Goal: Task Accomplishment & Management: Use online tool/utility

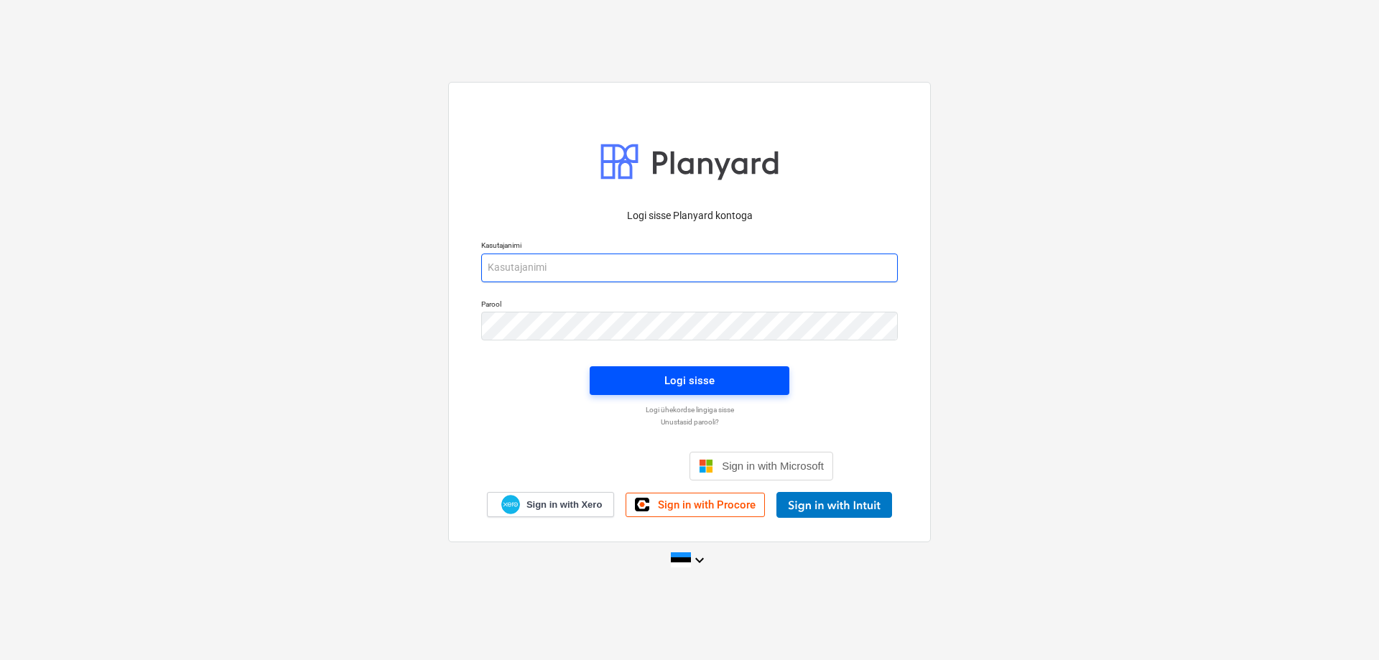
type input "anti.saar@grandehitus.ee"
click at [692, 384] on div "Logi sisse" at bounding box center [689, 380] width 50 height 19
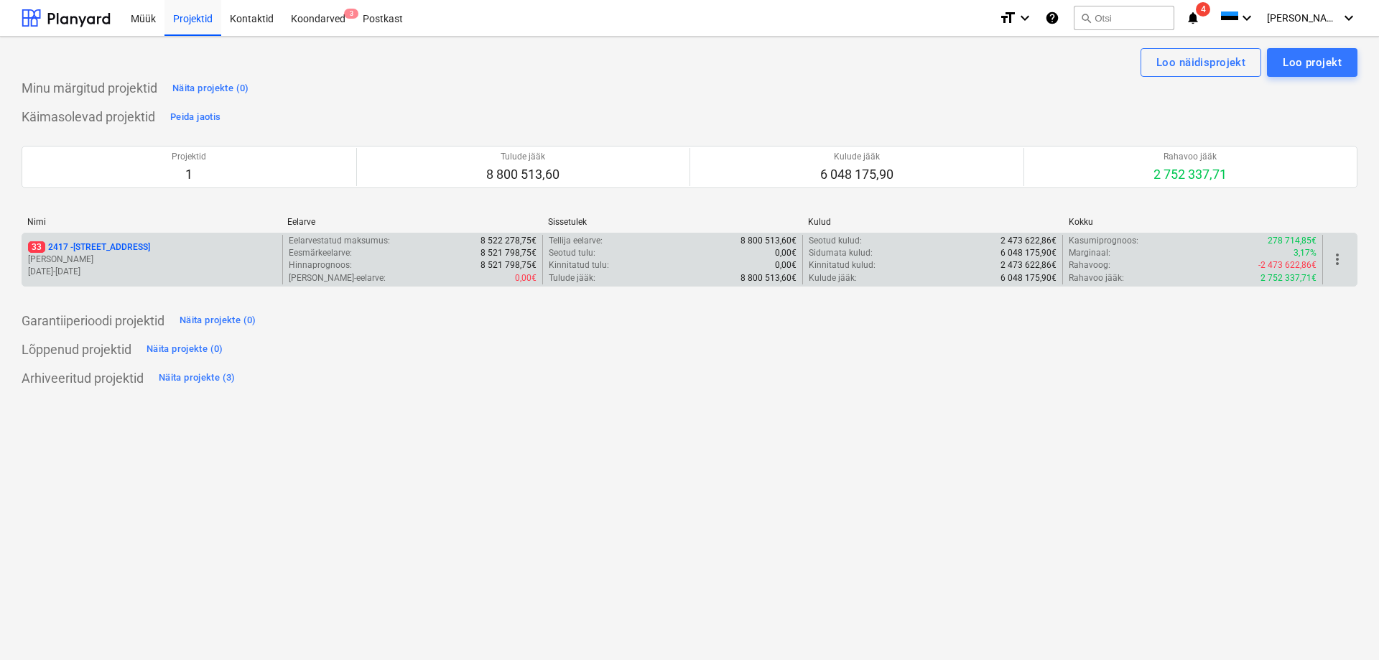
click at [90, 248] on p "33 2417 - Narva mnt 120" at bounding box center [89, 247] width 122 height 12
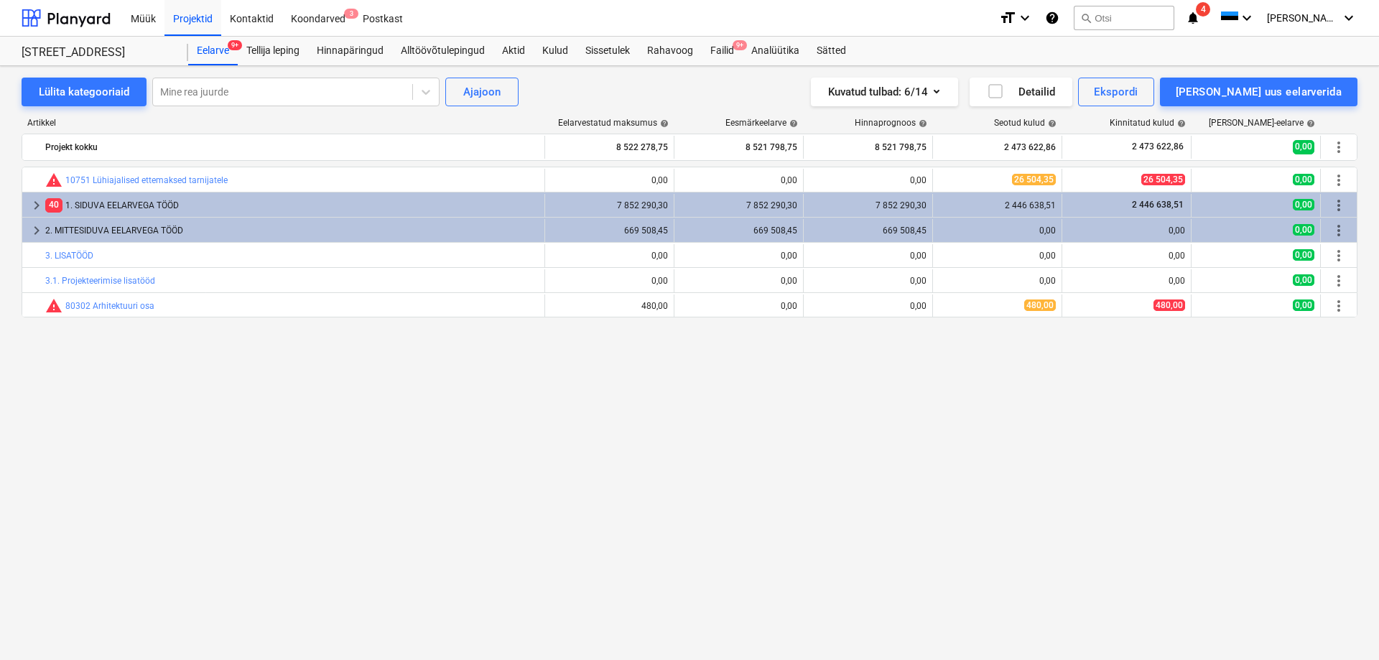
click at [1210, 9] on span "4" at bounding box center [1203, 9] width 14 height 14
click at [319, 15] on div "Koondarved 3" at bounding box center [318, 17] width 72 height 37
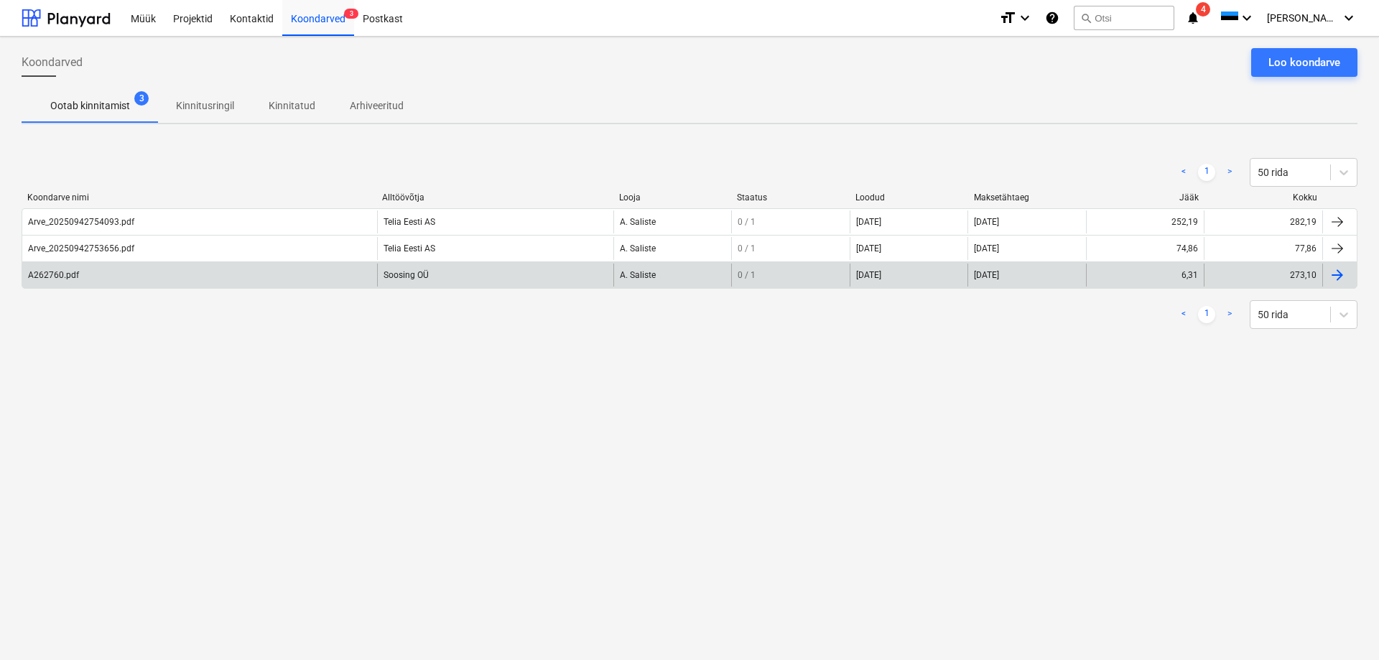
click at [47, 271] on div "A262760.pdf" at bounding box center [53, 275] width 51 height 10
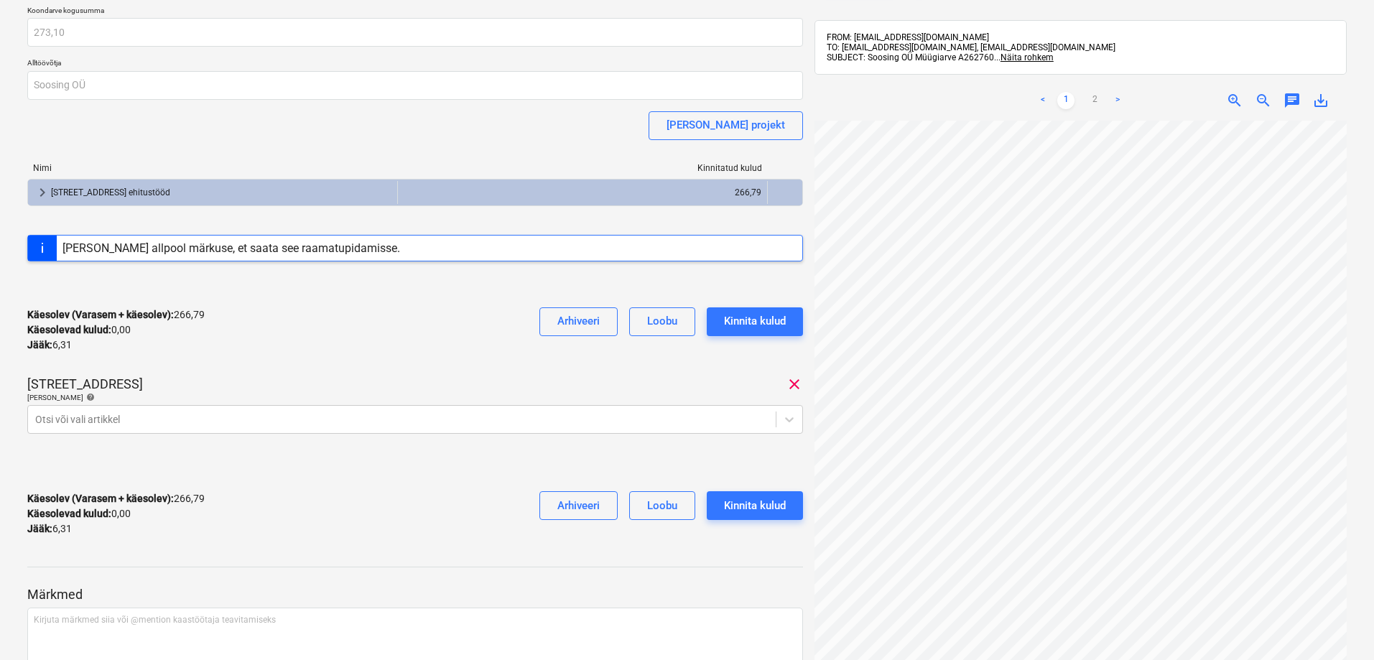
scroll to position [144, 0]
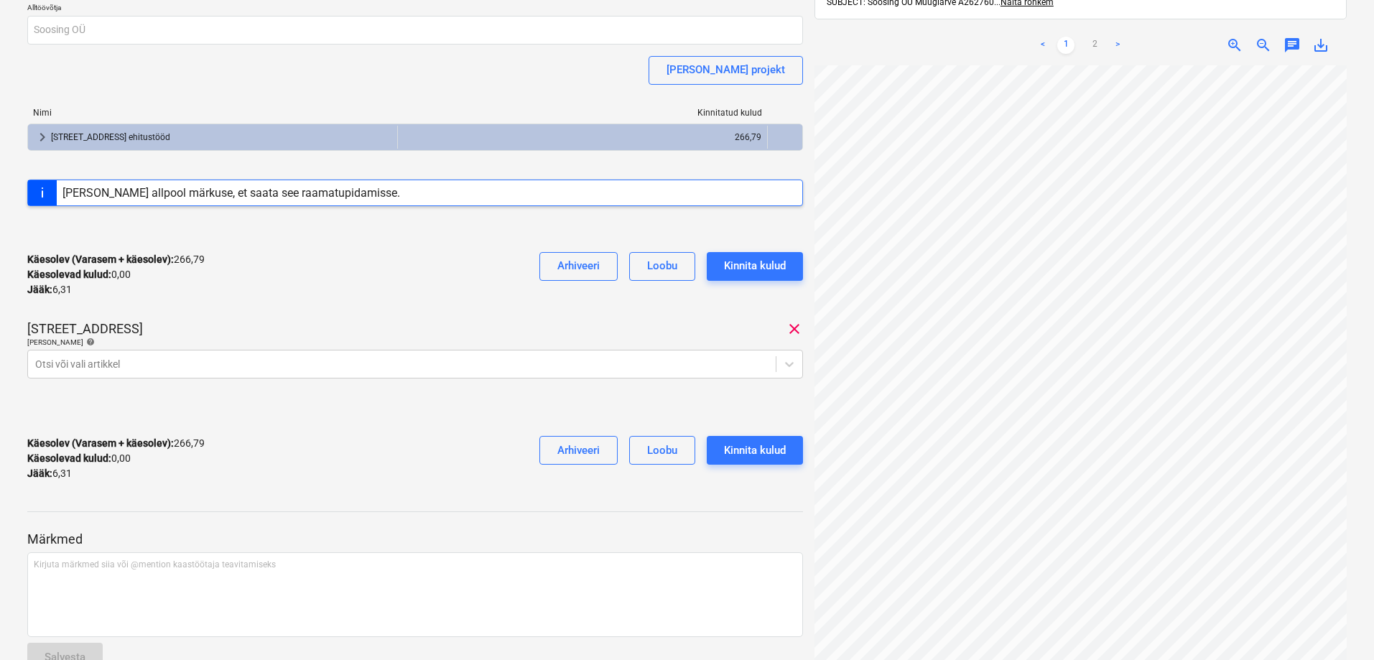
click at [1117, 42] on link ">" at bounding box center [1117, 45] width 17 height 17
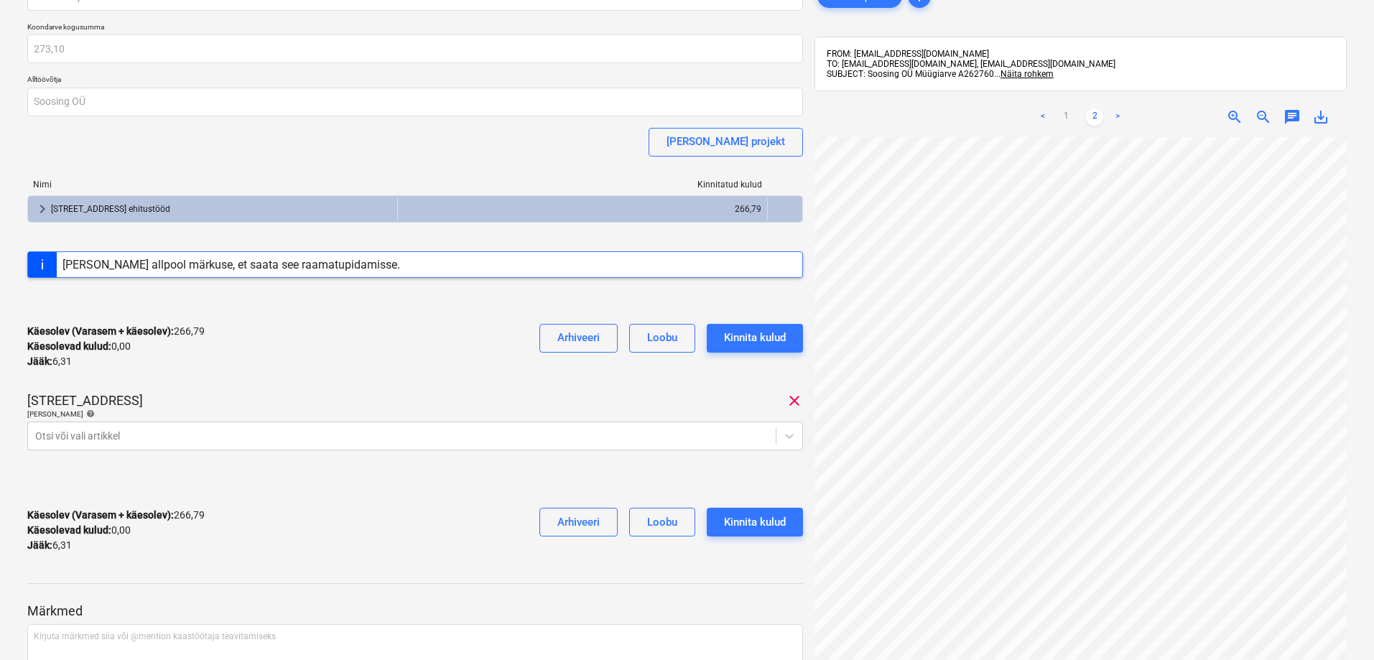
scroll to position [0, 0]
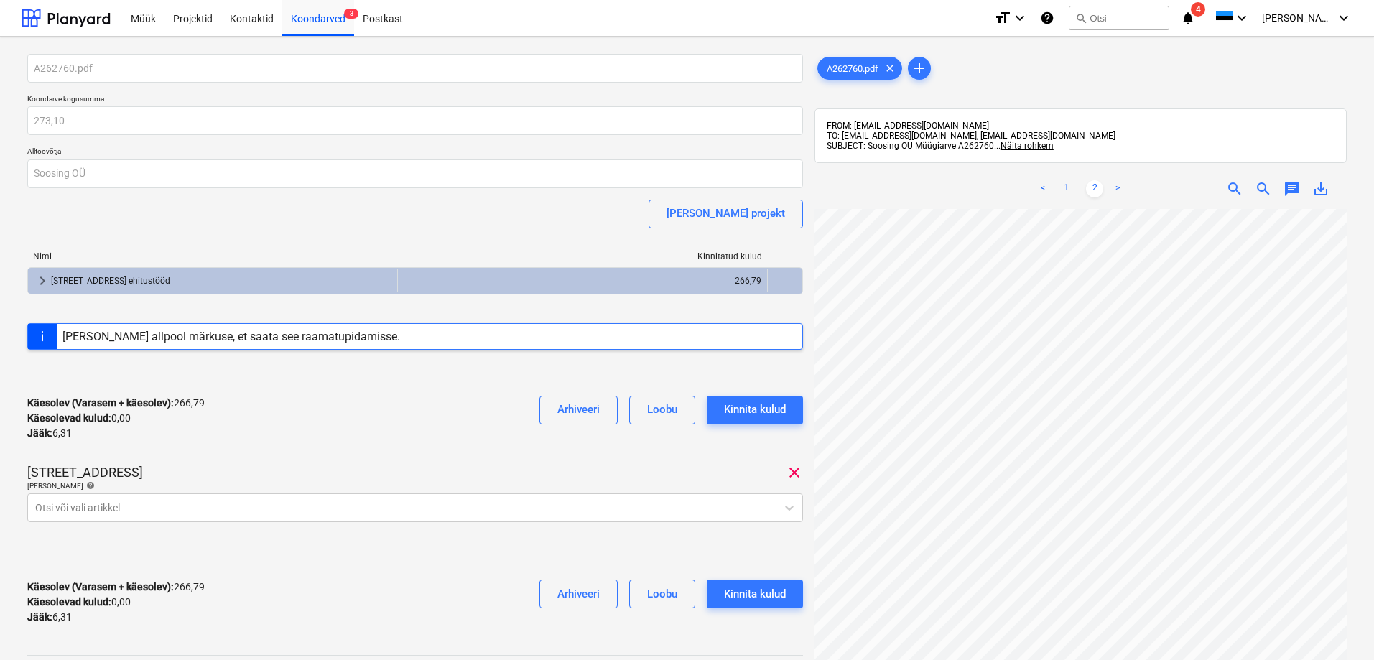
click at [1064, 188] on link "1" at bounding box center [1065, 188] width 17 height 17
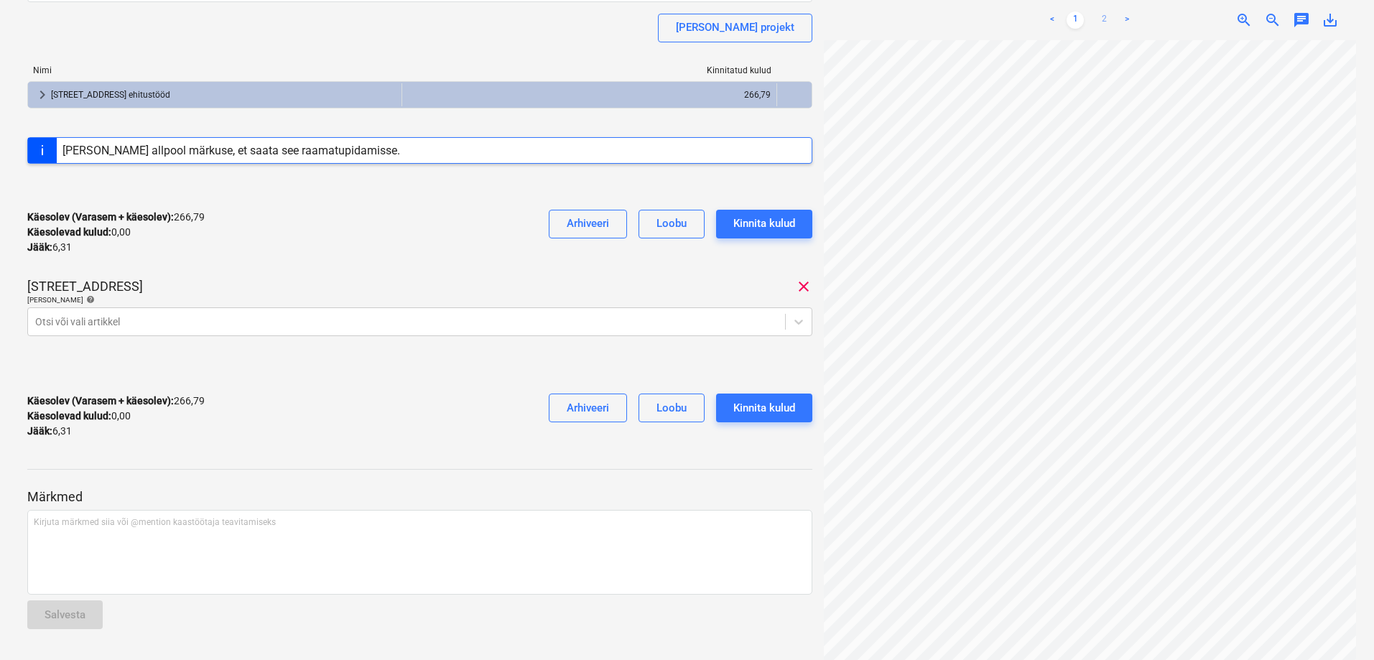
click at [1104, 17] on link "2" at bounding box center [1103, 19] width 17 height 17
click at [106, 317] on div at bounding box center [406, 322] width 743 height 14
click at [493, 323] on div at bounding box center [406, 322] width 743 height 14
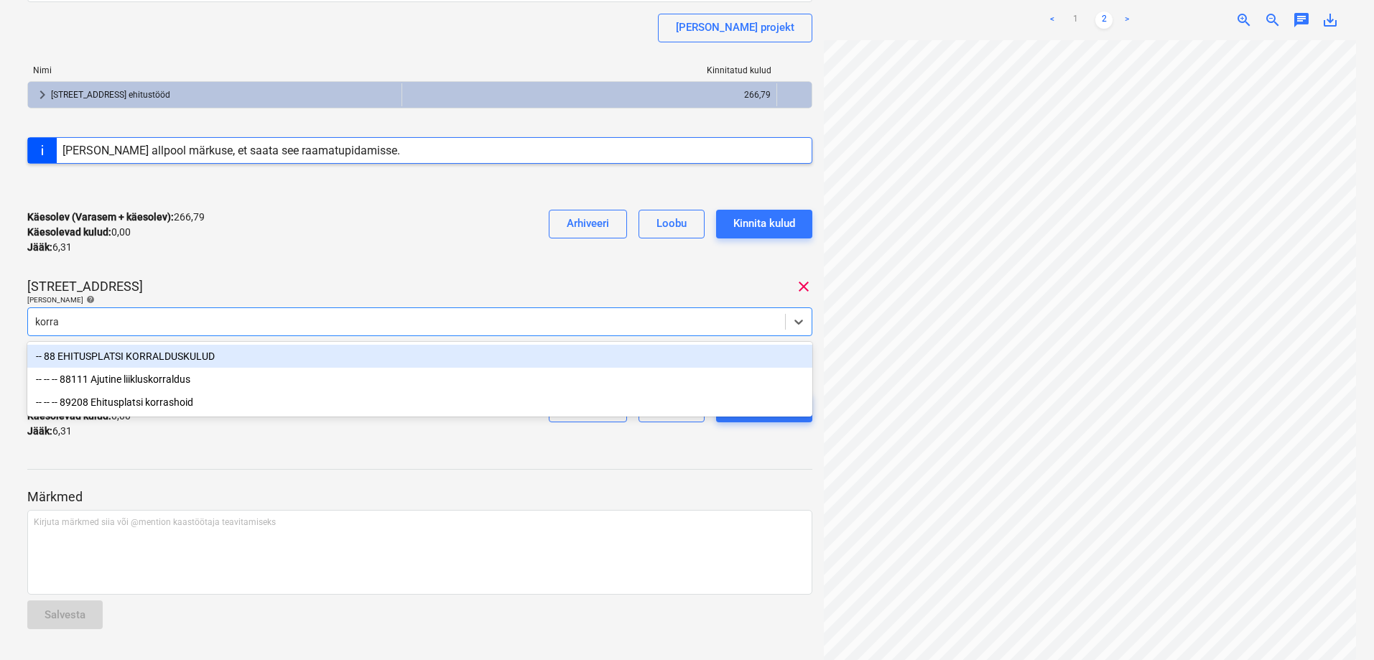
type input "korras"
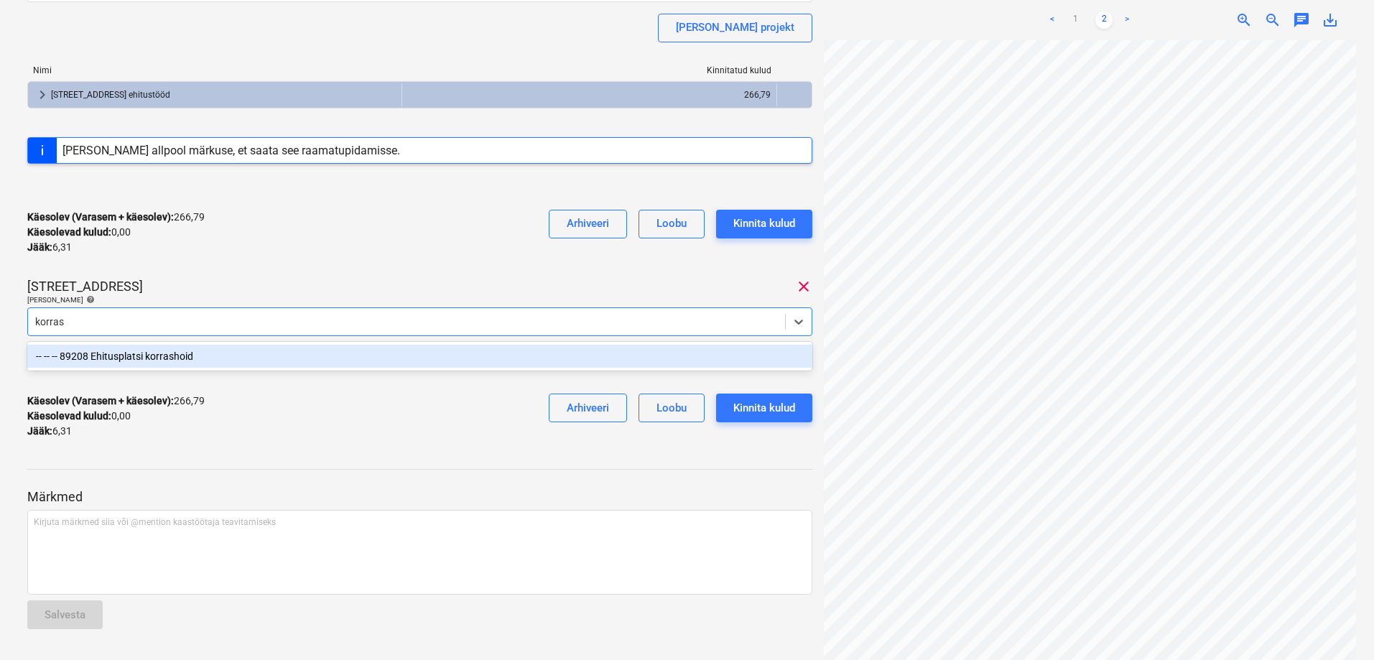
click at [154, 355] on div "-- -- -- 89208 Ehitusplatsi korrashoid" at bounding box center [419, 356] width 785 height 23
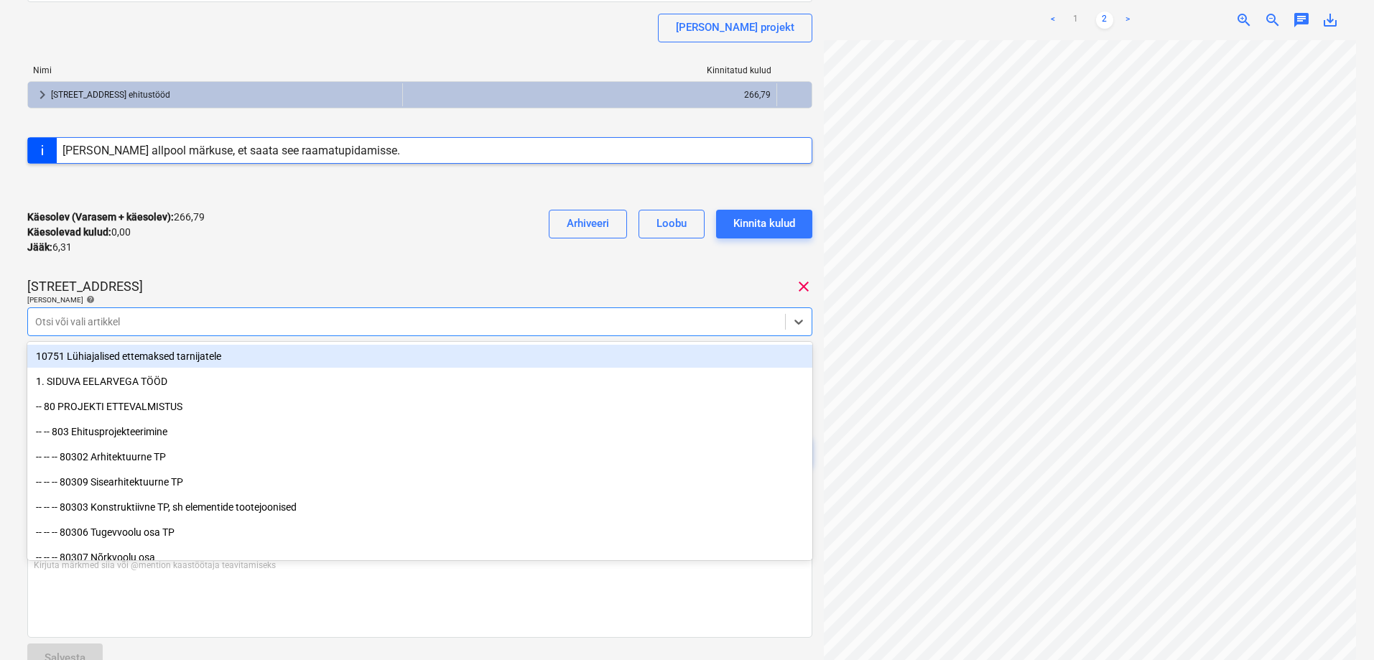
click at [504, 266] on div "A262760.pdf Koondarve kogusumma 273,10 Alltöövõtja Soosing OÜ Lisa projekt Nimi…" at bounding box center [419, 181] width 785 height 626
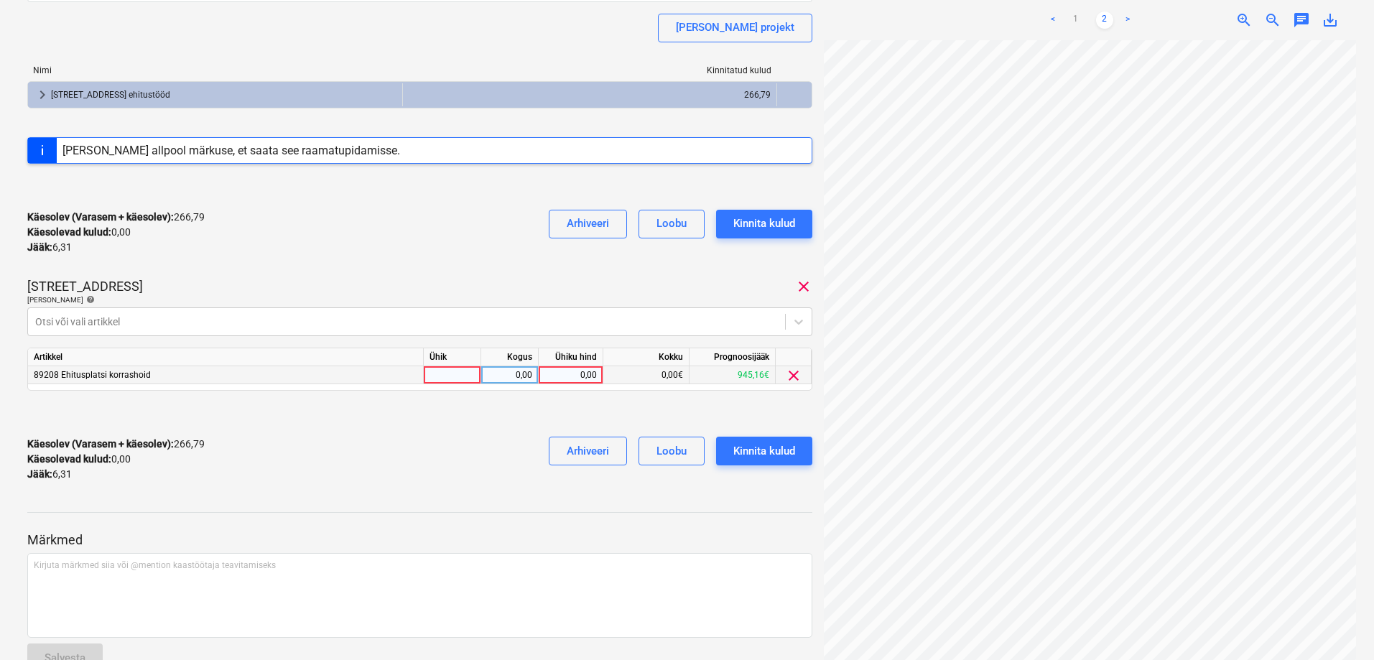
click at [573, 371] on div "0,00" at bounding box center [570, 375] width 52 height 18
type input "6,31"
click at [461, 418] on div at bounding box center [419, 413] width 785 height 23
click at [745, 445] on div "Kinnita kulud" at bounding box center [764, 451] width 62 height 19
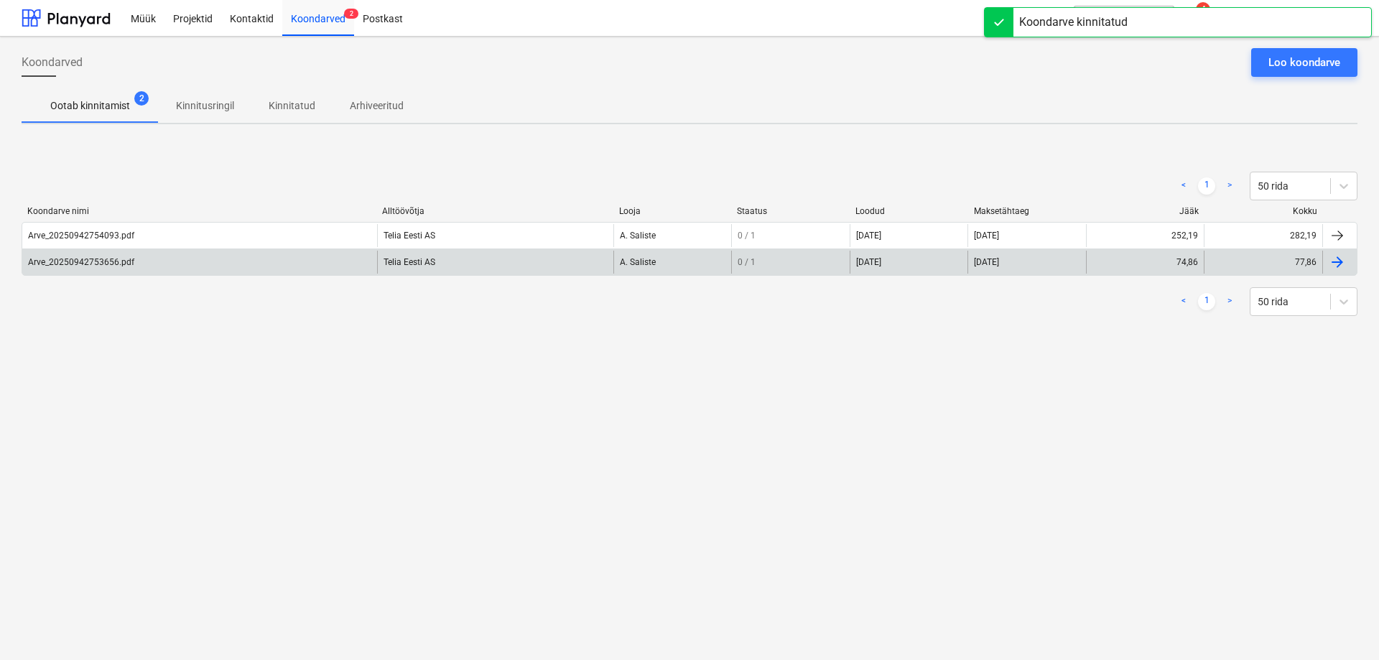
click at [81, 259] on div "Arve_20250942753656.pdf" at bounding box center [81, 262] width 106 height 10
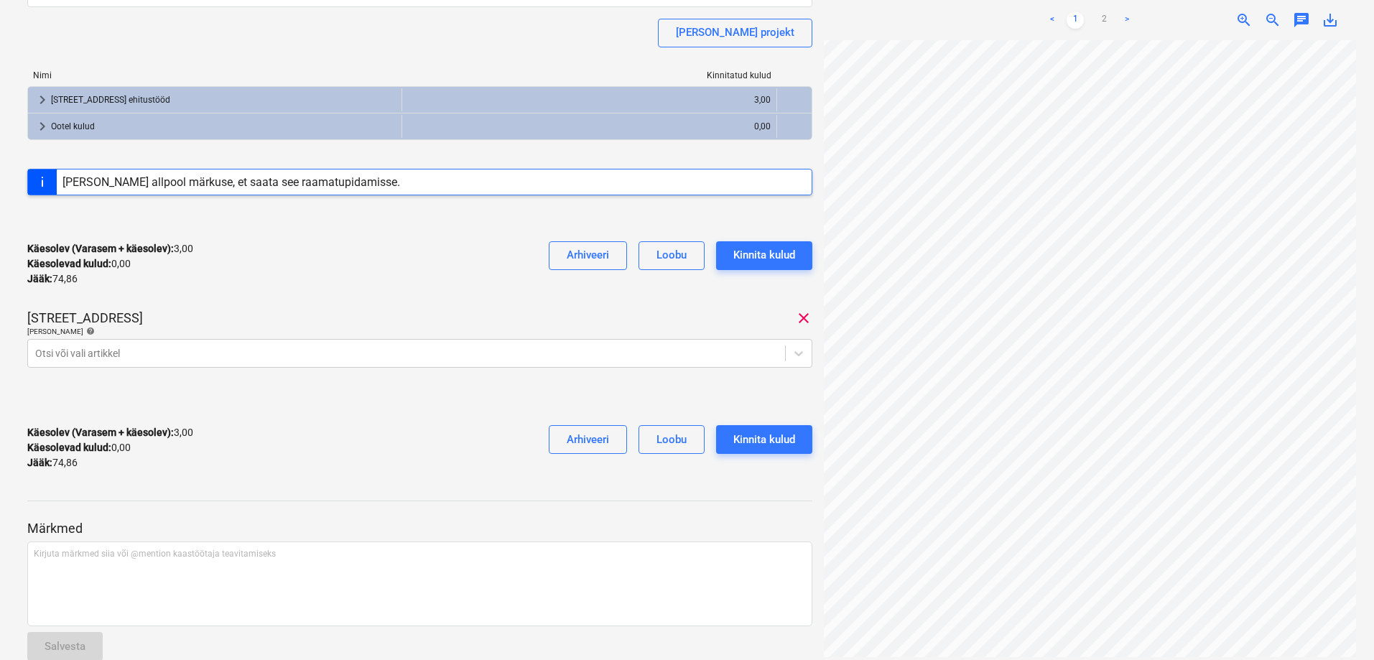
scroll to position [210, 0]
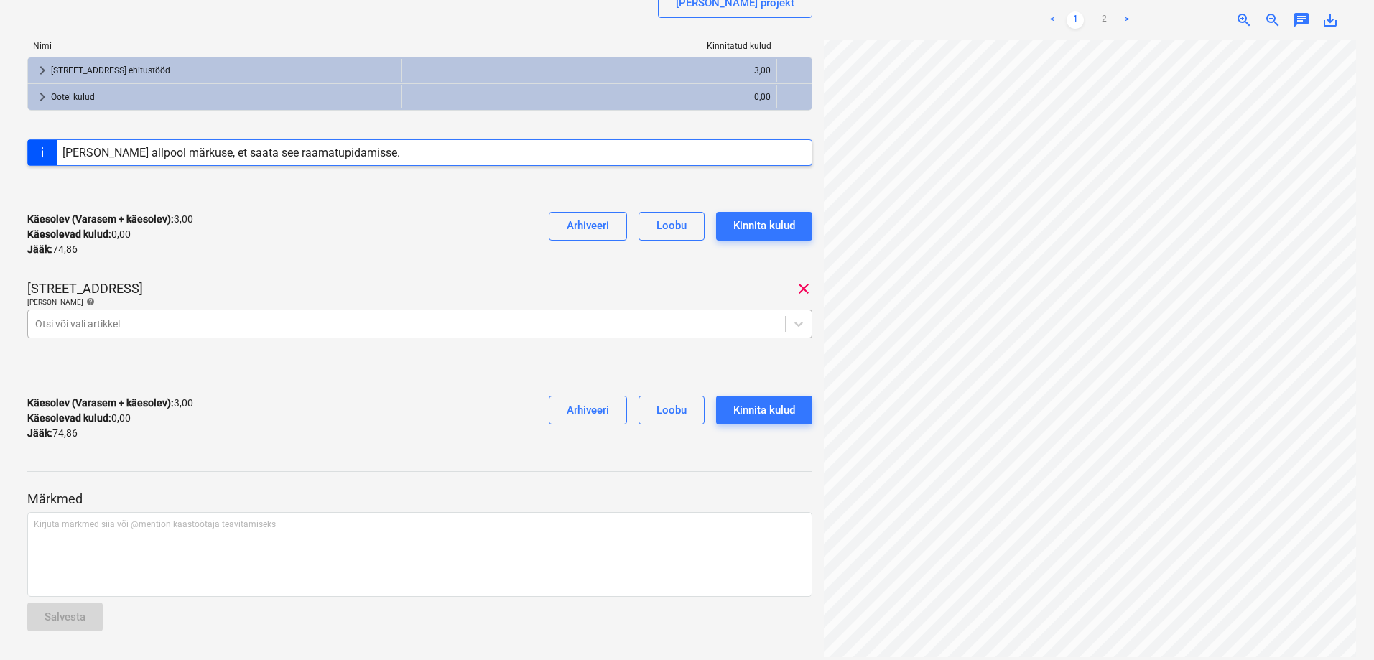
click at [115, 326] on div at bounding box center [406, 324] width 743 height 14
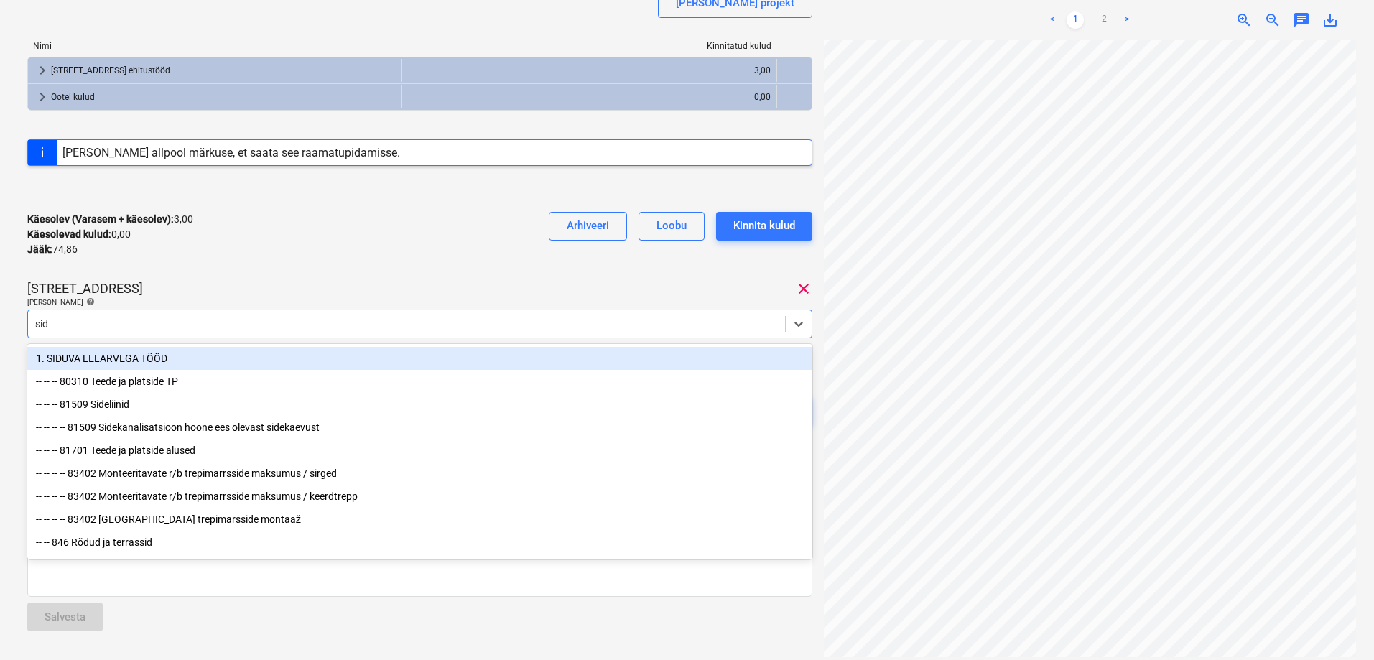
type input "side"
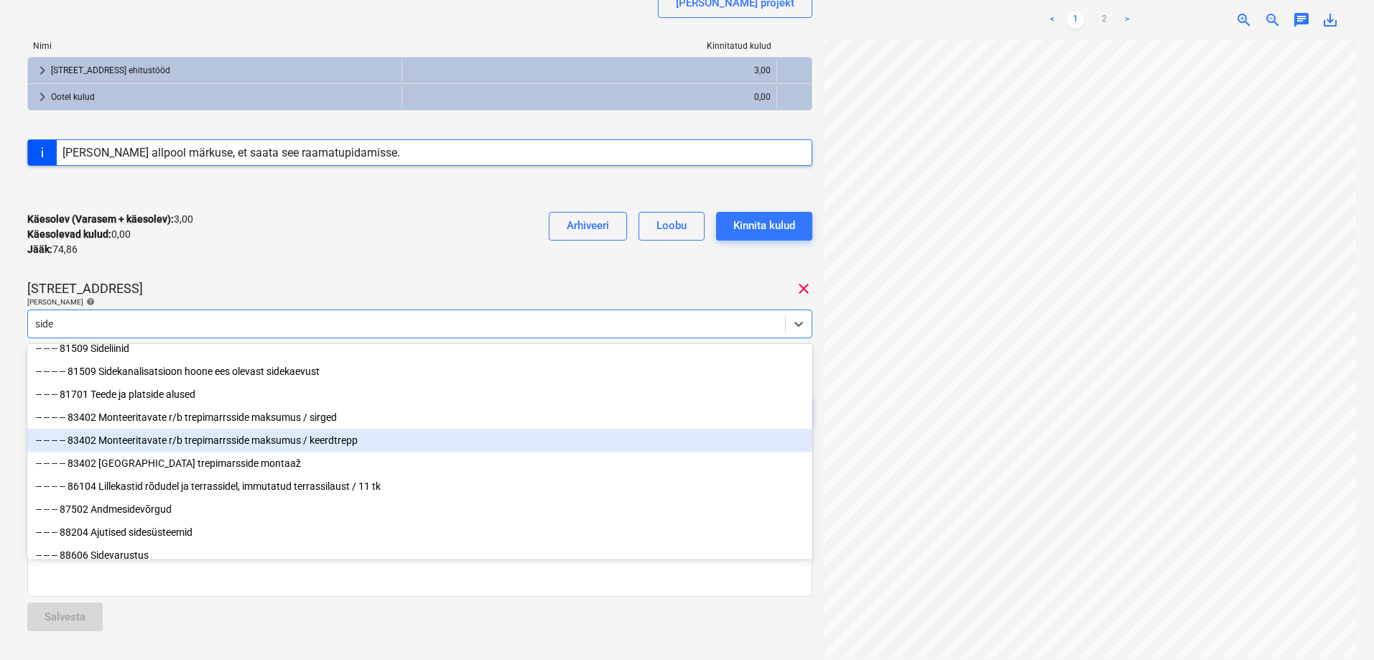
scroll to position [51, 0]
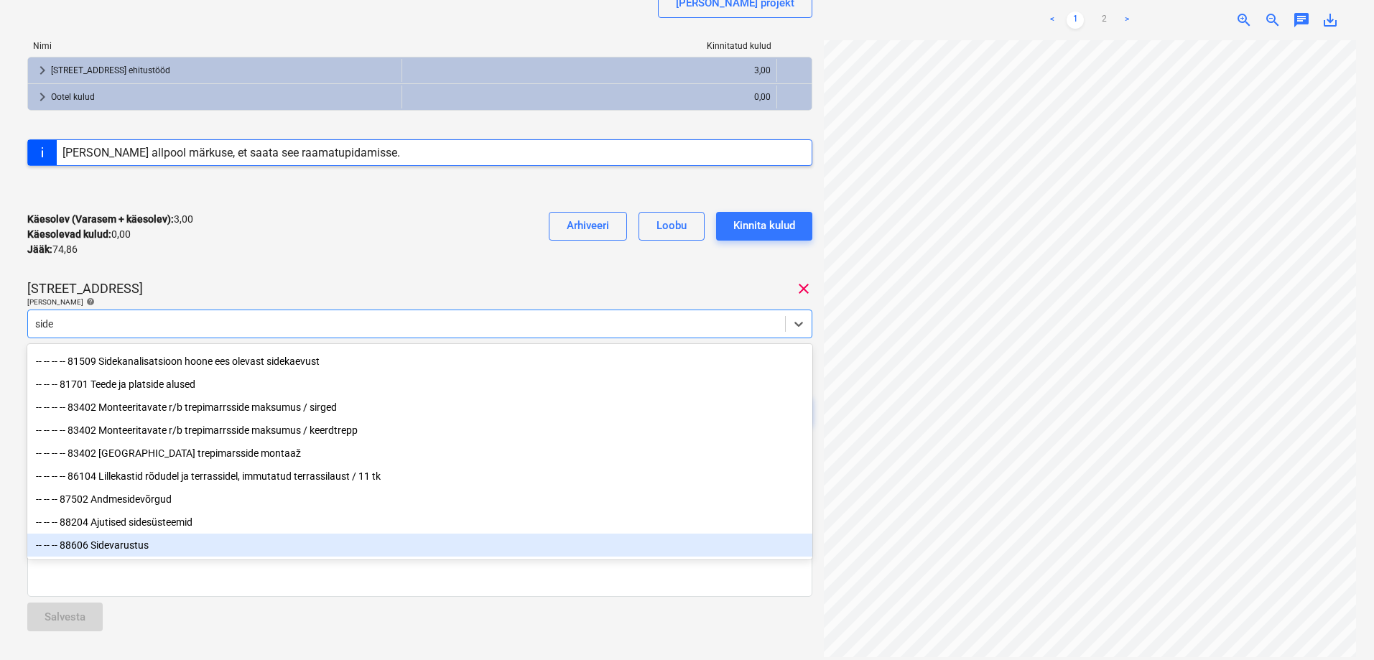
click at [116, 543] on div "-- -- -- 88606 Sidevarustus" at bounding box center [419, 545] width 785 height 23
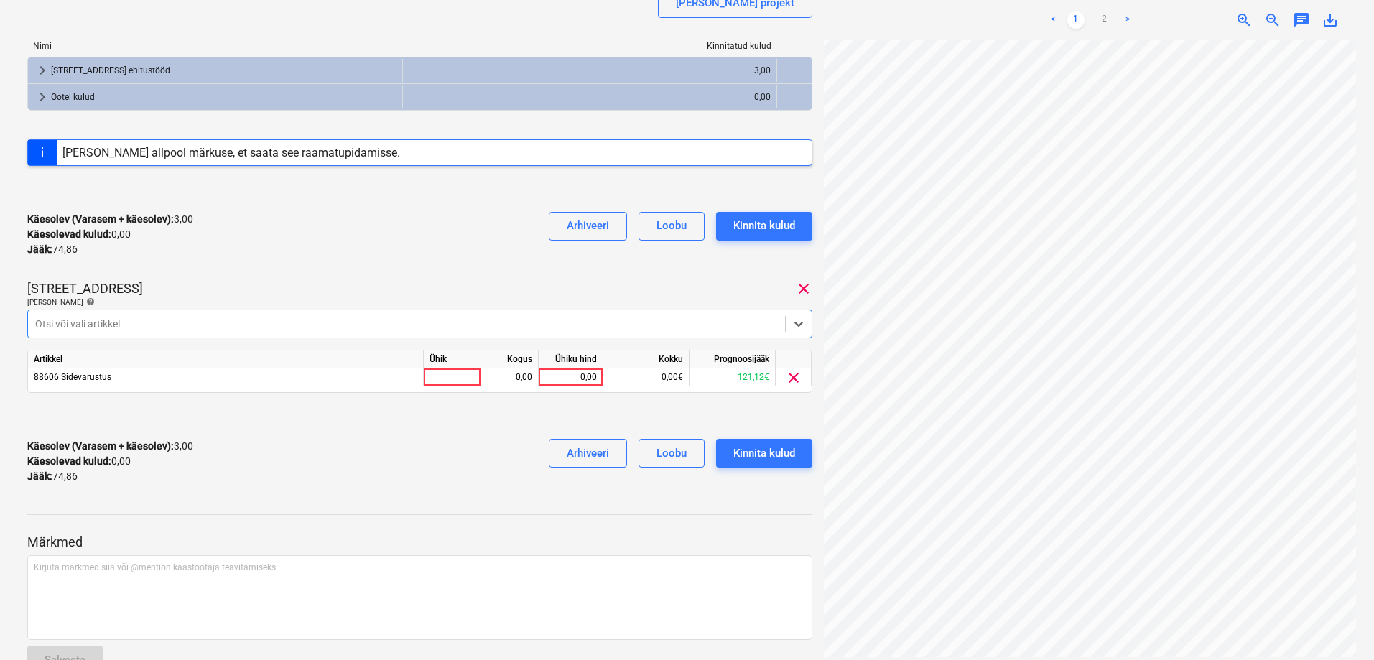
click at [135, 322] on div at bounding box center [406, 324] width 743 height 14
click at [572, 371] on div "0,00" at bounding box center [570, 377] width 52 height 18
click at [1105, 19] on link "2" at bounding box center [1104, 19] width 17 height 17
click at [1074, 19] on link "1" at bounding box center [1075, 19] width 17 height 17
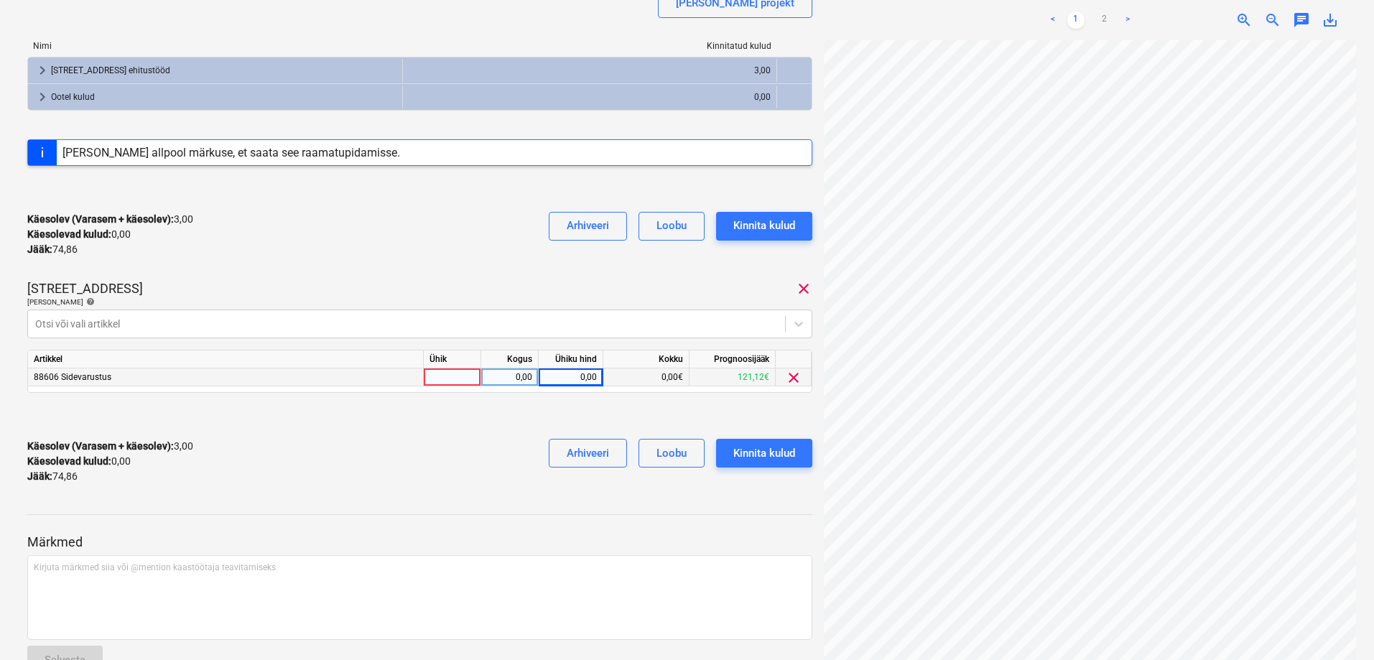
scroll to position [72, 0]
click at [576, 378] on div "0,00" at bounding box center [570, 377] width 52 height 18
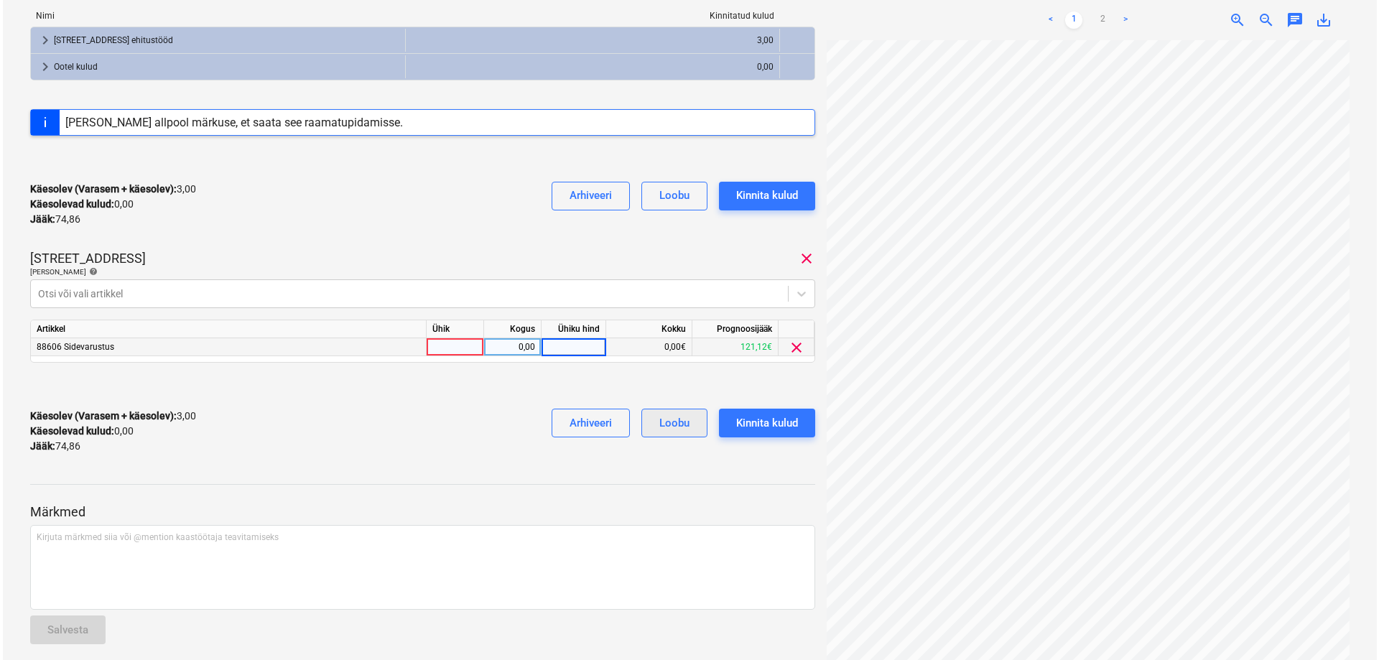
scroll to position [254, 0]
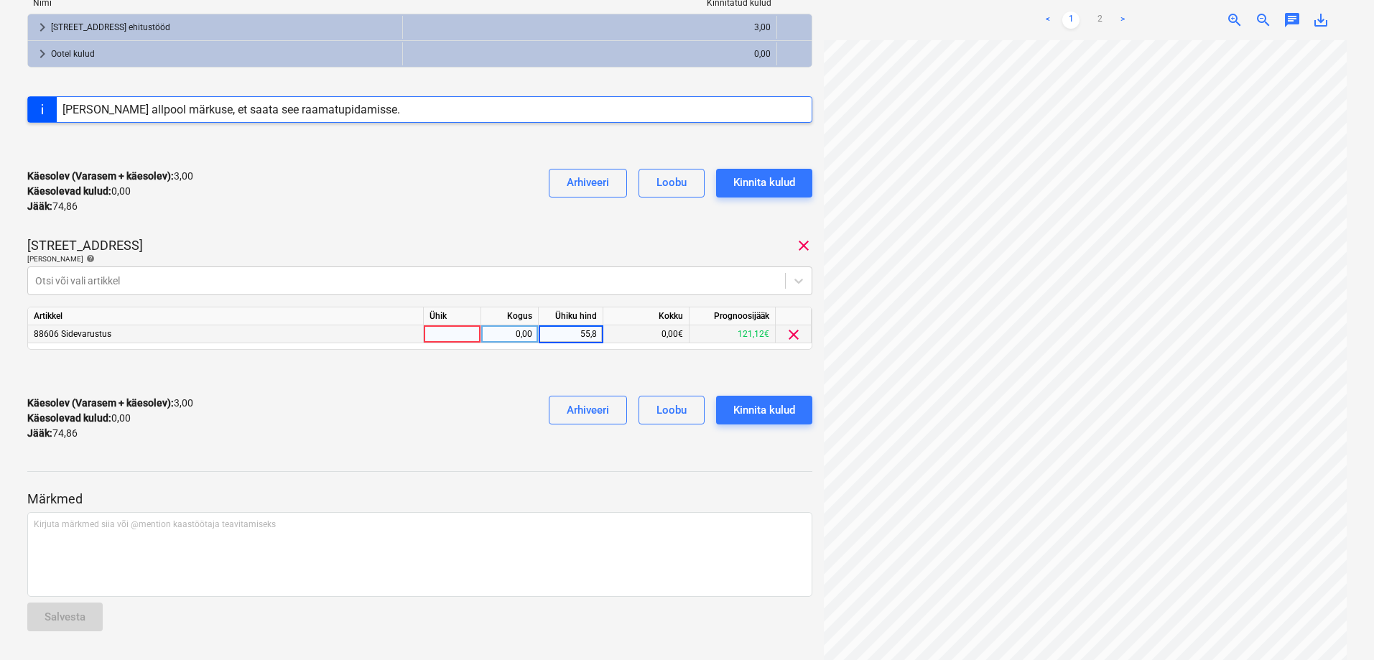
type input "55,86"
click at [465, 406] on div "Käesolev (Varasem + käesolev) : 3,00 Käesolevad kulud : 0,00 Jääk : 74,86 Arhiv…" at bounding box center [419, 418] width 785 height 68
click at [746, 412] on div "Kinnita kulud" at bounding box center [764, 410] width 62 height 19
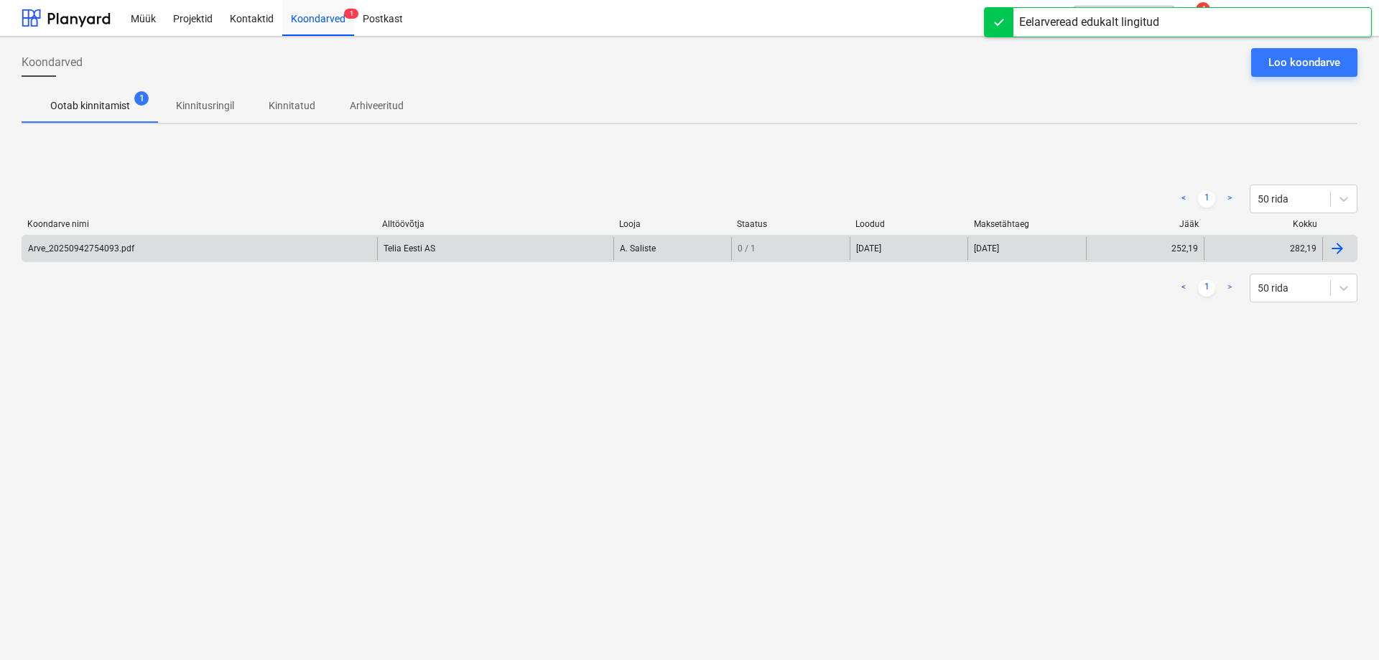
click at [83, 246] on div "Arve_20250942754093.pdf" at bounding box center [81, 248] width 106 height 10
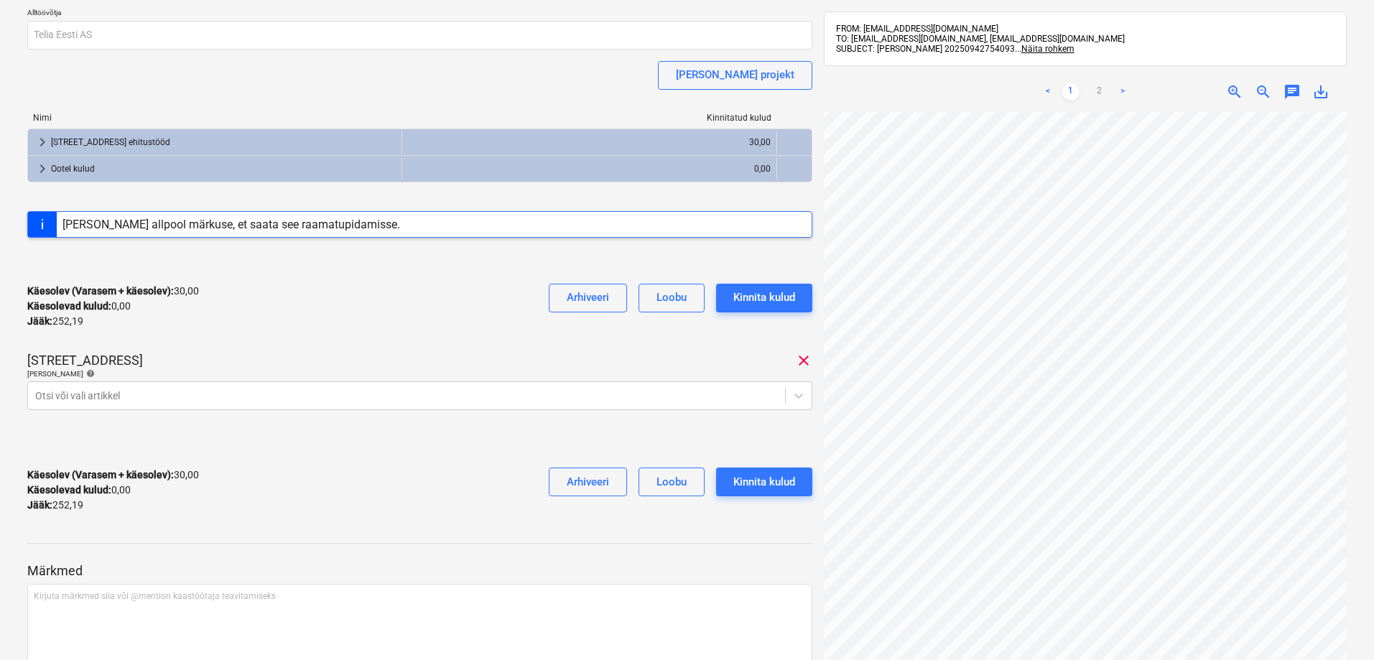
scroll to position [210, 0]
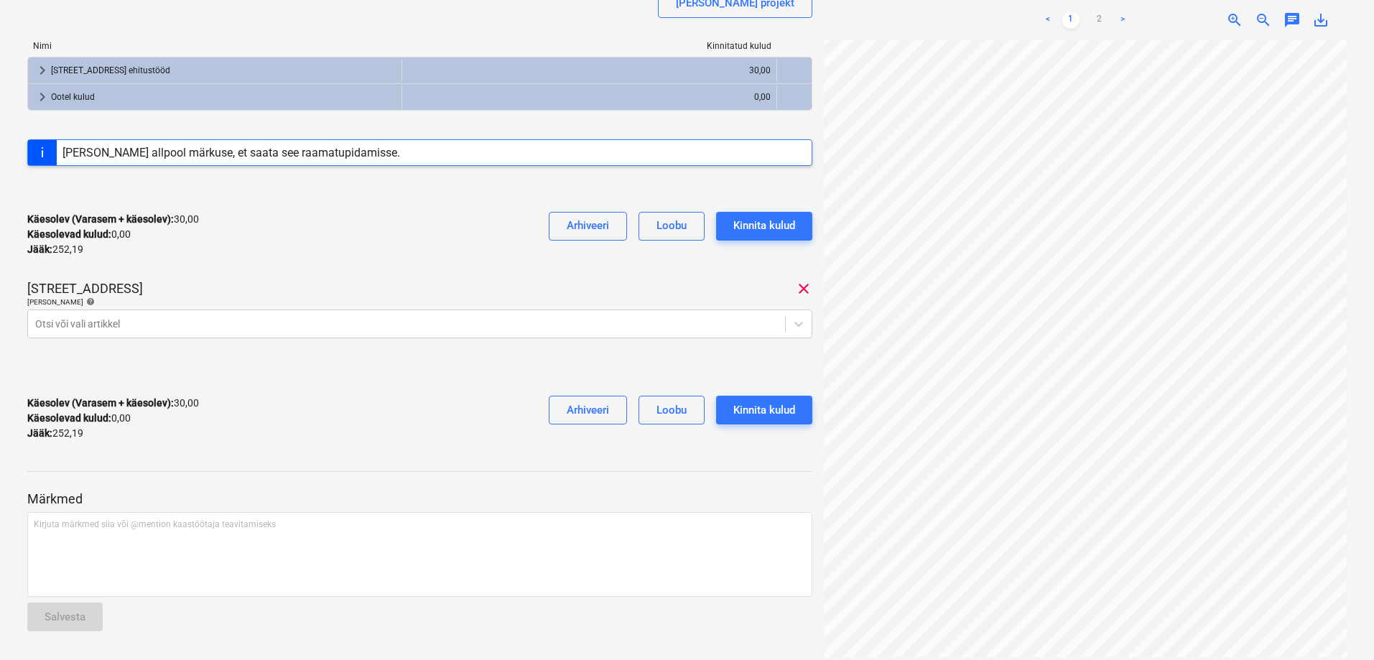
click at [1121, 19] on link ">" at bounding box center [1122, 19] width 17 height 17
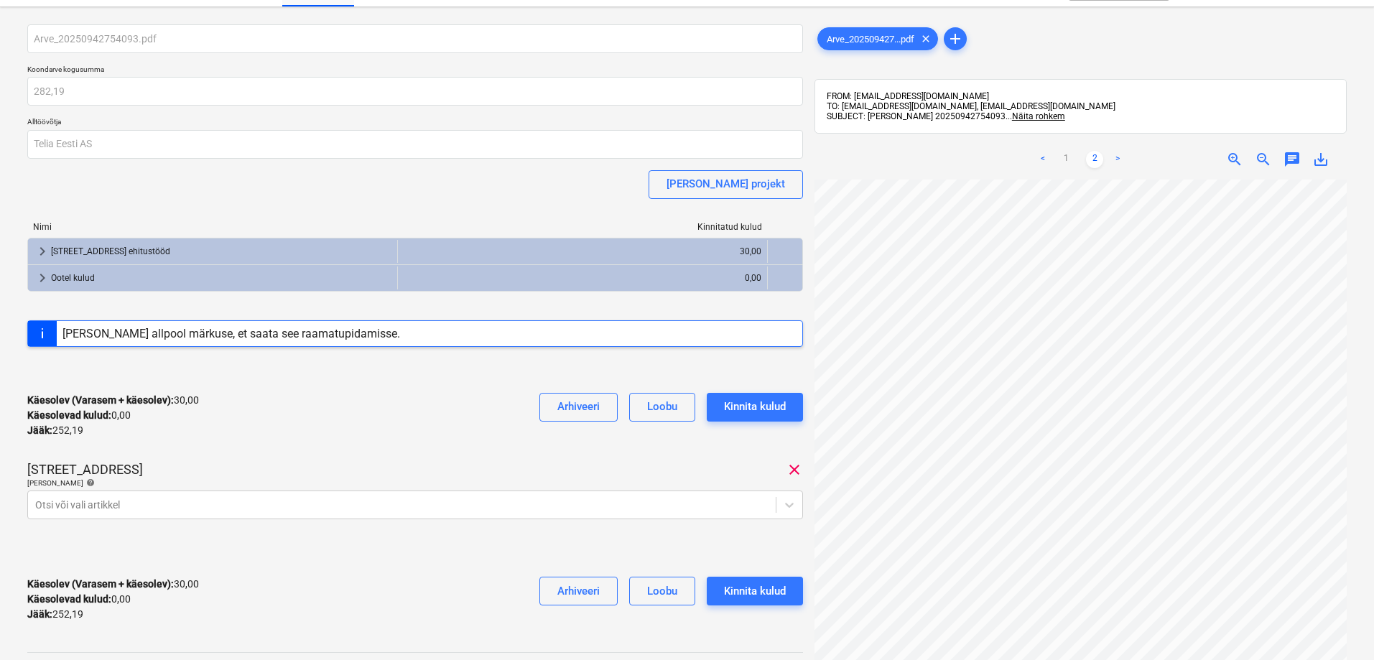
scroll to position [0, 0]
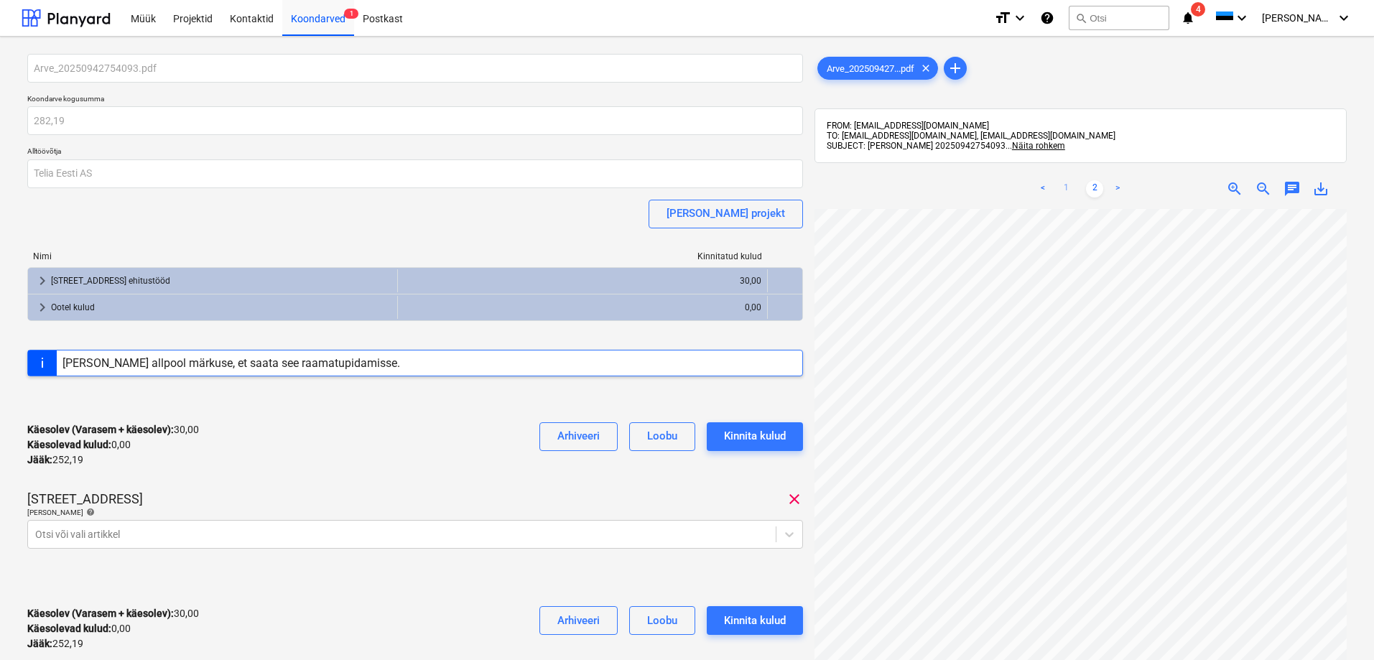
click at [1066, 186] on link "1" at bounding box center [1065, 188] width 17 height 17
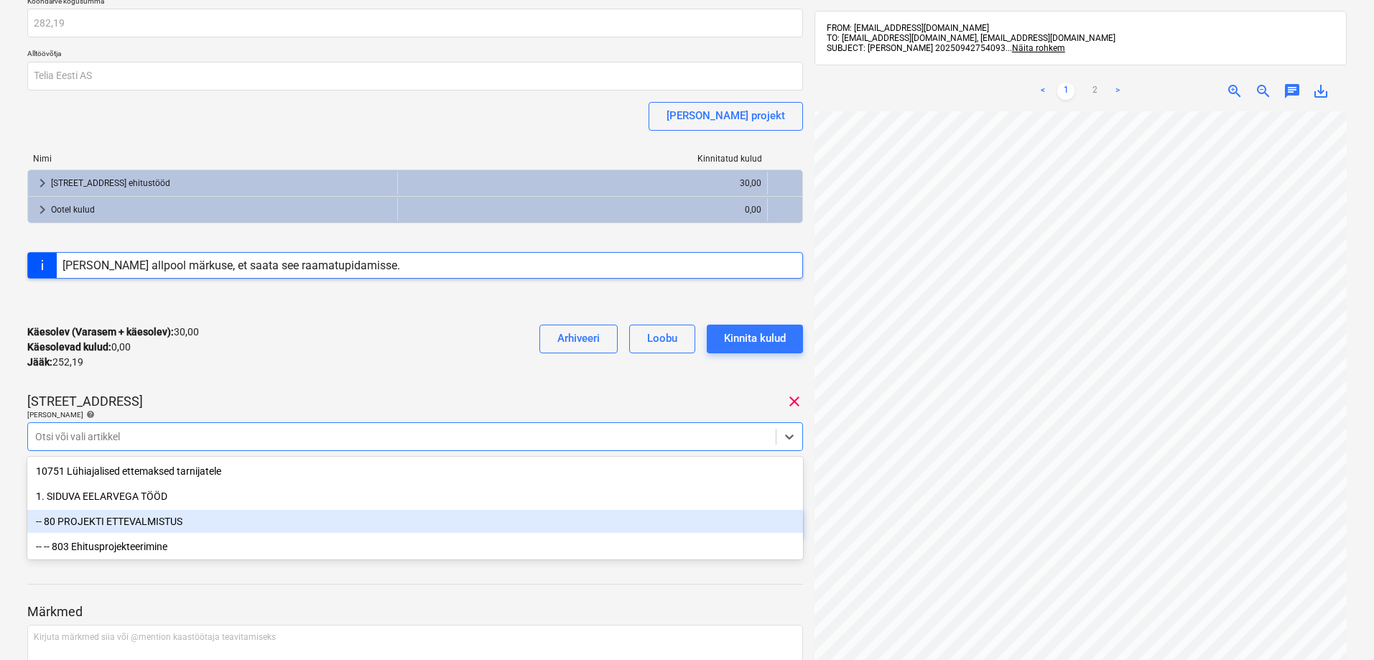
click at [100, 531] on body "Müük Projektid Kontaktid Koondarved 1 Postkast format_size keyboard_arrow_down …" at bounding box center [687, 232] width 1374 height 660
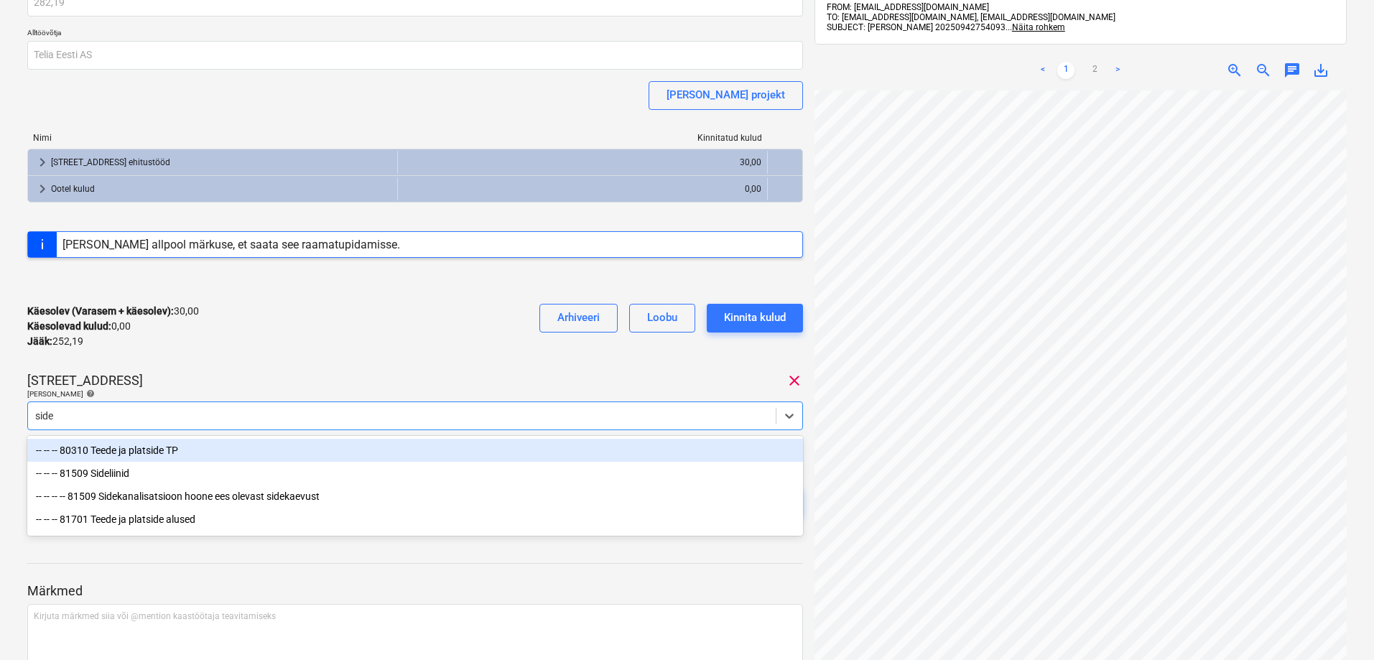
type input "sidev"
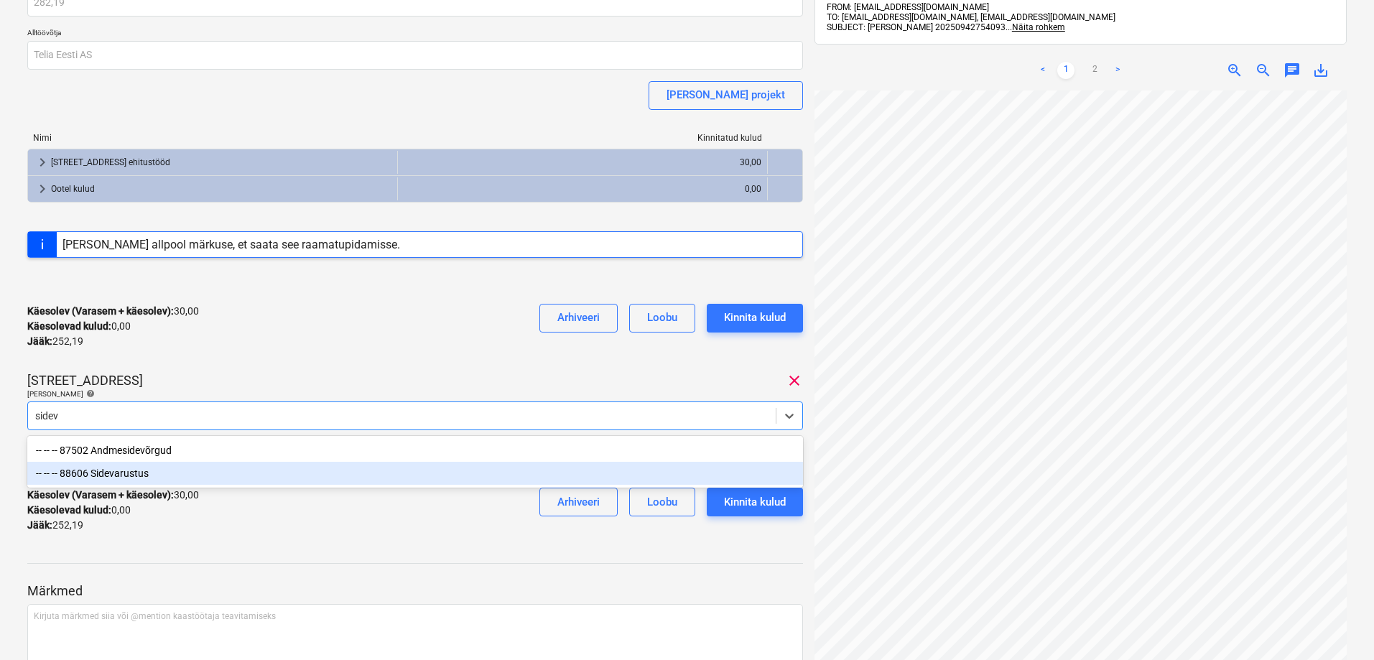
click at [131, 475] on div "-- -- -- 88606 Sidevarustus" at bounding box center [415, 473] width 776 height 23
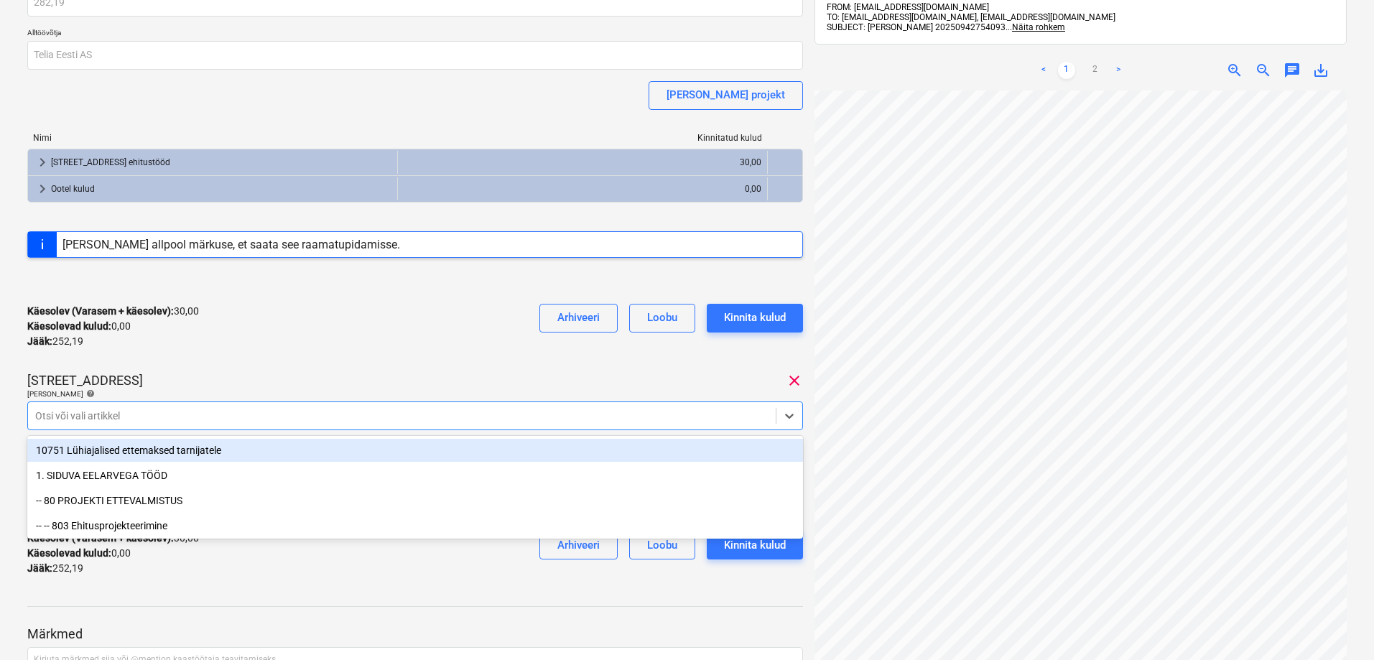
click at [177, 412] on div at bounding box center [401, 416] width 733 height 14
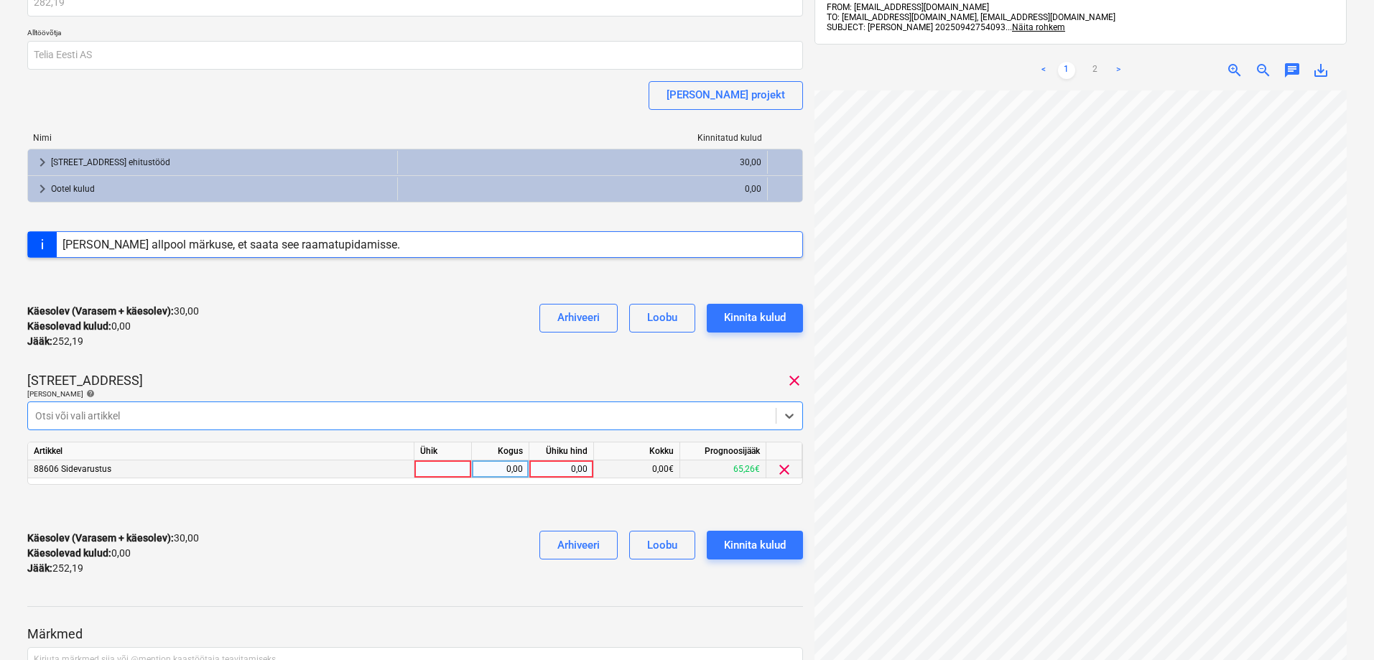
click at [562, 468] on div "0,00" at bounding box center [561, 469] width 52 height 18
type input "49"
click at [451, 554] on div "Käesolev (Varasem + käesolev) : 30,00 Käesolevad kulud : 0,00 Jääk : 252,19 Arh…" at bounding box center [415, 553] width 776 height 68
click at [704, 583] on div "Käesolev (Varasem + käesolev) : 79,00 Käesolevad kulud : 49,00 Jääk : 203,19 Ar…" at bounding box center [415, 553] width 776 height 68
click at [770, 543] on div "Kinnita kulud" at bounding box center [755, 545] width 62 height 19
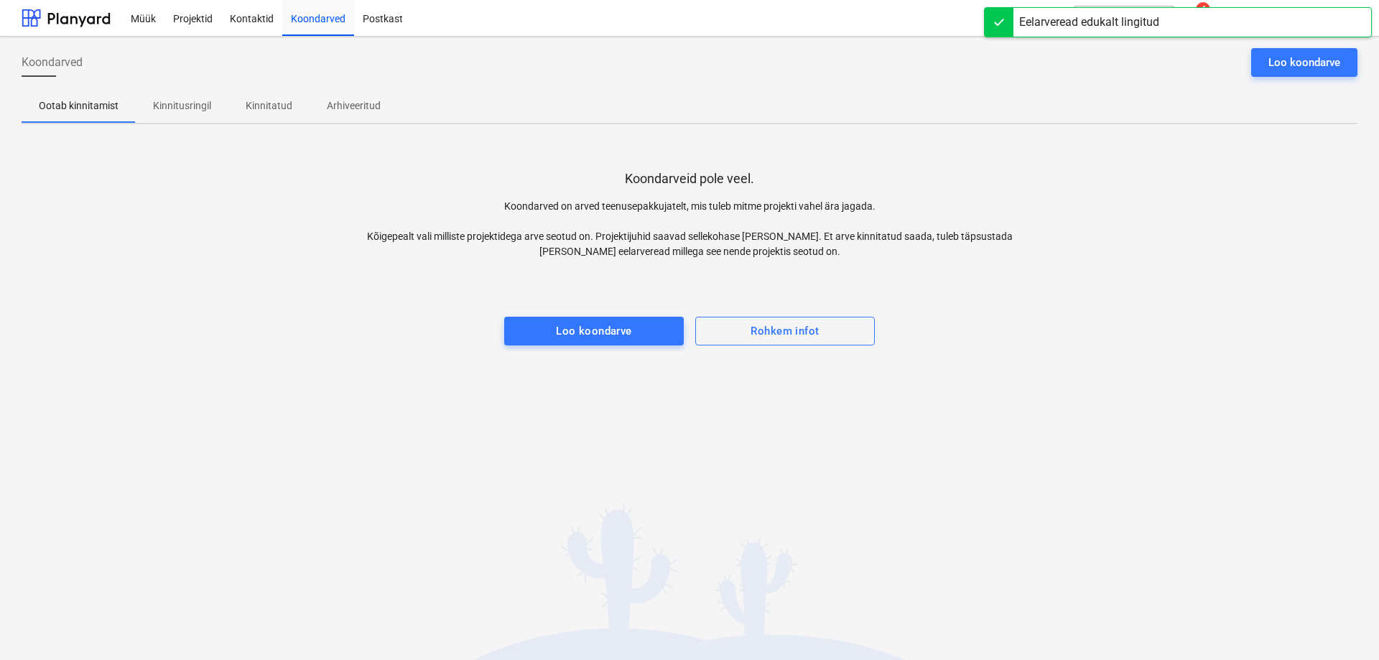
click at [1026, 85] on div "Koondarved Loo koondarve" at bounding box center [690, 68] width 1336 height 40
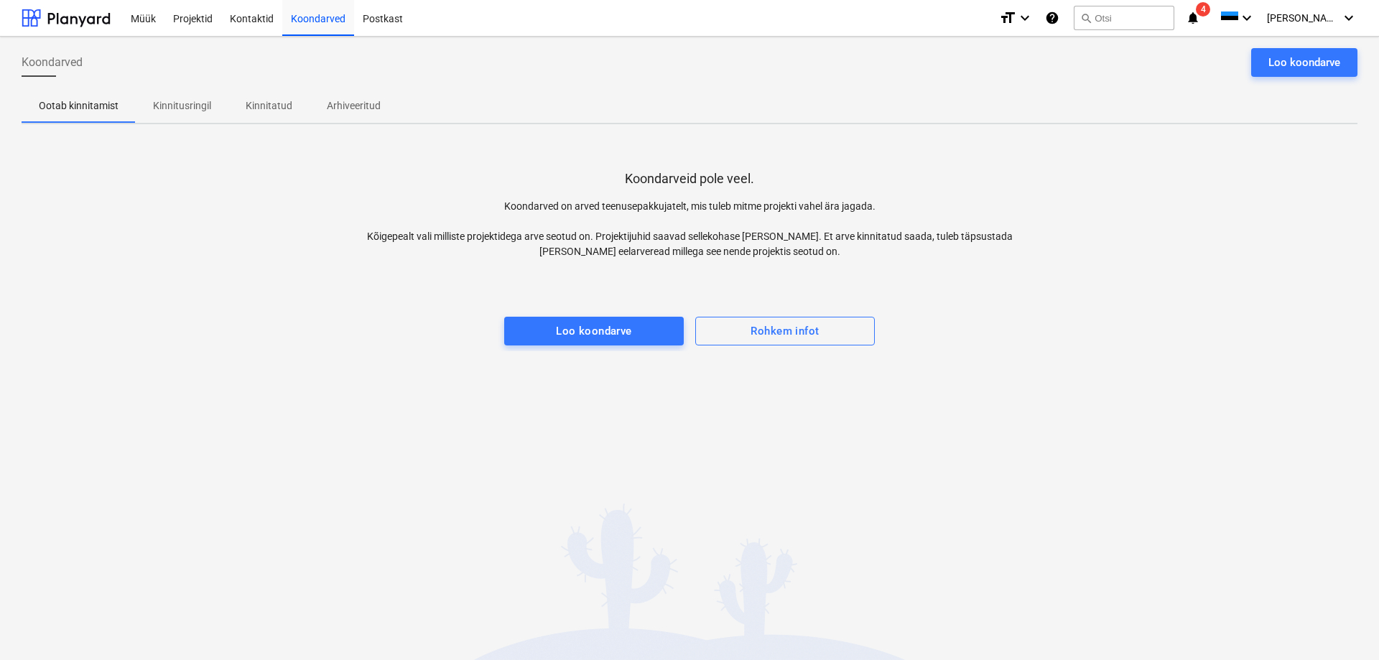
click at [1210, 9] on span "4" at bounding box center [1203, 9] width 14 height 14
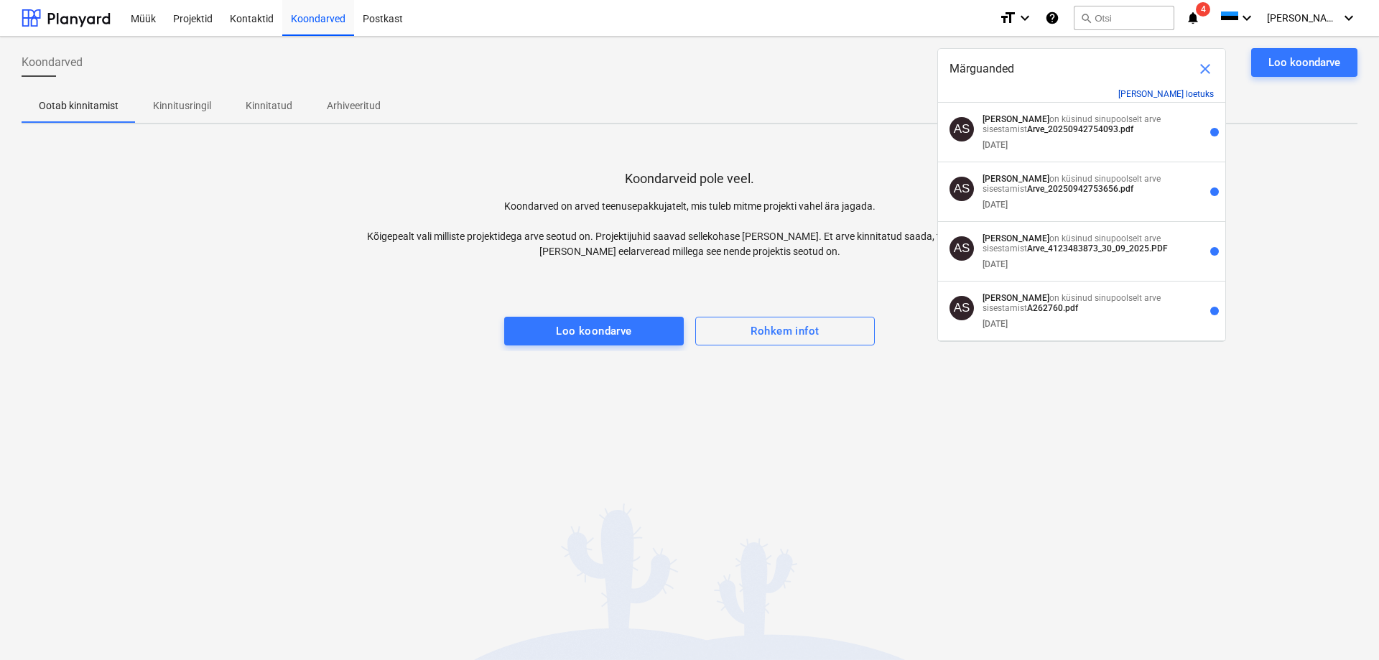
click at [1169, 93] on button "Märgi kõik loetuks" at bounding box center [1166, 94] width 96 height 10
click at [1151, 92] on button "Märgi kõik loetuks" at bounding box center [1166, 94] width 96 height 10
click at [1205, 70] on span "close" at bounding box center [1204, 68] width 17 height 17
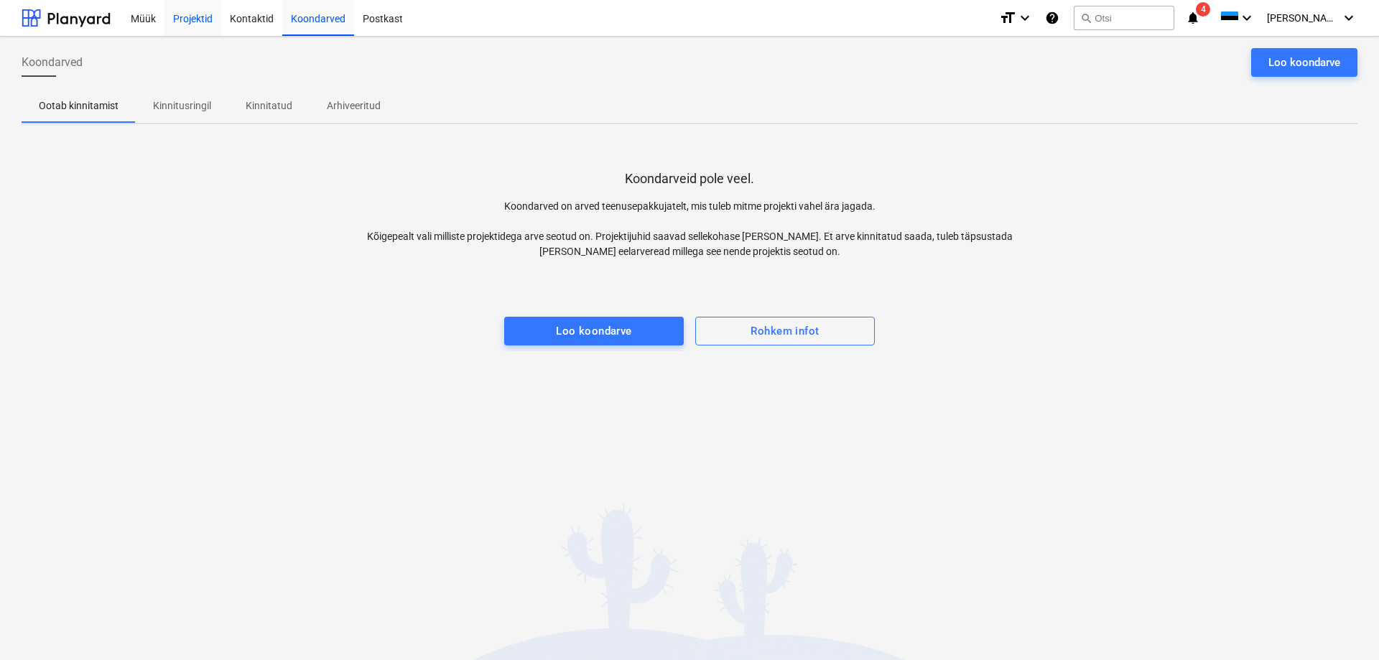
click at [178, 19] on div "Projektid" at bounding box center [192, 17] width 57 height 37
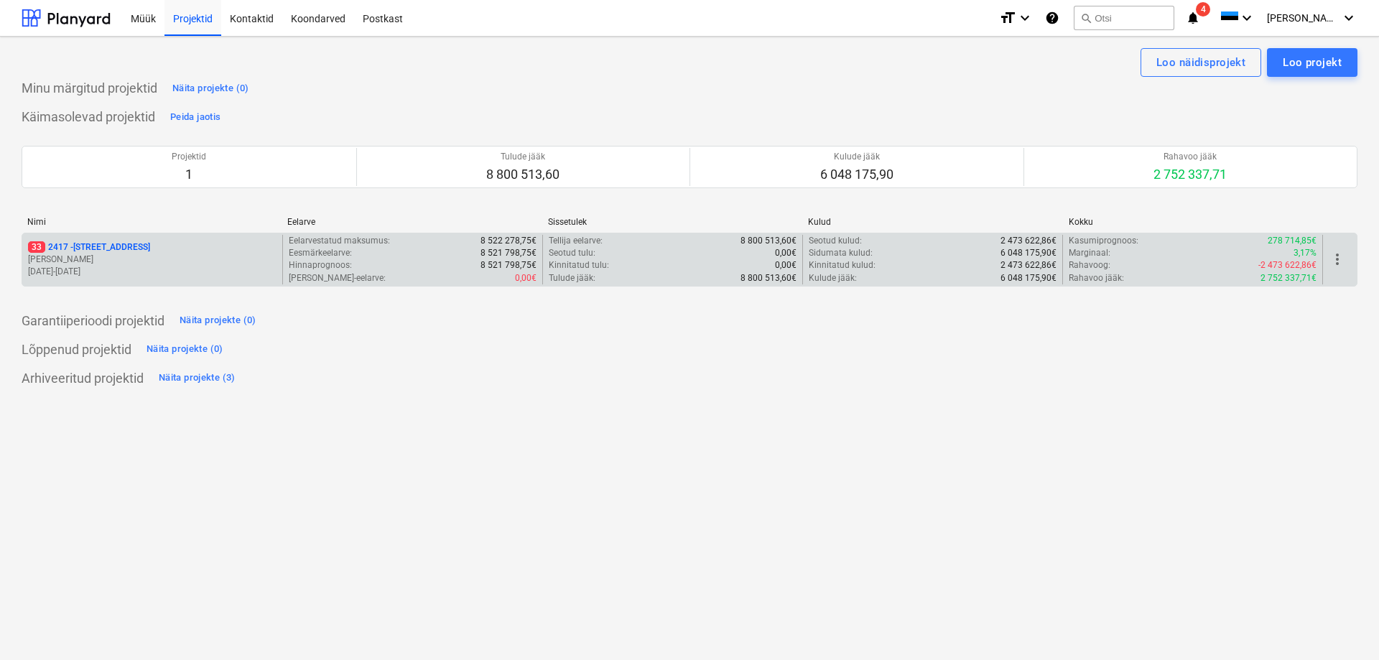
click at [32, 243] on span "33" at bounding box center [36, 246] width 17 height 11
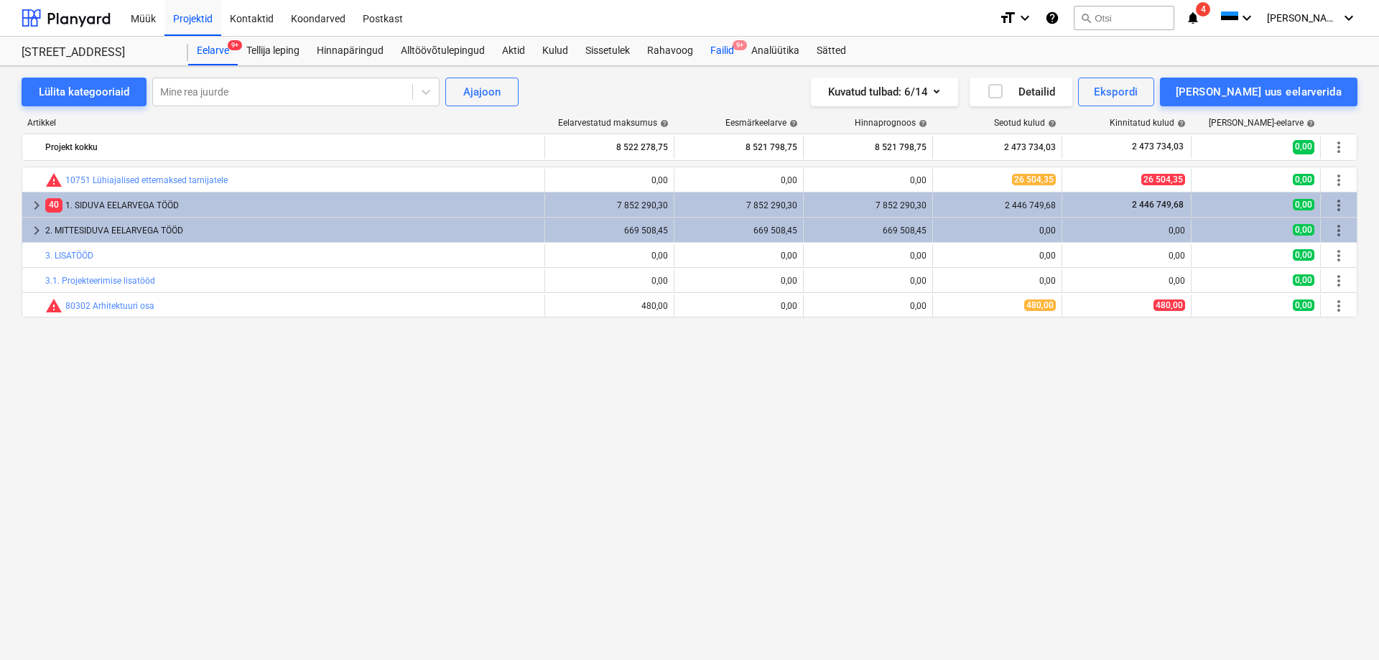
click at [717, 47] on div "Failid 9+" at bounding box center [722, 51] width 41 height 29
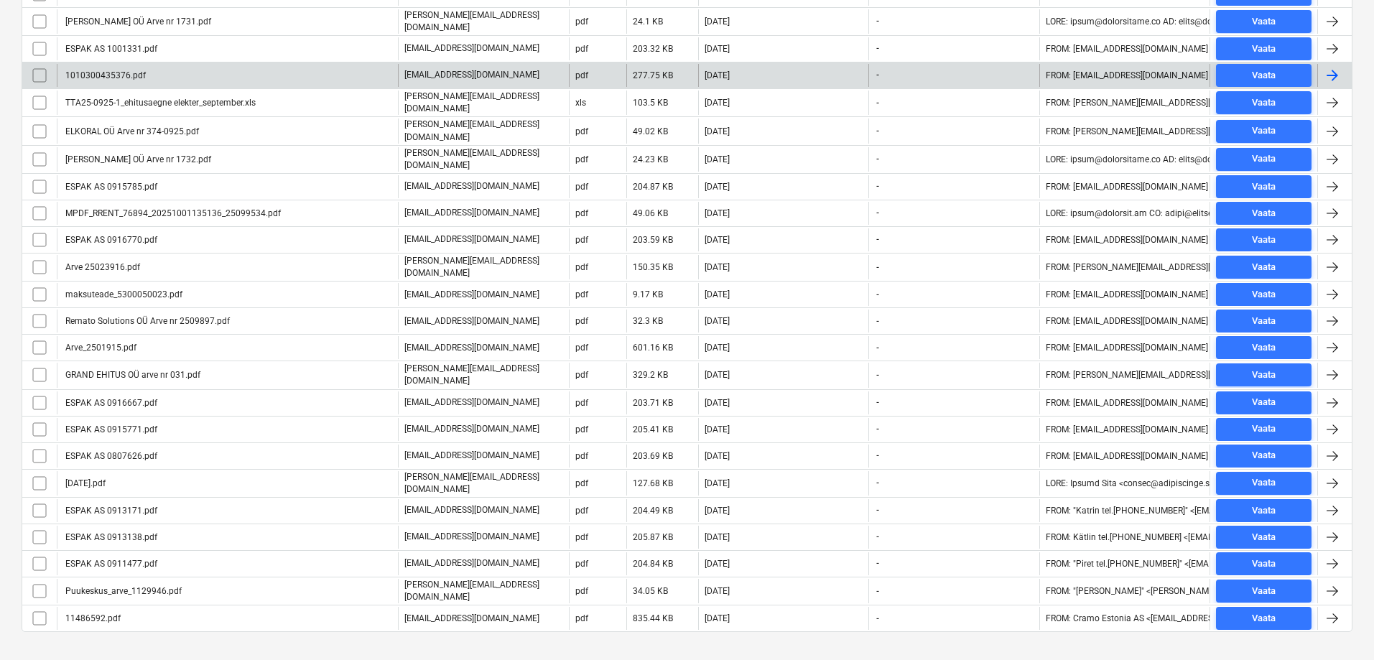
scroll to position [619, 0]
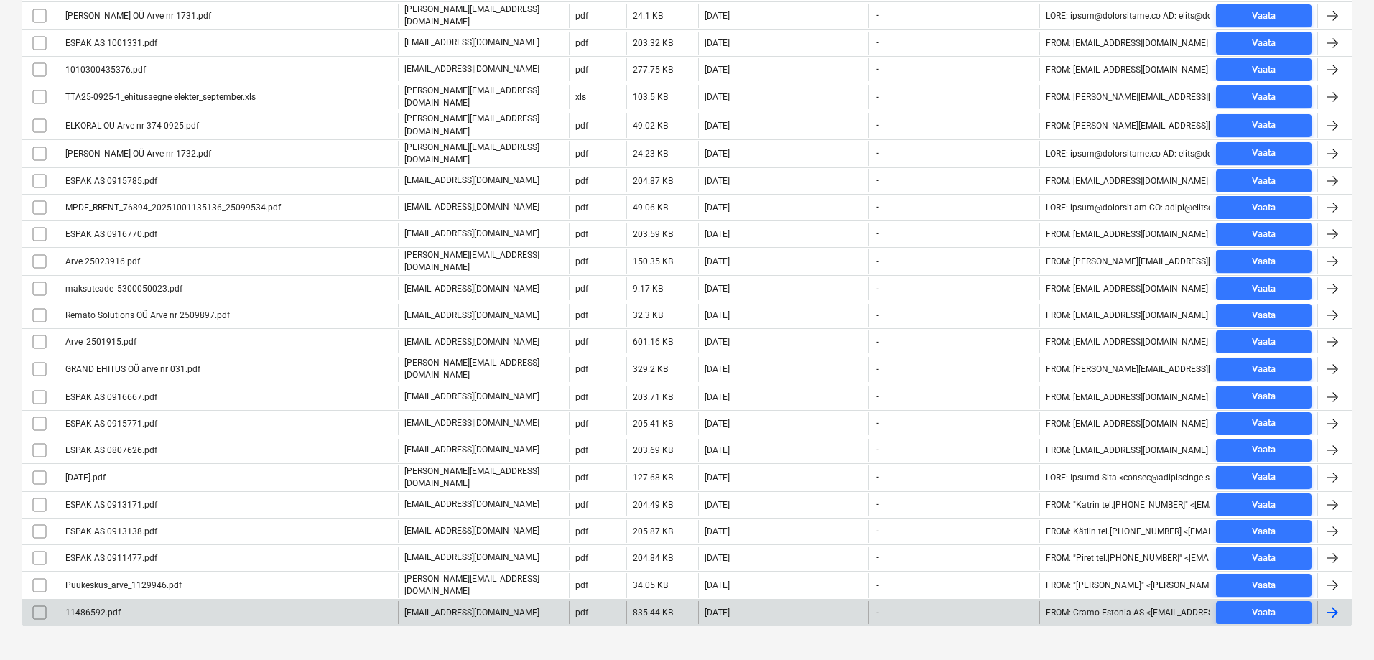
click at [82, 608] on div "11486592.pdf" at bounding box center [91, 613] width 57 height 10
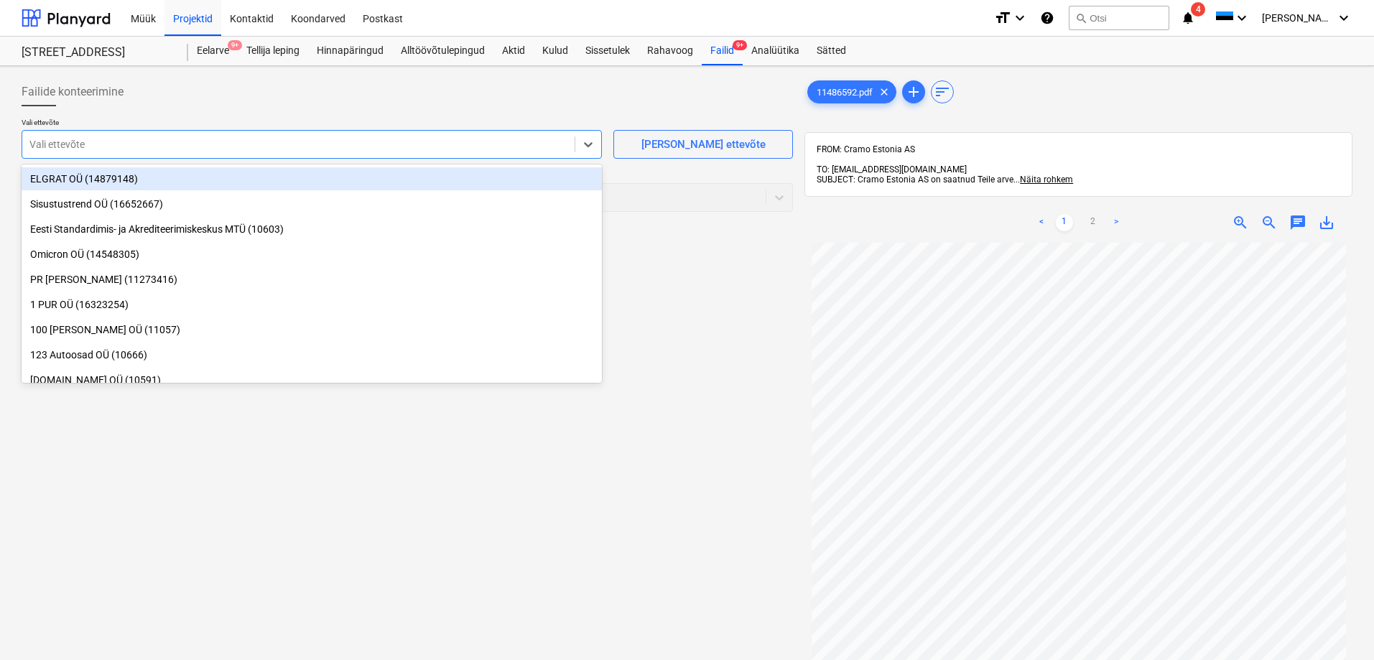
click at [77, 144] on div at bounding box center [298, 144] width 538 height 14
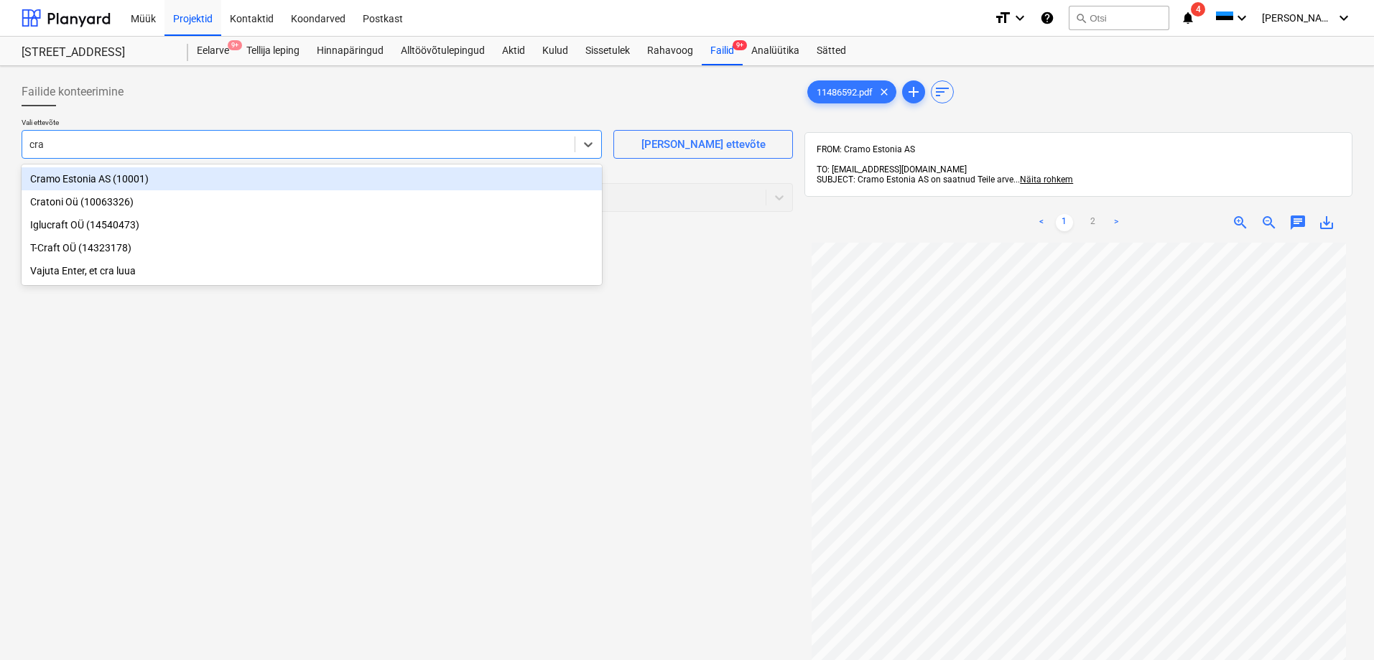
type input "cram"
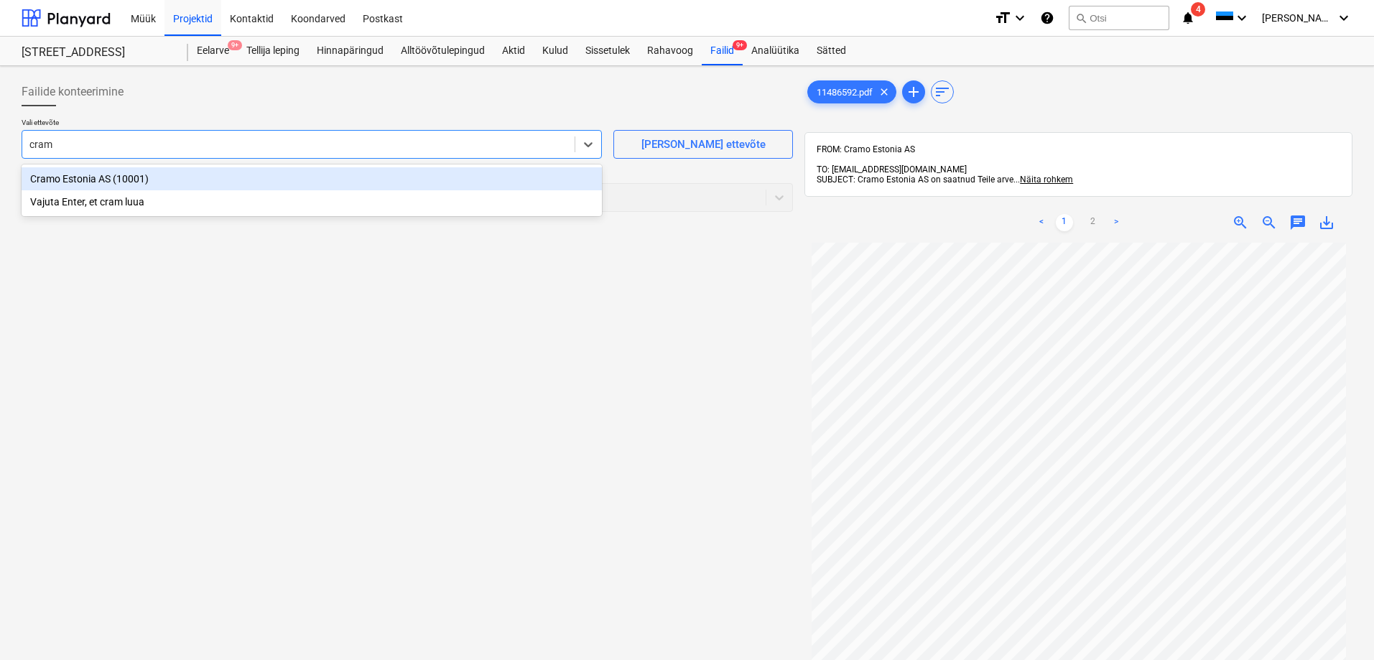
click at [73, 179] on div "Cramo Estonia AS (10001)" at bounding box center [312, 178] width 580 height 23
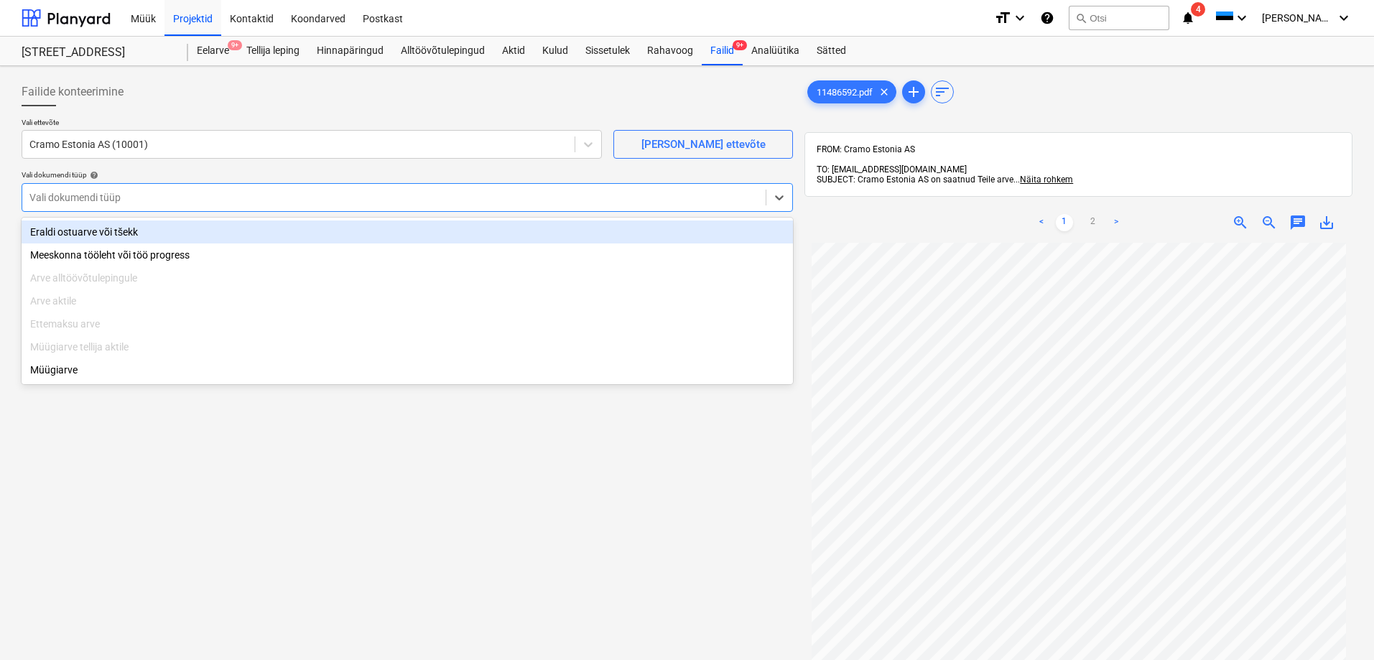
click at [88, 196] on div at bounding box center [393, 197] width 729 height 14
click at [83, 232] on div "Eraldi ostuarve või tšekk" at bounding box center [407, 231] width 771 height 23
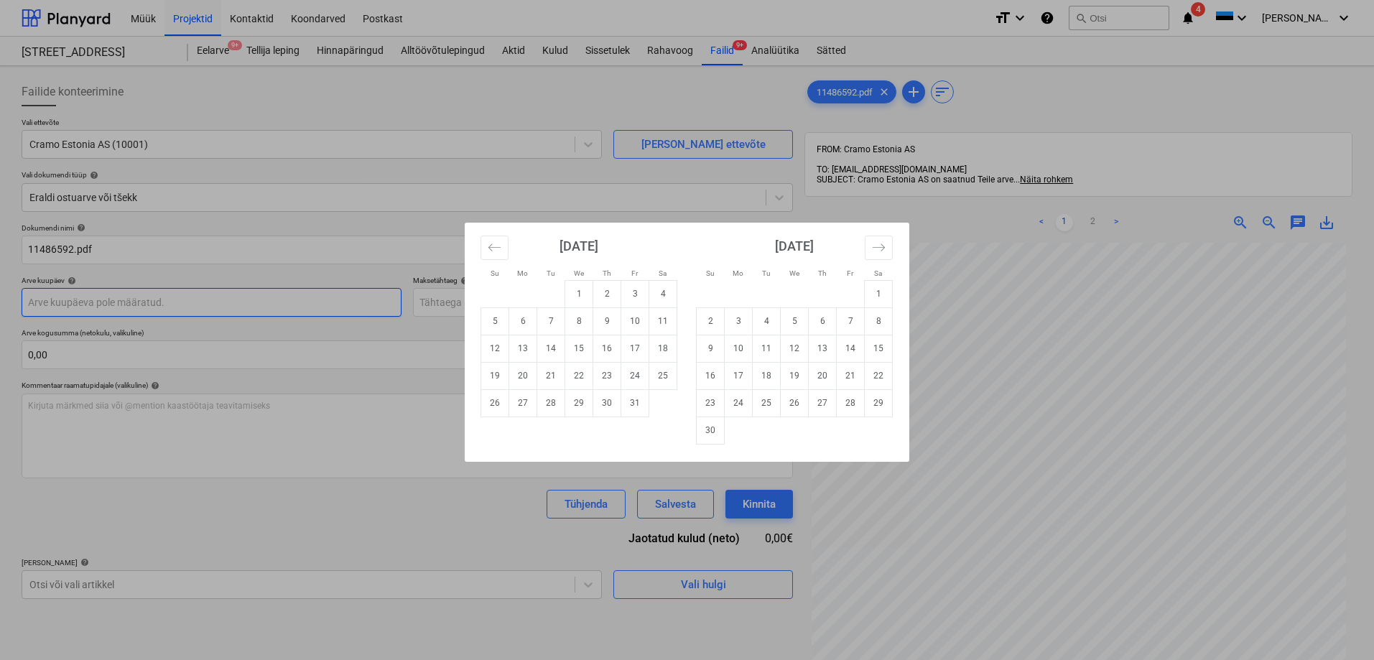
click at [150, 298] on body "Müük Projektid Kontaktid Koondarved Postkast format_size keyboard_arrow_down he…" at bounding box center [687, 330] width 1374 height 660
click at [575, 348] on td "15" at bounding box center [579, 348] width 28 height 27
type input "15 Oct 2025"
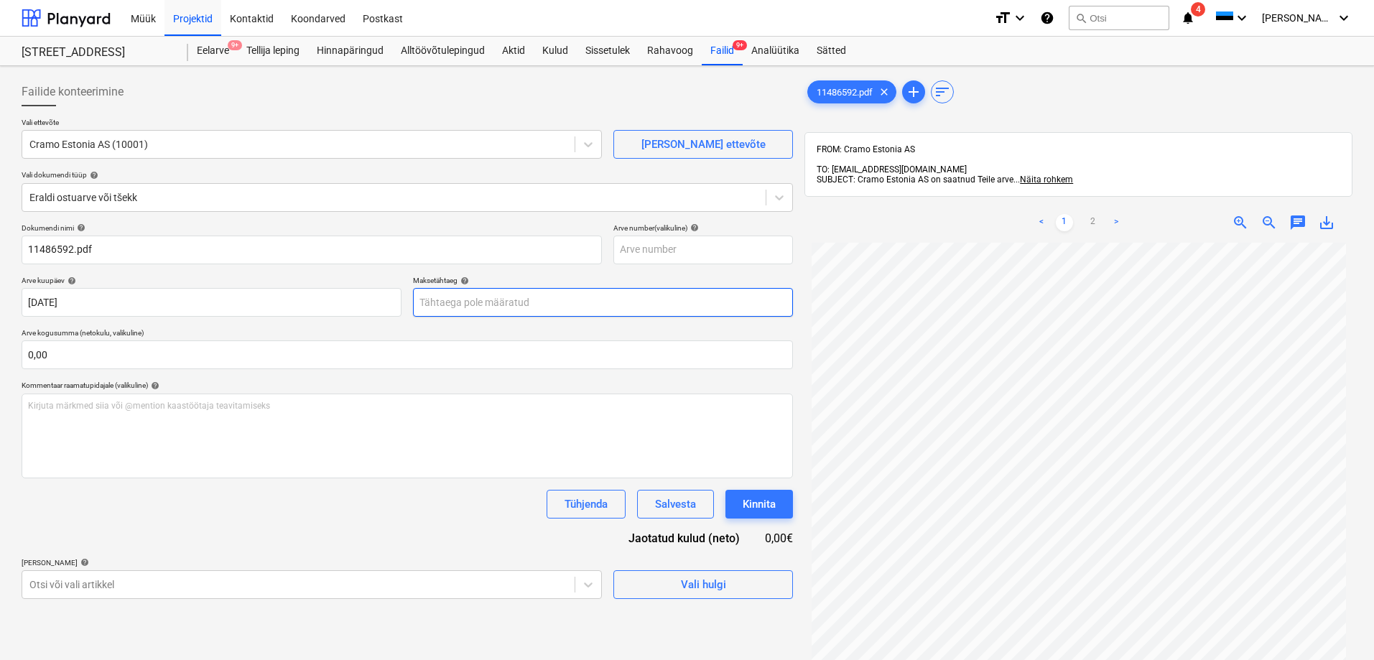
click at [482, 299] on body "Müük Projektid Kontaktid Koondarved Postkast format_size keyboard_arrow_down he…" at bounding box center [687, 330] width 1374 height 660
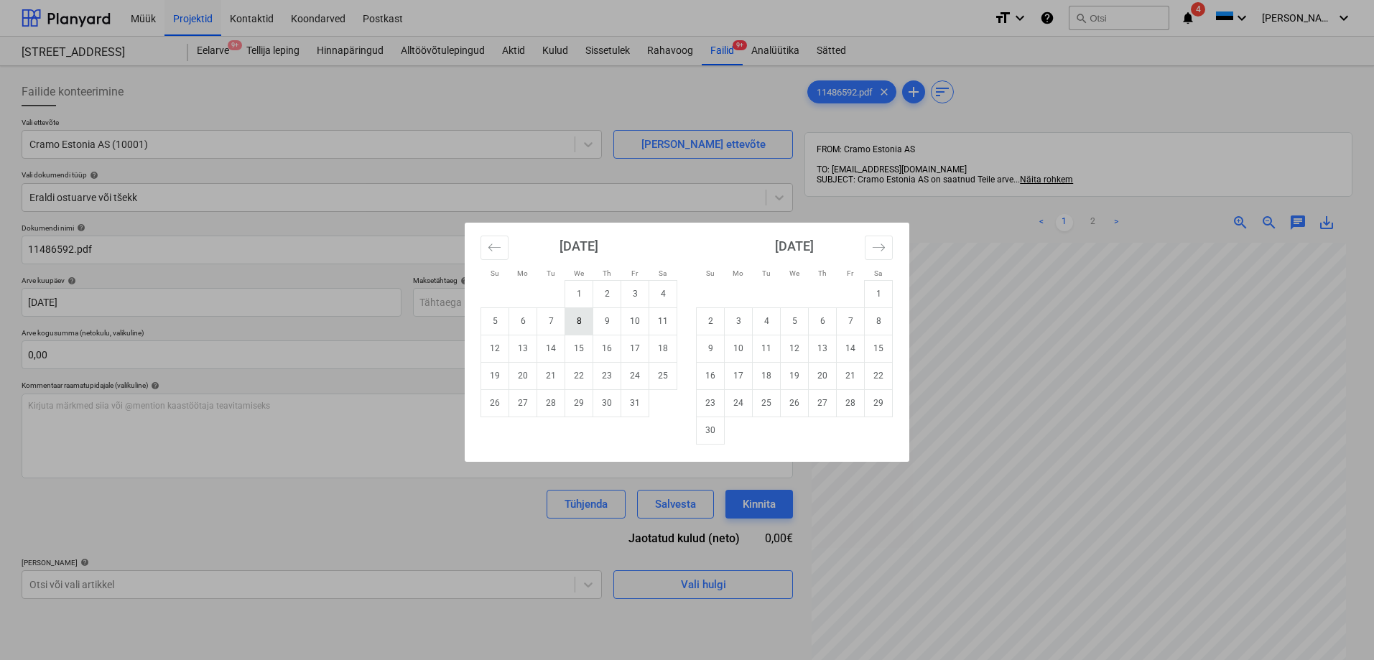
click at [574, 321] on td "8" at bounding box center [579, 320] width 28 height 27
type input "08 Oct 2025"
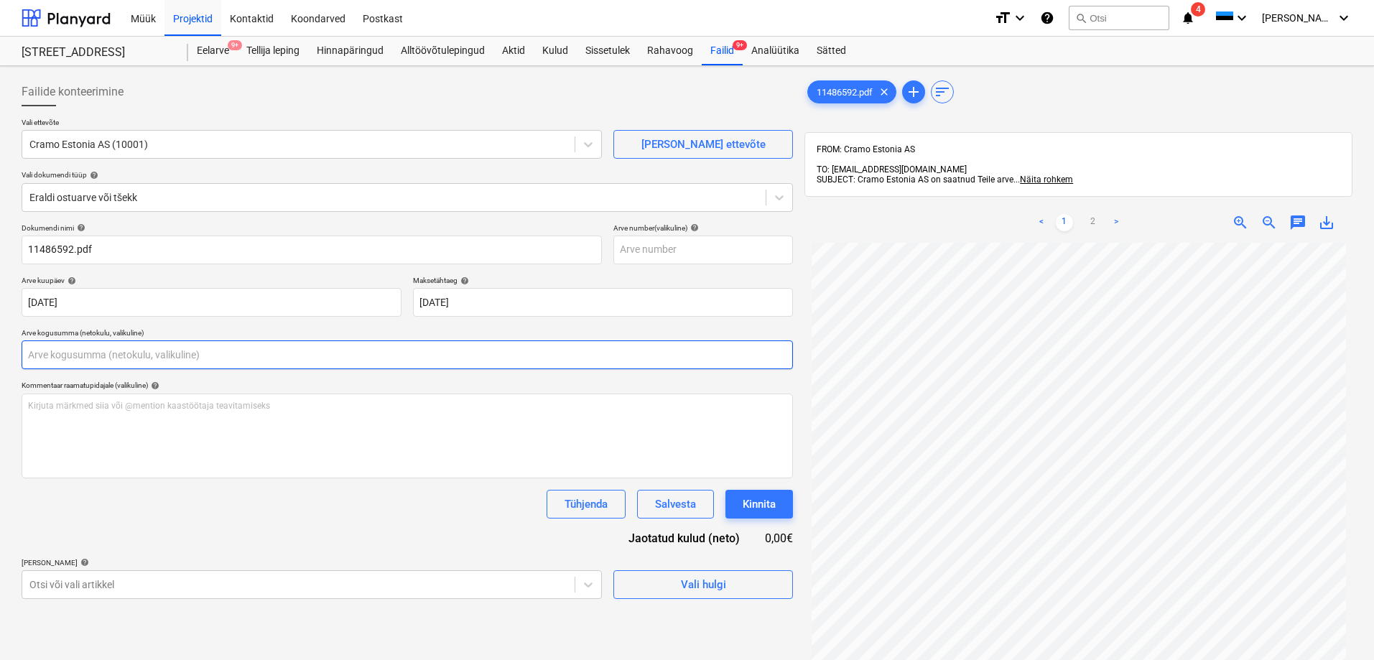
click at [261, 358] on input "text" at bounding box center [407, 354] width 771 height 29
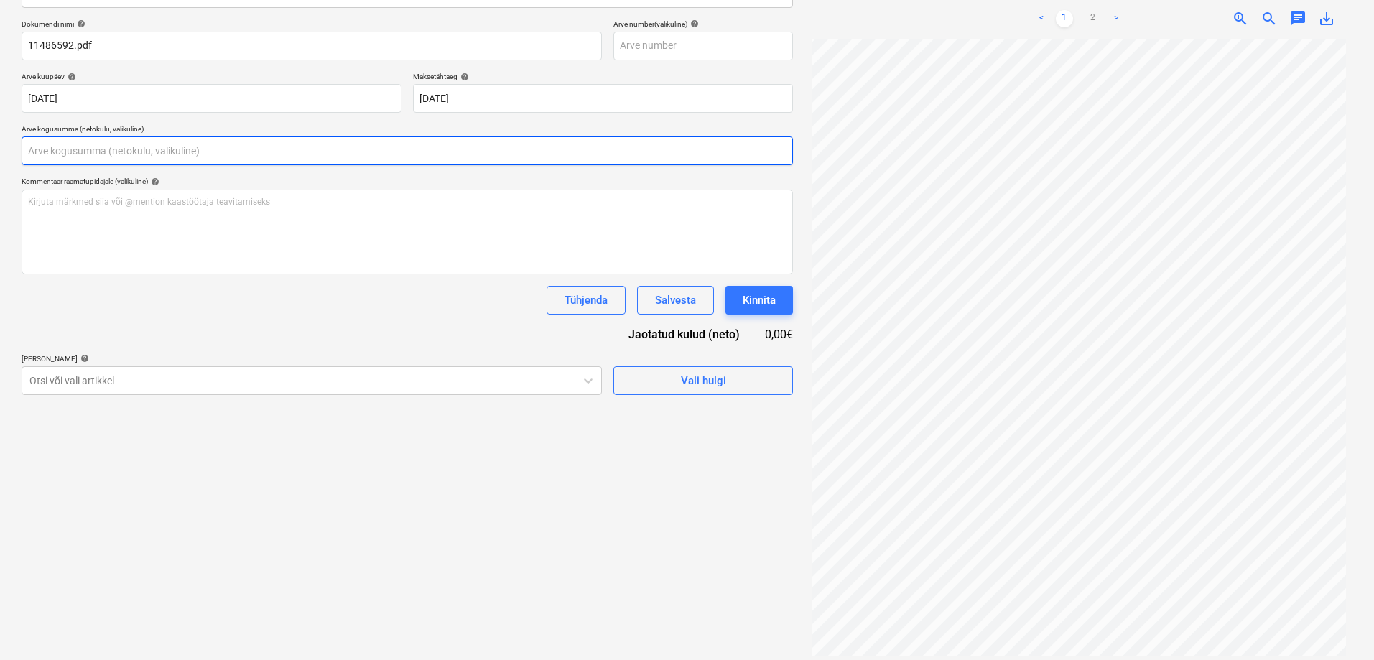
scroll to position [67, 0]
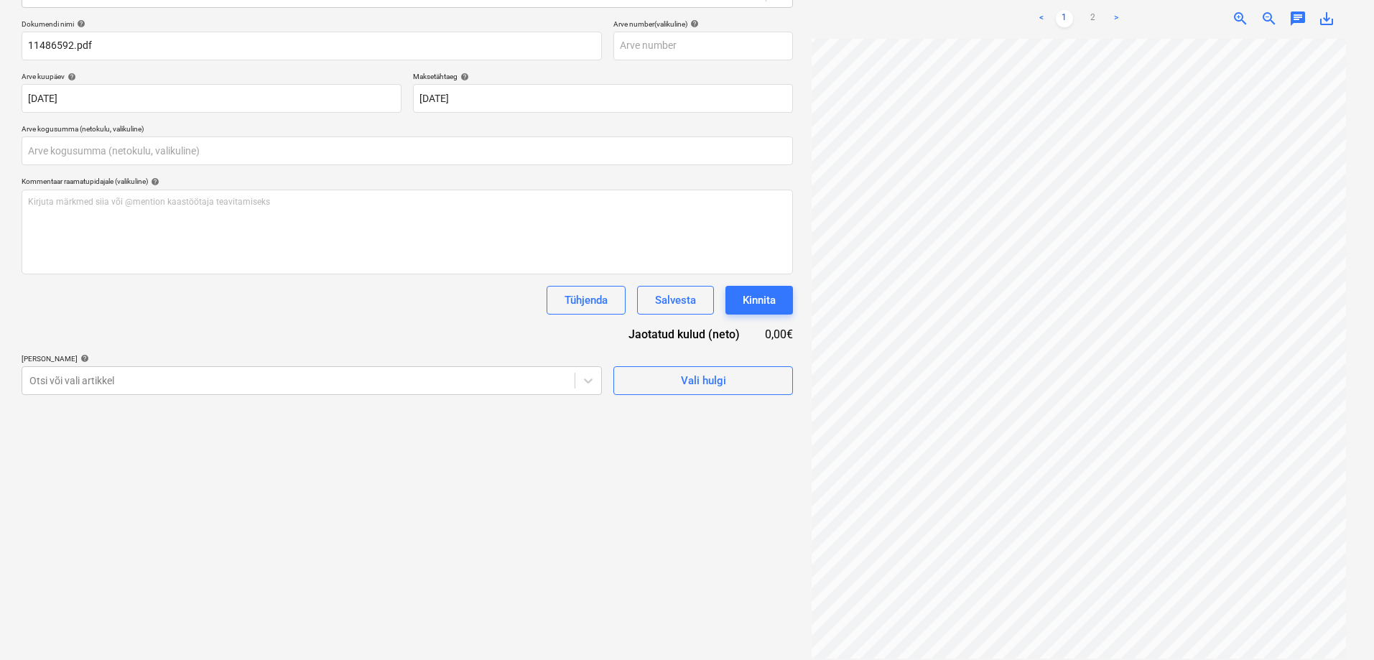
type input "0,00"
click at [1115, 10] on link ">" at bounding box center [1115, 18] width 17 height 17
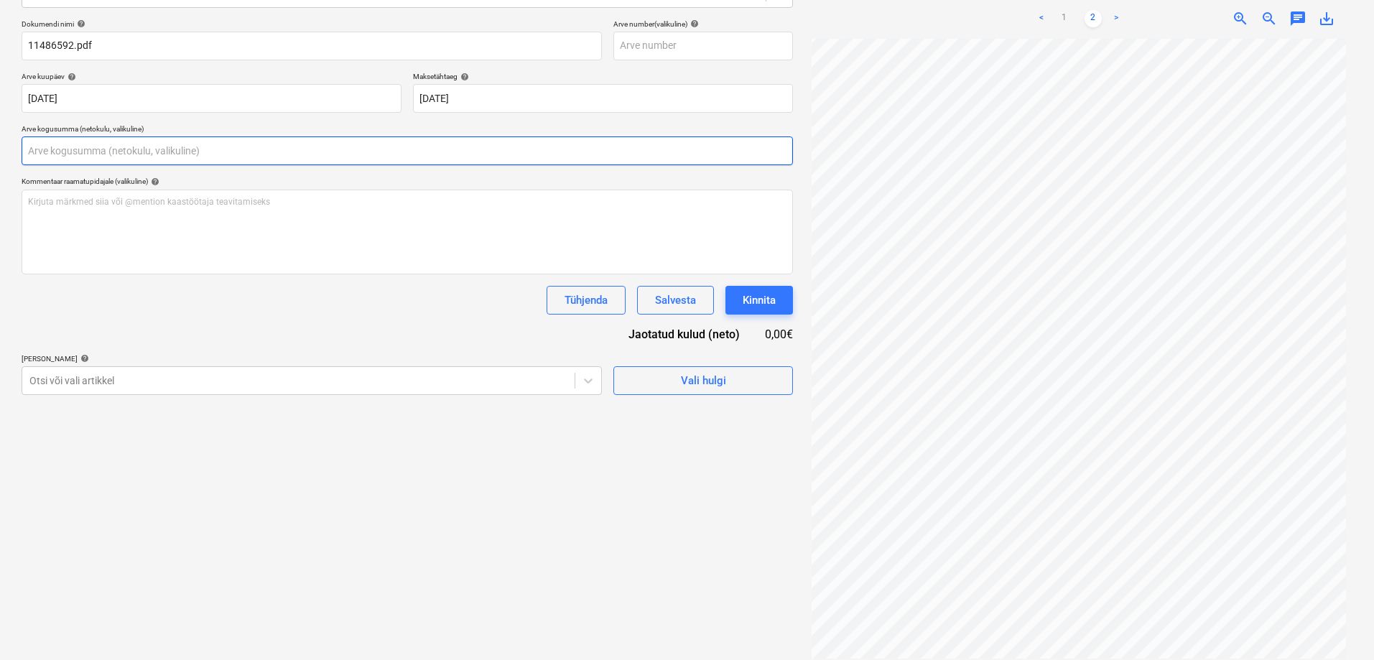
click at [86, 151] on input "text" at bounding box center [407, 150] width 771 height 29
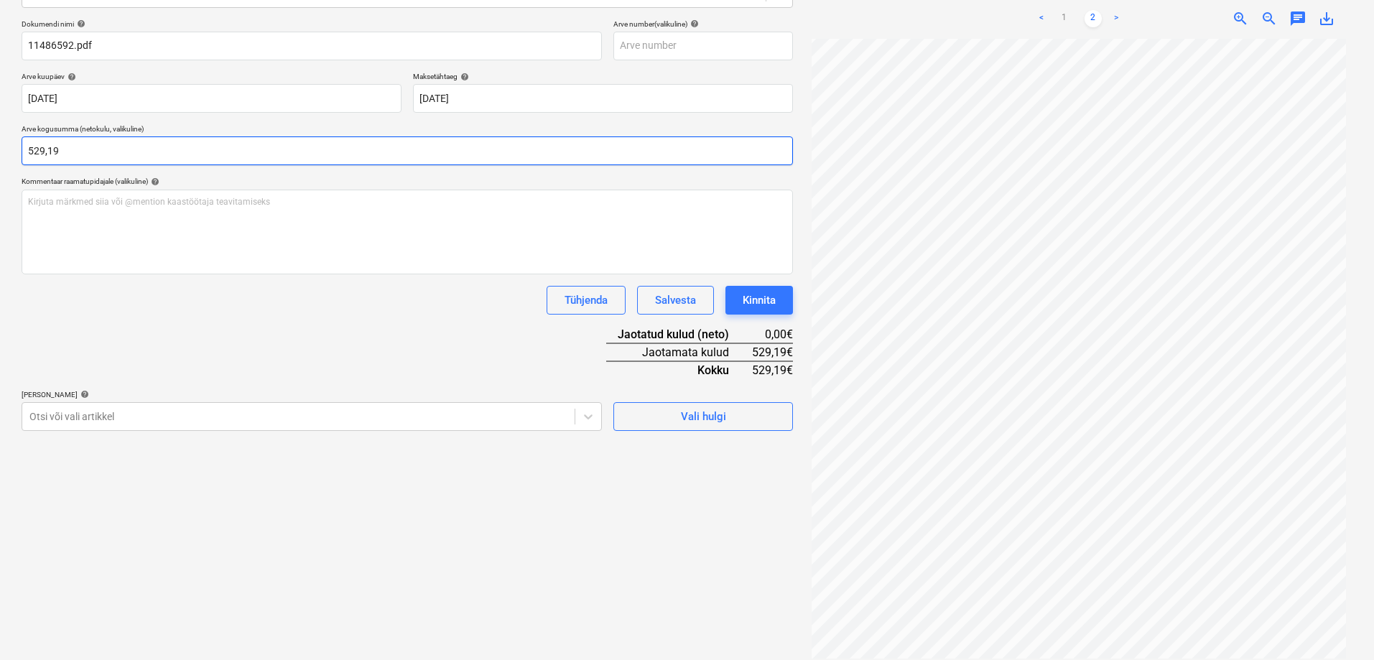
type input "529,19"
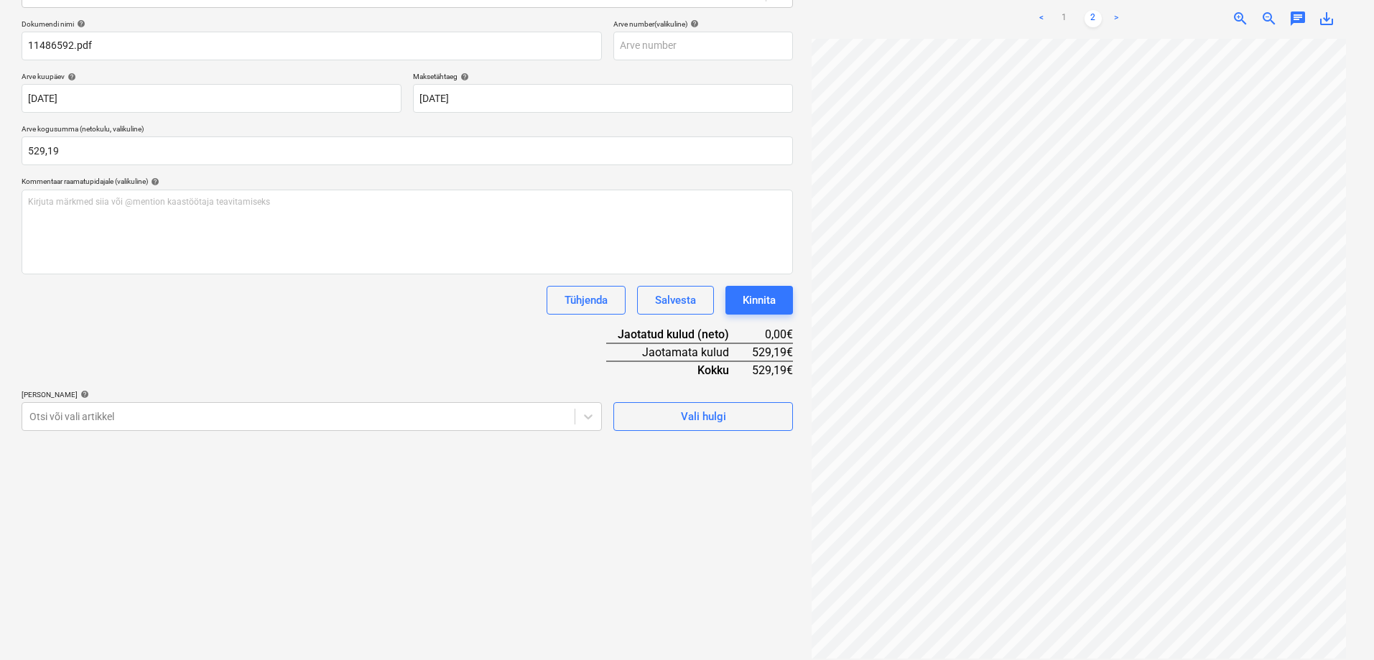
click at [108, 317] on div "Dokumendi nimi help 11486592.pdf Arve number (valikuline) help Arve kuupäev hel…" at bounding box center [407, 225] width 771 height 412
click at [92, 412] on div at bounding box center [298, 416] width 538 height 14
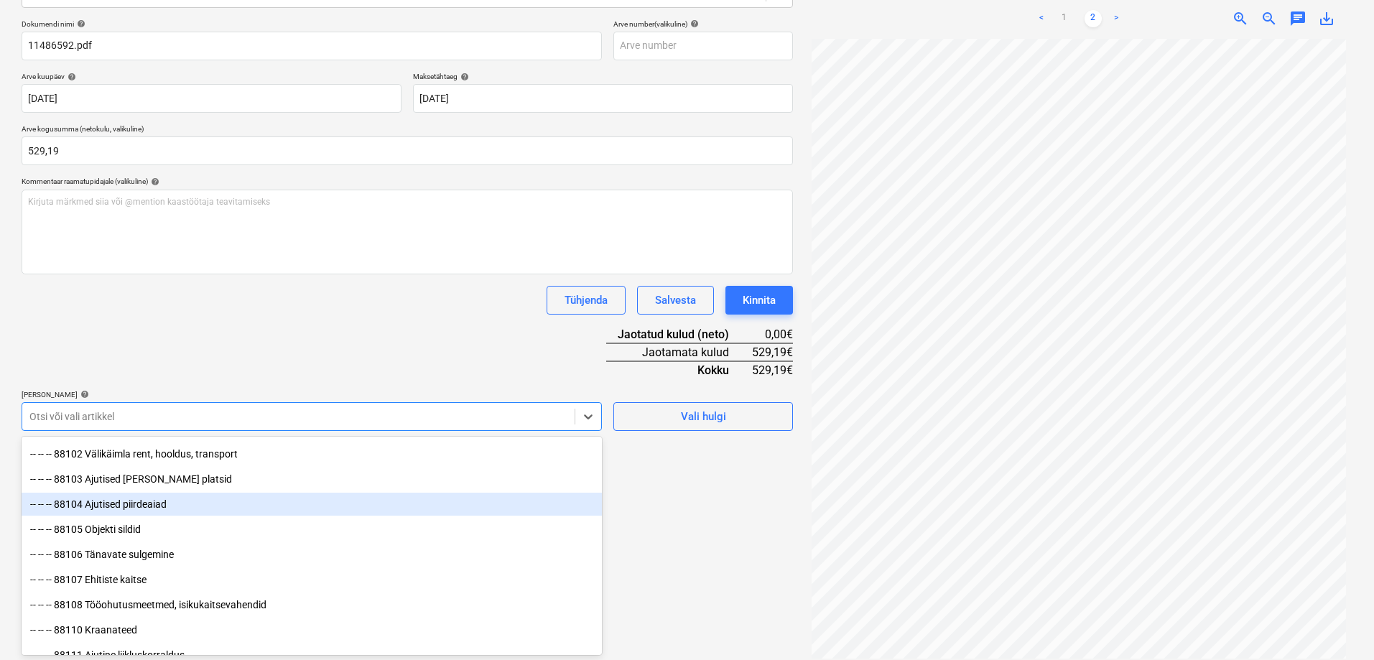
scroll to position [11563, 0]
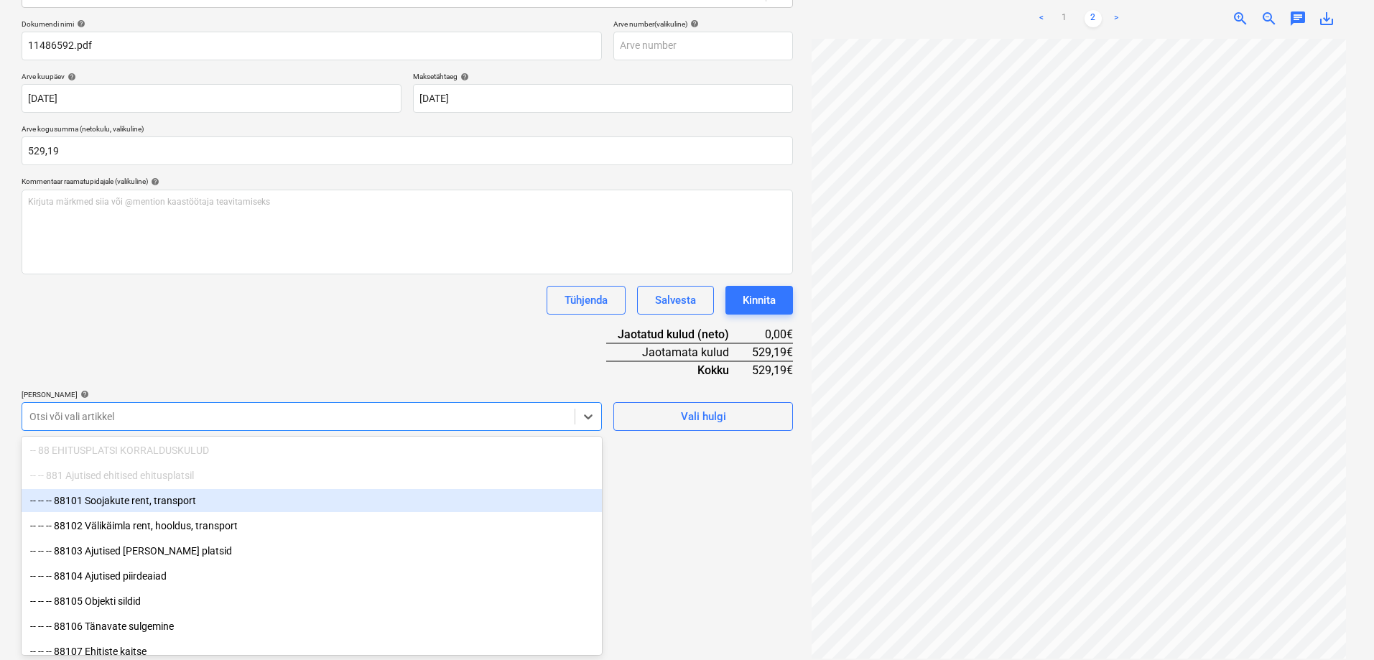
click at [167, 498] on div "-- -- -- 88101 Soojakute rent, transport" at bounding box center [312, 500] width 580 height 23
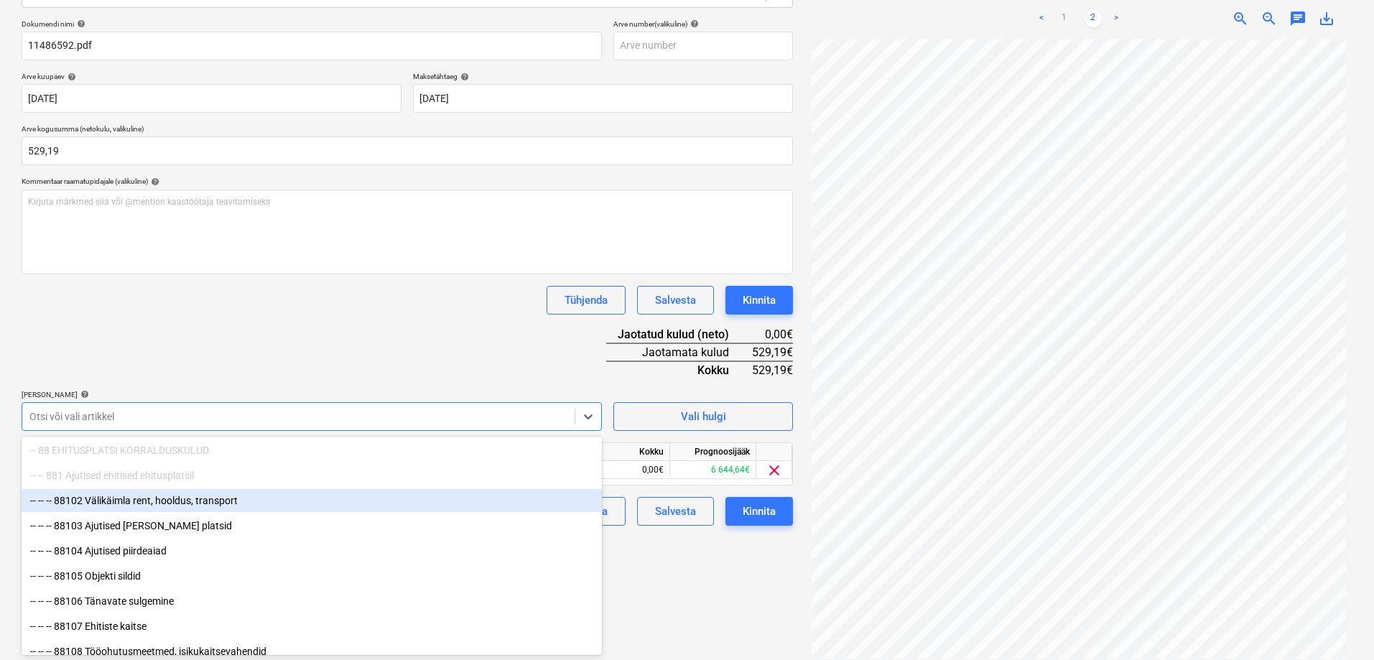
click at [167, 498] on div "-- -- -- 88102 Välikäimla rent, hooldus, transport" at bounding box center [312, 500] width 580 height 23
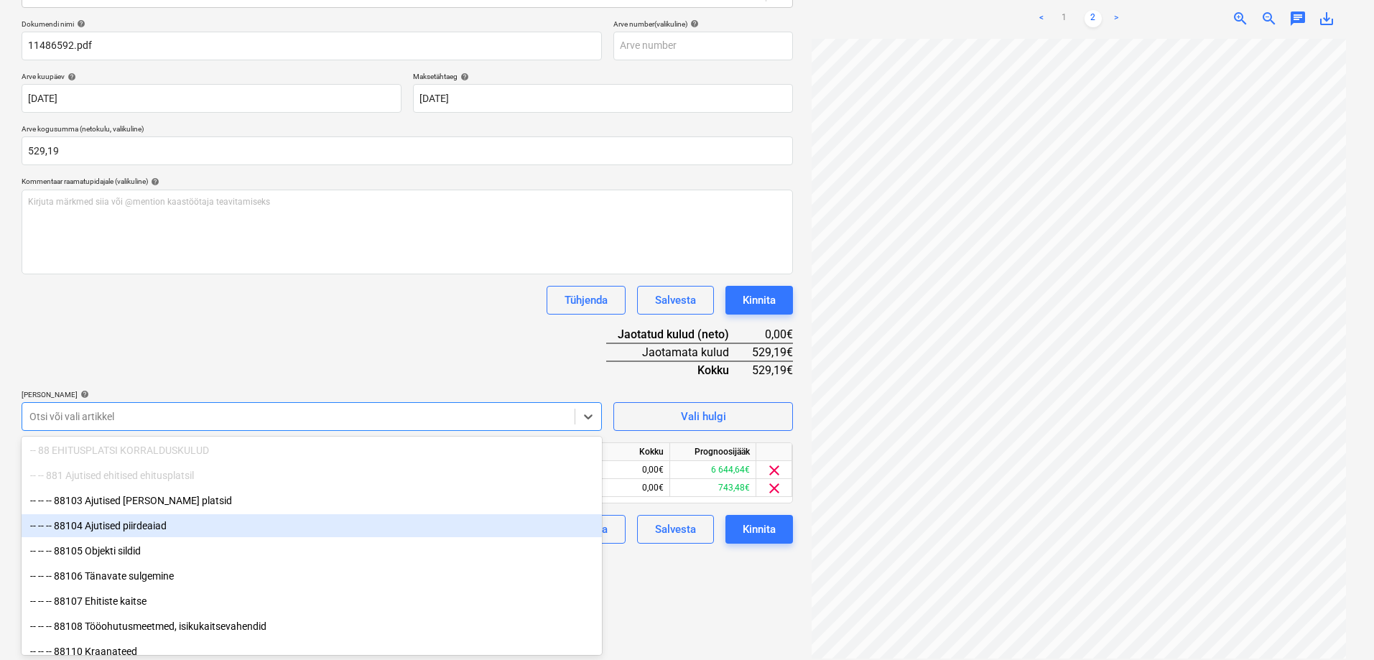
click at [150, 525] on div "-- -- -- 88104 Ajutised piirdeaiad" at bounding box center [312, 525] width 580 height 23
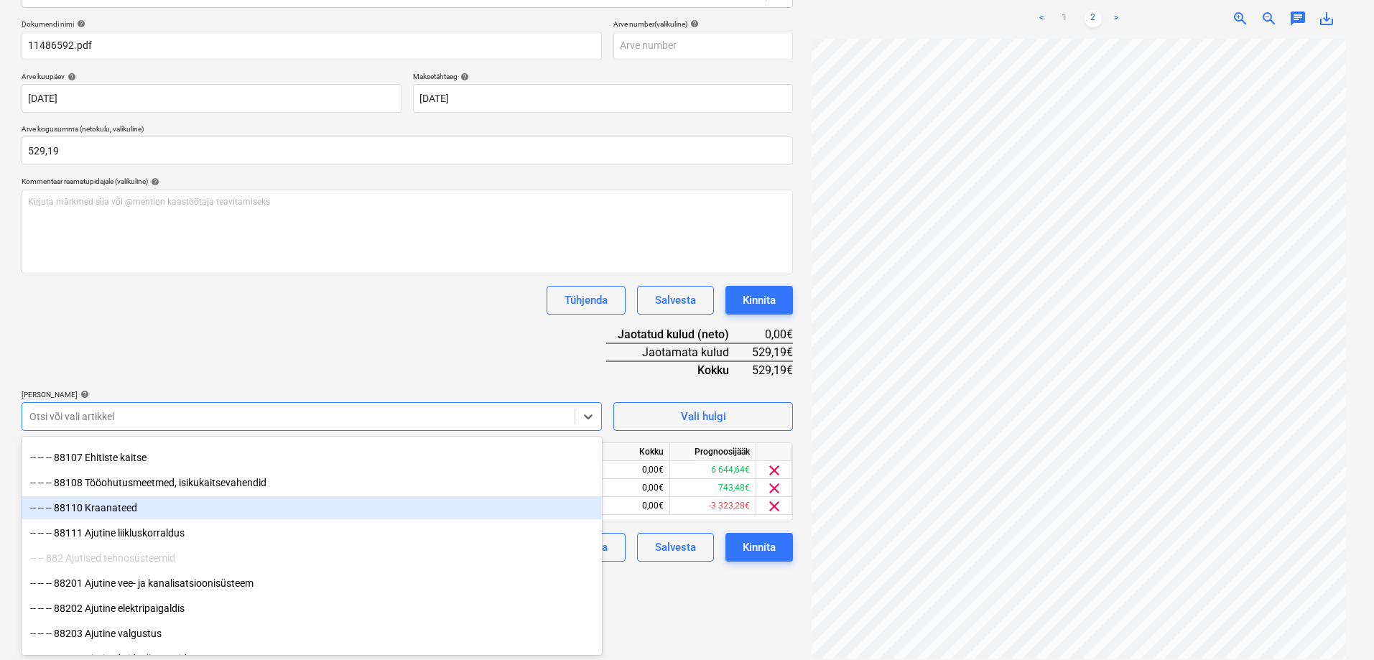
scroll to position [11707, 0]
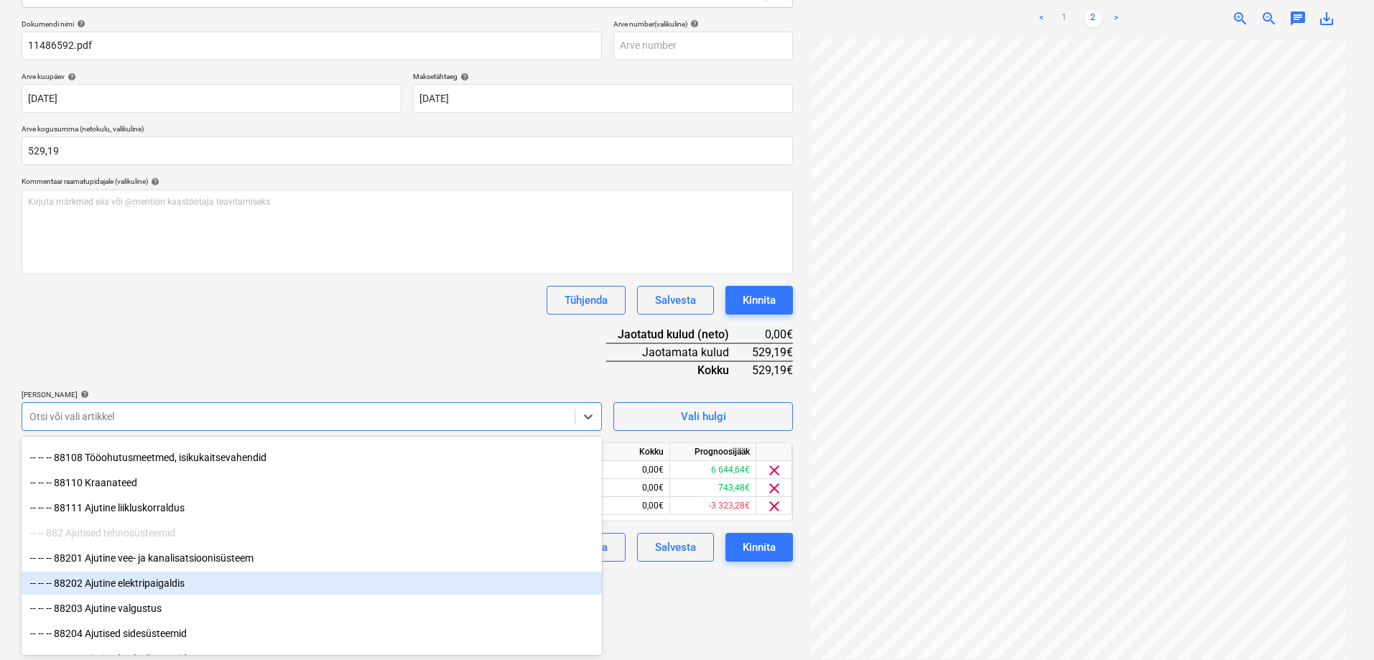
click at [182, 580] on div "-- -- -- 88202 Ajutine elektripaigaldis" at bounding box center [312, 583] width 580 height 23
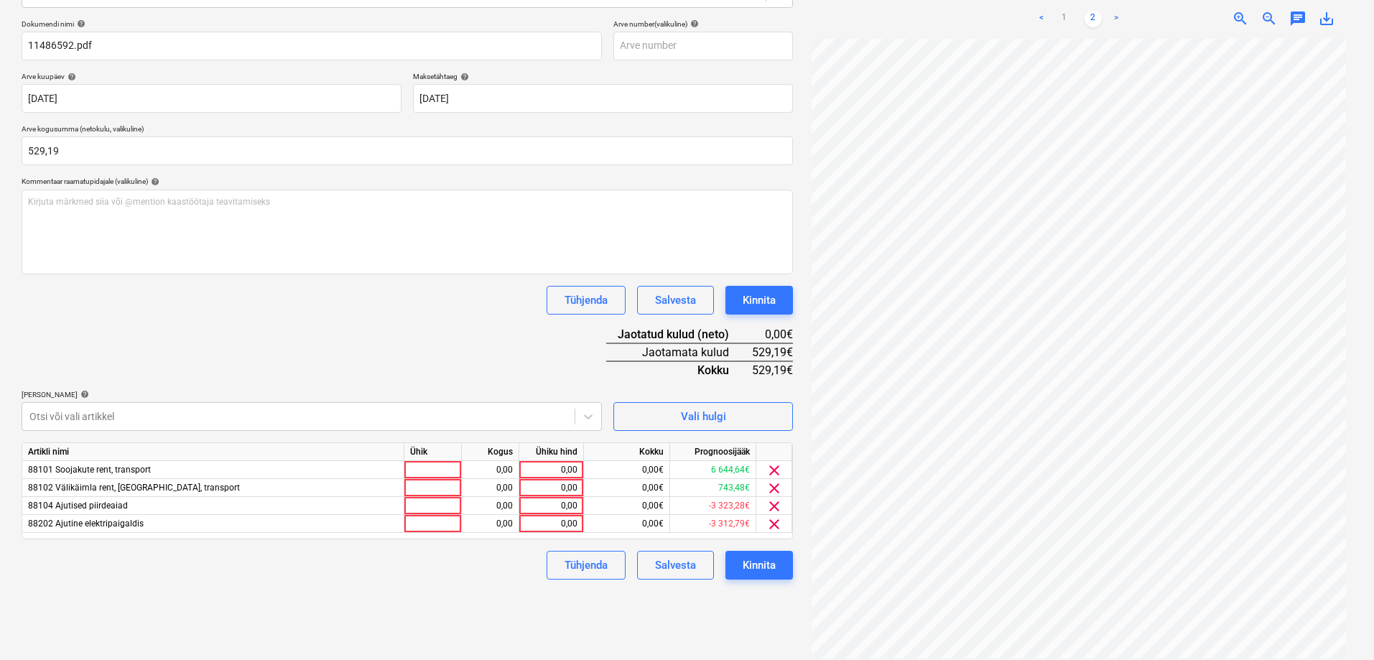
click at [719, 624] on div "Failide konteerimine Vali ettevõte Cramo Estonia AS (10001) Lisa uus ettevõte V…" at bounding box center [407, 266] width 783 height 796
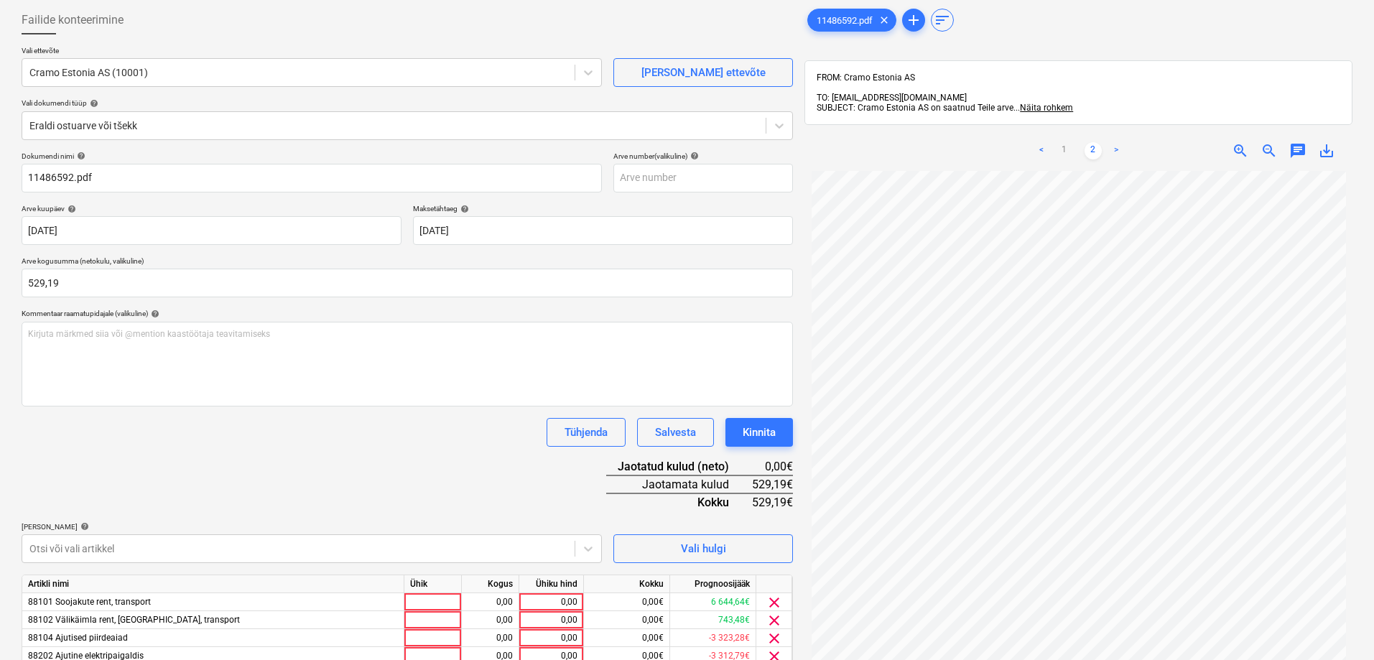
scroll to position [60, 0]
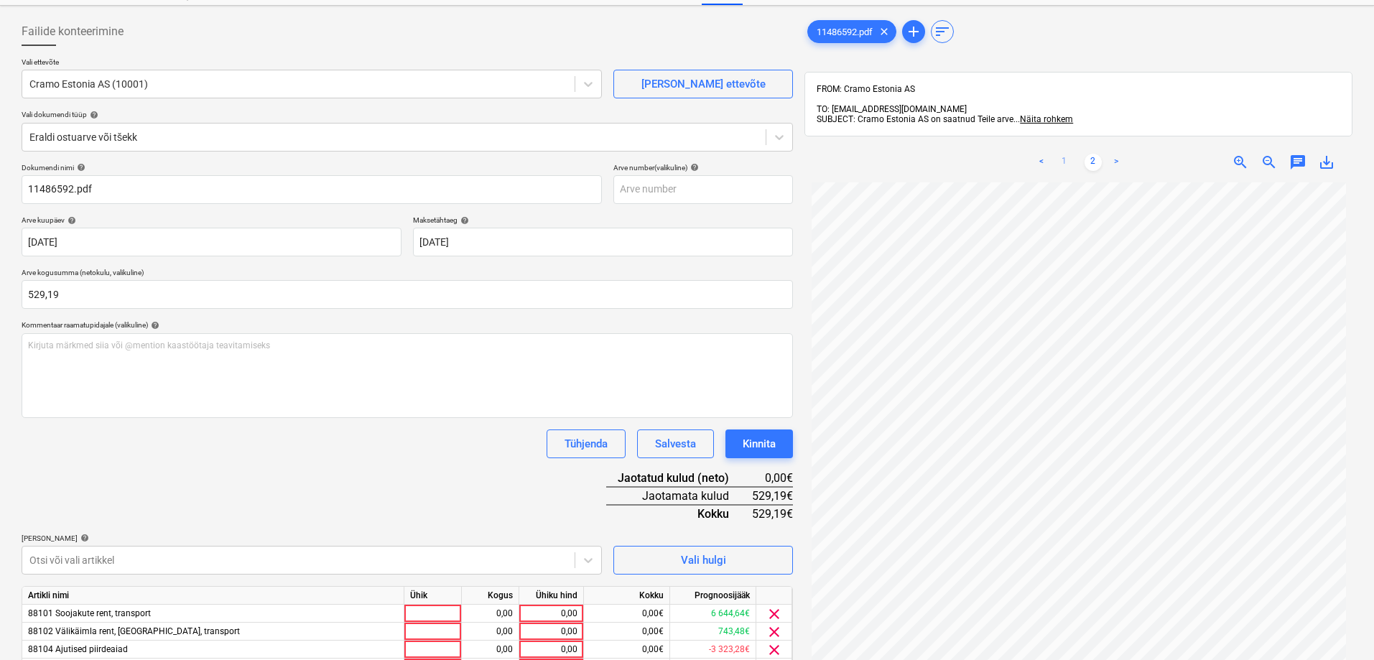
click at [1064, 154] on link "1" at bounding box center [1064, 162] width 17 height 17
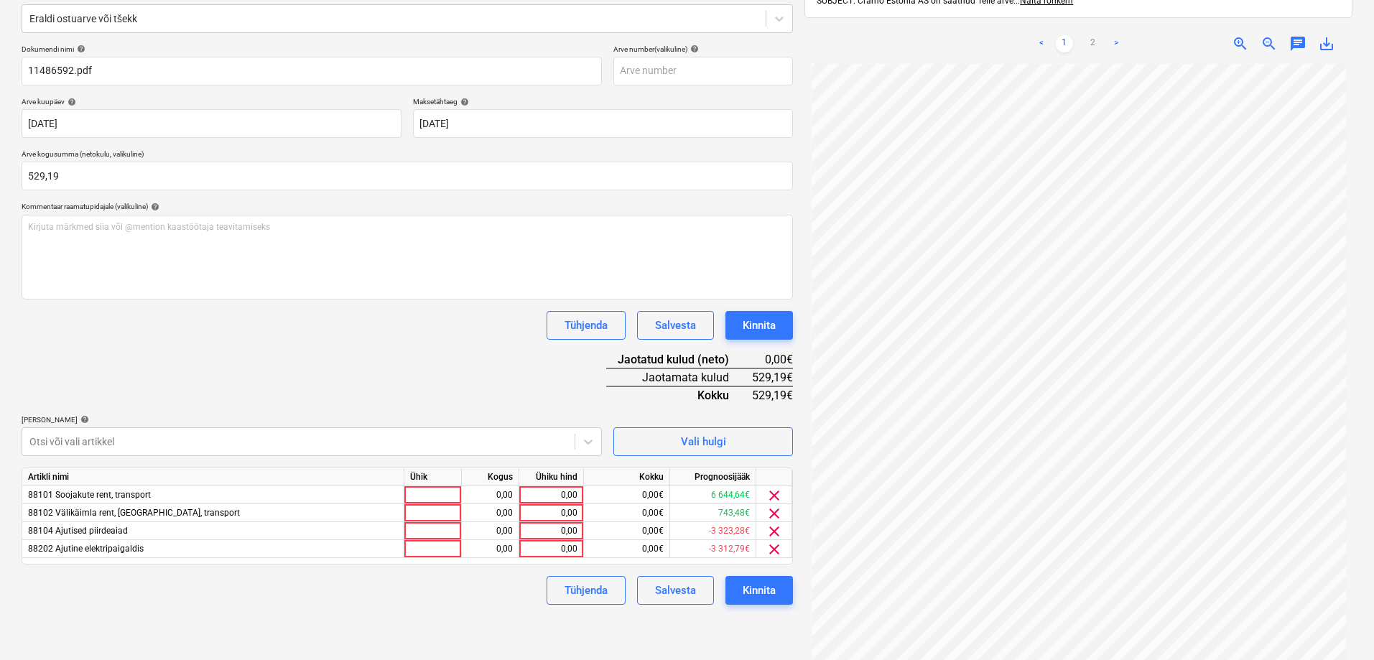
scroll to position [204, 0]
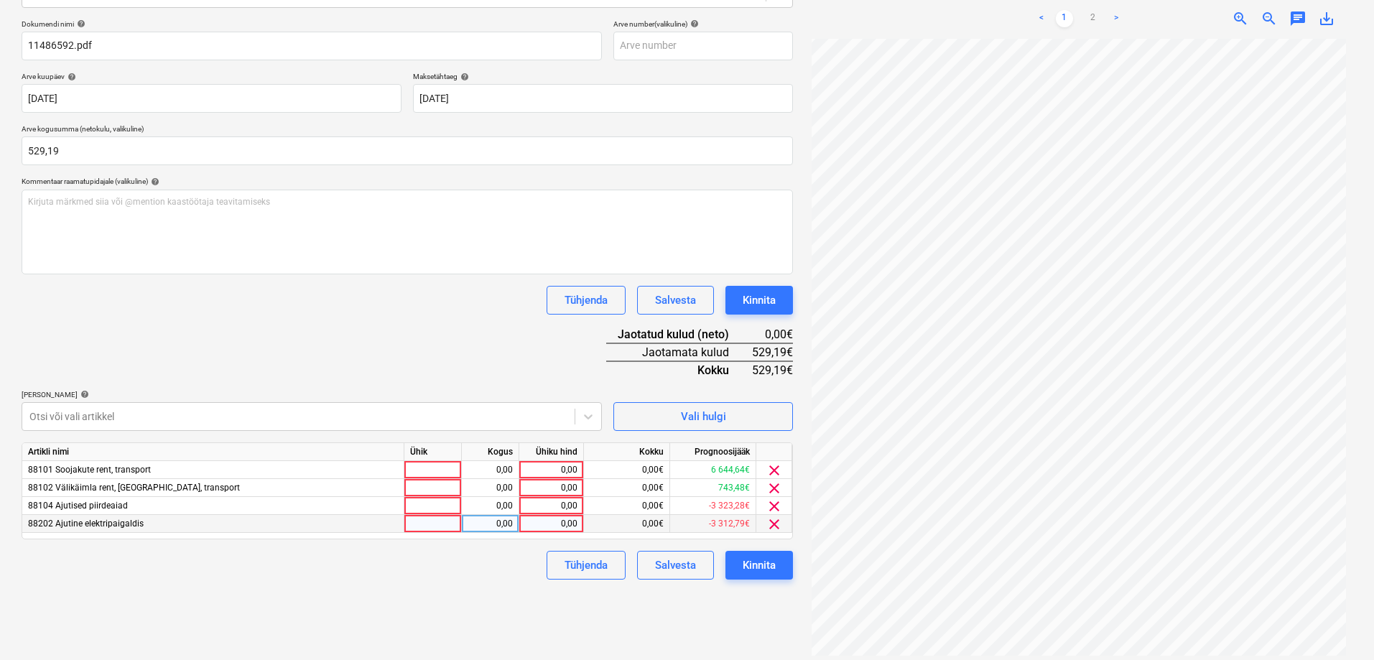
click at [548, 522] on div "0,00" at bounding box center [551, 524] width 52 height 18
type input "55"
click at [497, 560] on div "Tühjenda Salvesta Kinnita" at bounding box center [407, 565] width 771 height 29
click at [1092, 10] on link "2" at bounding box center [1092, 18] width 17 height 17
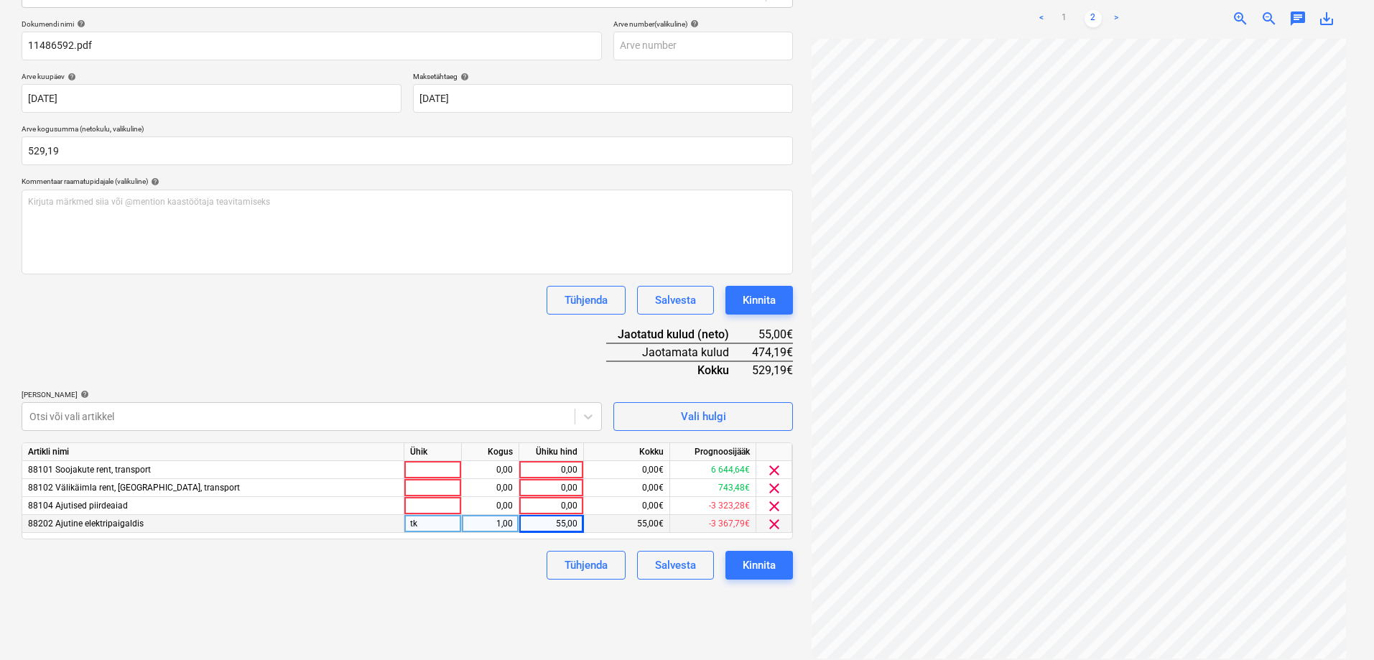
scroll to position [0, 0]
click at [558, 506] on div "0,00" at bounding box center [551, 506] width 52 height 18
type input "107"
click at [454, 587] on div "Failide konteerimine Vali ettevõte Cramo Estonia AS (10001) Lisa uus ettevõte V…" at bounding box center [407, 266] width 783 height 796
click at [573, 506] on div "107,00" at bounding box center [551, 506] width 52 height 18
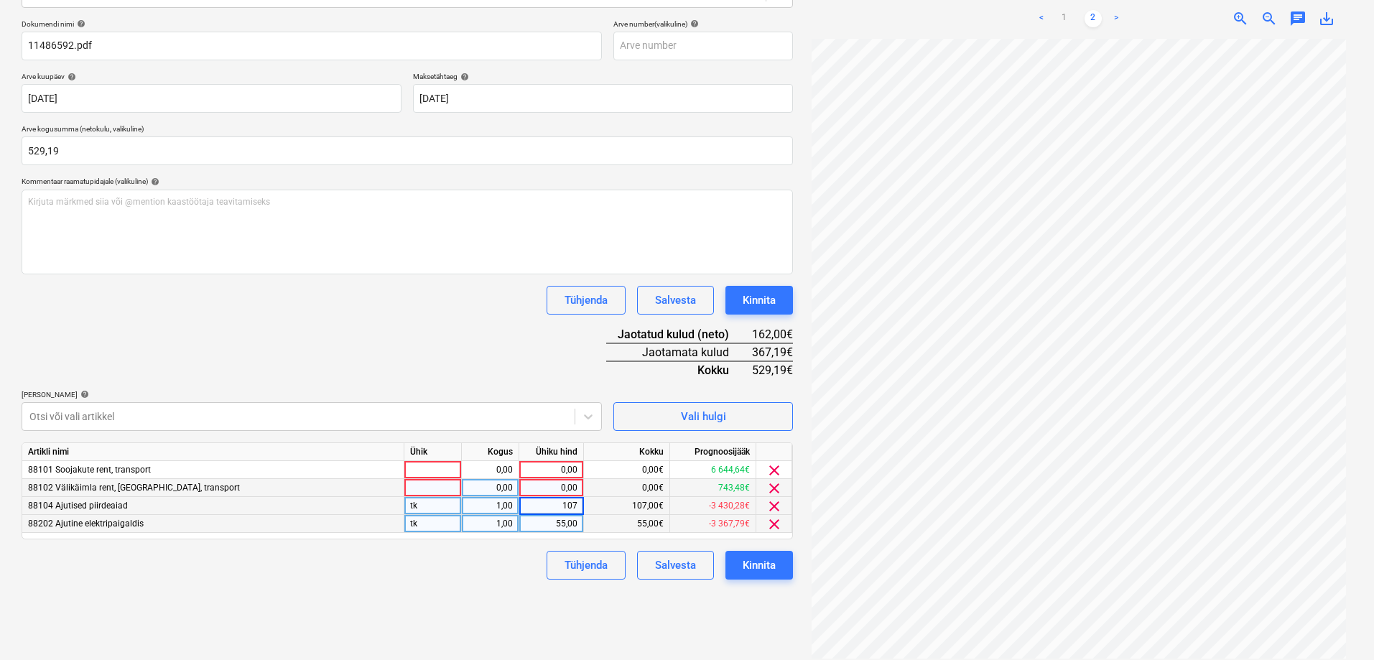
type input "0"
click at [557, 487] on div "0,00" at bounding box center [551, 488] width 52 height 18
type input "107"
click at [503, 576] on div "Tühjenda Salvesta Kinnita" at bounding box center [407, 565] width 771 height 29
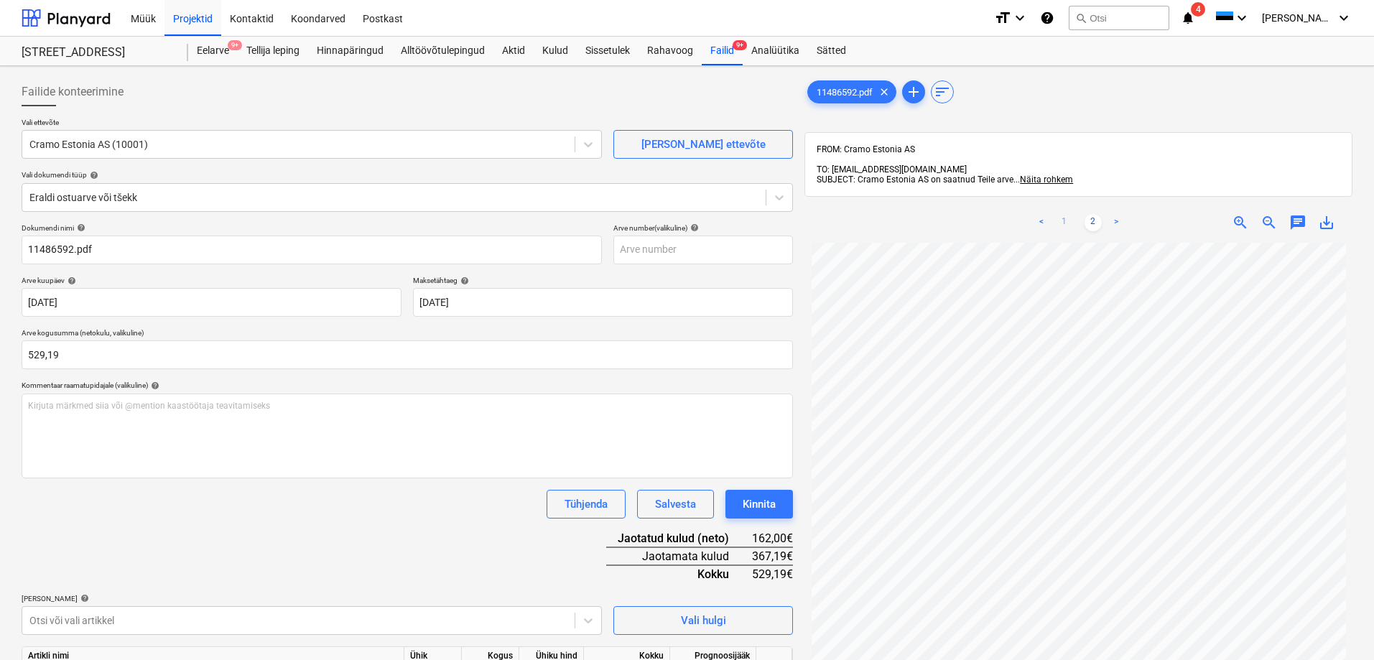
click at [1064, 214] on link "1" at bounding box center [1064, 222] width 17 height 17
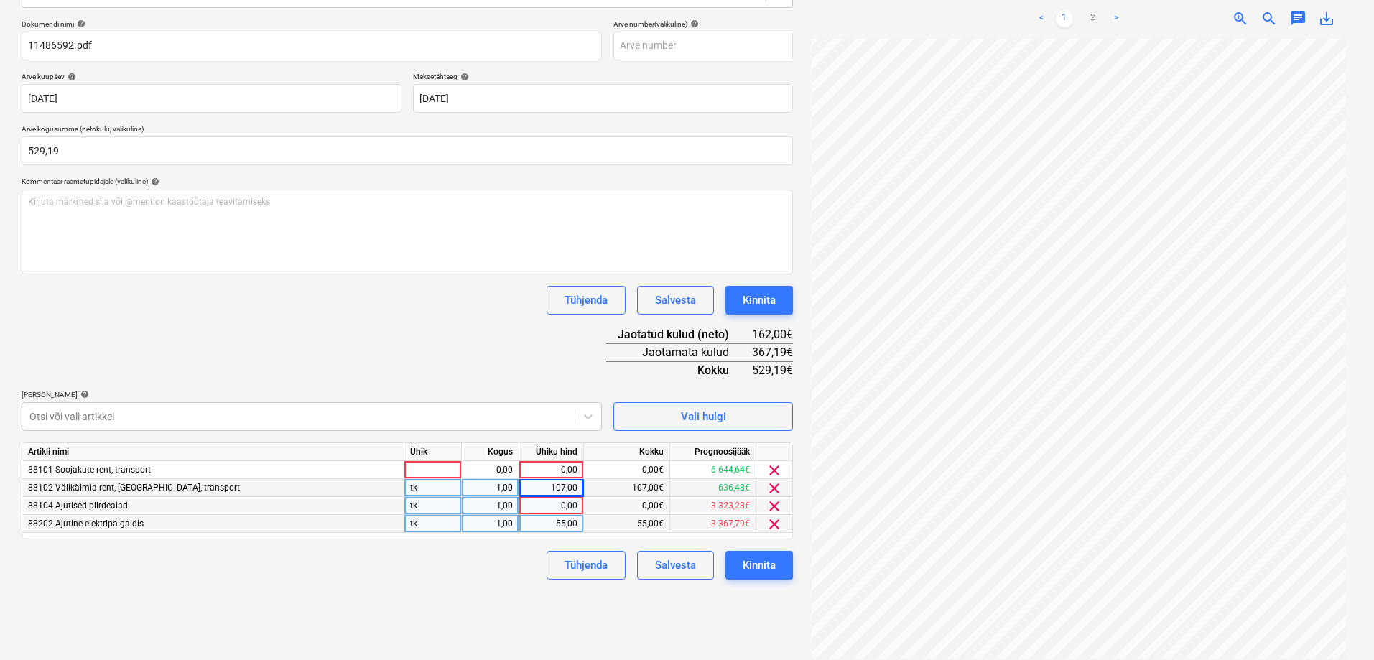
scroll to position [139, 0]
click at [559, 508] on div "0,00" at bounding box center [551, 506] width 52 height 18
type input "93"
click at [502, 575] on div "Tühjenda Salvesta Kinnita" at bounding box center [407, 565] width 771 height 29
click at [562, 473] on div "0,00" at bounding box center [551, 470] width 52 height 18
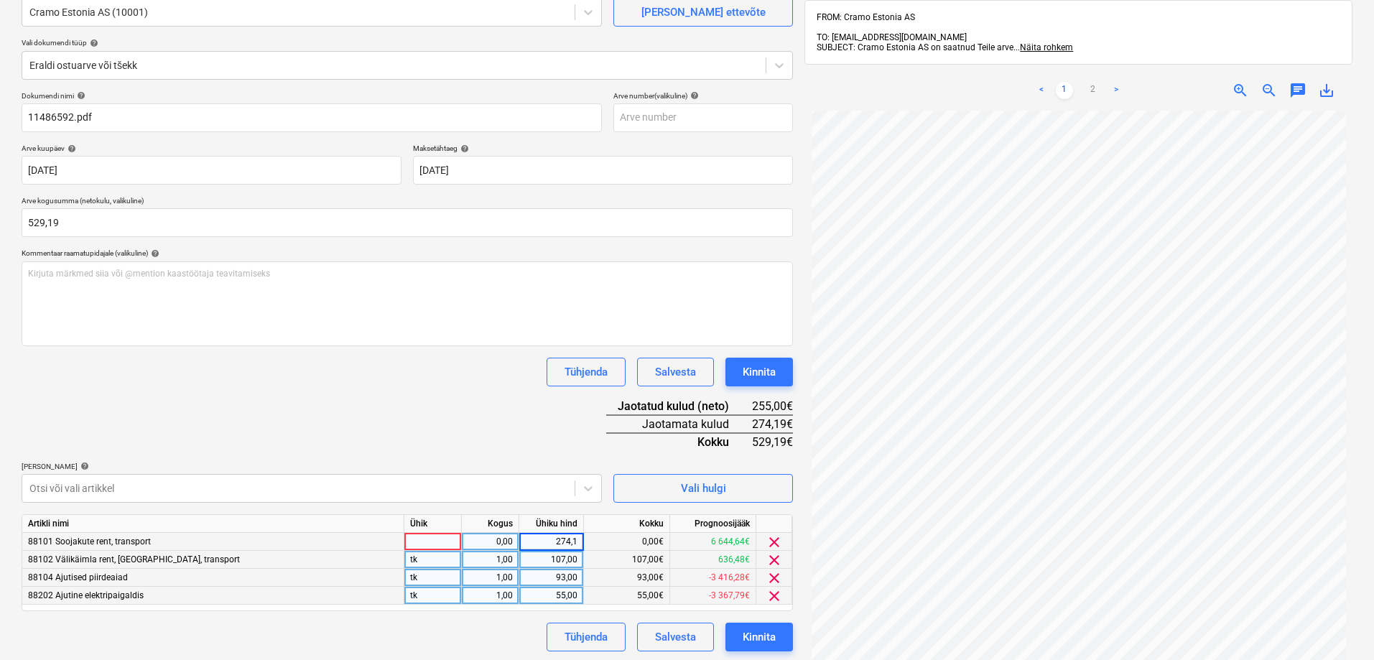
type input "274,19"
click at [382, 443] on div "Dokumendi nimi help 11486592.pdf Arve number (valikuline) help Arve kuupäev hel…" at bounding box center [407, 371] width 771 height 560
click at [350, 438] on div "Dokumendi nimi help 11486592.pdf Arve number (valikuline) help Arve kuupäev hel…" at bounding box center [407, 371] width 771 height 560
click at [340, 623] on div "Tühjenda Salvesta Kinnita" at bounding box center [407, 637] width 771 height 29
click at [760, 636] on div "Kinnita" at bounding box center [759, 637] width 33 height 19
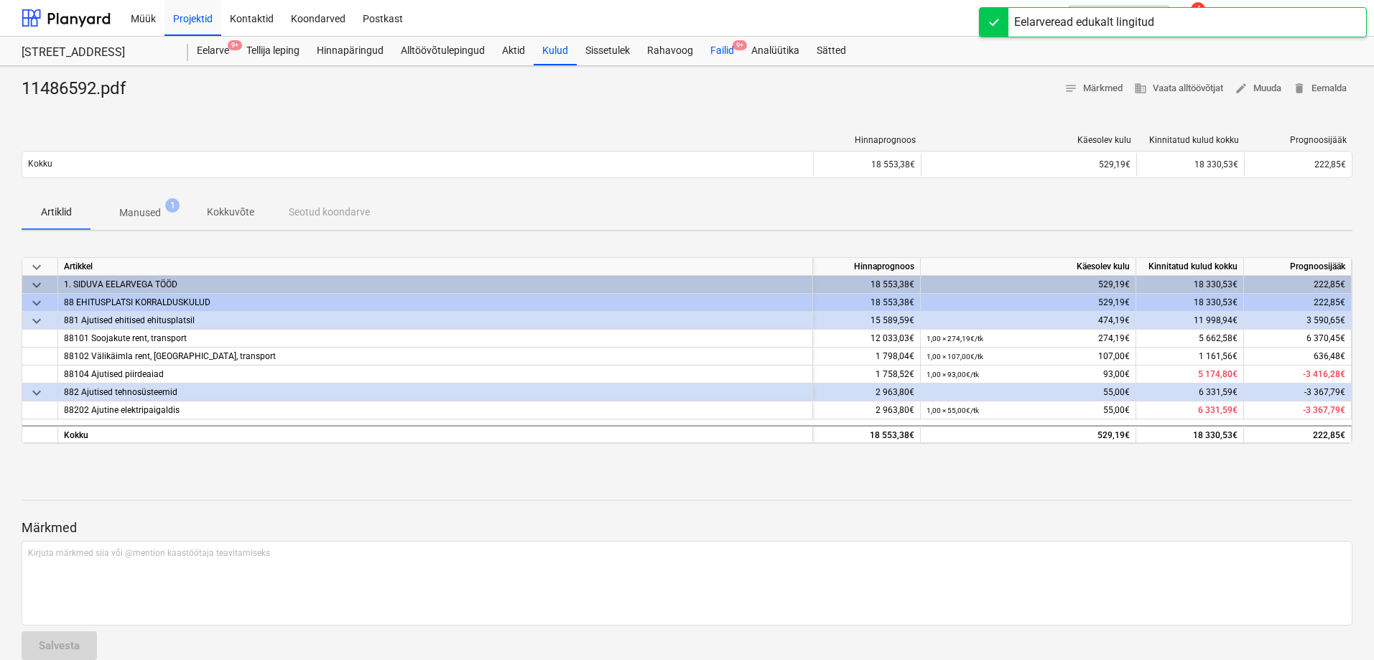
click at [723, 48] on div "Failid 9+" at bounding box center [722, 51] width 41 height 29
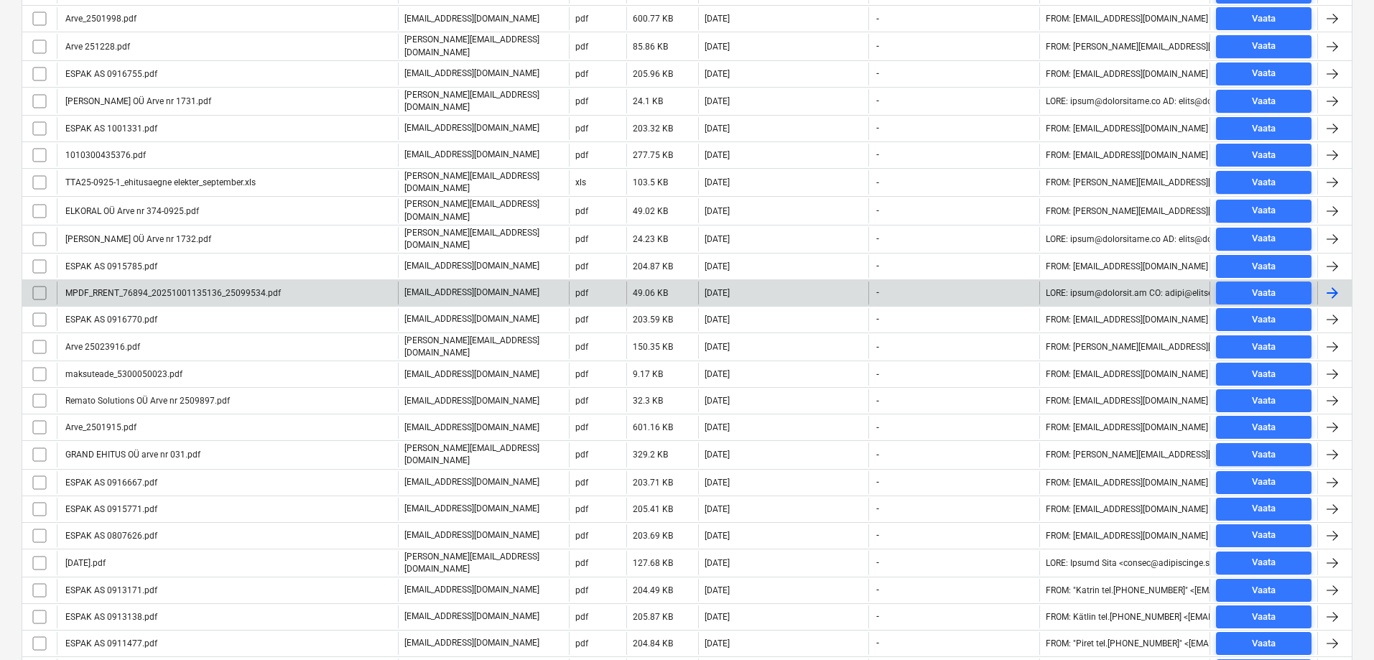
scroll to position [575, 0]
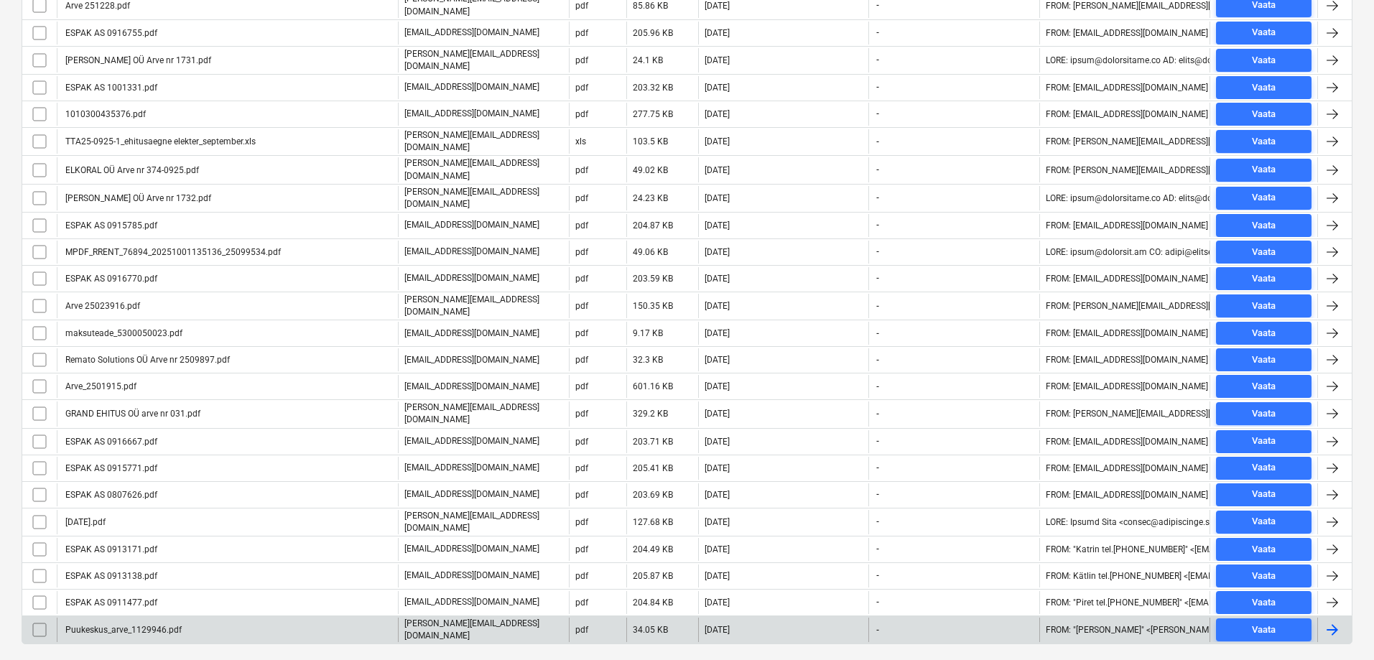
click at [104, 625] on div "Puukeskus_arve_1129946.pdf" at bounding box center [122, 630] width 118 height 10
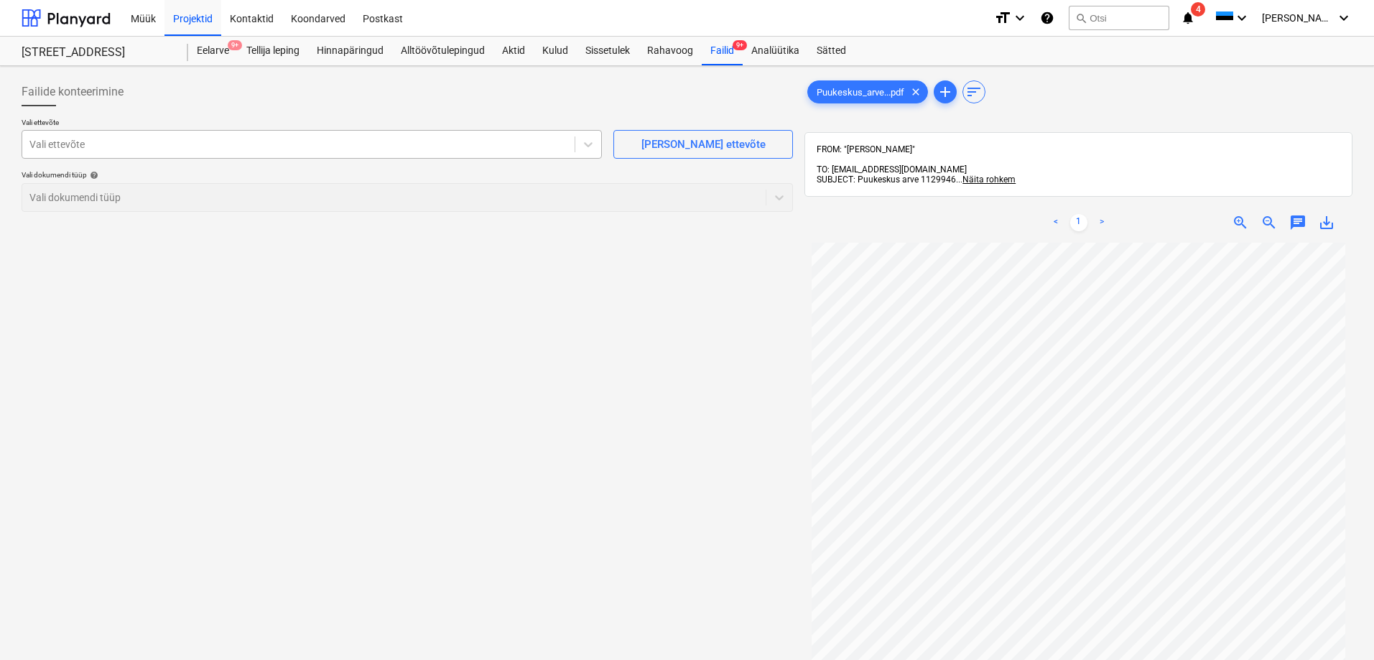
click at [118, 149] on div at bounding box center [298, 144] width 538 height 14
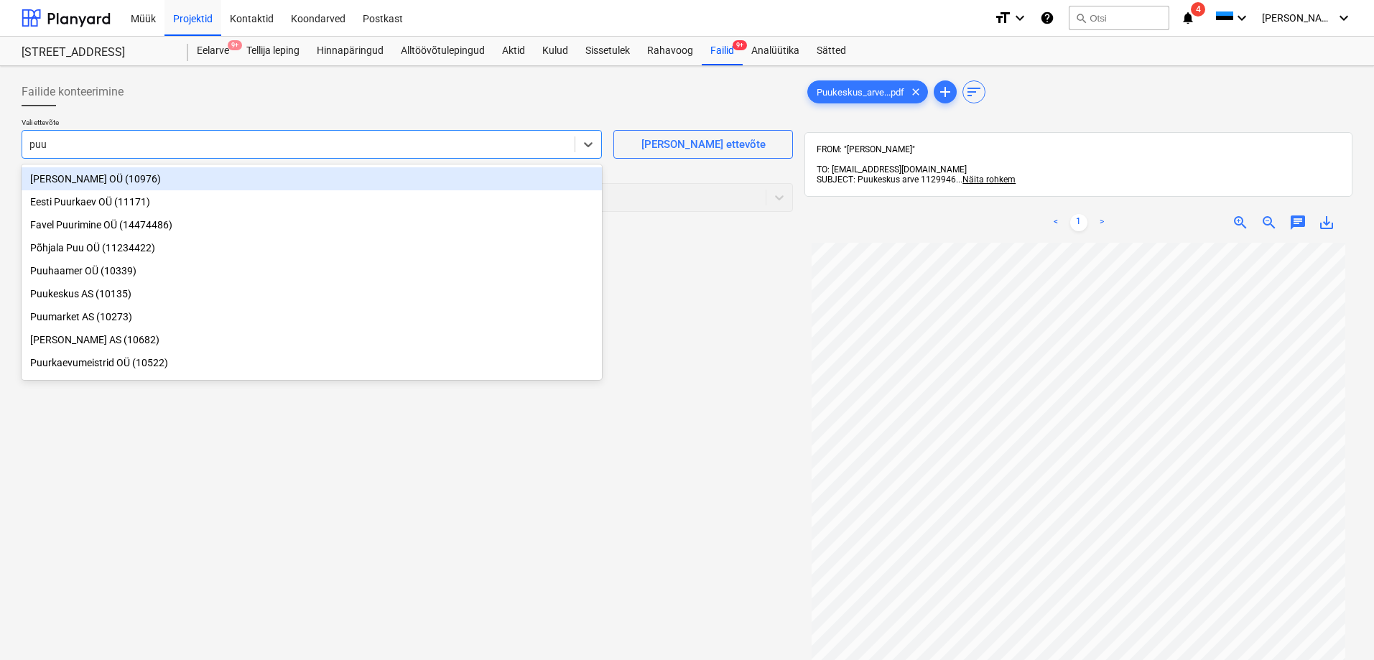
type input "puuk"
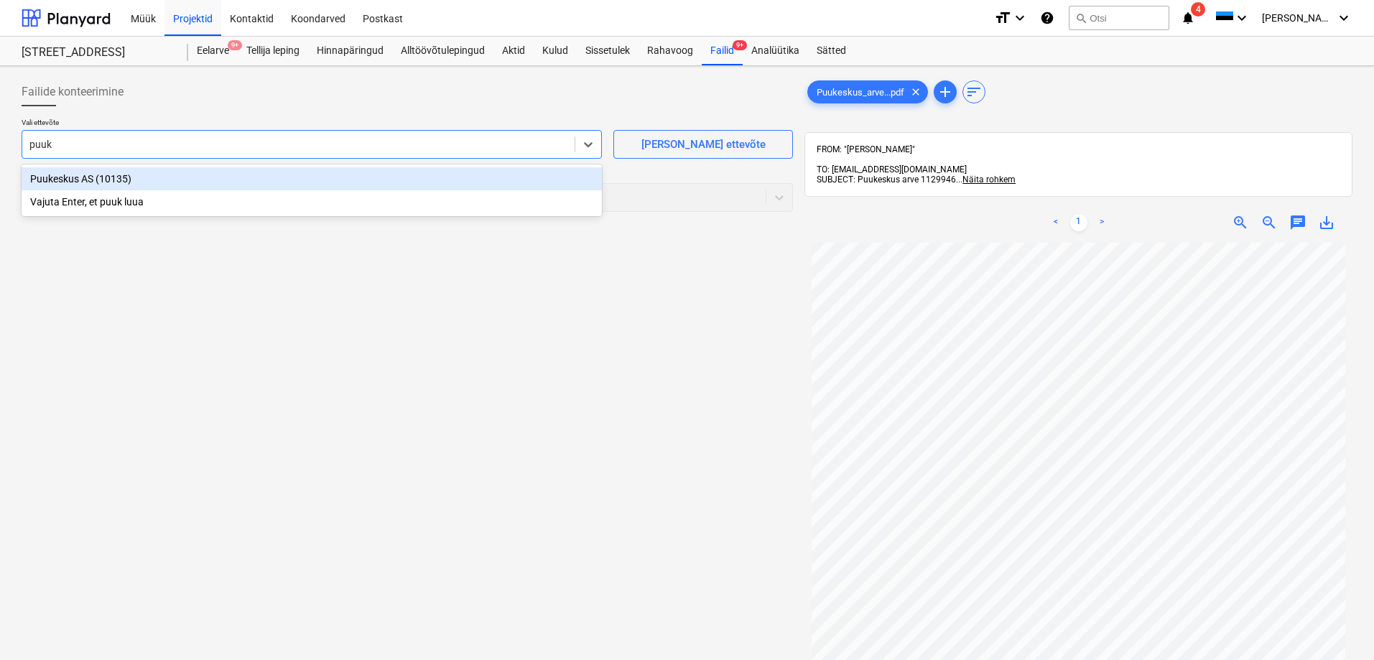
click at [38, 178] on div "Puukeskus AS (10135)" at bounding box center [312, 178] width 580 height 23
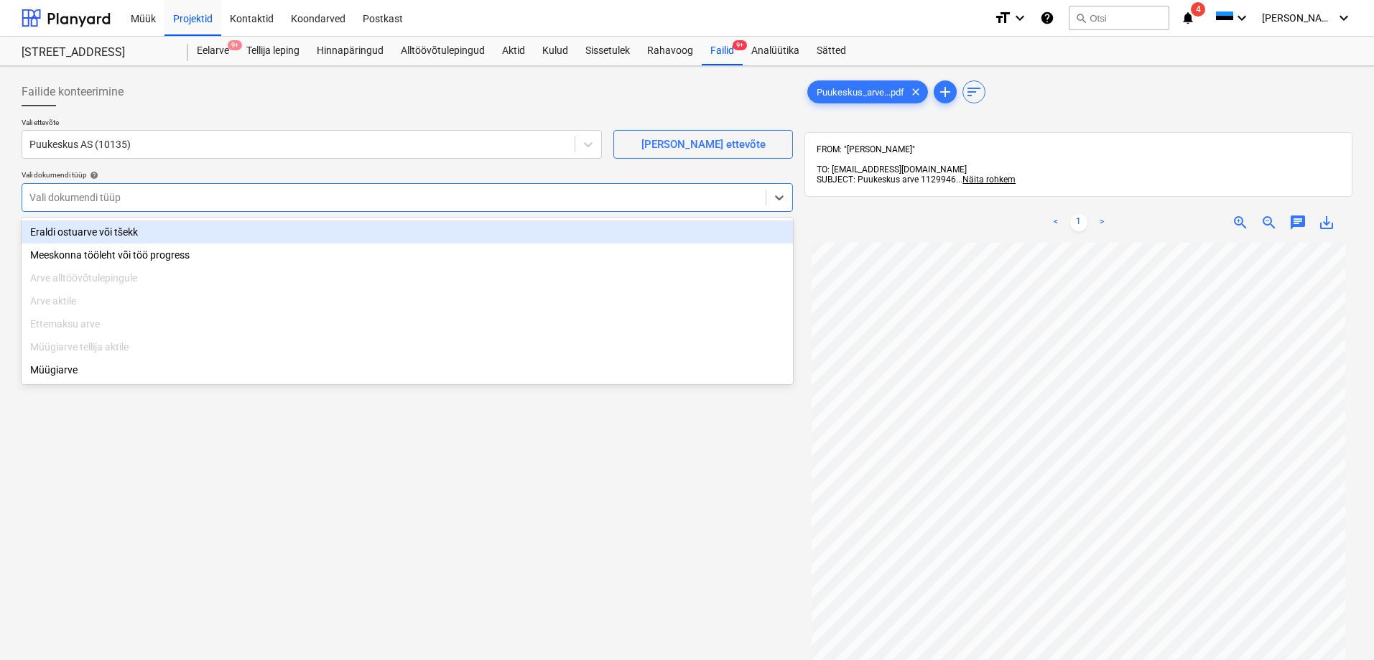
click at [51, 195] on div at bounding box center [393, 197] width 729 height 14
click at [69, 232] on div "Eraldi ostuarve või tšekk" at bounding box center [407, 231] width 771 height 23
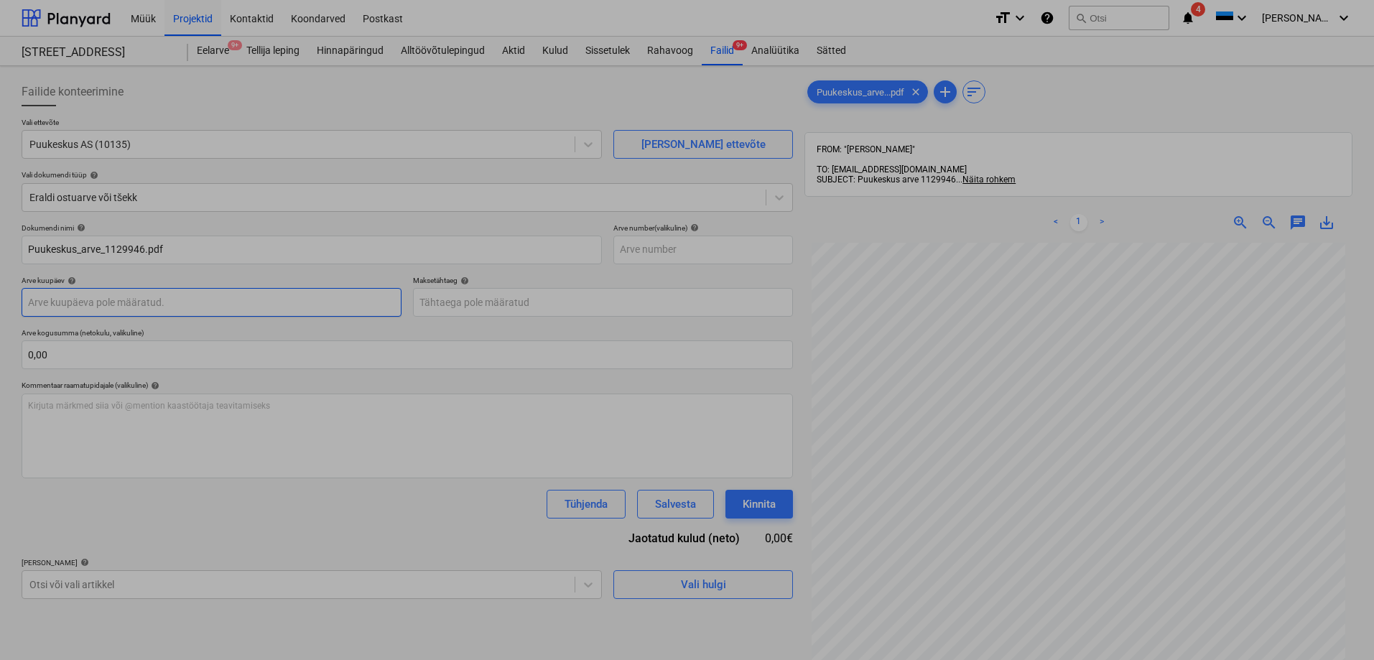
click at [88, 302] on body "Müük Projektid Kontaktid Koondarved Postkast format_size keyboard_arrow_down he…" at bounding box center [687, 330] width 1374 height 660
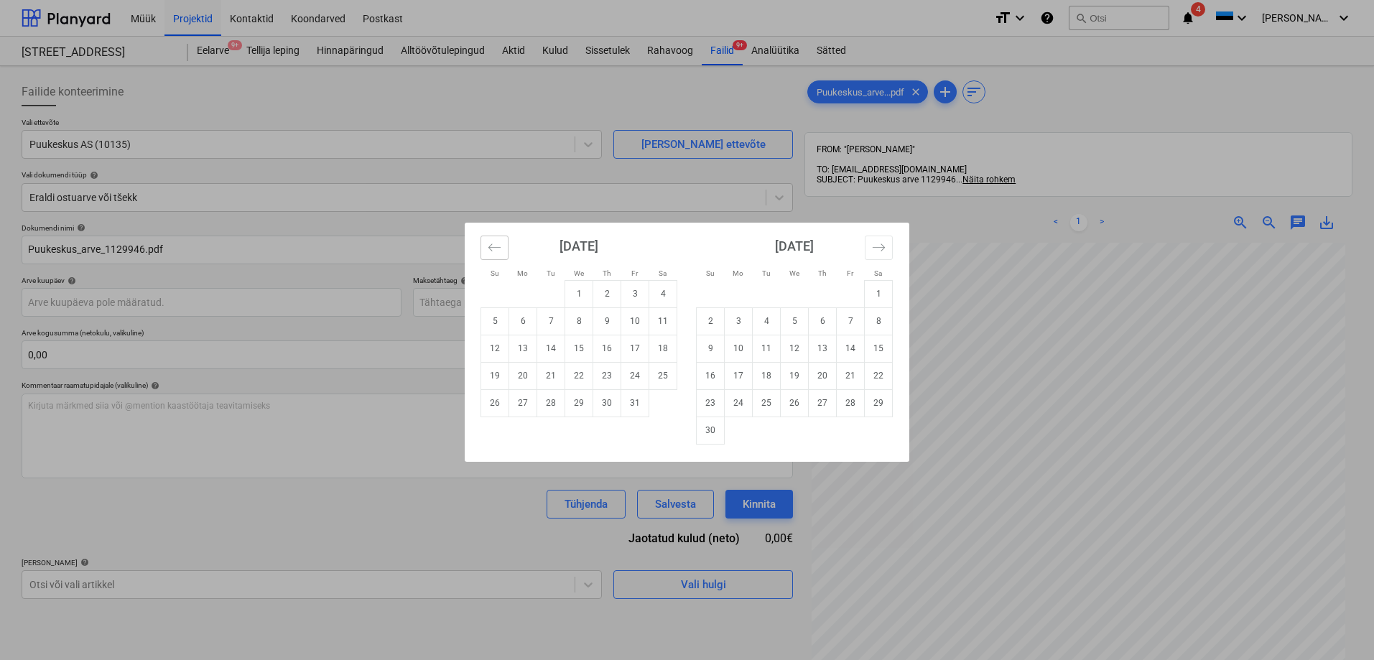
click at [497, 247] on icon "Move backward to switch to the previous month." at bounding box center [494, 246] width 12 height 7
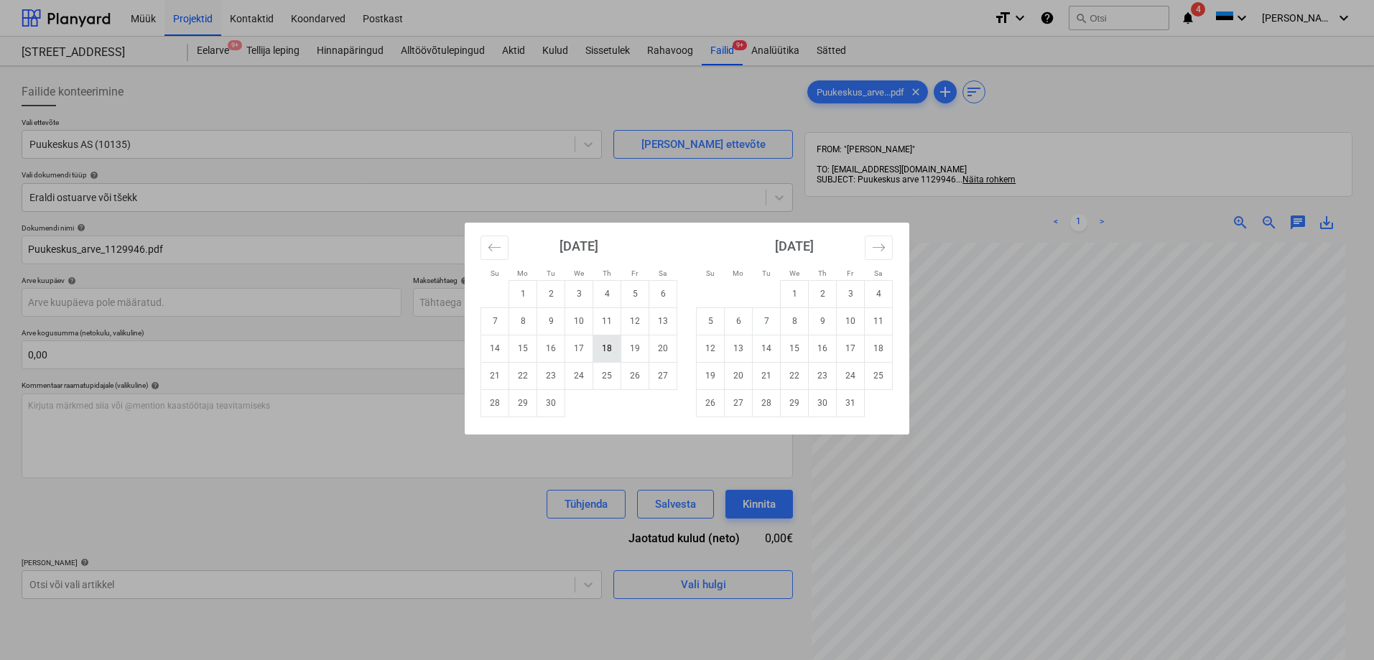
click at [612, 348] on td "18" at bounding box center [607, 348] width 28 height 27
type input "18 Sep 2025"
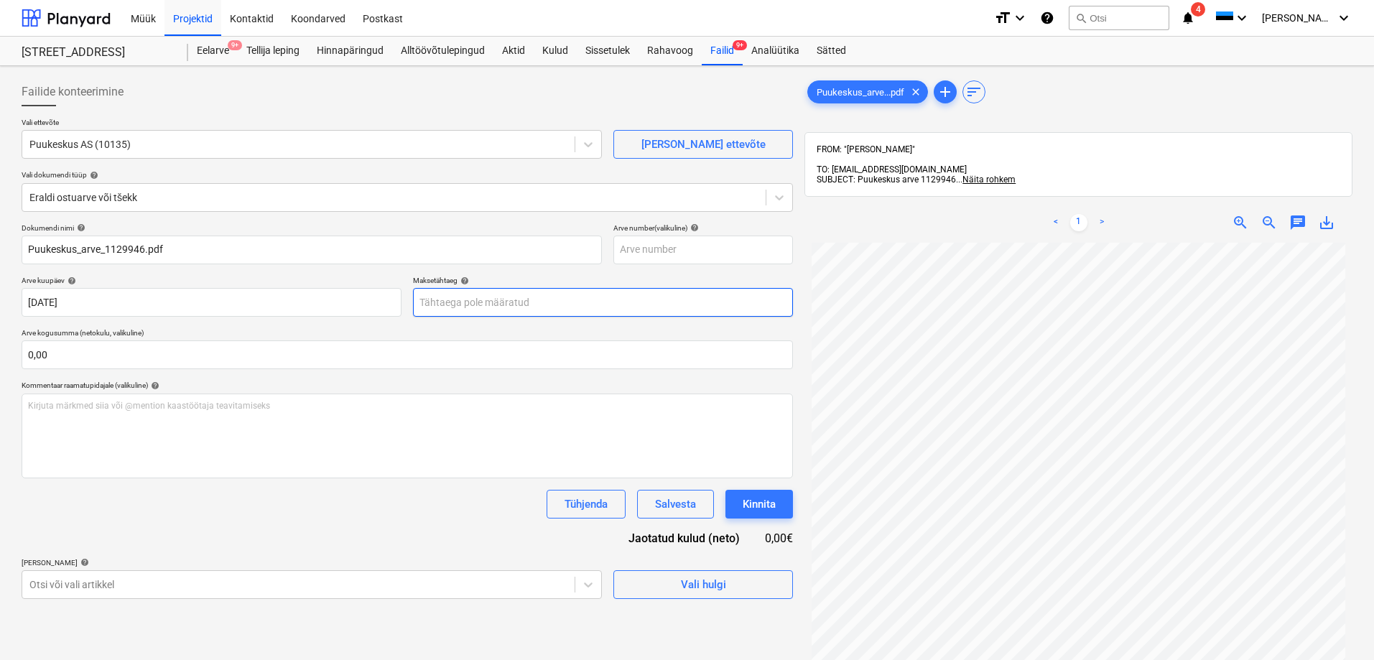
click at [470, 297] on body "Müük Projektid Kontaktid Koondarved Postkast format_size keyboard_arrow_down he…" at bounding box center [687, 330] width 1374 height 660
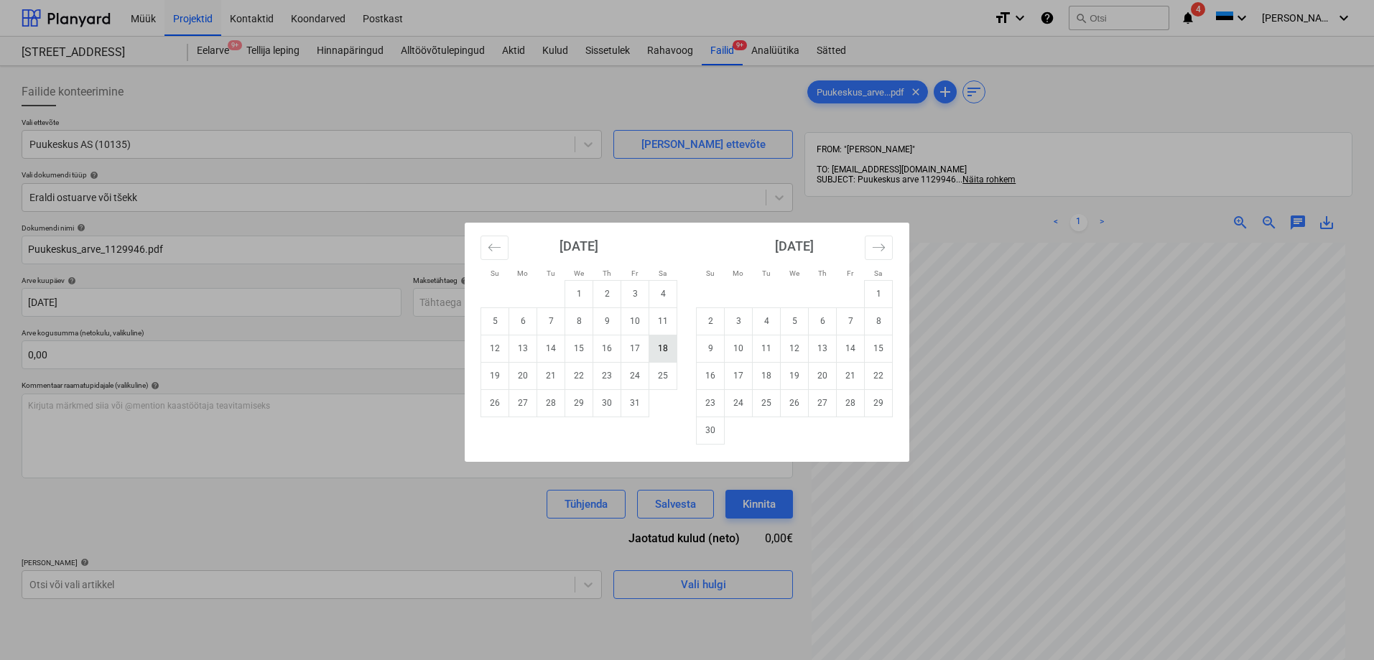
click at [666, 347] on td "18" at bounding box center [663, 348] width 28 height 27
type input "18 Oct 2025"
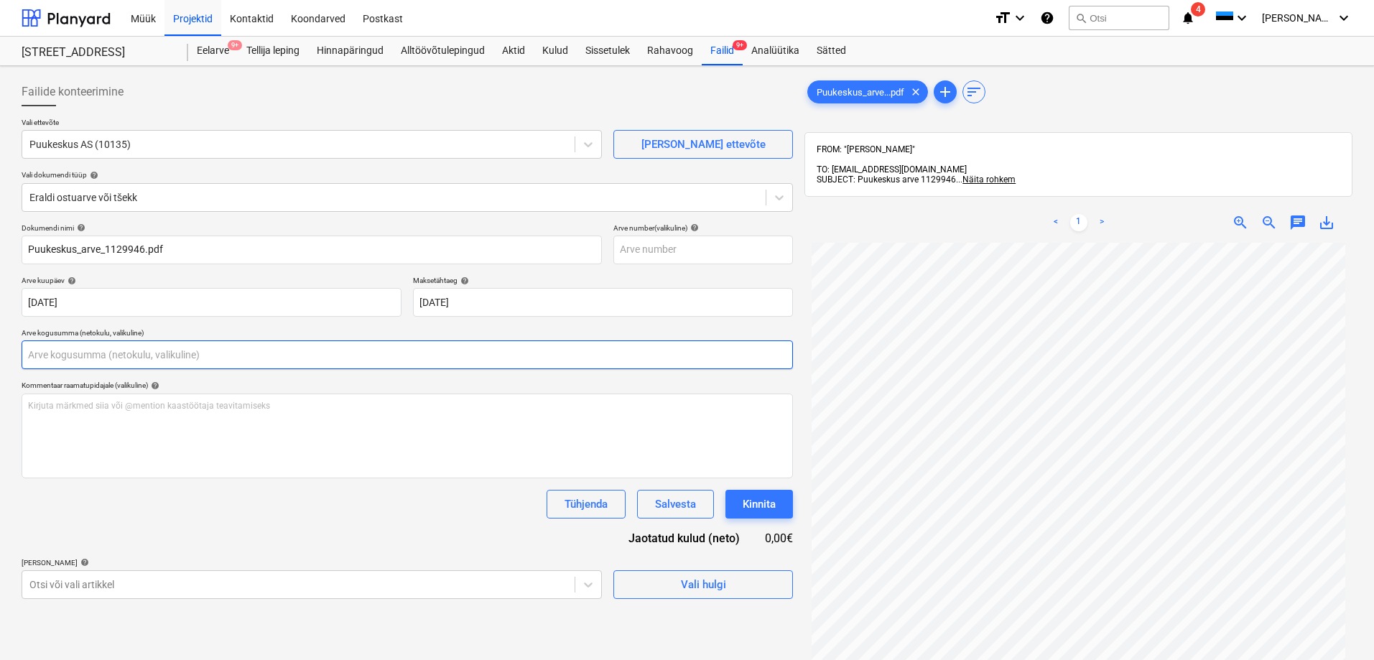
click at [156, 358] on input "text" at bounding box center [407, 354] width 771 height 29
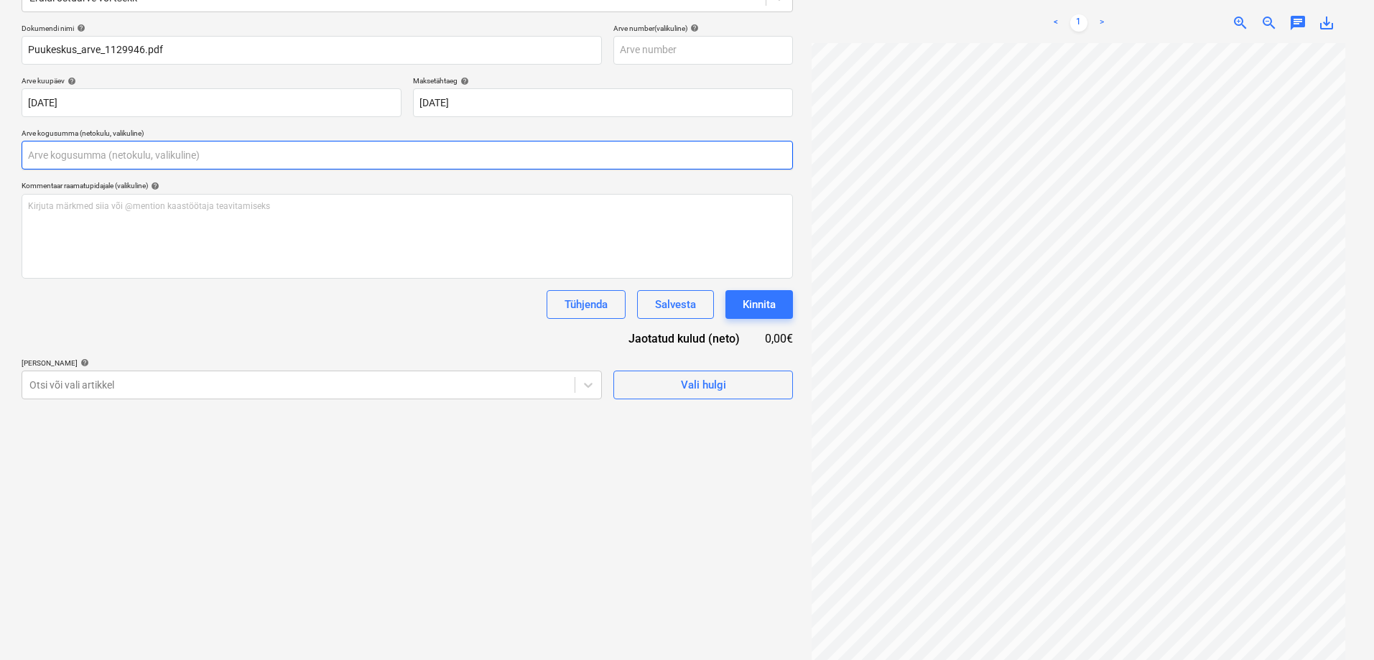
scroll to position [204, 0]
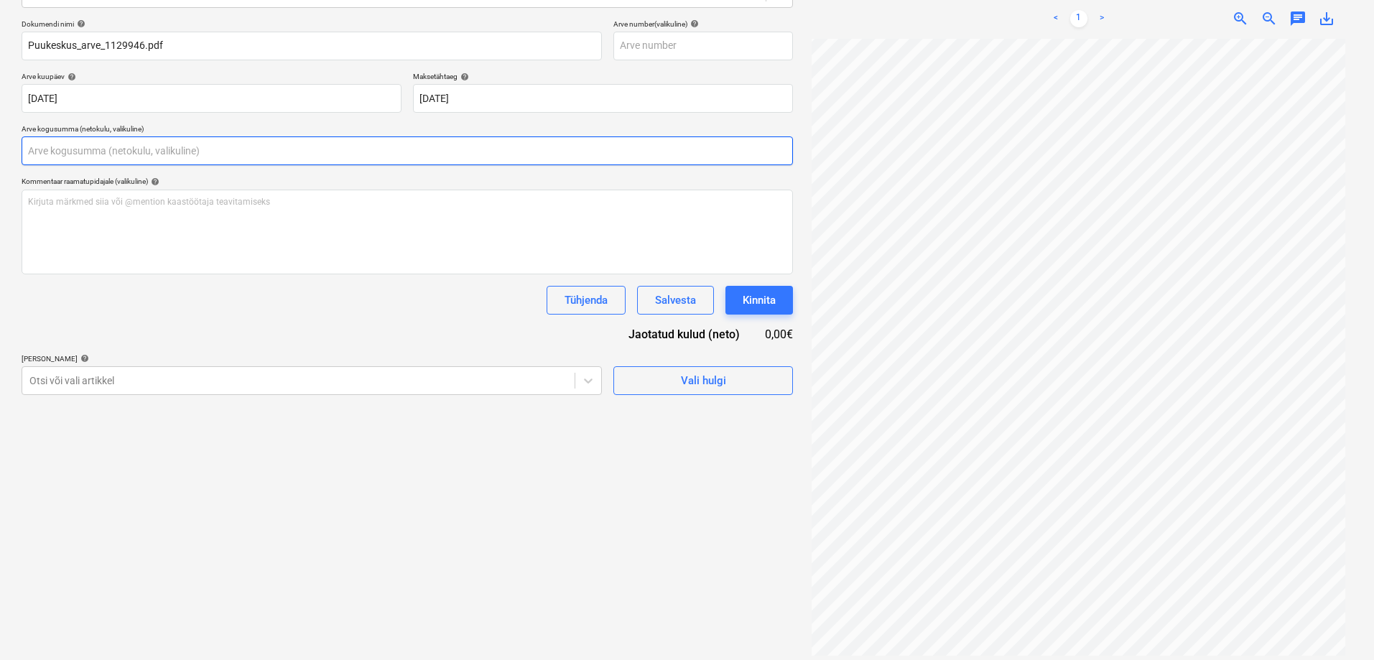
click at [131, 151] on input "text" at bounding box center [407, 150] width 771 height 29
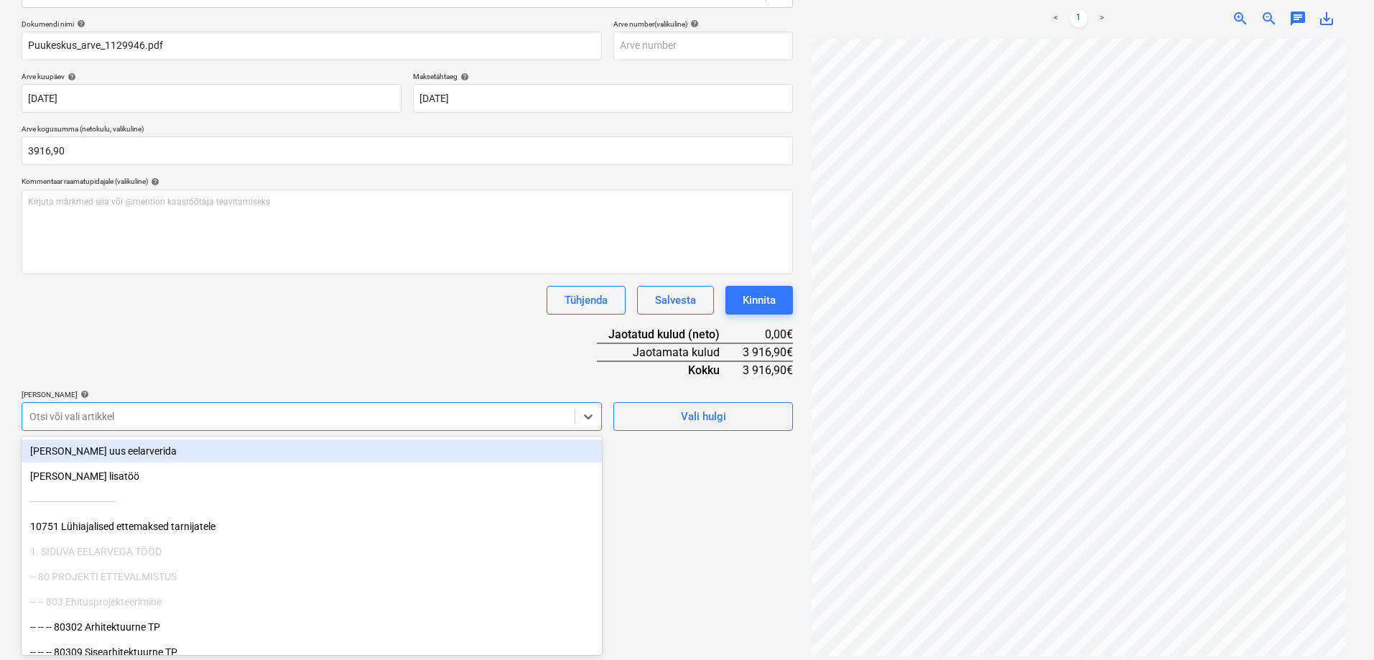
type input "3 916,90"
click at [96, 412] on div at bounding box center [298, 416] width 538 height 14
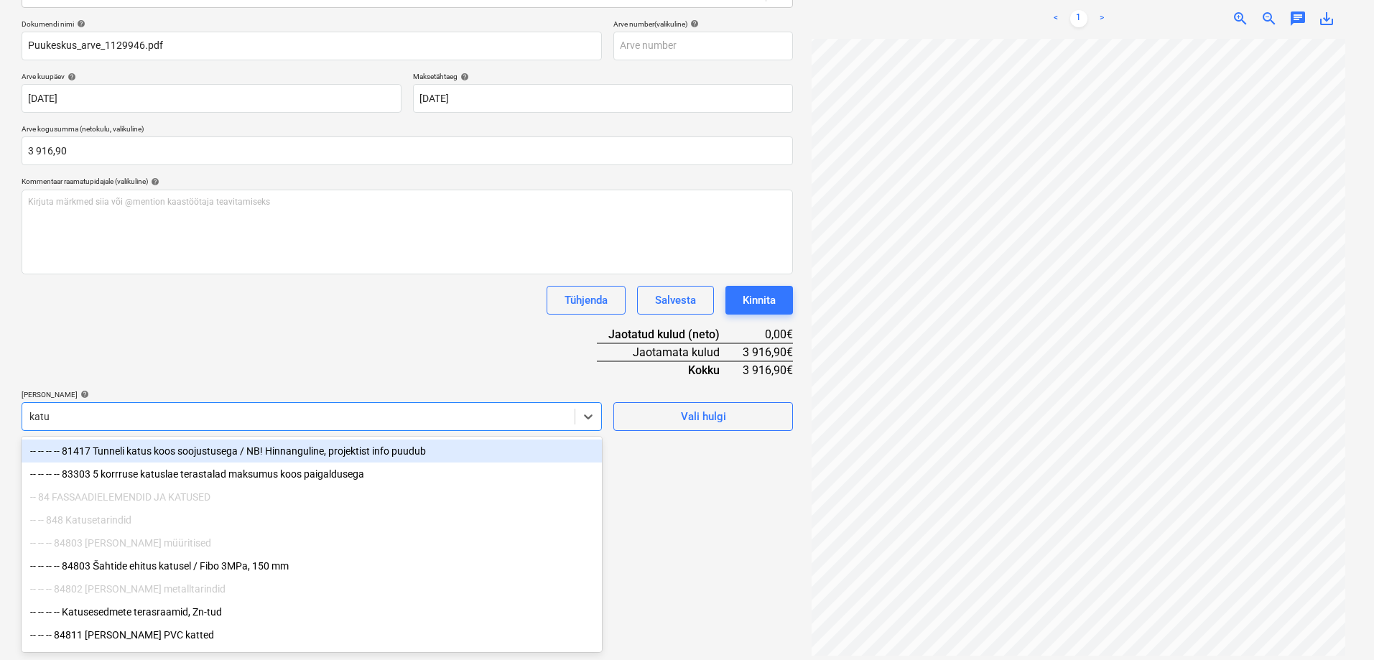
type input "katus"
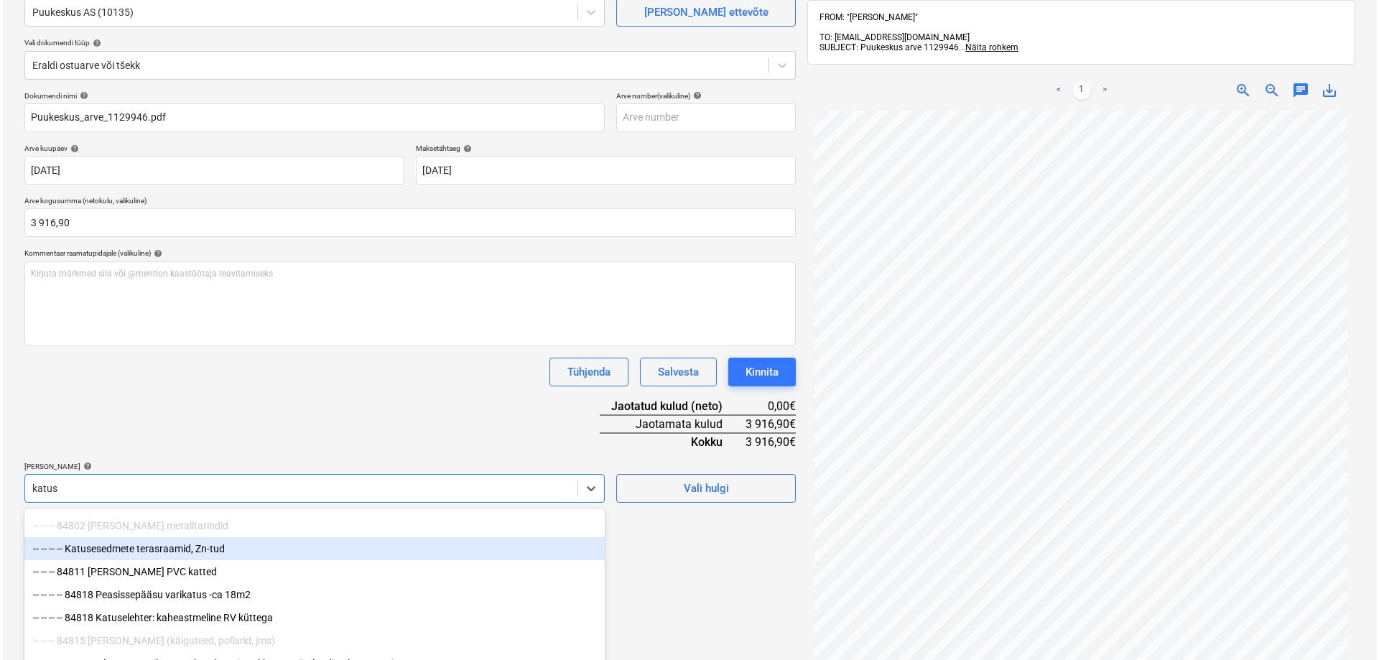
scroll to position [146, 0]
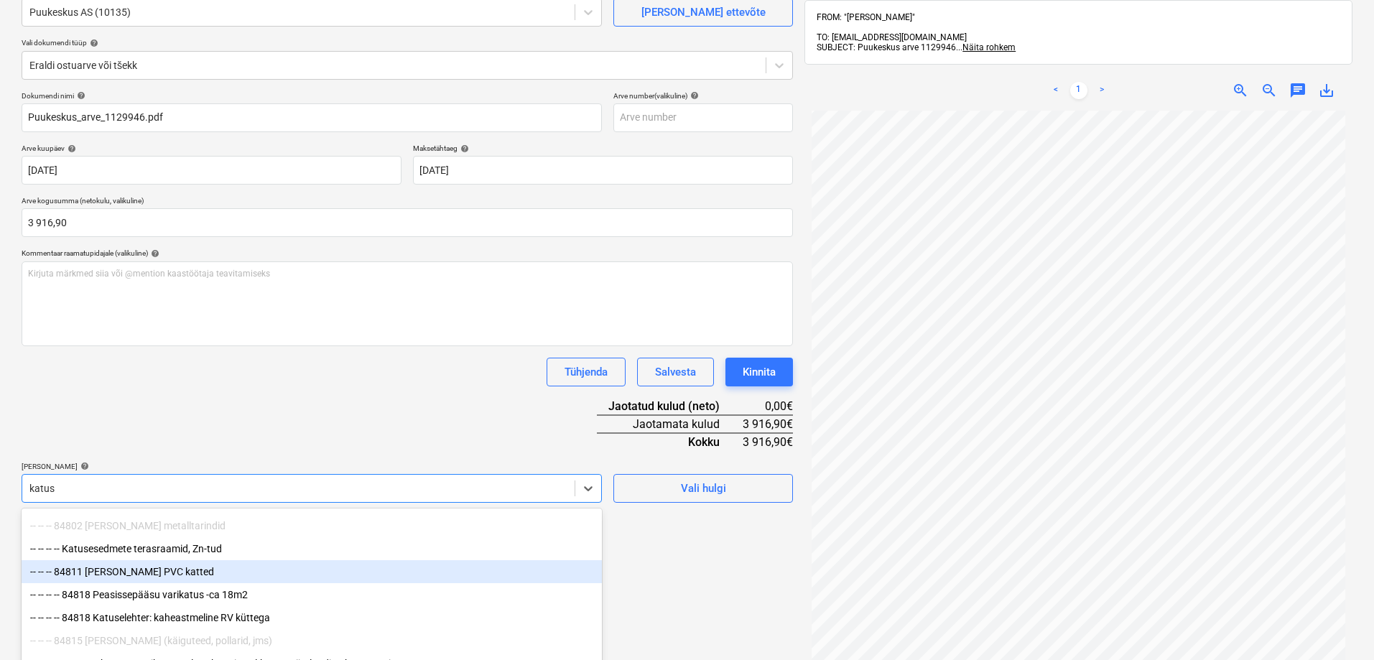
click at [109, 565] on div "-- -- -- 84811 Katuse PVC katted" at bounding box center [312, 571] width 580 height 23
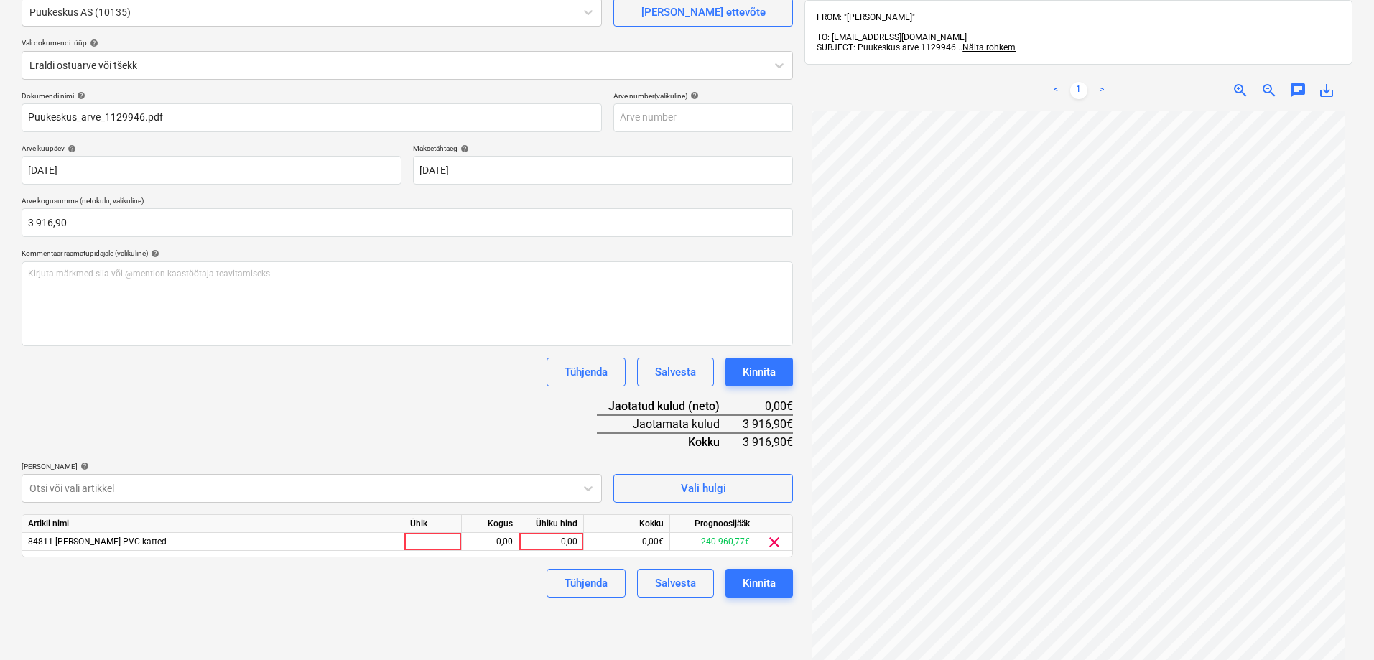
click at [689, 635] on div "Failide konteerimine Vali ettevõte Puukeskus AS (10135) Lisa uus ettevõte Vali …" at bounding box center [407, 338] width 783 height 796
click at [545, 539] on div "0,00" at bounding box center [551, 542] width 52 height 18
type input "3916,90"
click at [402, 613] on div "Failide konteerimine Vali ettevõte Puukeskus AS (10135) Lisa uus ettevõte Vali …" at bounding box center [407, 338] width 783 height 796
click at [752, 578] on div "Kinnita" at bounding box center [759, 583] width 33 height 19
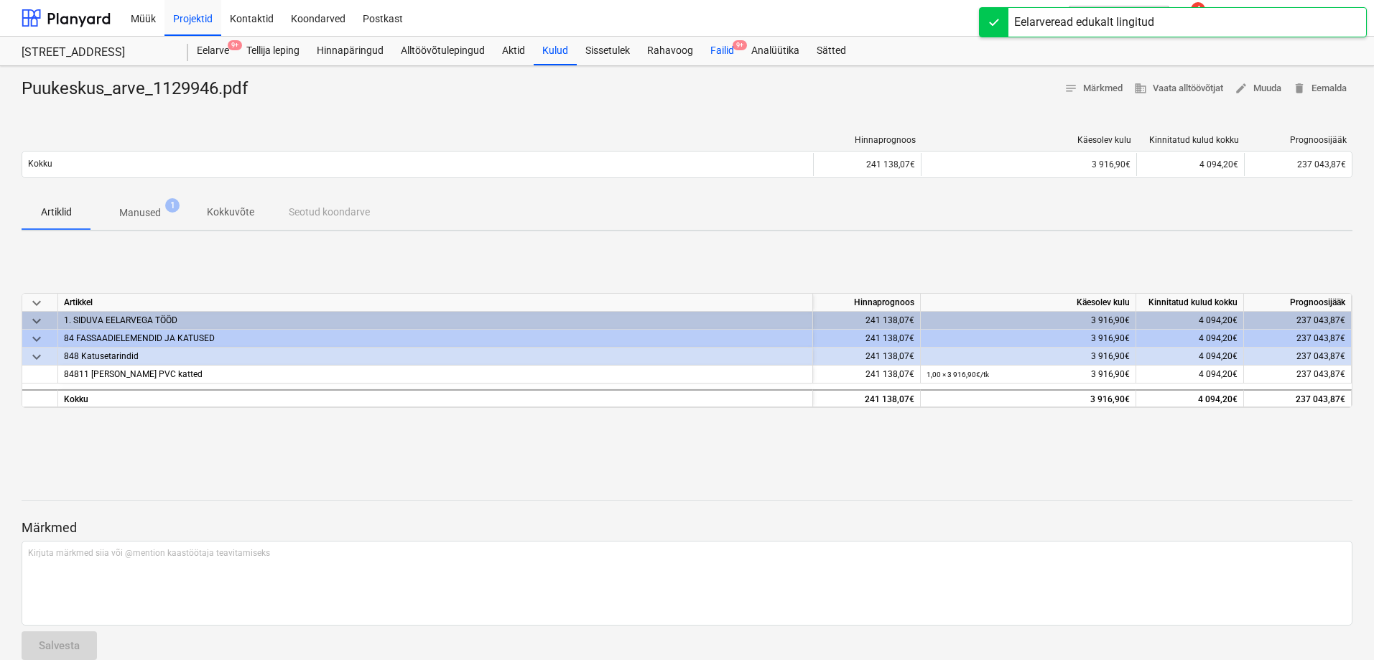
click at [728, 50] on div "Failid 9+" at bounding box center [722, 51] width 41 height 29
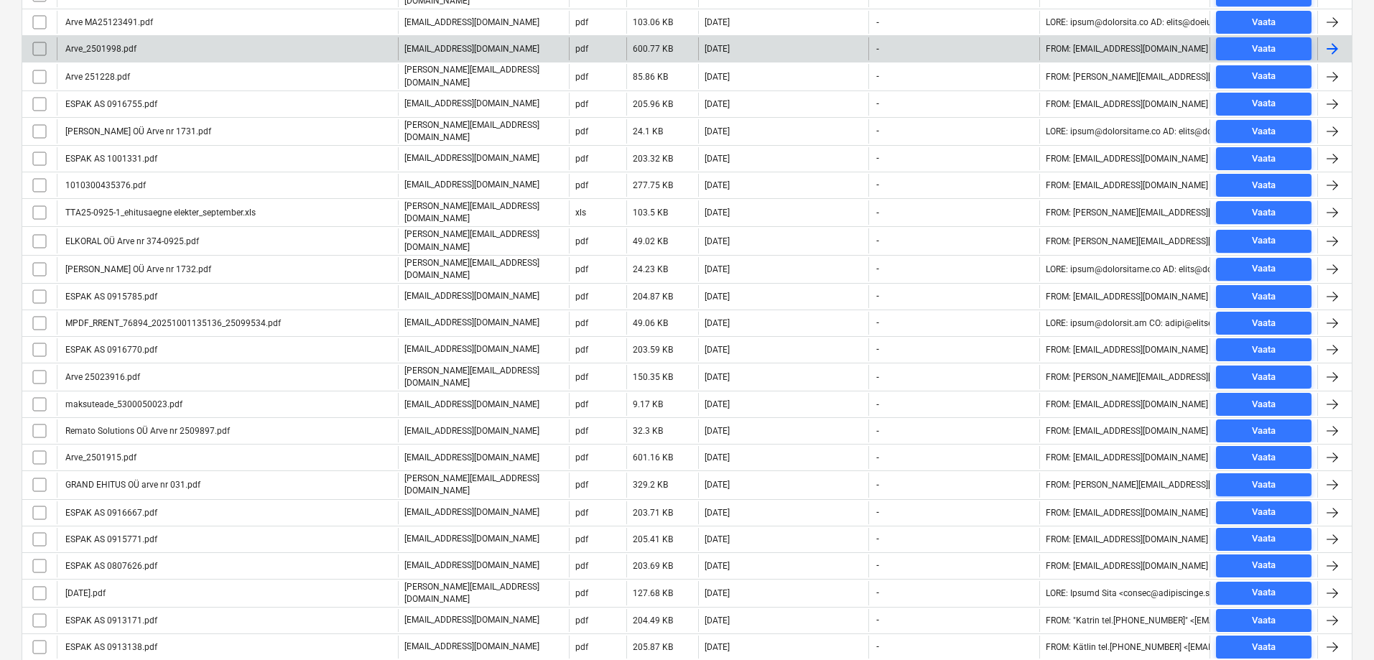
scroll to position [566, 0]
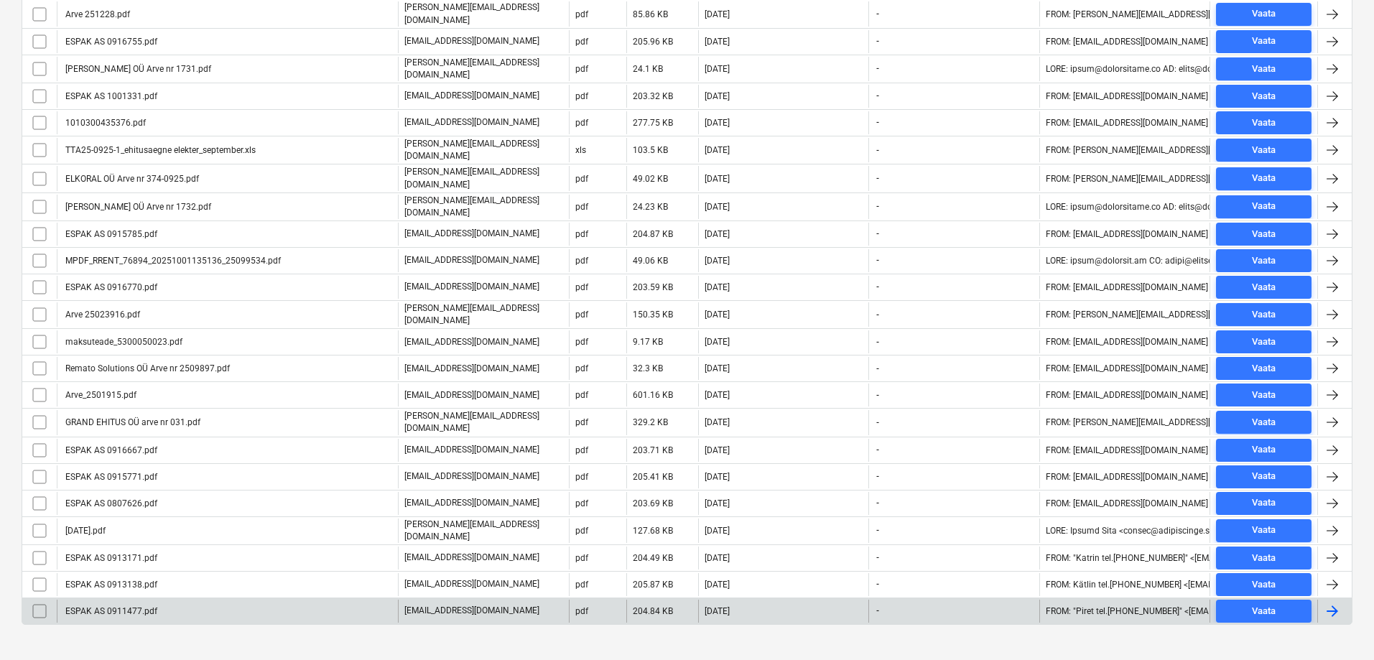
click at [99, 606] on div "ESPAK AS 0911477.pdf" at bounding box center [110, 611] width 94 height 10
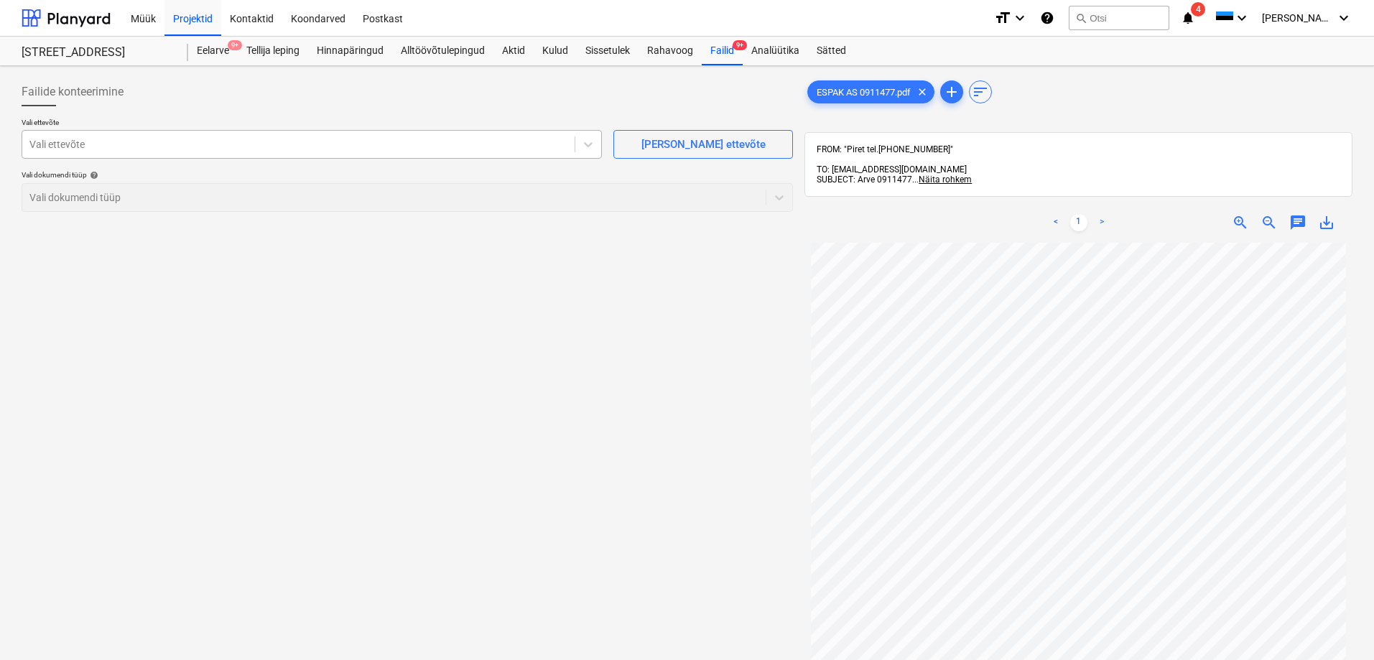
click at [256, 141] on div at bounding box center [298, 144] width 538 height 14
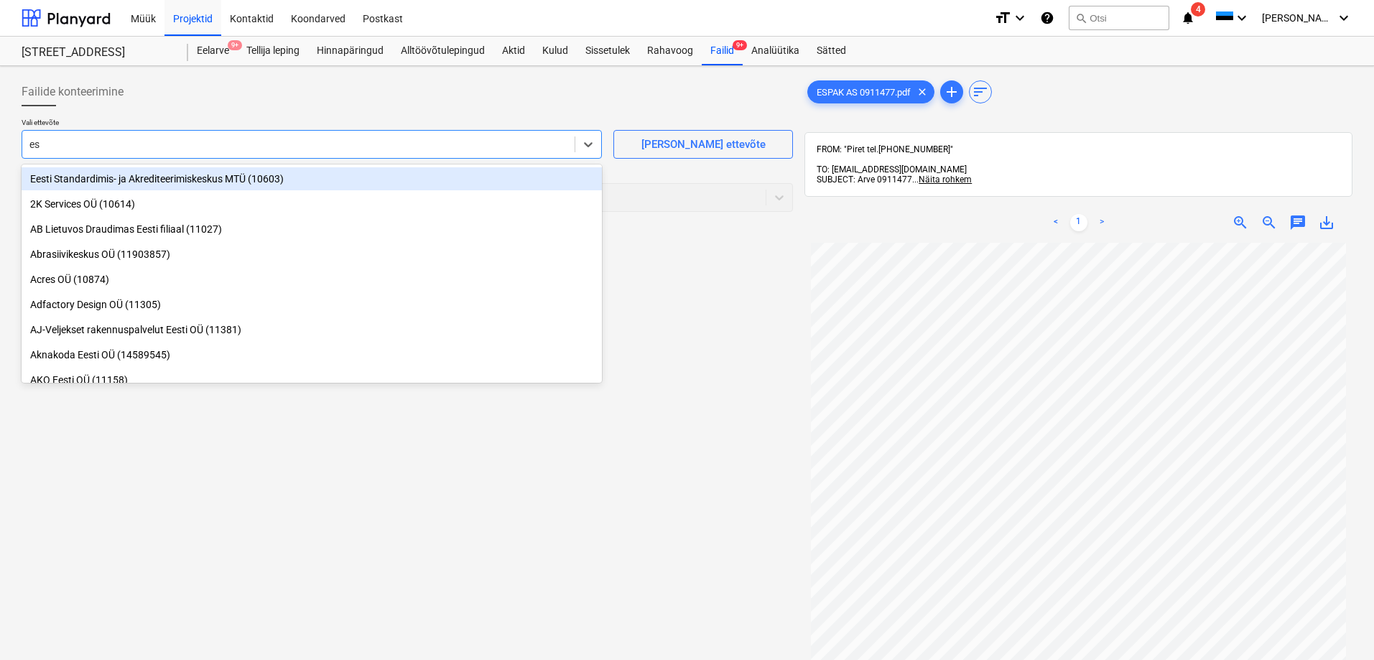
type input "esp"
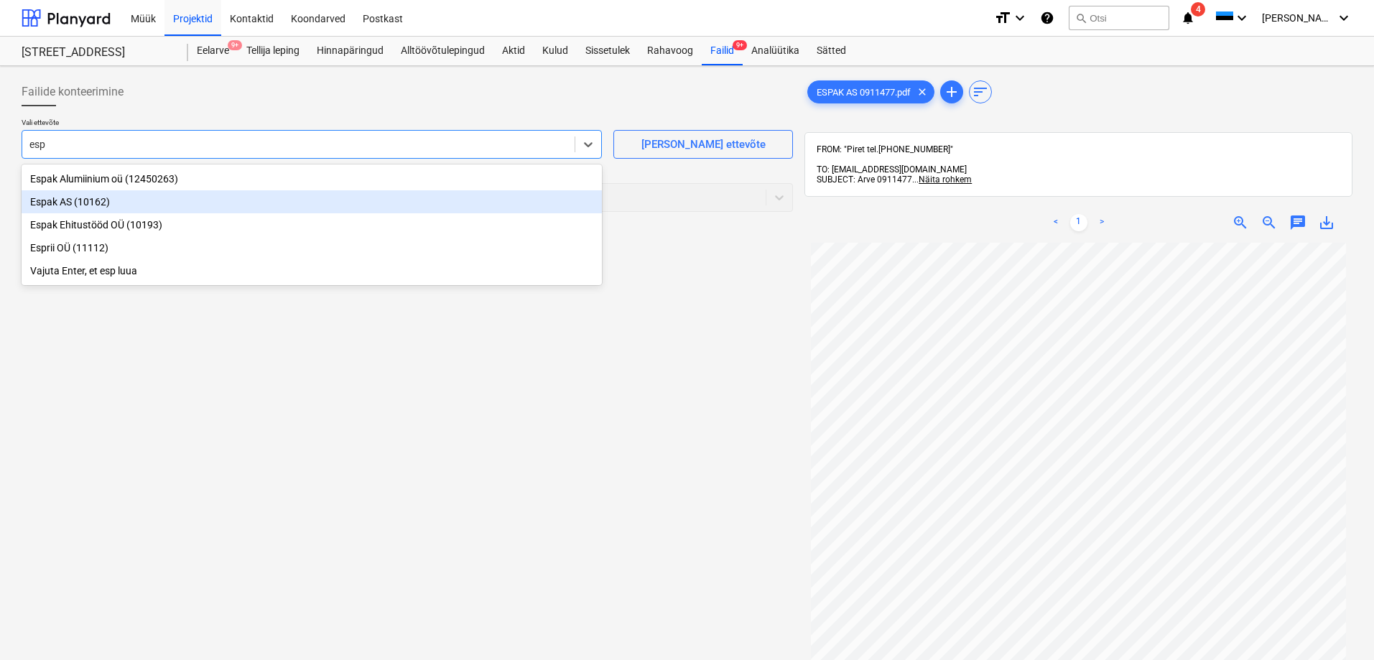
click at [57, 201] on div "Espak AS (10162)" at bounding box center [312, 201] width 580 height 23
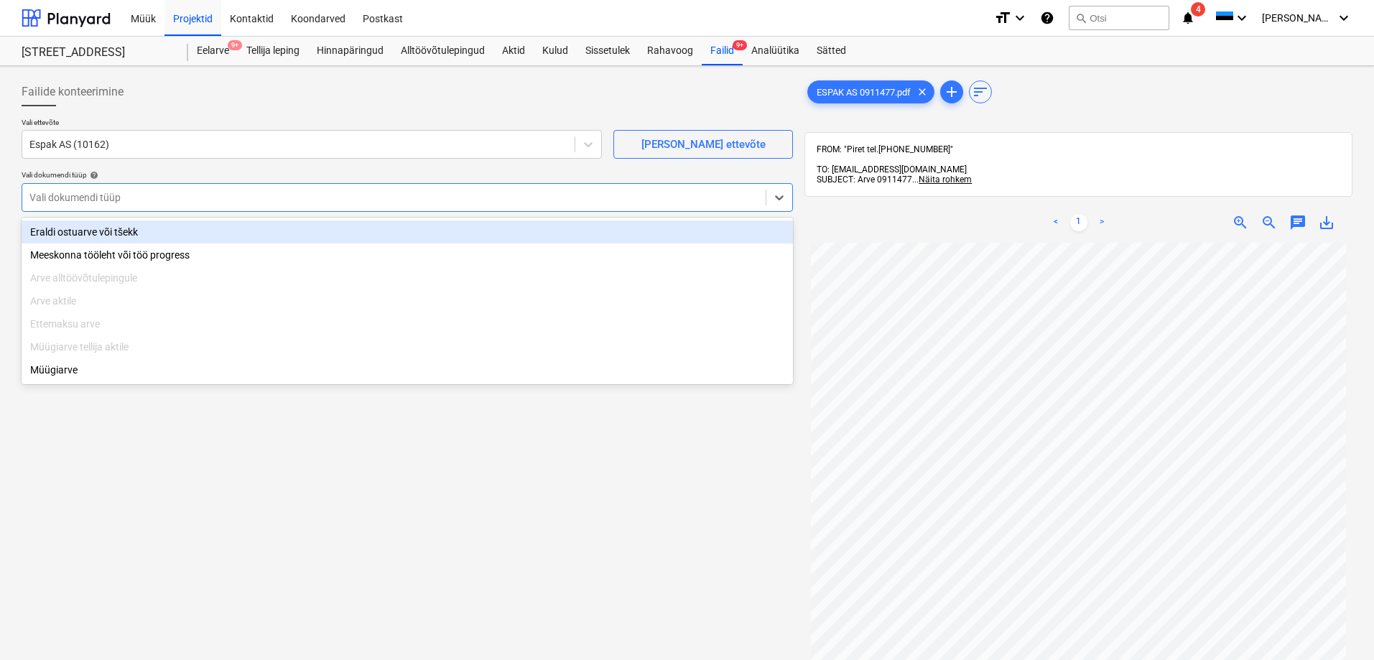
click at [60, 197] on div at bounding box center [393, 197] width 729 height 14
click at [82, 233] on div "Eraldi ostuarve või tšekk" at bounding box center [407, 231] width 771 height 23
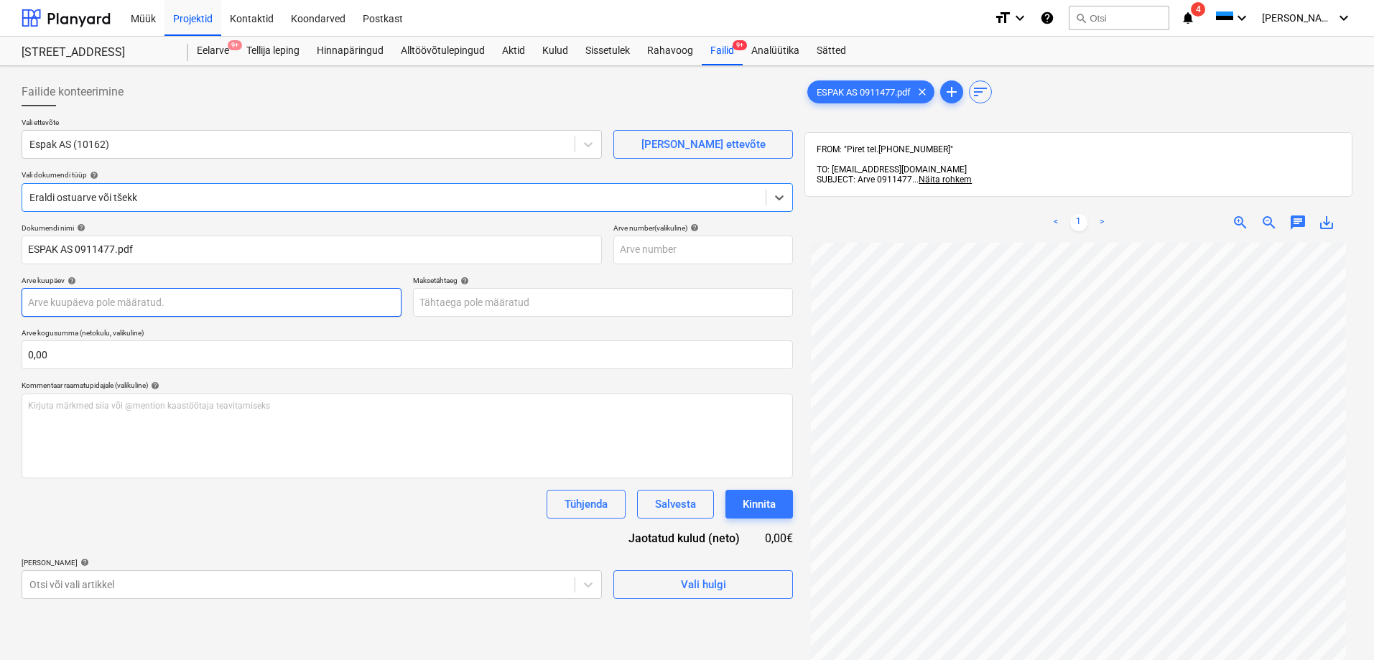
click at [90, 302] on body "Müük Projektid Kontaktid Koondarved Postkast format_size keyboard_arrow_down he…" at bounding box center [687, 330] width 1374 height 660
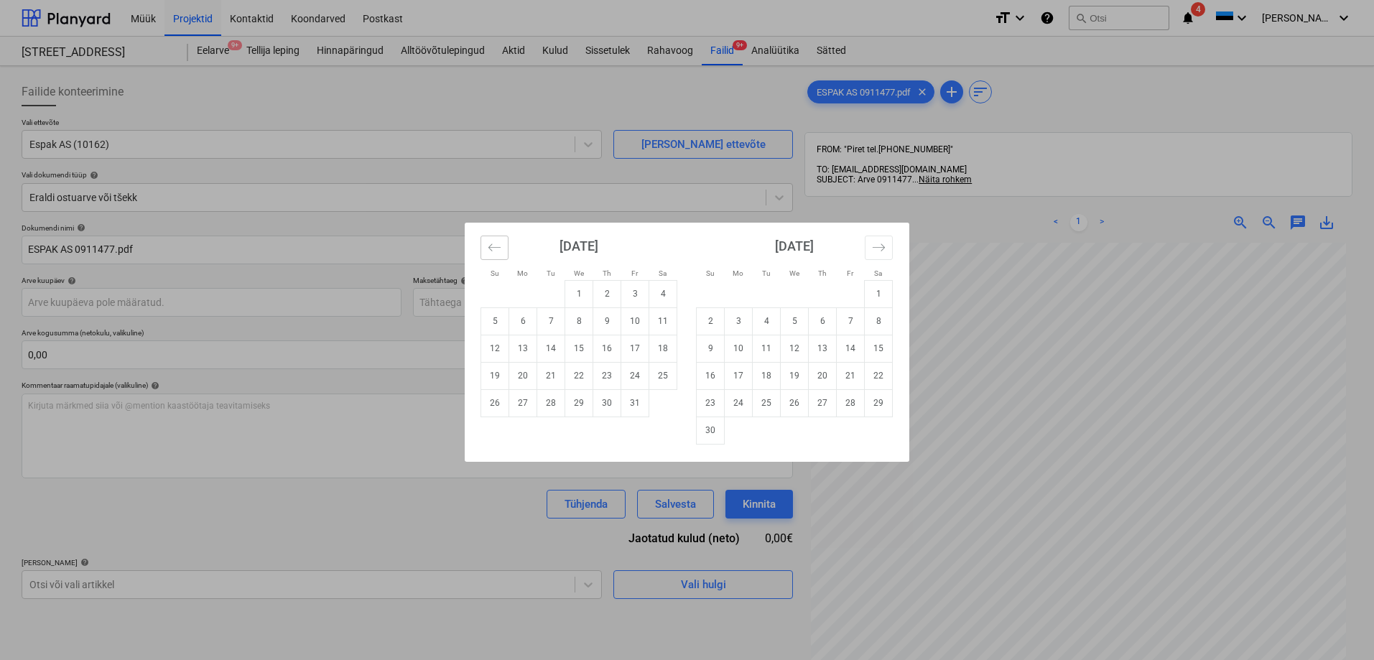
click at [490, 249] on icon "Move backward to switch to the previous month." at bounding box center [495, 248] width 14 height 14
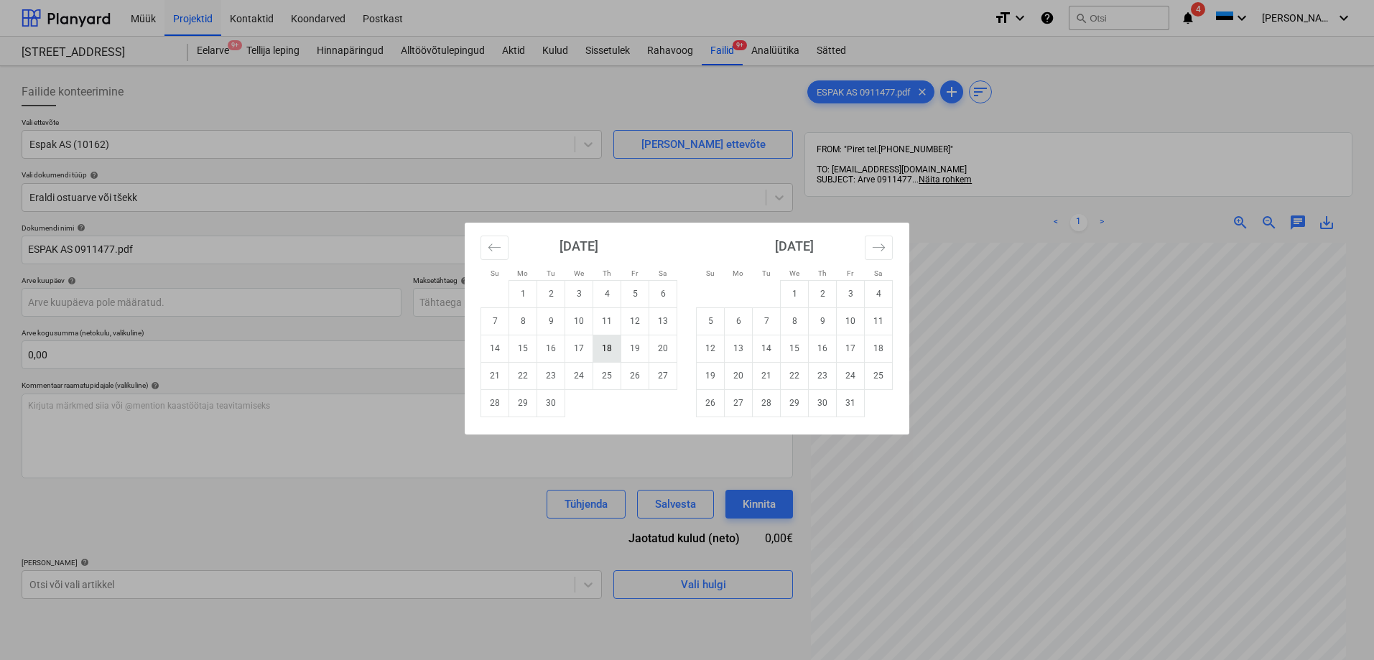
click at [604, 345] on td "18" at bounding box center [607, 348] width 28 height 27
type input "18 Sep 2025"
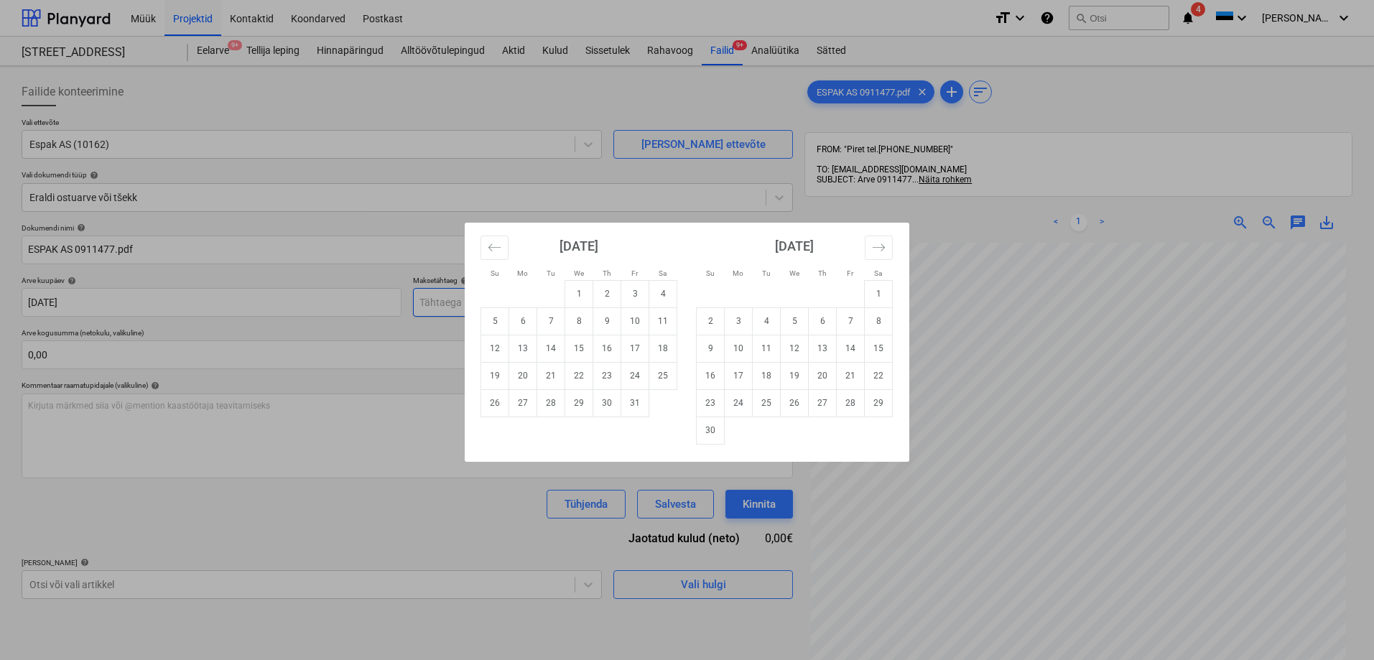
click at [533, 307] on body "Müük Projektid Kontaktid Koondarved Postkast format_size keyboard_arrow_down he…" at bounding box center [687, 330] width 1374 height 660
click at [661, 348] on td "18" at bounding box center [663, 348] width 28 height 27
type input "18 Oct 2025"
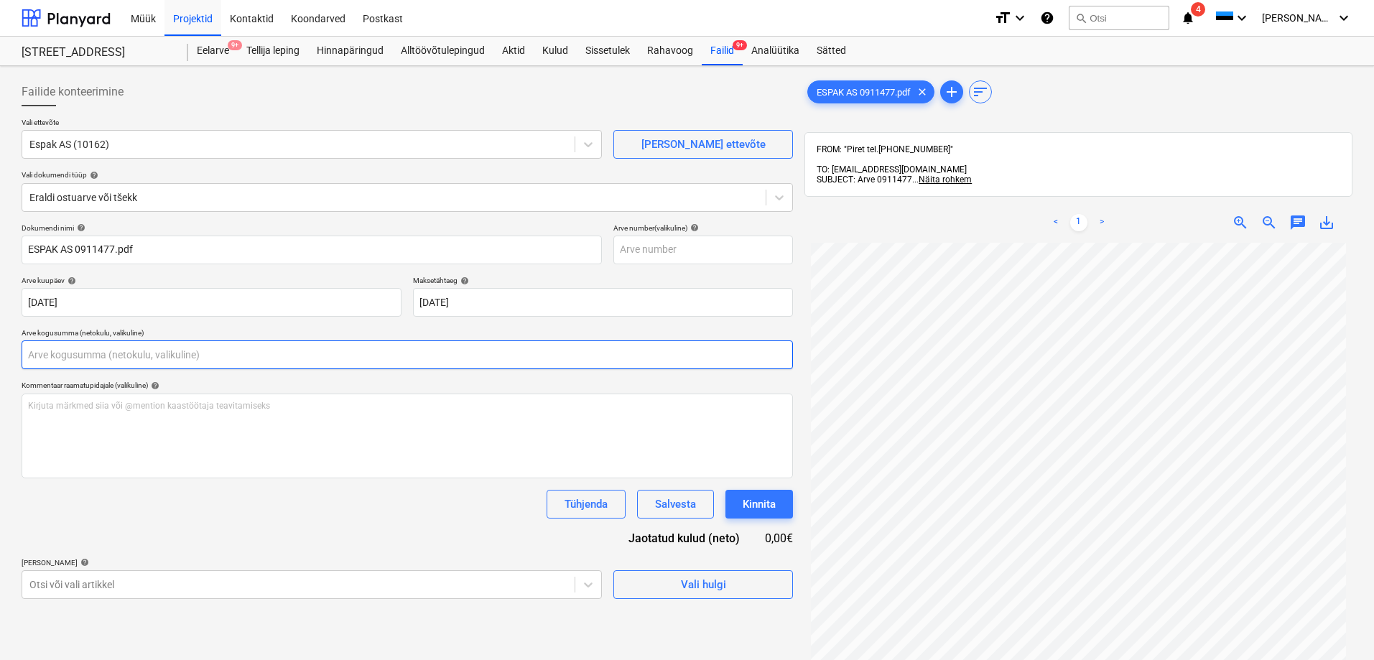
click at [131, 353] on input "text" at bounding box center [407, 354] width 771 height 29
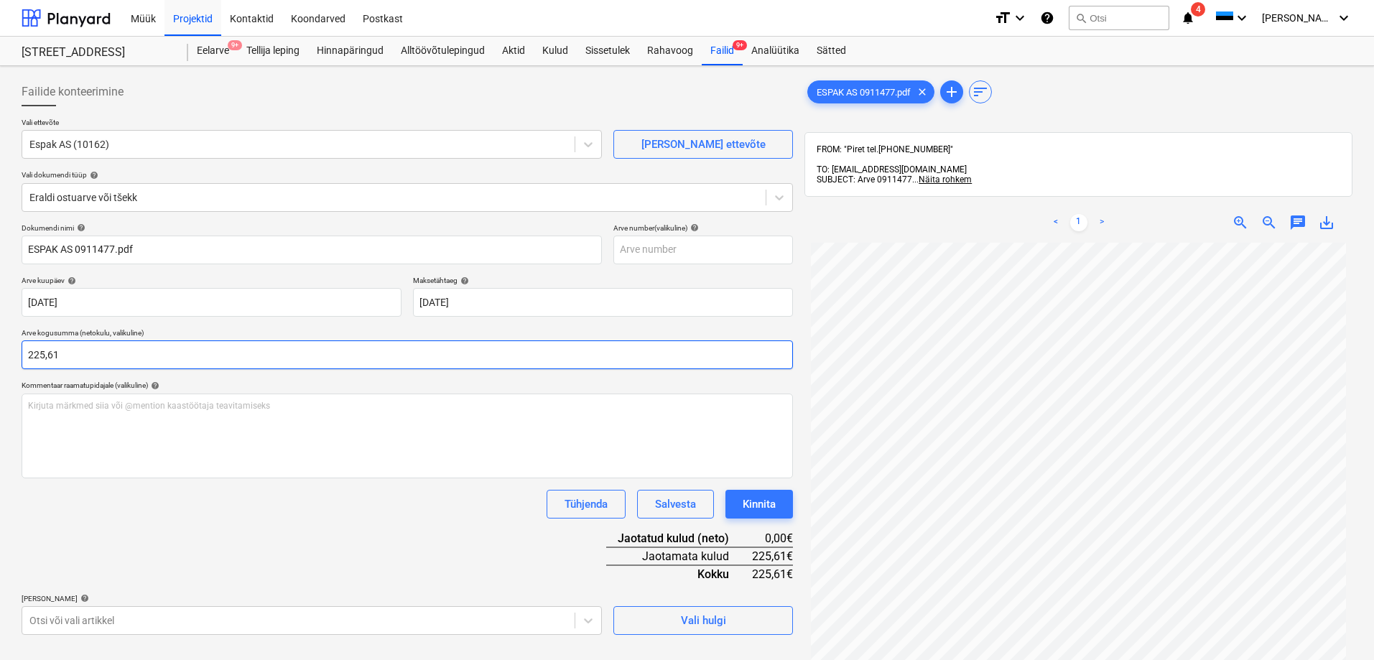
type input "225,61"
click at [124, 498] on div "Tühjenda Salvesta Kinnita" at bounding box center [407, 504] width 771 height 29
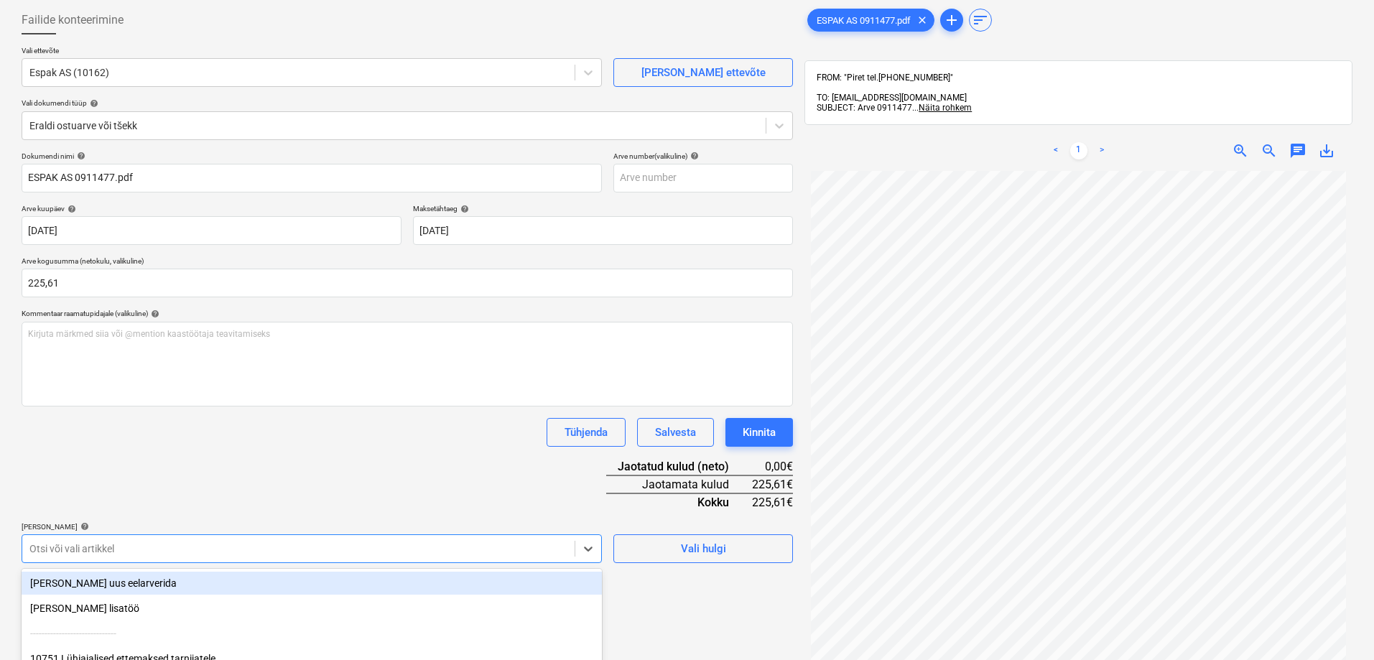
scroll to position [204, 0]
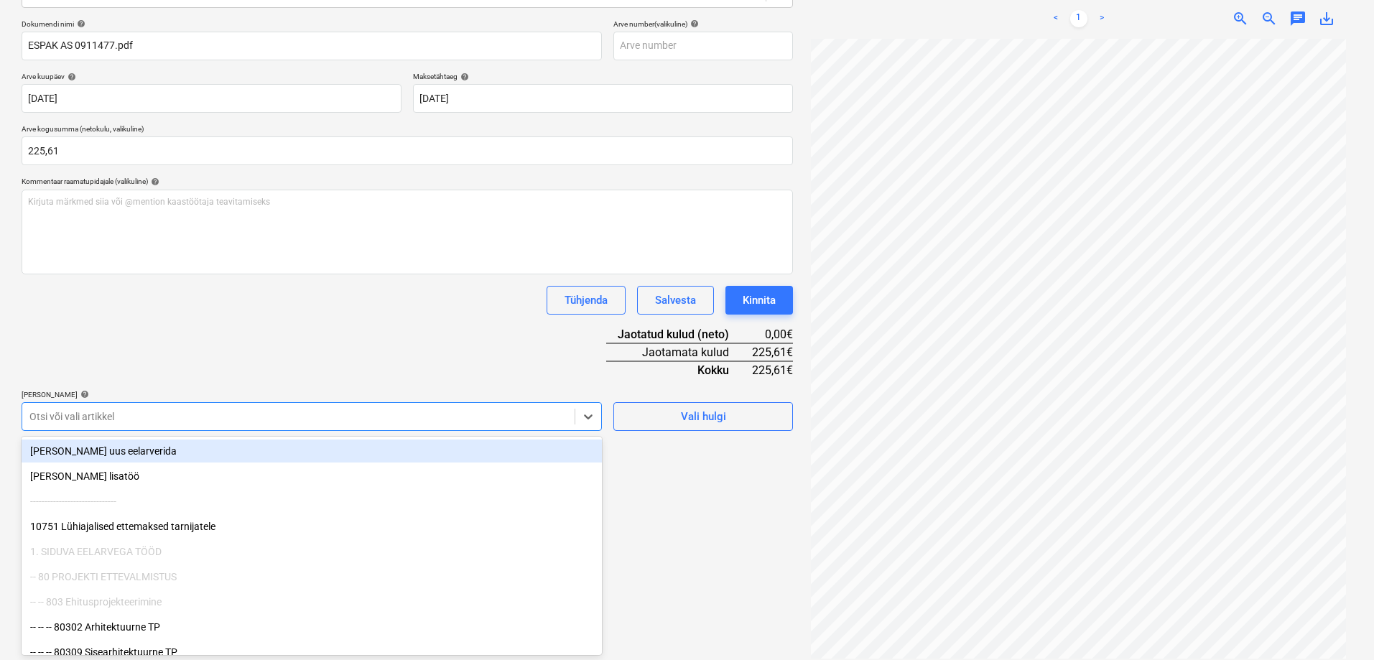
click at [78, 456] on body "Müük Projektid Kontaktid Koondarved Postkast format_size keyboard_arrow_down he…" at bounding box center [687, 126] width 1374 height 660
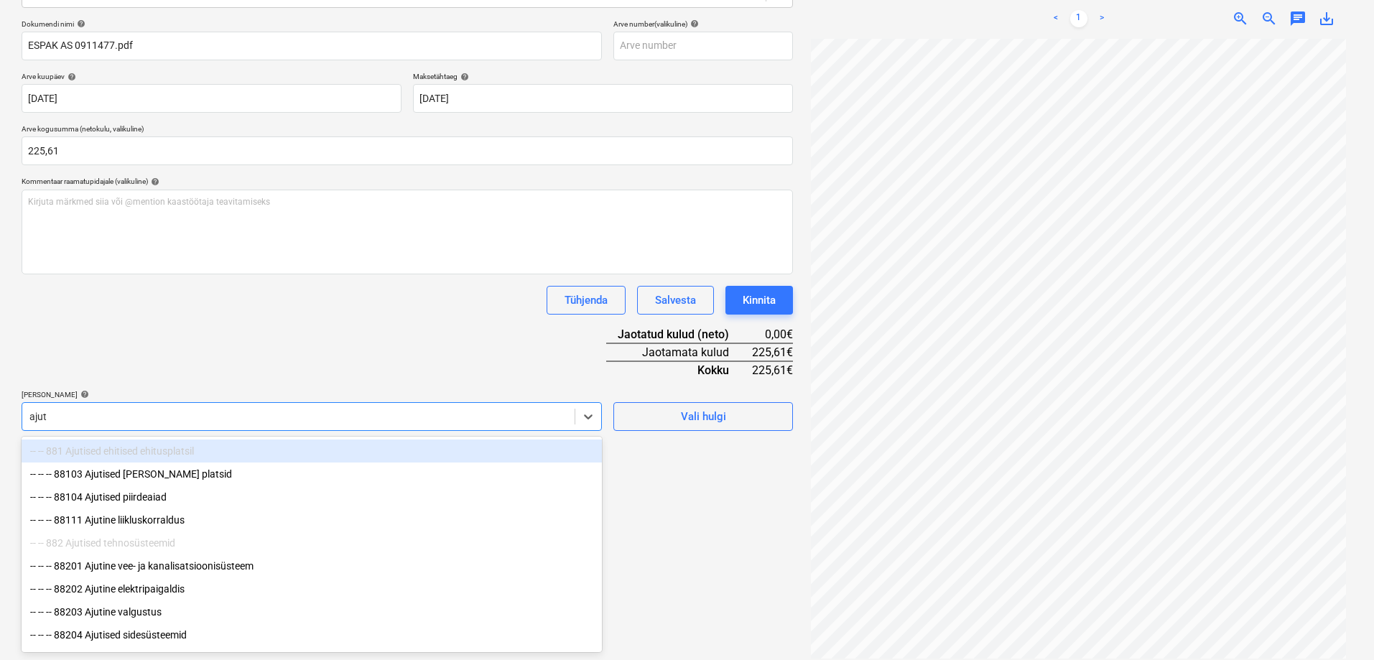
type input "ajuti"
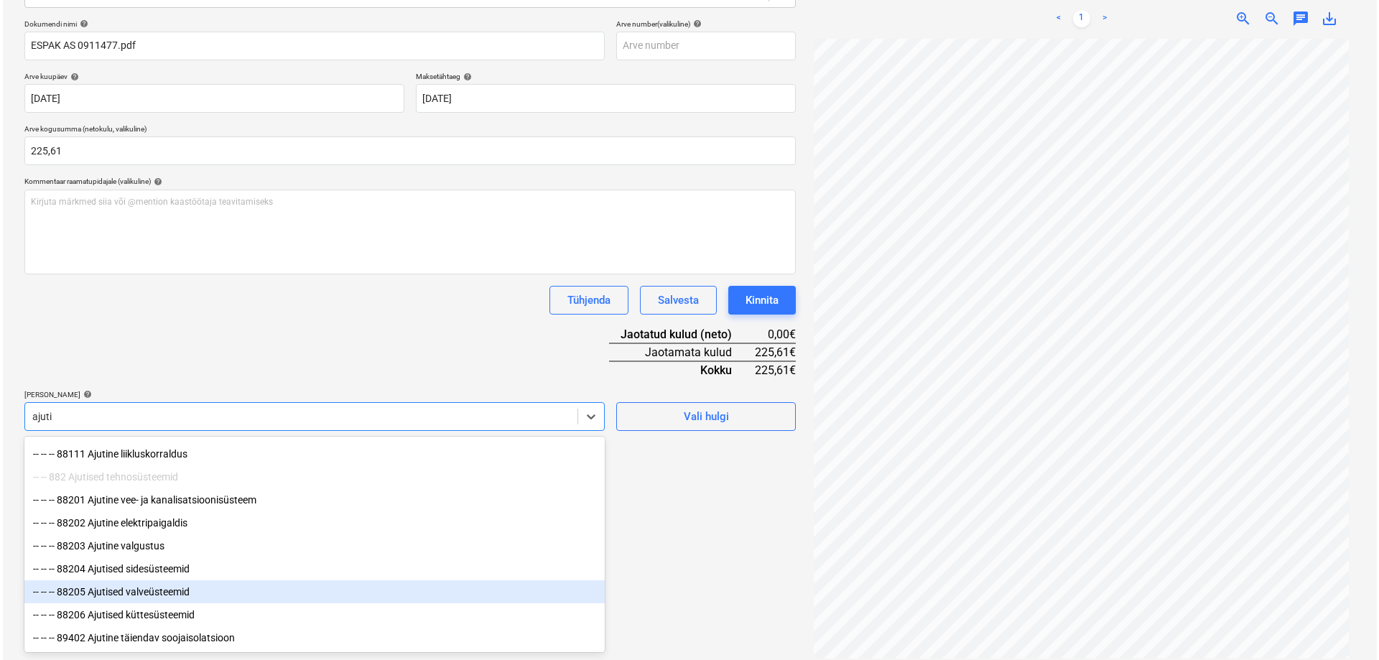
scroll to position [75, 0]
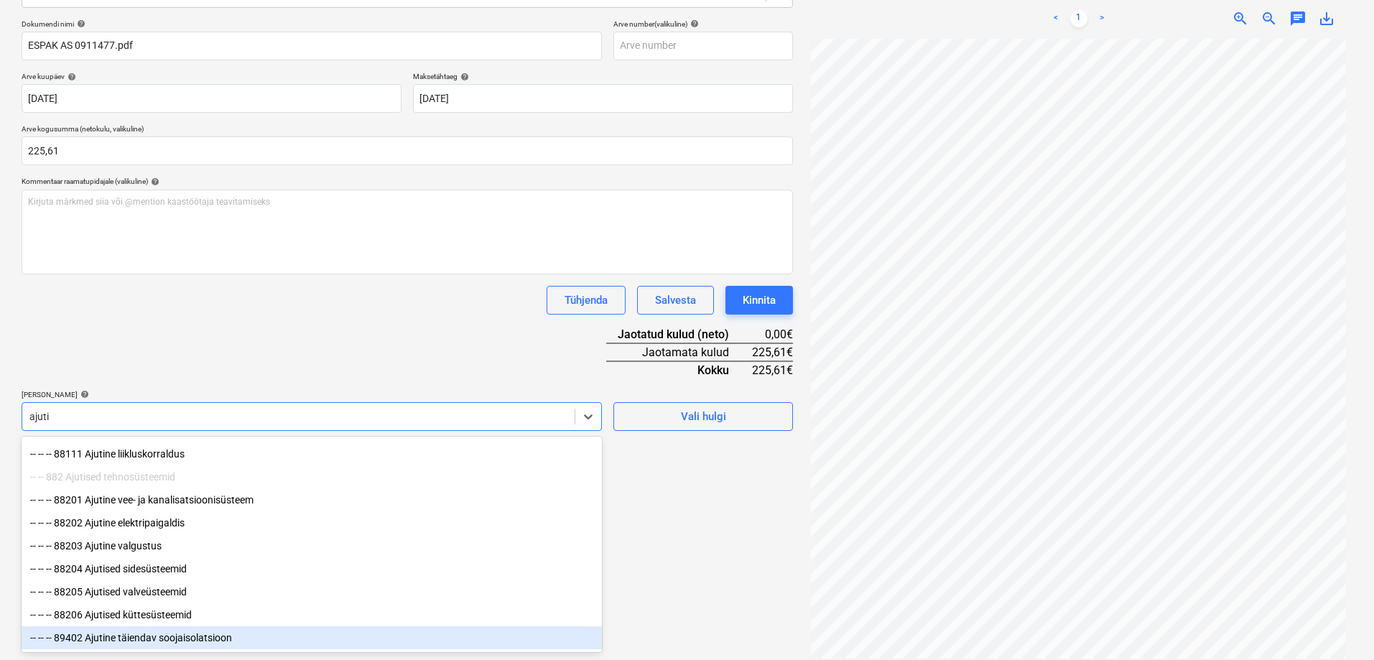
click at [111, 638] on div "-- -- -- 89402 Ajutine täiendav soojaisolatsioon" at bounding box center [312, 637] width 580 height 23
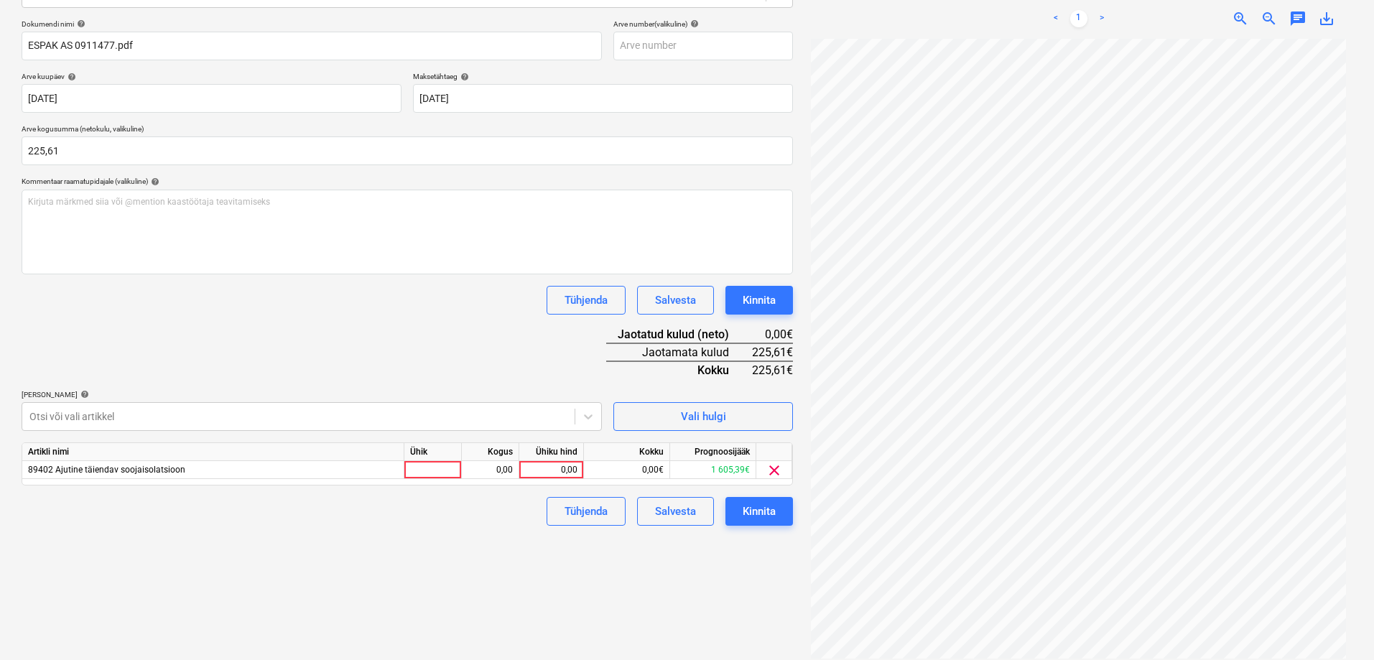
click at [693, 578] on div "Failide konteerimine Vali ettevõte Espak AS (10162) Lisa uus ettevõte Vali doku…" at bounding box center [407, 266] width 783 height 796
click at [544, 468] on div "0,00" at bounding box center [551, 470] width 52 height 18
type input "225,61"
click at [472, 572] on div "Failide konteerimine Vali ettevõte Espak AS (10162) Lisa uus ettevõte Vali doku…" at bounding box center [407, 266] width 783 height 796
click at [764, 509] on div "Kinnita" at bounding box center [759, 511] width 33 height 19
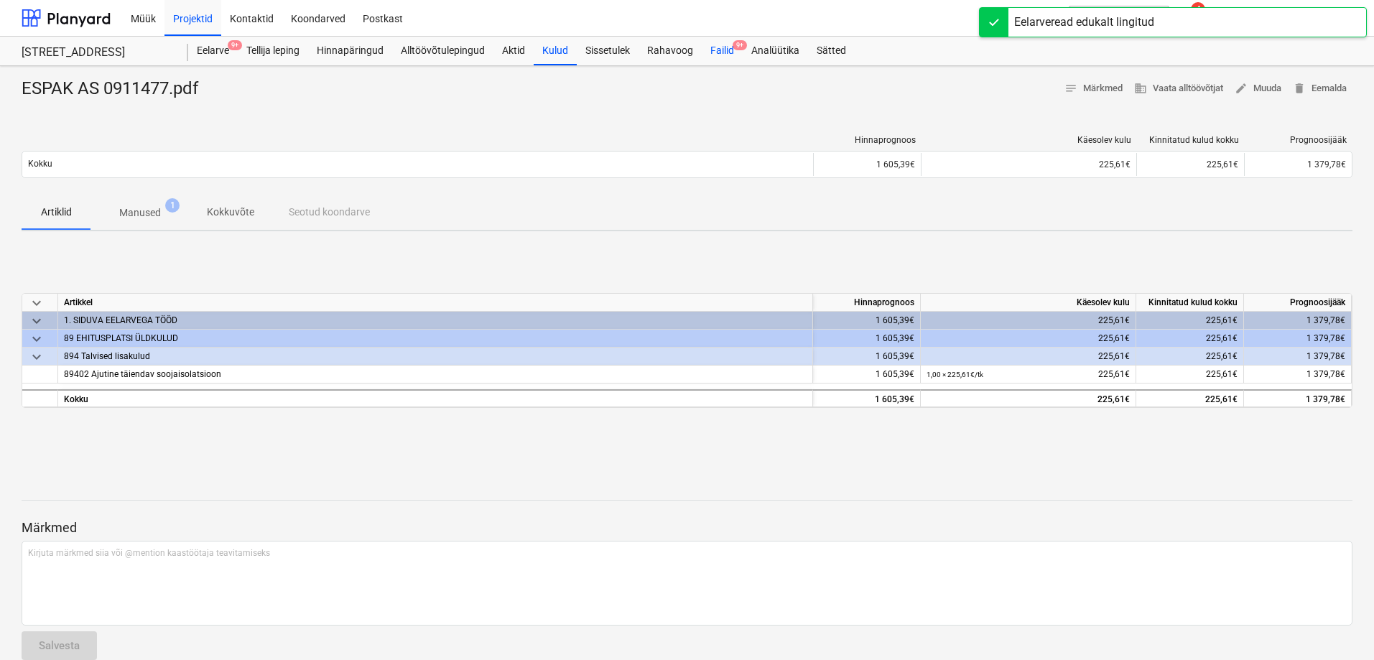
click at [730, 49] on div "Failid 9+" at bounding box center [722, 51] width 41 height 29
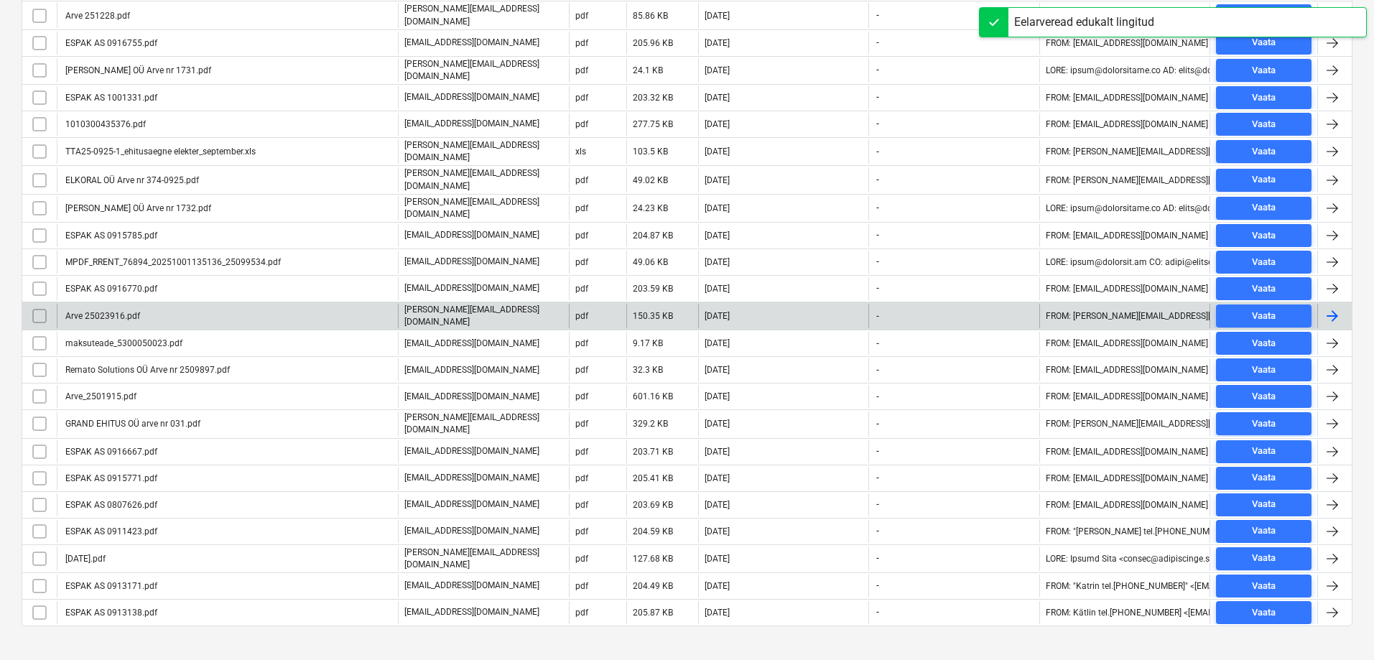
scroll to position [539, 0]
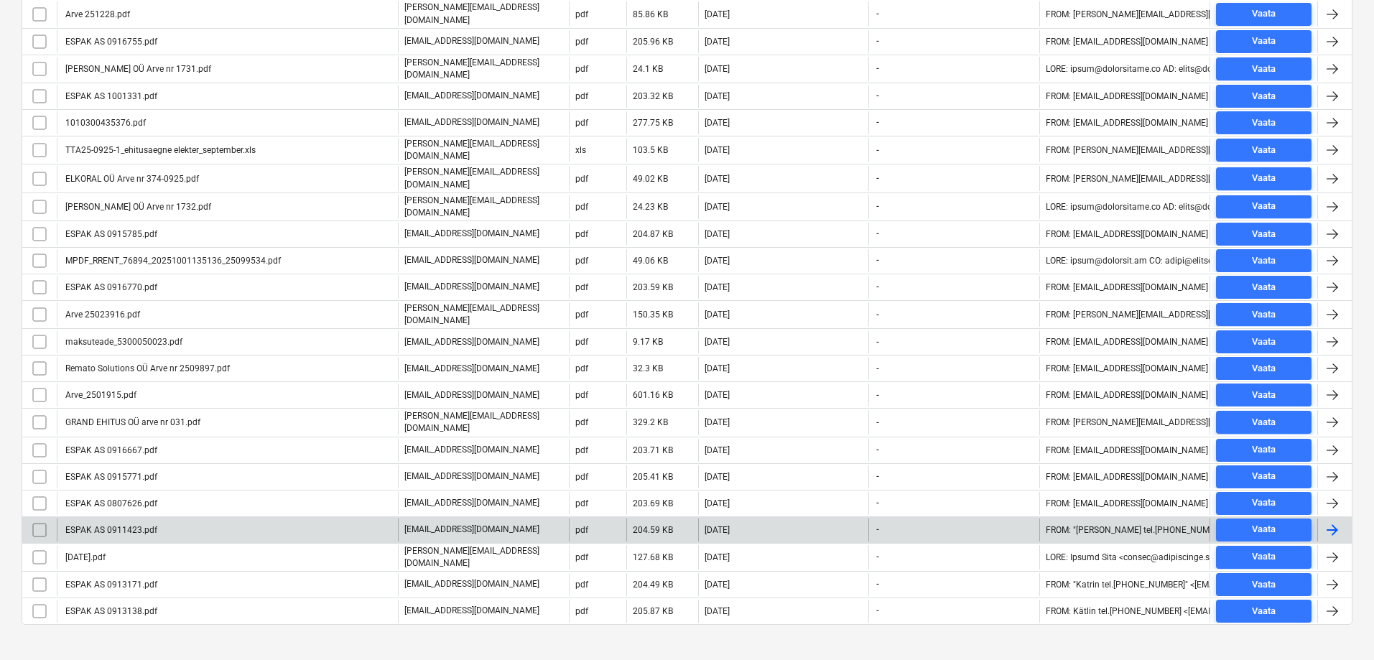
click at [108, 525] on div "ESPAK AS 0911423.pdf" at bounding box center [110, 530] width 94 height 10
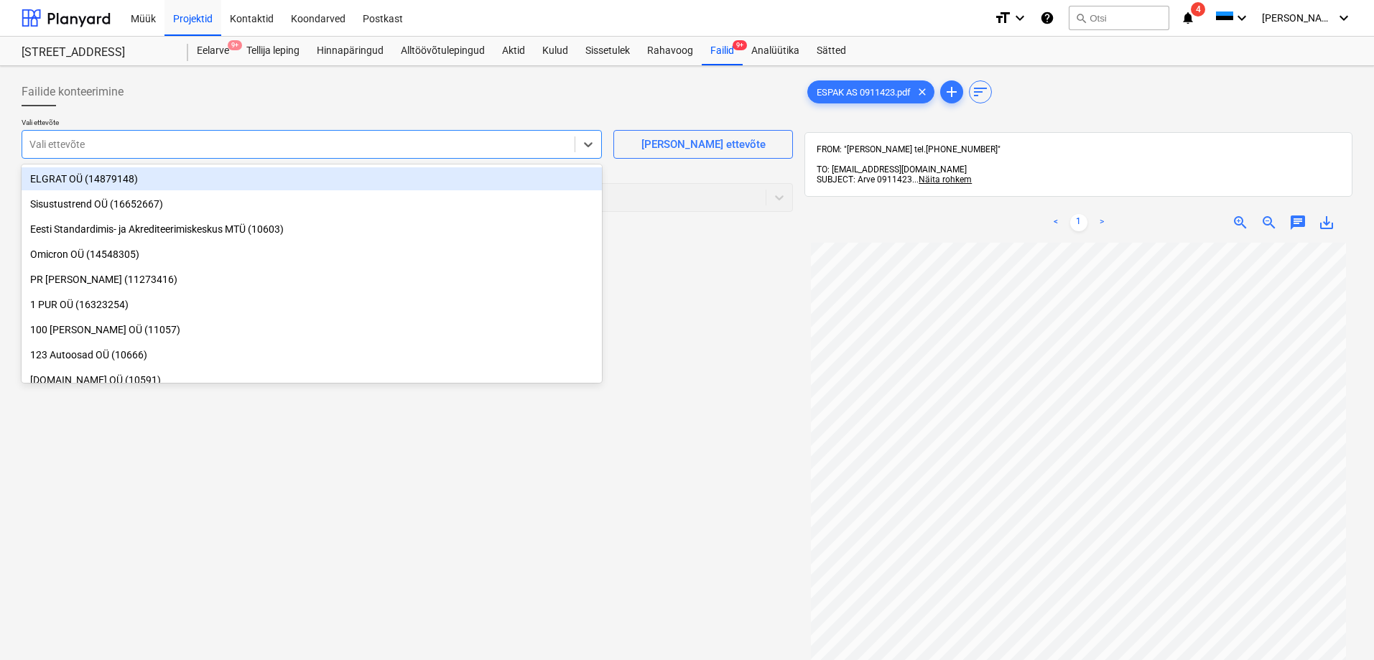
click at [126, 144] on div at bounding box center [298, 144] width 538 height 14
type input "esp"
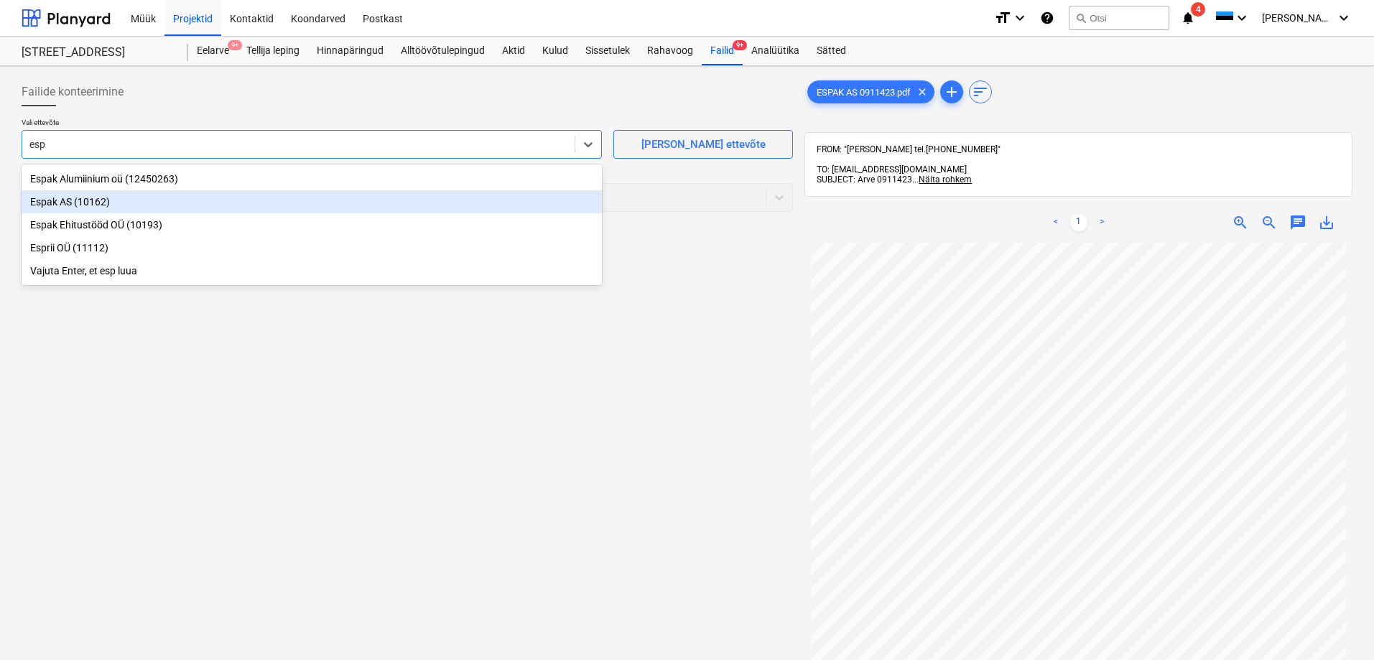
click at [66, 200] on div "Espak AS (10162)" at bounding box center [312, 201] width 580 height 23
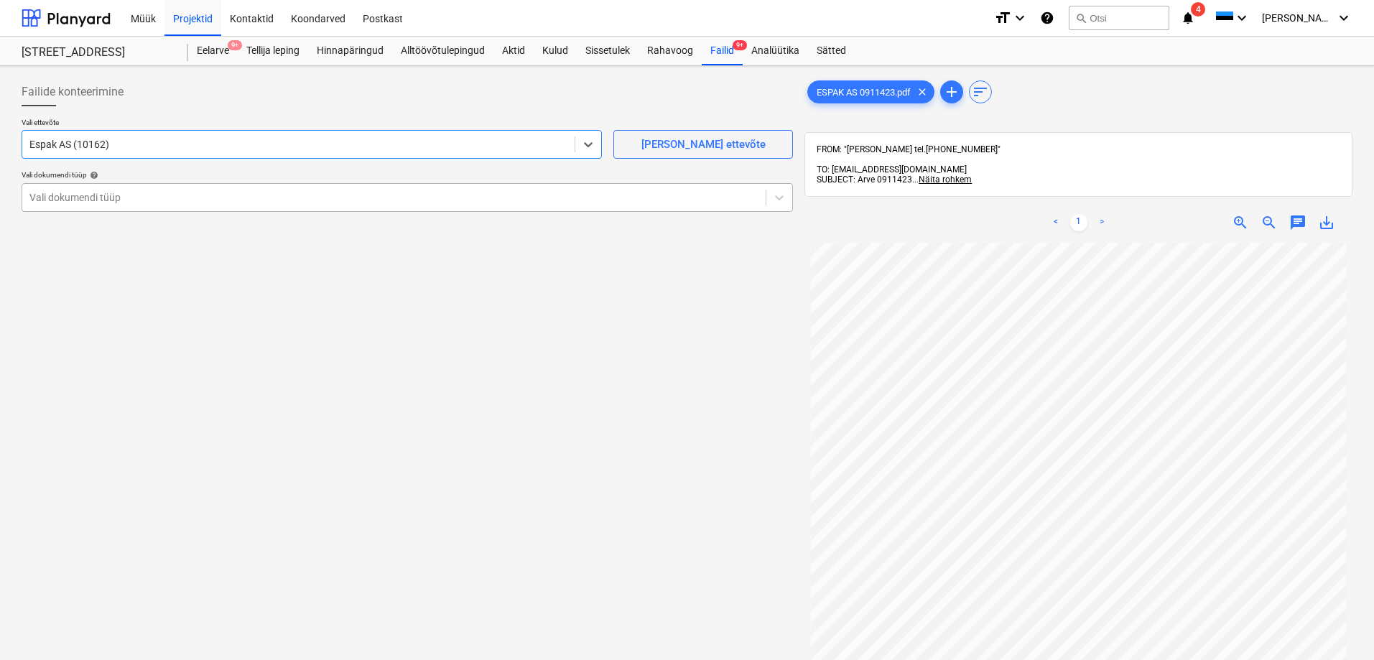
click at [98, 201] on div at bounding box center [393, 197] width 729 height 14
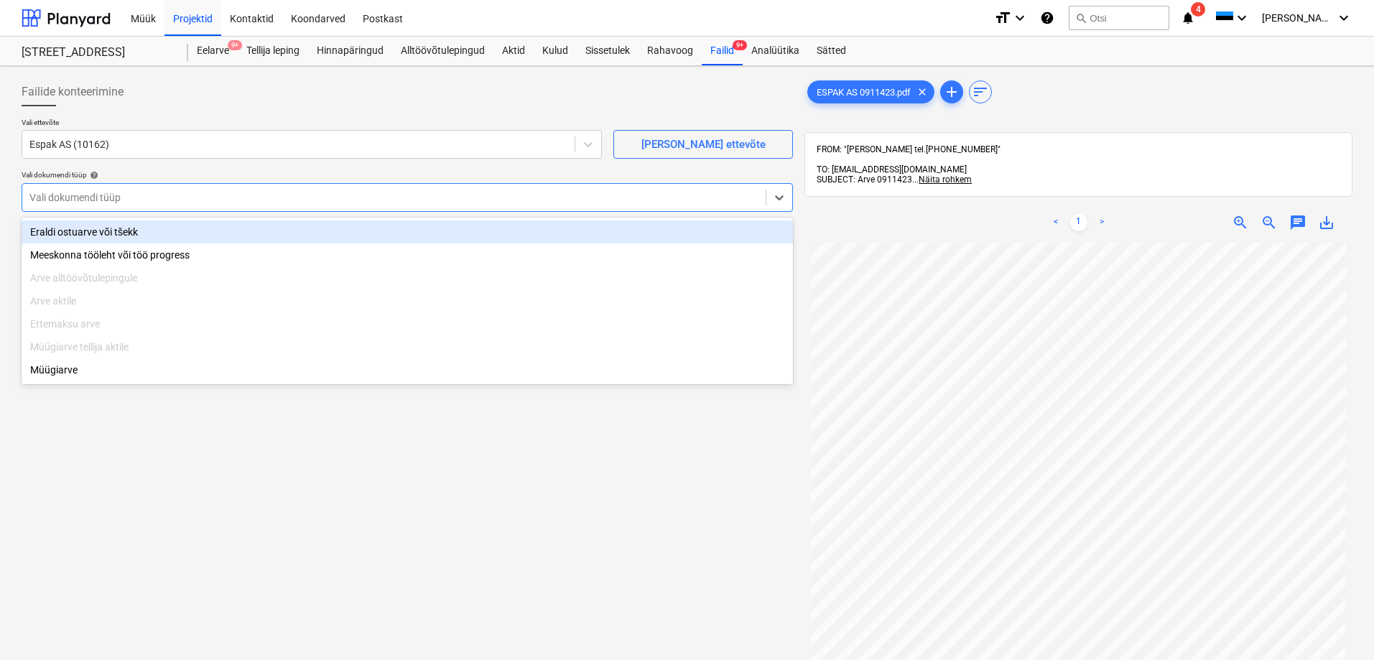
click at [85, 233] on div "Eraldi ostuarve või tšekk" at bounding box center [407, 231] width 771 height 23
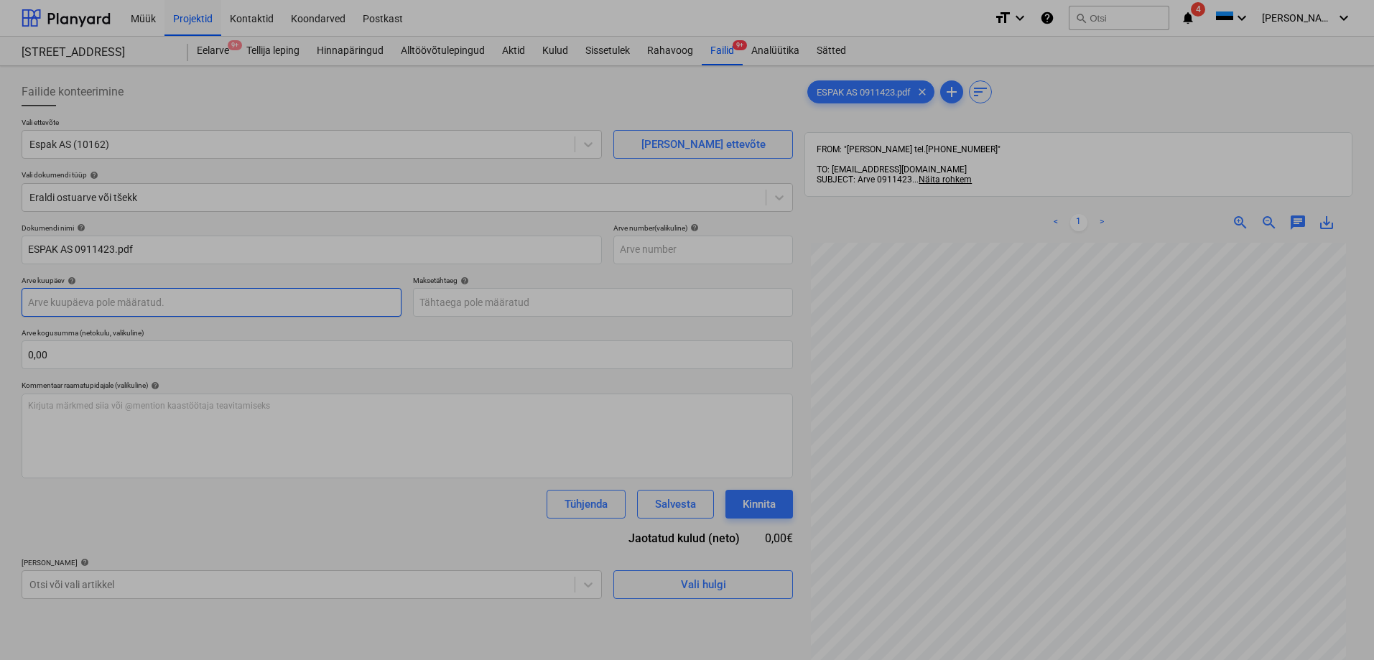
click at [94, 301] on body "Müük Projektid Kontaktid Koondarved Postkast format_size keyboard_arrow_down he…" at bounding box center [687, 330] width 1374 height 660
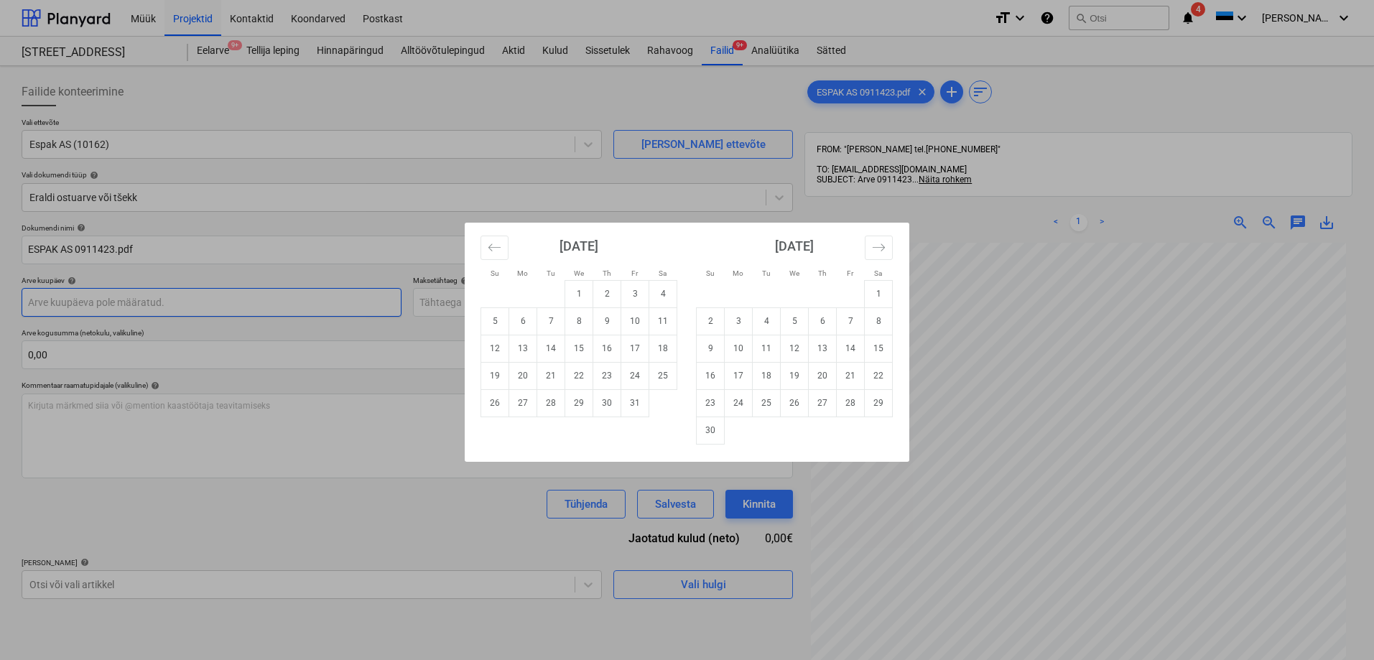
click at [94, 301] on div "Su Mo Tu We Th Fr Sa Su Mo Tu We Th Fr Sa September 2025 1 2 3 4 5 6 7 8 9 10 1…" at bounding box center [687, 330] width 1374 height 660
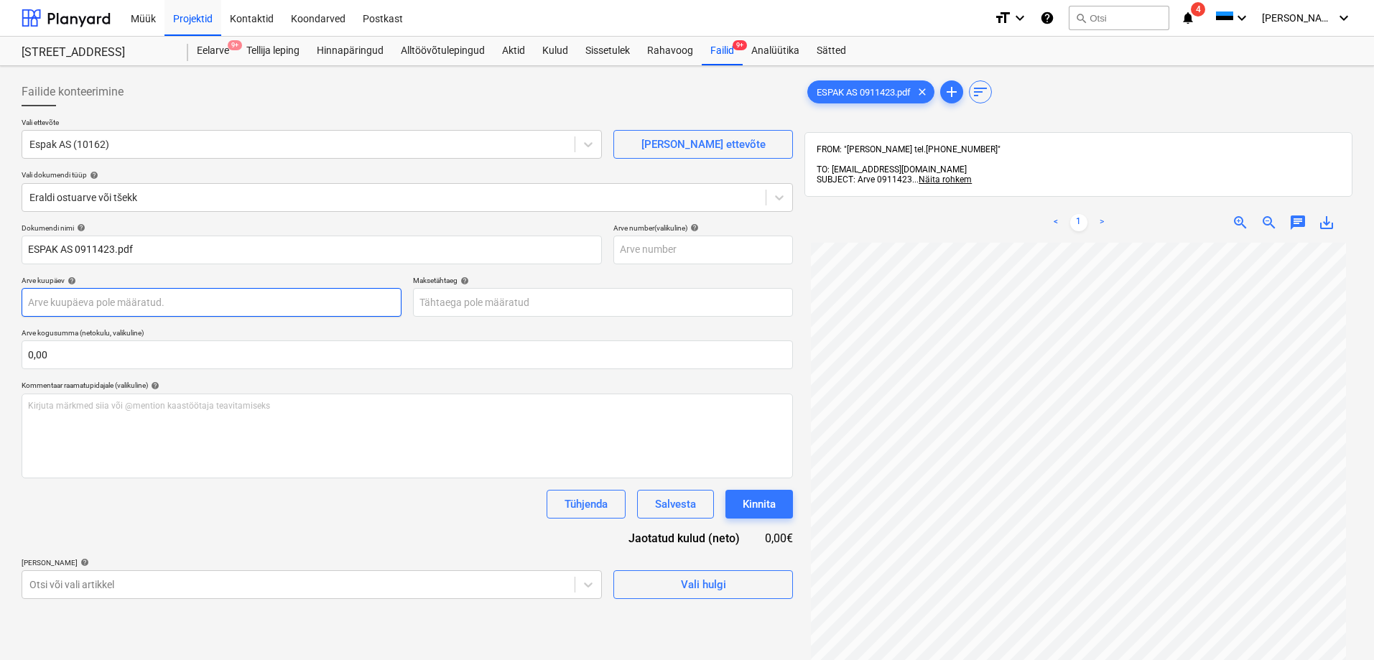
click at [106, 299] on body "Müük Projektid Kontaktid Koondarved Postkast format_size keyboard_arrow_down he…" at bounding box center [687, 330] width 1374 height 660
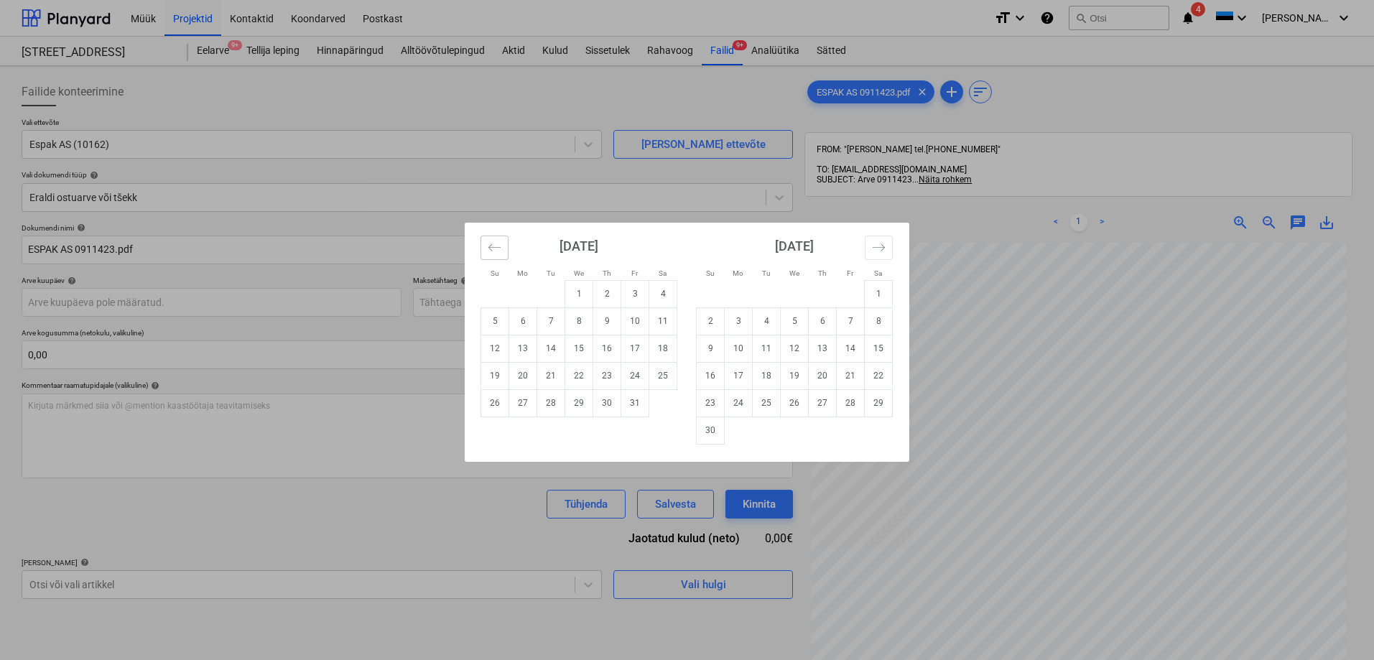
click at [496, 248] on icon "Move backward to switch to the previous month." at bounding box center [495, 248] width 14 height 14
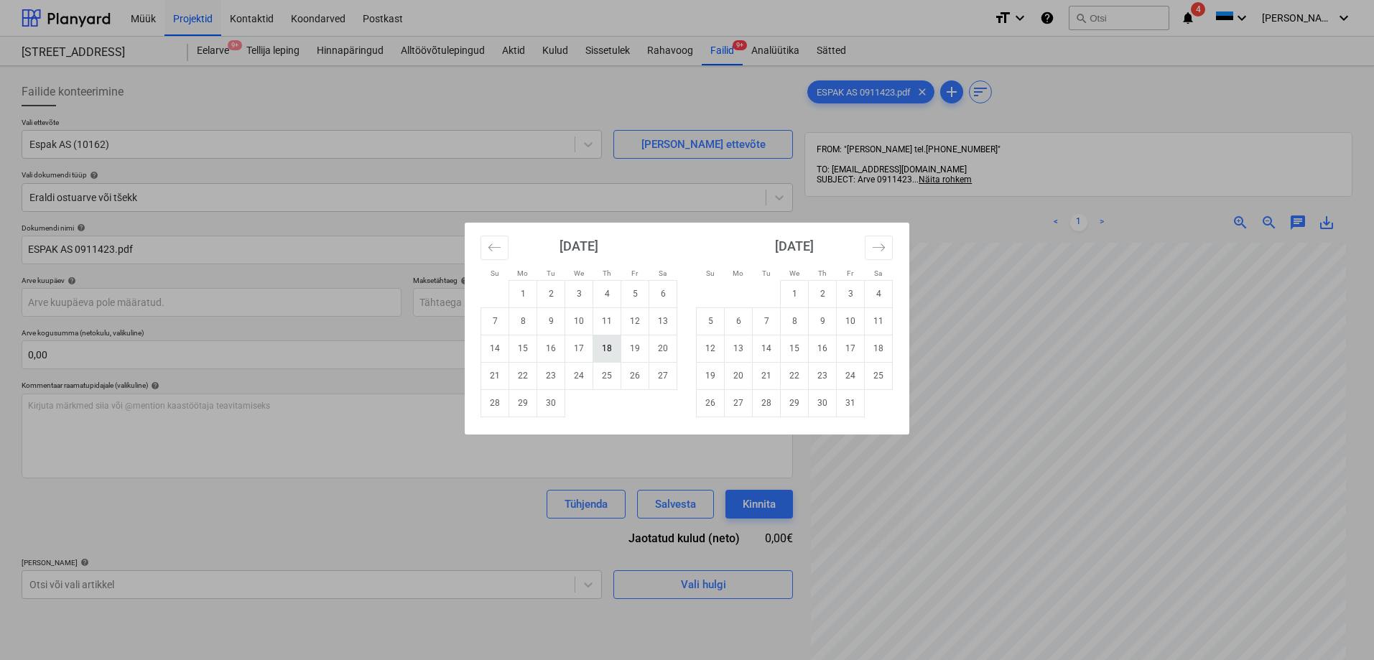
click at [607, 350] on td "18" at bounding box center [607, 348] width 28 height 27
type input "18 Sep 2025"
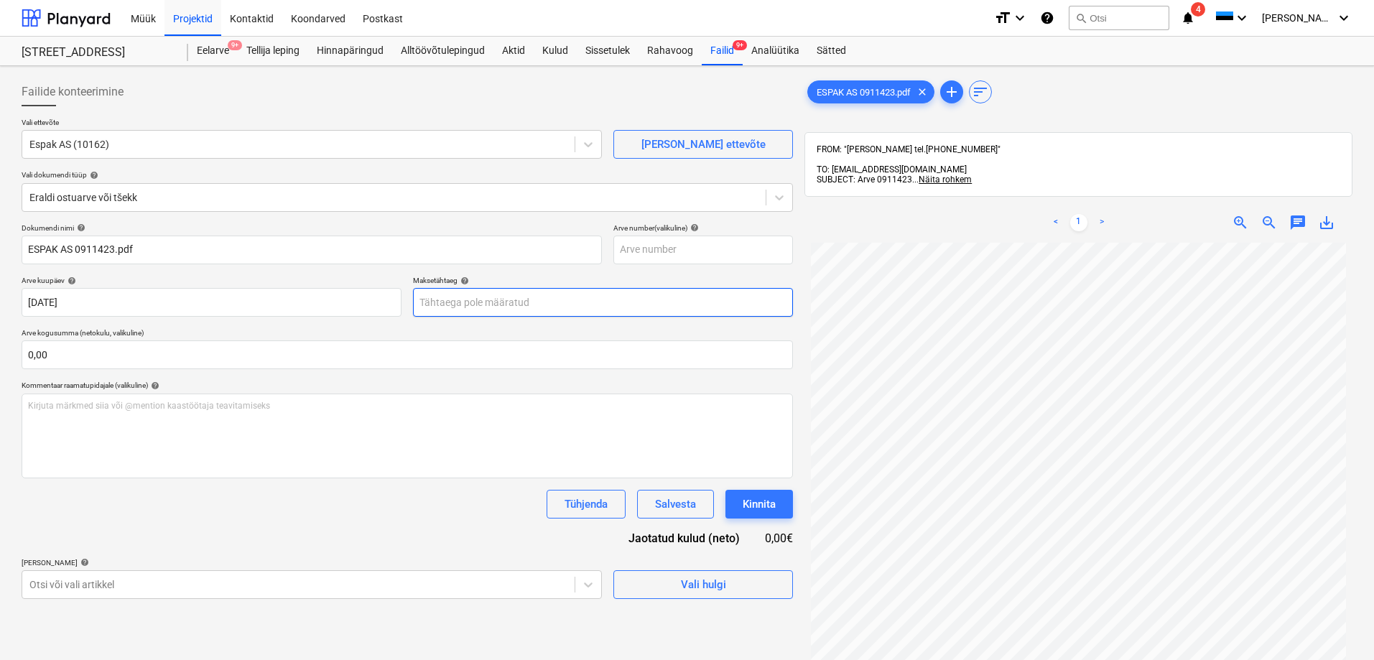
click at [516, 304] on body "Müük Projektid Kontaktid Koondarved Postkast format_size keyboard_arrow_down he…" at bounding box center [687, 330] width 1374 height 660
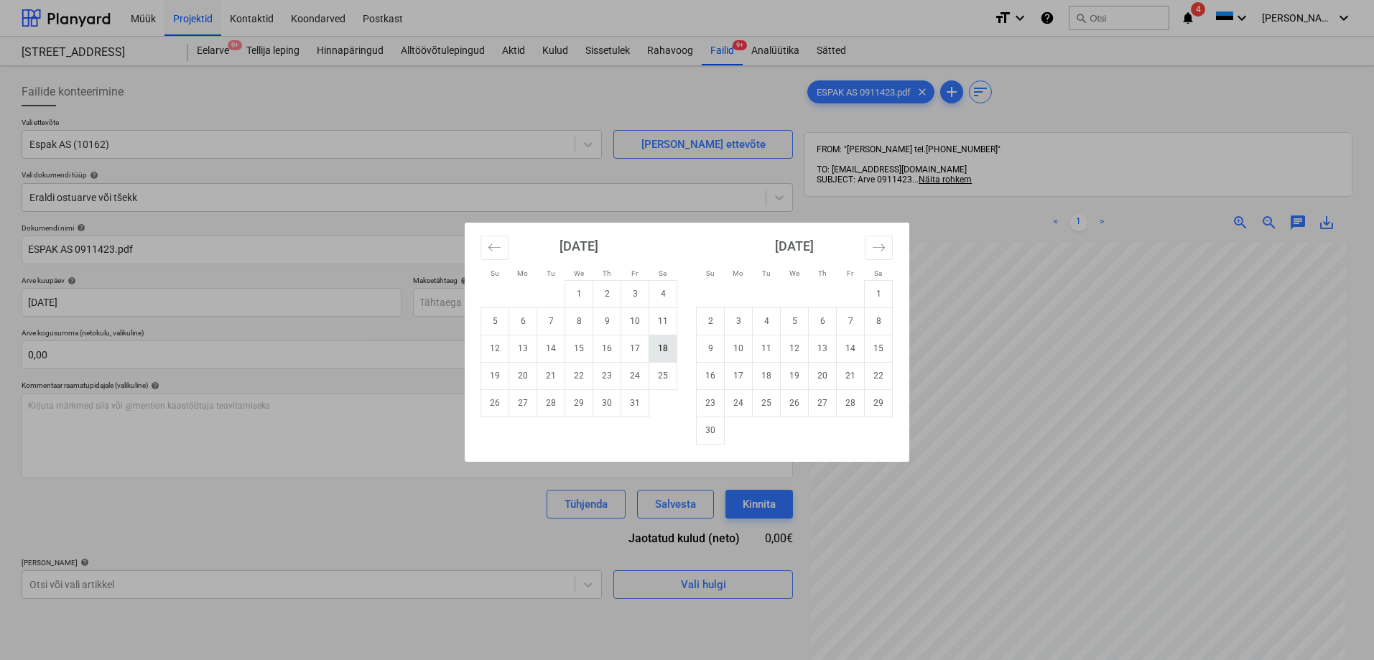
click at [661, 348] on td "18" at bounding box center [663, 348] width 28 height 27
type input "18 Oct 2025"
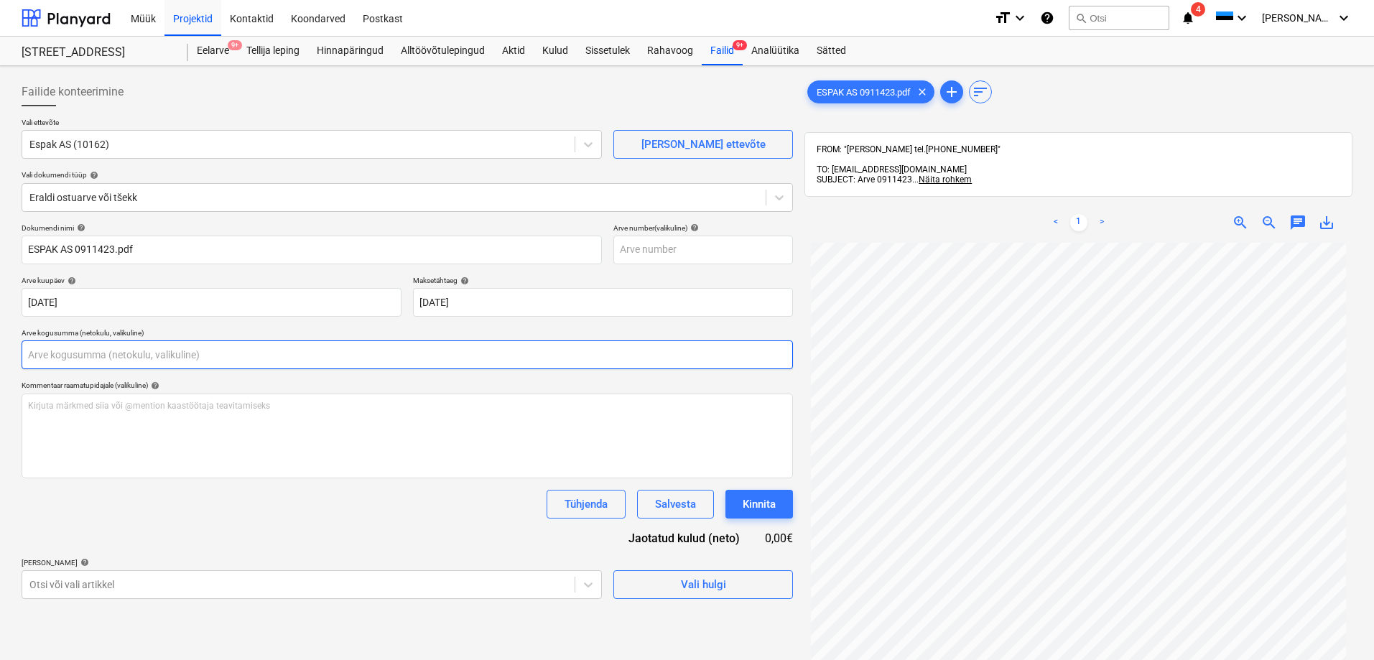
click at [210, 363] on input "text" at bounding box center [407, 354] width 771 height 29
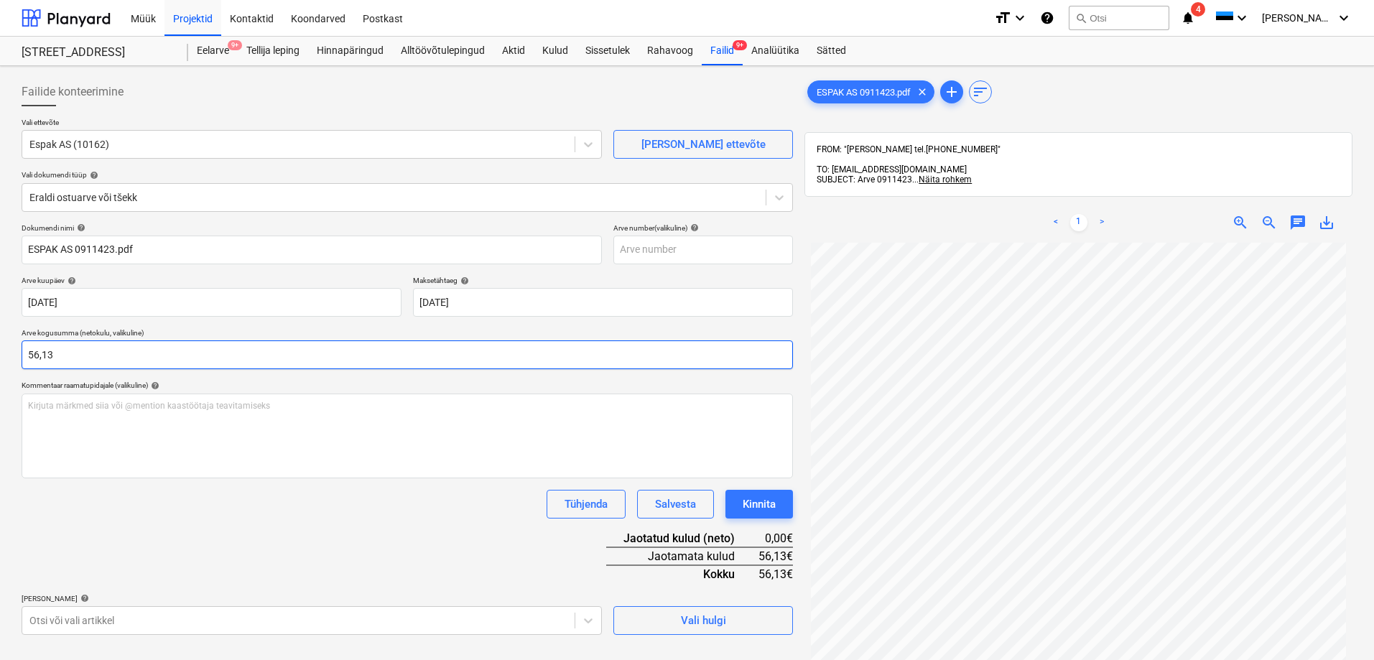
type input "56,13"
click at [151, 488] on div "Dokumendi nimi help ESPAK AS 0911423.pdf Arve number (valikuline) help Arve kuu…" at bounding box center [407, 429] width 771 height 412
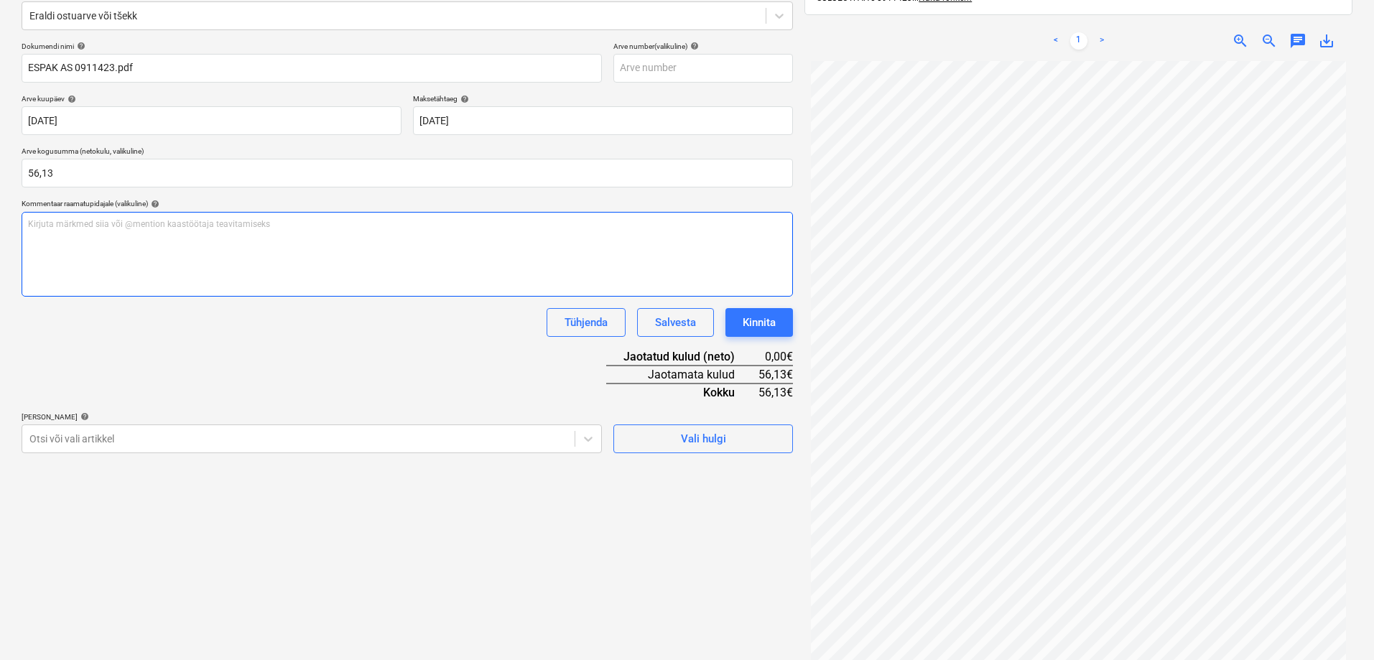
scroll to position [204, 0]
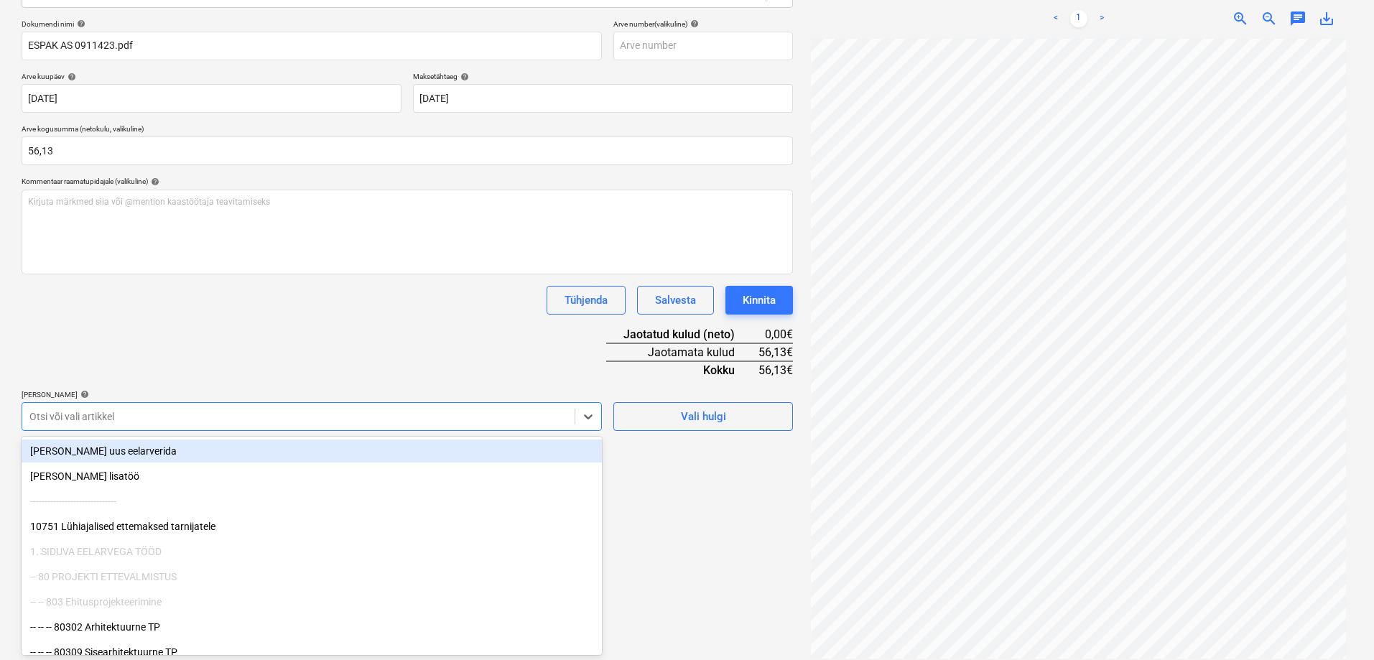
click at [124, 416] on div at bounding box center [298, 416] width 538 height 14
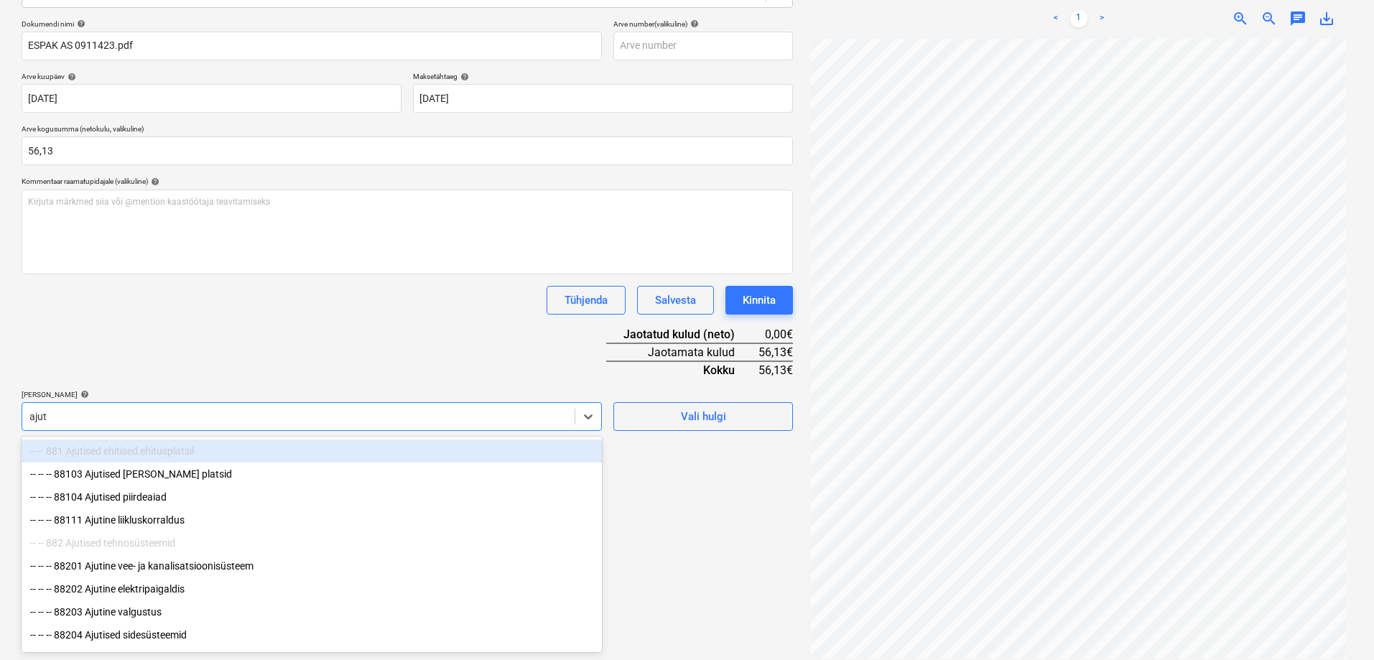
type input "ajuti"
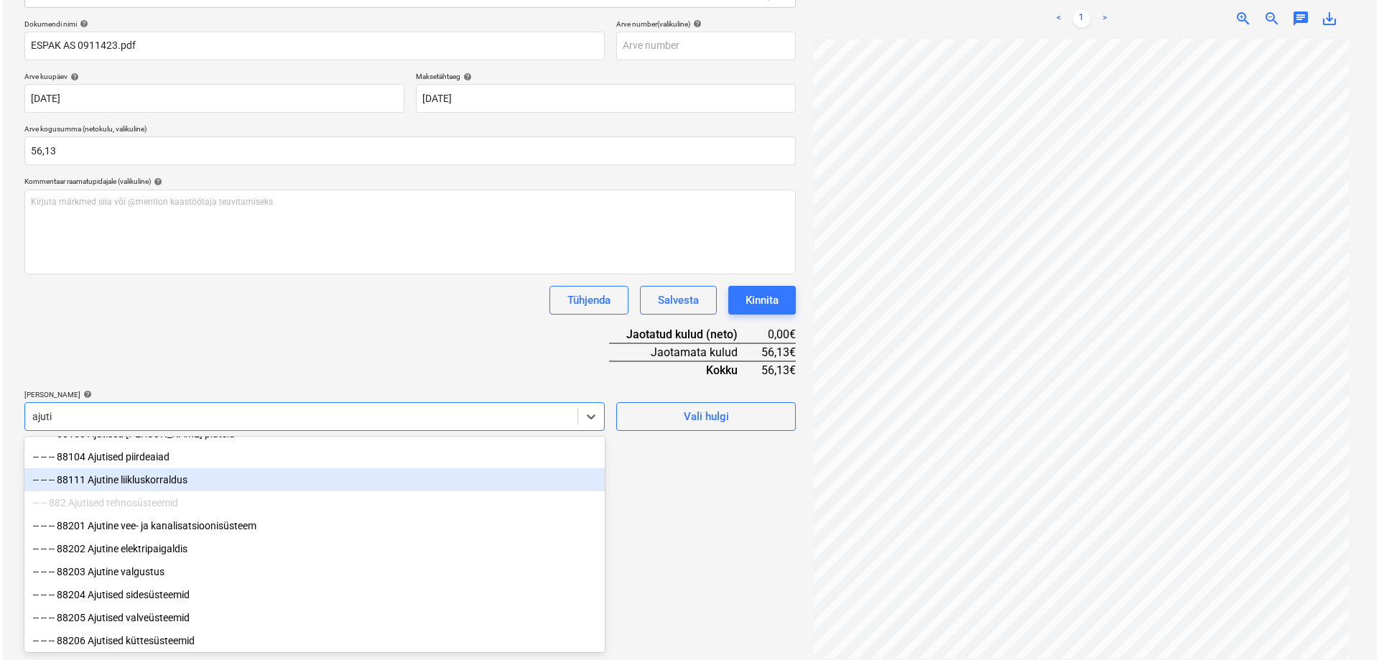
scroll to position [75, 0]
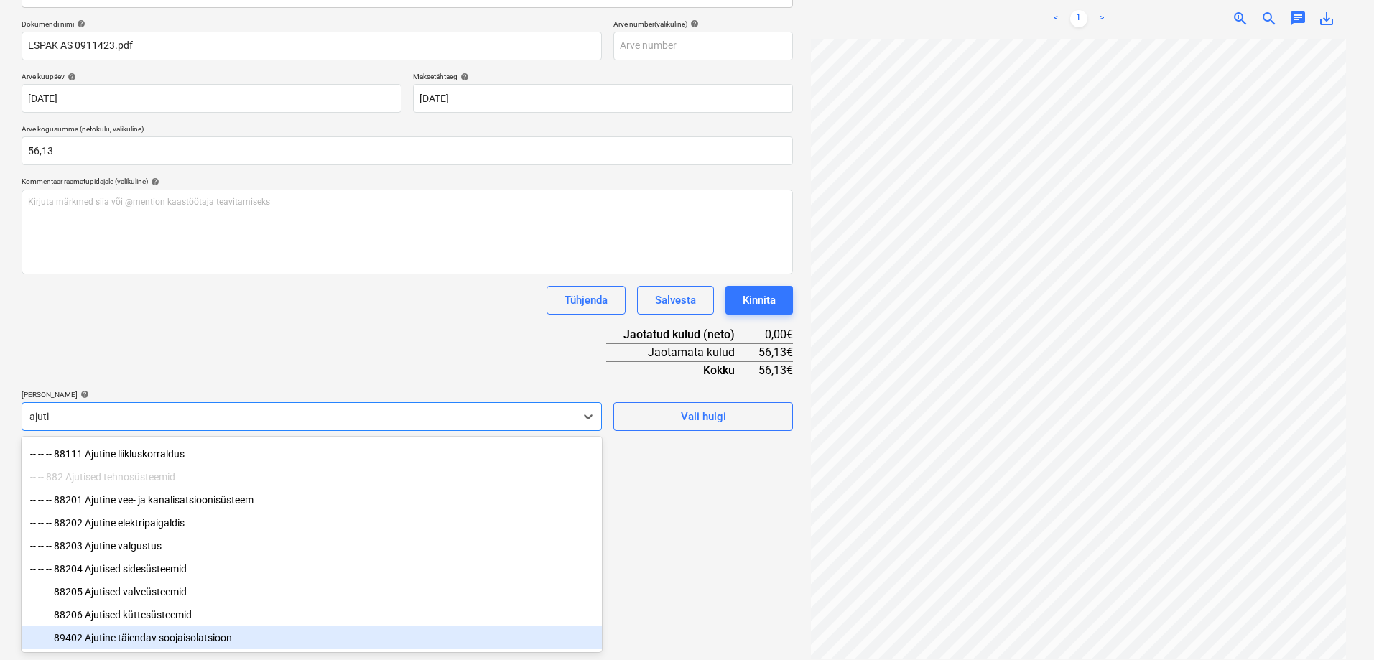
click at [187, 635] on div "-- -- -- 89402 Ajutine täiendav soojaisolatsioon" at bounding box center [312, 637] width 580 height 23
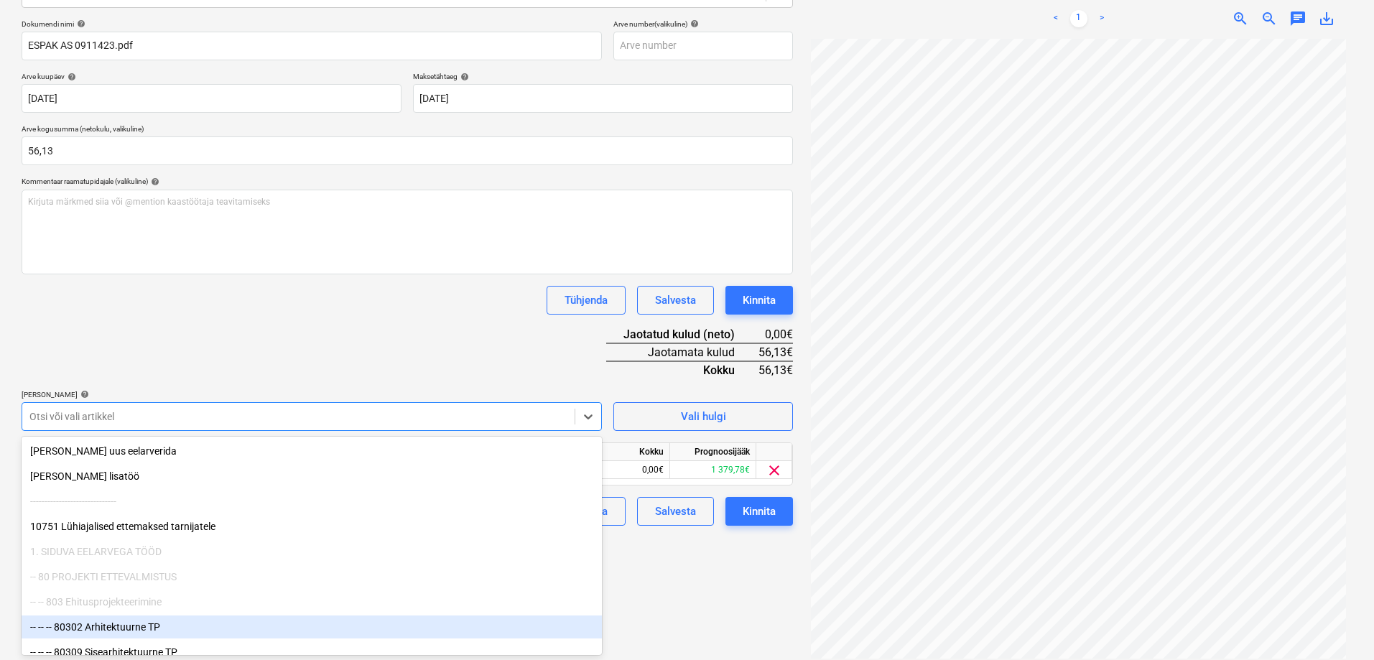
click at [650, 613] on div "Failide konteerimine Vali ettevõte Espak AS (10162) Lisa uus ettevõte Vali doku…" at bounding box center [407, 266] width 783 height 796
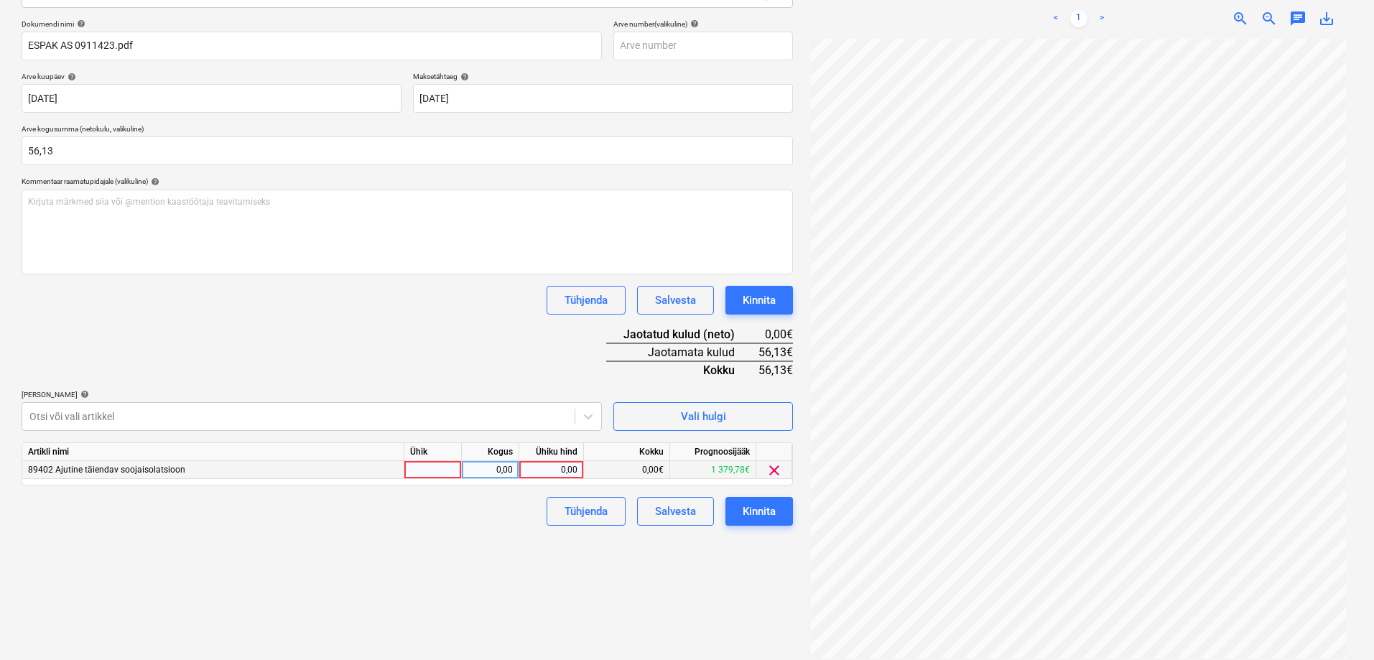
click at [550, 466] on div "0,00" at bounding box center [551, 470] width 52 height 18
type input "56,13"
click at [460, 534] on div "Failide konteerimine Vali ettevõte Espak AS (10162) Lisa uus ettevõte Vali doku…" at bounding box center [407, 266] width 783 height 796
click at [756, 516] on div "Kinnita" at bounding box center [759, 511] width 33 height 19
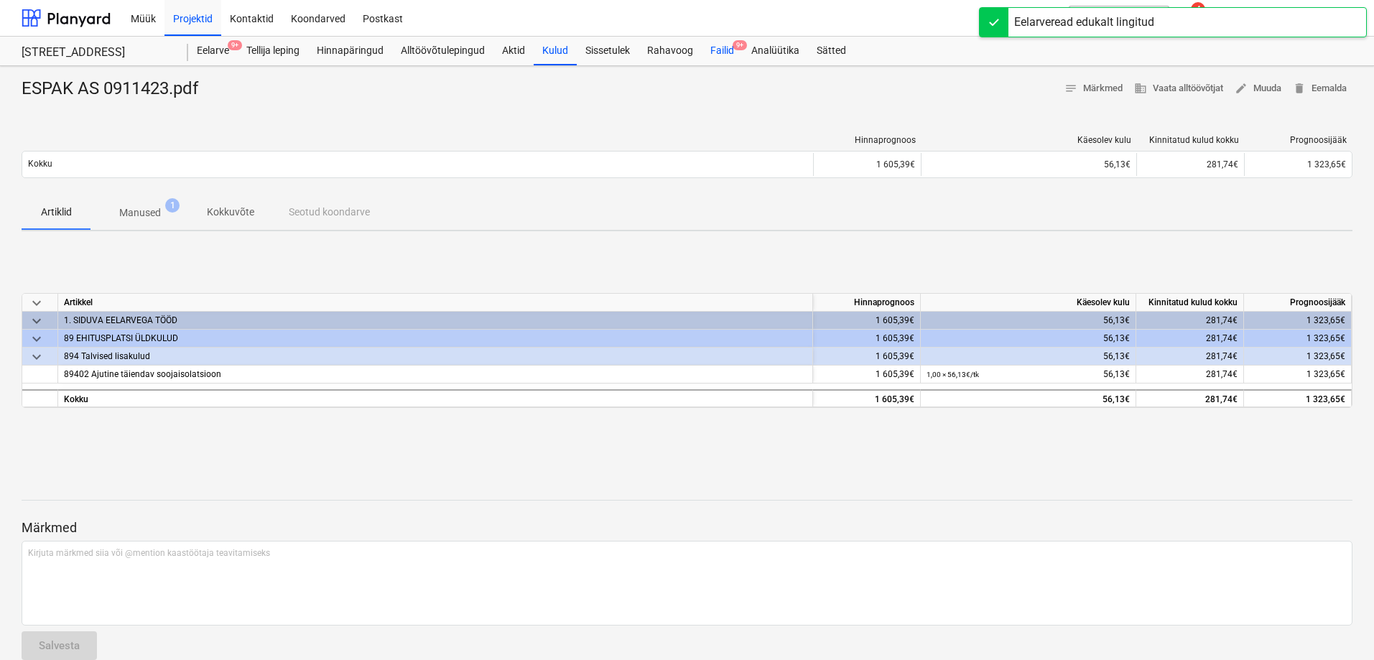
click at [731, 49] on div "Failid 9+" at bounding box center [722, 51] width 41 height 29
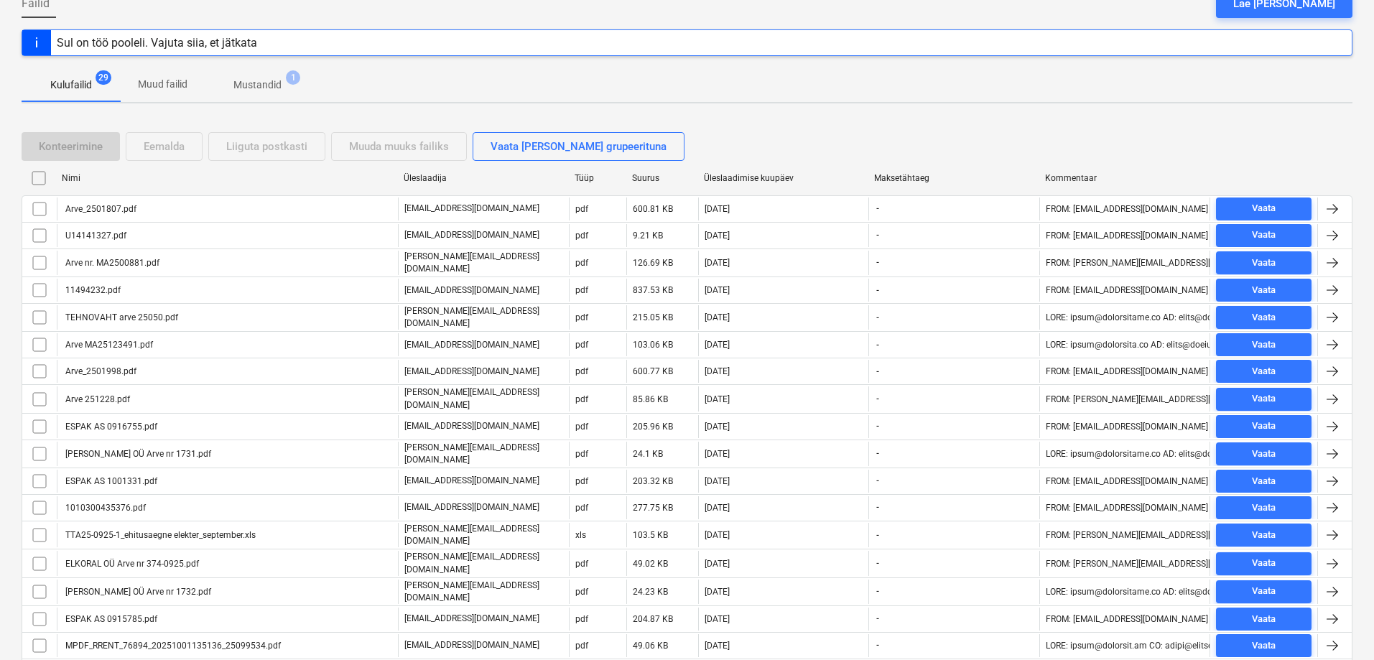
scroll to position [154, 0]
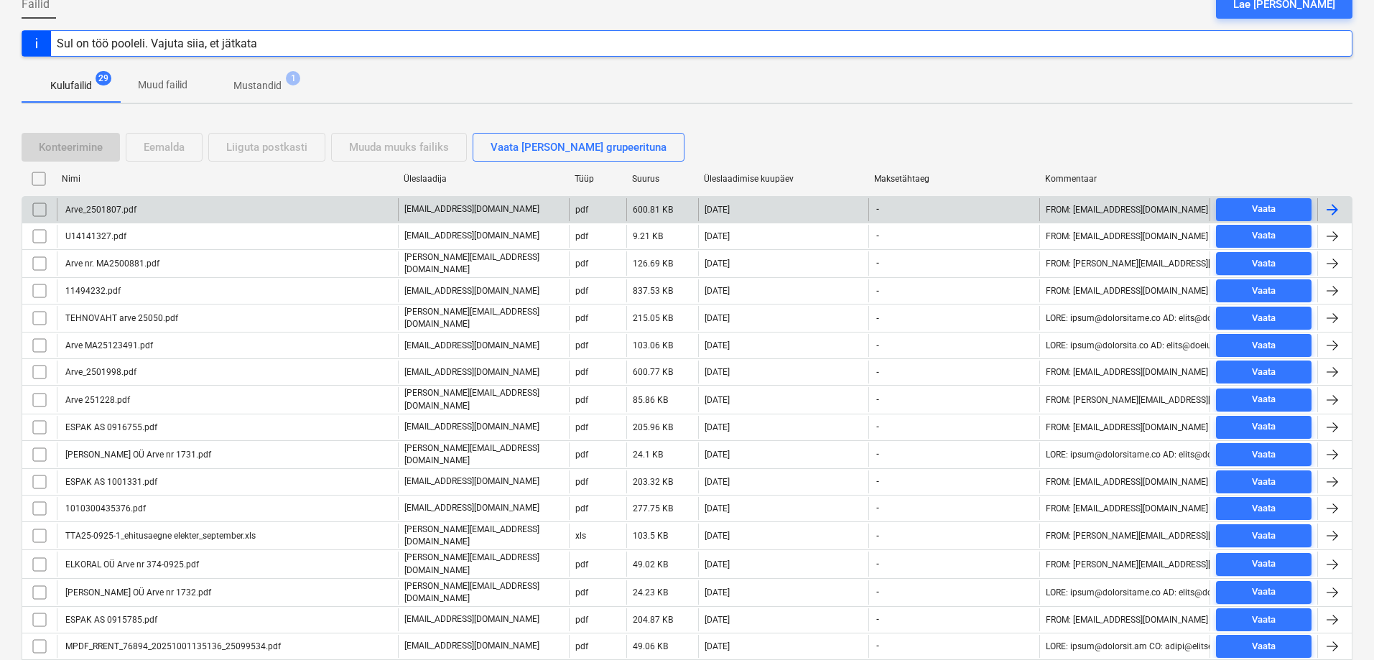
click at [114, 207] on div "Arve_2501807.pdf" at bounding box center [99, 210] width 73 height 10
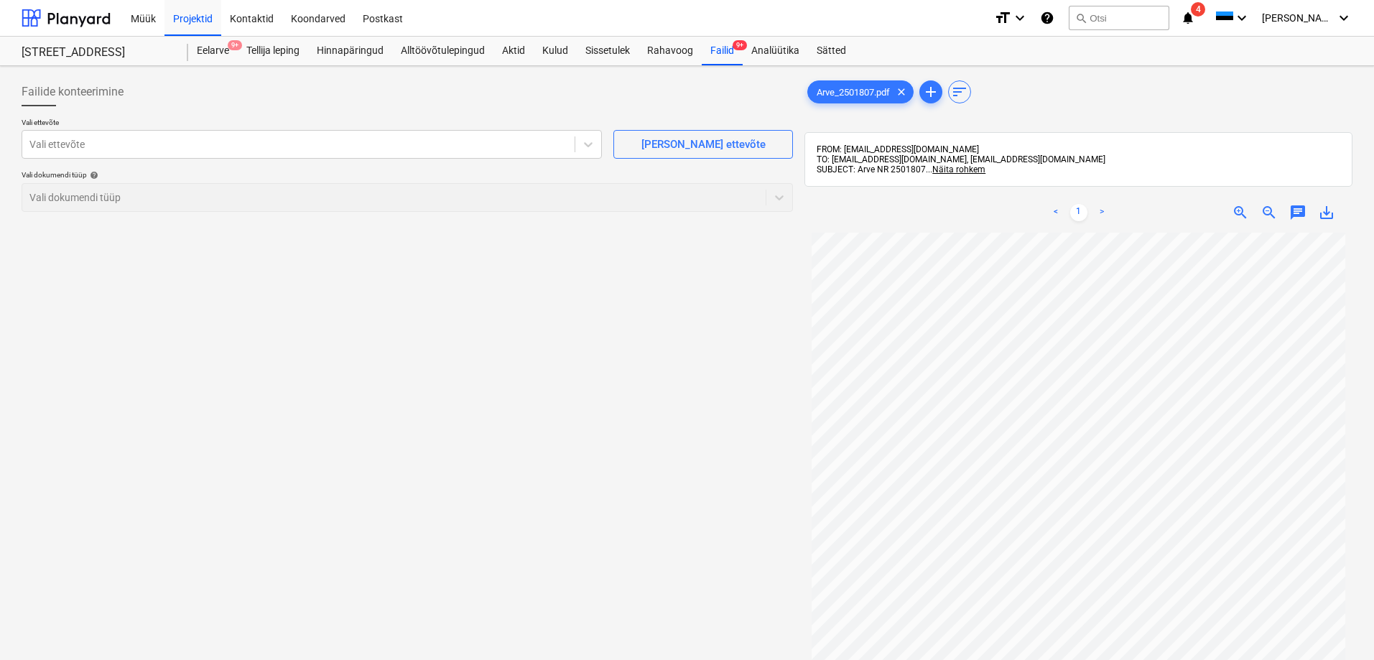
scroll to position [72, 0]
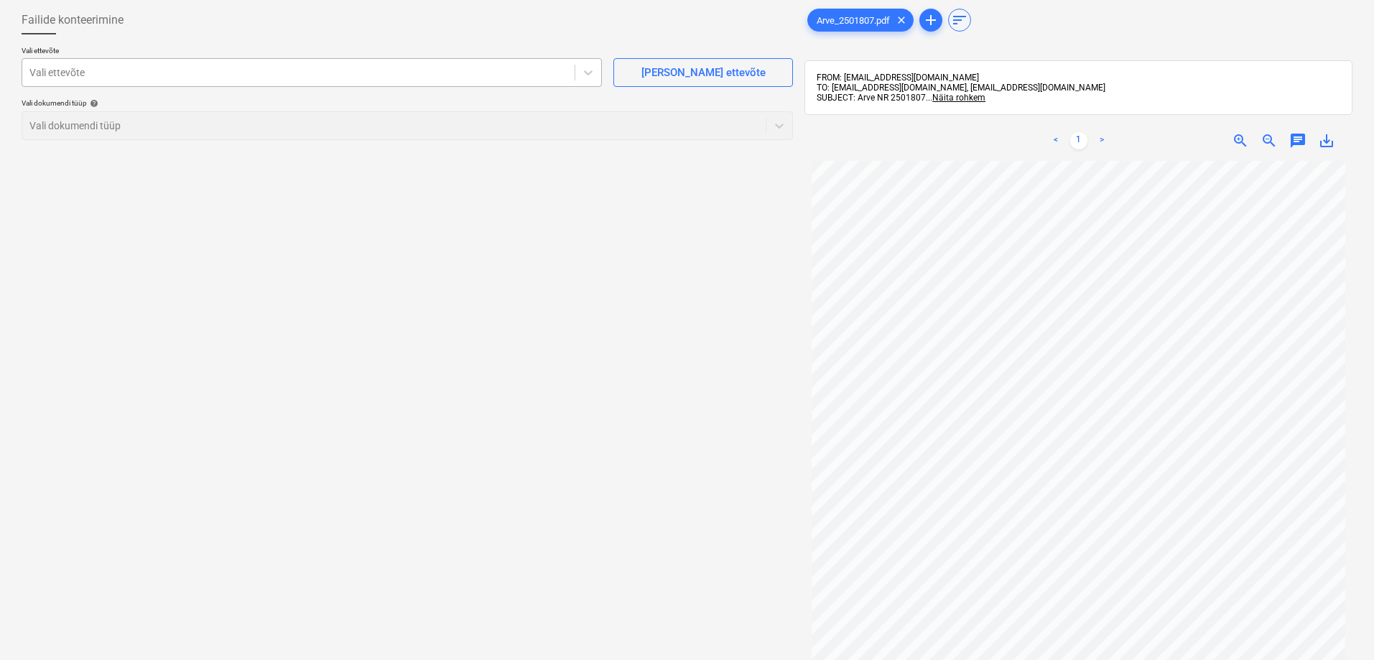
click at [160, 76] on div at bounding box center [298, 72] width 538 height 14
click at [65, 69] on div at bounding box center [298, 72] width 538 height 14
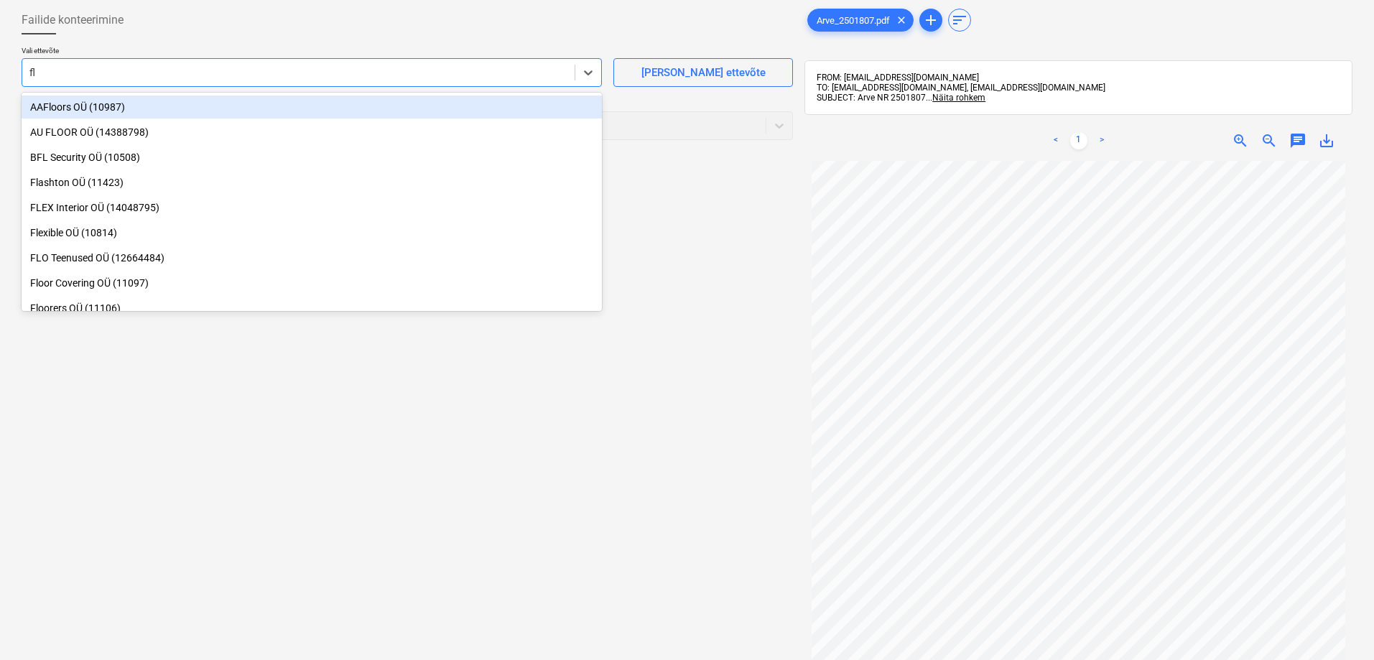
type input "fls"
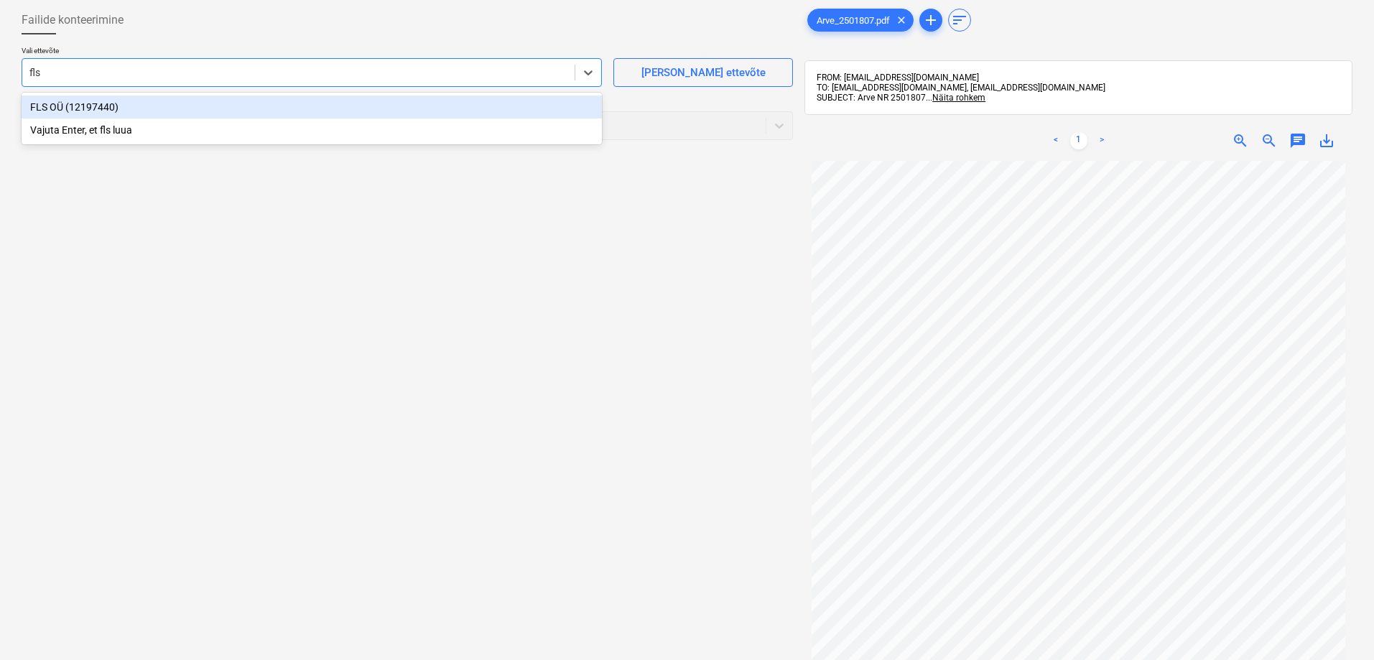
click at [55, 106] on div "FLS OÜ (12197440)" at bounding box center [312, 107] width 580 height 23
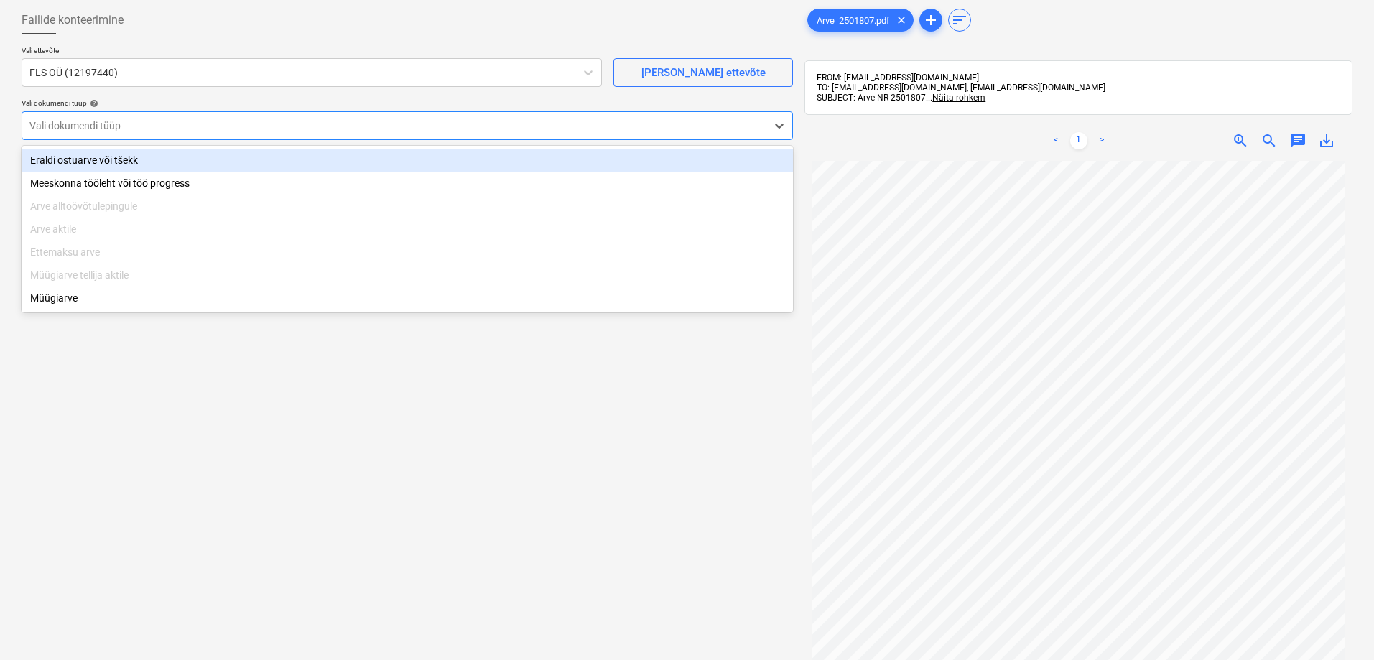
click at [55, 121] on div at bounding box center [393, 125] width 729 height 14
click at [65, 159] on div "Eraldi ostuarve või tšekk" at bounding box center [407, 160] width 771 height 23
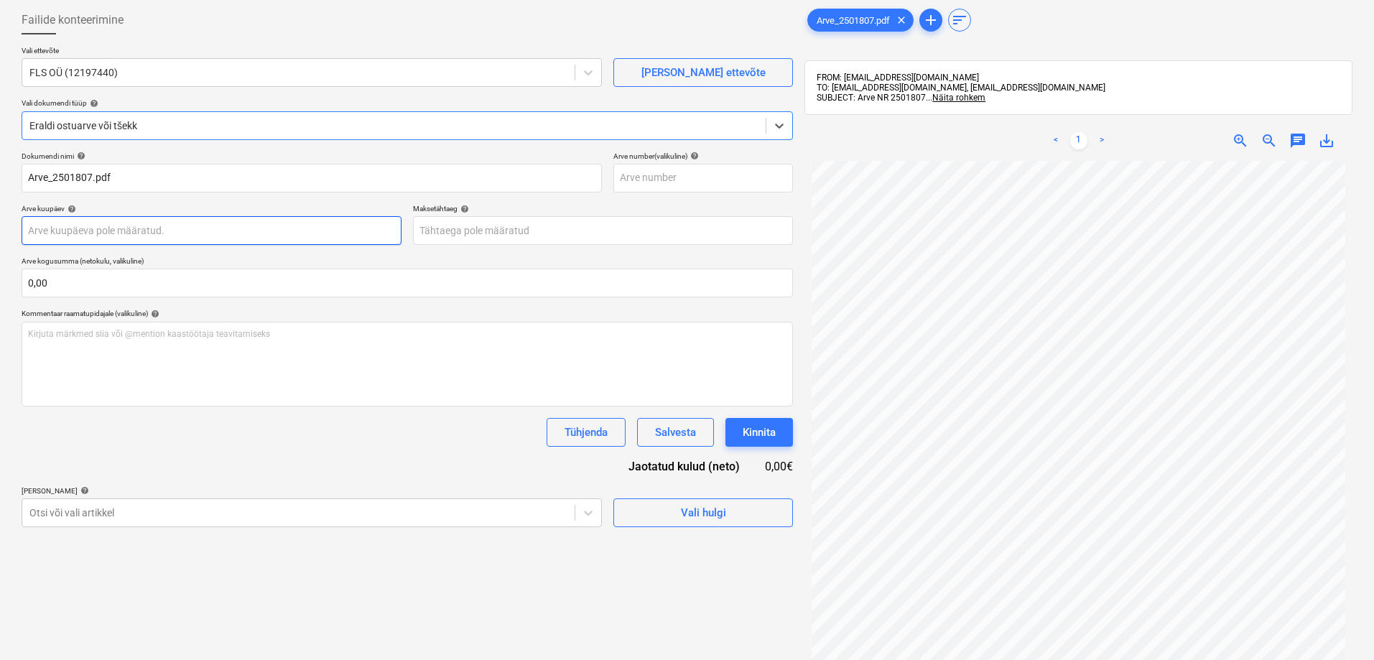
click at [91, 228] on body "Müük Projektid Kontaktid Koondarved Postkast format_size keyboard_arrow_down he…" at bounding box center [687, 258] width 1374 height 660
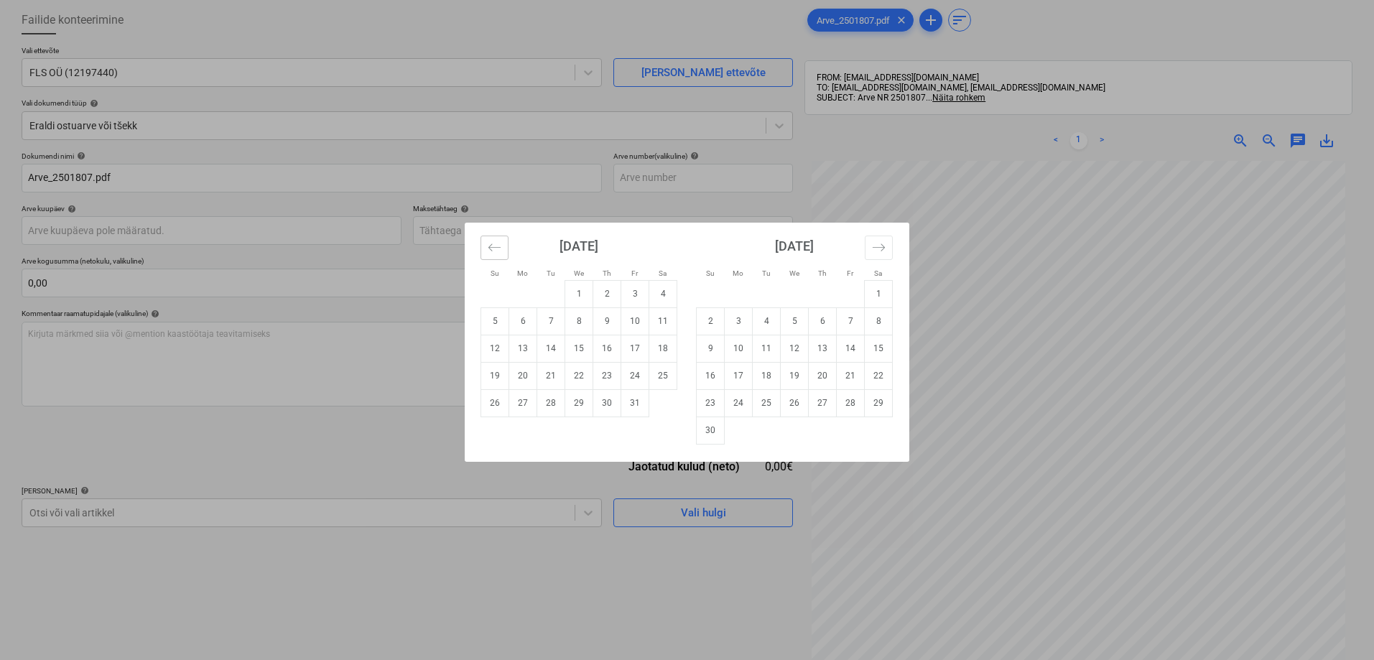
click at [495, 244] on icon "Move backward to switch to the previous month." at bounding box center [495, 248] width 14 height 14
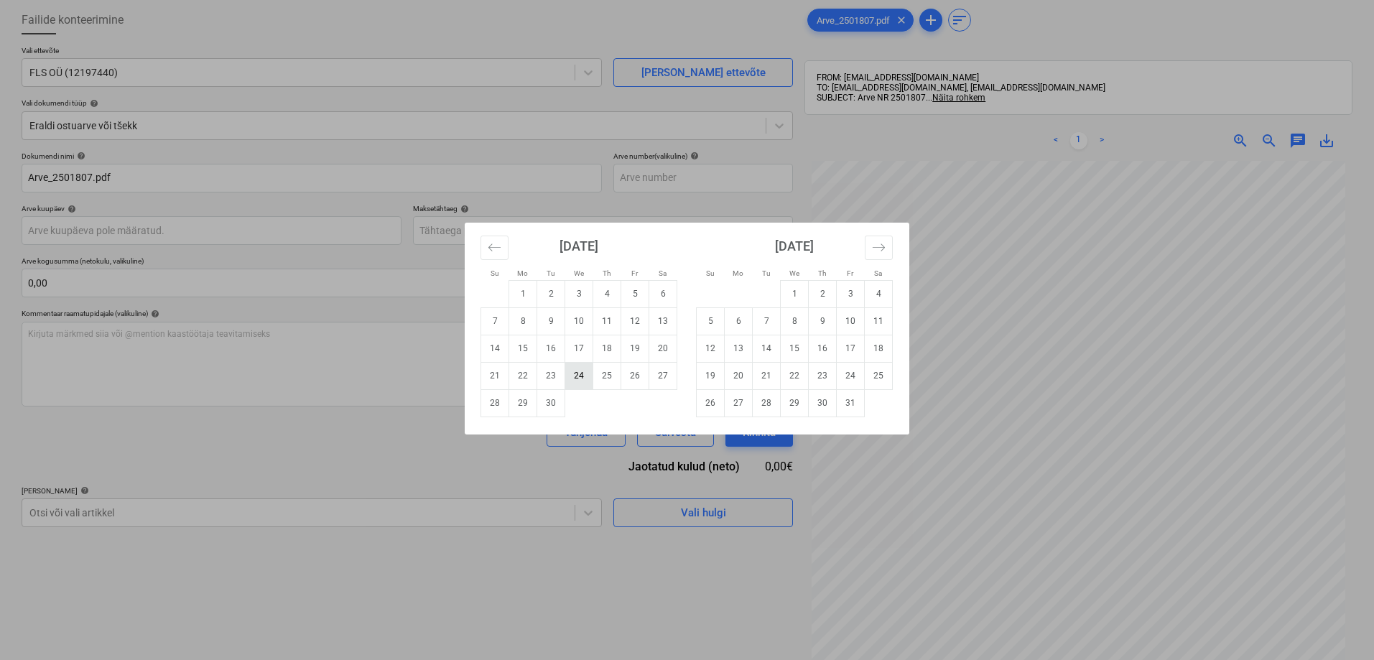
click at [579, 376] on td "24" at bounding box center [579, 375] width 28 height 27
type input "24 Sep 2025"
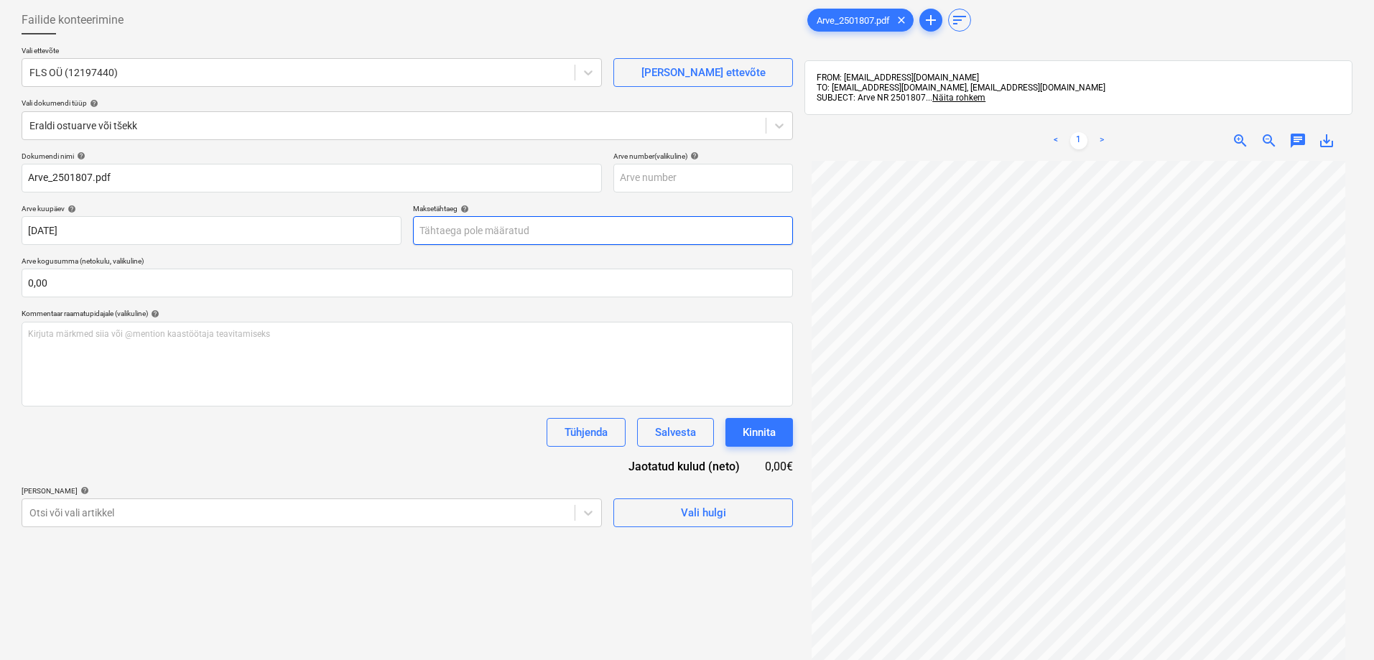
click at [490, 228] on body "Müük Projektid Kontaktid Koondarved Postkast format_size keyboard_arrow_down he…" at bounding box center [687, 258] width 1374 height 660
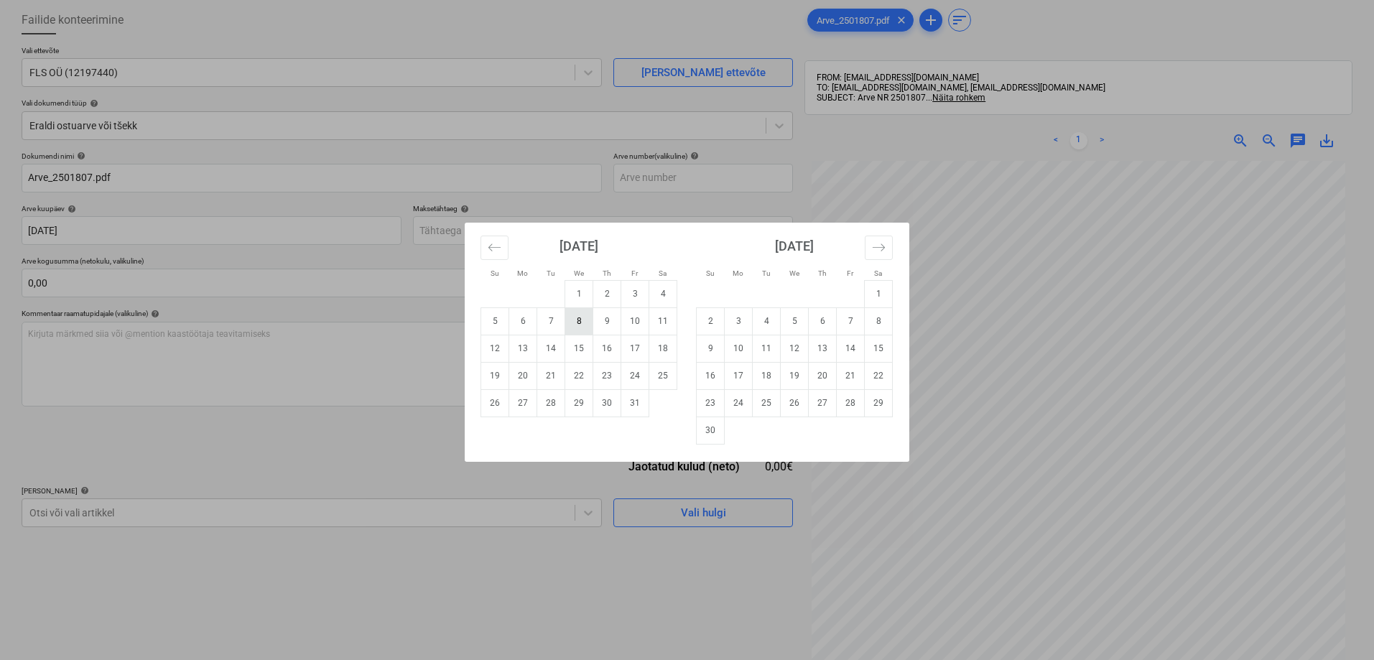
click at [575, 320] on td "8" at bounding box center [579, 320] width 28 height 27
type input "08 Oct 2025"
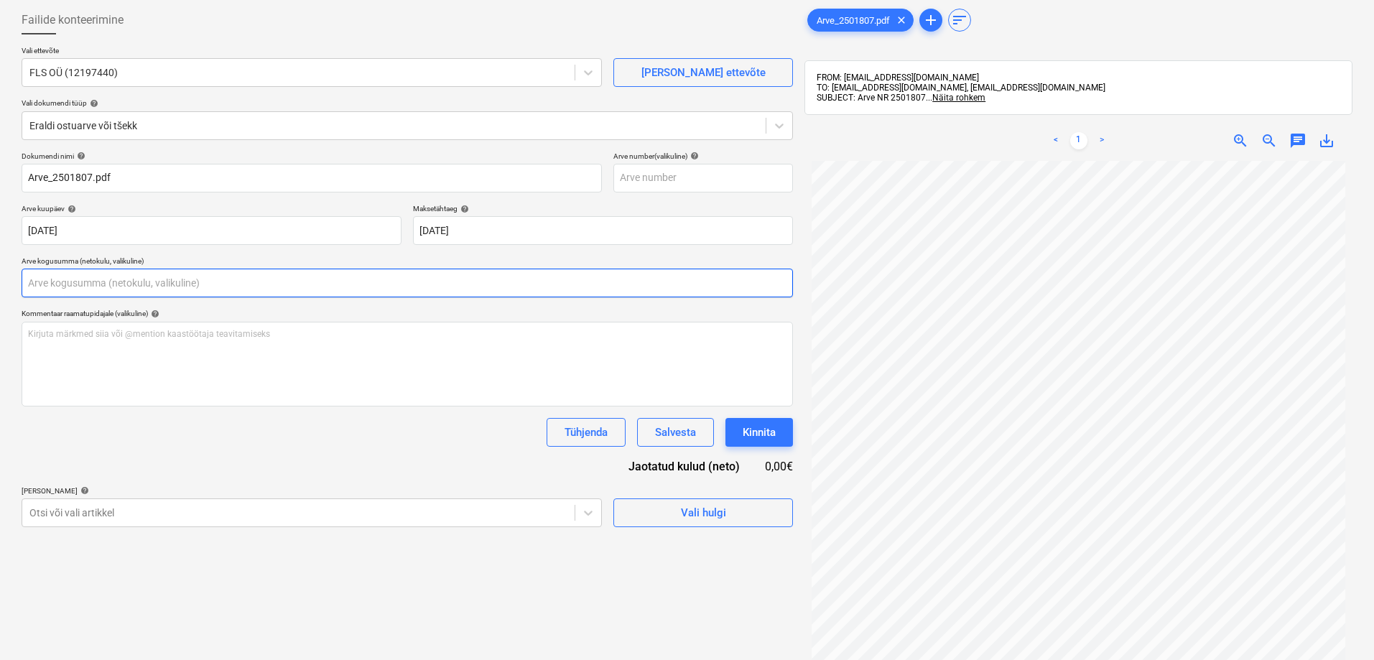
click at [225, 282] on input "text" at bounding box center [407, 283] width 771 height 29
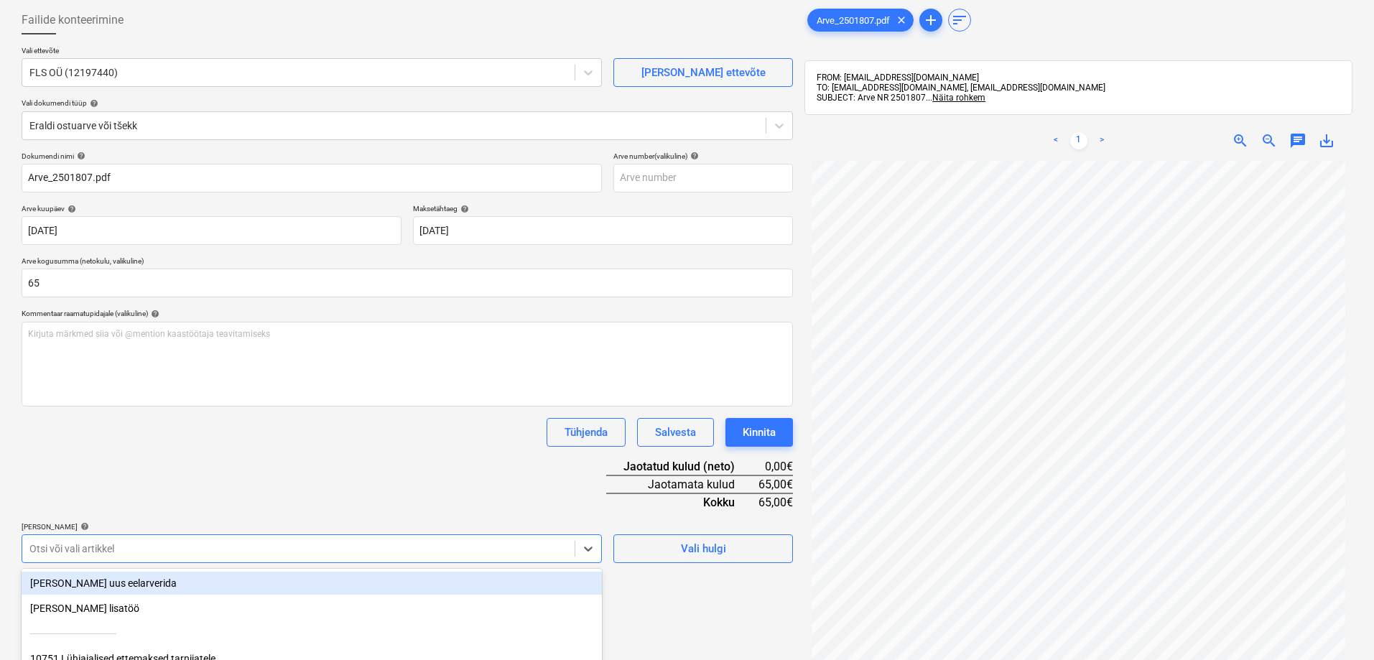
type input "65,00"
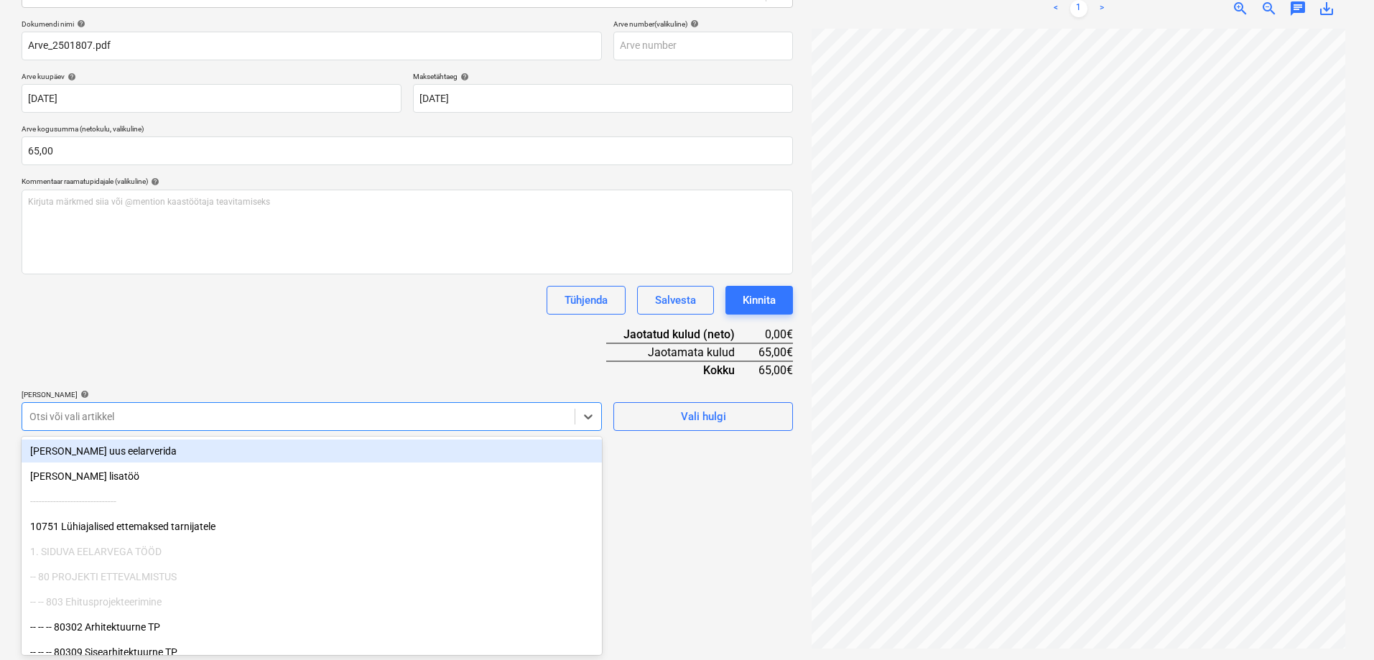
click at [81, 456] on body "Müük Projektid Kontaktid Koondarved Postkast format_size keyboard_arrow_down he…" at bounding box center [687, 126] width 1374 height 660
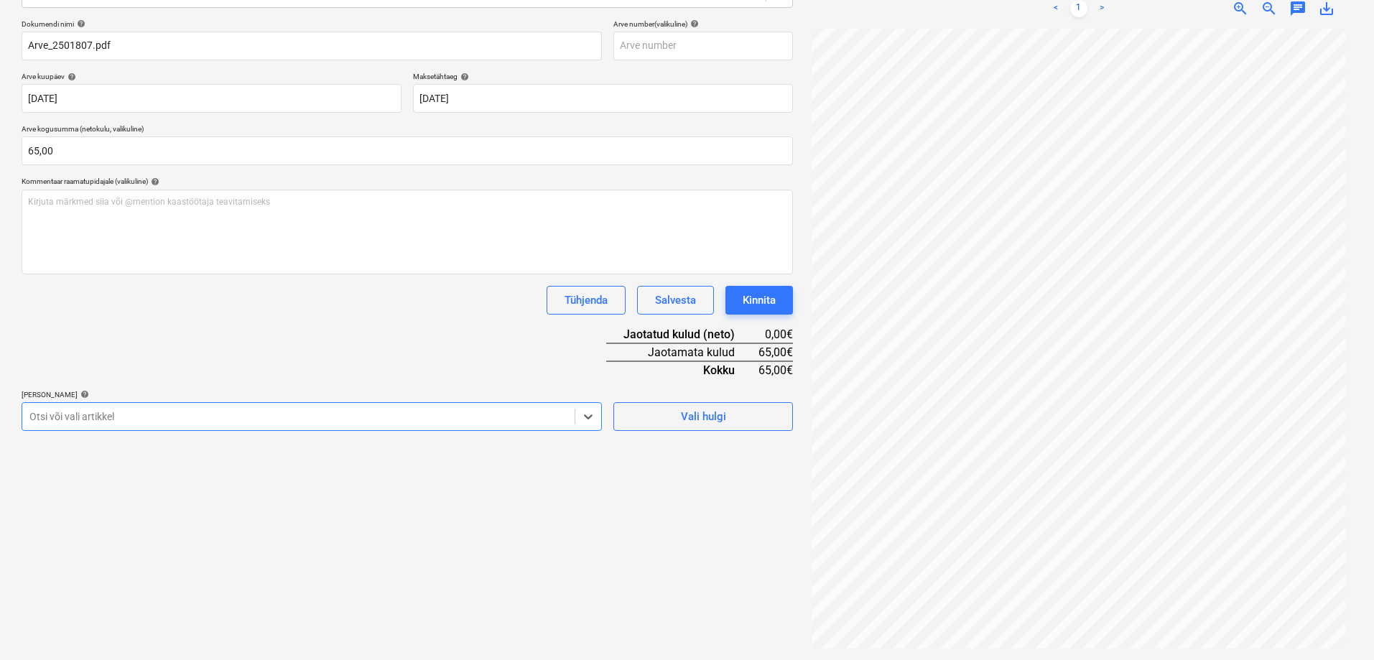
click at [85, 411] on div at bounding box center [298, 416] width 538 height 14
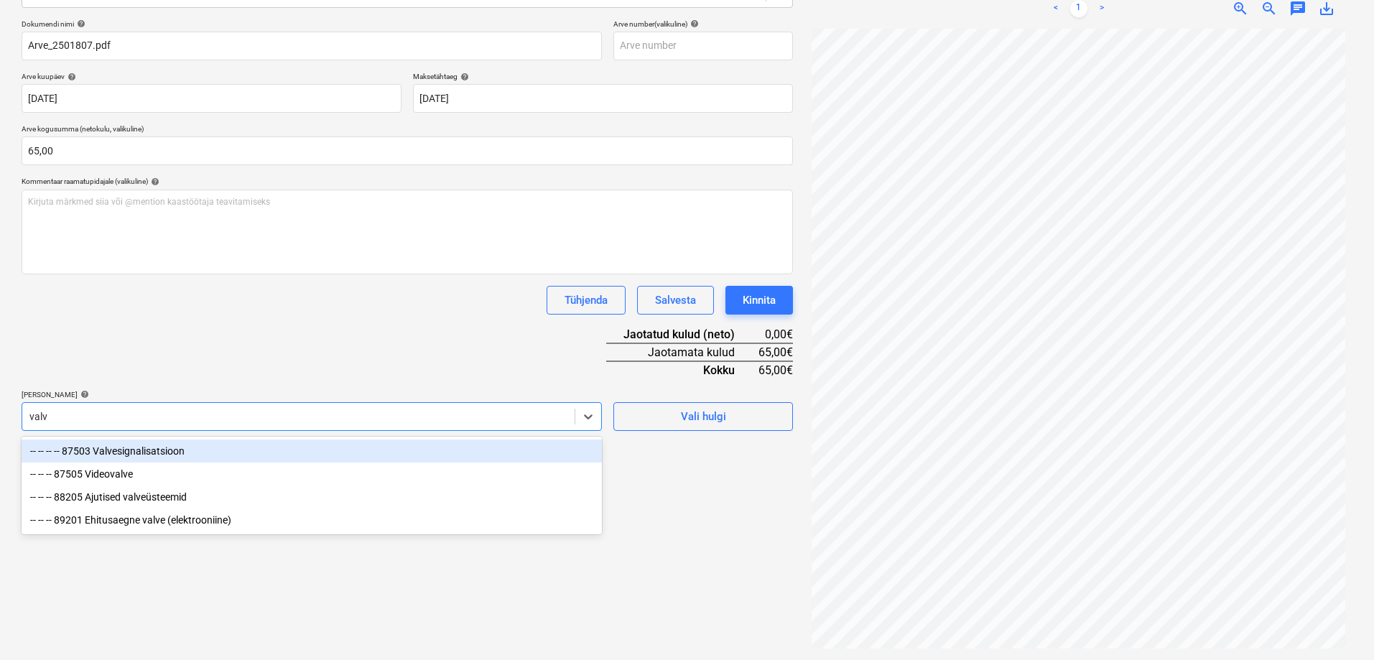
type input "valve"
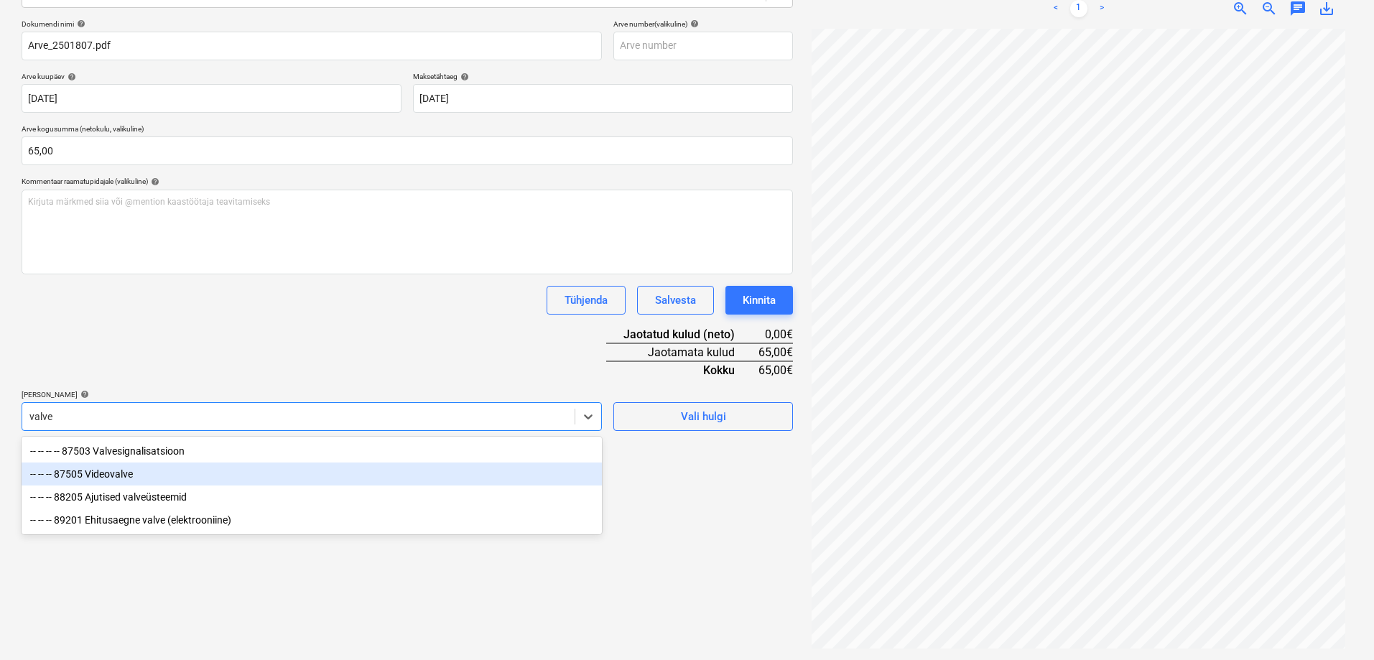
click at [104, 473] on div "-- -- -- 87505 Videovalve" at bounding box center [312, 474] width 580 height 23
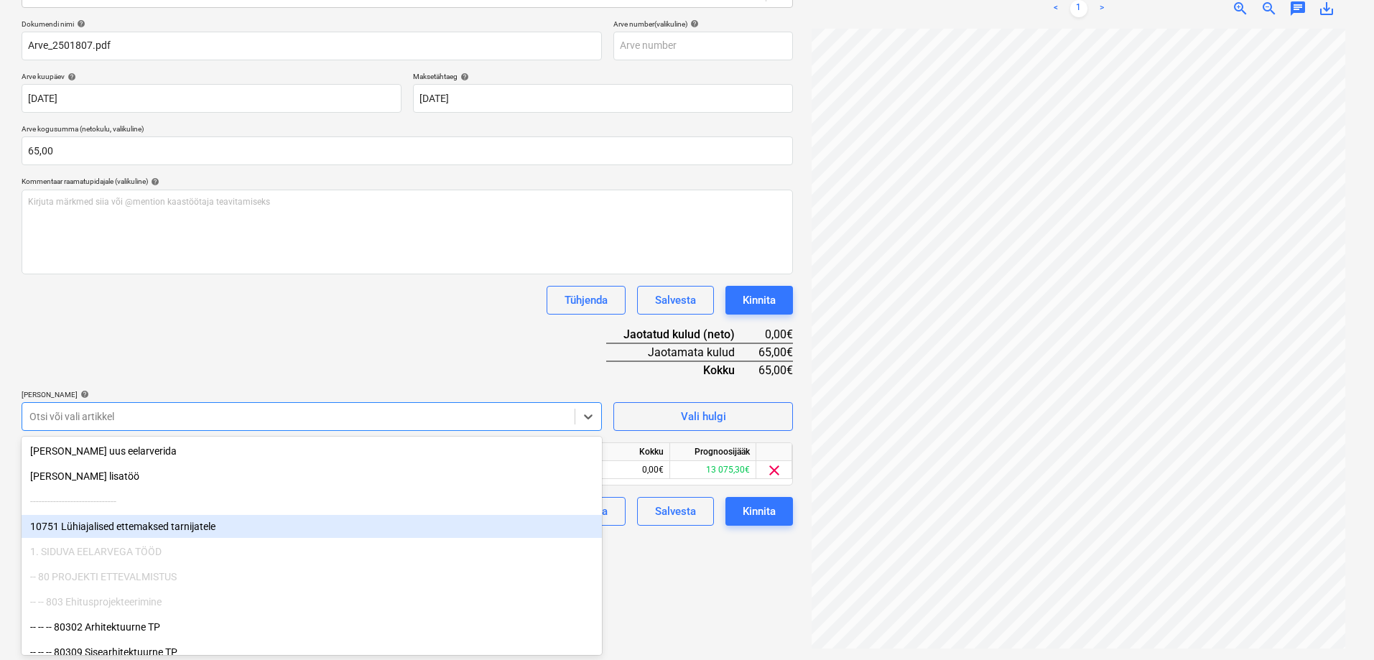
click at [635, 593] on div "Failide konteerimine Vali ettevõte FLS OÜ (12197440) Lisa uus ettevõte Vali dok…" at bounding box center [407, 261] width 783 height 786
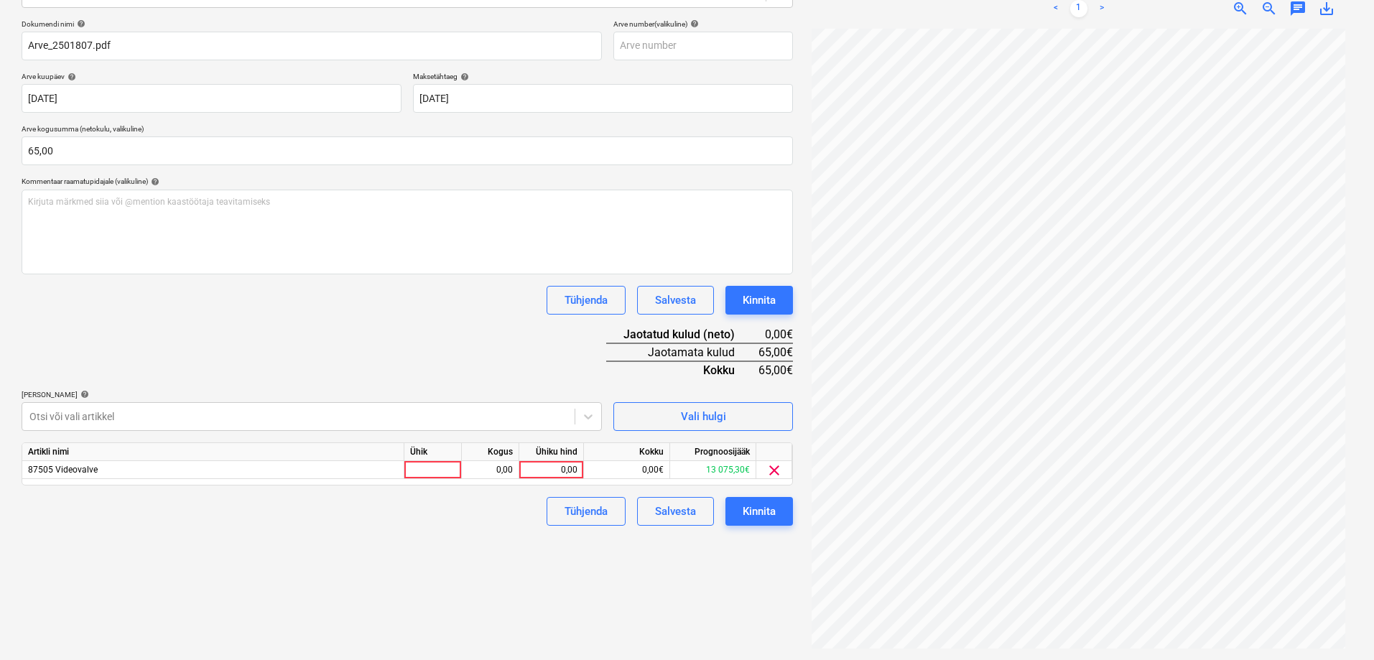
click at [1326, 9] on span "save_alt" at bounding box center [1326, 8] width 17 height 17
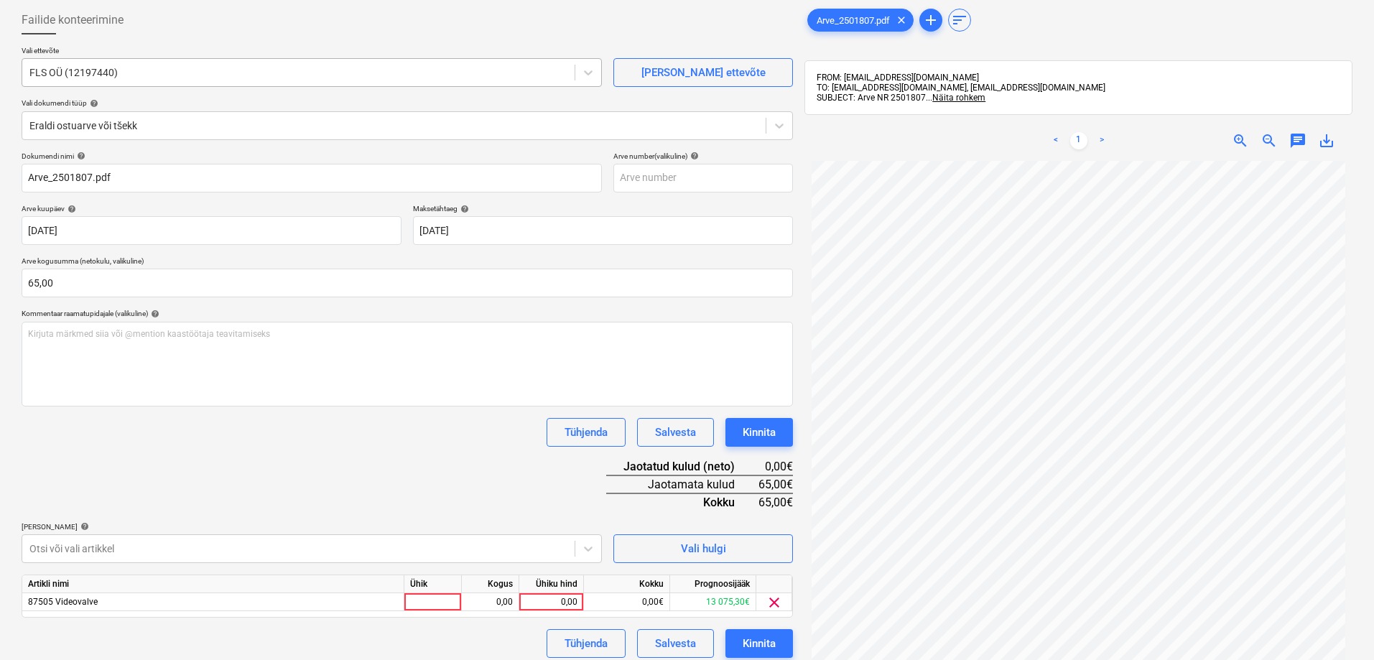
scroll to position [0, 0]
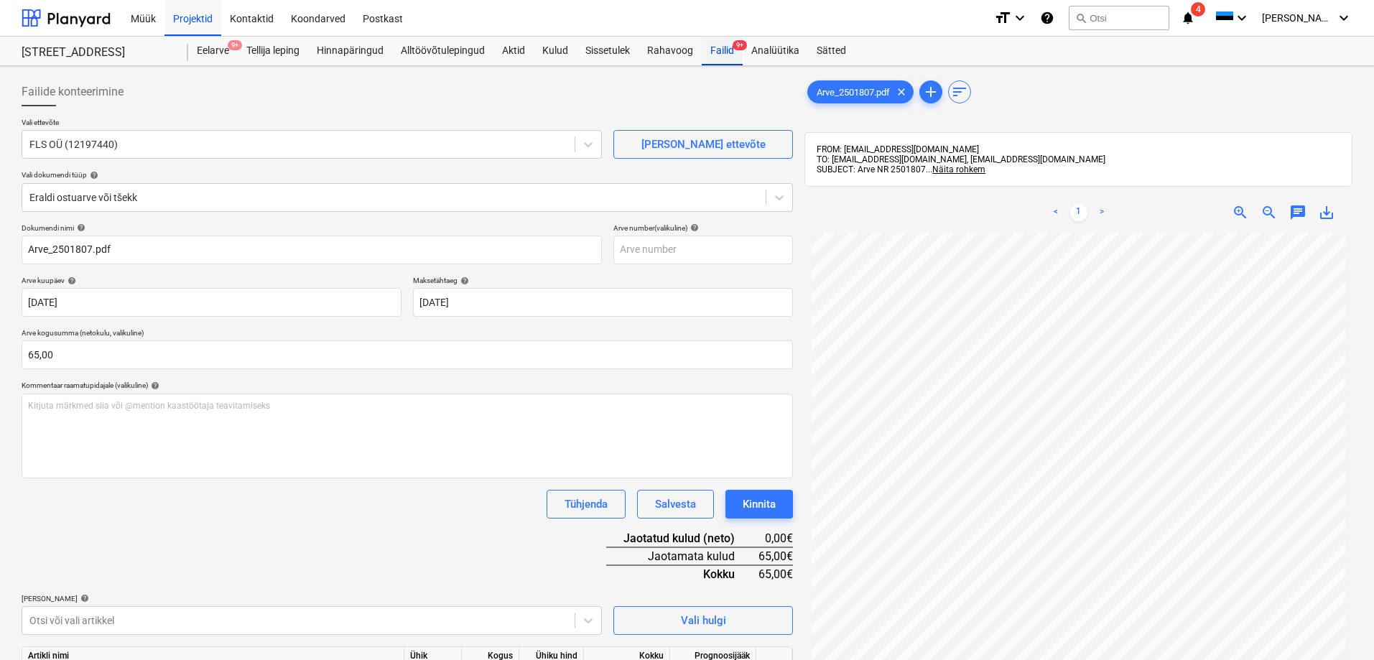
click at [737, 42] on span "9+" at bounding box center [740, 45] width 14 height 10
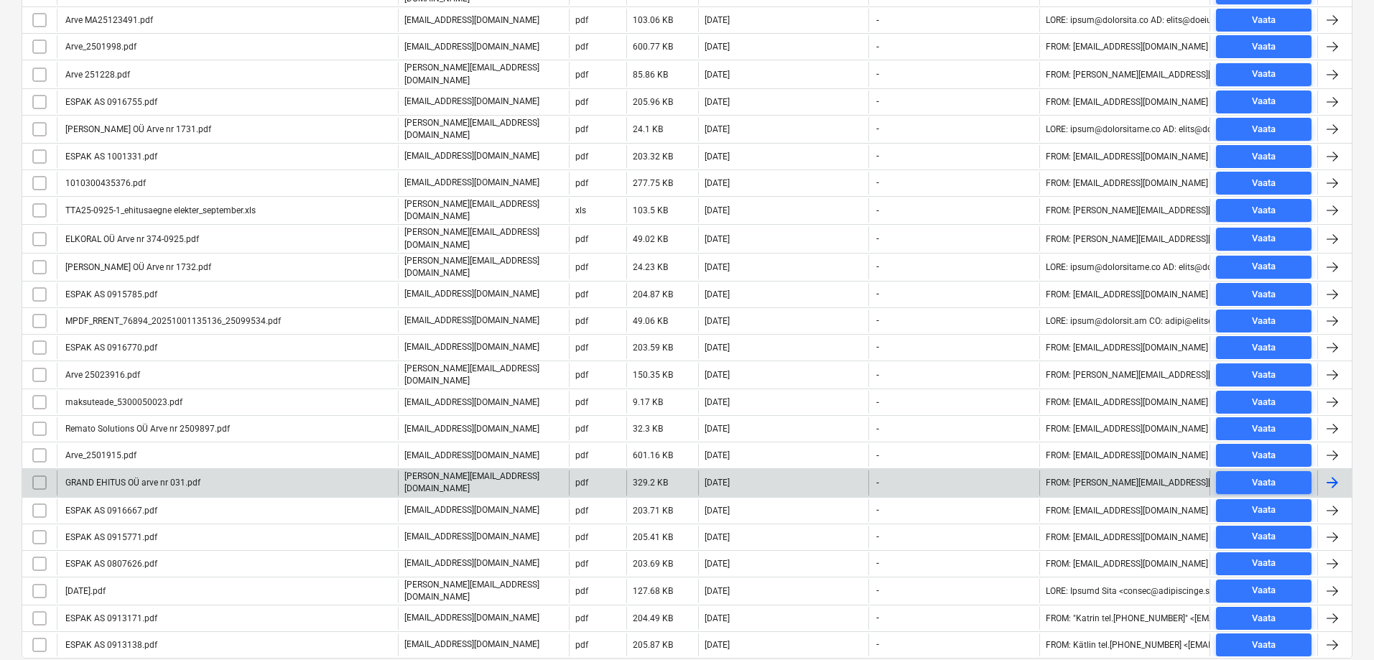
scroll to position [503, 0]
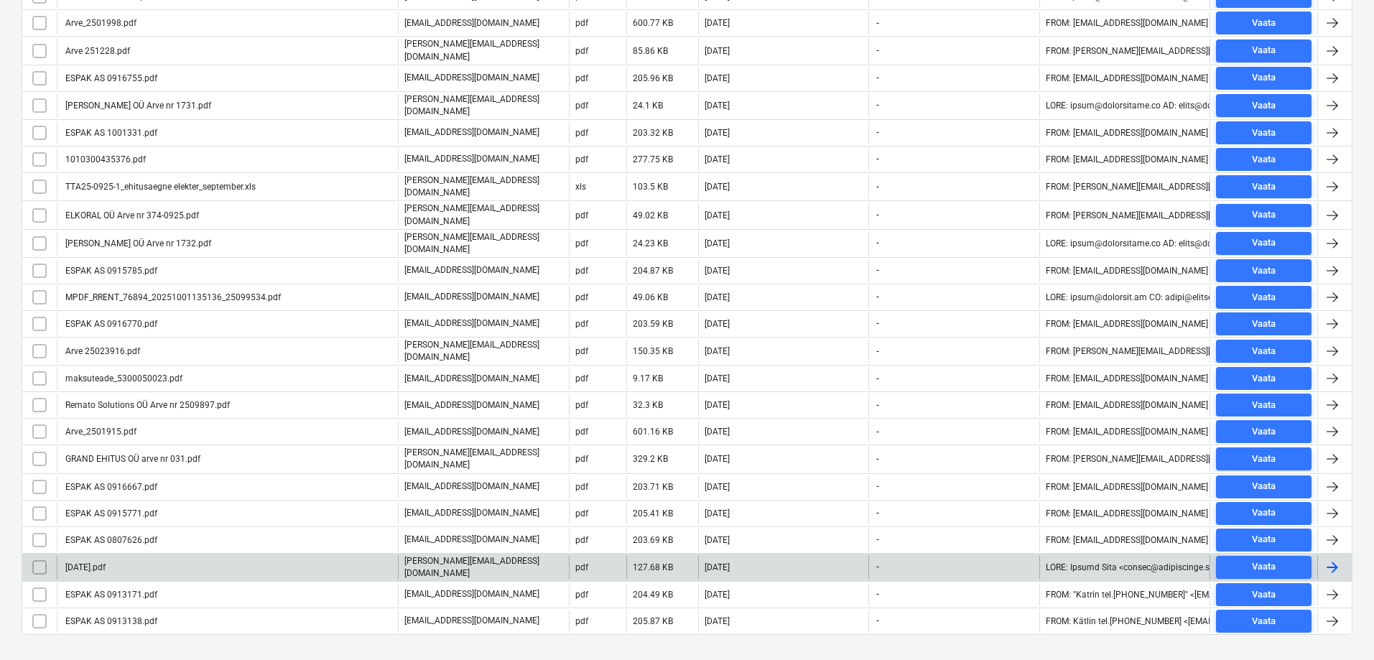
click at [101, 562] on div "03-09-25.pdf" at bounding box center [84, 567] width 42 height 10
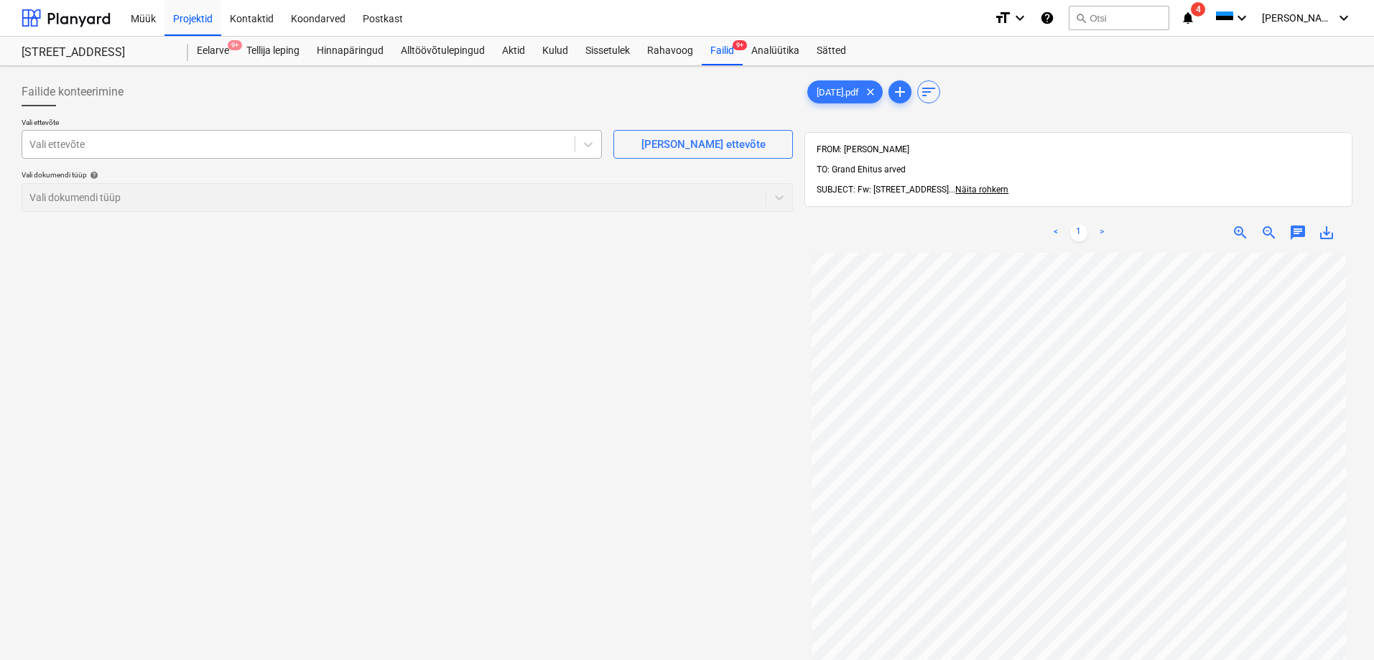
click at [169, 142] on div at bounding box center [298, 144] width 538 height 14
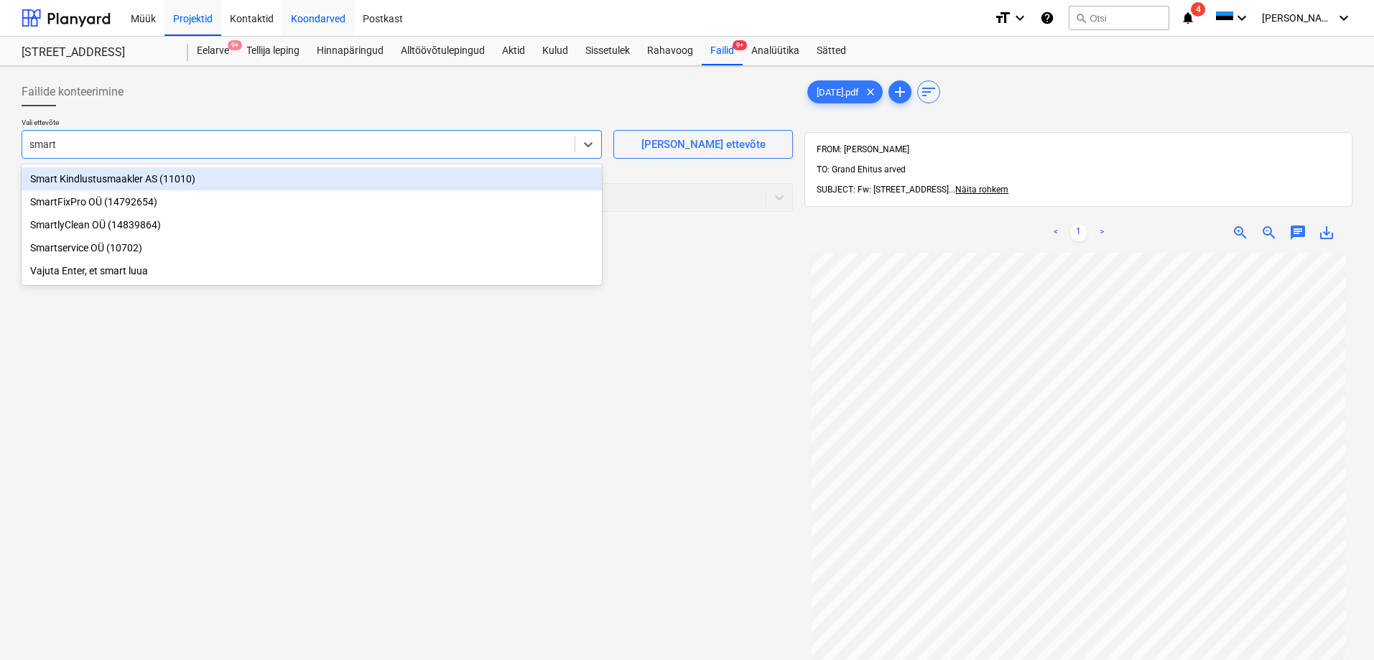
type input "smart"
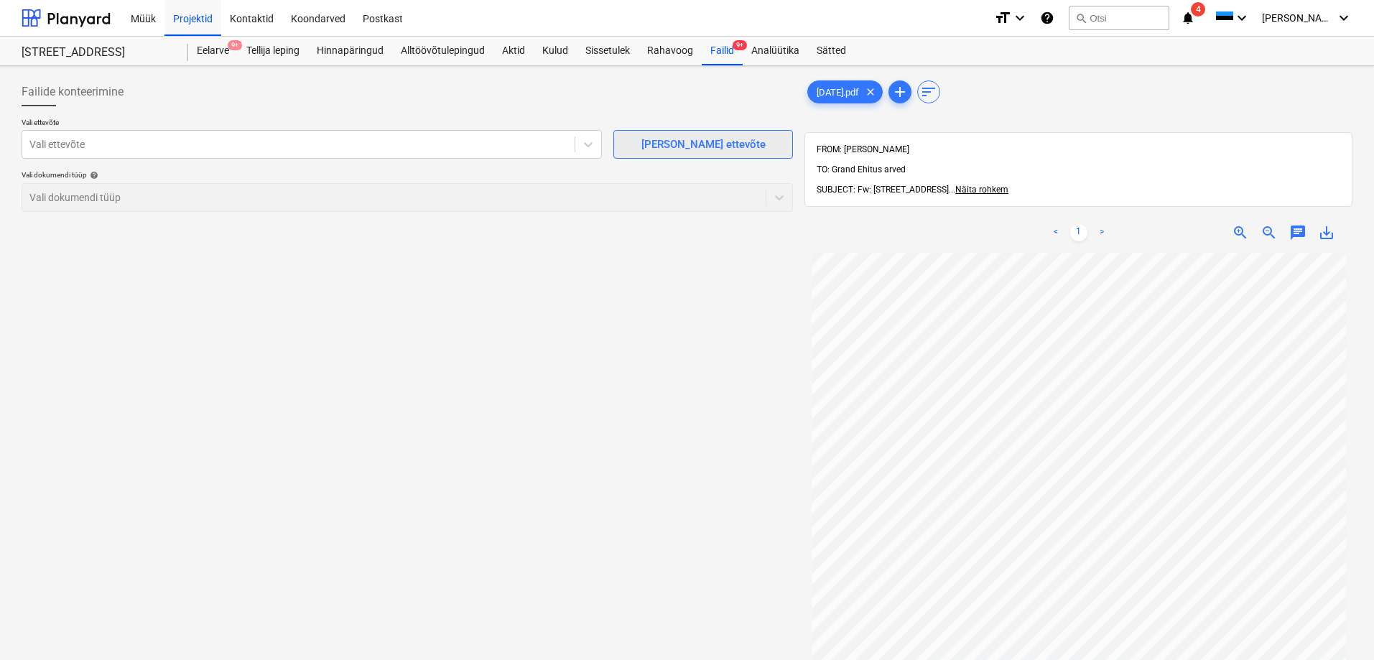
click at [699, 146] on div "Lisa uus ettevõte" at bounding box center [703, 144] width 124 height 19
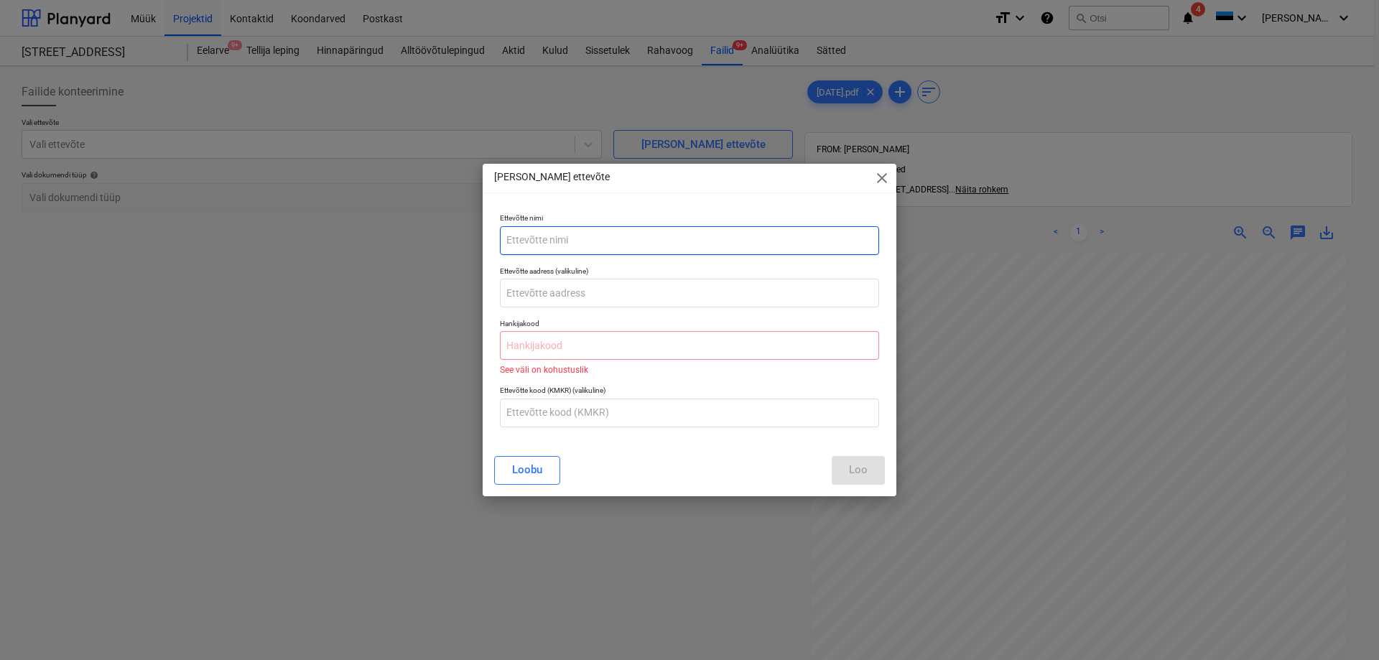
click at [561, 238] on input "text" at bounding box center [689, 240] width 379 height 29
paste input "SMART PIPES OÜ"
type input "SMART PIPES OÜ"
click at [565, 346] on input "text" at bounding box center [689, 345] width 379 height 29
paste input "11979398"
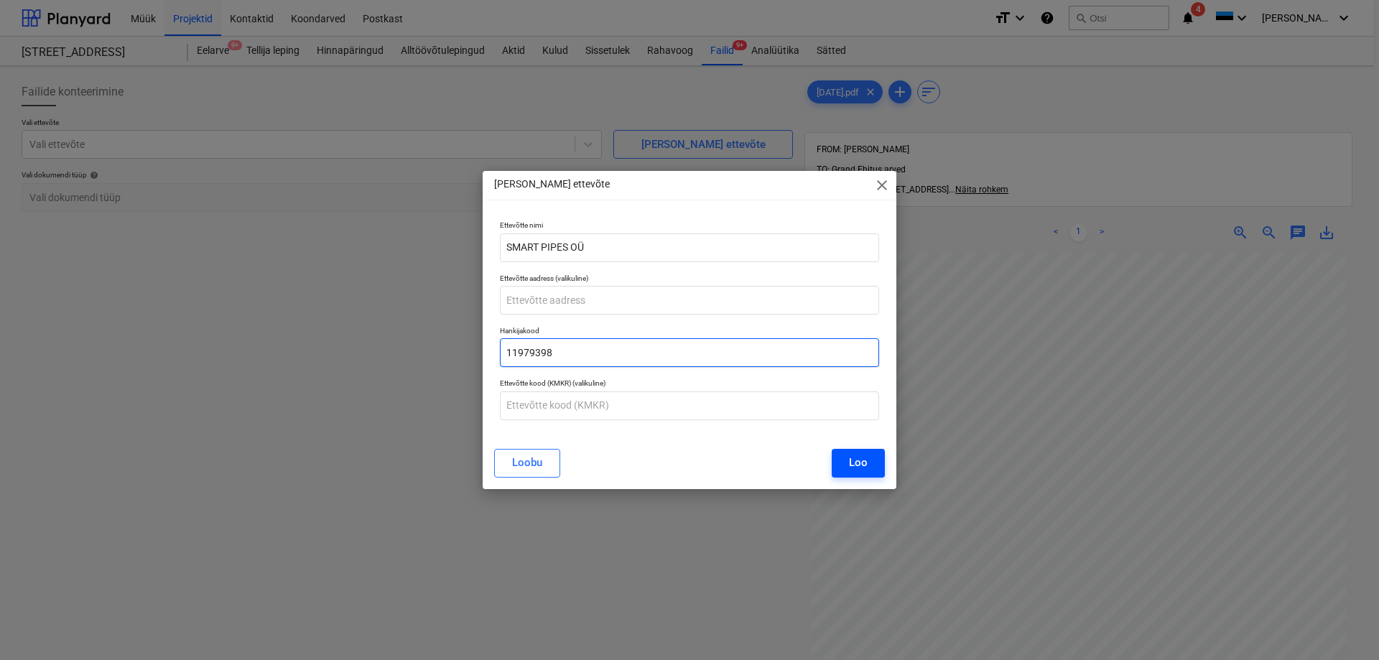
type input "11979398"
click at [859, 457] on div "Loo" at bounding box center [858, 462] width 19 height 19
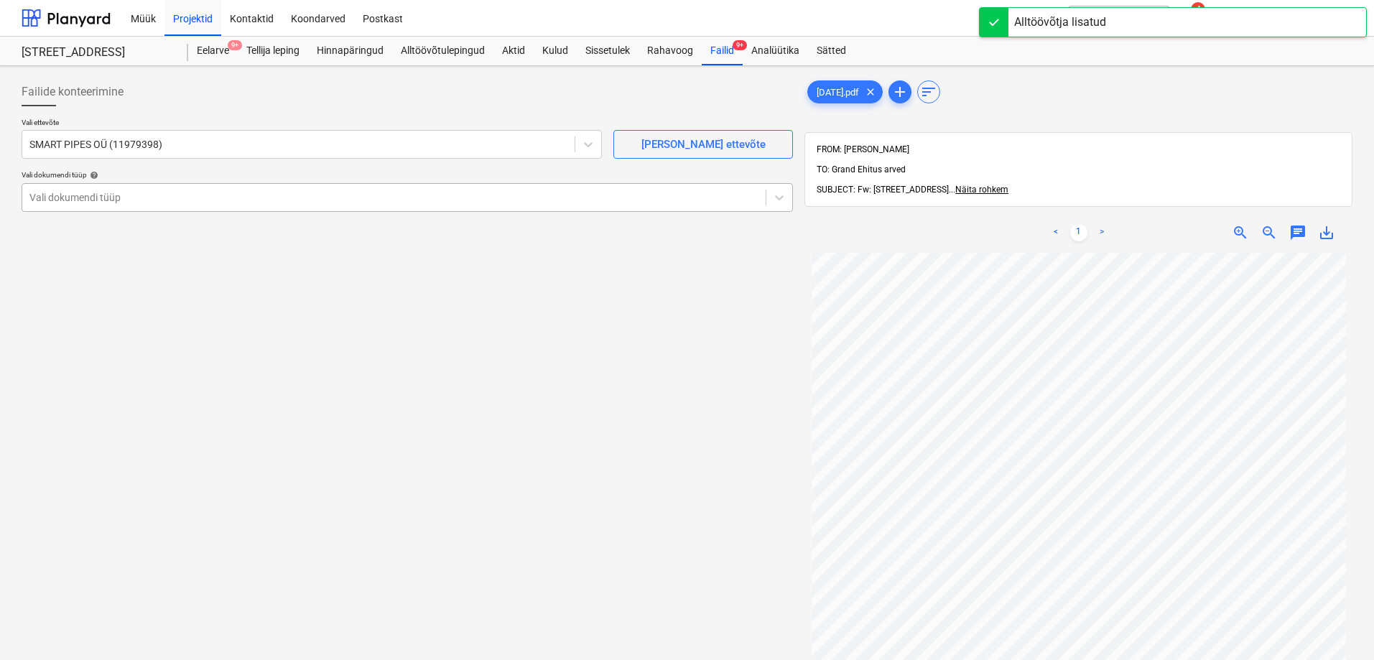
click at [100, 197] on div at bounding box center [393, 197] width 729 height 14
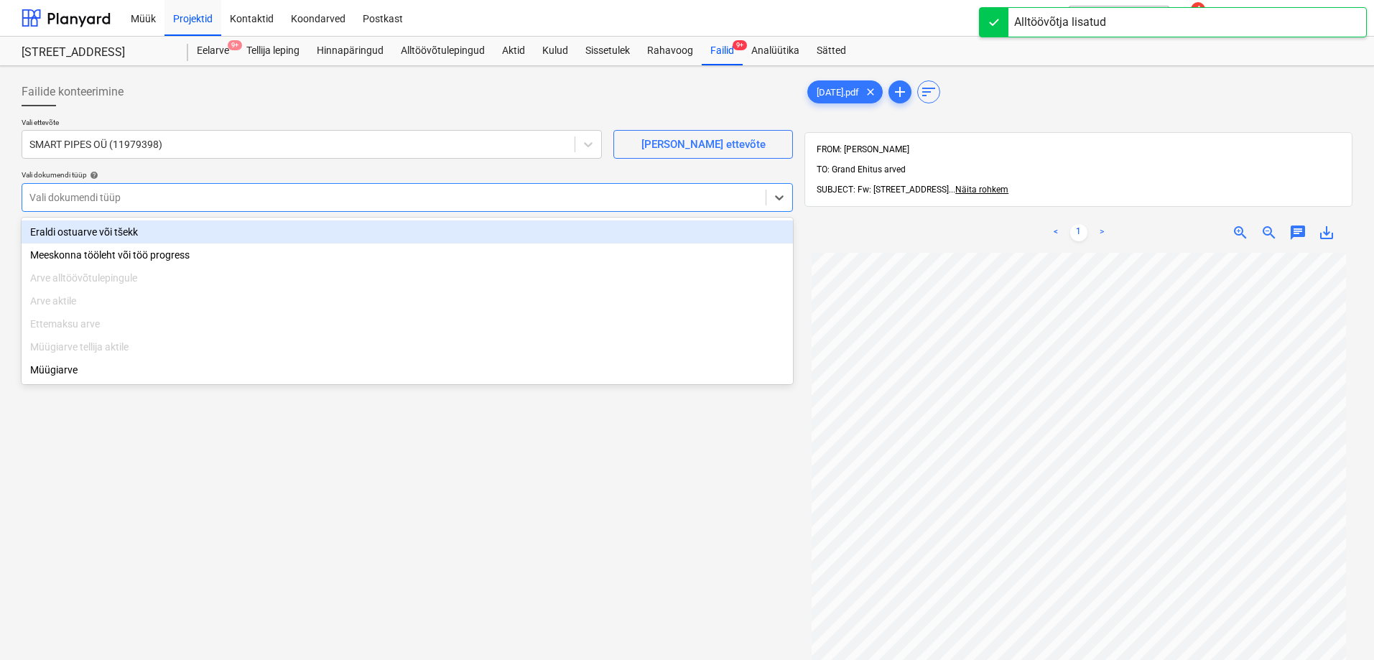
click at [99, 231] on div "Eraldi ostuarve või tšekk" at bounding box center [407, 231] width 771 height 23
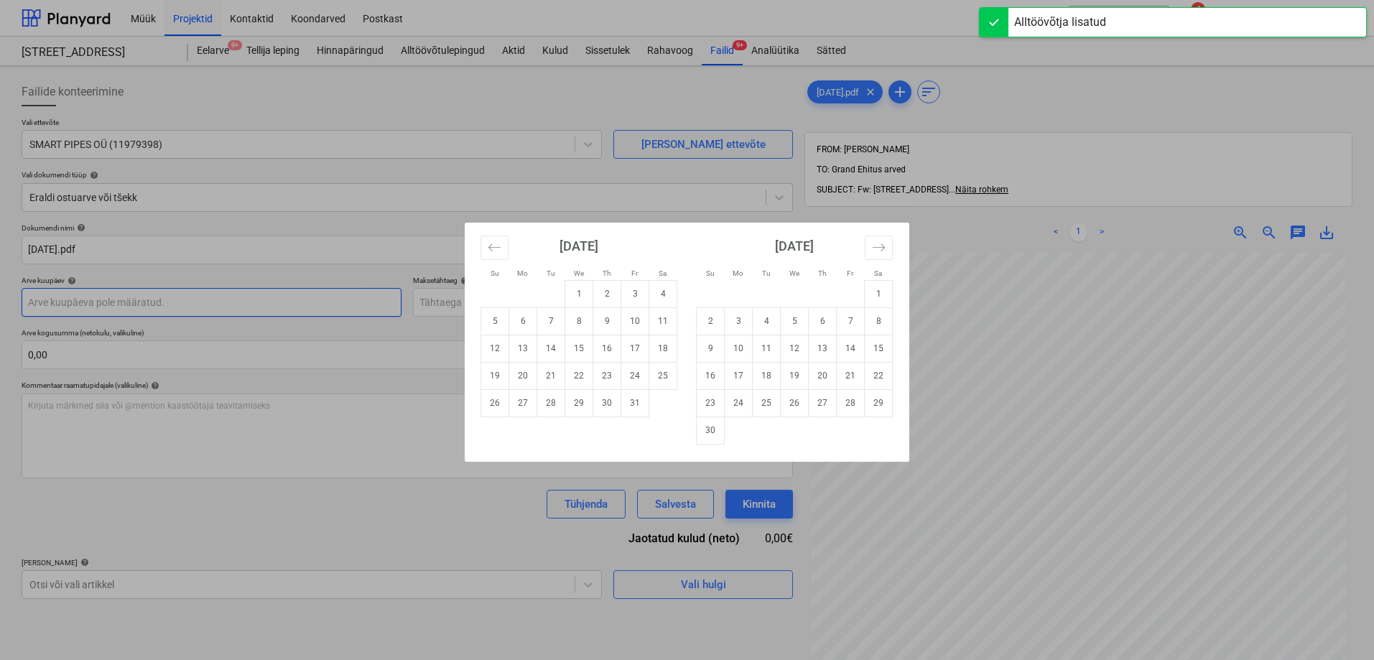
click at [80, 304] on body "Müük Projektid Kontaktid Koondarved Postkast format_size keyboard_arrow_down he…" at bounding box center [687, 330] width 1374 height 660
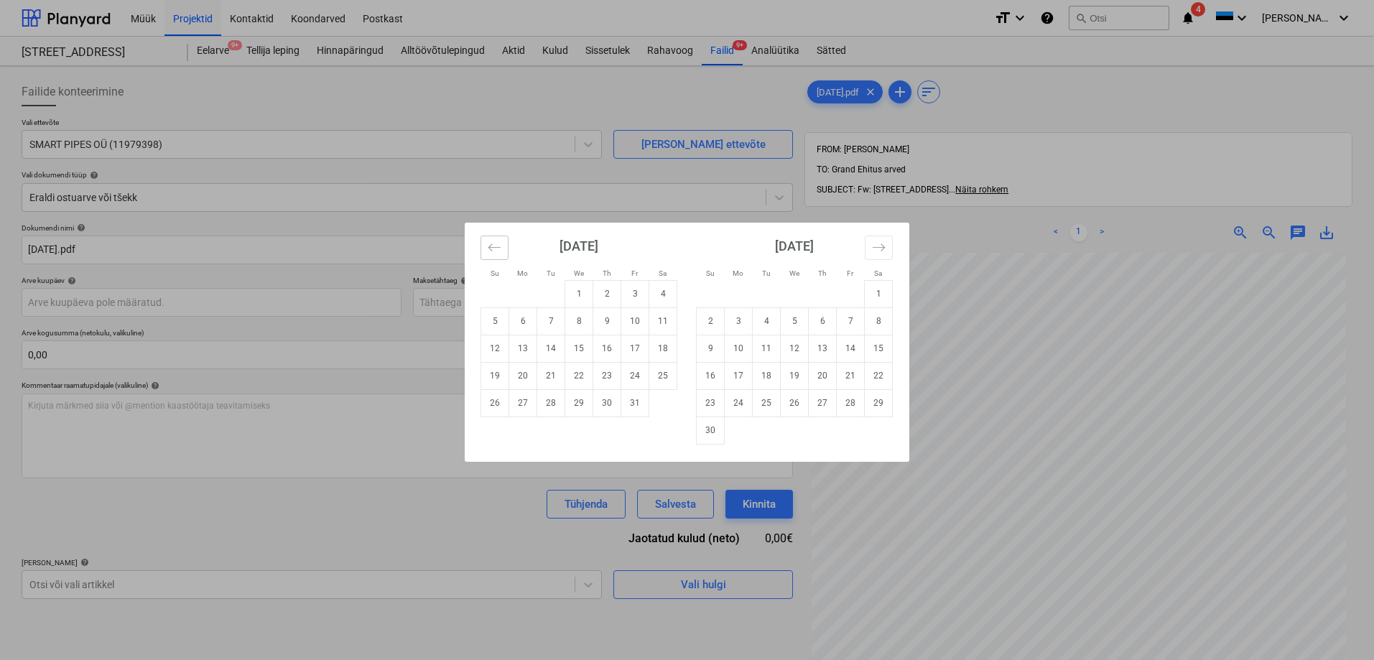
click at [498, 252] on icon "Move backward to switch to the previous month." at bounding box center [495, 248] width 14 height 14
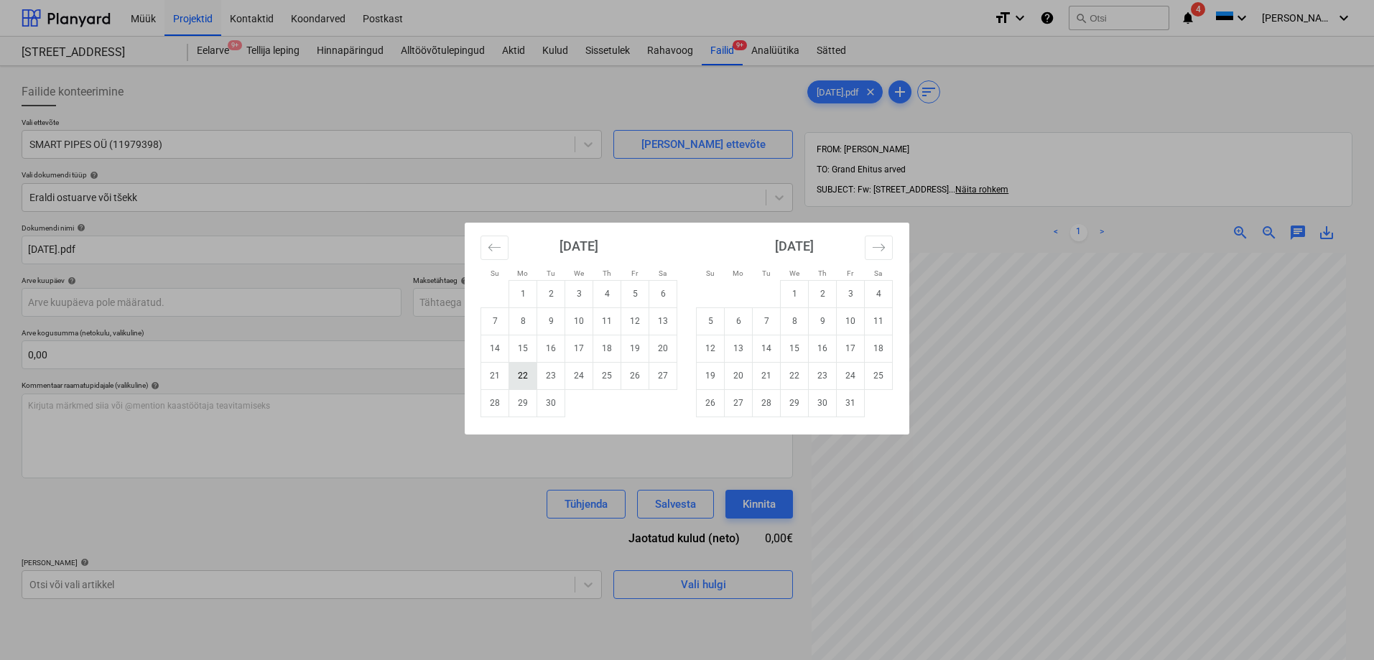
click at [522, 377] on td "22" at bounding box center [523, 375] width 28 height 27
type input "22 Sep 2025"
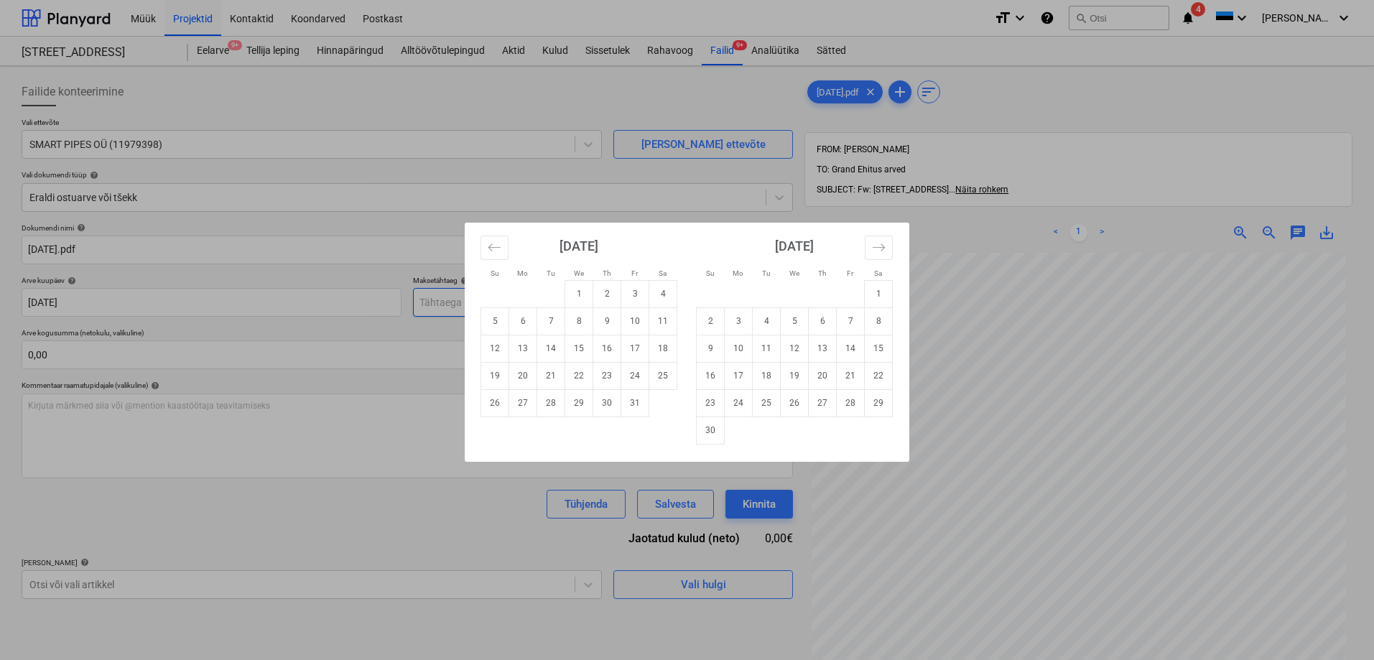
click at [461, 302] on body "Müük Projektid Kontaktid Koondarved Postkast format_size keyboard_arrow_down he…" at bounding box center [687, 330] width 1374 height 660
click at [575, 378] on td "22" at bounding box center [579, 375] width 28 height 27
type input "22 Oct 2025"
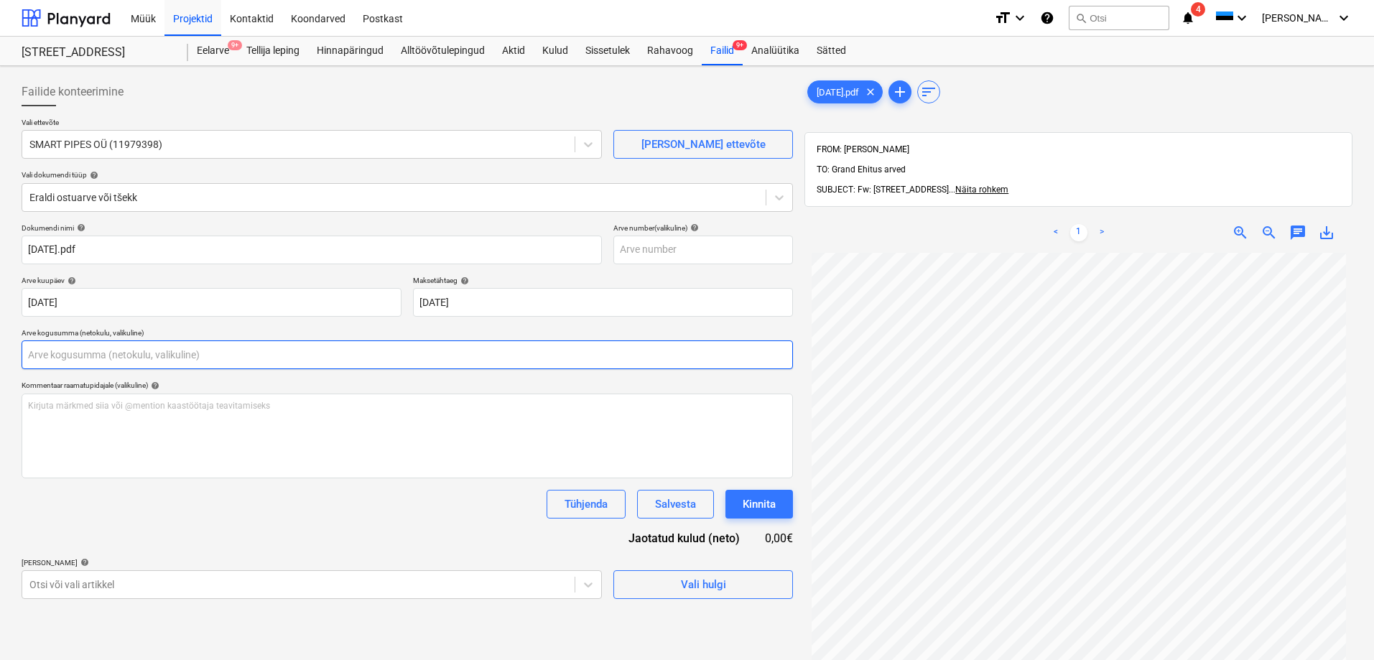
click at [138, 357] on input "text" at bounding box center [407, 354] width 771 height 29
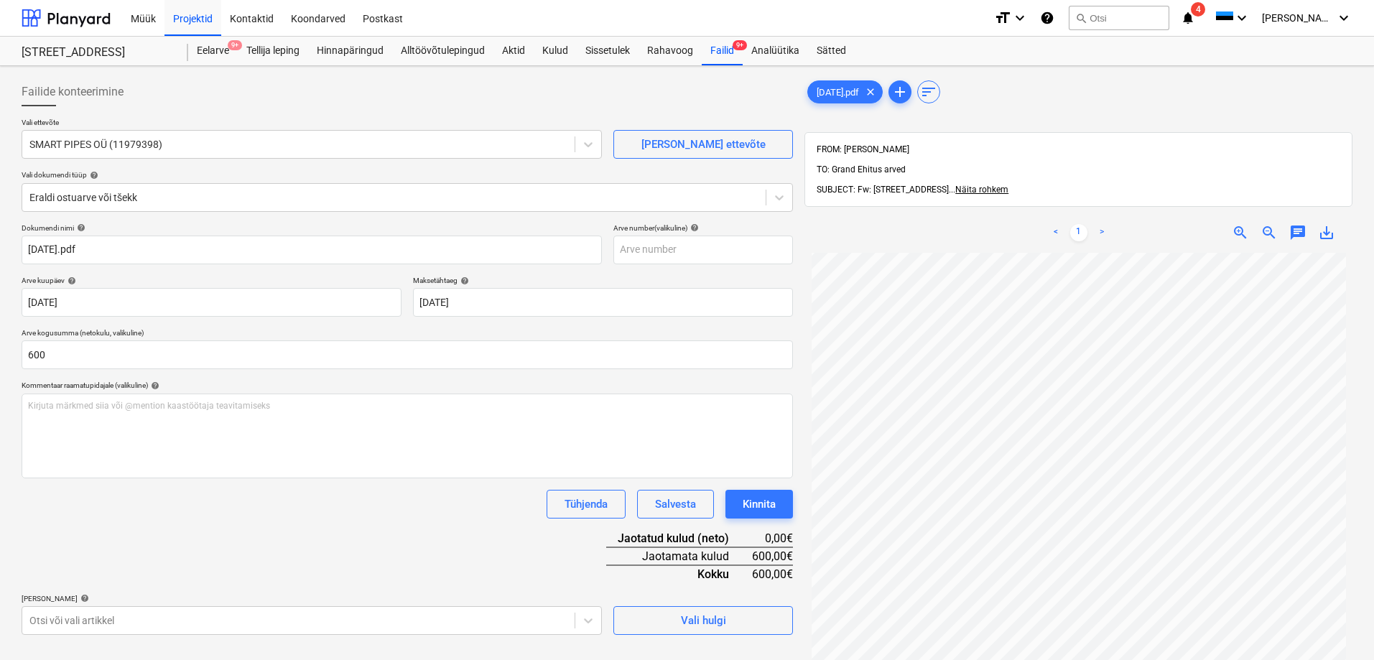
type input "600,00"
click at [78, 516] on div "Tühjenda Salvesta Kinnita" at bounding box center [407, 504] width 771 height 29
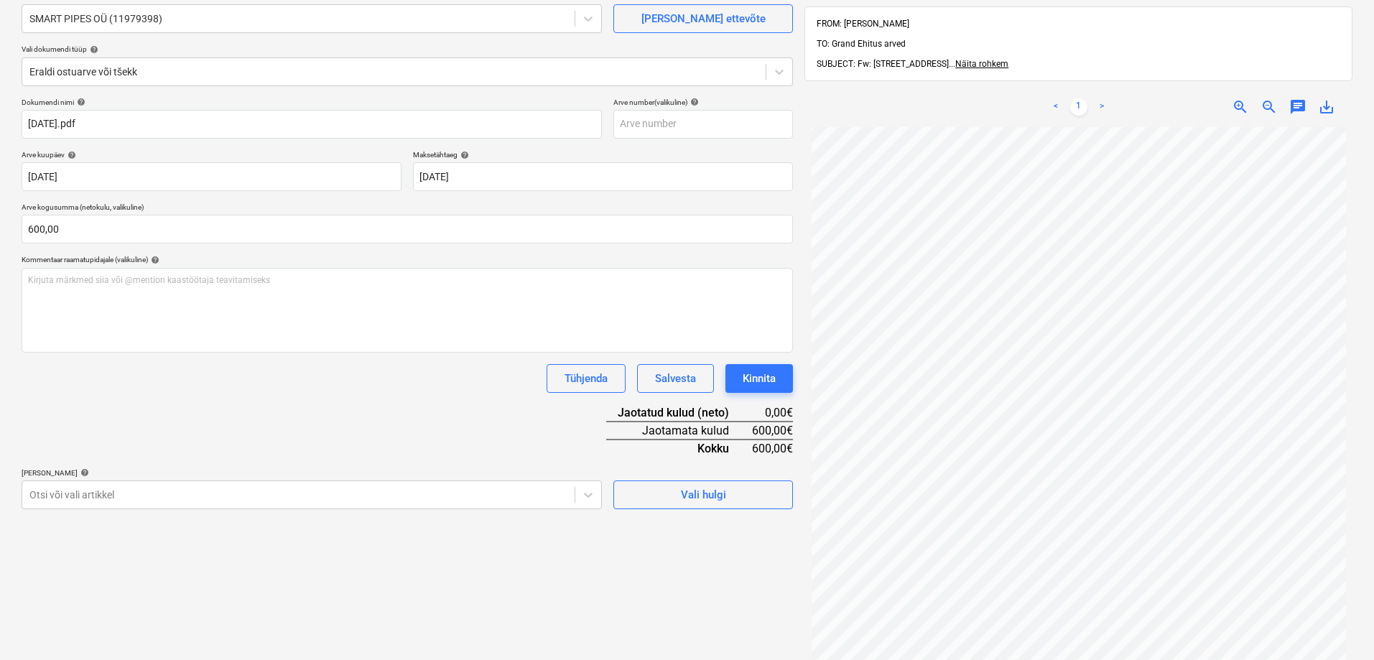
scroll to position [144, 0]
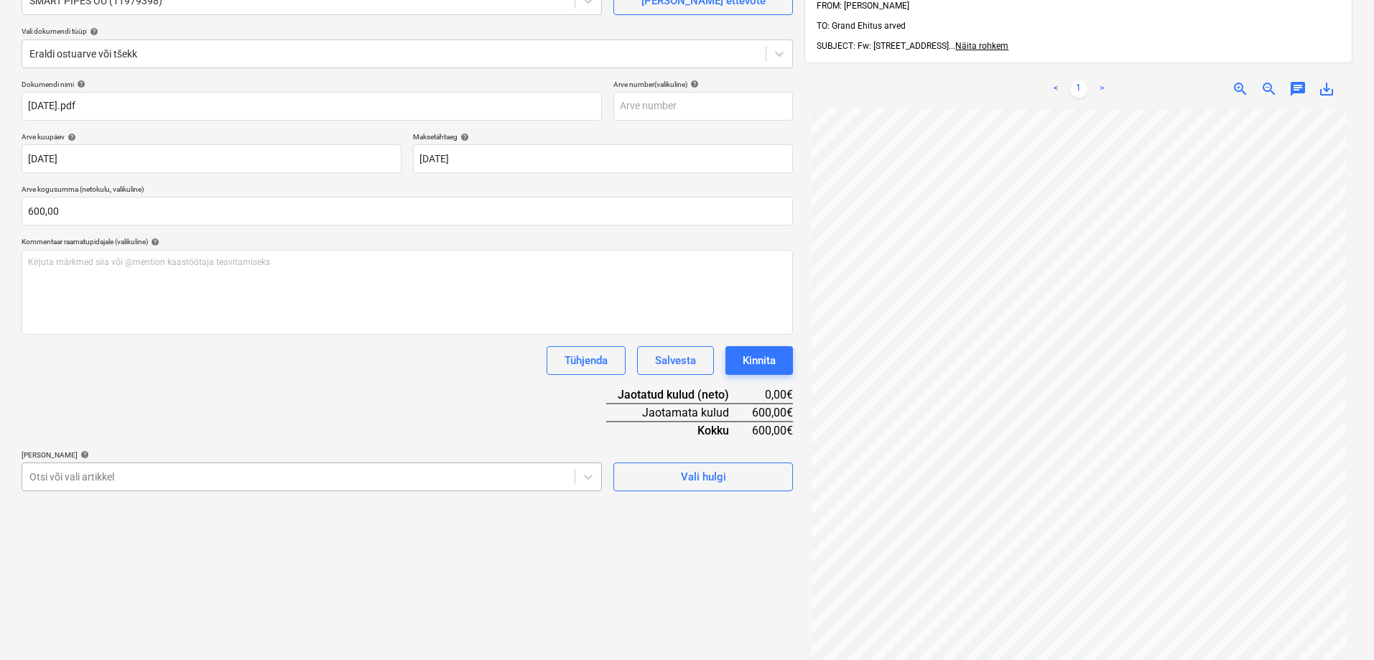
click at [60, 478] on body "Müük Projektid Kontaktid Koondarved Postkast format_size keyboard_arrow_down he…" at bounding box center [687, 186] width 1374 height 660
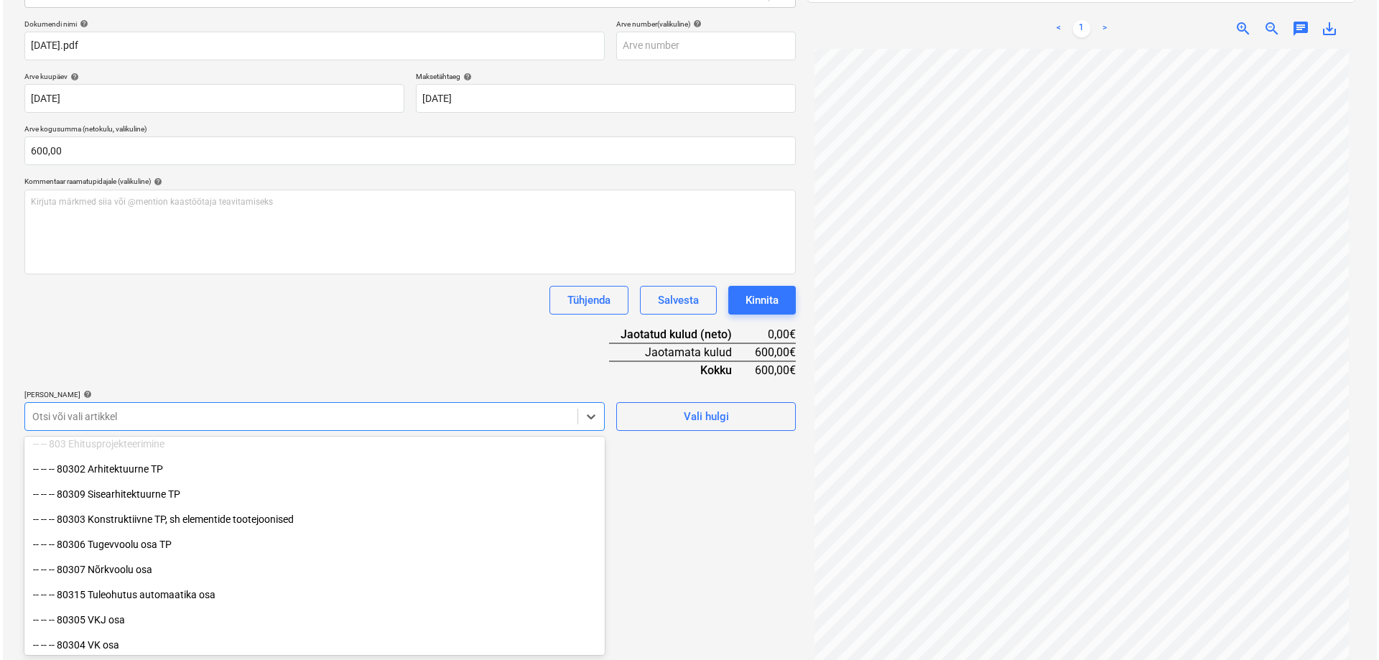
scroll to position [215, 0]
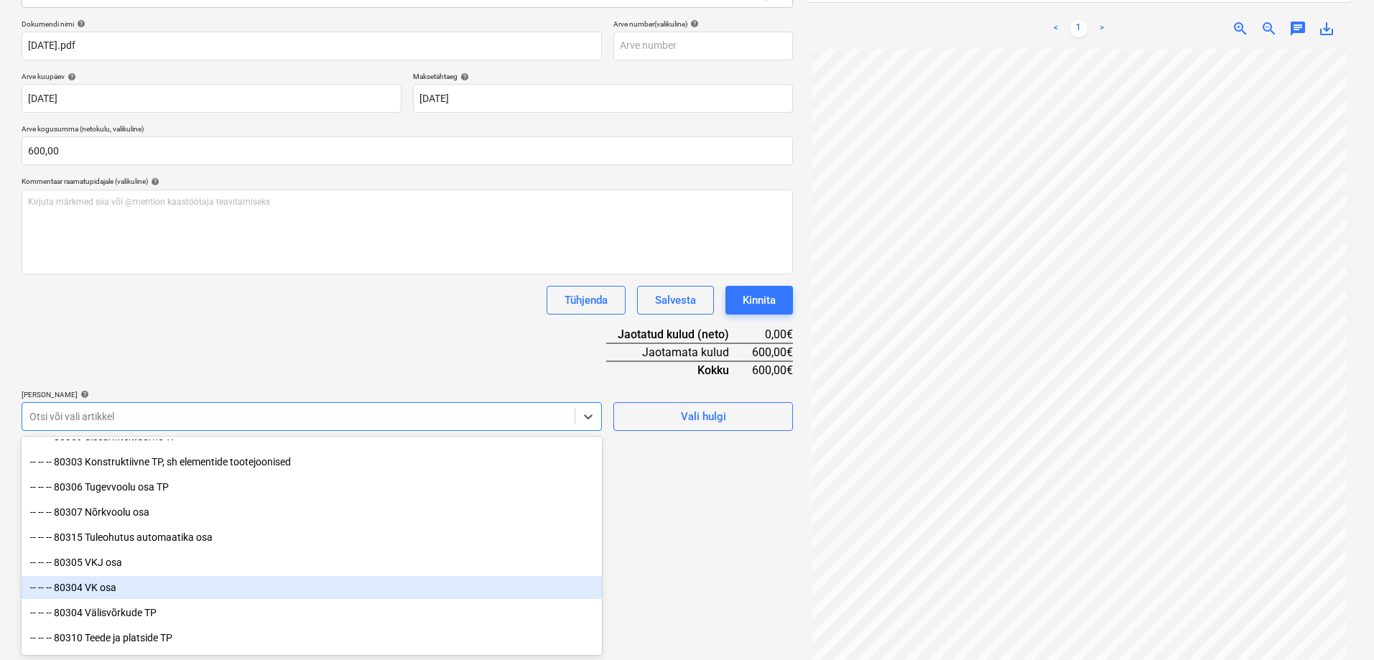
click at [94, 587] on div "-- -- -- 80304 VK osa" at bounding box center [312, 587] width 580 height 23
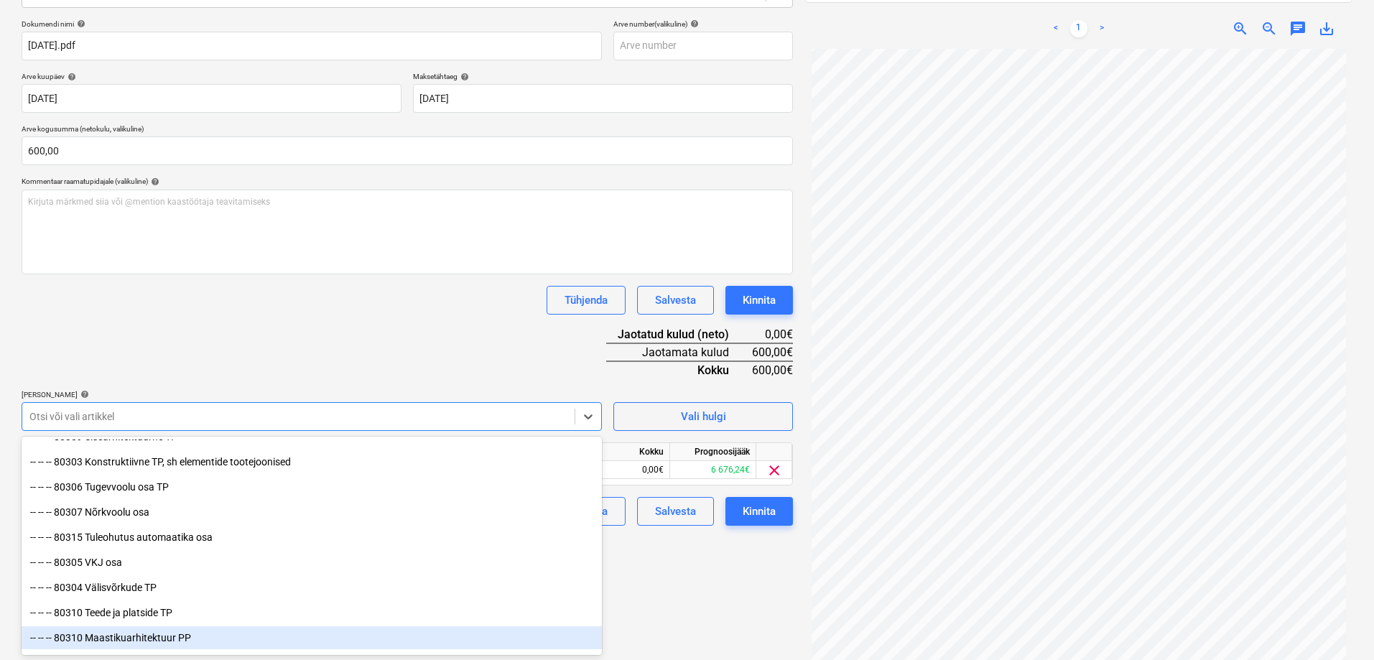
click at [707, 626] on div "Failide konteerimine Vali ettevõte SMART PIPES OÜ (11979398) Lisa uus ettevõte …" at bounding box center [407, 271] width 783 height 807
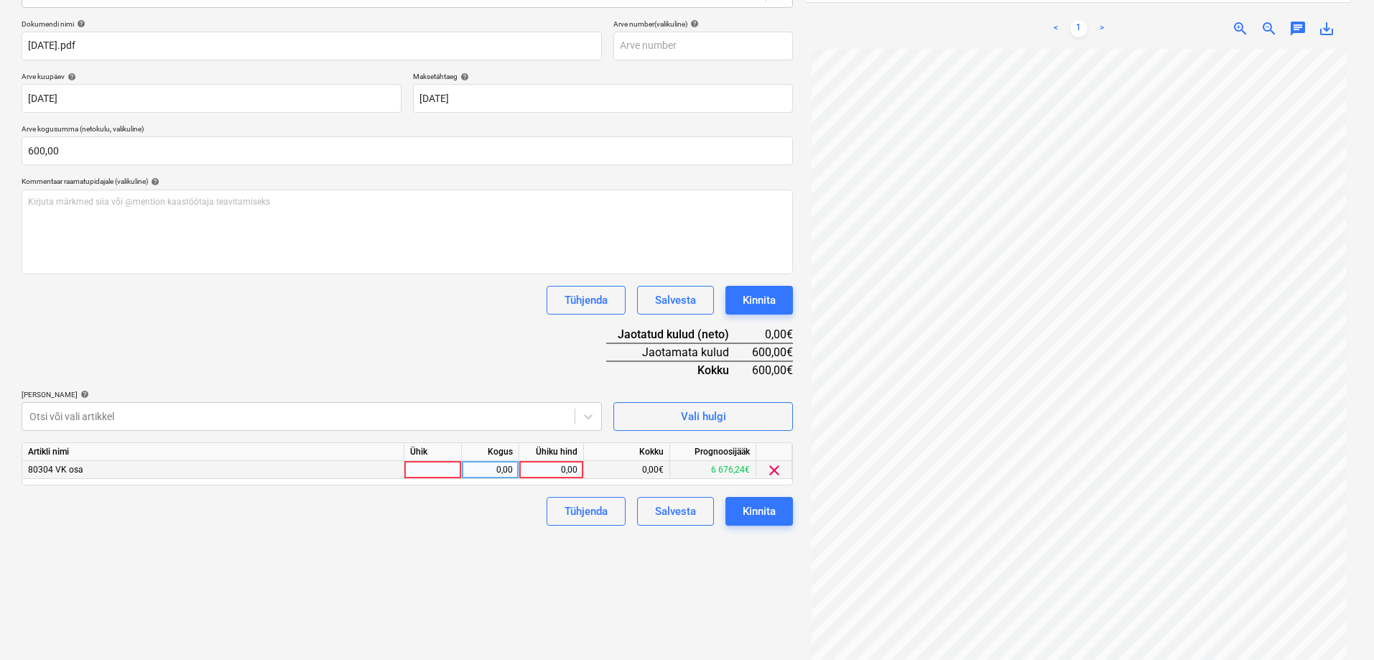
click at [562, 465] on div "0,00" at bounding box center [551, 470] width 52 height 18
type input "600"
click at [437, 576] on div "Failide konteerimine Vali ettevõte SMART PIPES OÜ (11979398) Lisa uus ettevõte …" at bounding box center [407, 271] width 783 height 807
click at [766, 508] on div "Kinnita" at bounding box center [759, 511] width 33 height 19
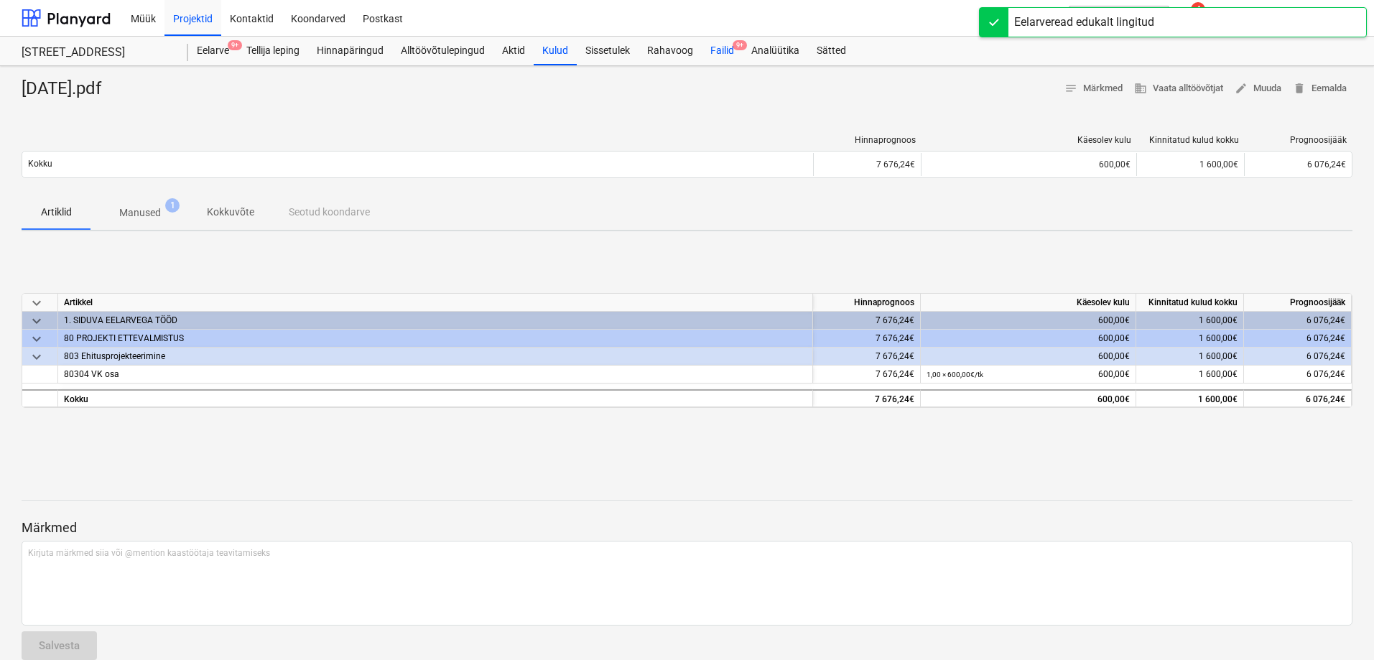
click at [722, 47] on div "Failid 9+" at bounding box center [722, 51] width 41 height 29
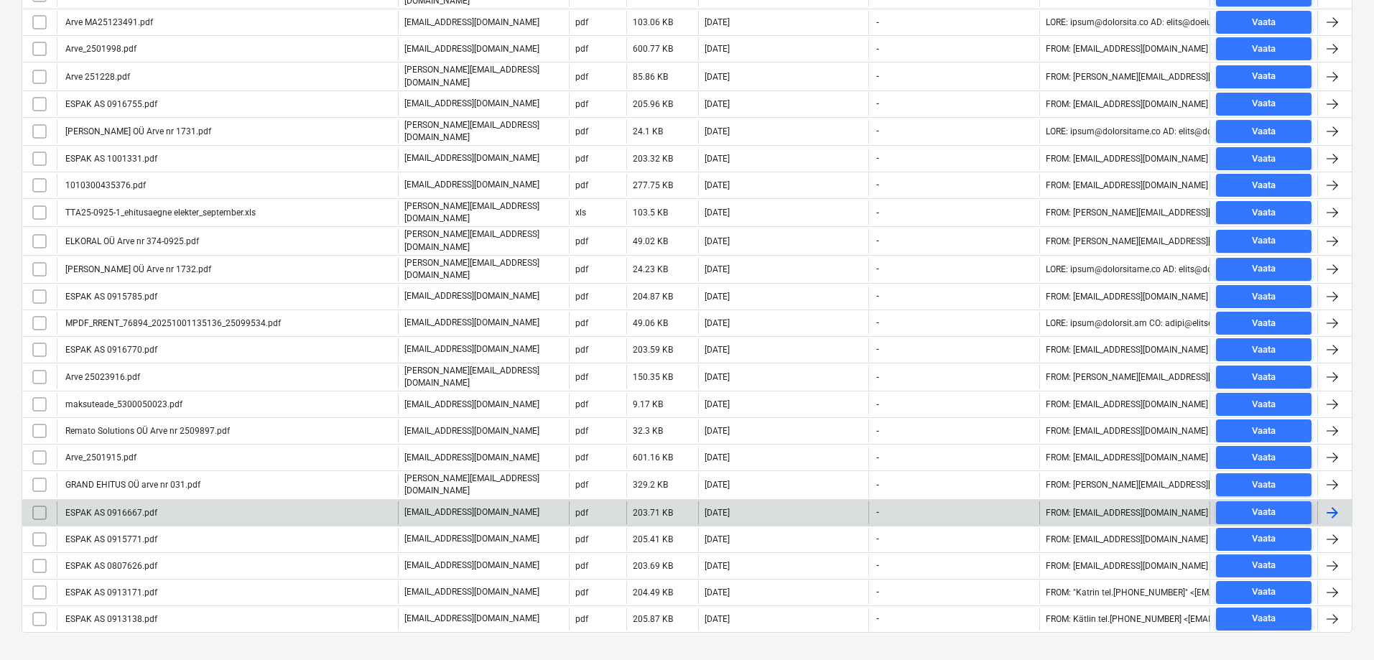
scroll to position [486, 0]
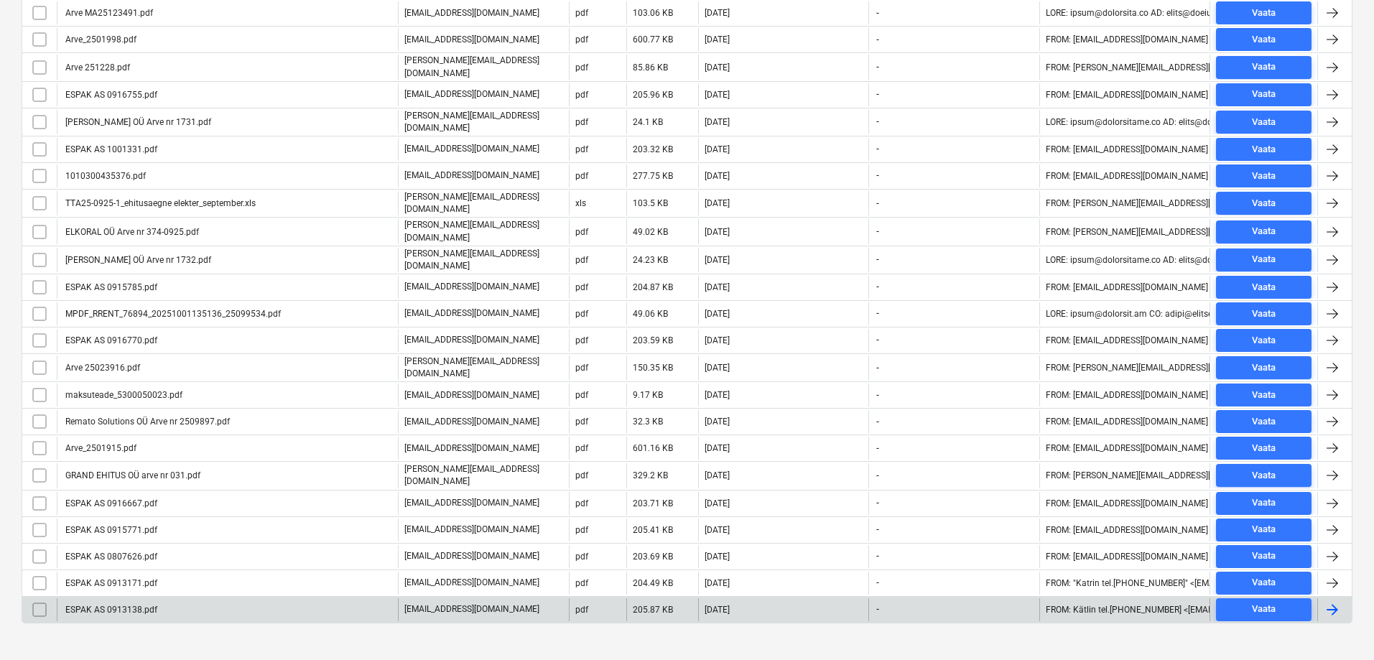
click at [112, 605] on div "ESPAK AS 0913138.pdf" at bounding box center [110, 610] width 94 height 10
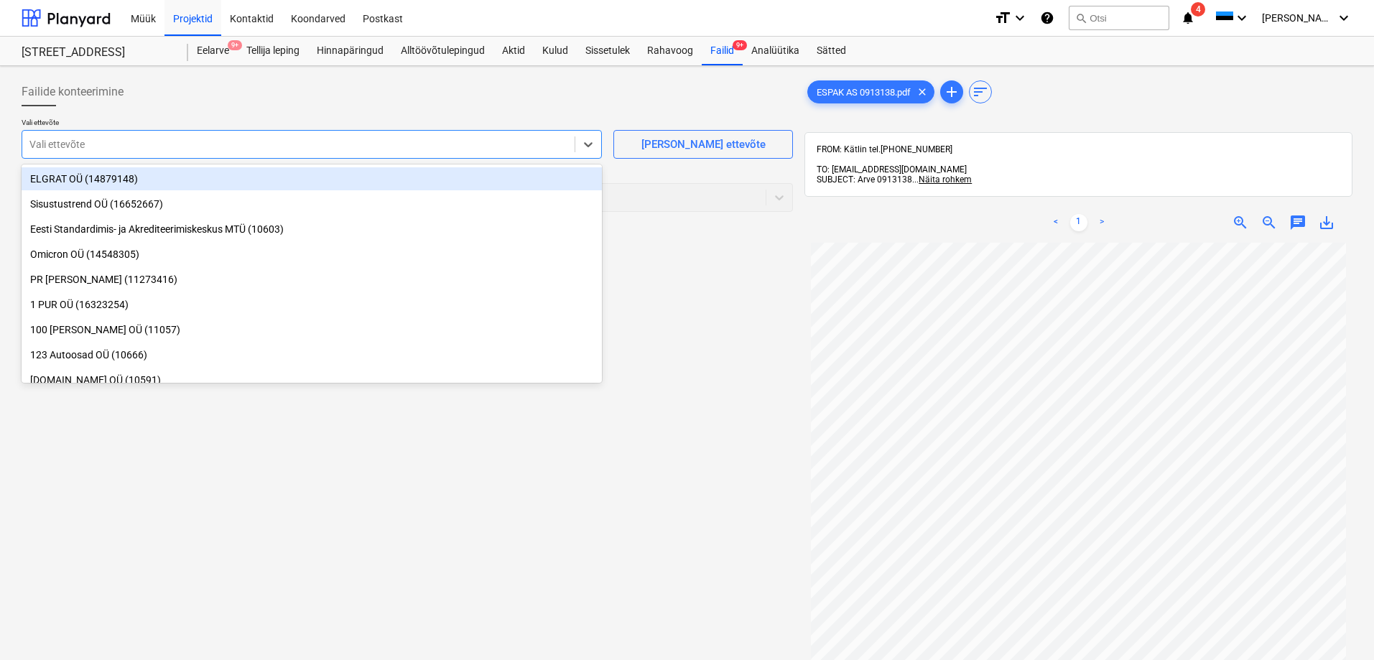
click at [136, 146] on div at bounding box center [298, 144] width 538 height 14
type input "esp"
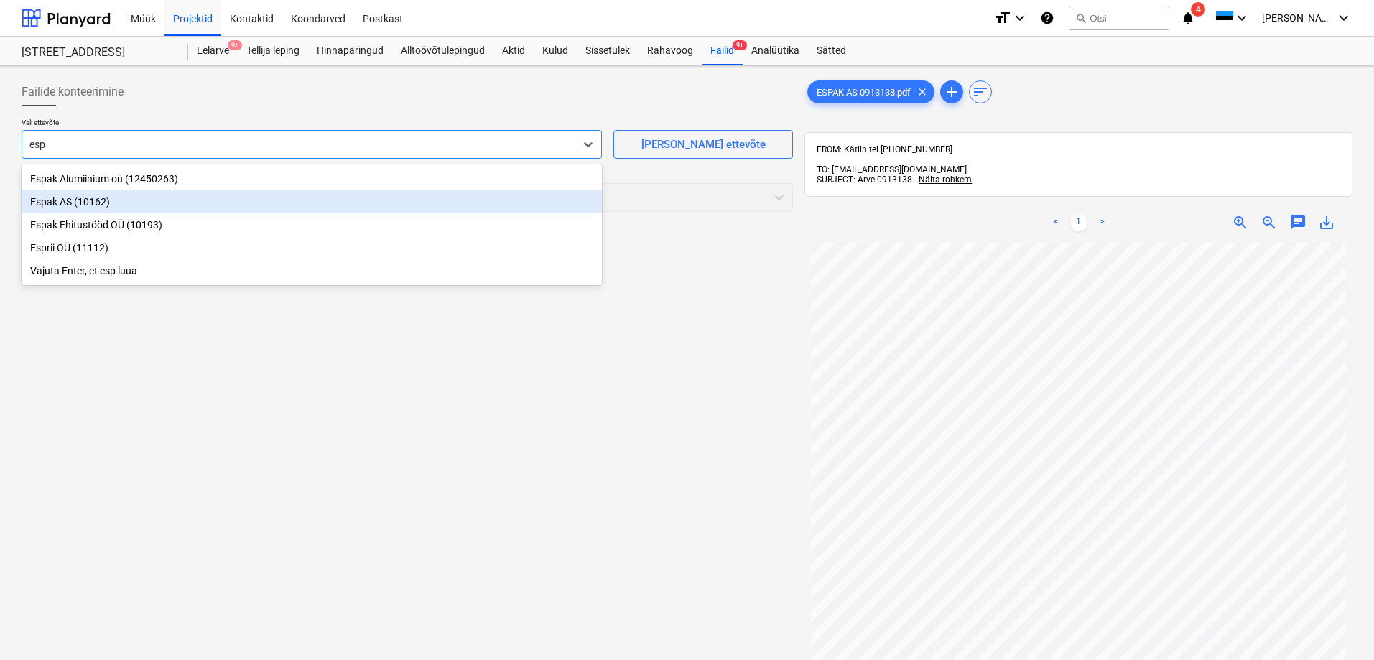
click at [57, 197] on div "Espak AS (10162)" at bounding box center [312, 201] width 580 height 23
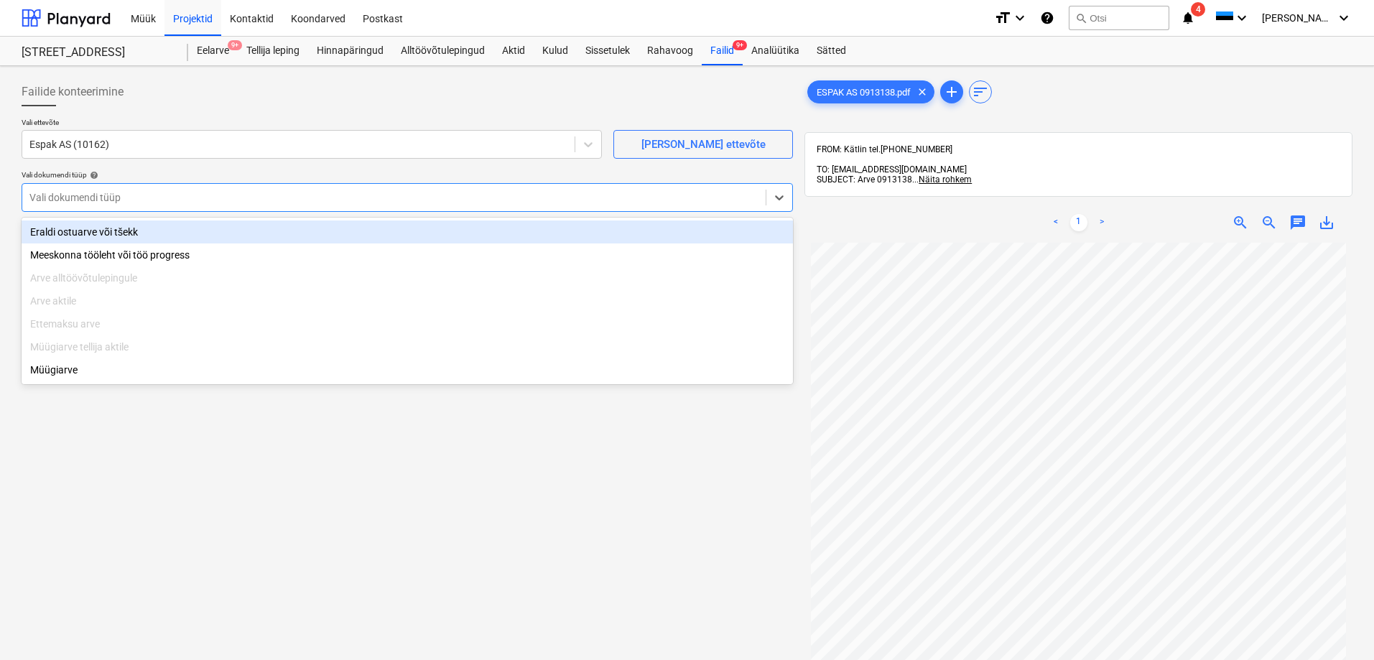
click at [57, 197] on div at bounding box center [393, 197] width 729 height 14
click at [57, 228] on div "Eraldi ostuarve või tšekk" at bounding box center [407, 231] width 771 height 23
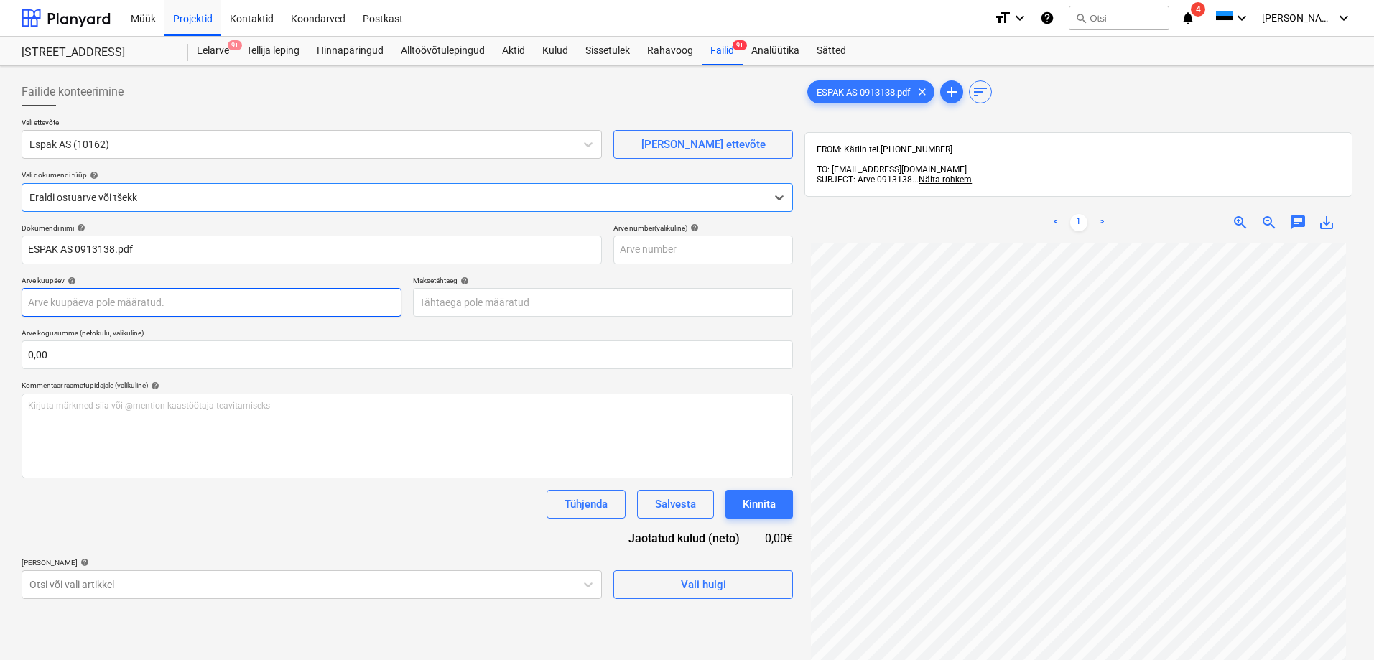
click at [108, 302] on body "Müük Projektid Kontaktid Koondarved Postkast format_size keyboard_arrow_down he…" at bounding box center [687, 330] width 1374 height 660
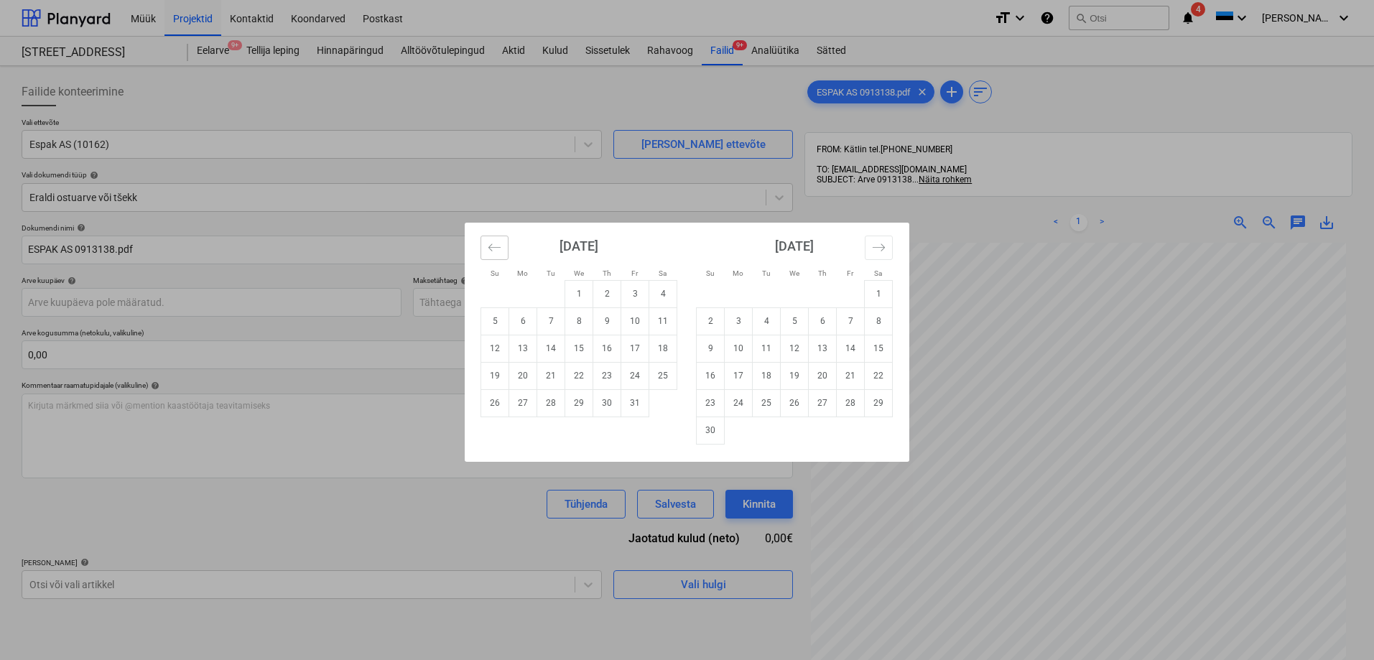
click at [492, 249] on icon "Move backward to switch to the previous month." at bounding box center [495, 248] width 14 height 14
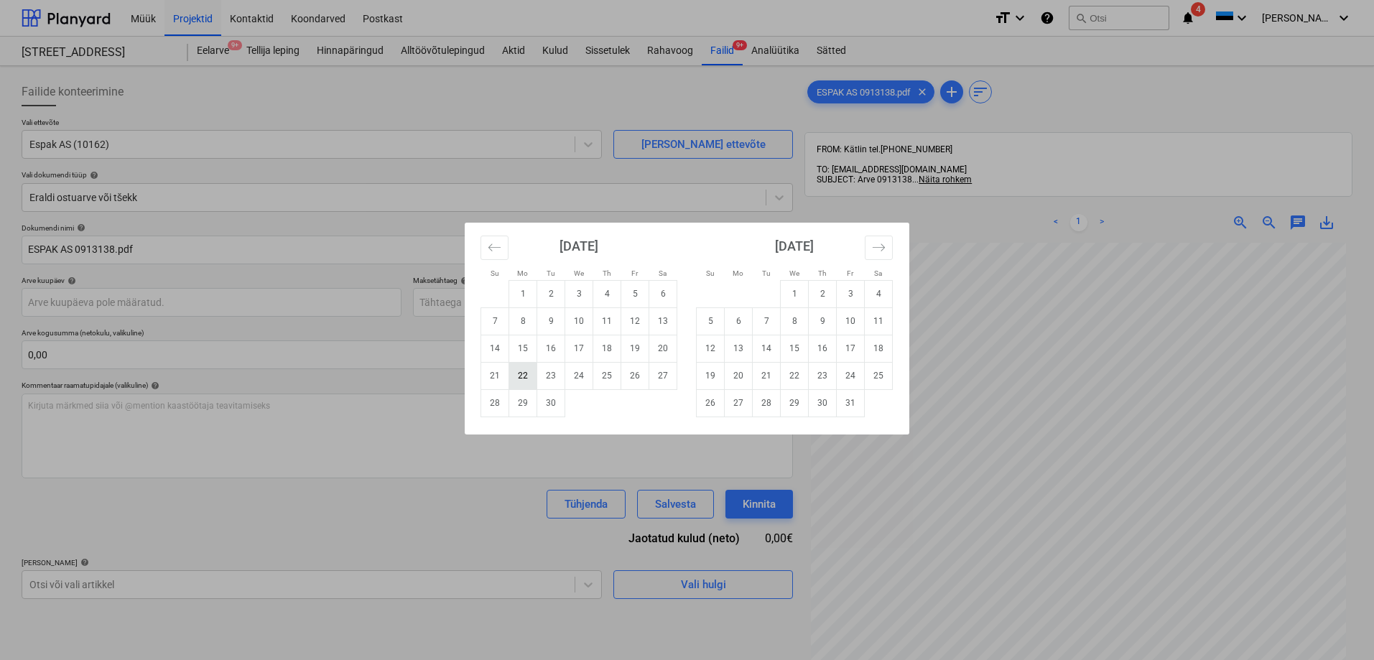
click at [527, 372] on td "22" at bounding box center [523, 375] width 28 height 27
type input "22 Sep 2025"
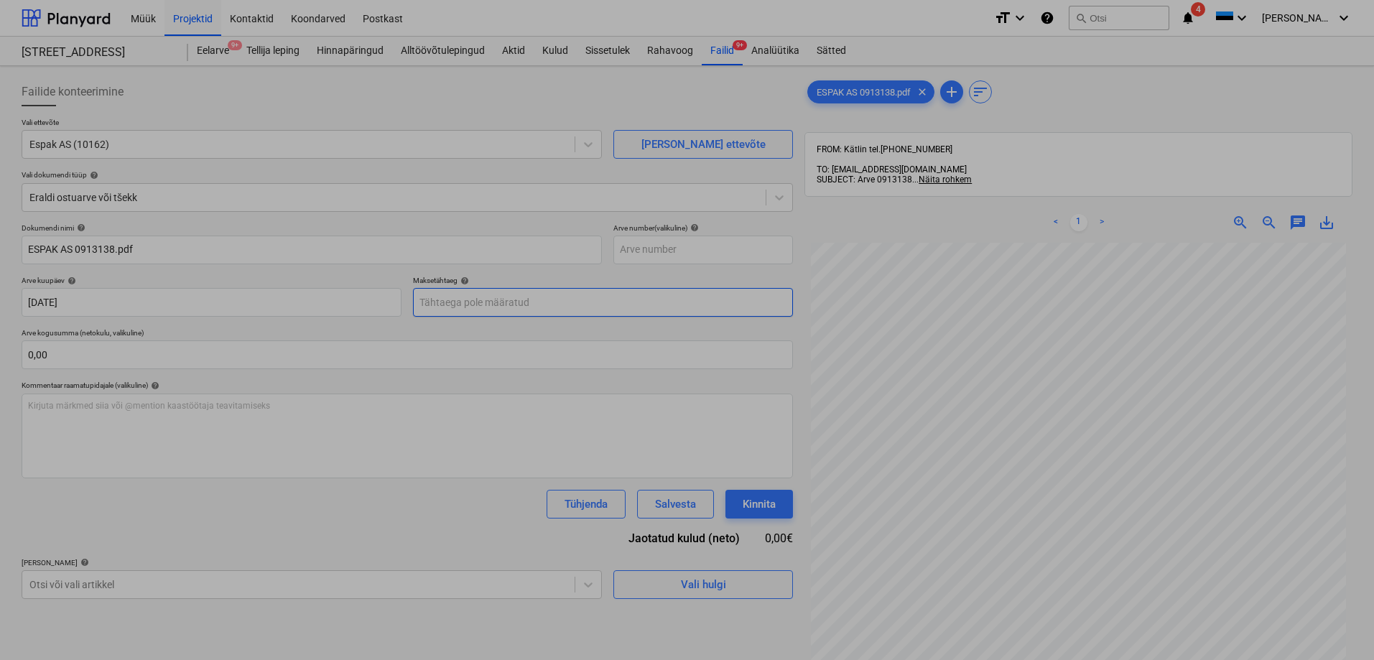
click at [529, 307] on body "Müük Projektid Kontaktid Koondarved Postkast format_size keyboard_arrow_down he…" at bounding box center [687, 330] width 1374 height 660
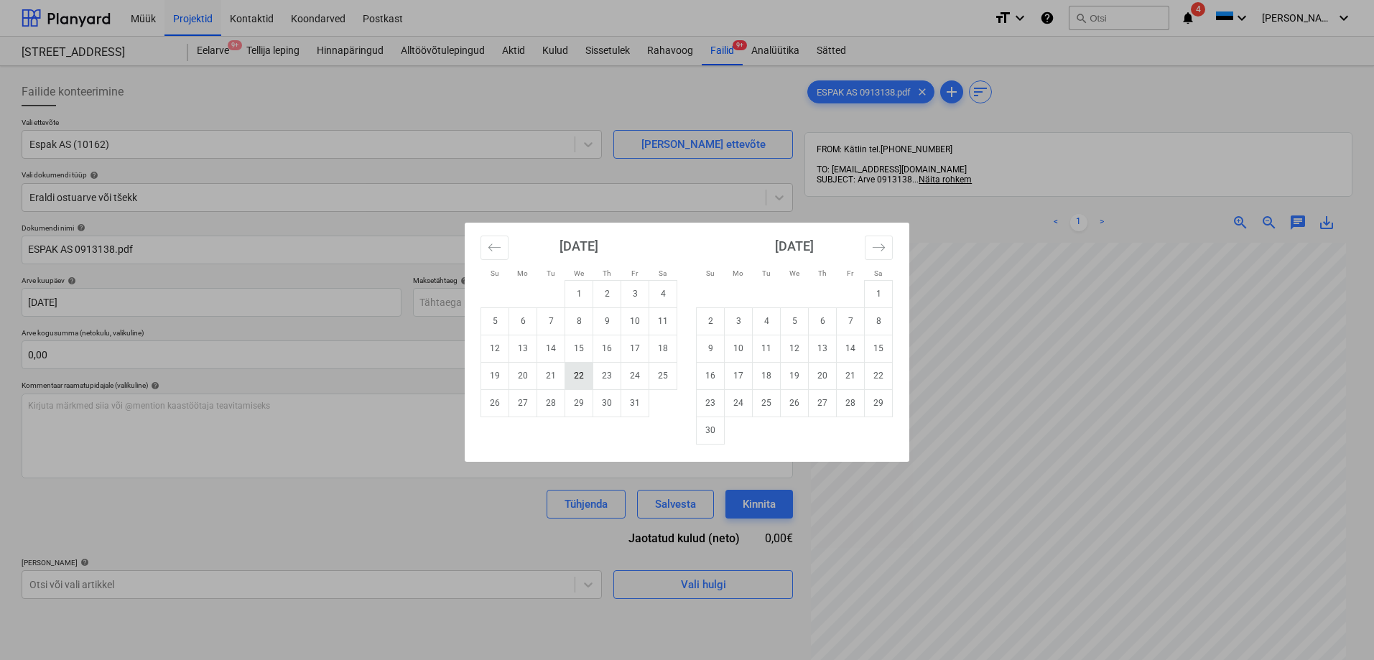
click at [580, 376] on td "22" at bounding box center [579, 375] width 28 height 27
type input "22 Oct 2025"
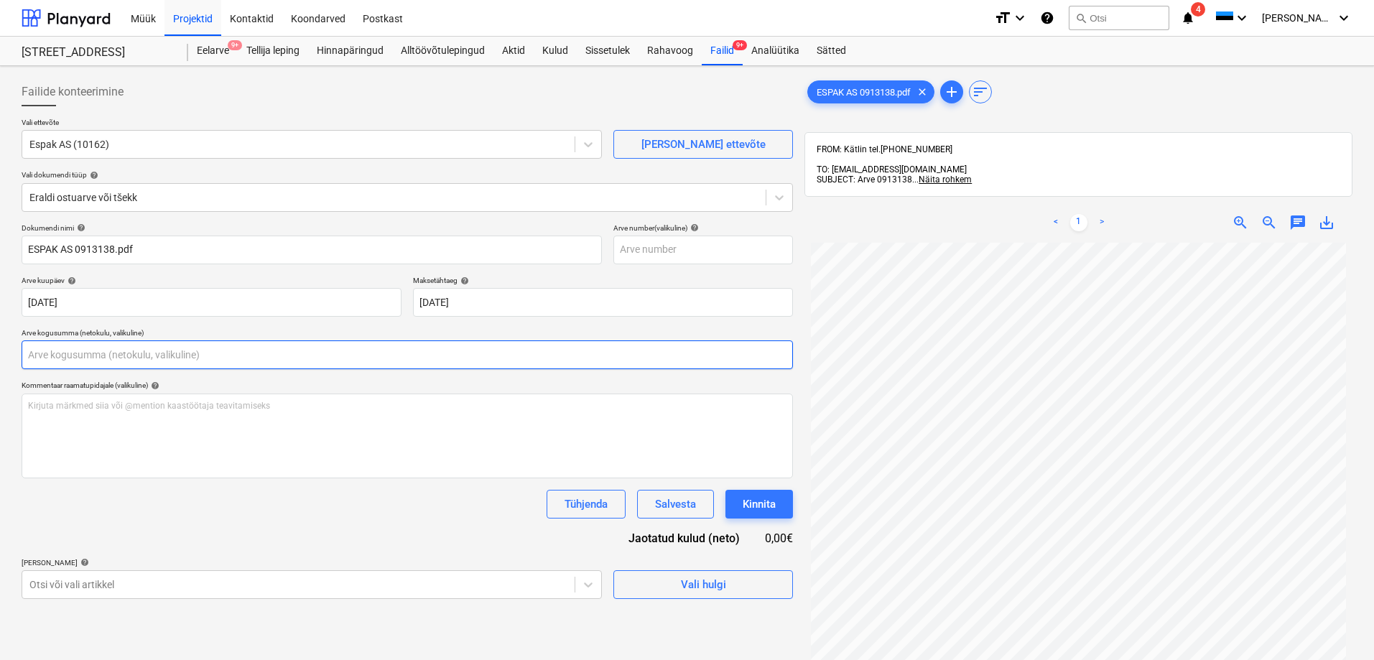
click at [256, 355] on input "text" at bounding box center [407, 354] width 771 height 29
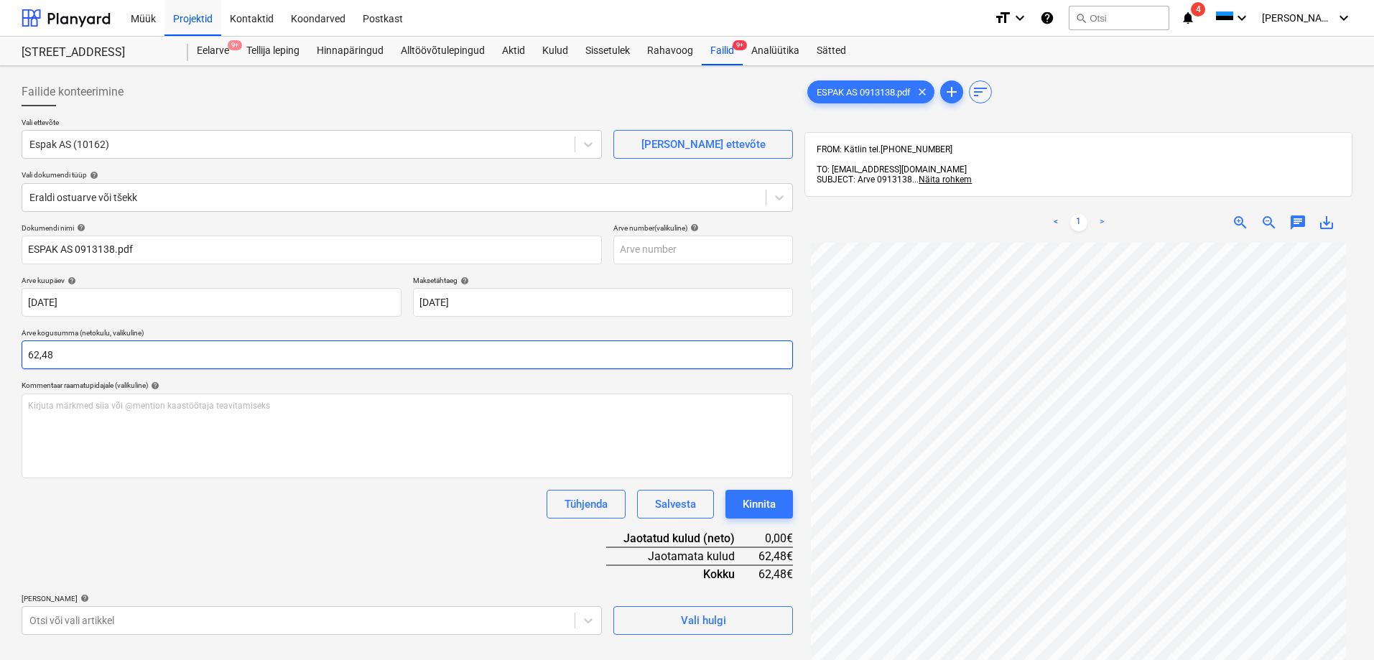
type input "62,48"
click at [197, 513] on div "Tühjenda Salvesta Kinnita" at bounding box center [407, 504] width 771 height 29
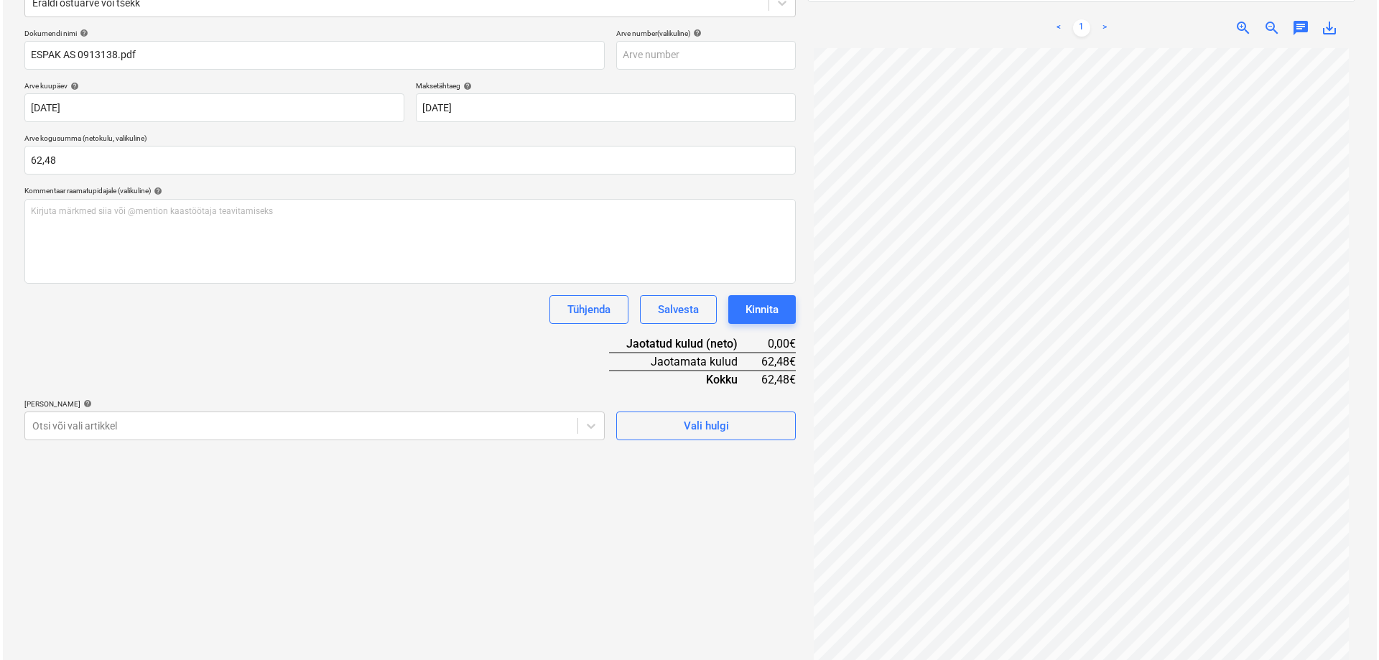
scroll to position [204, 0]
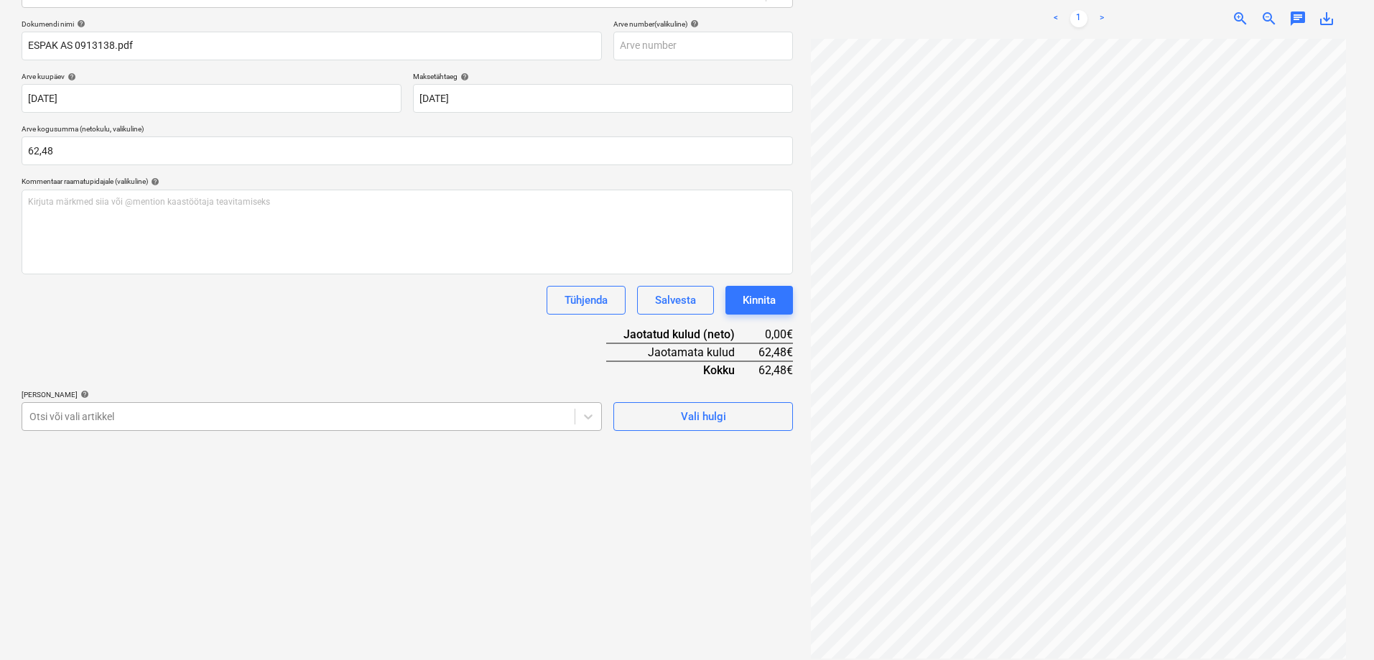
click at [103, 414] on div at bounding box center [298, 416] width 538 height 14
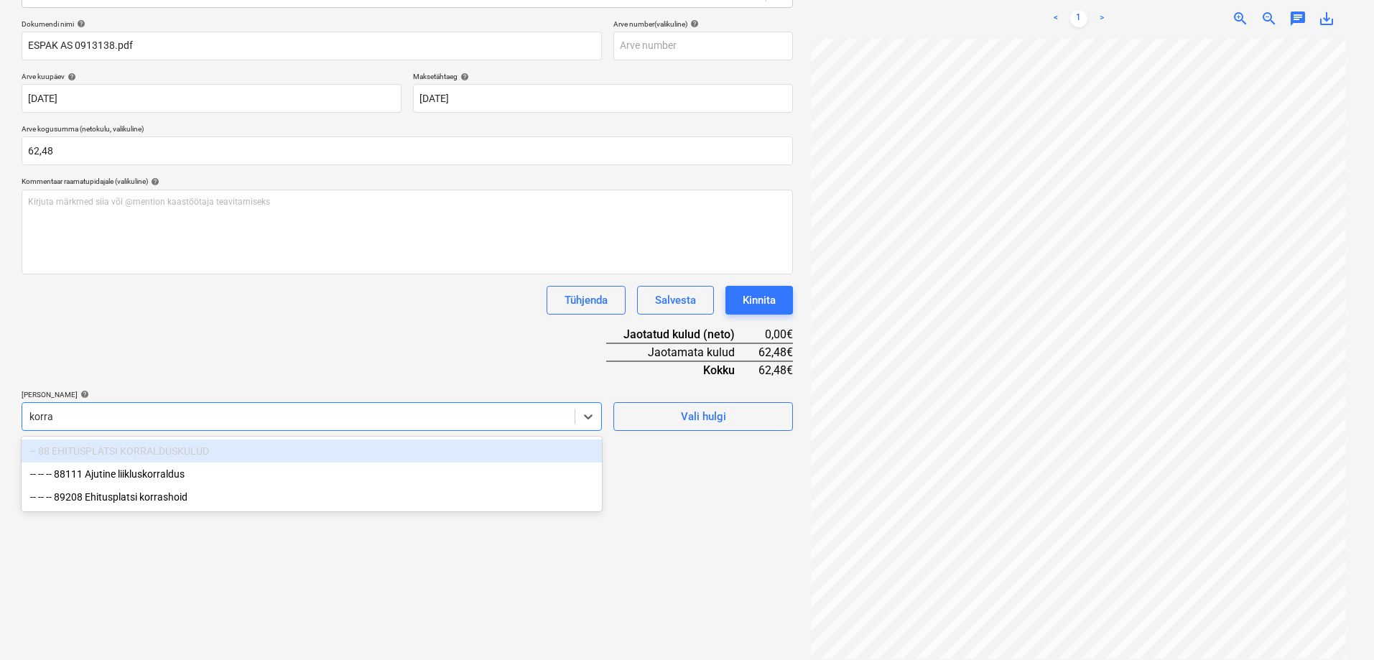
type input "korras"
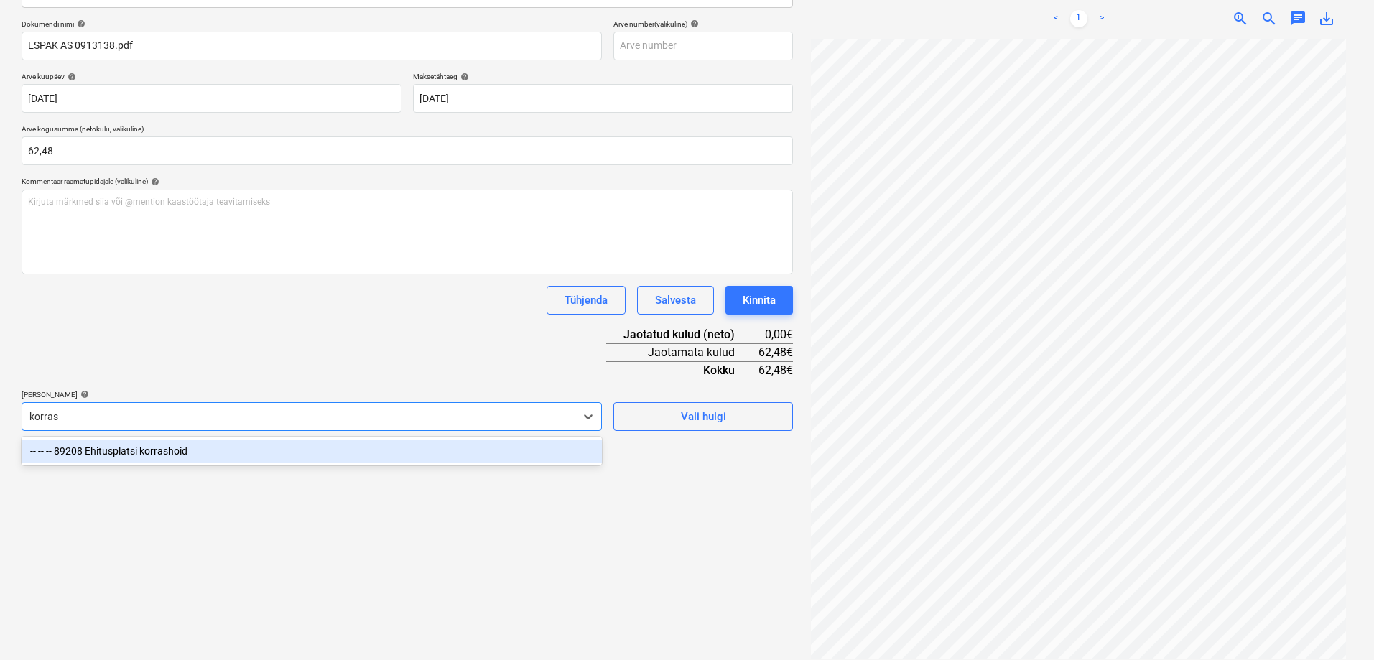
click at [103, 451] on div "-- -- -- 89208 Ehitusplatsi korrashoid" at bounding box center [312, 451] width 580 height 23
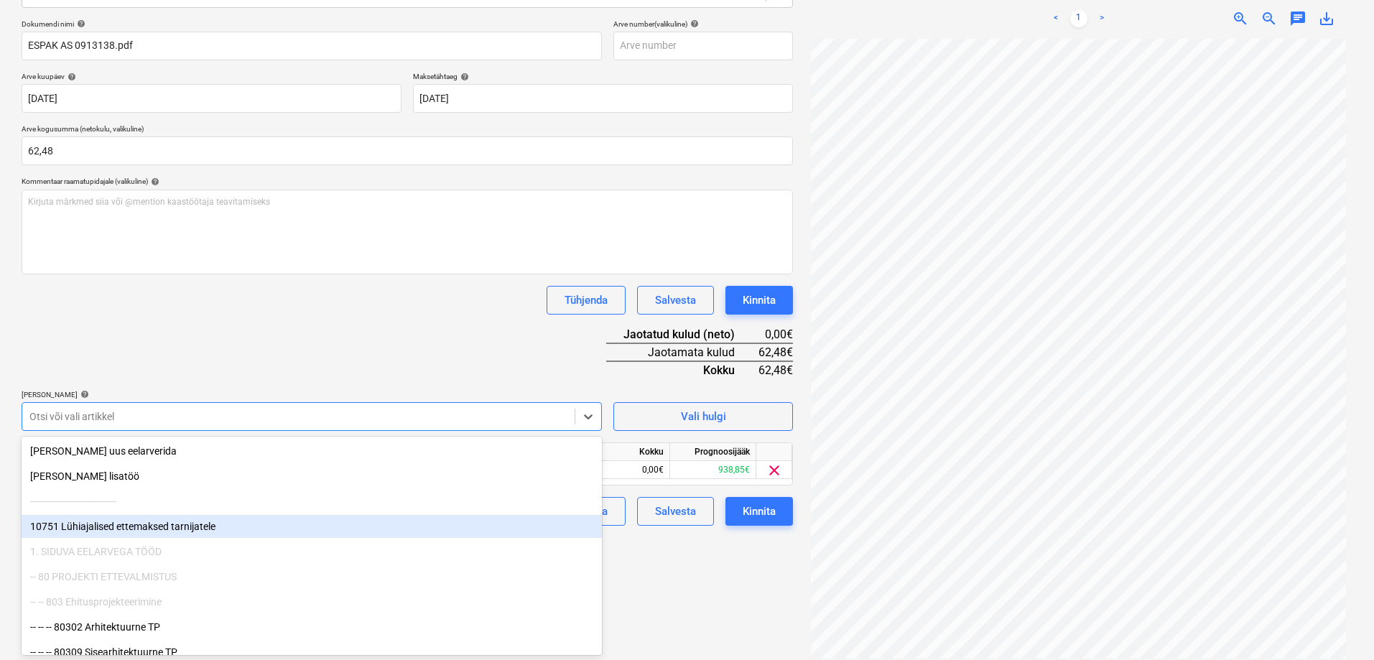
click at [684, 589] on div "Failide konteerimine Vali ettevõte Espak AS (10162) Lisa uus ettevõte Vali doku…" at bounding box center [407, 266] width 783 height 796
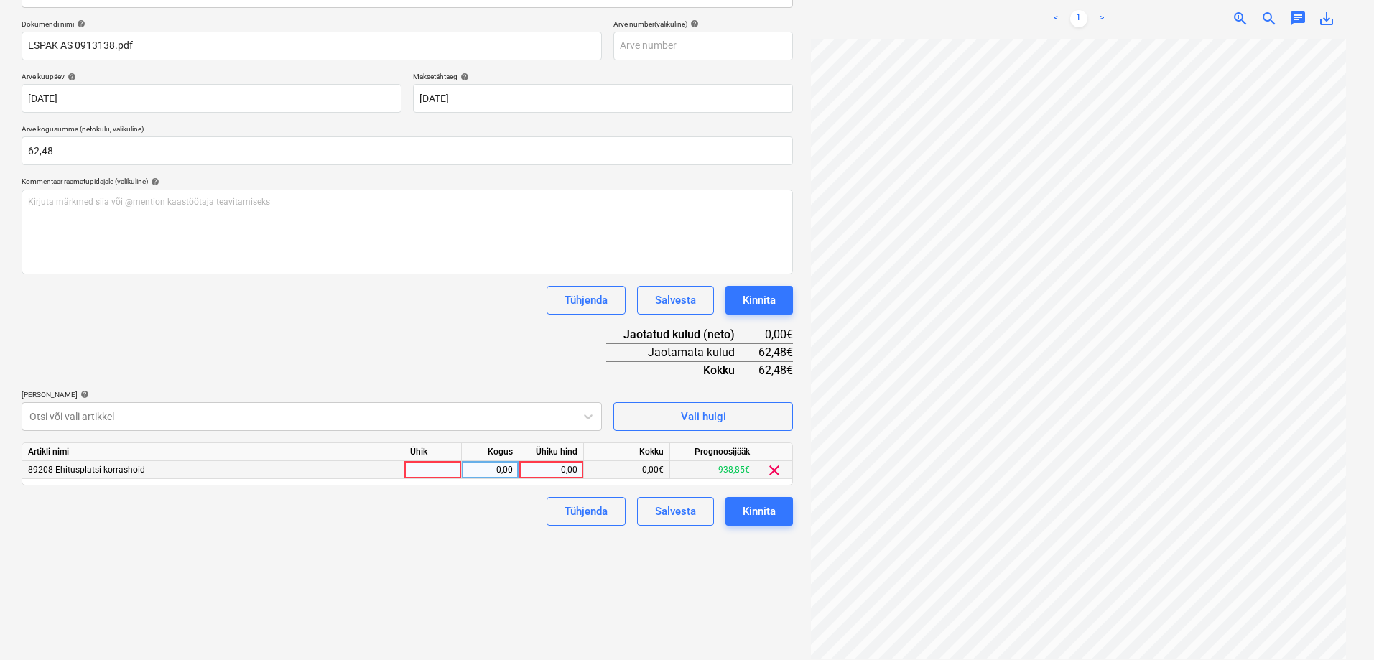
click at [541, 471] on div "0,00" at bounding box center [551, 470] width 52 height 18
type input "62,48"
click at [435, 541] on div "Failide konteerimine Vali ettevõte Espak AS (10162) Lisa uus ettevõte Vali doku…" at bounding box center [407, 266] width 783 height 796
click at [735, 516] on button "Kinnita" at bounding box center [759, 511] width 68 height 29
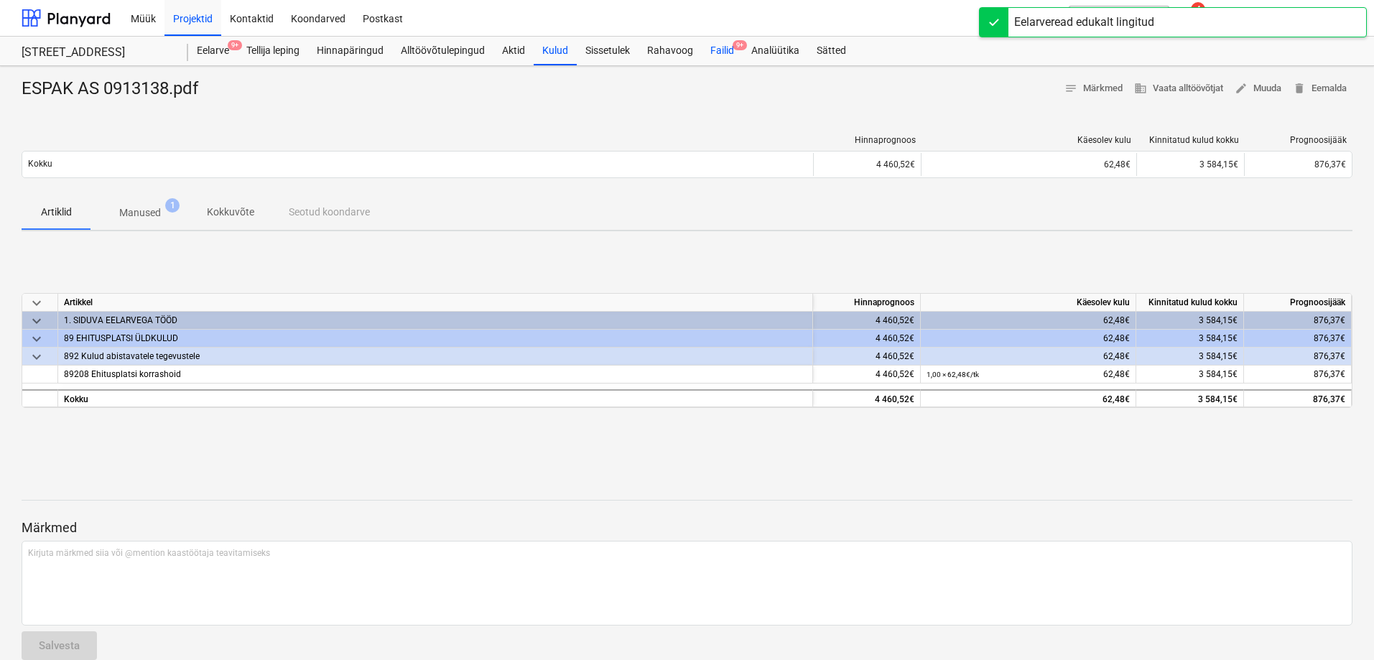
click at [731, 48] on div "Failid 9+" at bounding box center [722, 51] width 41 height 29
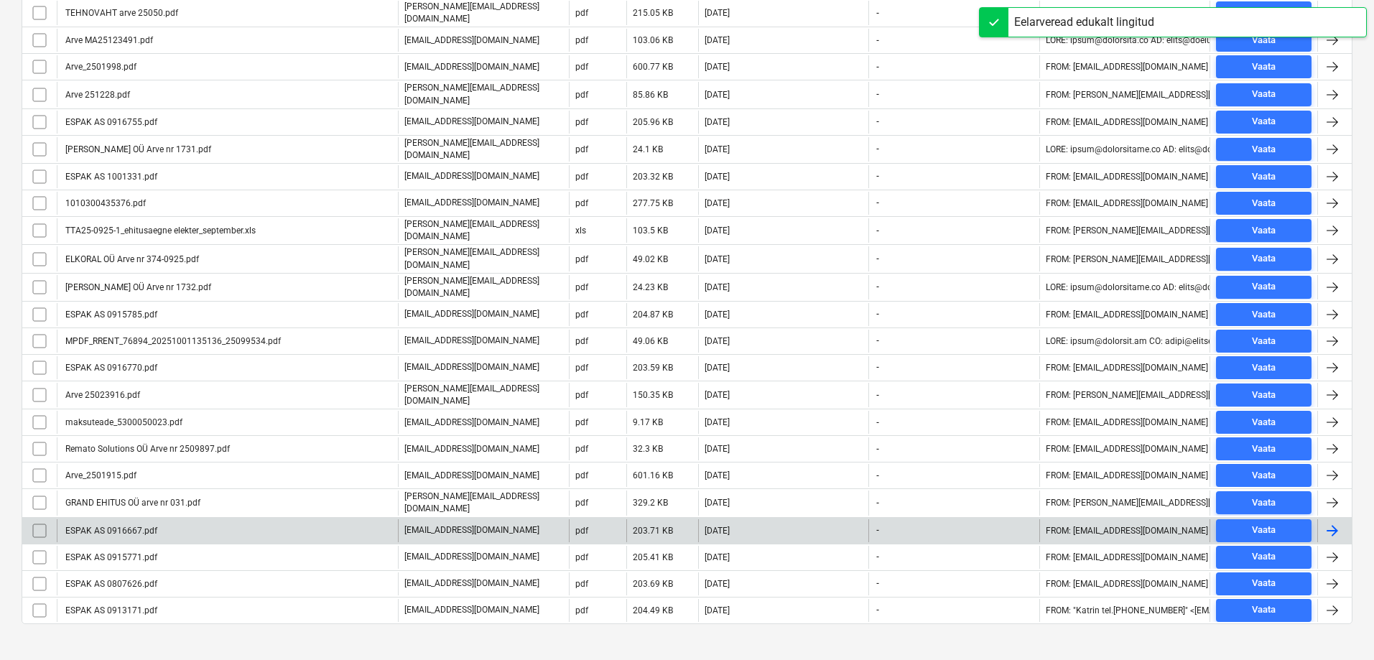
scroll to position [452, 0]
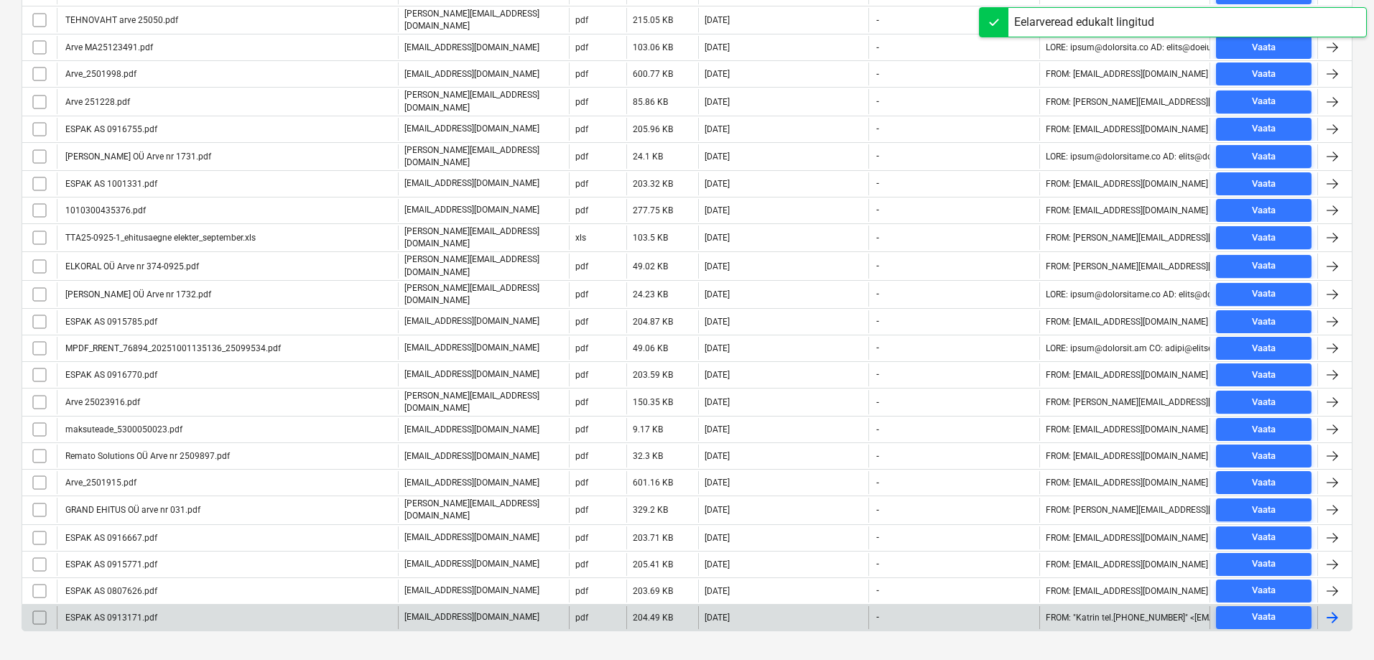
click at [129, 613] on div "ESPAK AS 0913171.pdf" at bounding box center [110, 618] width 94 height 10
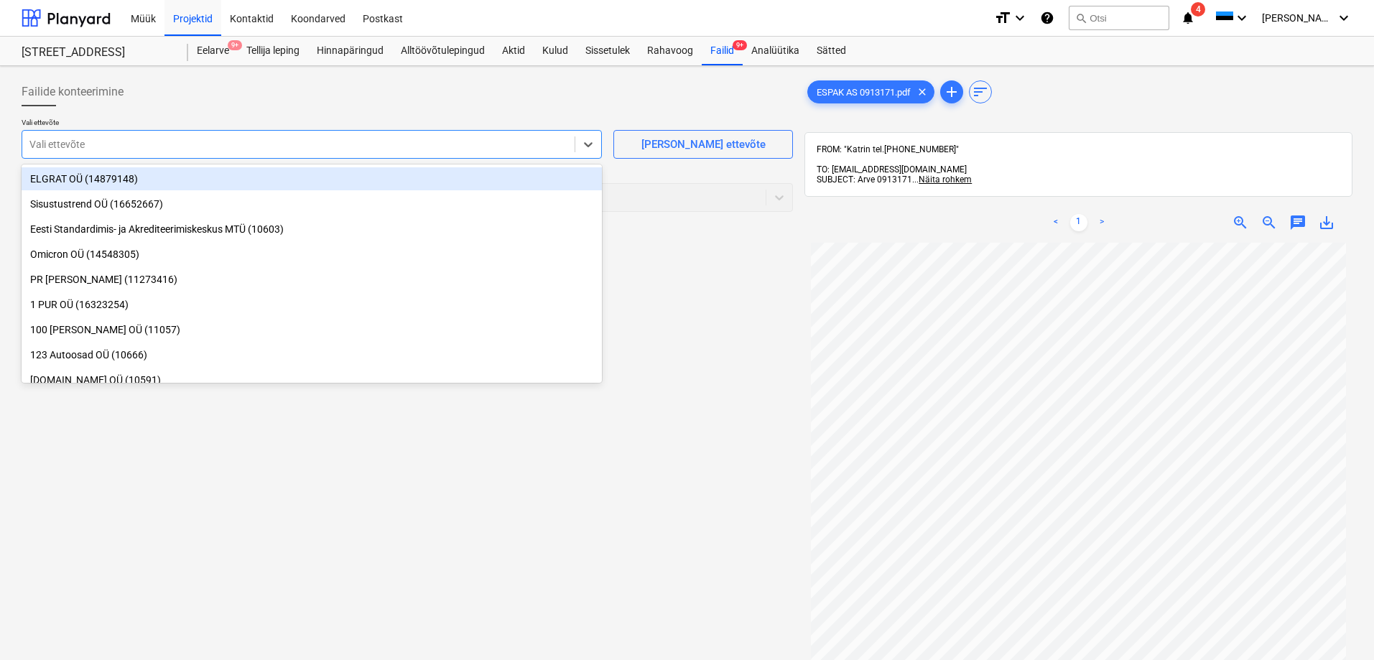
click at [76, 142] on div at bounding box center [298, 144] width 538 height 14
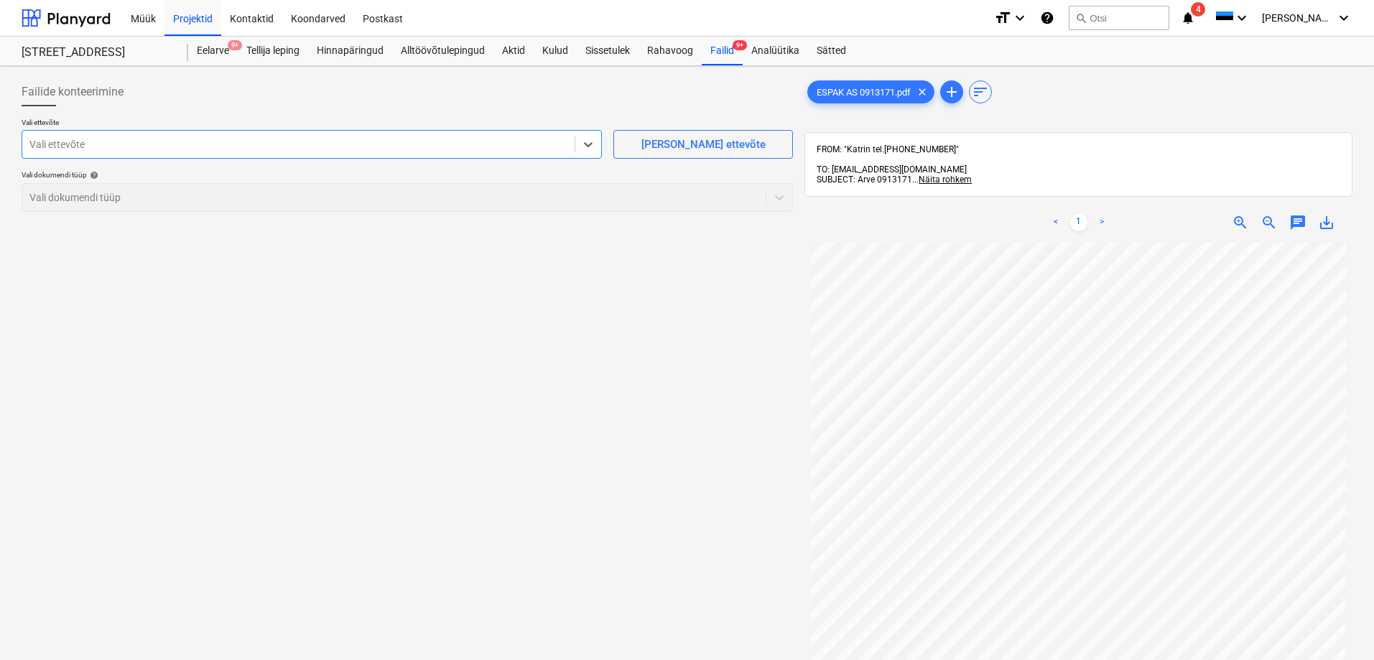
click at [63, 141] on div at bounding box center [298, 144] width 538 height 14
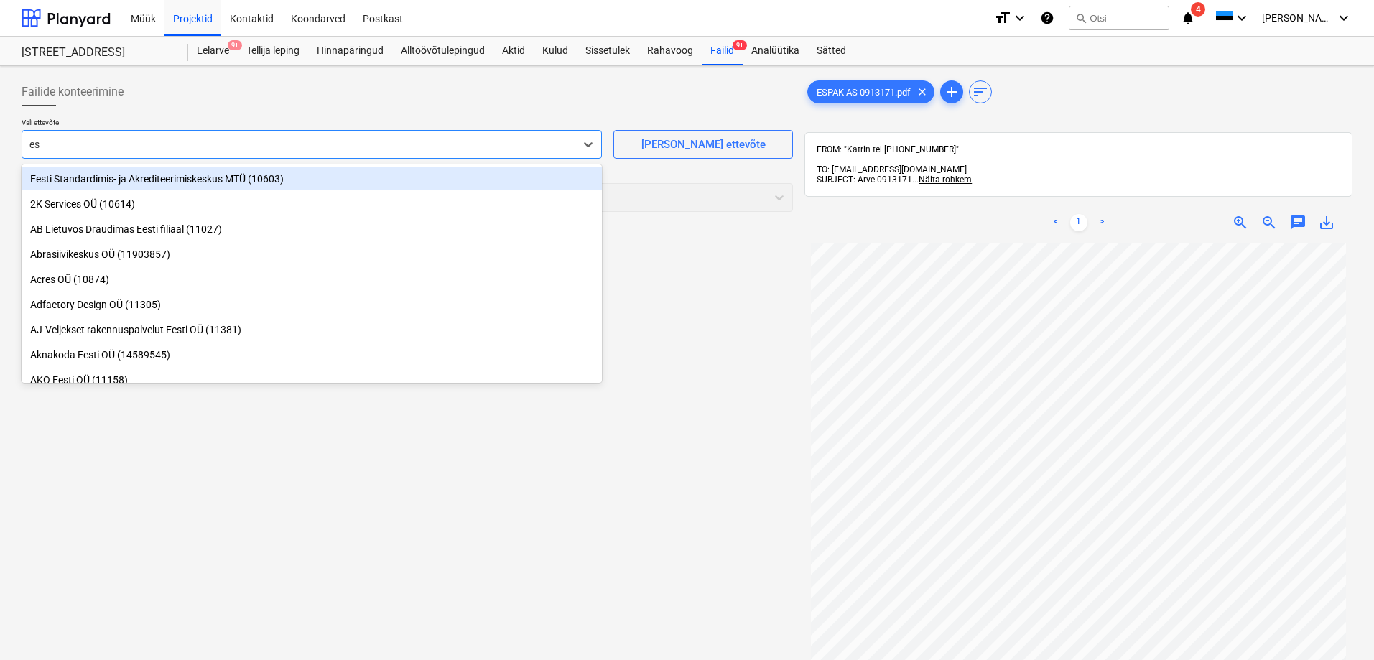
type input "esp"
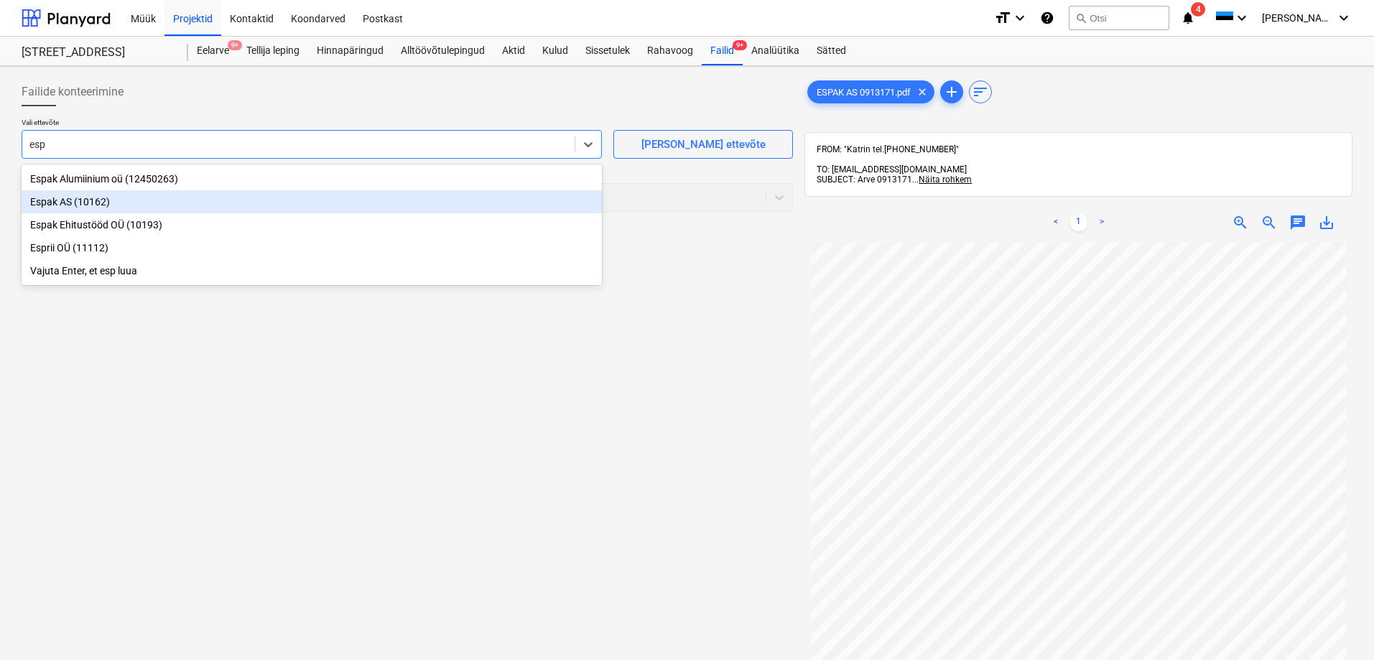
click at [48, 202] on div "Espak AS (10162)" at bounding box center [312, 201] width 580 height 23
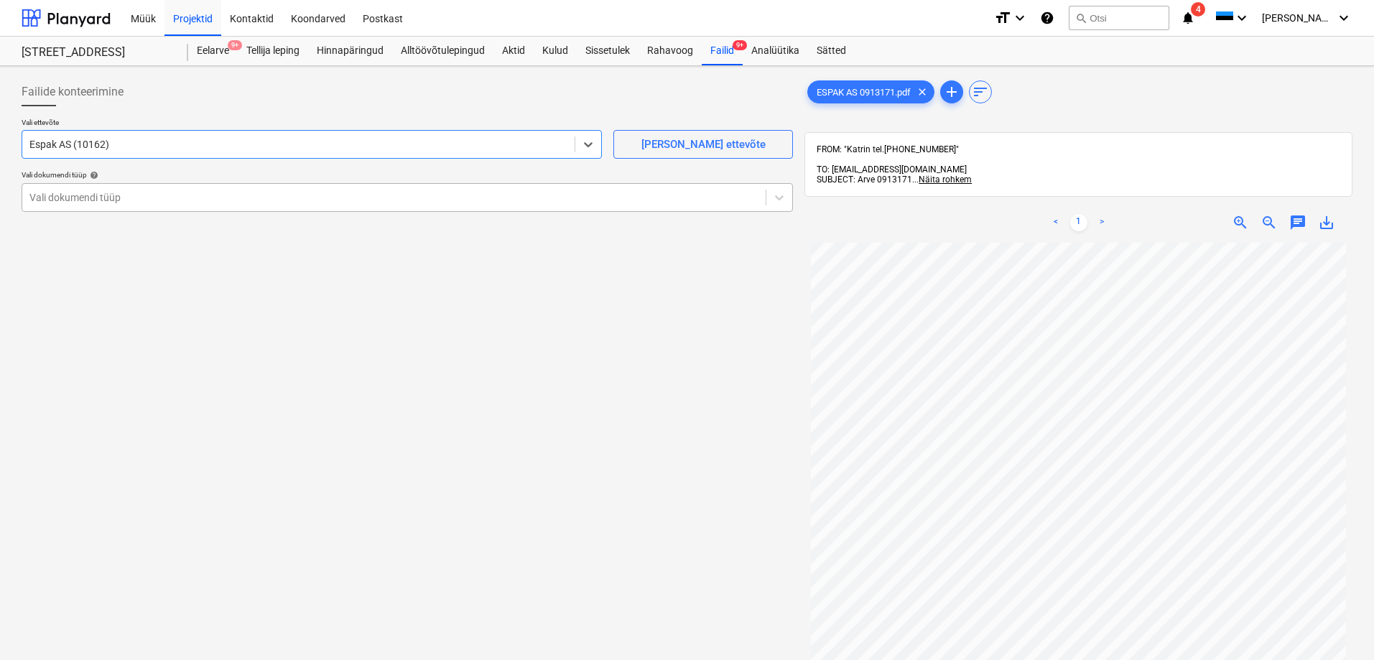
click at [87, 195] on div at bounding box center [393, 197] width 729 height 14
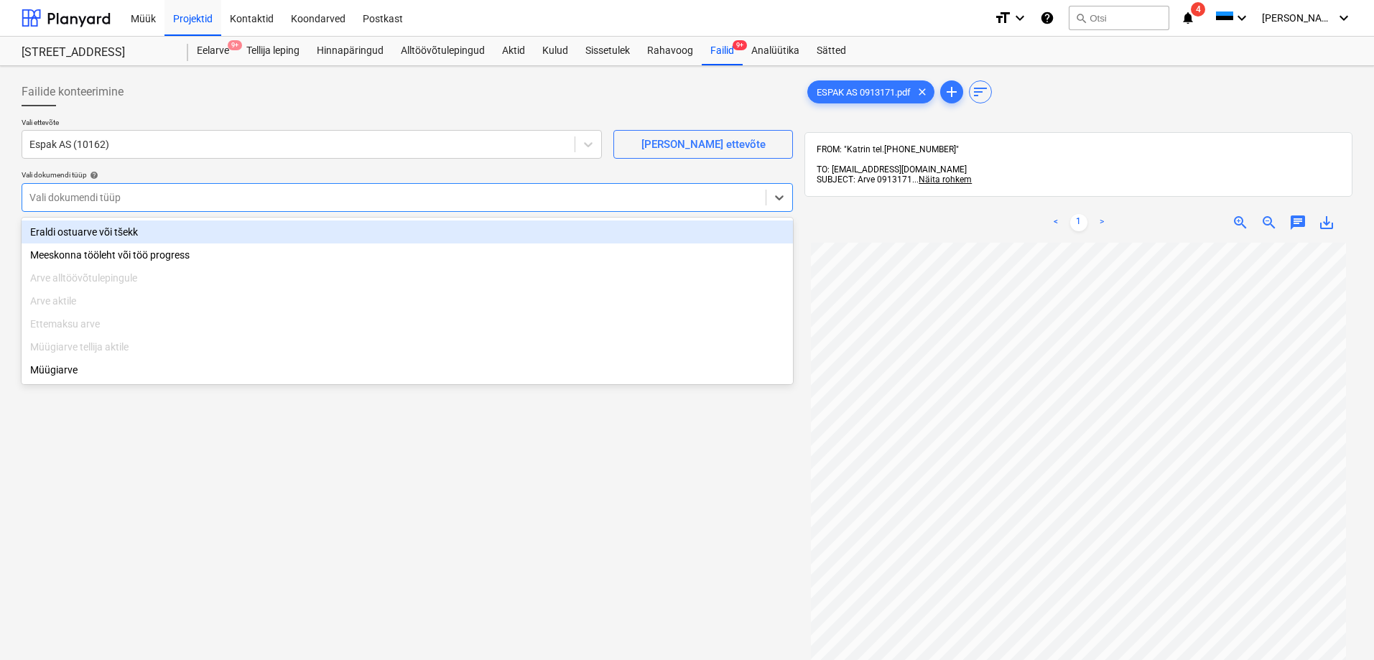
click at [98, 230] on div "Eraldi ostuarve või tšekk" at bounding box center [407, 231] width 771 height 23
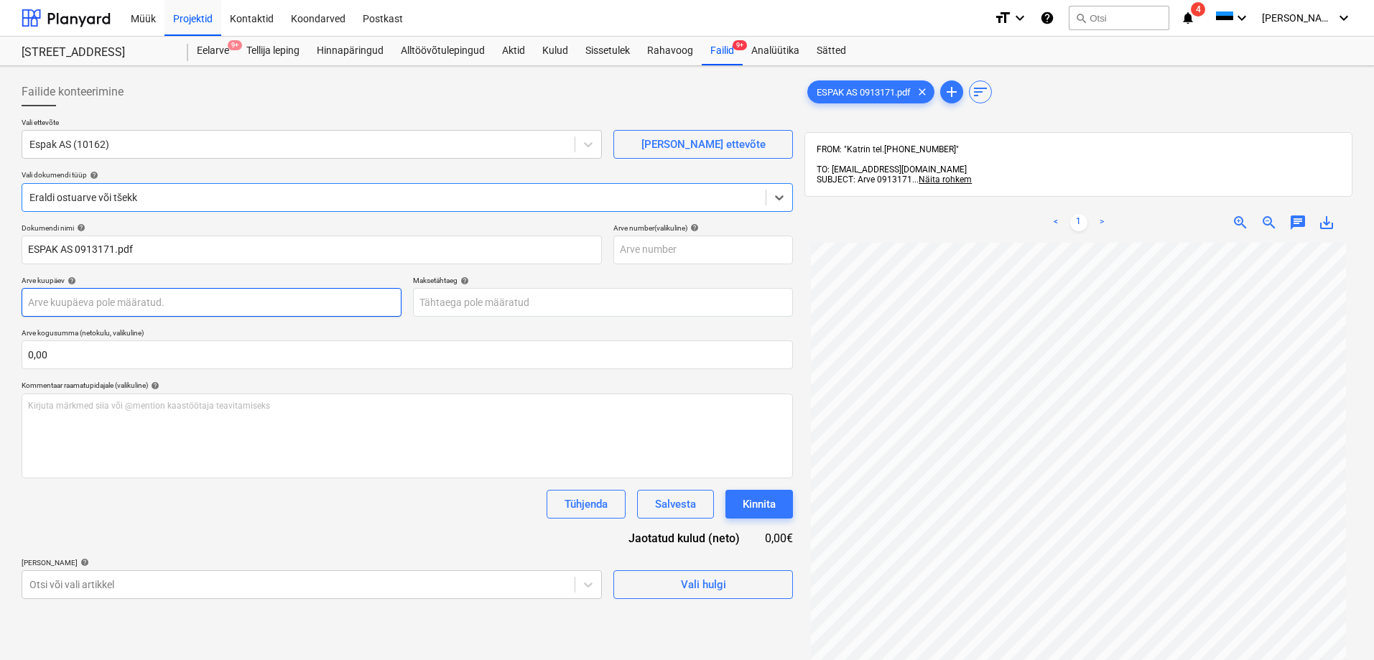
click at [83, 301] on body "Müük Projektid Kontaktid Koondarved Postkast format_size keyboard_arrow_down he…" at bounding box center [687, 330] width 1374 height 660
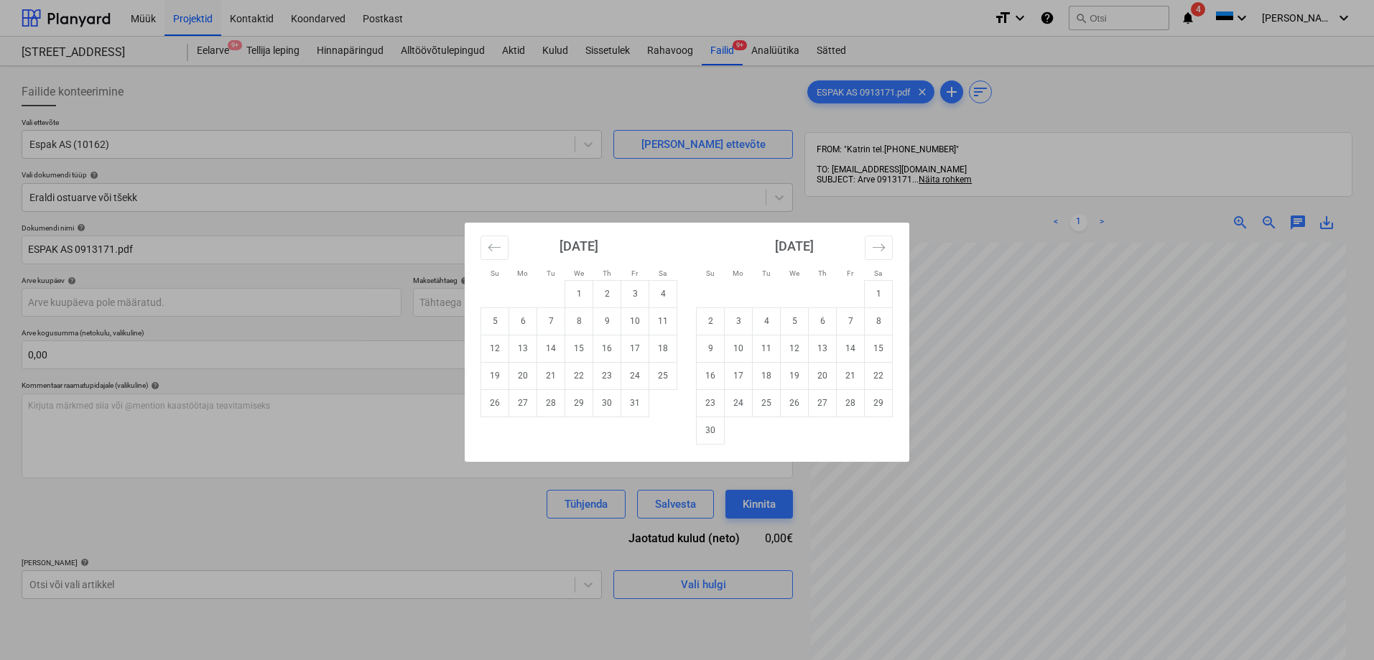
click at [1041, 389] on div "Su Mo Tu We Th Fr Sa Su Mo Tu We Th Fr Sa September 2025 1 2 3 4 5 6 7 8 9 10 1…" at bounding box center [687, 330] width 1374 height 660
click at [153, 298] on body "Müük Projektid Kontaktid Koondarved Postkast format_size keyboard_arrow_down he…" at bounding box center [687, 330] width 1374 height 660
click at [581, 376] on td "22" at bounding box center [579, 375] width 28 height 27
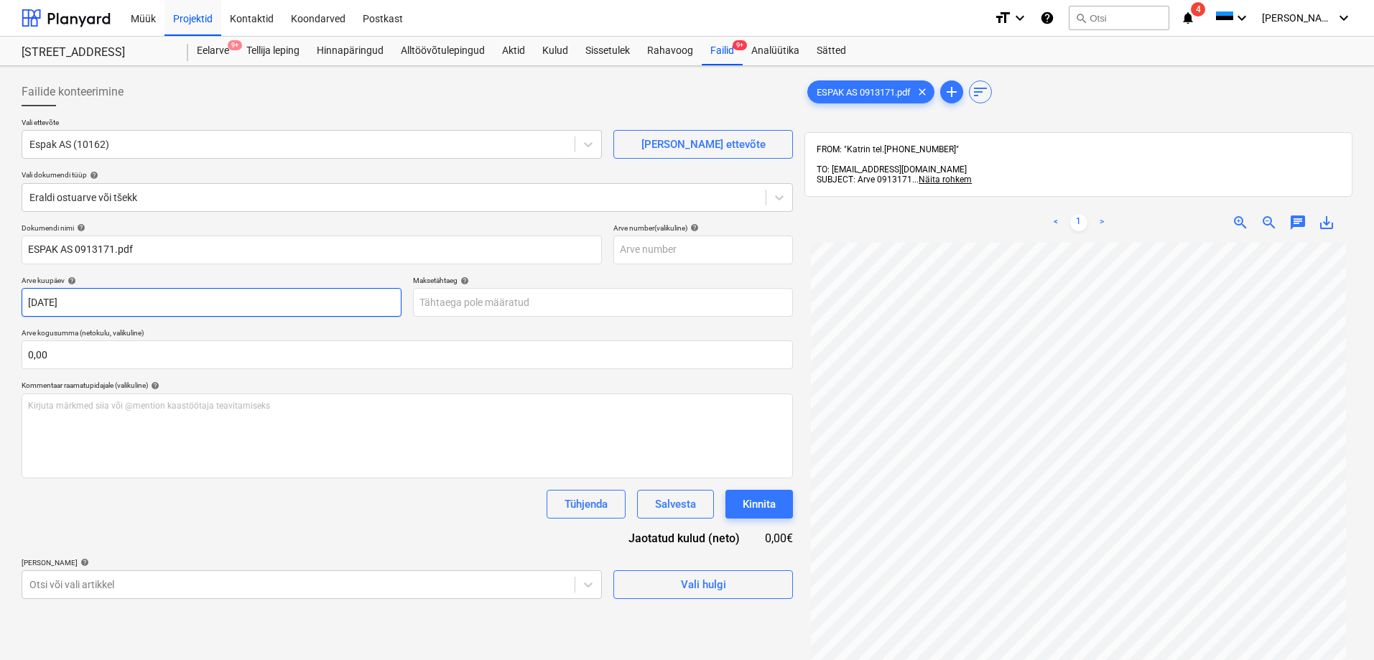
click at [343, 307] on body "Müük Projektid Kontaktid Koondarved Postkast format_size keyboard_arrow_down he…" at bounding box center [687, 330] width 1374 height 660
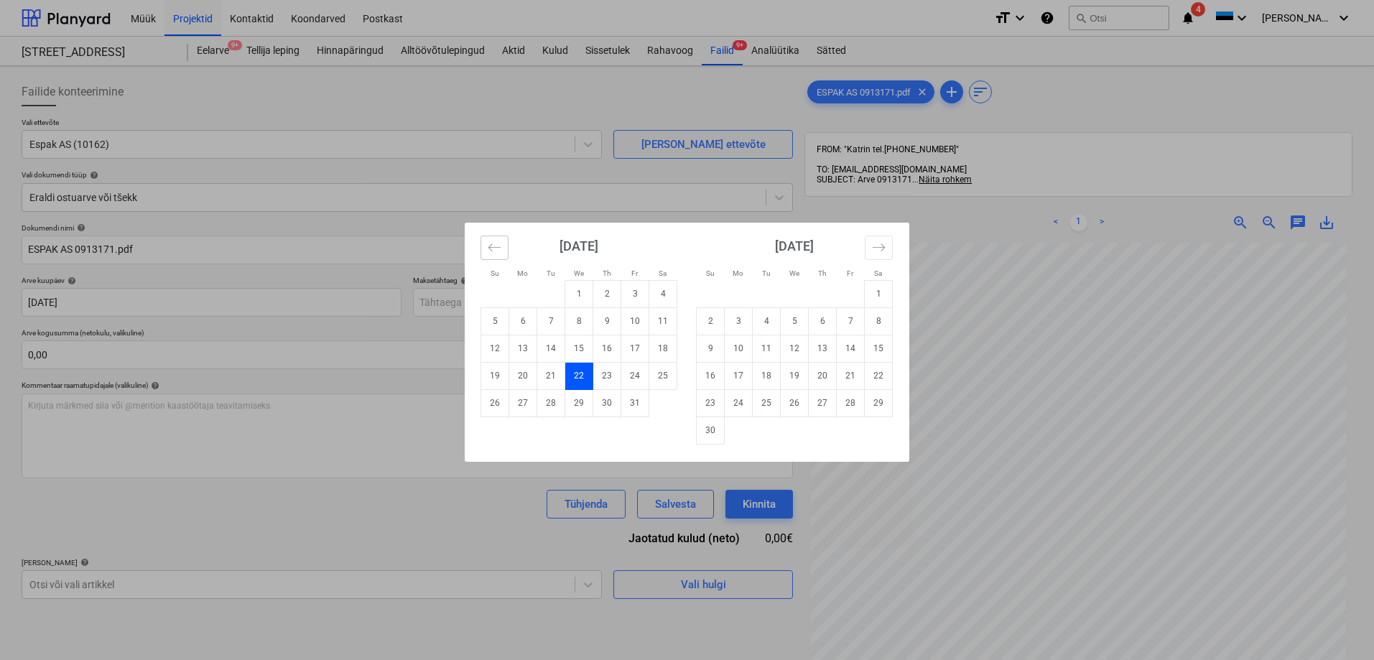
click at [498, 251] on icon "Move backward to switch to the previous month." at bounding box center [495, 248] width 14 height 14
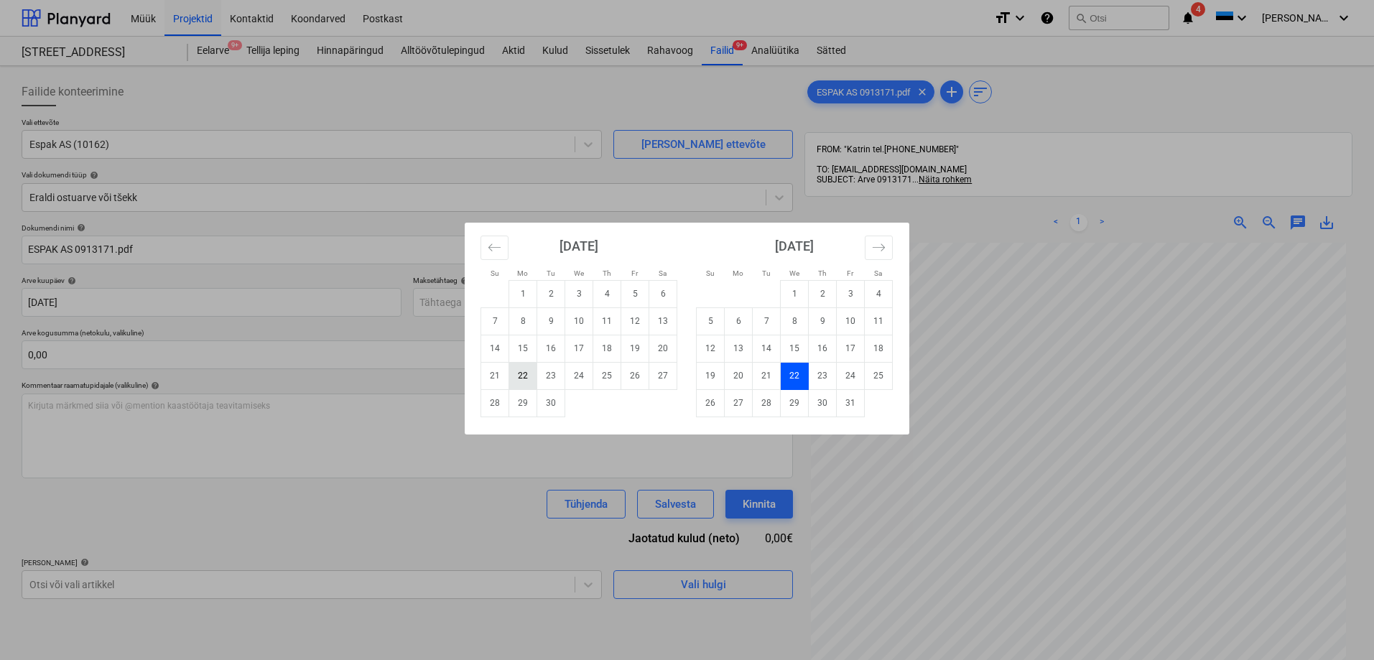
click at [523, 377] on td "22" at bounding box center [523, 375] width 28 height 27
type input "22 Sep 2025"
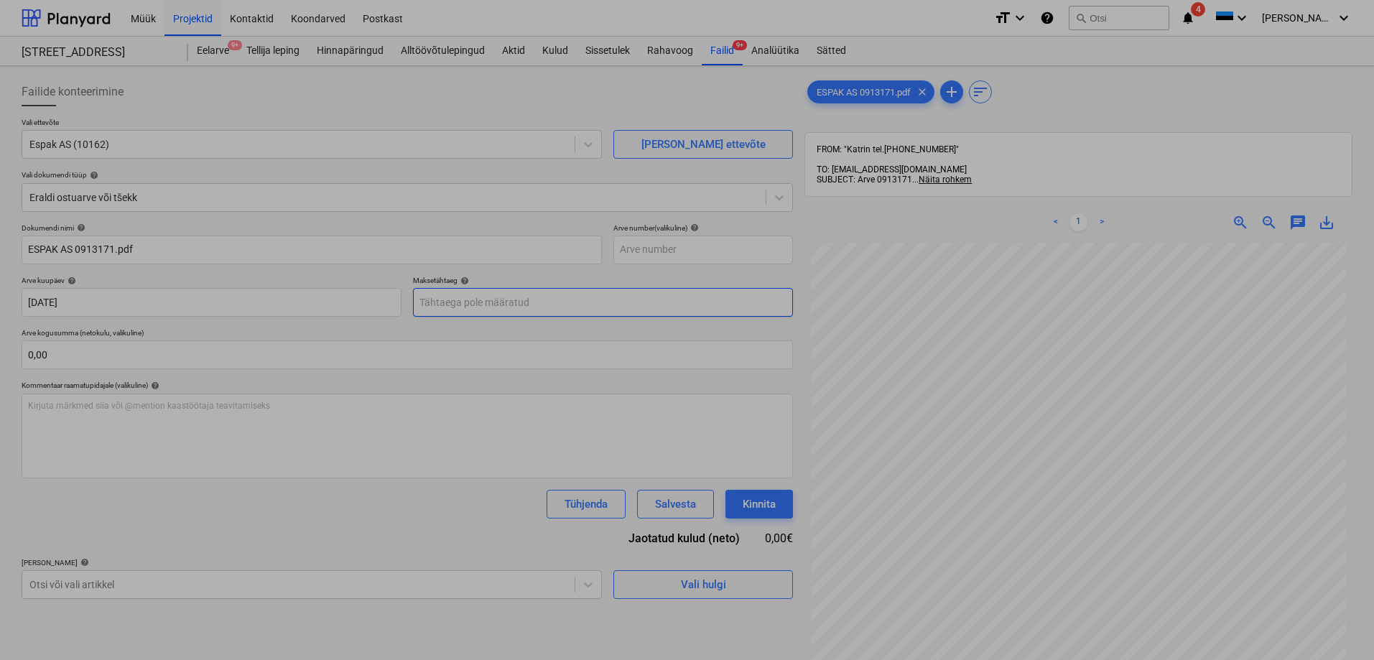
click at [511, 303] on body "Müük Projektid Kontaktid Koondarved Postkast format_size keyboard_arrow_down he…" at bounding box center [687, 330] width 1374 height 660
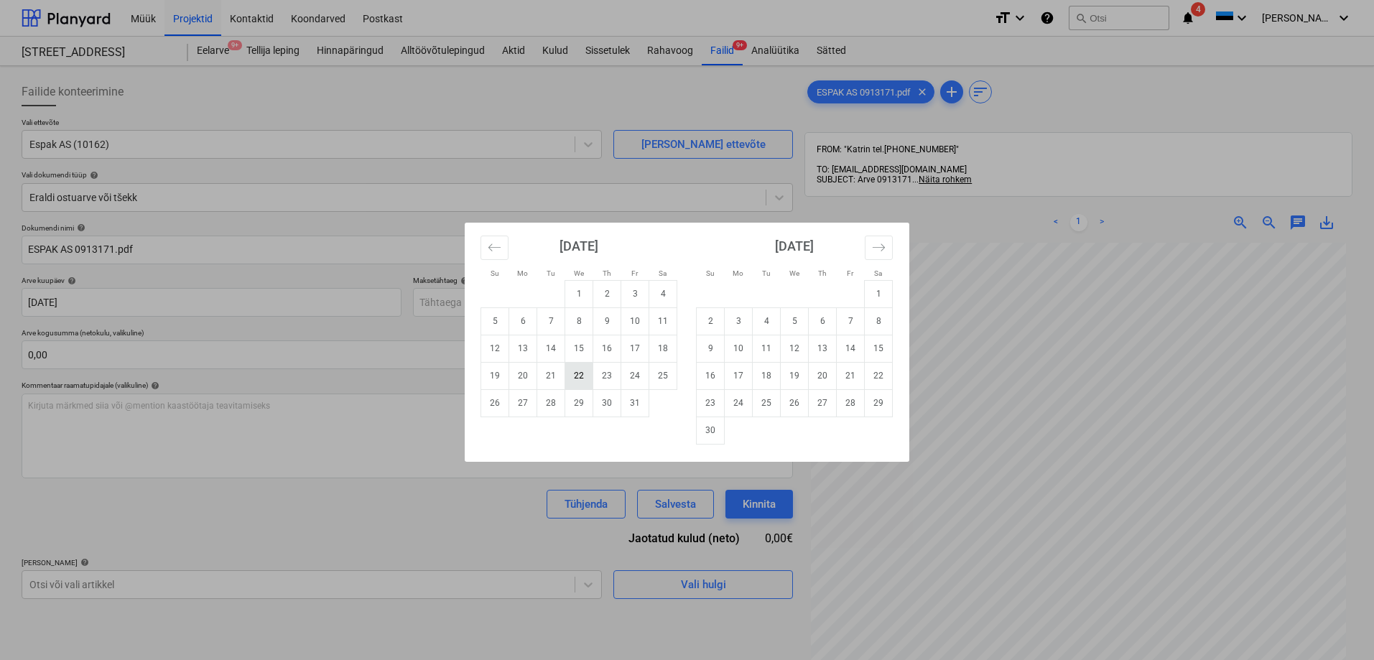
click at [579, 373] on td "22" at bounding box center [579, 375] width 28 height 27
type input "22 Oct 2025"
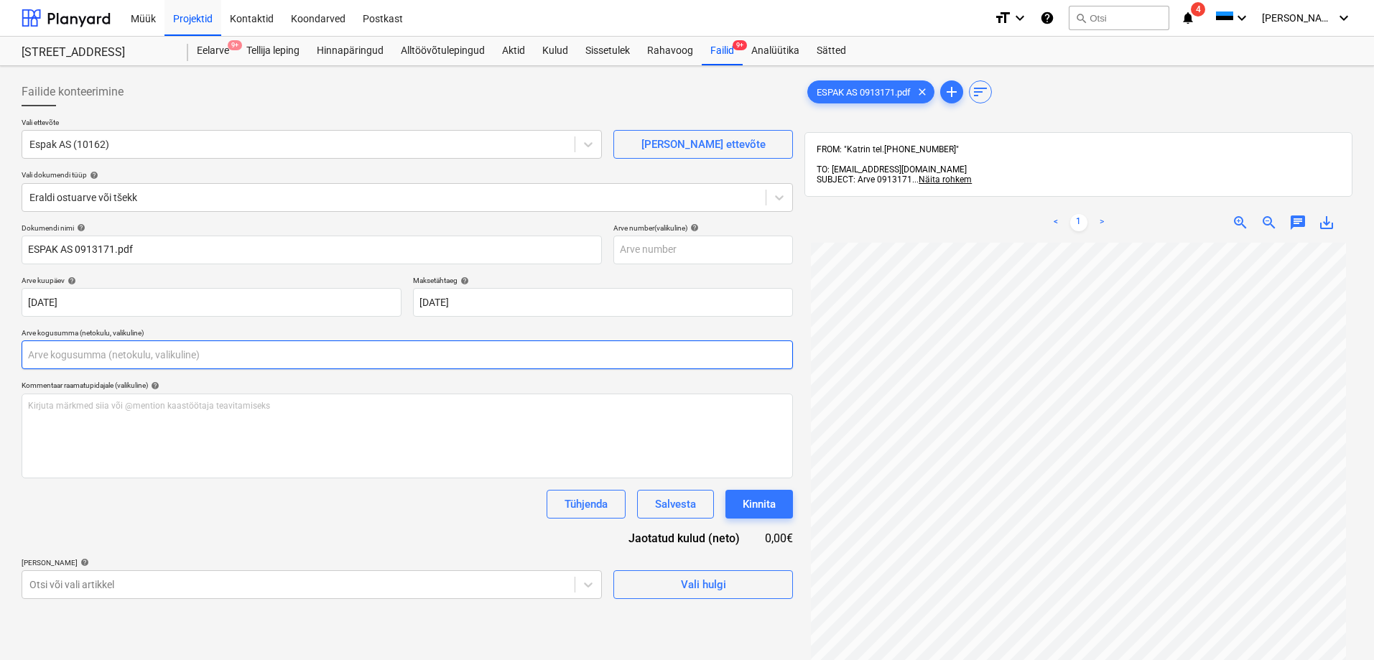
click at [399, 355] on input "text" at bounding box center [407, 354] width 771 height 29
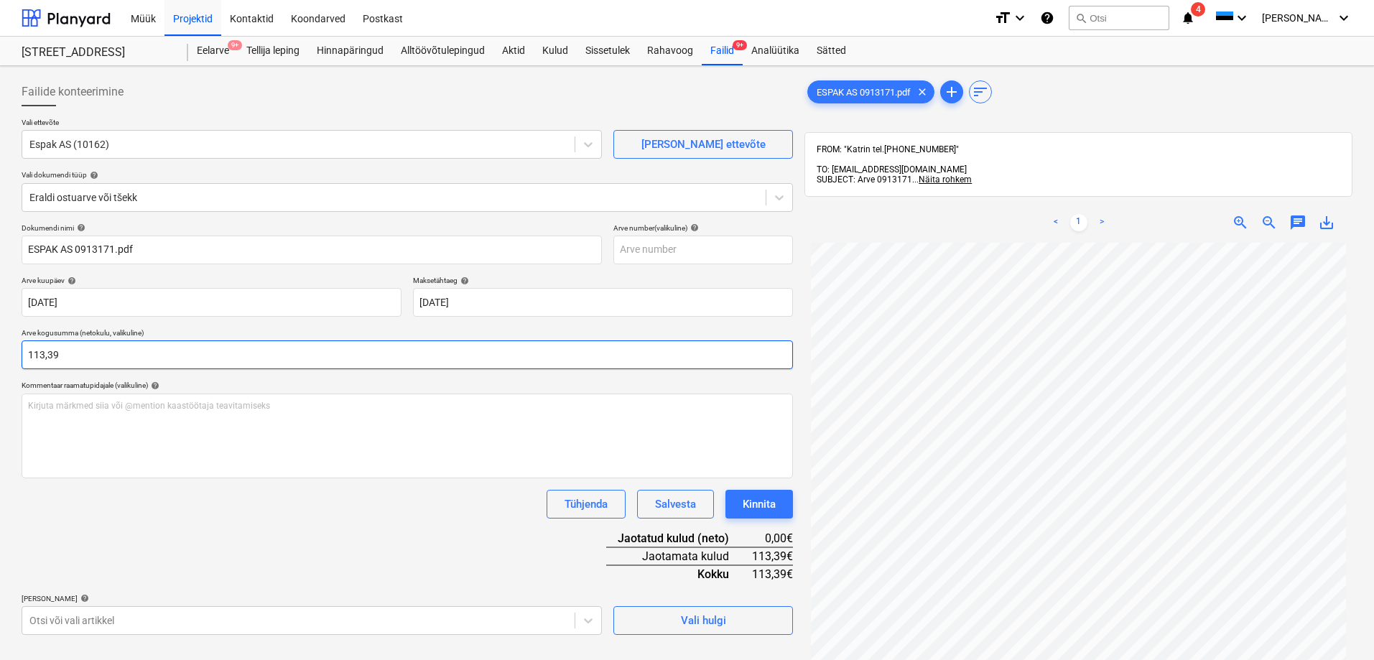
type input "113,39"
click at [284, 512] on div "Tühjenda Salvesta Kinnita" at bounding box center [407, 504] width 771 height 29
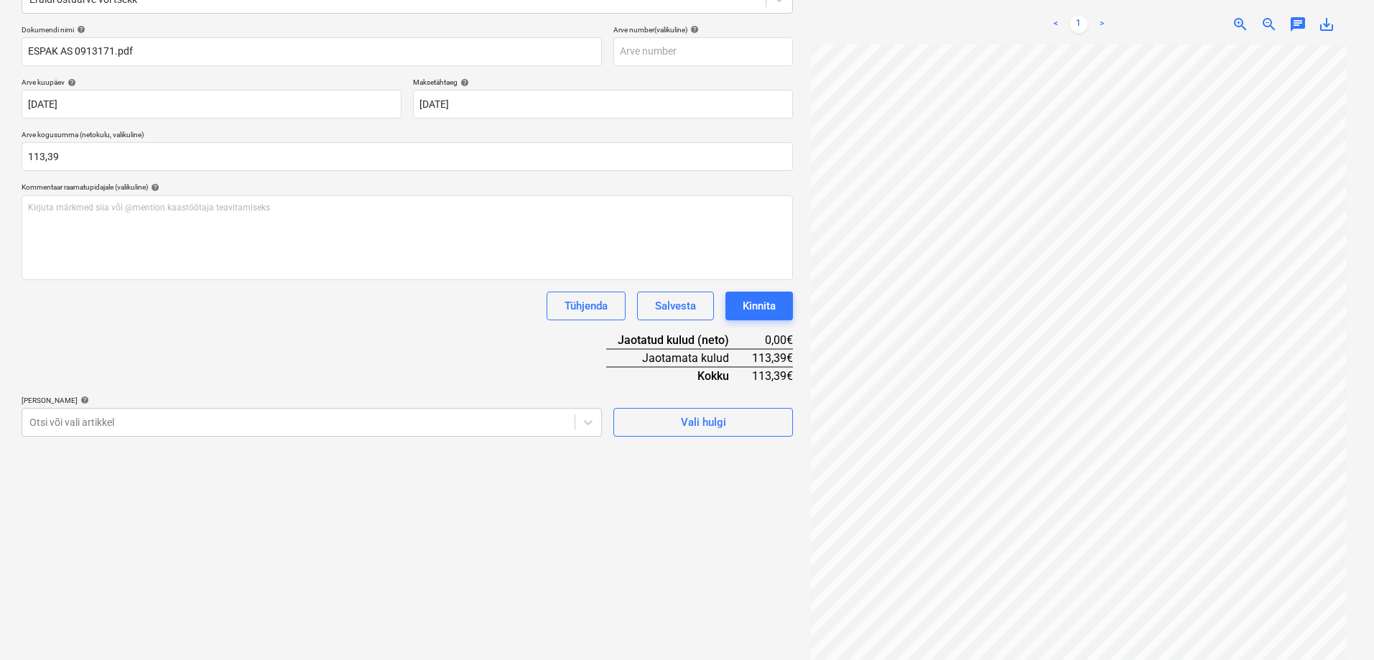
scroll to position [204, 0]
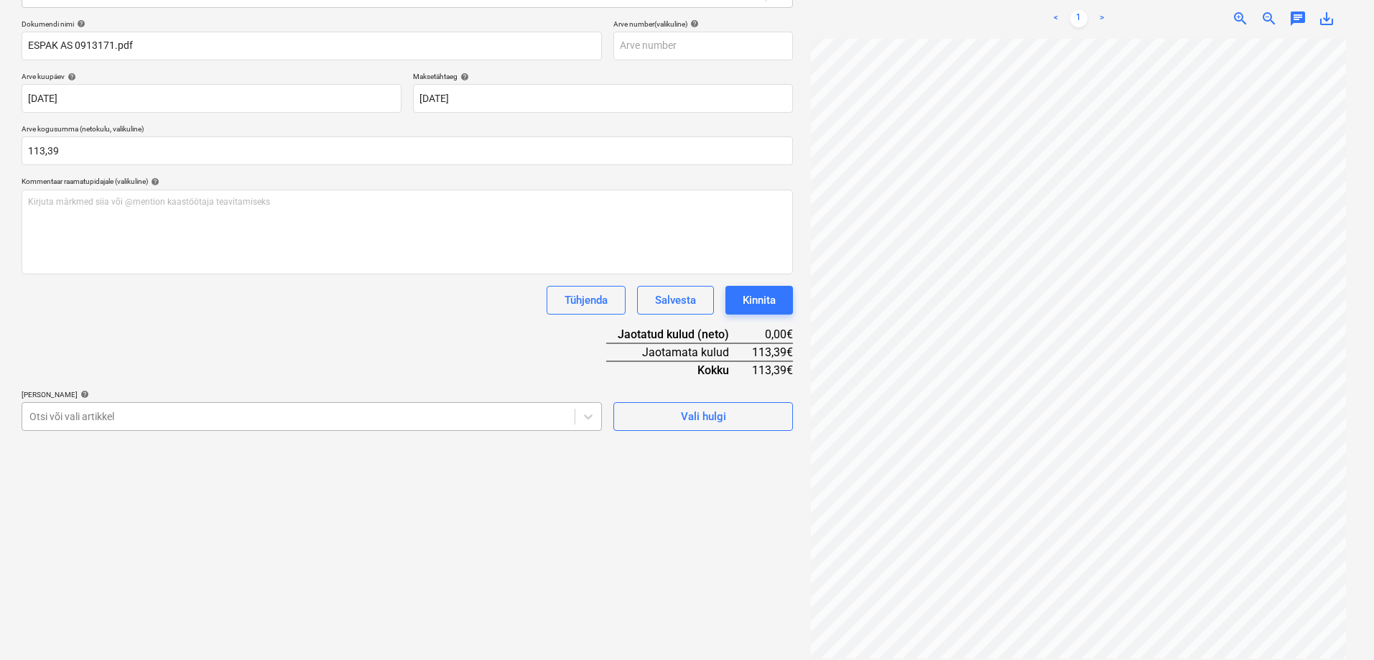
click at [116, 413] on div at bounding box center [298, 416] width 538 height 14
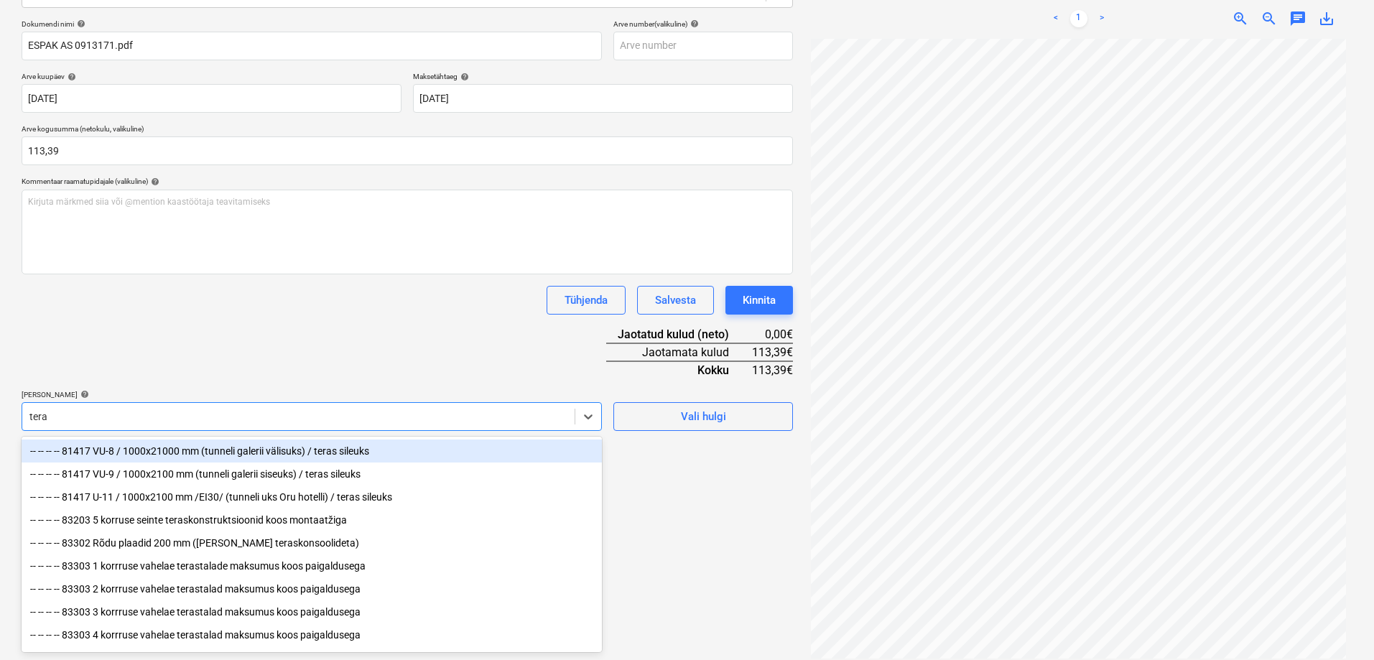
type input "teras"
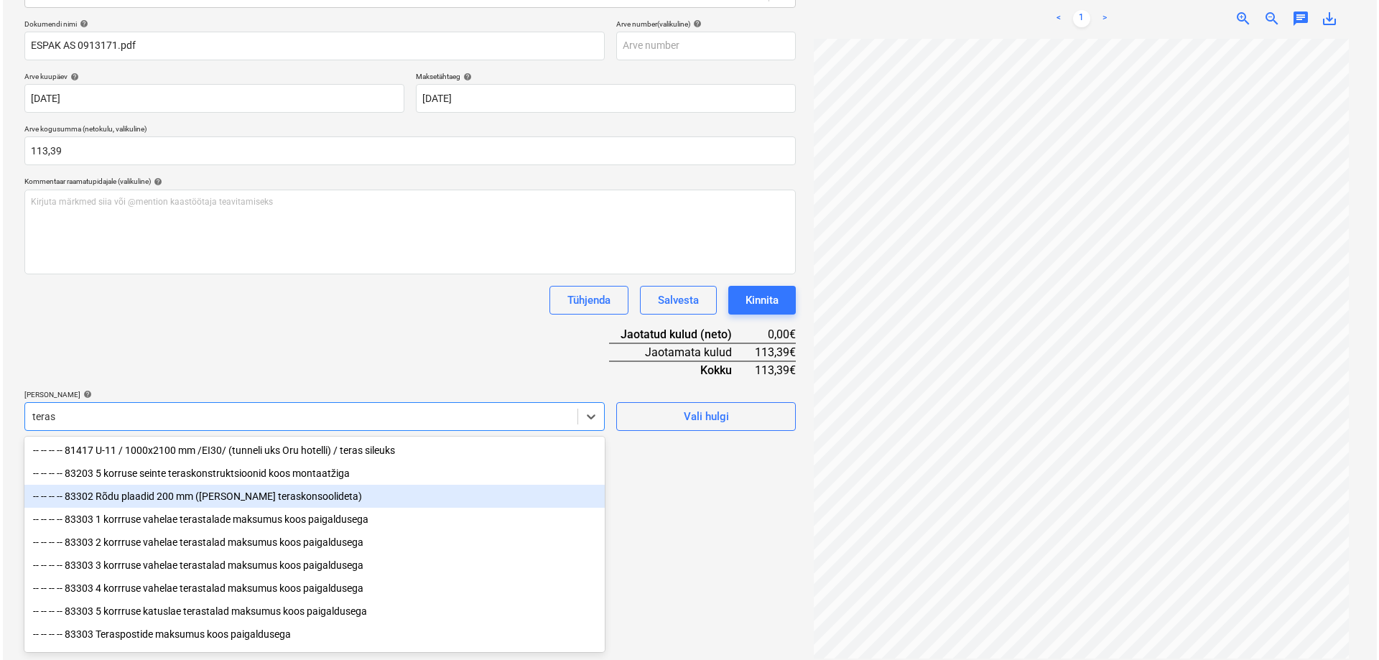
scroll to position [72, 0]
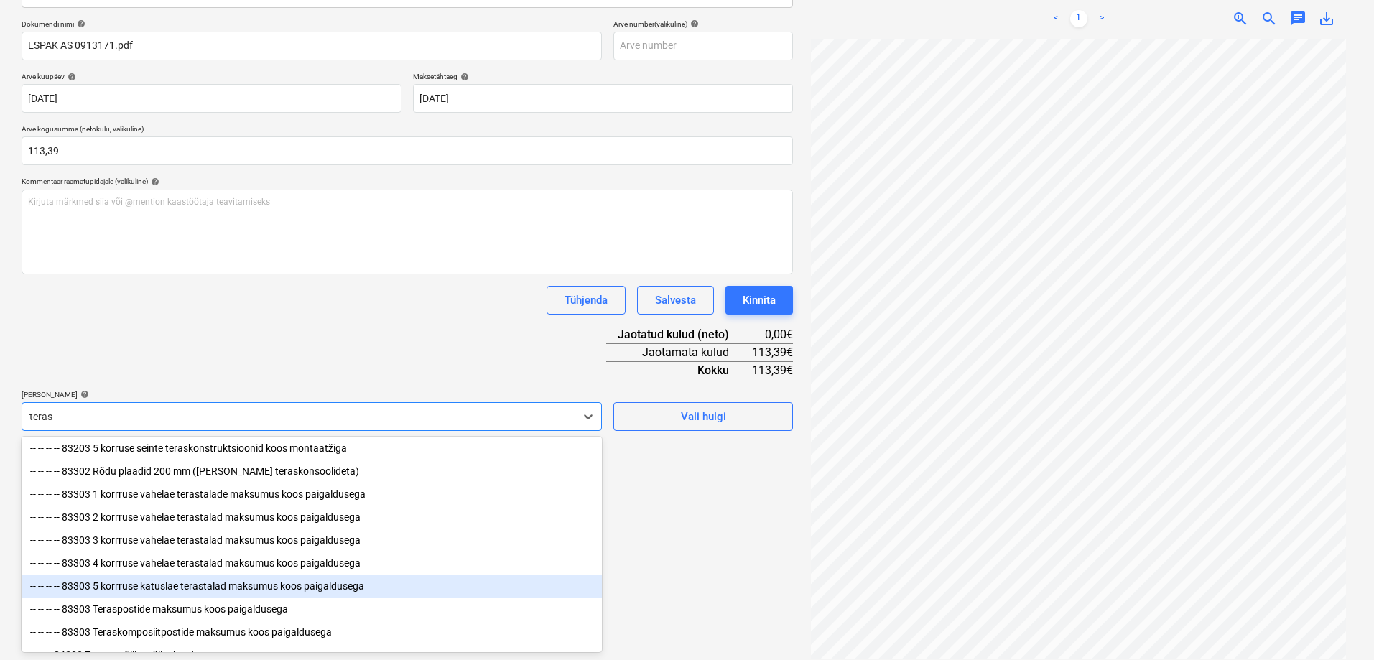
click at [172, 590] on div "-- -- -- -- 83303 5 korrruse katuslae terastalad maksumus koos paigaldusega" at bounding box center [312, 586] width 580 height 23
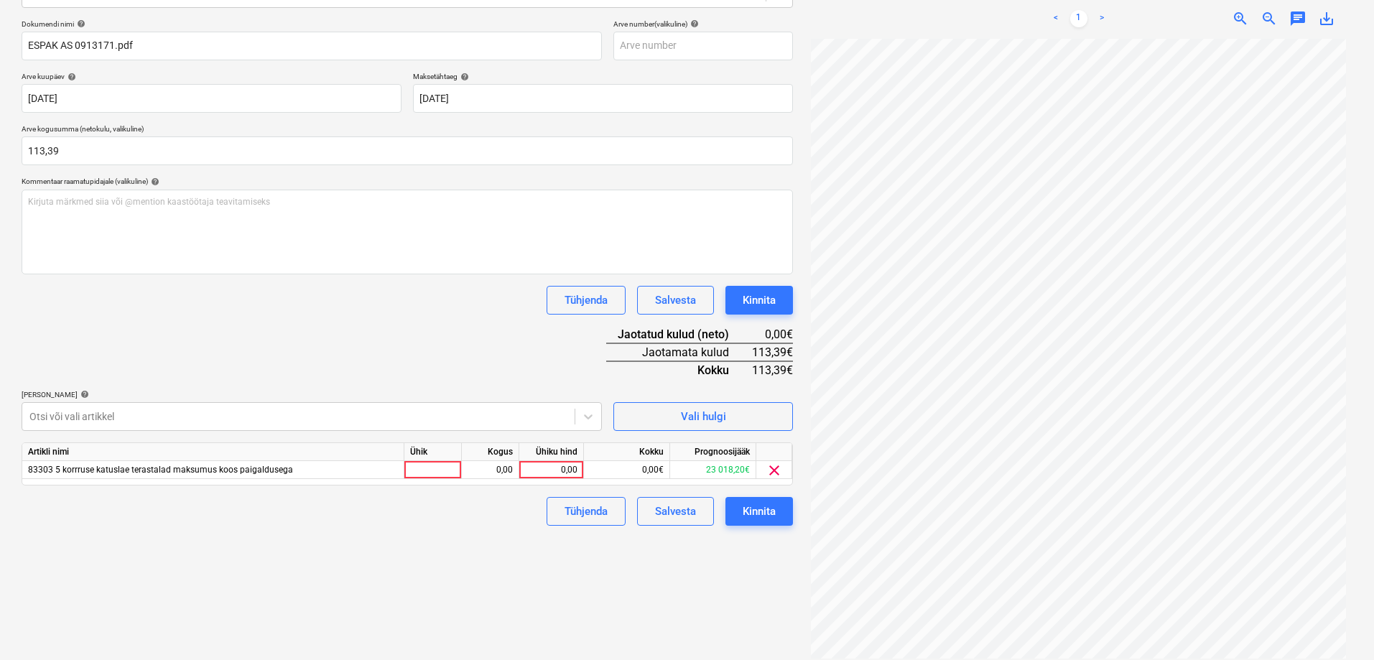
click at [700, 583] on div "Failide konteerimine Vali ettevõte Espak AS (10162) Lisa uus ettevõte Vali doku…" at bounding box center [407, 266] width 783 height 796
click at [559, 468] on div "0,00" at bounding box center [551, 470] width 52 height 18
type input "113,39"
click at [498, 562] on div "Failide konteerimine Vali ettevõte Espak AS (10162) Lisa uus ettevõte Vali doku…" at bounding box center [407, 266] width 783 height 796
click at [748, 511] on div "Kinnita" at bounding box center [759, 511] width 33 height 19
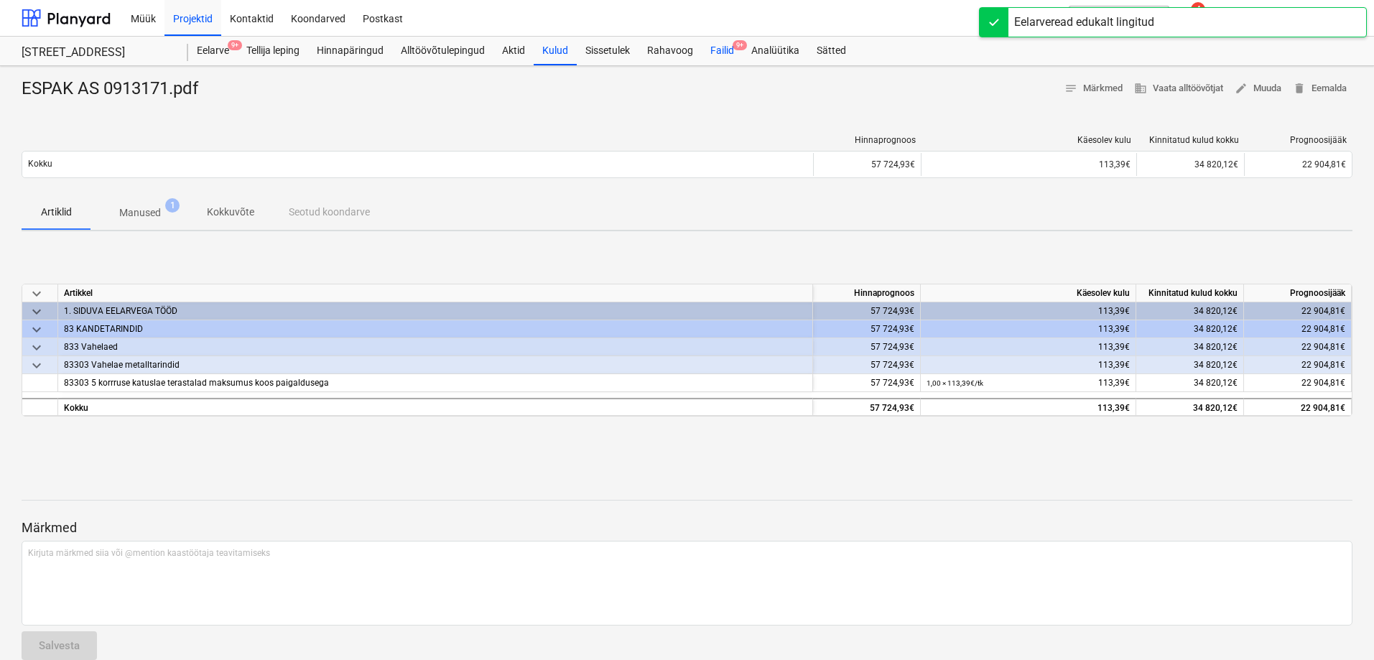
click at [727, 52] on div "Failid 9+" at bounding box center [722, 51] width 41 height 29
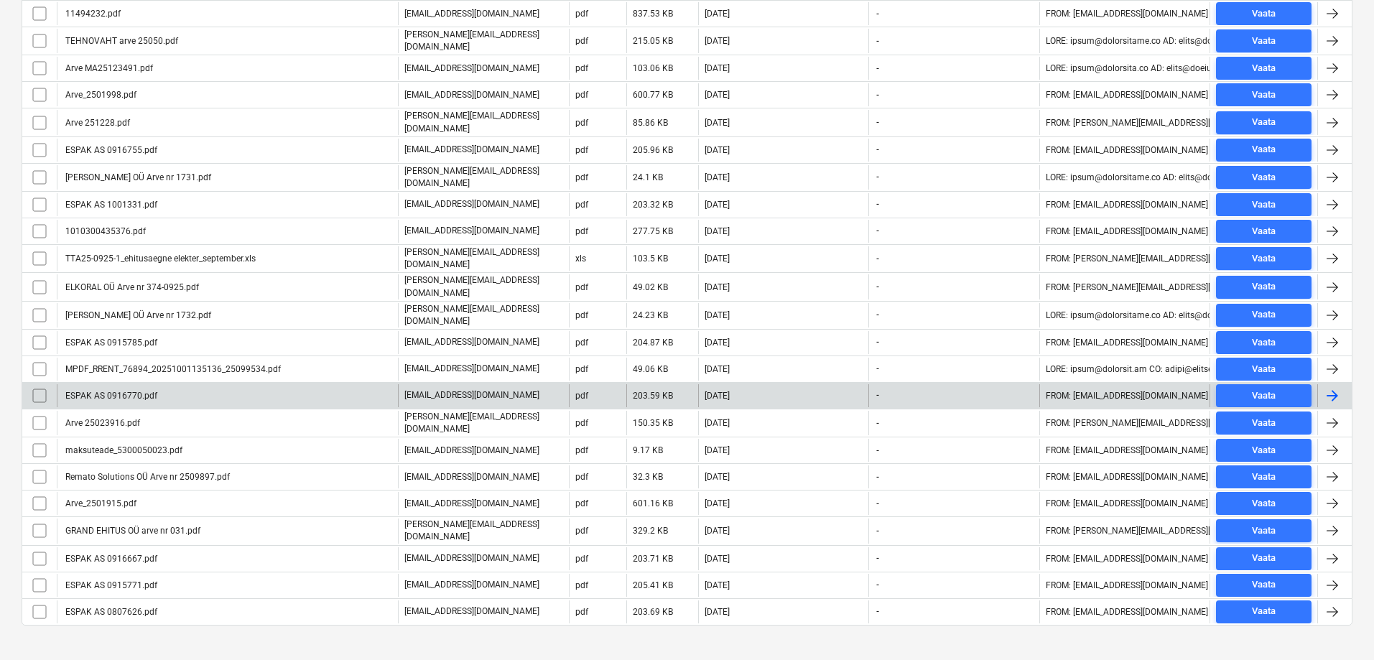
scroll to position [433, 0]
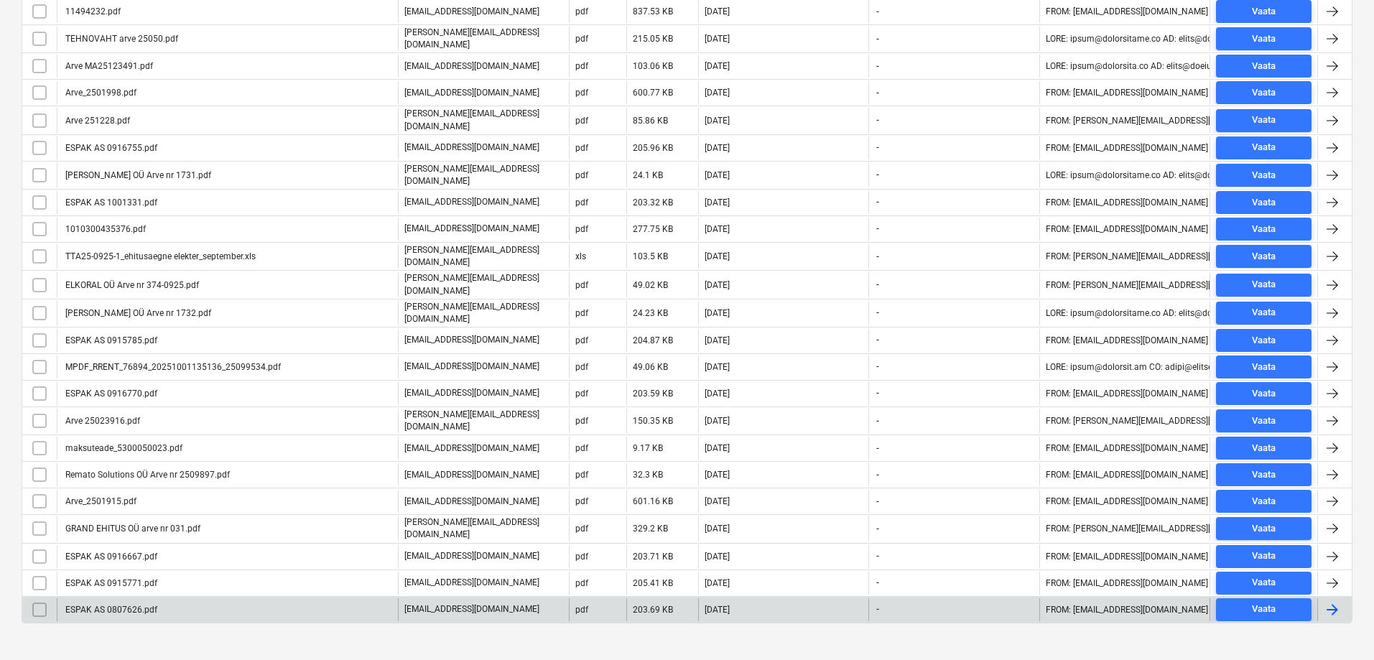
click at [122, 605] on div "ESPAK AS 0807626.pdf" at bounding box center [110, 610] width 94 height 10
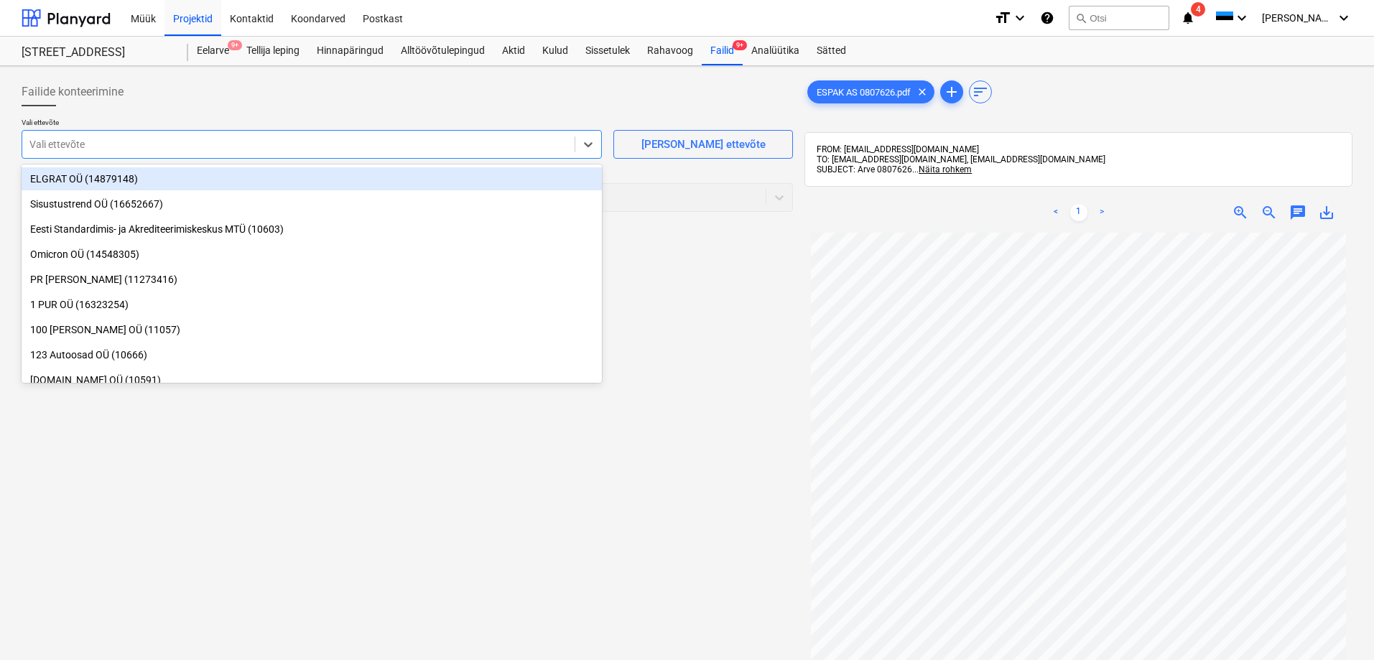
click at [113, 139] on div at bounding box center [298, 144] width 538 height 14
type input "esp"
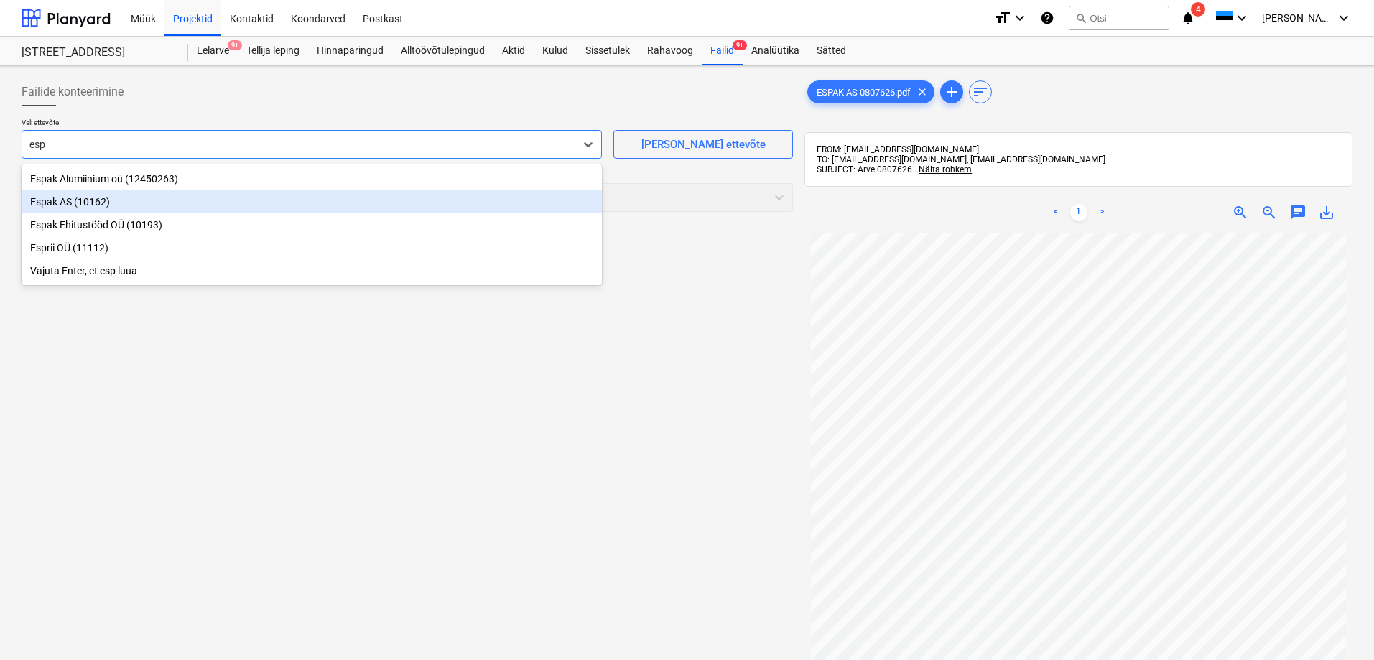
click at [55, 199] on div "Espak AS (10162)" at bounding box center [312, 201] width 580 height 23
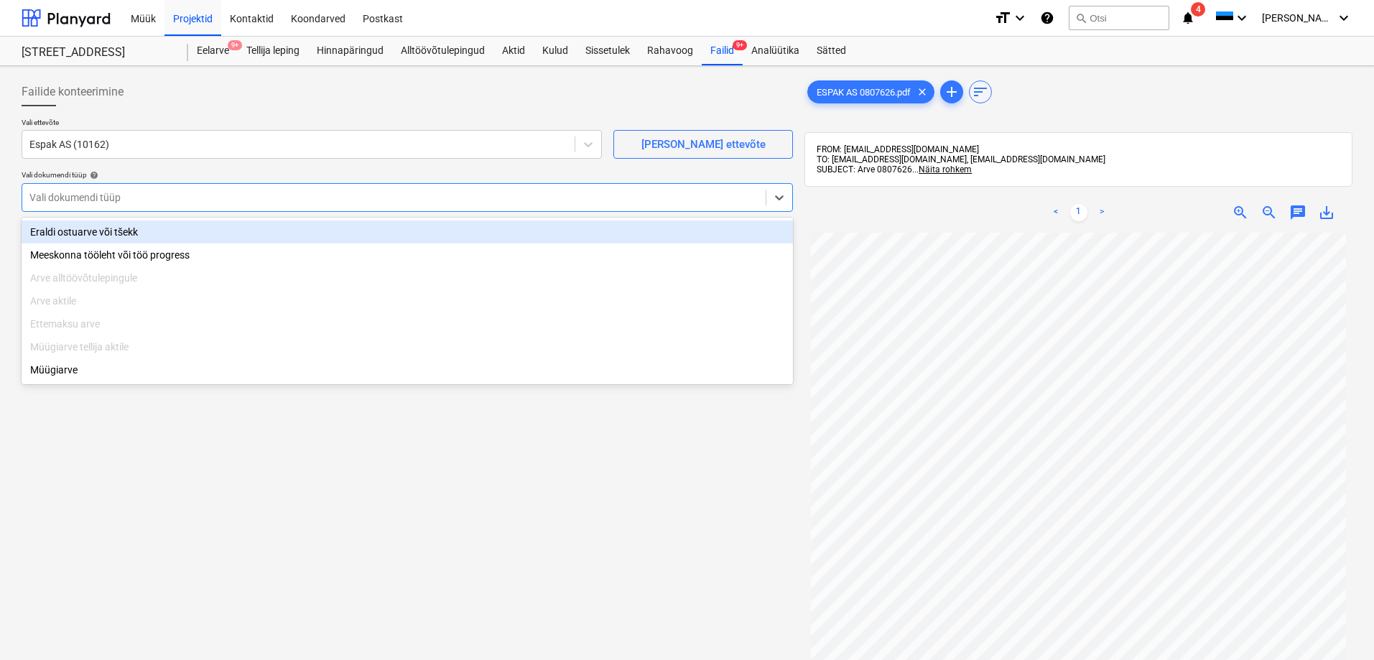
click at [83, 200] on div at bounding box center [393, 197] width 729 height 14
click at [77, 234] on div "Eraldi ostuarve või tšekk" at bounding box center [407, 231] width 771 height 23
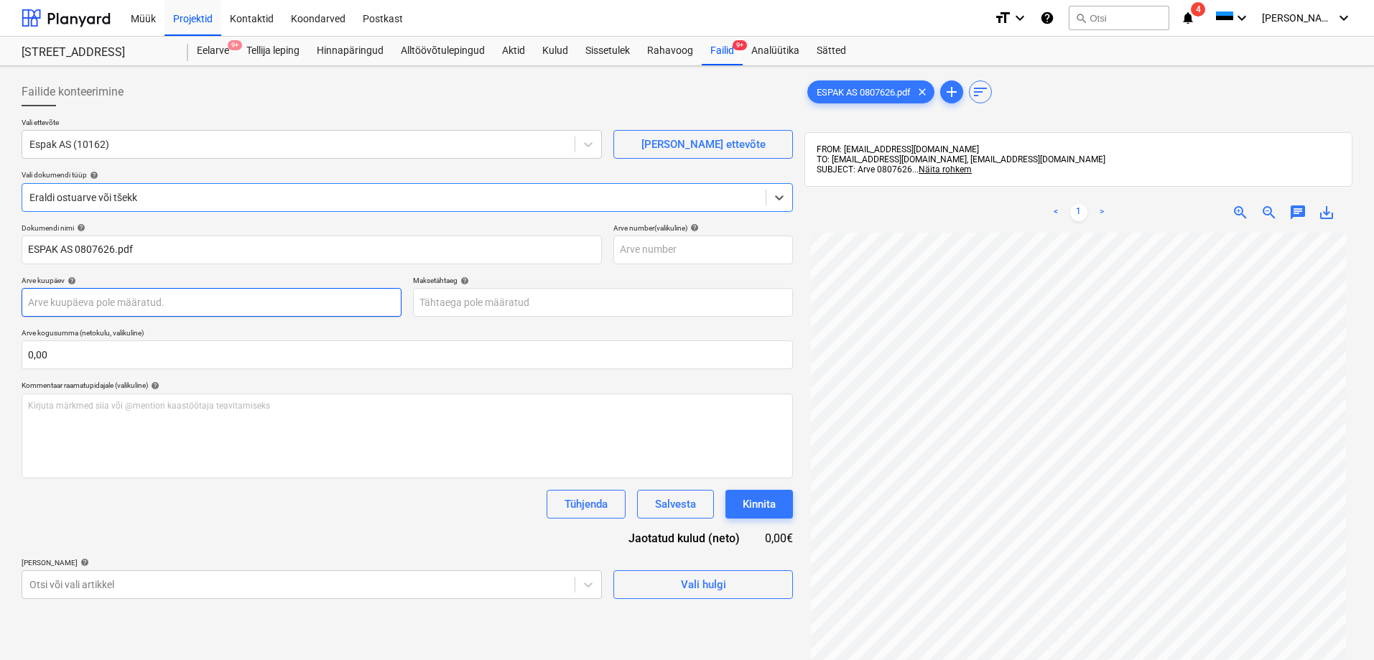
click at [90, 299] on body "Müük Projektid Kontaktid Koondarved Postkast format_size keyboard_arrow_down he…" at bounding box center [687, 330] width 1374 height 660
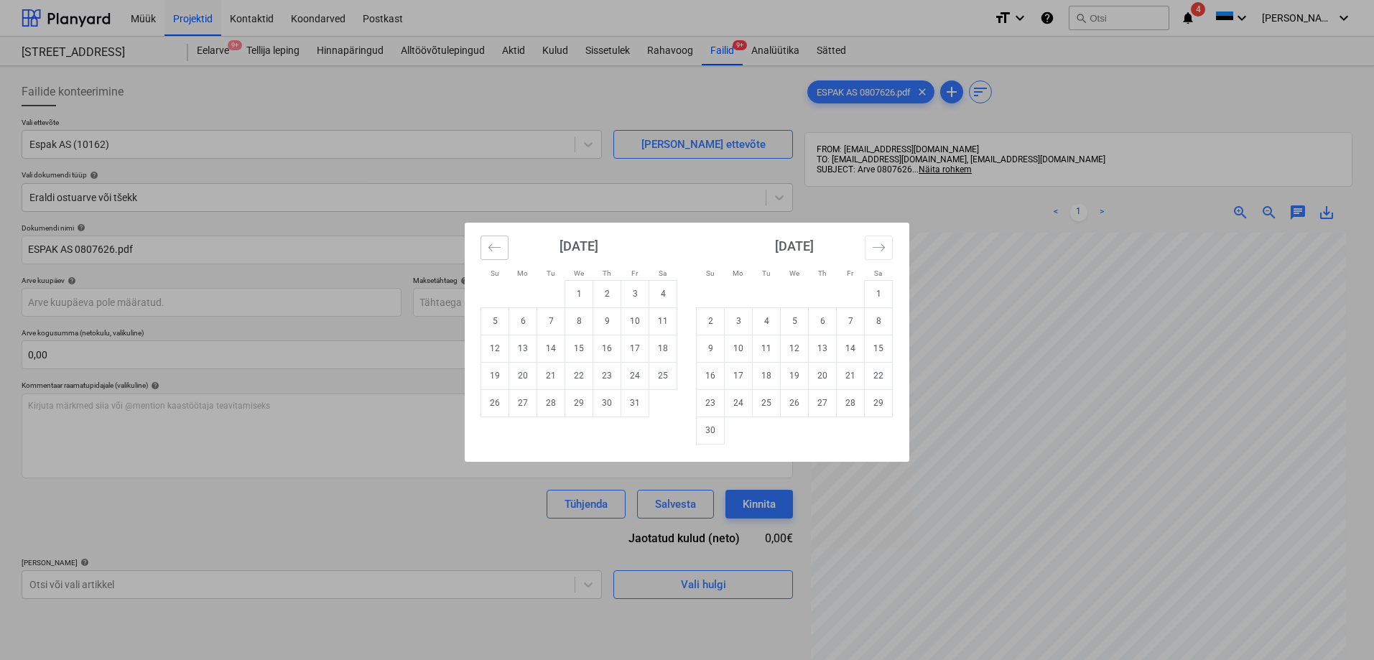
click at [493, 249] on icon "Move backward to switch to the previous month." at bounding box center [495, 248] width 14 height 14
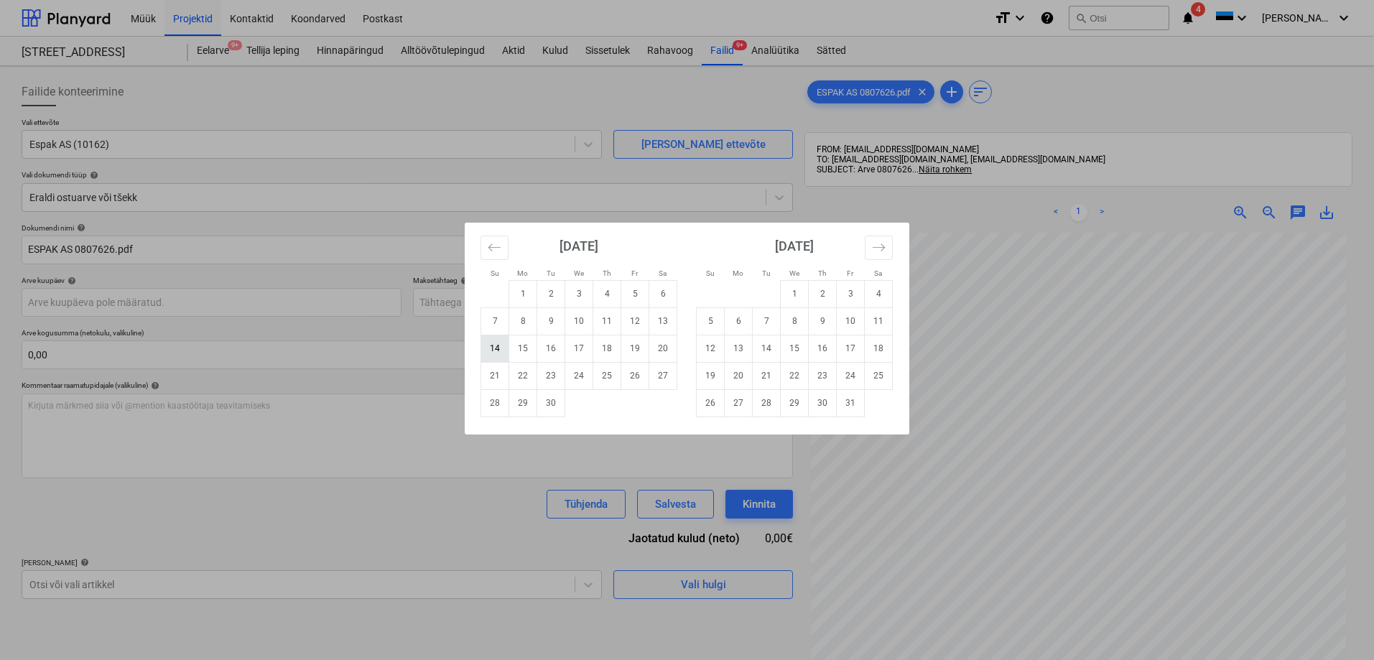
click at [491, 349] on td "14" at bounding box center [495, 348] width 28 height 27
type input "14 Sep 2025"
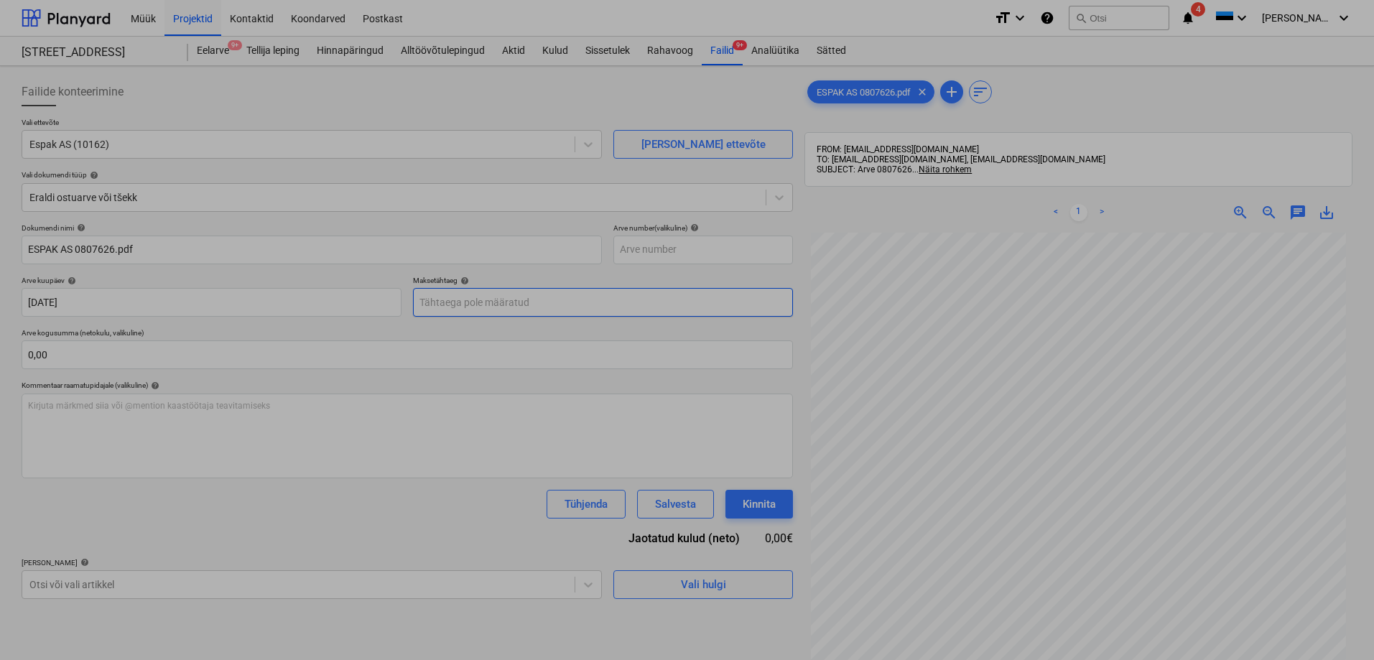
click at [466, 306] on body "Müük Projektid Kontaktid Koondarved Postkast format_size keyboard_arrow_down he…" at bounding box center [687, 330] width 1374 height 660
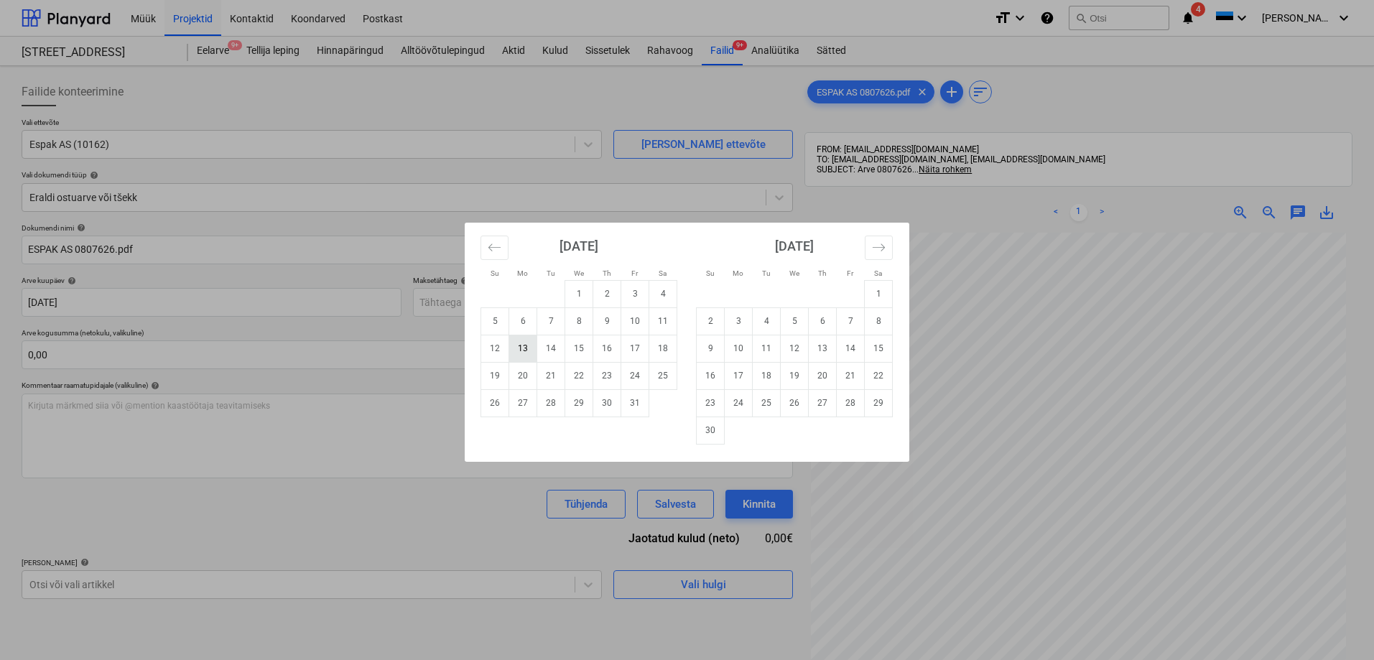
click at [523, 349] on td "13" at bounding box center [523, 348] width 28 height 27
type input "13 Oct 2025"
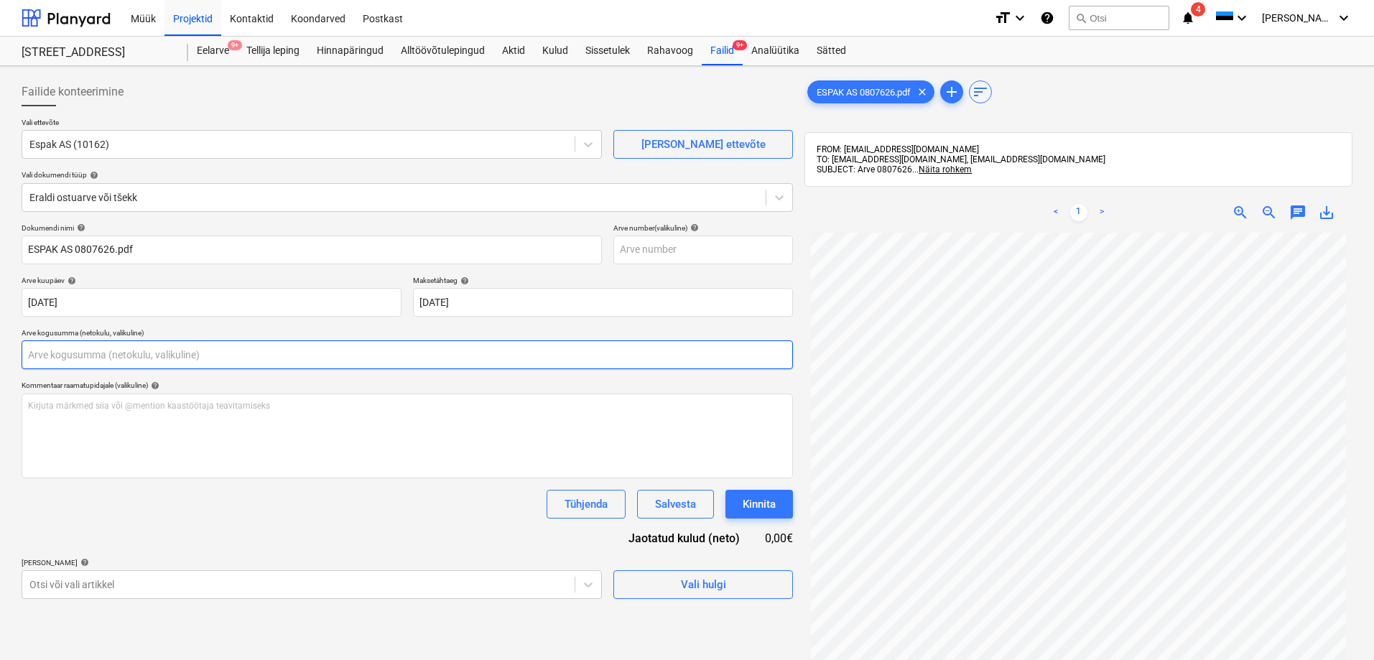
click at [298, 363] on input "text" at bounding box center [407, 354] width 771 height 29
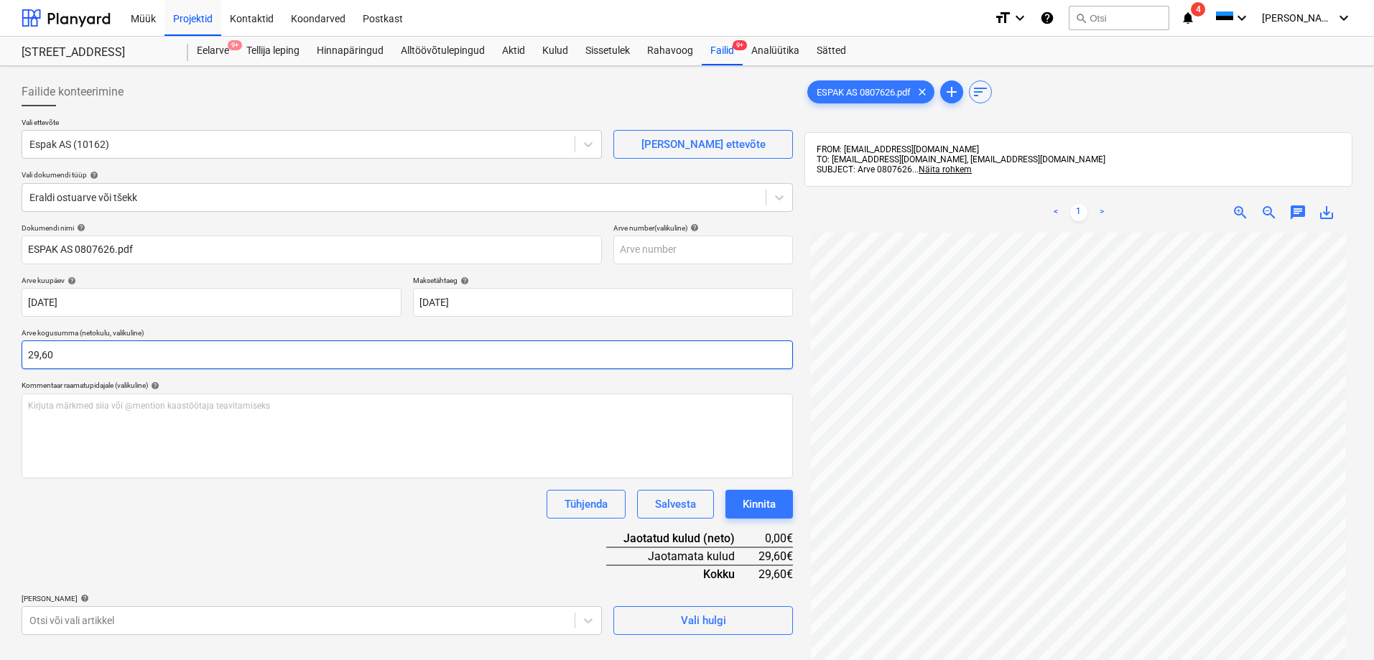
type input "29,60"
click at [197, 499] on div "Tühjenda Salvesta Kinnita" at bounding box center [407, 504] width 771 height 29
click at [269, 515] on div "Tühjenda Salvesta Kinnita" at bounding box center [407, 504] width 771 height 29
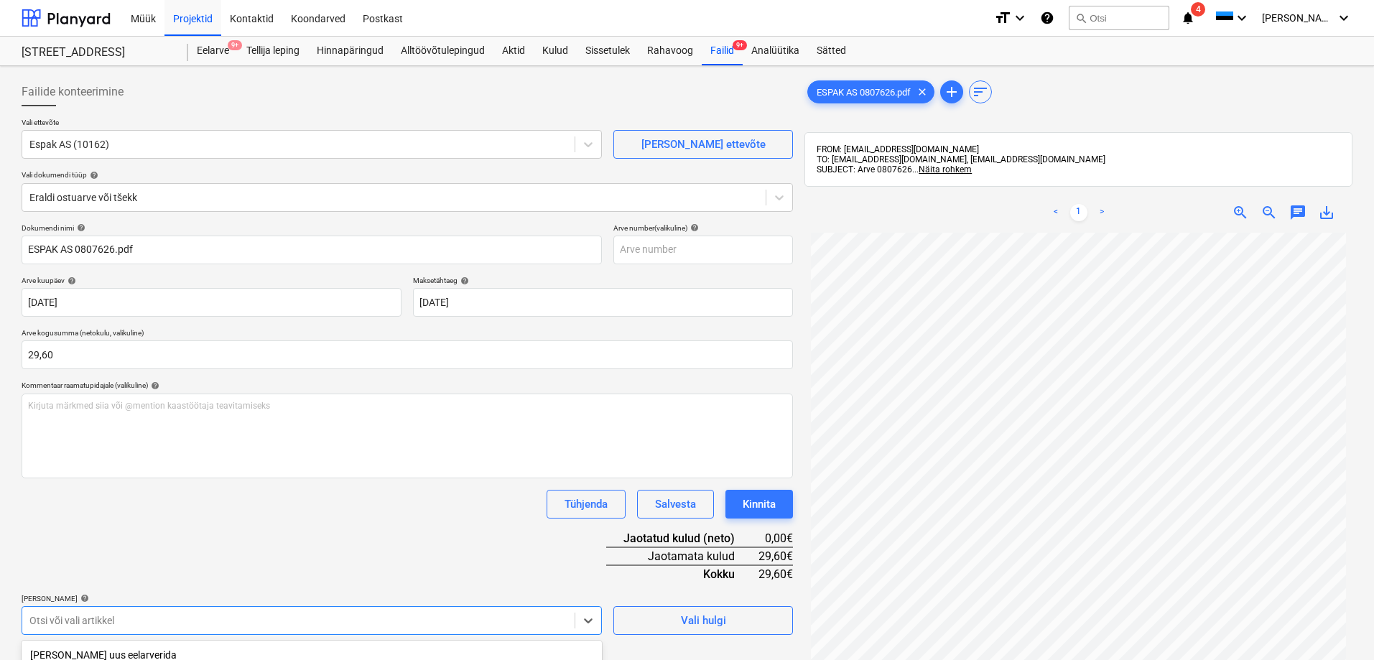
scroll to position [204, 0]
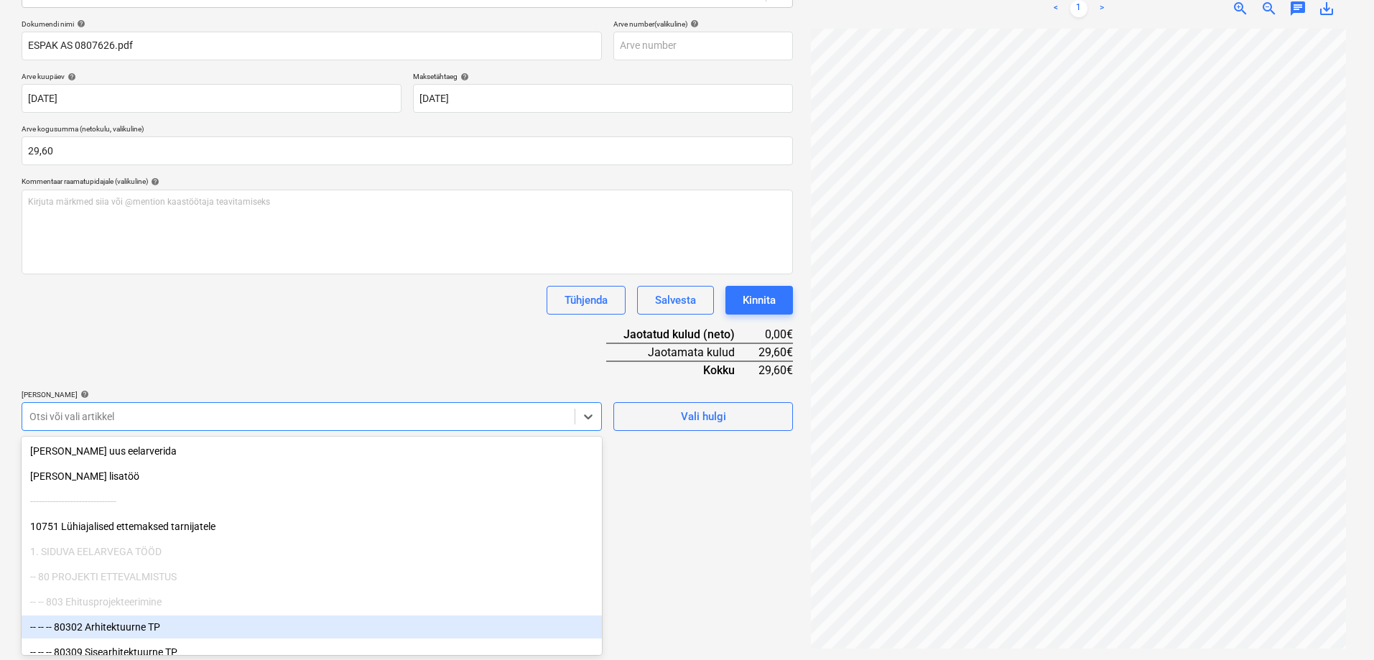
click at [192, 456] on body "Müük Projektid Kontaktid Koondarved Postkast format_size keyboard_arrow_down he…" at bounding box center [687, 126] width 1374 height 660
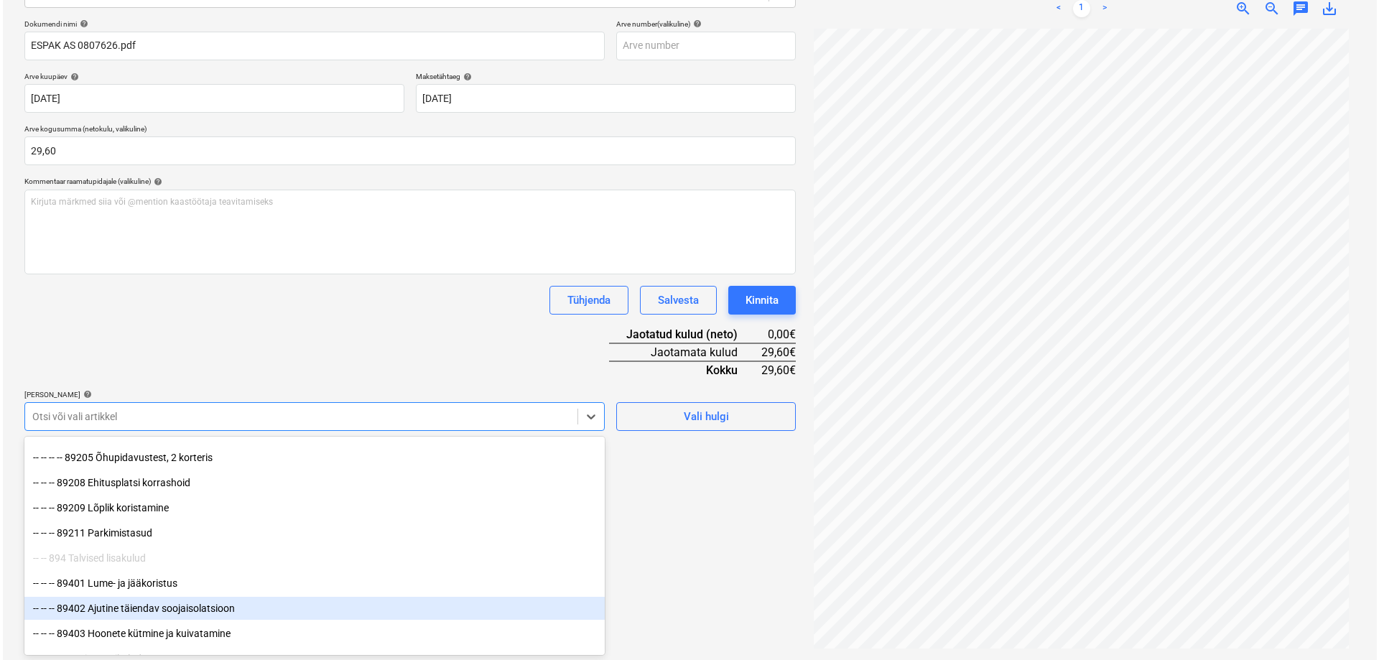
scroll to position [12490, 0]
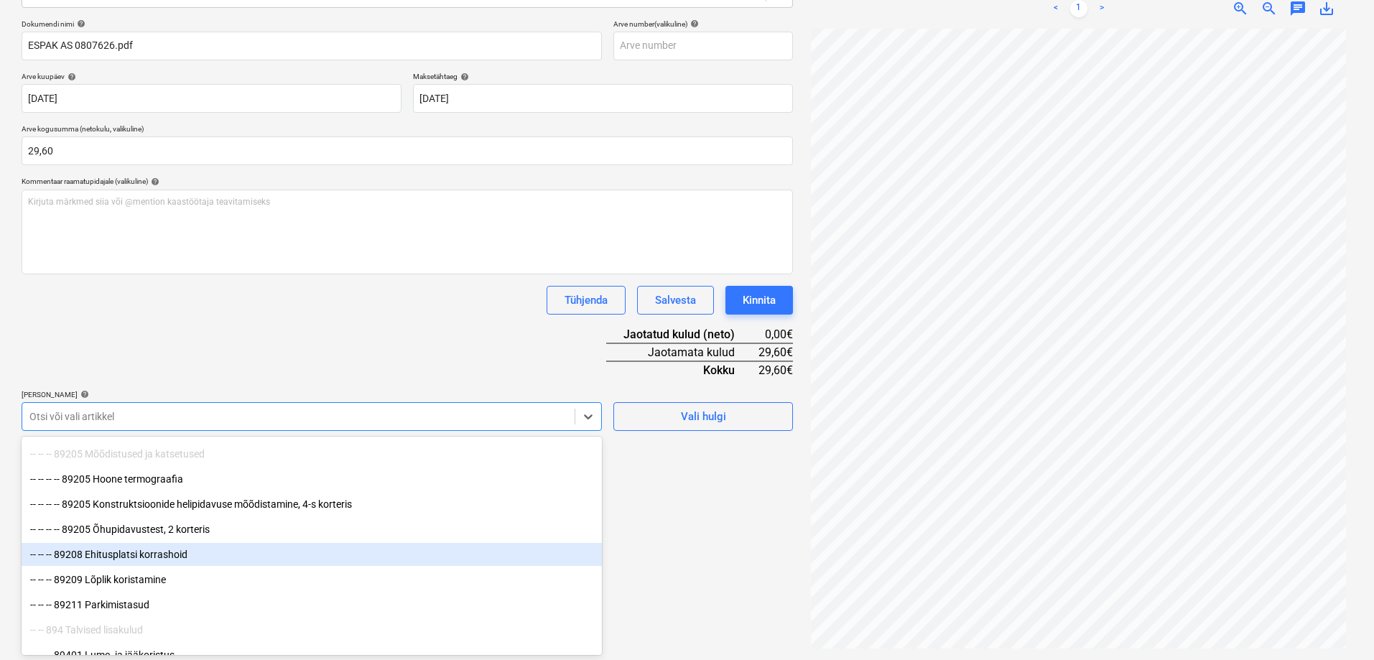
click at [157, 552] on div "-- -- -- 89208 Ehitusplatsi korrashoid" at bounding box center [312, 554] width 580 height 23
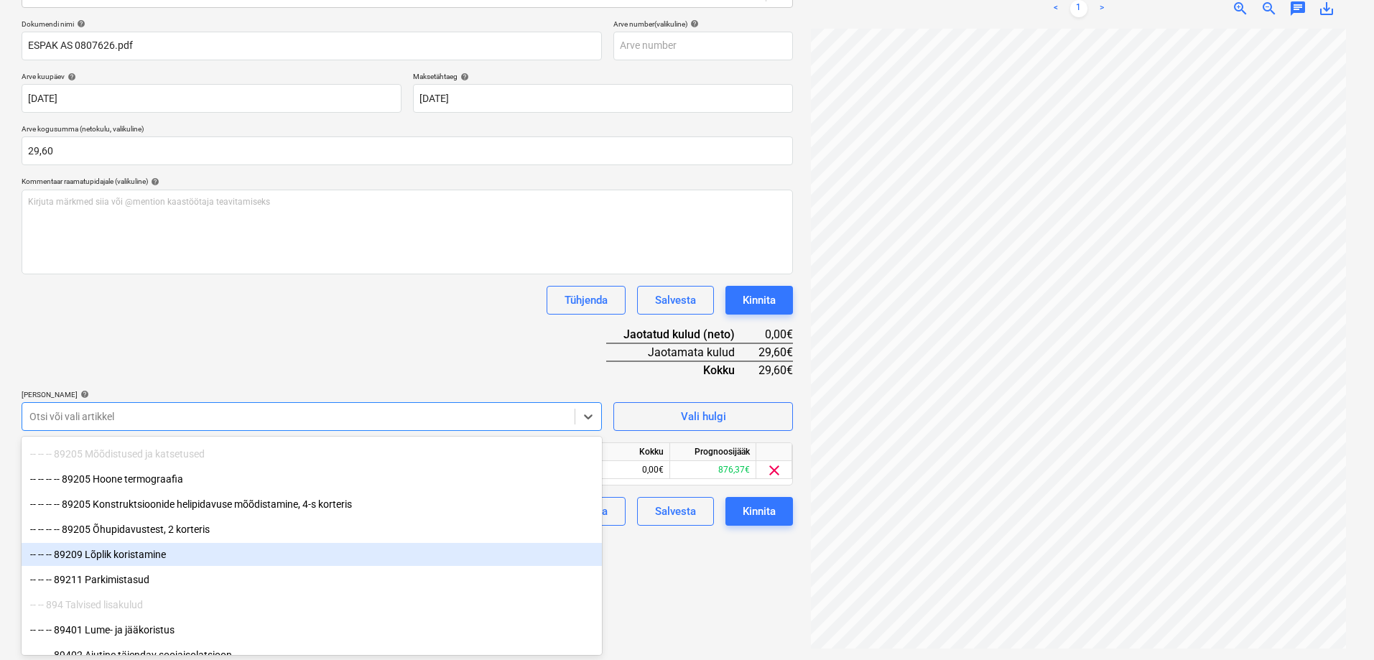
click at [706, 578] on div "Failide konteerimine Vali ettevõte Espak AS (10162) Lisa uus ettevõte Vali doku…" at bounding box center [407, 261] width 783 height 786
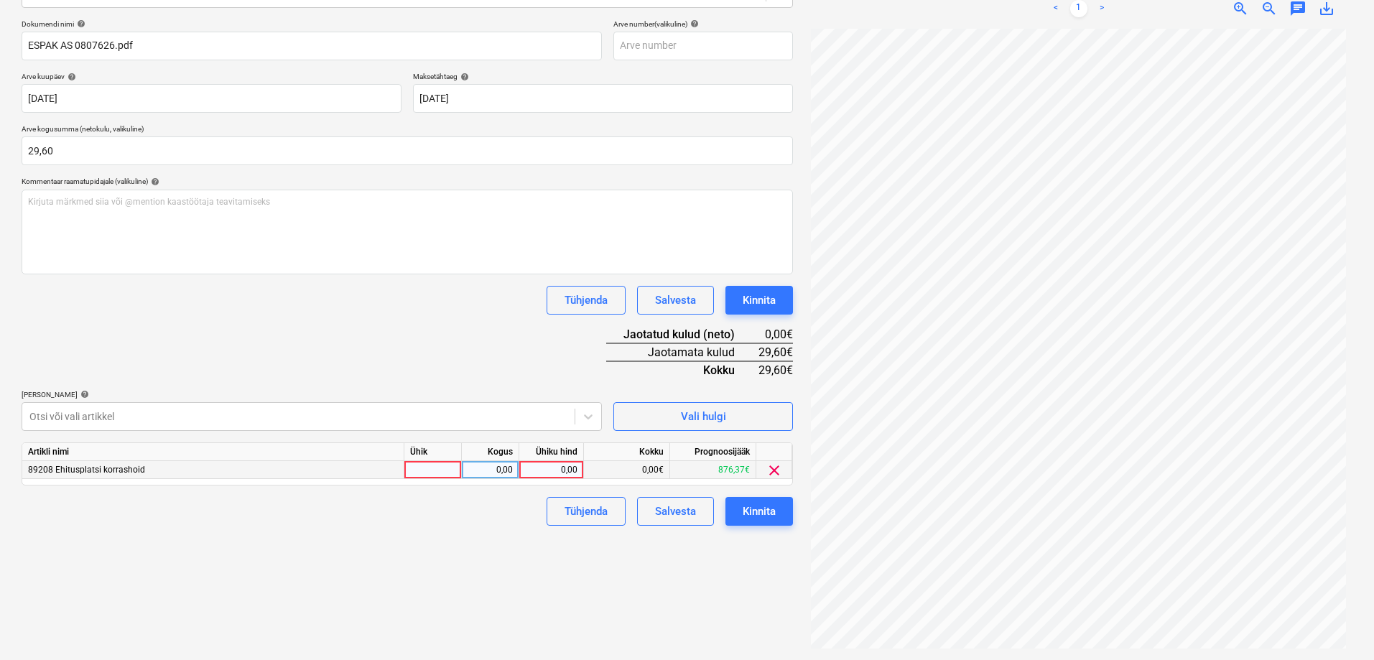
click at [553, 469] on div "0,00" at bounding box center [551, 470] width 52 height 18
type input "29,60"
click at [459, 556] on div "Failide konteerimine Vali ettevõte Espak AS (10162) Lisa uus ettevõte Vali doku…" at bounding box center [407, 261] width 783 height 786
click at [753, 510] on div "Kinnita" at bounding box center [759, 511] width 33 height 19
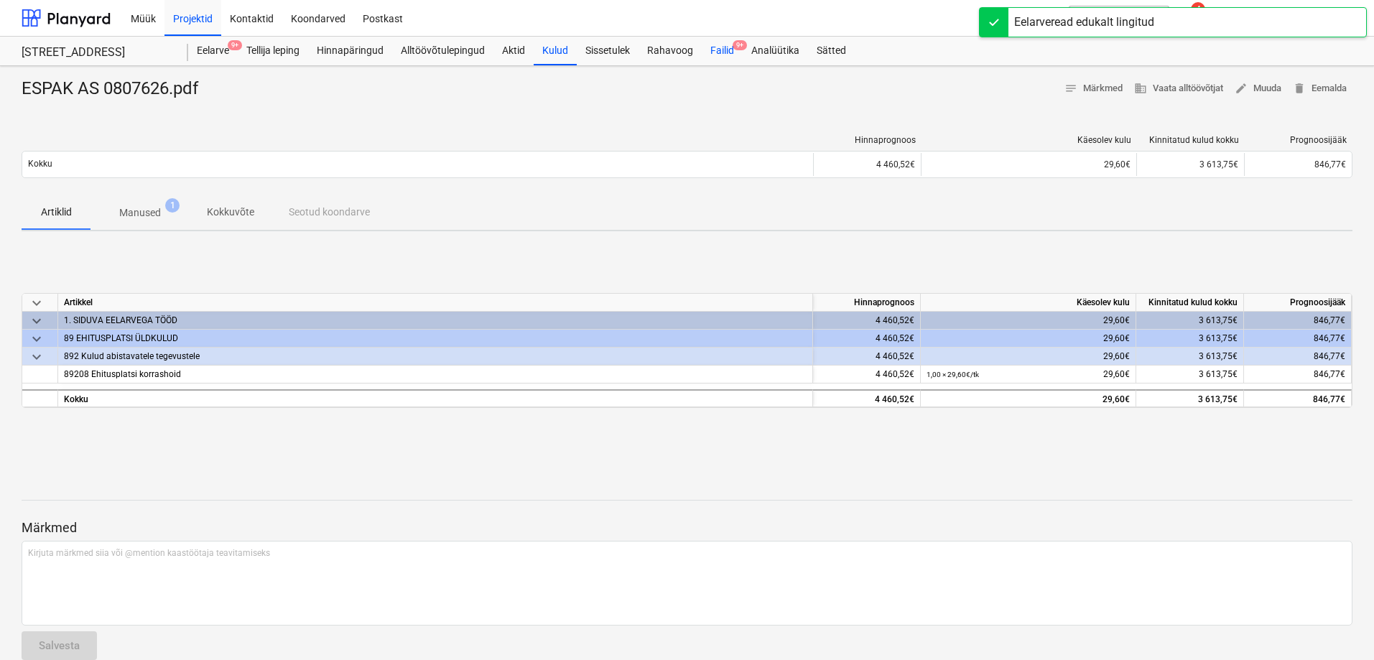
click at [730, 51] on div "Failid 9+" at bounding box center [722, 51] width 41 height 29
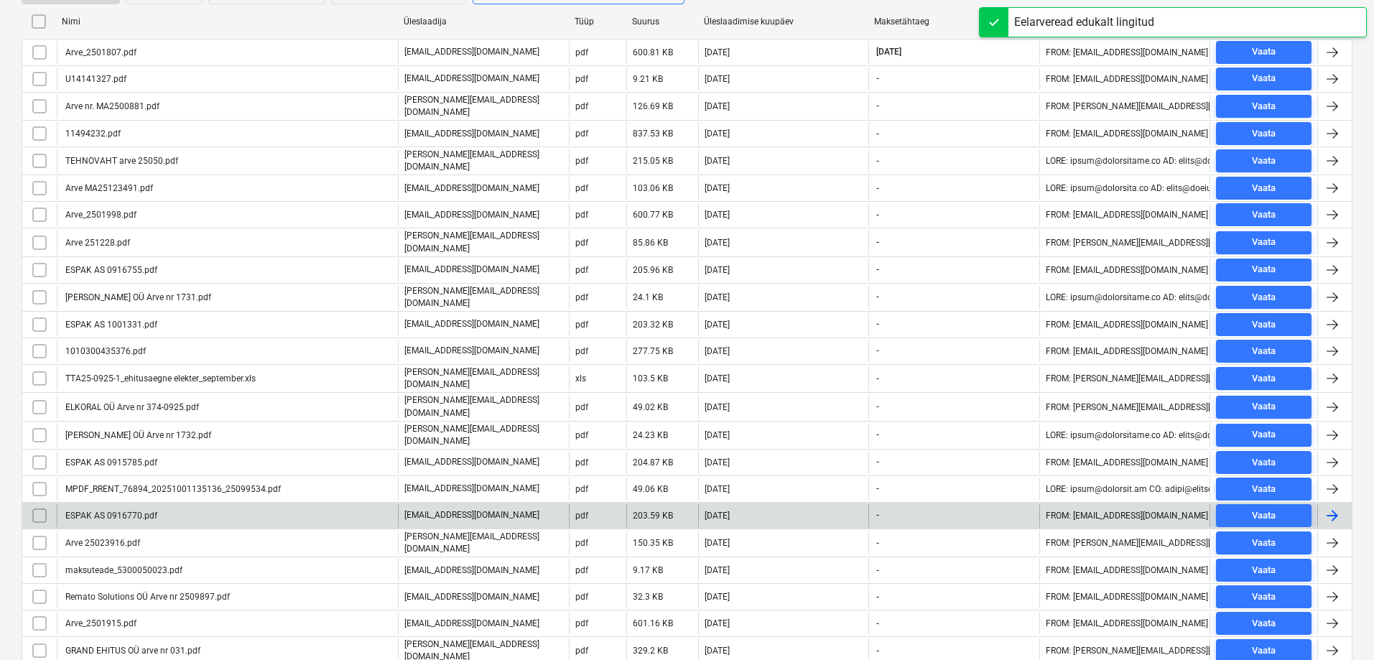
scroll to position [406, 0]
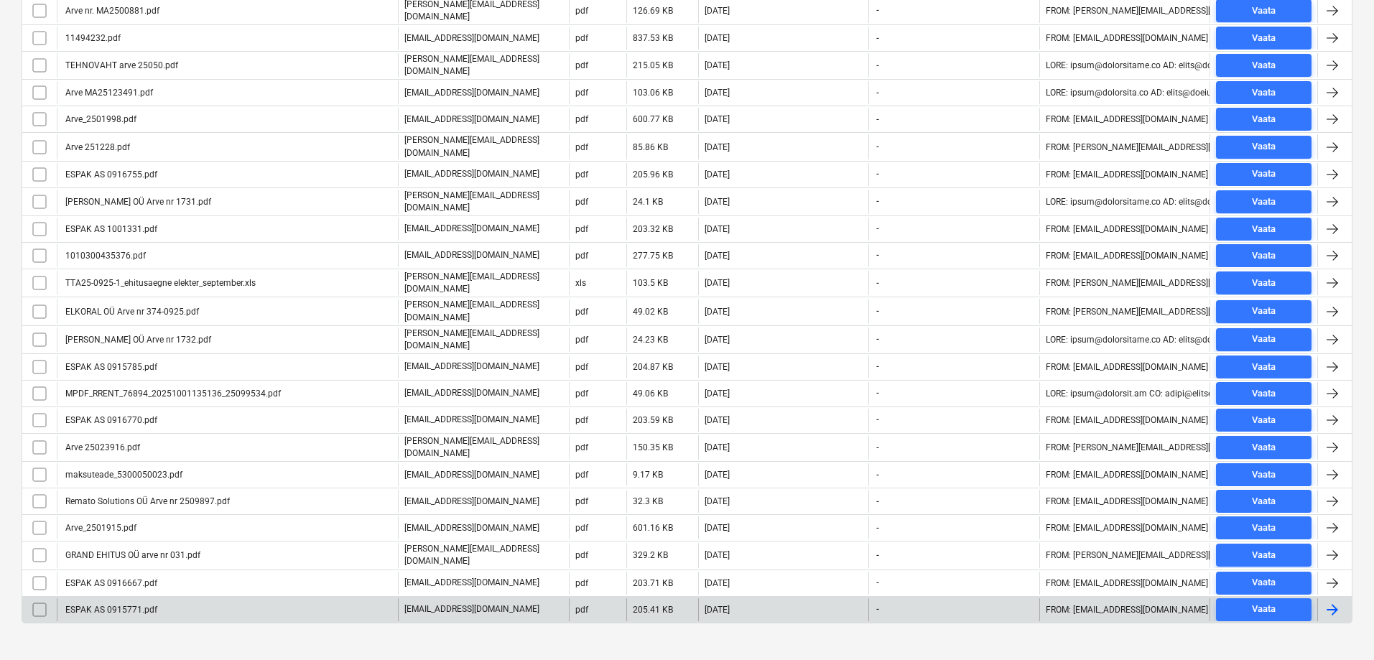
click at [103, 605] on div "ESPAK AS 0915771.pdf" at bounding box center [110, 610] width 94 height 10
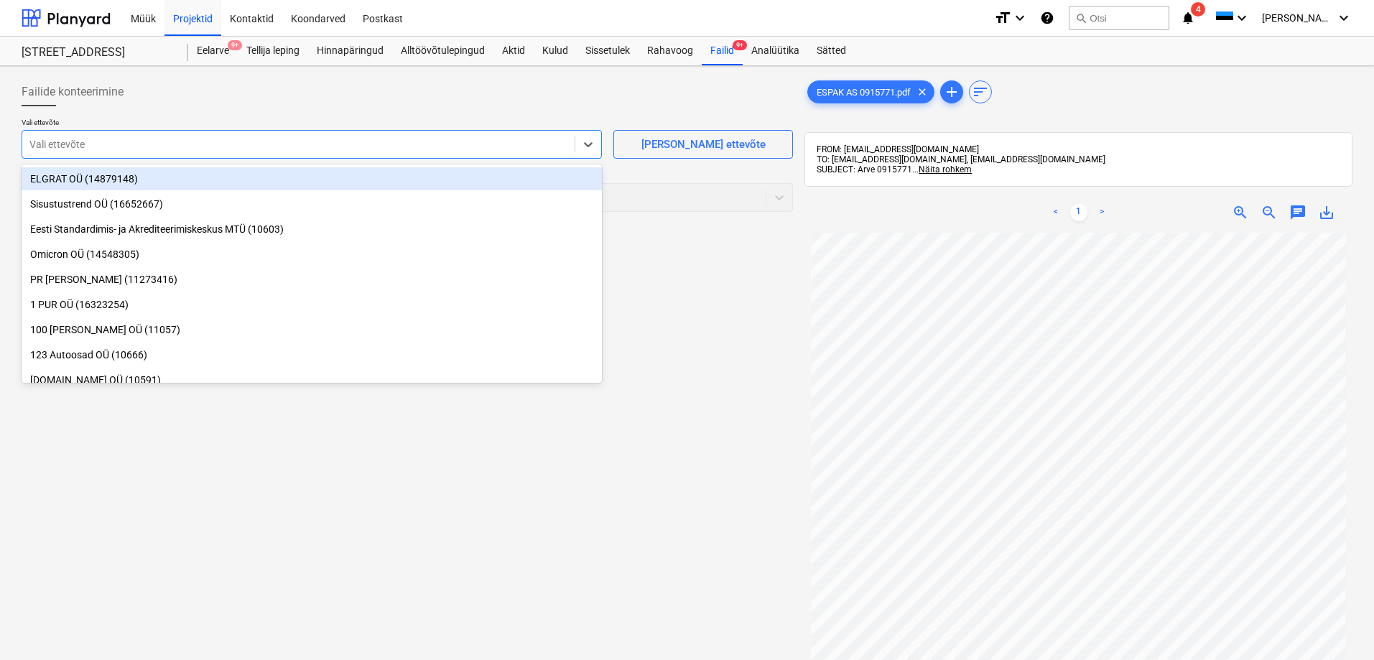
click at [71, 145] on div at bounding box center [298, 144] width 538 height 14
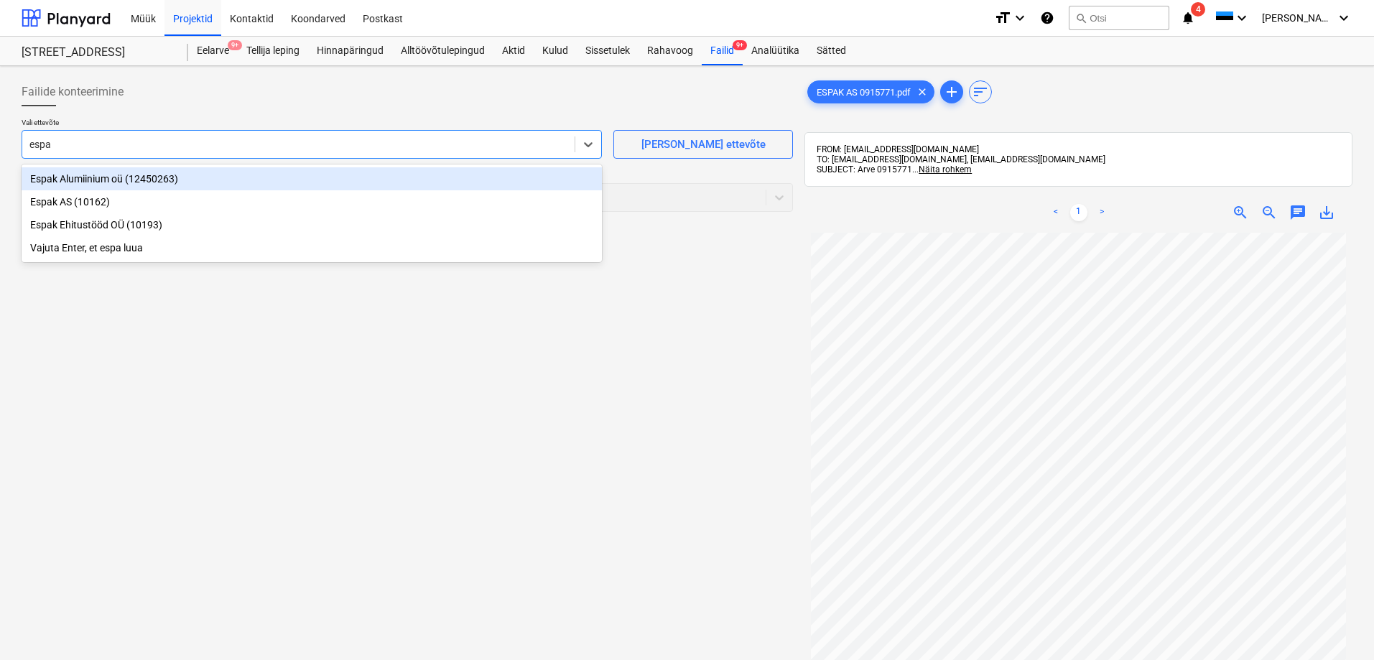
type input "espak"
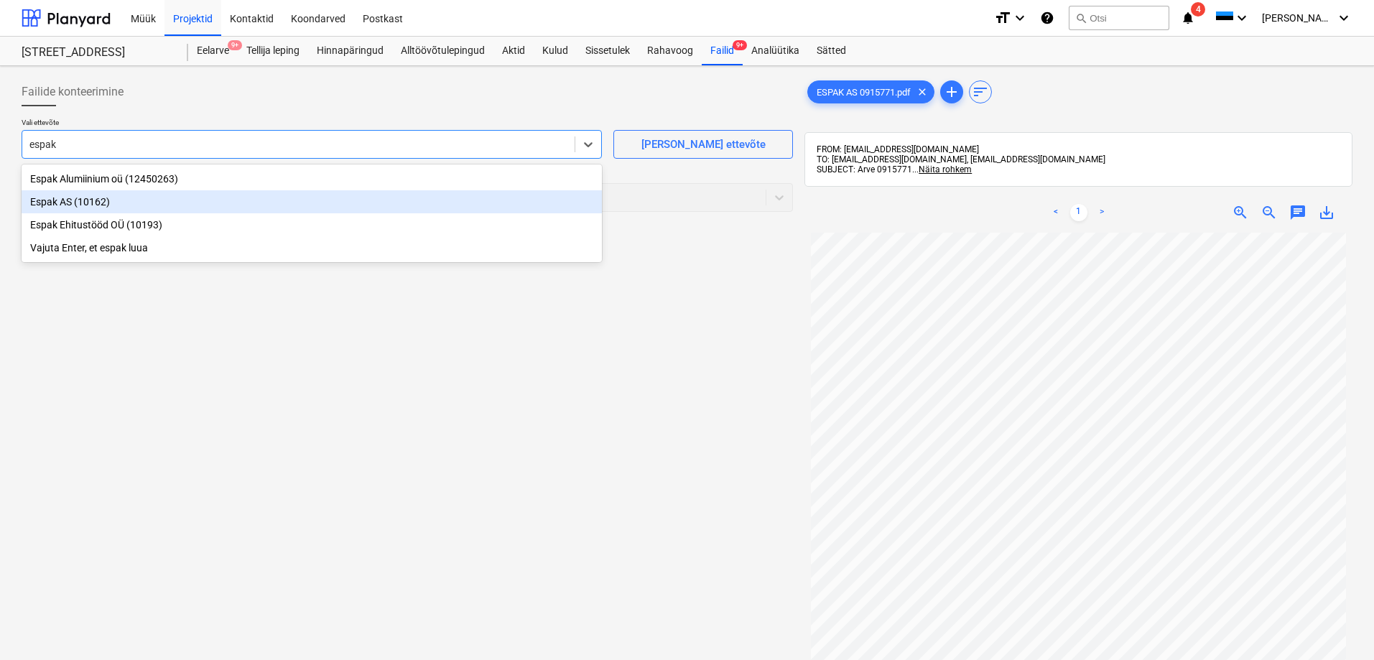
click at [50, 204] on div "Espak AS (10162)" at bounding box center [312, 201] width 580 height 23
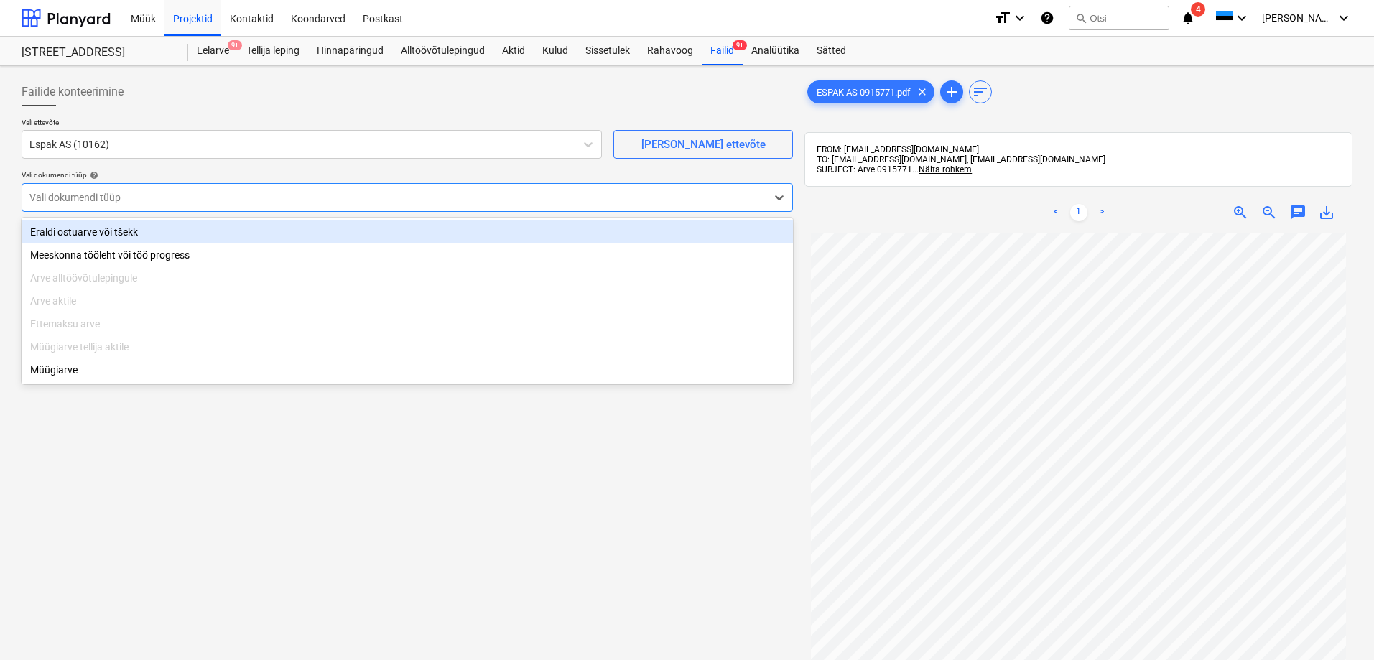
click at [60, 198] on div at bounding box center [393, 197] width 729 height 14
click at [59, 237] on div "Eraldi ostuarve või tšekk" at bounding box center [407, 231] width 771 height 23
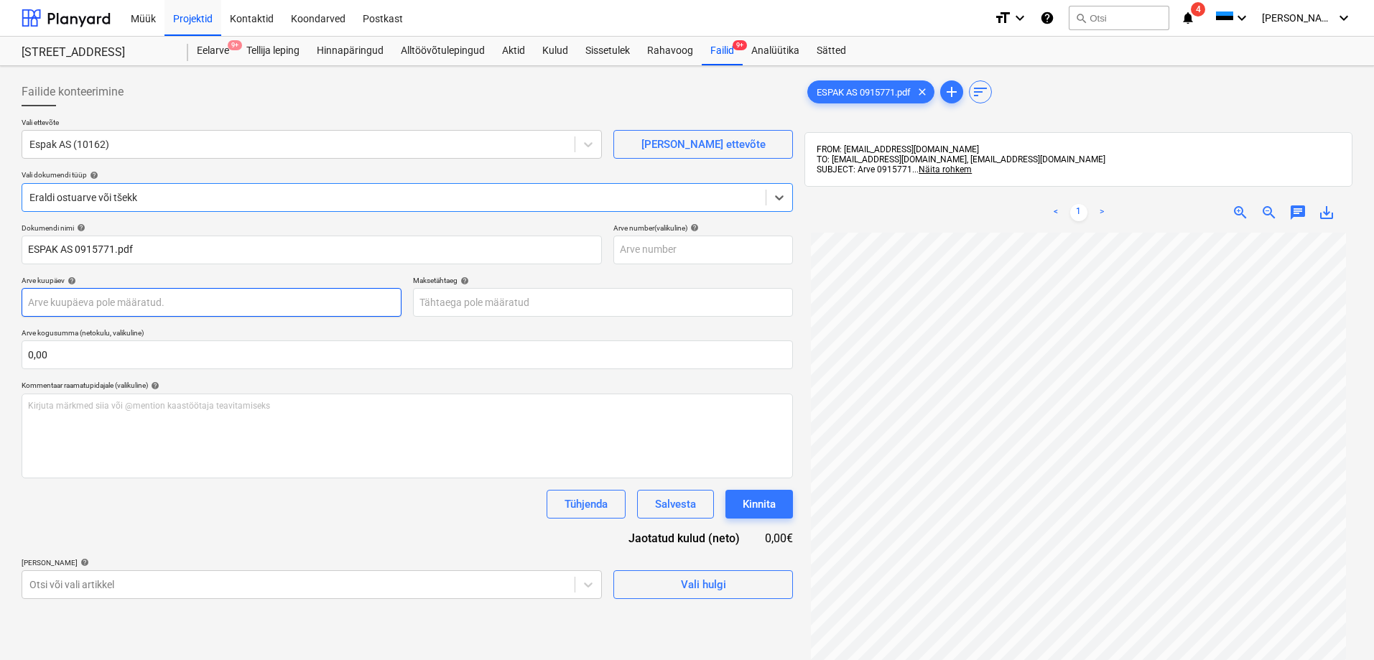
click at [71, 304] on body "Müük Projektid Kontaktid Koondarved Postkast format_size keyboard_arrow_down he…" at bounding box center [687, 330] width 1374 height 660
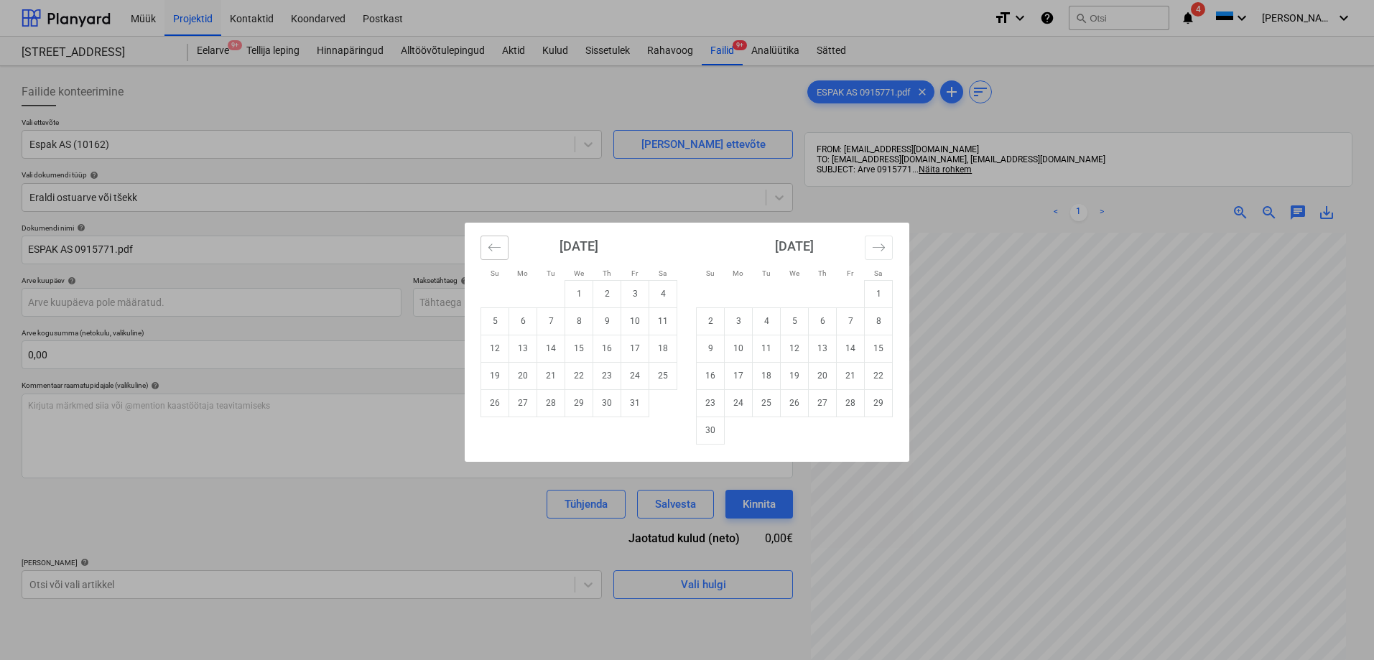
click at [491, 246] on icon "Move backward to switch to the previous month." at bounding box center [495, 248] width 14 height 14
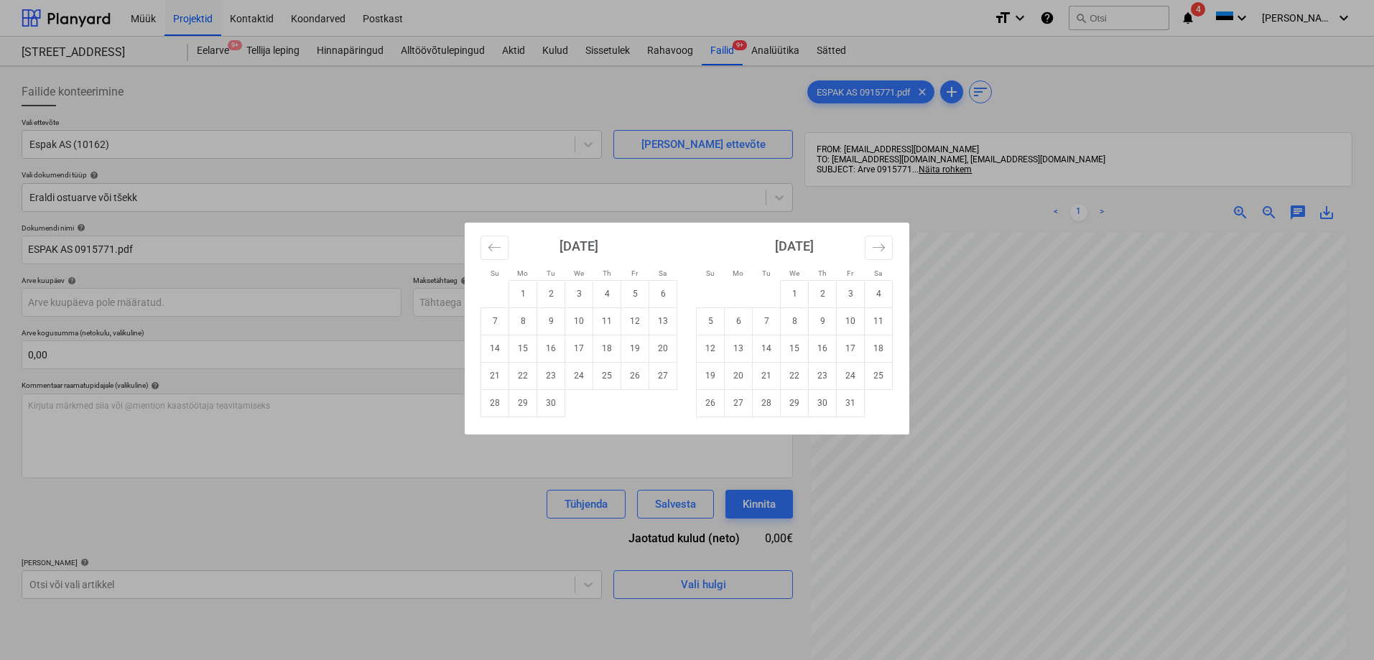
click at [603, 376] on td "25" at bounding box center [607, 375] width 28 height 27
type input "25 Sep 2025"
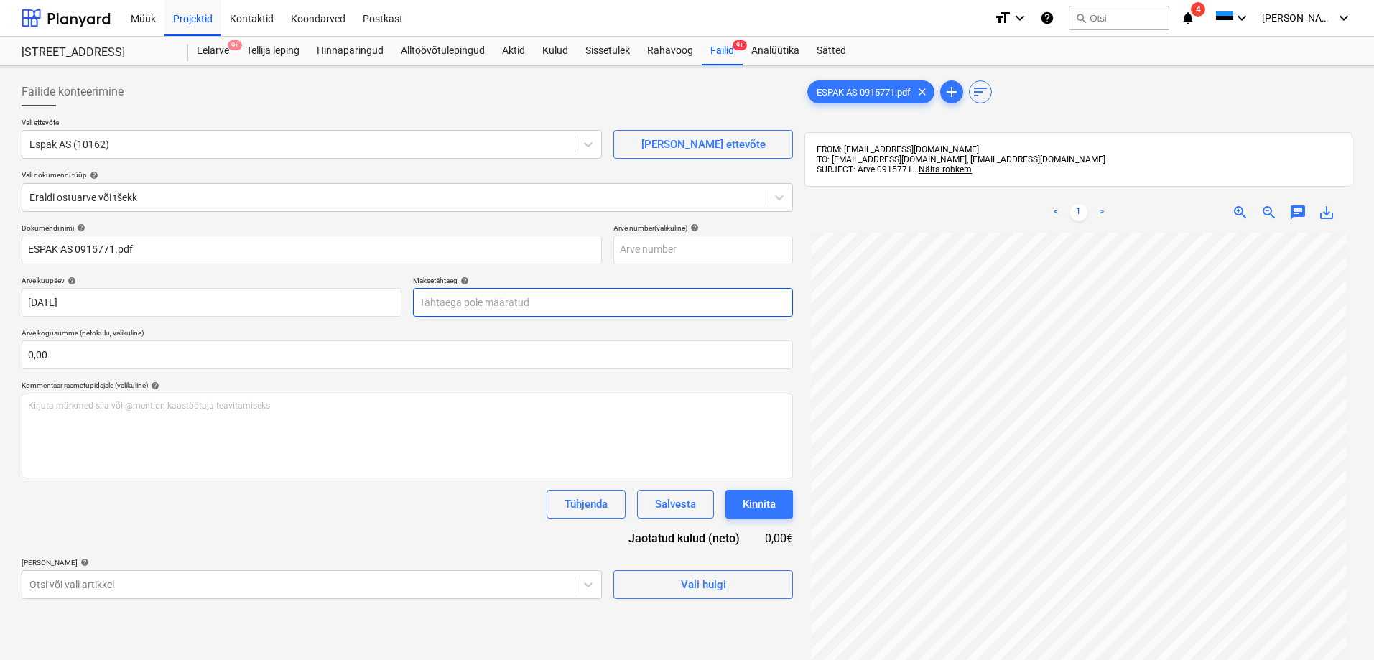
click at [456, 304] on body "Müük Projektid Kontaktid Koondarved Postkast format_size keyboard_arrow_down he…" at bounding box center [687, 330] width 1374 height 660
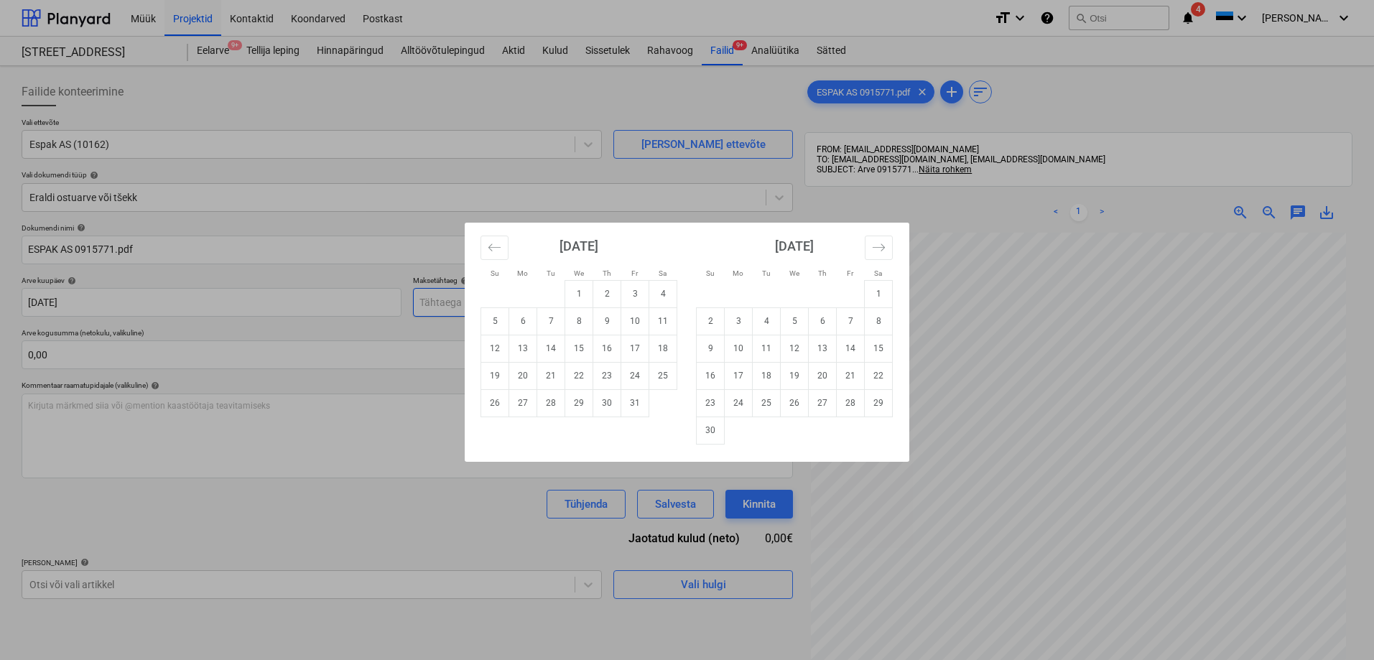
click at [456, 304] on div "Su Mo Tu We Th Fr Sa Su Mo Tu We Th Fr Sa September 2025 1 2 3 4 5 6 7 8 9 10 1…" at bounding box center [687, 330] width 1374 height 660
click at [456, 304] on body "Müük Projektid Kontaktid Koondarved Postkast format_size keyboard_arrow_down he…" at bounding box center [687, 330] width 1374 height 660
click at [661, 375] on td "25" at bounding box center [663, 375] width 28 height 27
type input "25 Oct 2025"
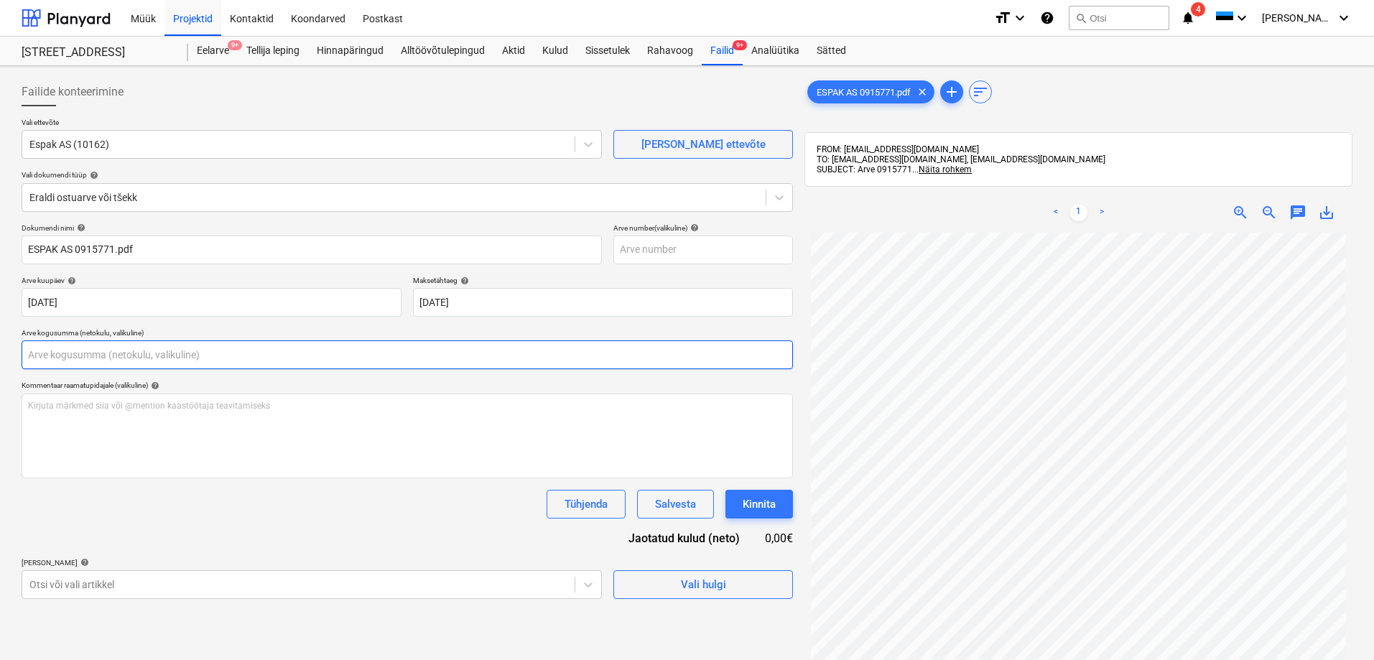
click at [164, 350] on input "text" at bounding box center [407, 354] width 771 height 29
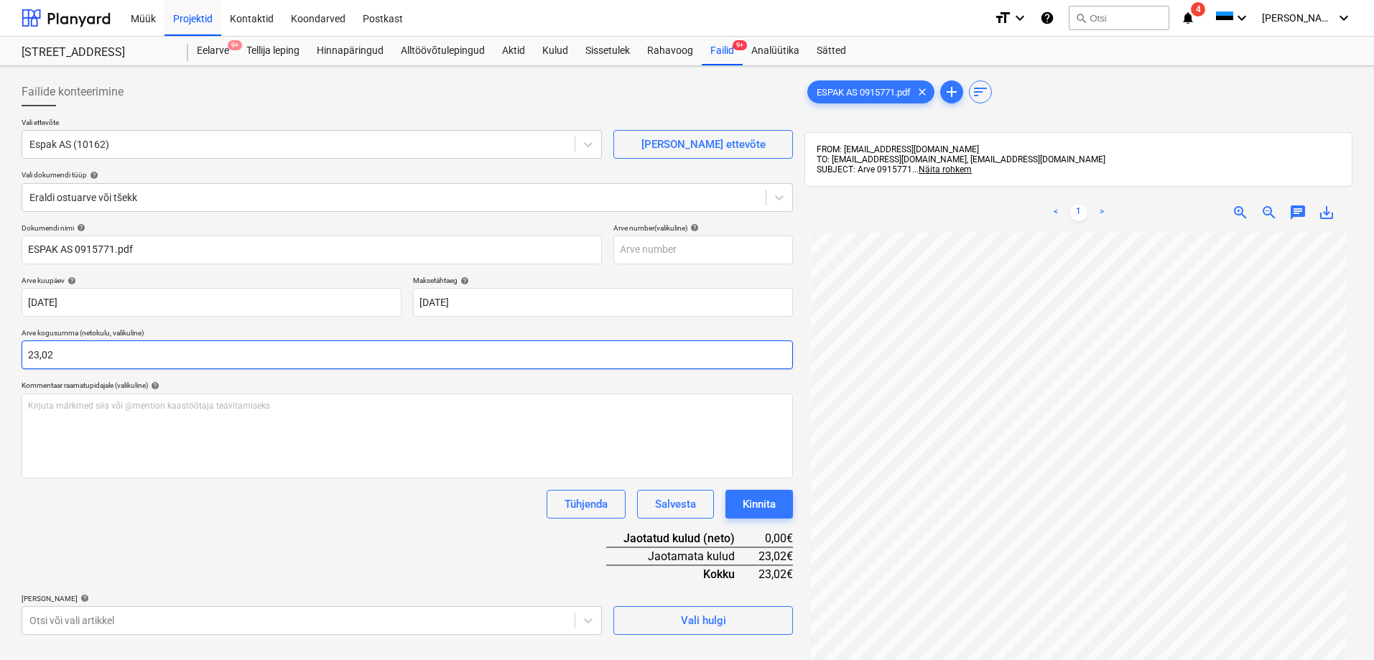
type input "23,02"
click at [118, 501] on div "Tühjenda Salvesta Kinnita" at bounding box center [407, 504] width 771 height 29
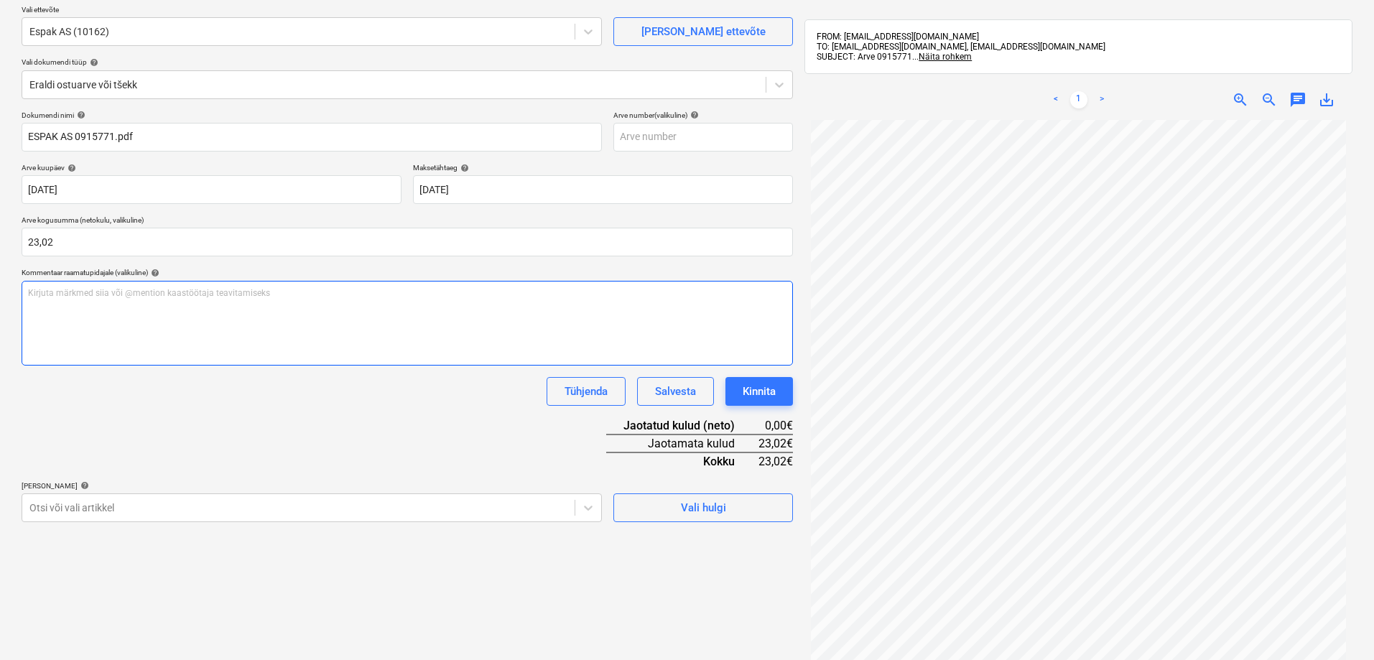
scroll to position [204, 0]
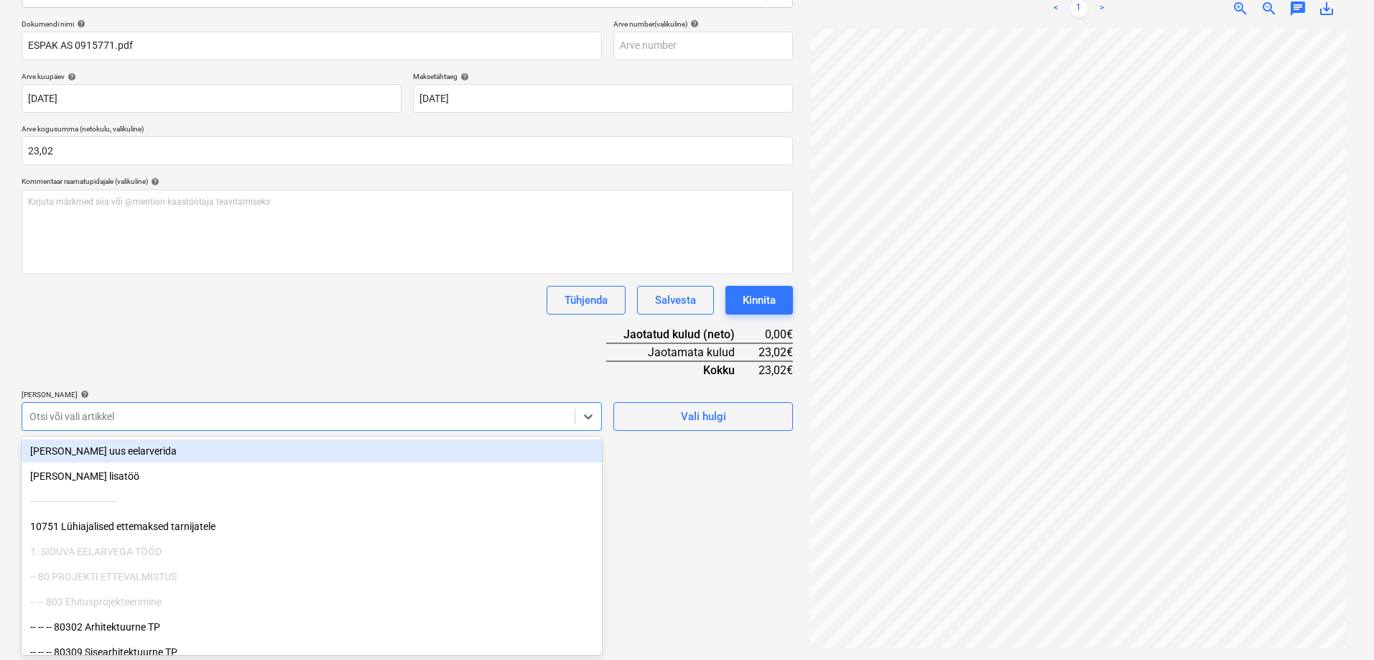
click at [92, 413] on div at bounding box center [298, 416] width 538 height 14
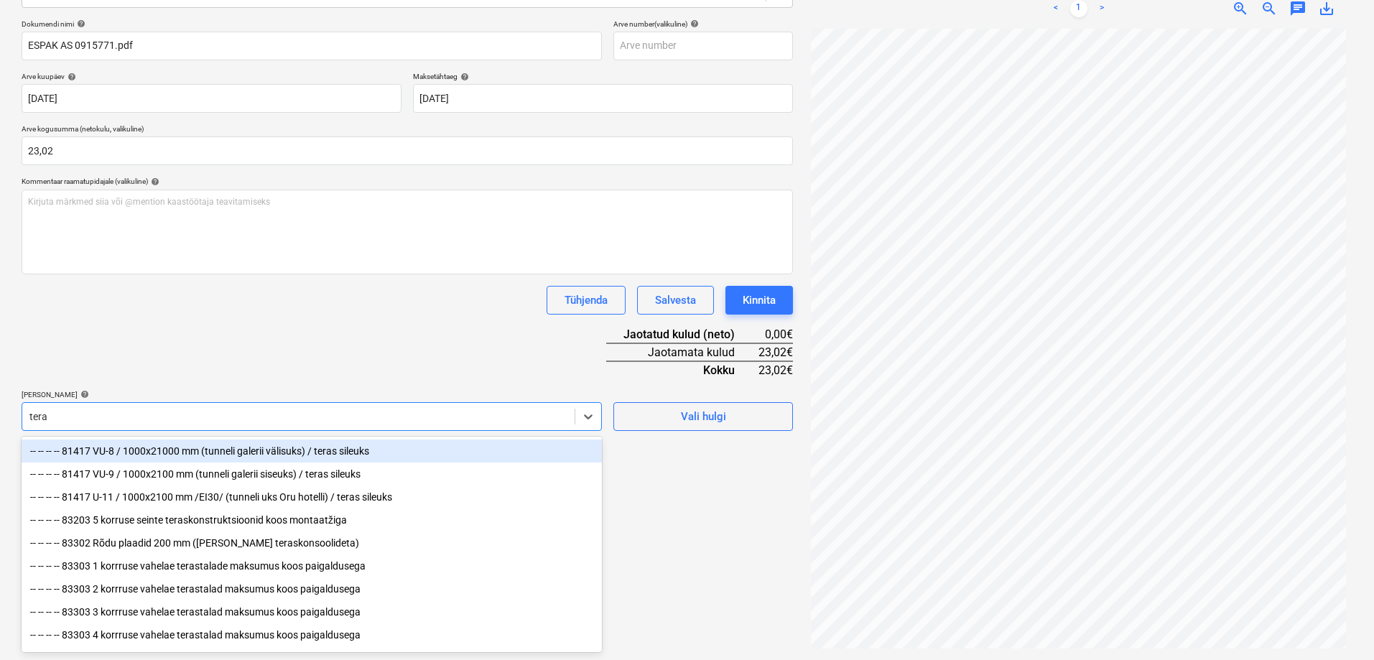
type input "teras"
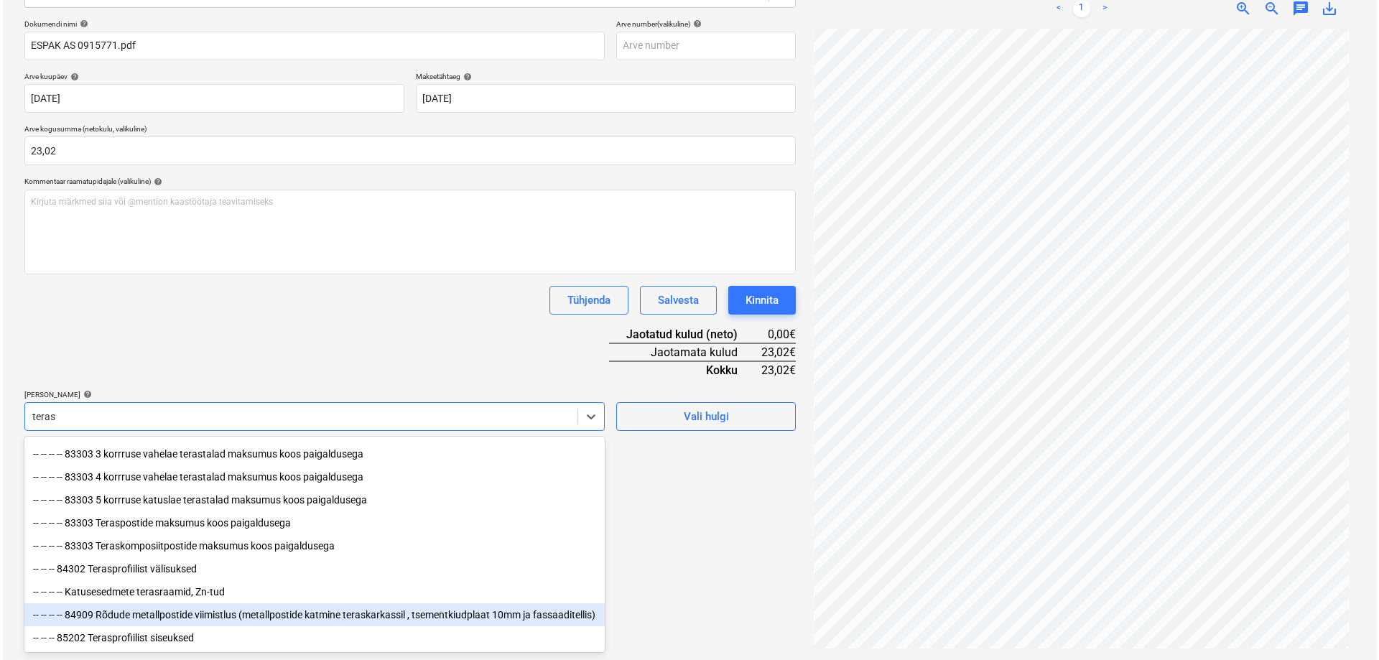
scroll to position [98, 0]
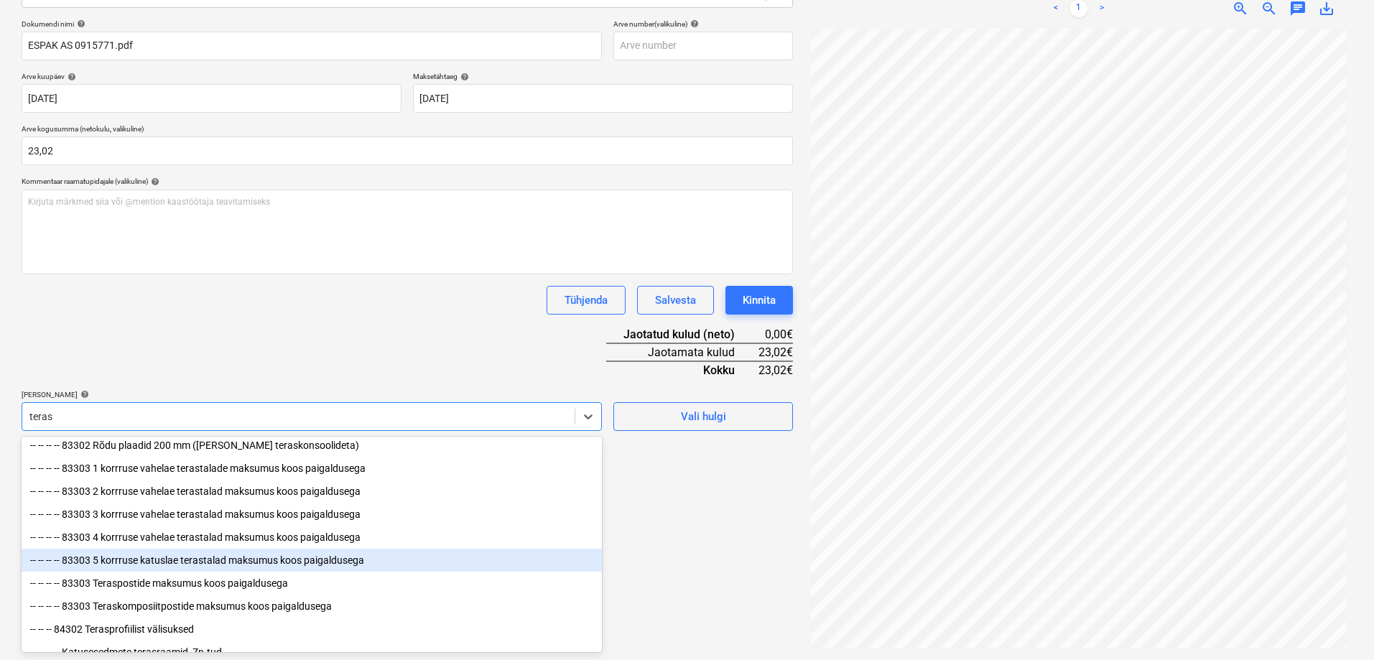
click at [182, 564] on div "-- -- -- -- 83303 5 korrruse katuslae terastalad maksumus koos paigaldusega" at bounding box center [312, 560] width 580 height 23
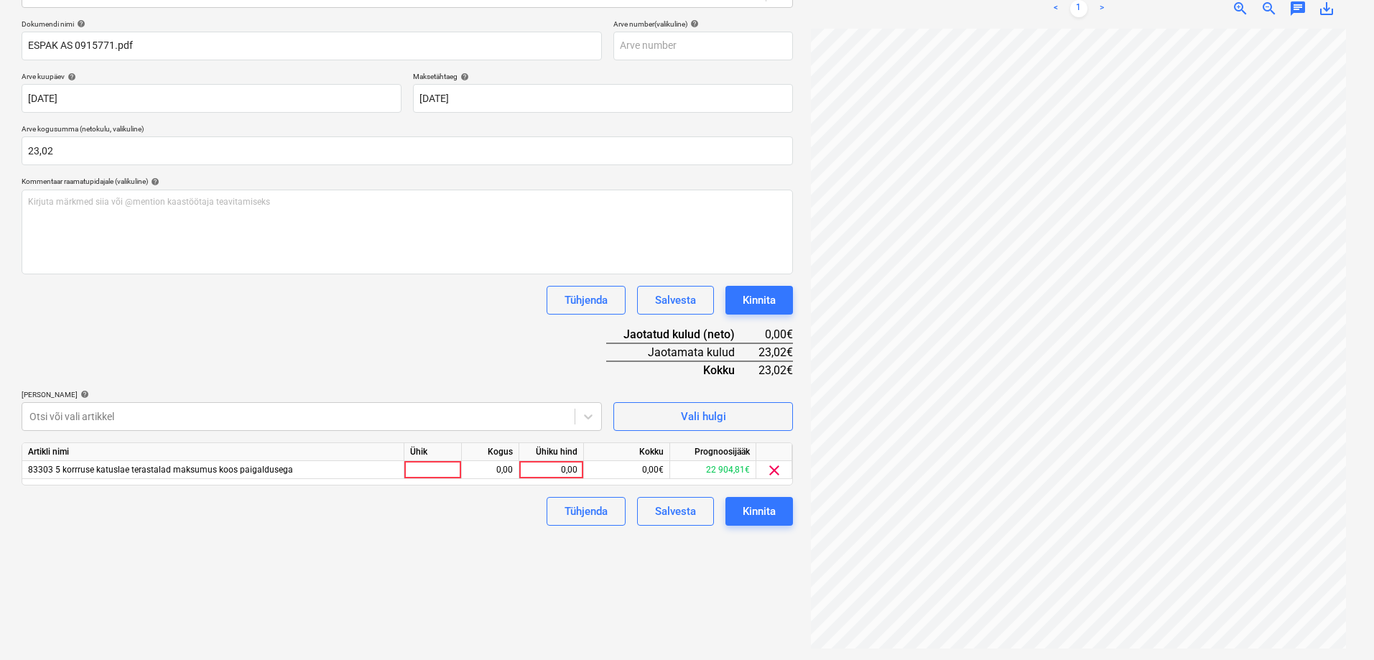
click at [717, 588] on div "Failide konteerimine Vali ettevõte Espak AS (10162) Lisa uus ettevõte Vali doku…" at bounding box center [407, 261] width 783 height 786
click at [547, 464] on div "0,00" at bounding box center [551, 470] width 52 height 18
type input "23,02"
click at [492, 529] on div "Failide konteerimine Vali ettevõte Espak AS (10162) Lisa uus ettevõte Vali doku…" at bounding box center [407, 261] width 783 height 786
click at [765, 508] on div "Kinnita" at bounding box center [759, 511] width 33 height 19
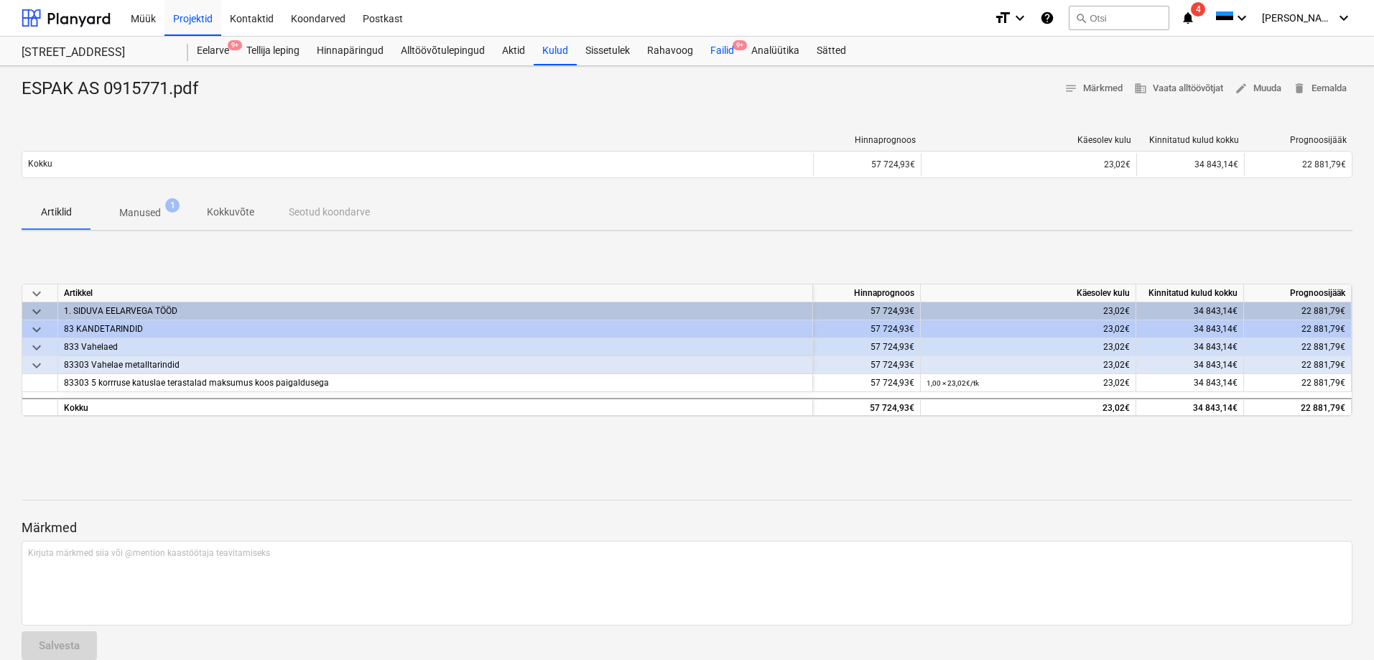
click at [730, 45] on div "Failid 9+" at bounding box center [722, 51] width 41 height 29
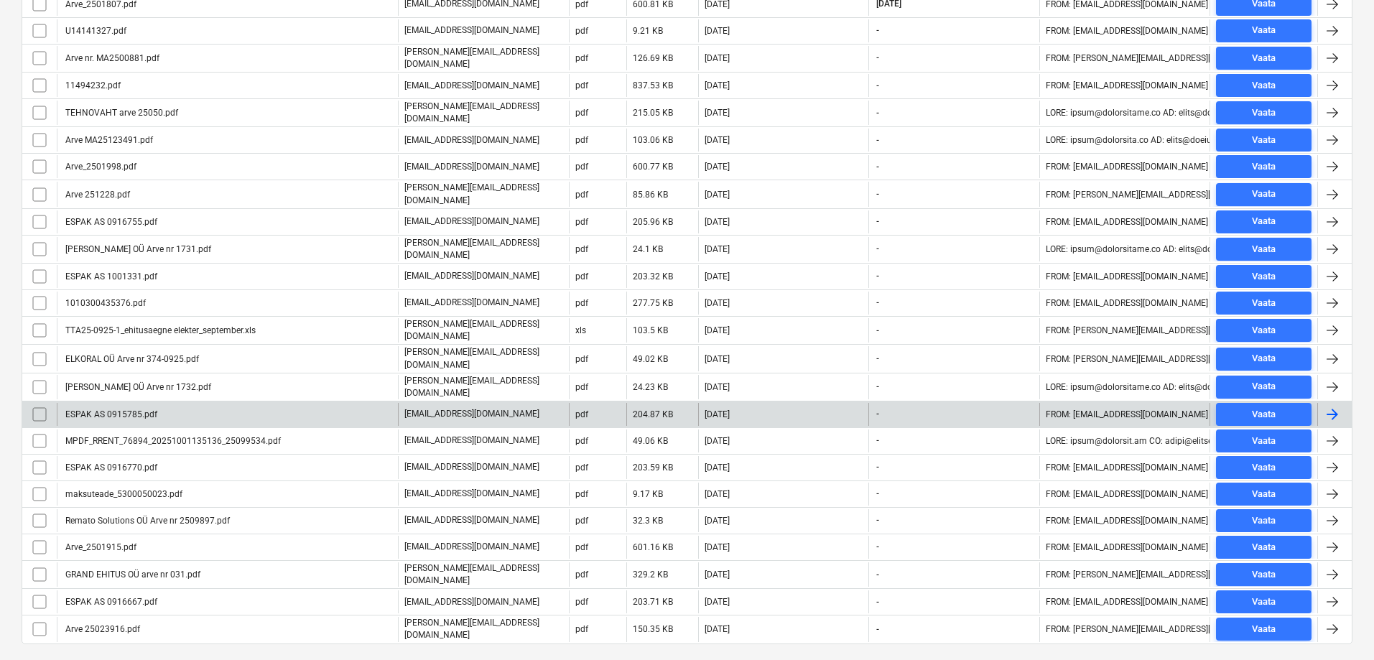
scroll to position [380, 0]
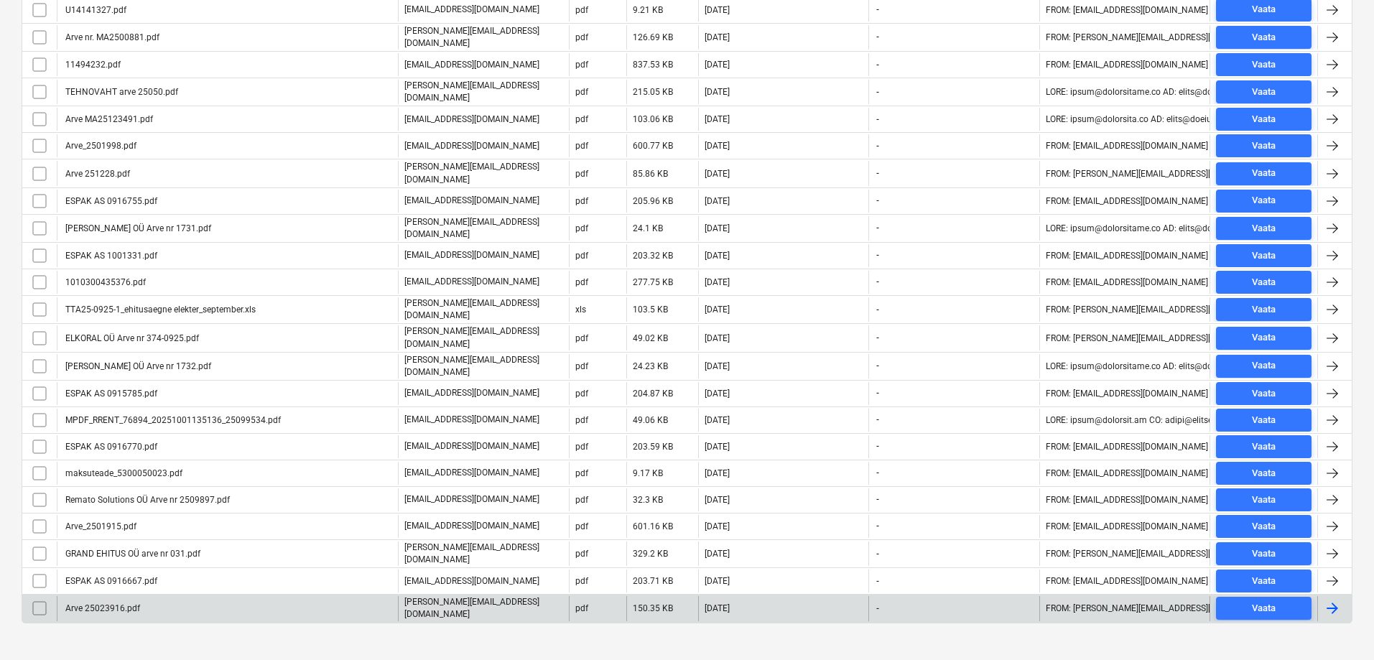
click at [99, 603] on div "Arve 25023916.pdf" at bounding box center [101, 608] width 77 height 10
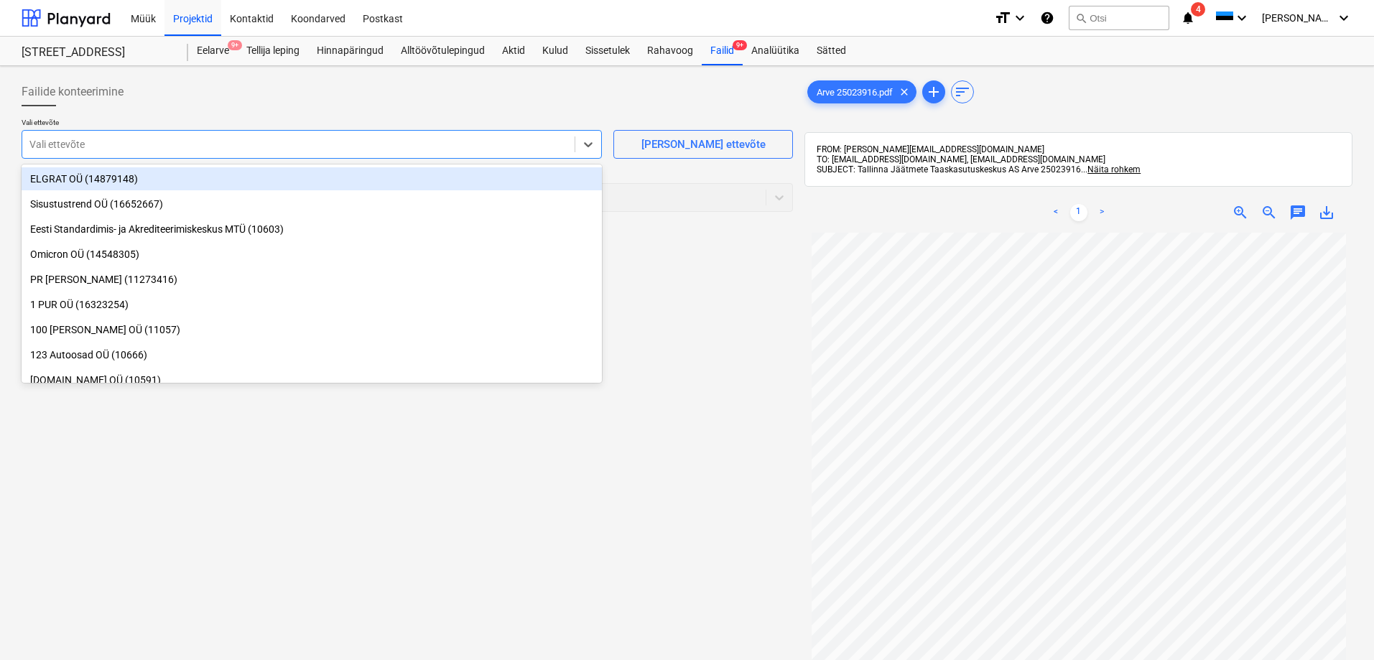
click at [87, 141] on div at bounding box center [298, 144] width 538 height 14
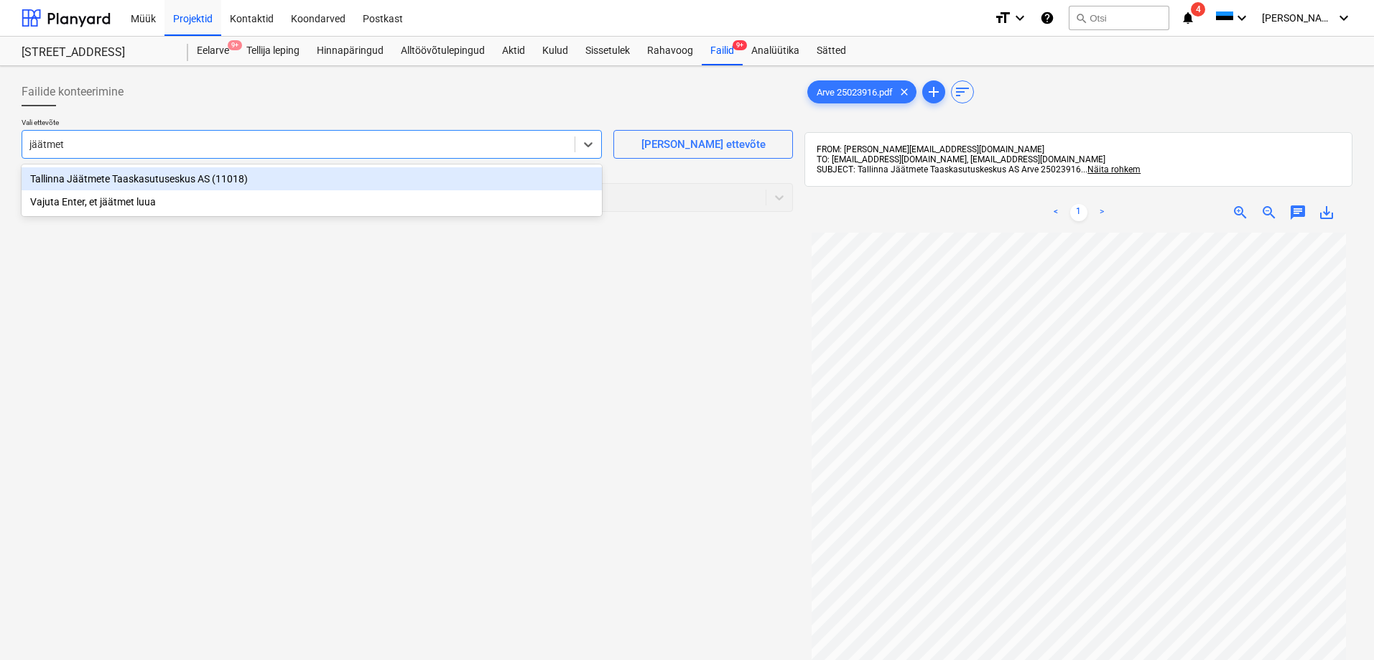
type input "jäätmete"
click at [83, 177] on div "Tallinna Jäätmete Taaskasutuseskus AS (11018)" at bounding box center [312, 178] width 580 height 23
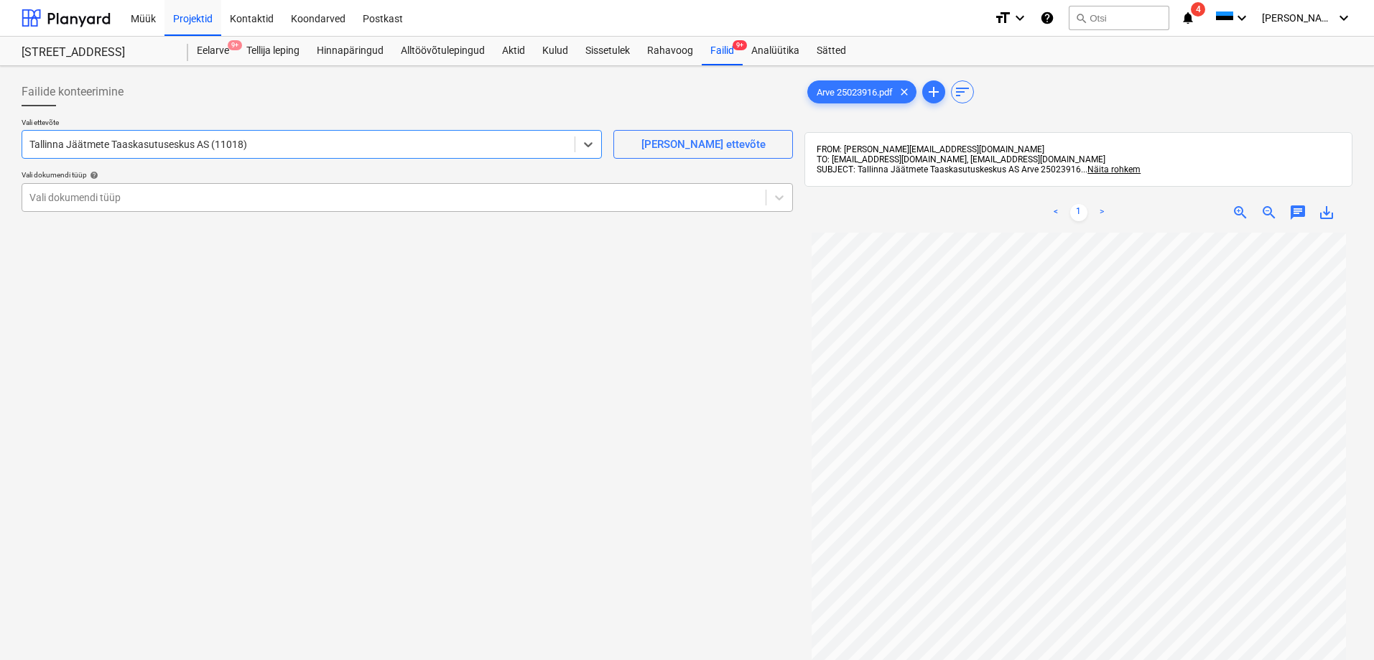
click at [73, 194] on div at bounding box center [393, 197] width 729 height 14
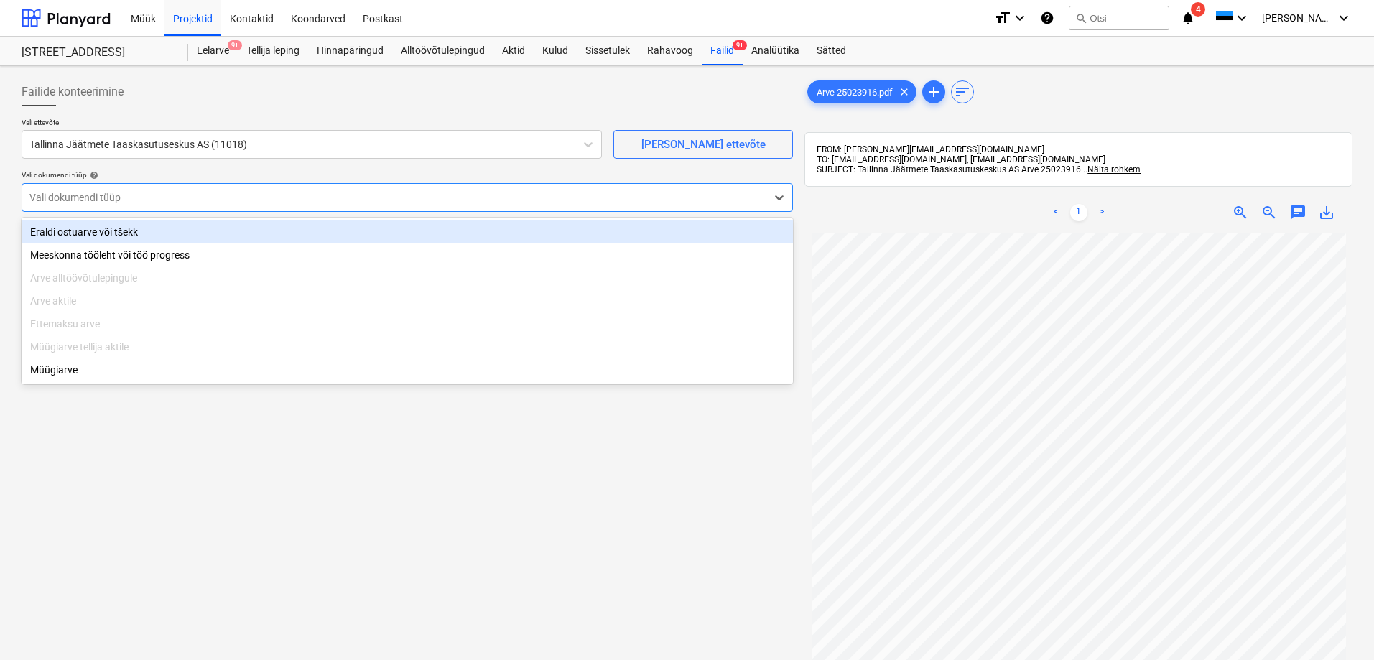
click at [79, 228] on div "Eraldi ostuarve või tšekk" at bounding box center [407, 231] width 771 height 23
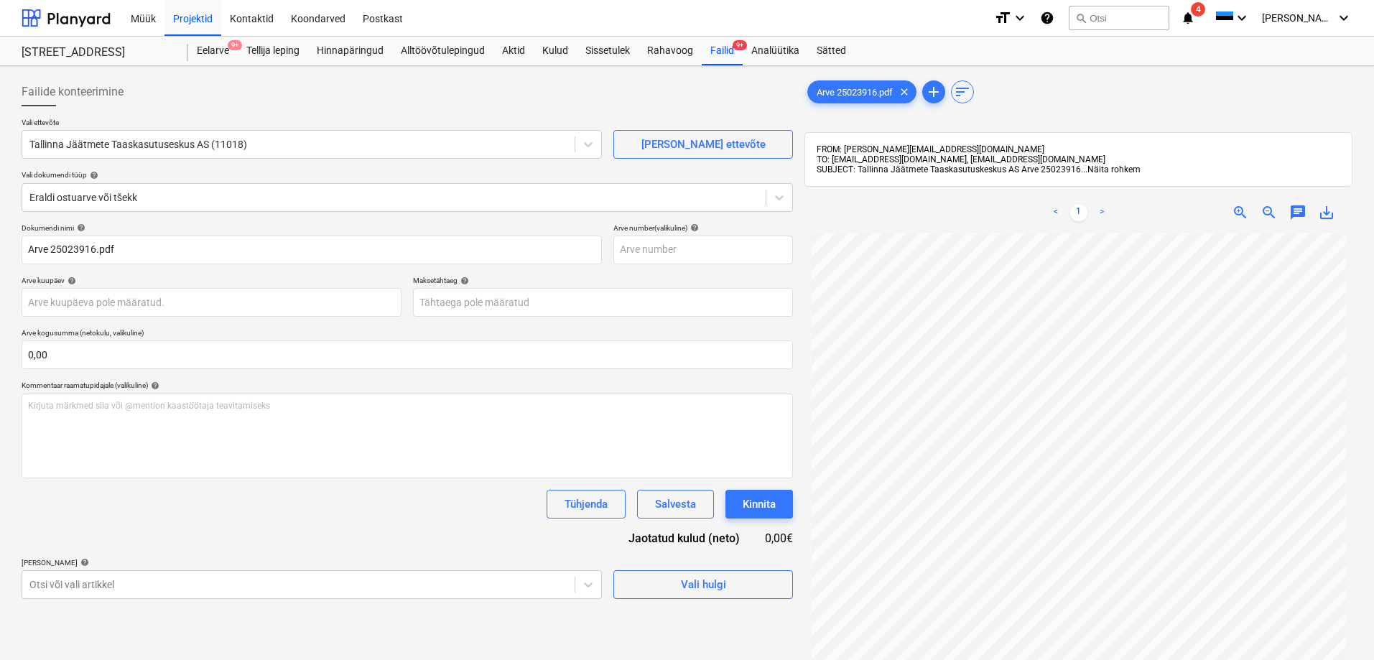
click at [1125, 171] on span "Näita rohkem" at bounding box center [1113, 169] width 53 height 10
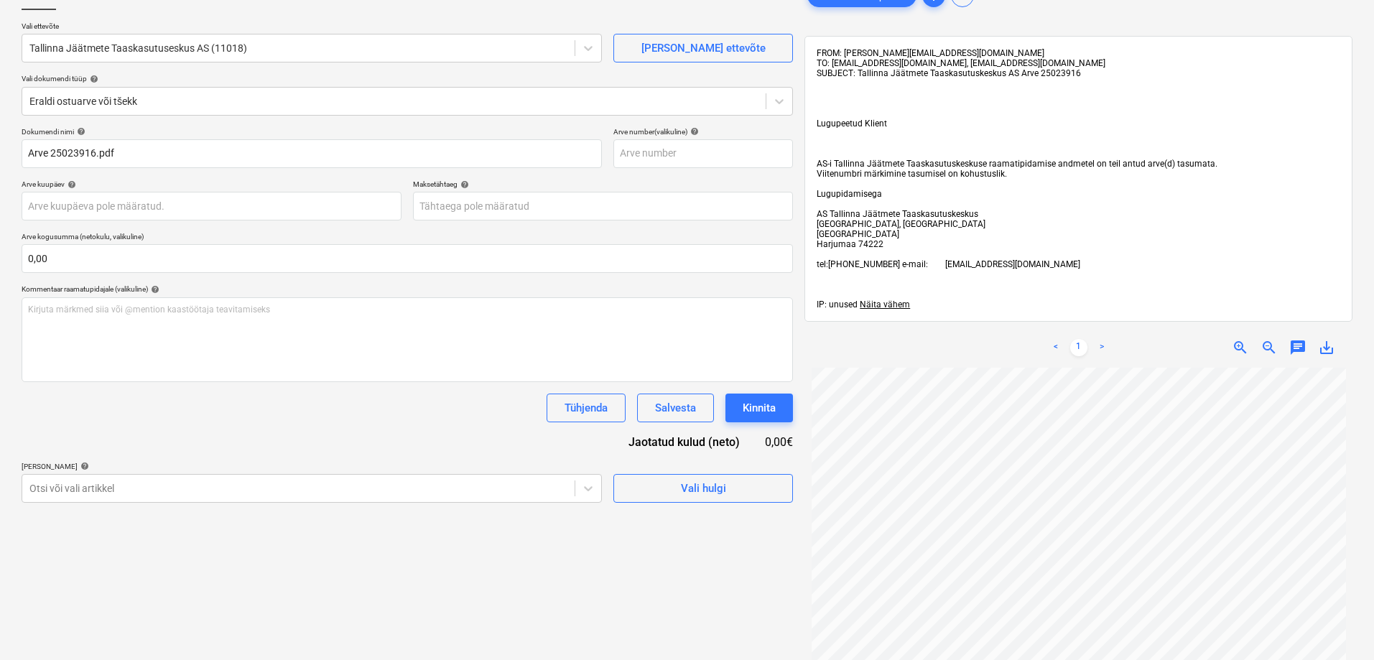
scroll to position [72, 0]
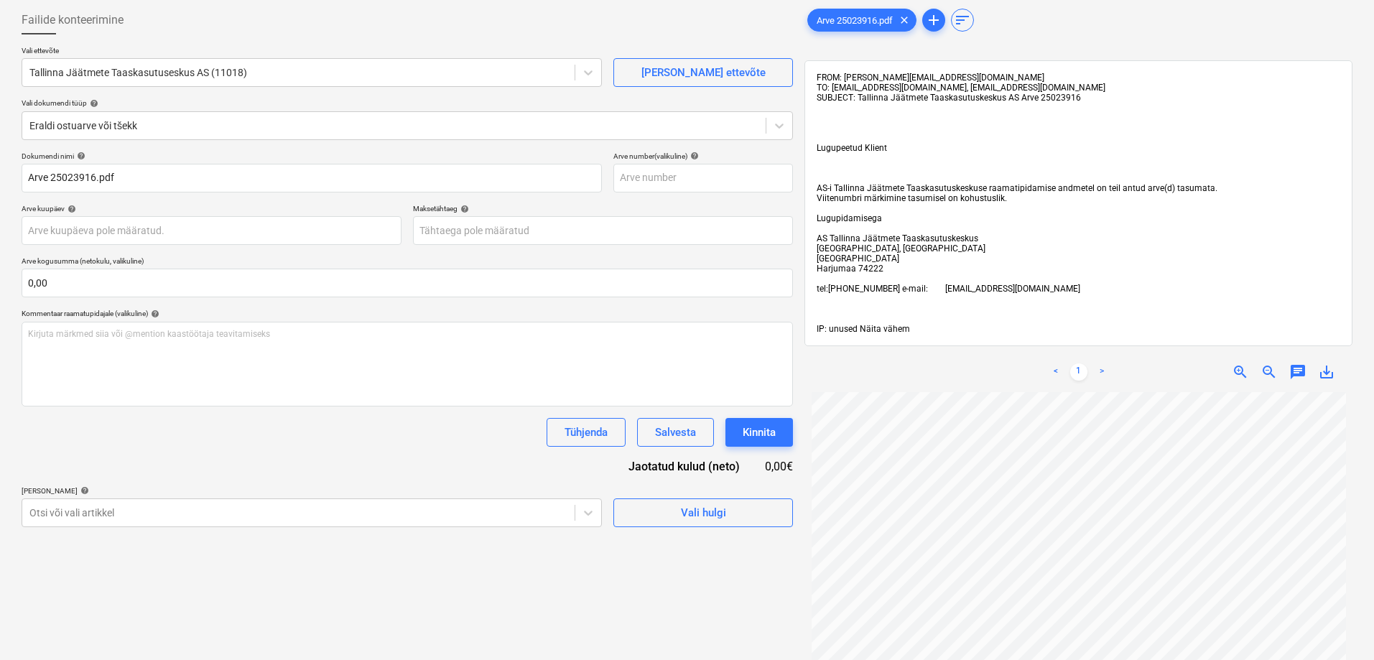
click at [885, 330] on span "Näita vähem" at bounding box center [885, 329] width 50 height 10
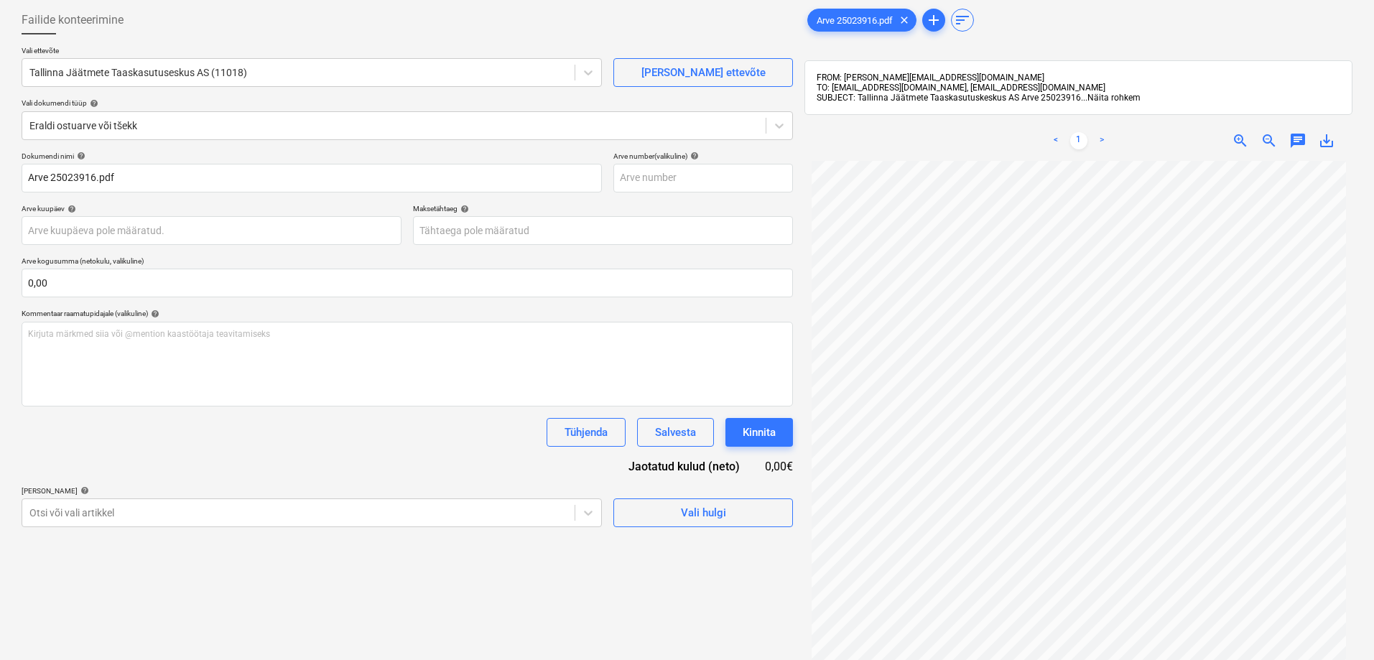
click at [1113, 98] on span "Näita rohkem" at bounding box center [1113, 98] width 53 height 10
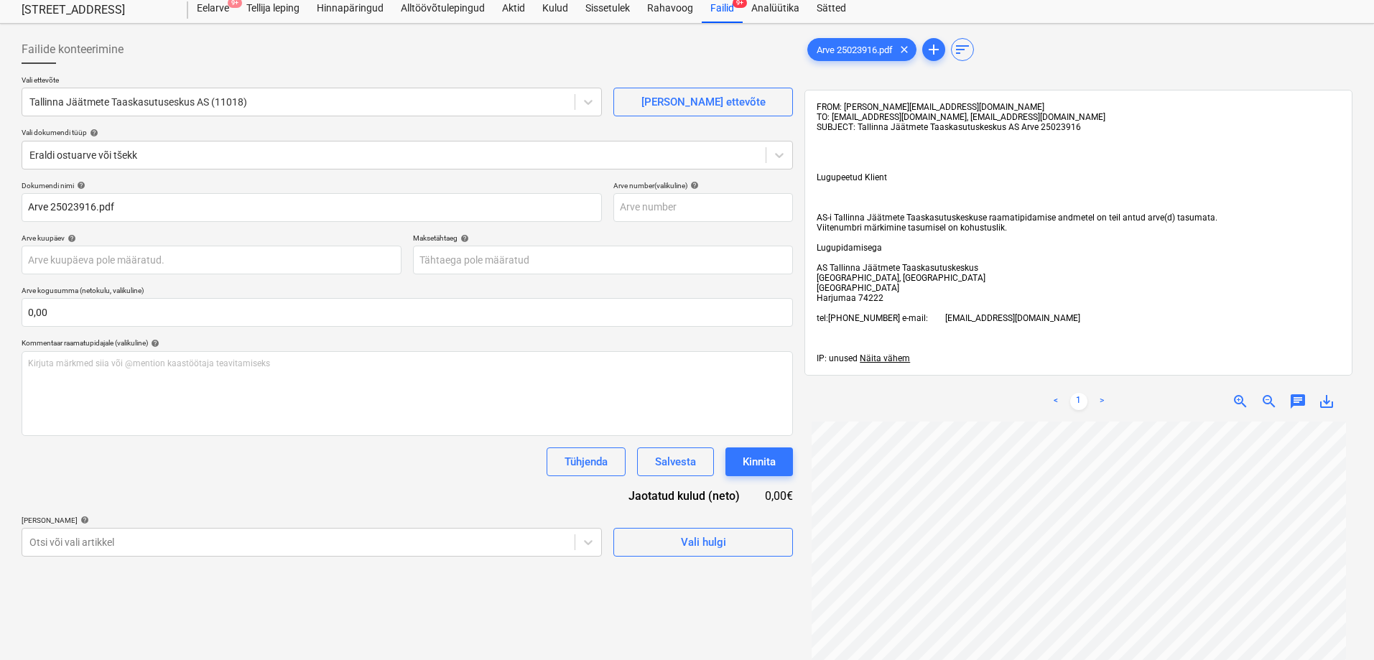
scroll to position [0, 0]
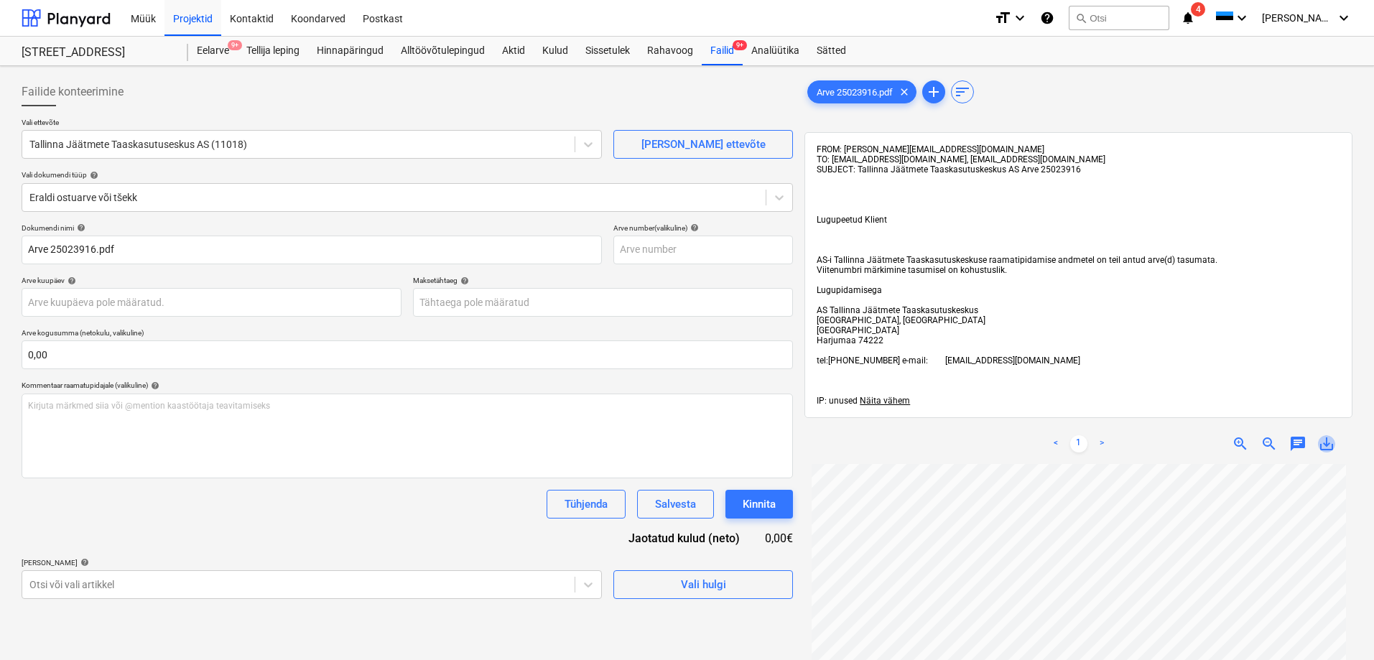
click at [1323, 442] on span "save_alt" at bounding box center [1326, 443] width 17 height 17
click at [251, 531] on div "Dokumendi nimi help Arve 25023916.pdf Arve number (valikuline) help Arve kuupäe…" at bounding box center [407, 411] width 771 height 376
click at [725, 50] on div "Failid 9+" at bounding box center [722, 51] width 41 height 29
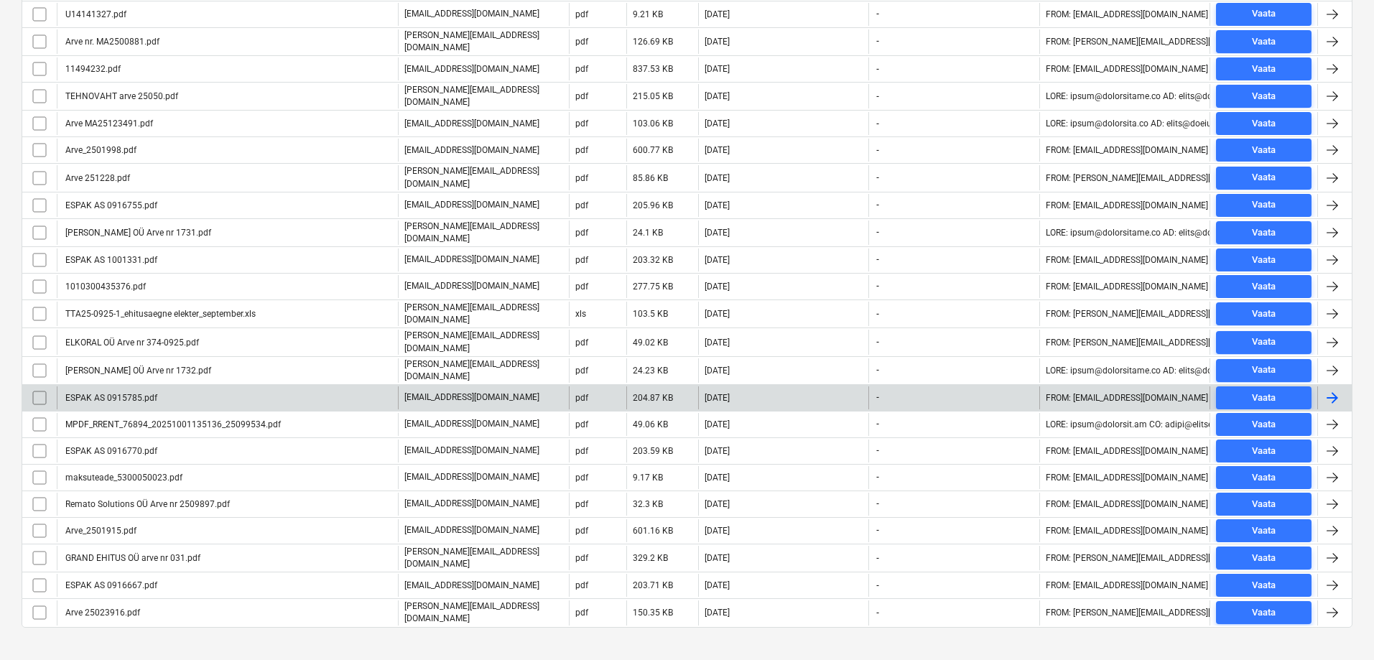
scroll to position [380, 0]
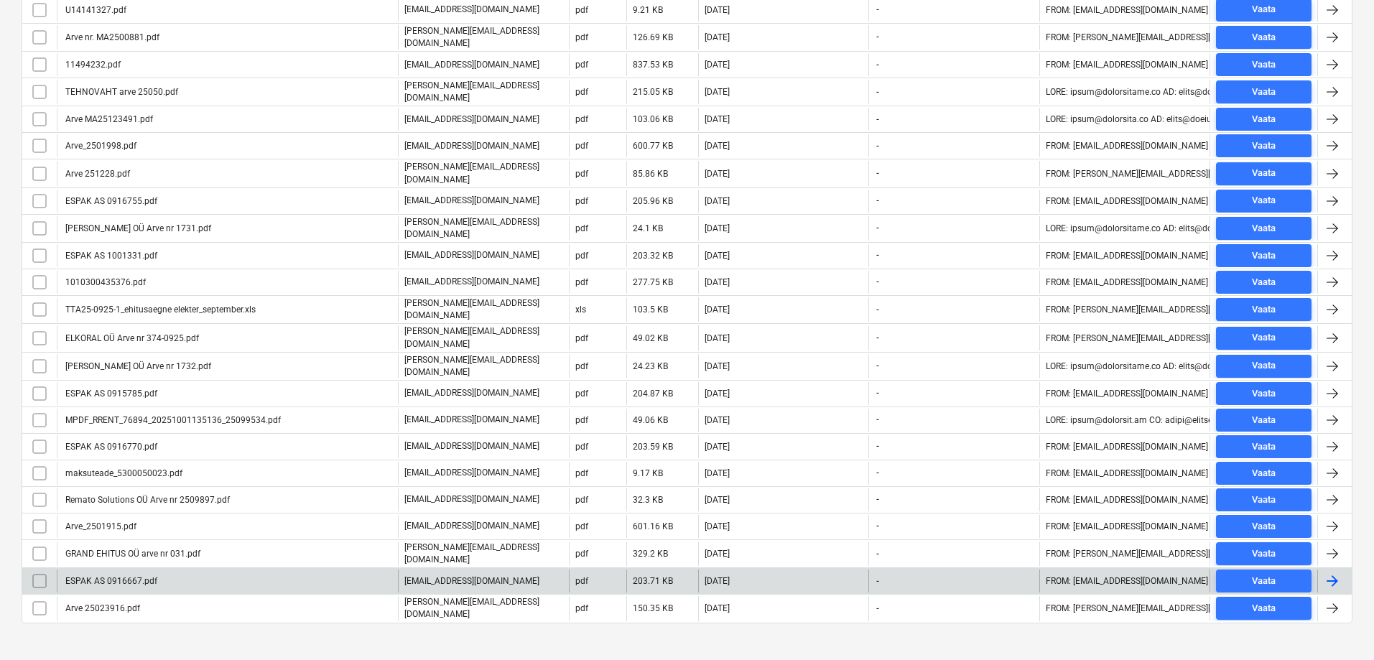
click at [104, 576] on div "ESPAK AS 0916667.pdf" at bounding box center [110, 581] width 94 height 10
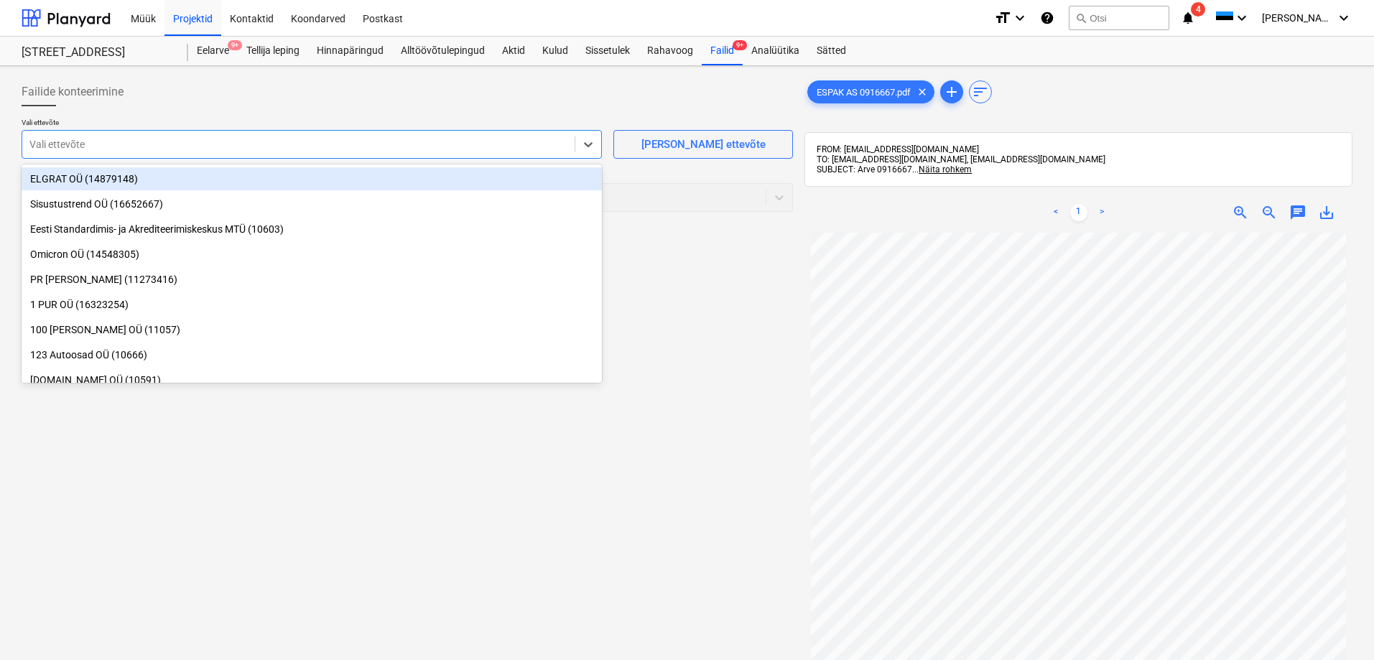
click at [111, 143] on div at bounding box center [298, 144] width 538 height 14
type input "esp"
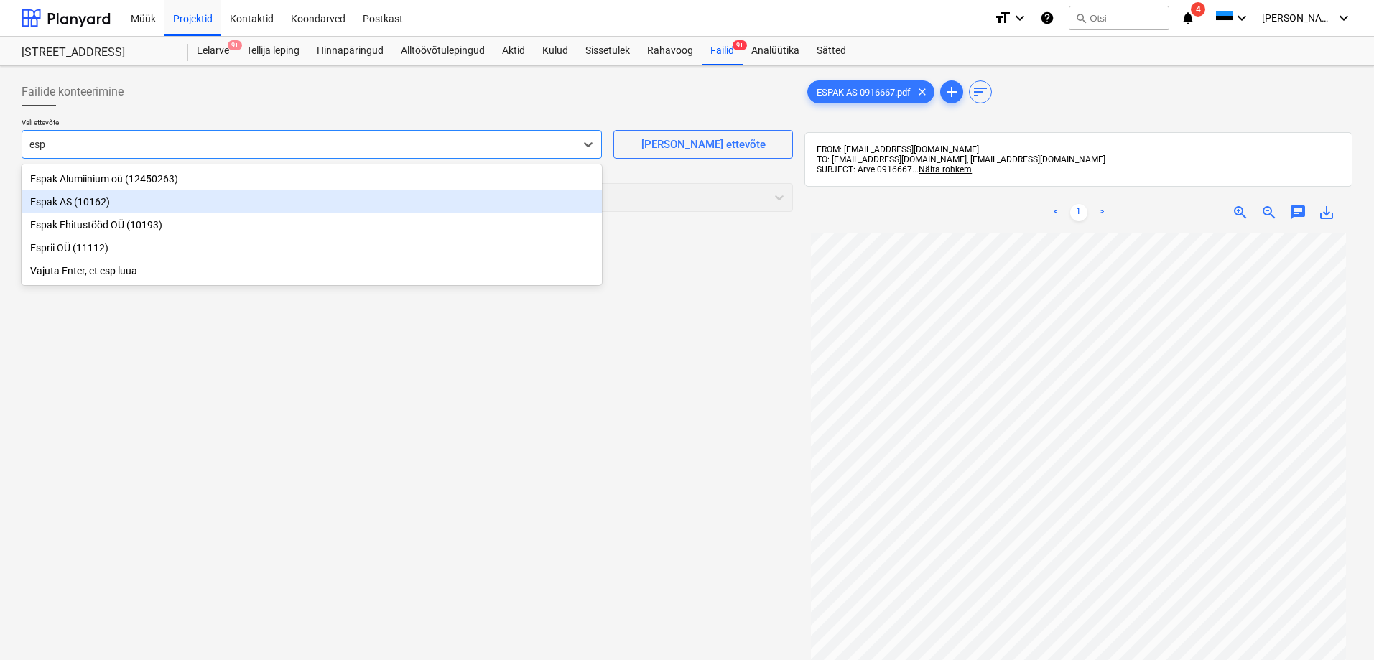
click at [68, 200] on div "Espak AS (10162)" at bounding box center [312, 201] width 580 height 23
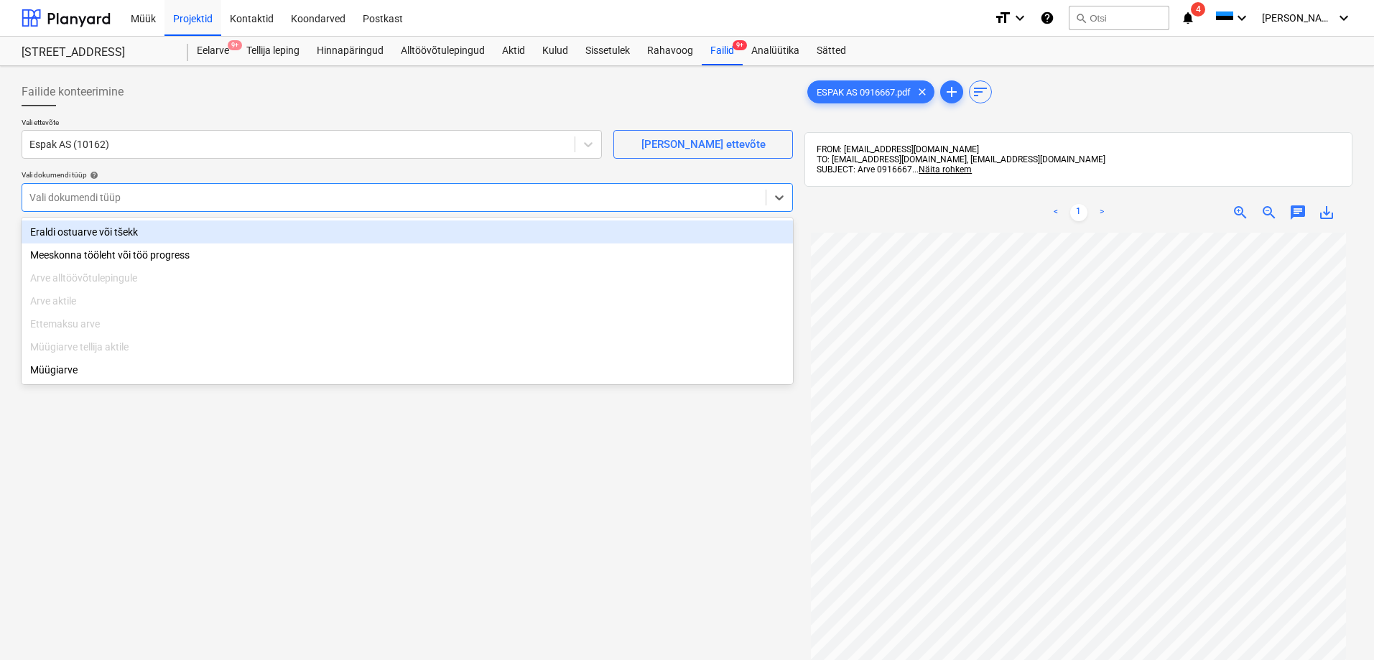
click at [78, 191] on div at bounding box center [393, 197] width 729 height 14
click at [85, 233] on div "Eraldi ostuarve või tšekk" at bounding box center [407, 231] width 771 height 23
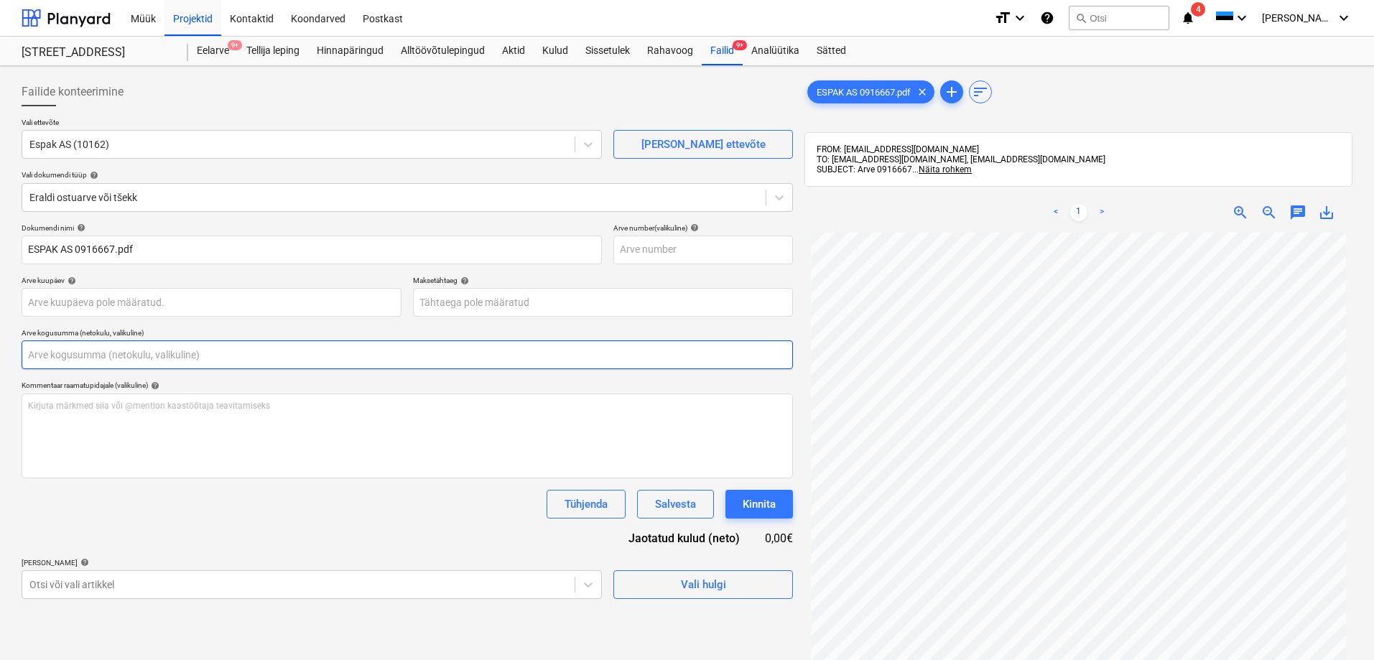
click at [109, 358] on input "text" at bounding box center [407, 354] width 771 height 29
type input "0,00"
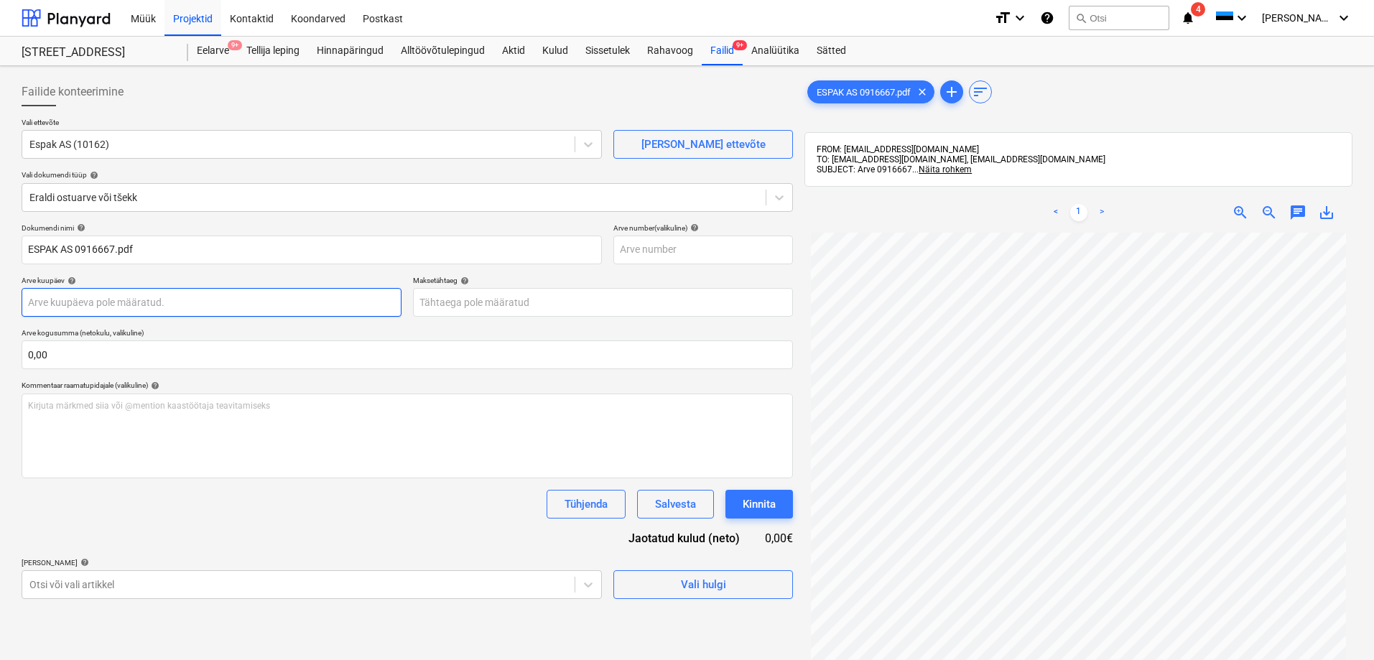
click at [121, 300] on body "Müük Projektid Kontaktid Koondarved Postkast format_size keyboard_arrow_down he…" at bounding box center [687, 330] width 1374 height 660
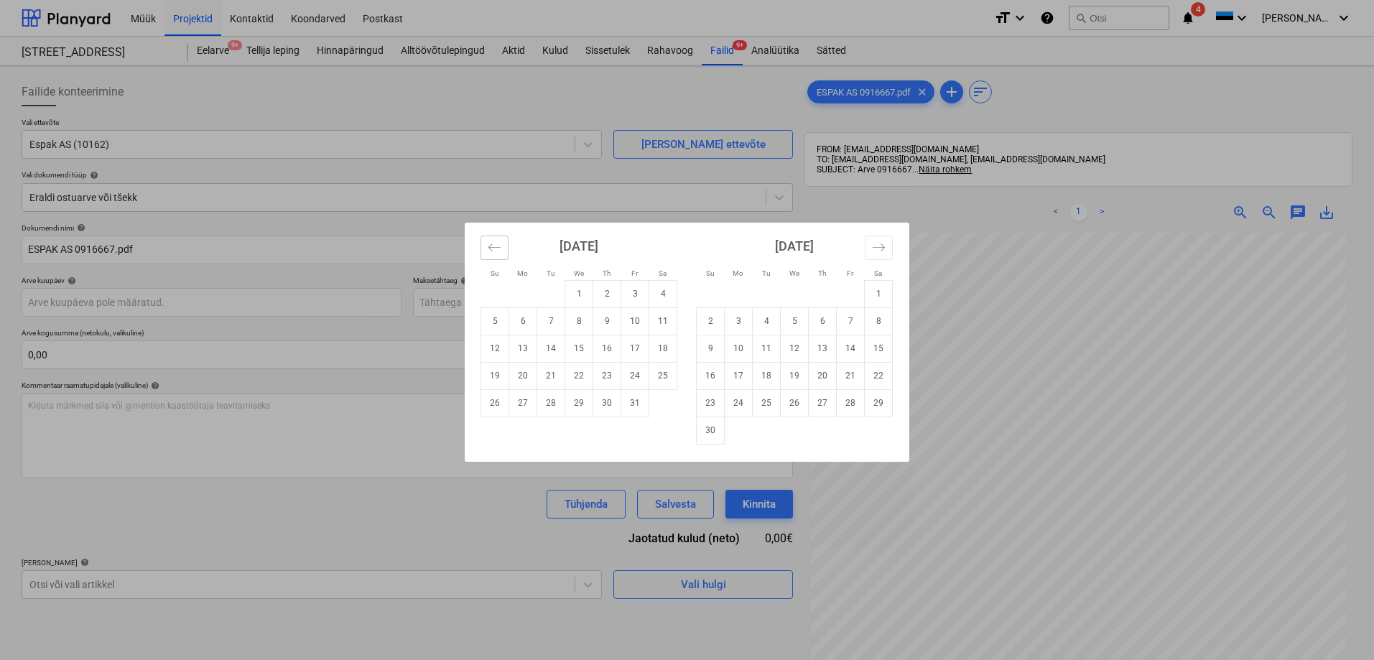
click at [493, 248] on icon "Move backward to switch to the previous month." at bounding box center [495, 248] width 14 height 14
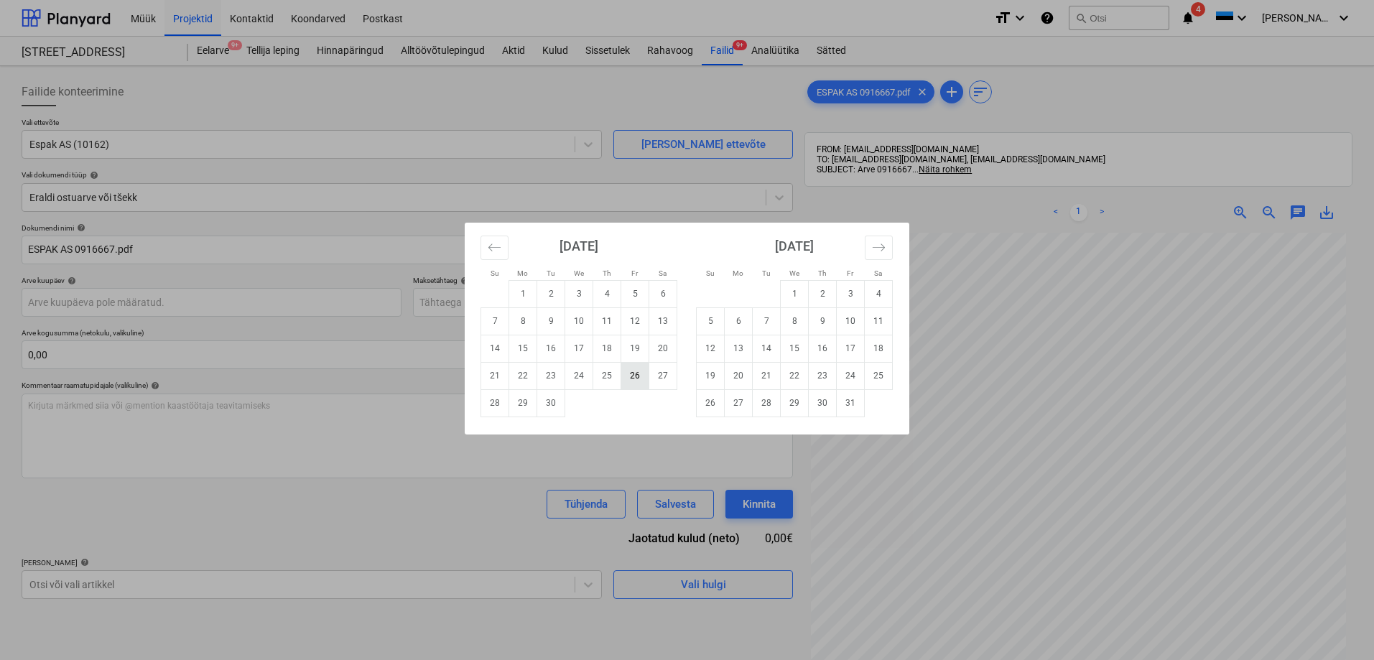
click at [635, 374] on td "26" at bounding box center [635, 375] width 28 height 27
type input "26 Sep 2025"
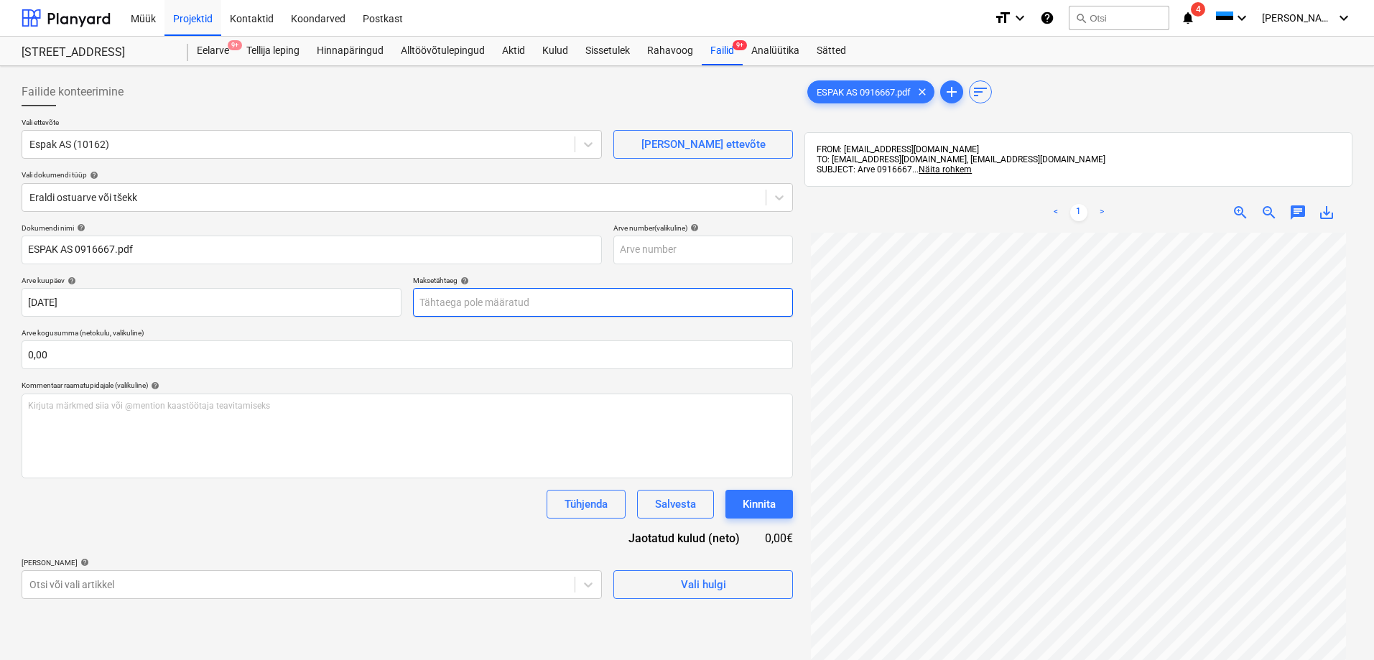
click at [470, 296] on body "Müük Projektid Kontaktid Koondarved Postkast format_size keyboard_arrow_down he…" at bounding box center [687, 330] width 1374 height 660
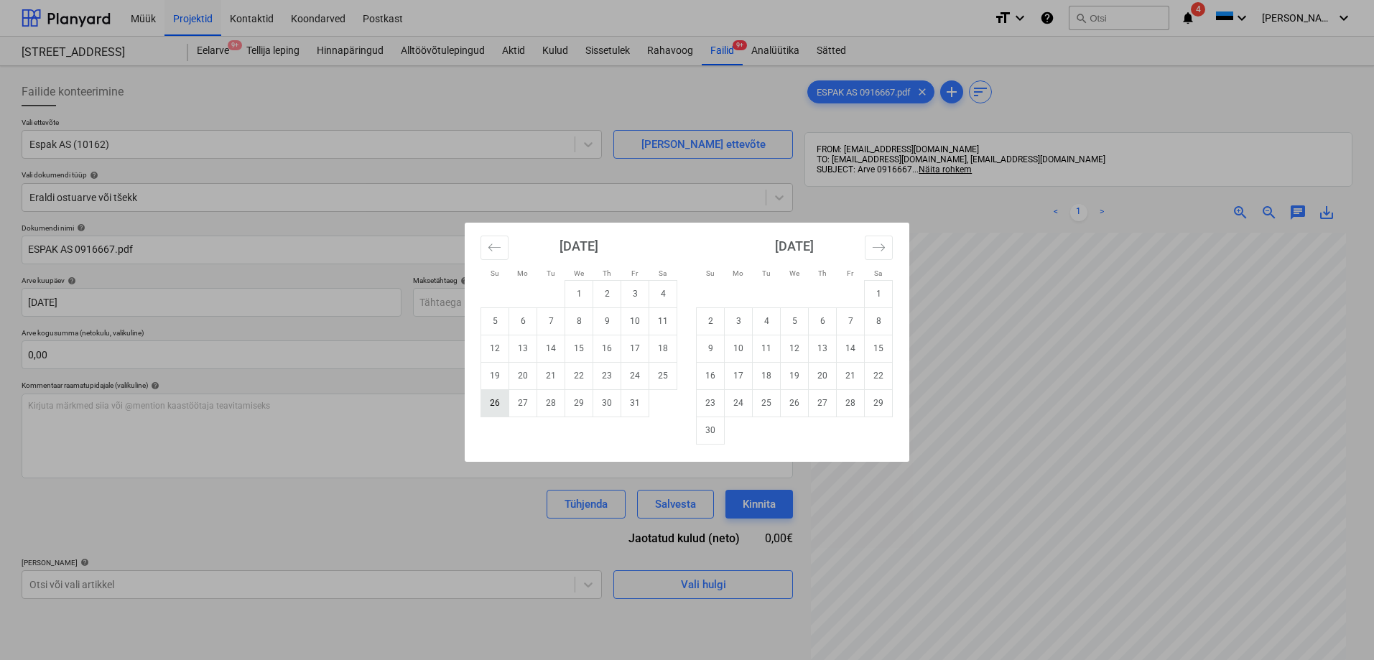
click at [493, 403] on td "26" at bounding box center [495, 402] width 28 height 27
type input "26 Oct 2025"
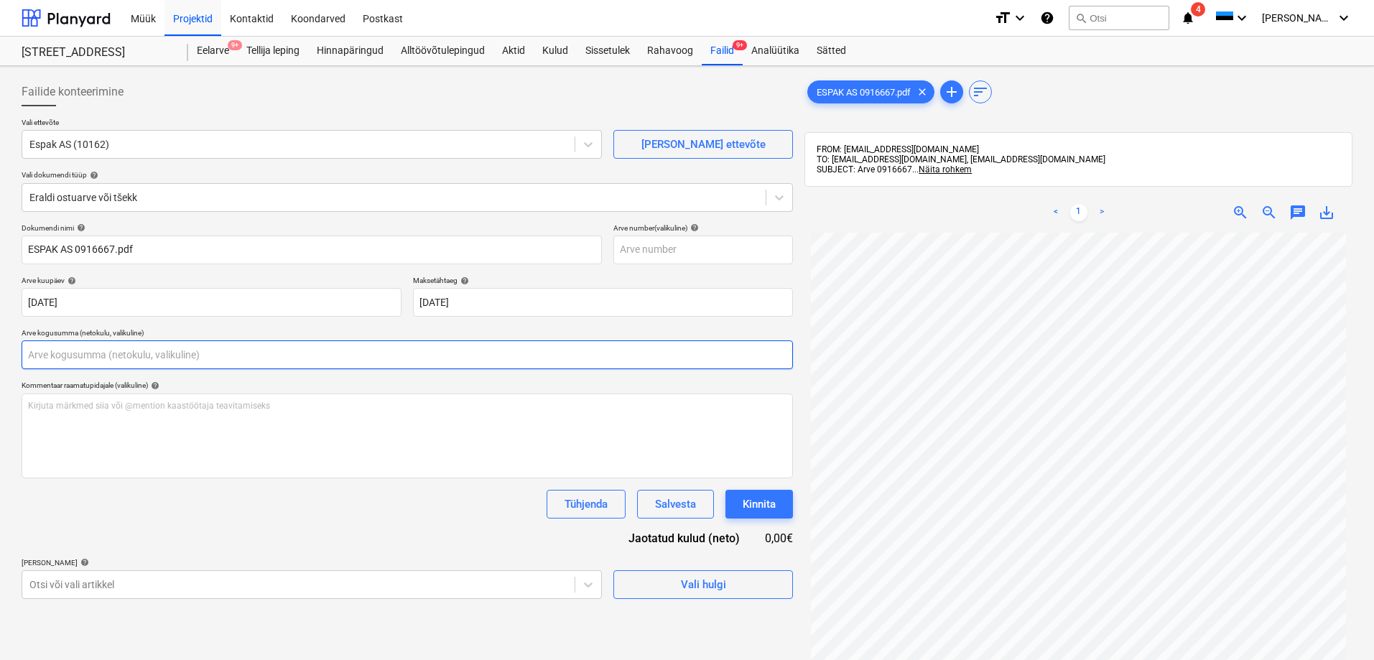
click at [306, 358] on input "text" at bounding box center [407, 354] width 771 height 29
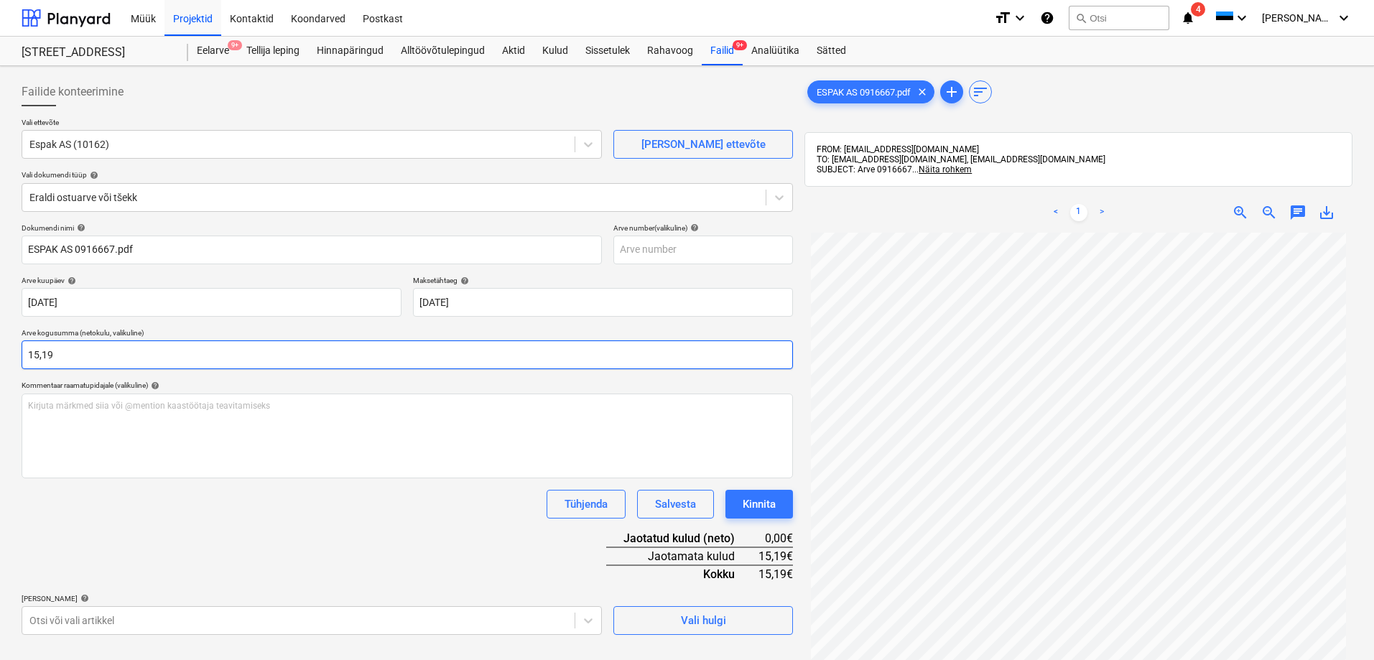
type input "15,19"
click at [127, 494] on div "Tühjenda Salvesta Kinnita" at bounding box center [407, 504] width 771 height 29
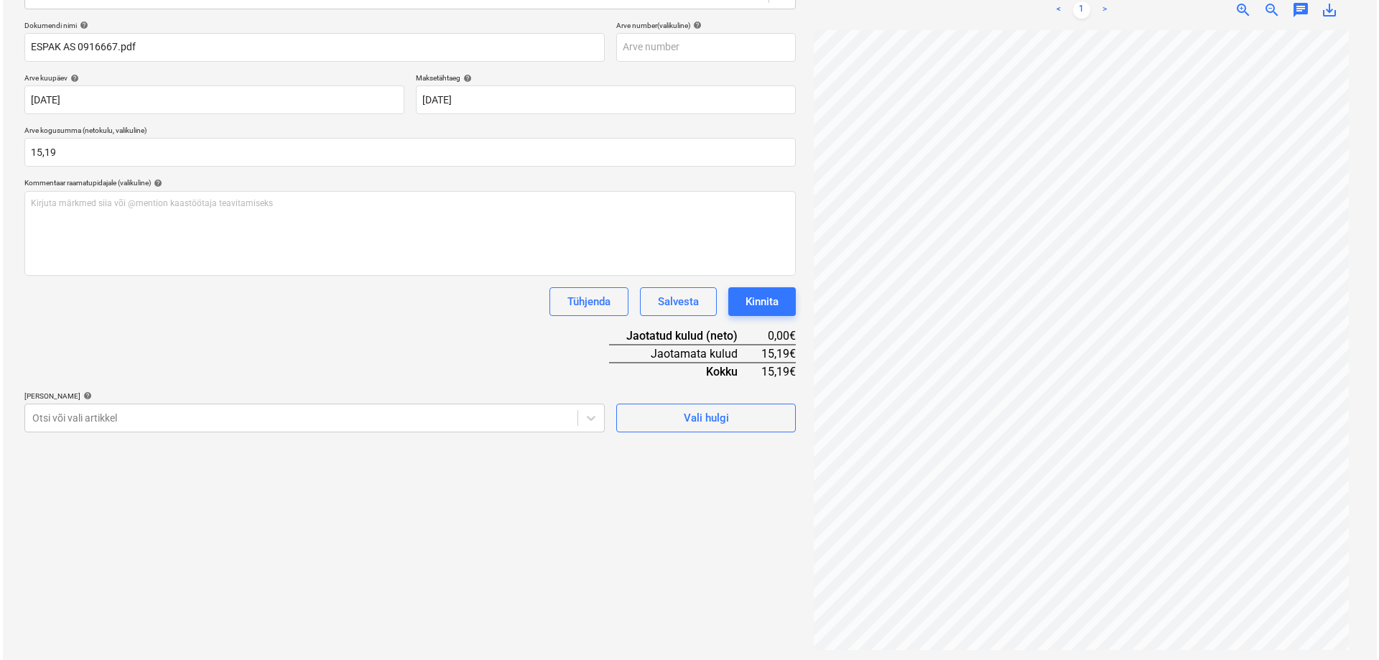
scroll to position [204, 0]
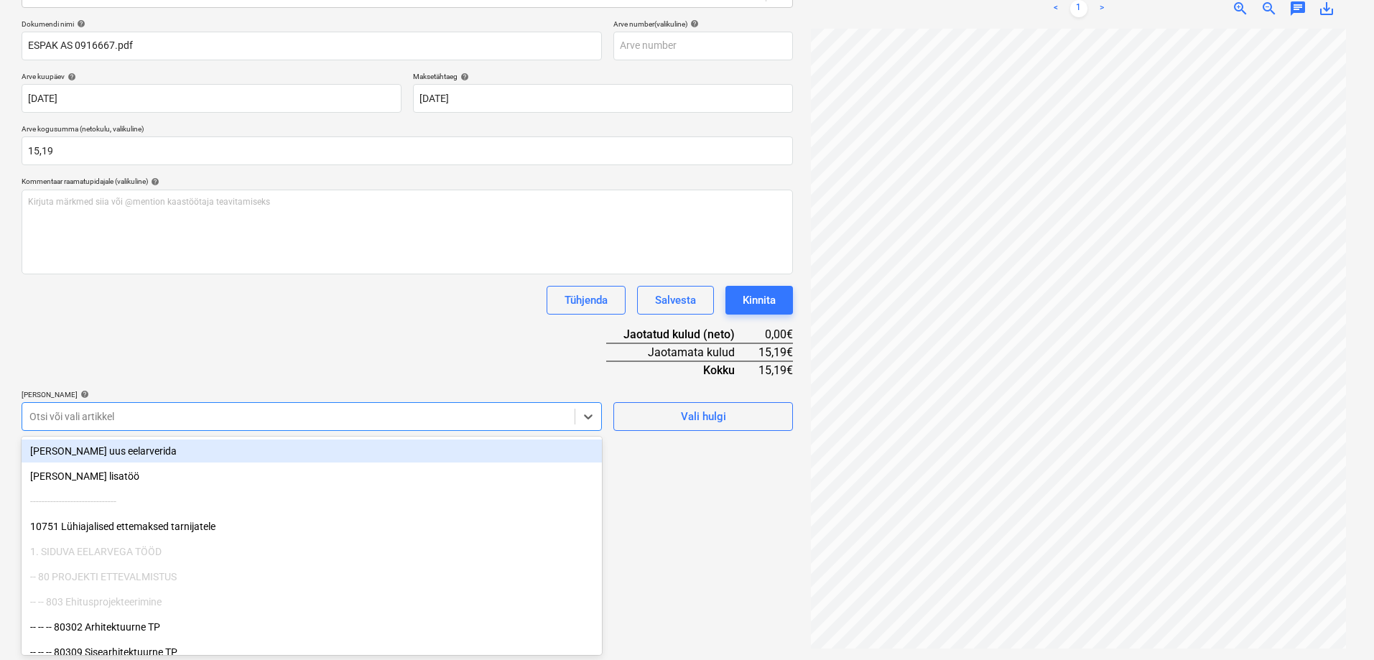
click at [101, 416] on div at bounding box center [298, 416] width 538 height 14
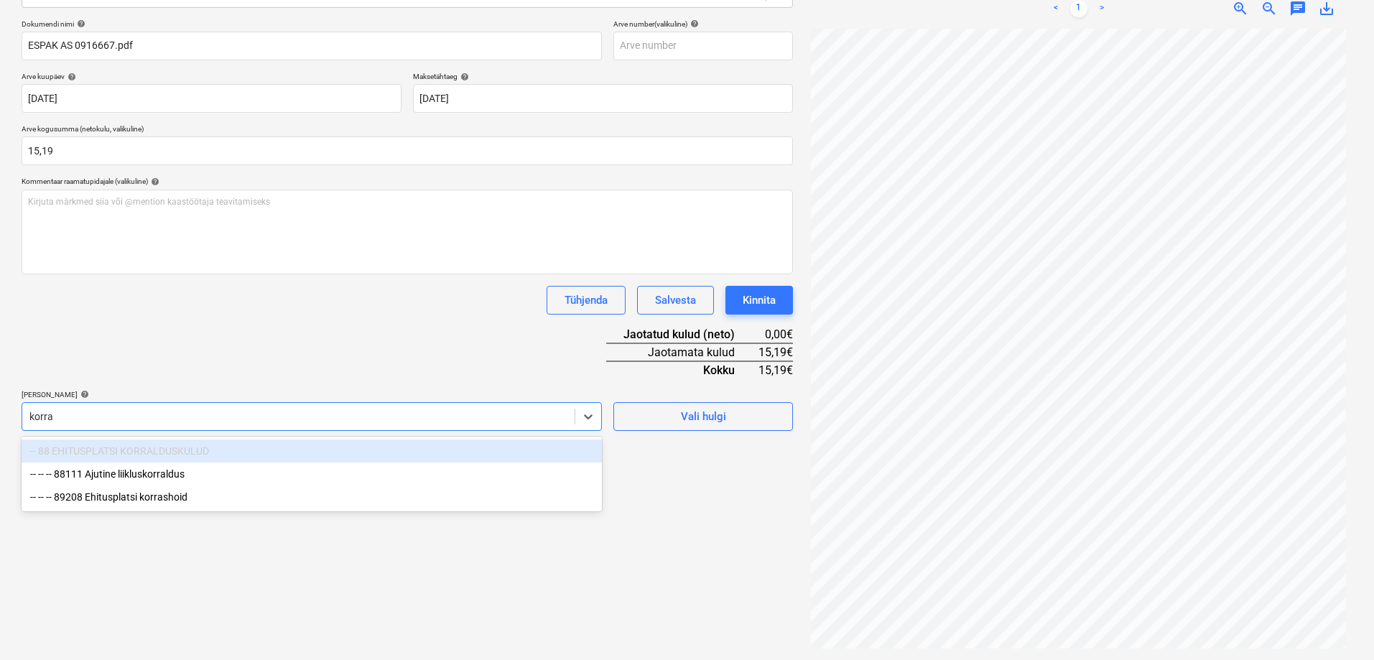
type input "korras"
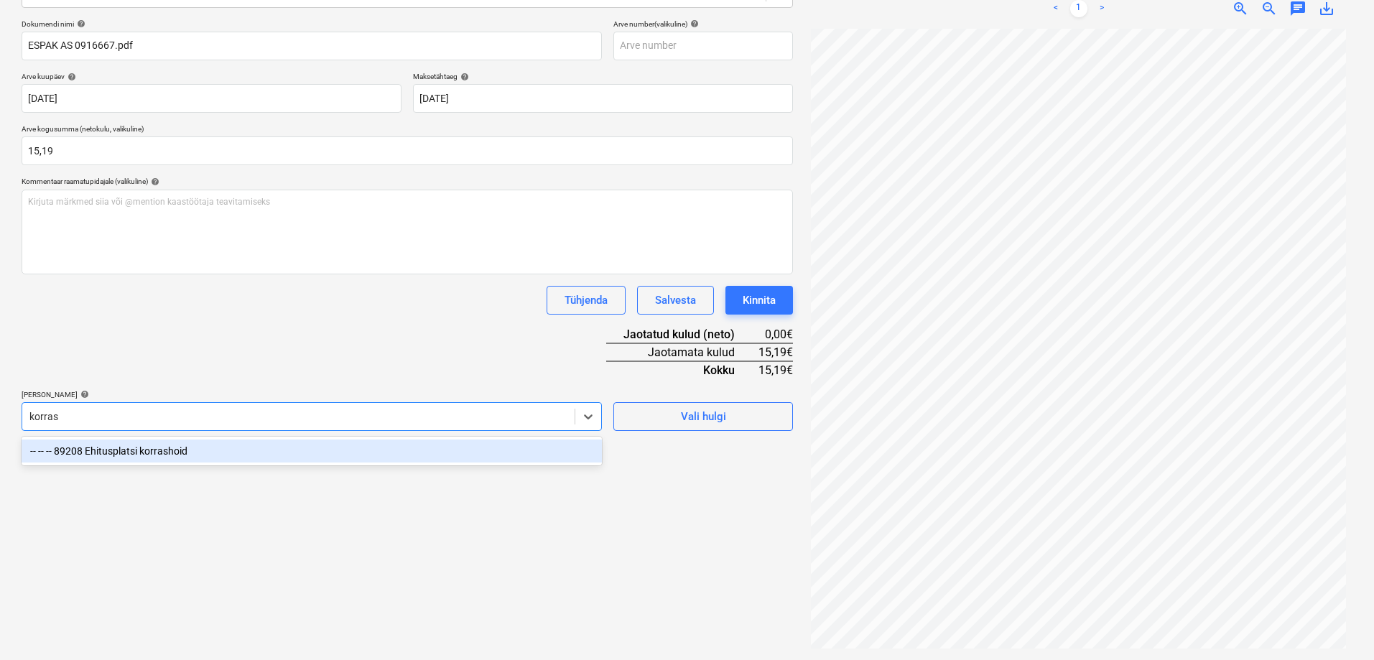
click at [110, 450] on div "-- -- -- 89208 Ehitusplatsi korrashoid" at bounding box center [312, 451] width 580 height 23
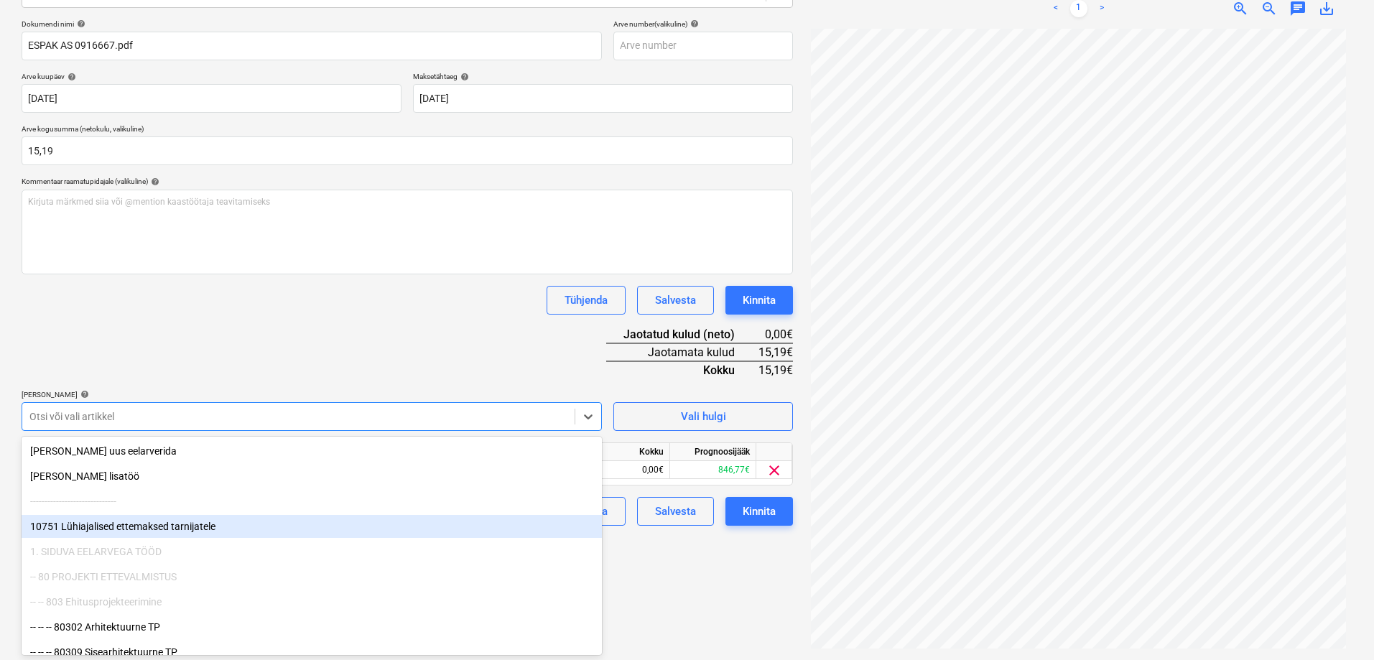
click at [719, 586] on div "Failide konteerimine Vali ettevõte Espak AS (10162) Lisa uus ettevõte Vali doku…" at bounding box center [407, 261] width 783 height 786
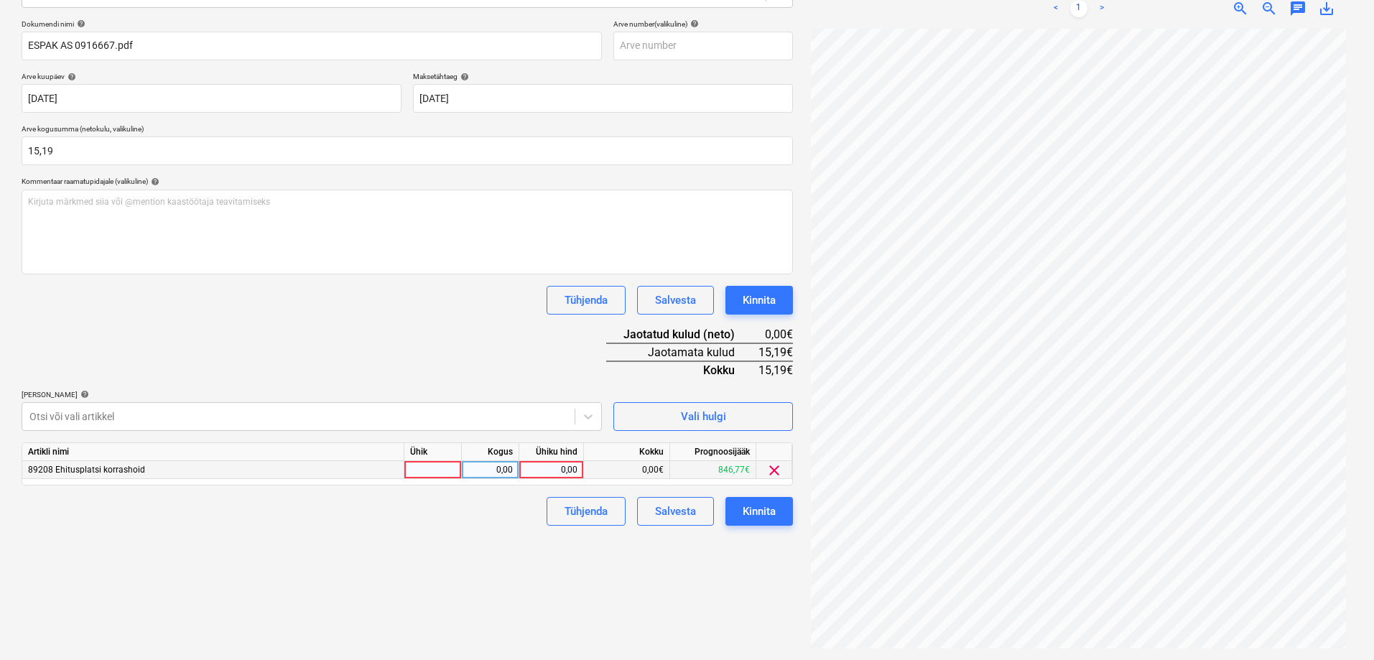
click at [558, 467] on div "0,00" at bounding box center [551, 470] width 52 height 18
type input "15,19"
click at [485, 533] on div "Failide konteerimine Vali ettevõte Espak AS (10162) Lisa uus ettevõte Vali doku…" at bounding box center [407, 261] width 783 height 786
click at [765, 504] on div "Kinnita" at bounding box center [759, 511] width 33 height 19
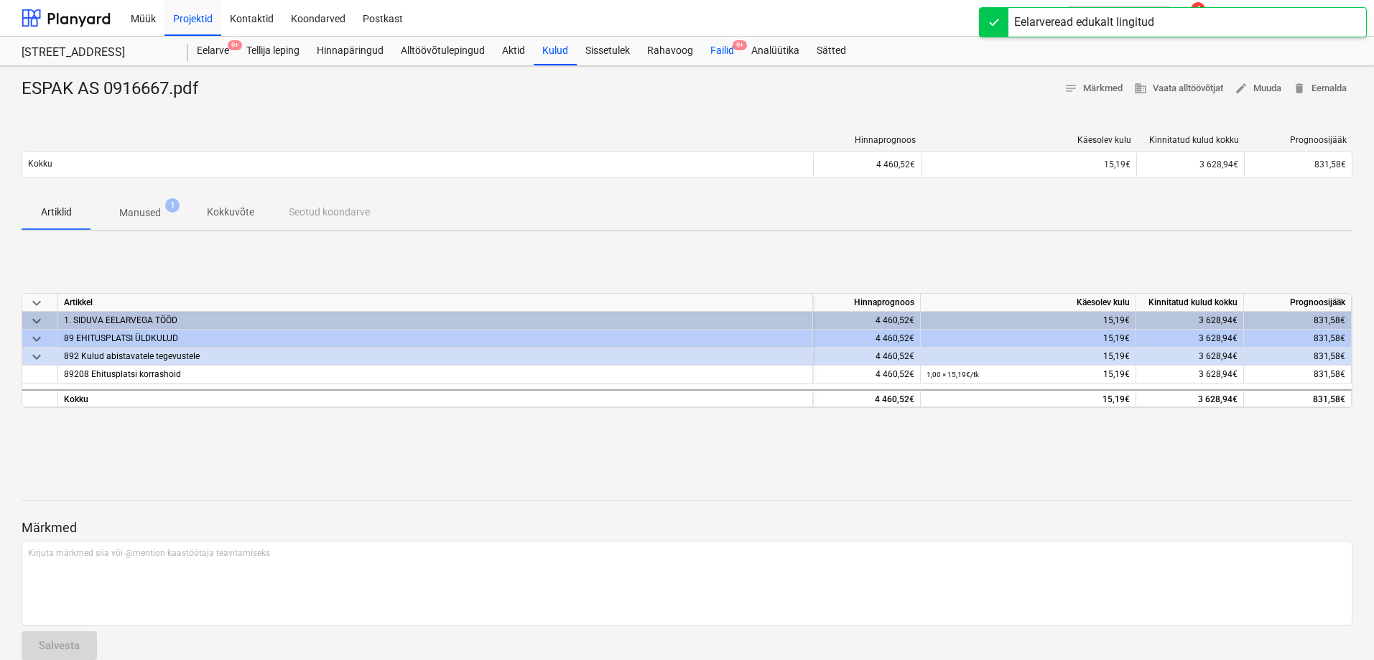
click at [720, 50] on div "Failid 9+" at bounding box center [722, 51] width 41 height 29
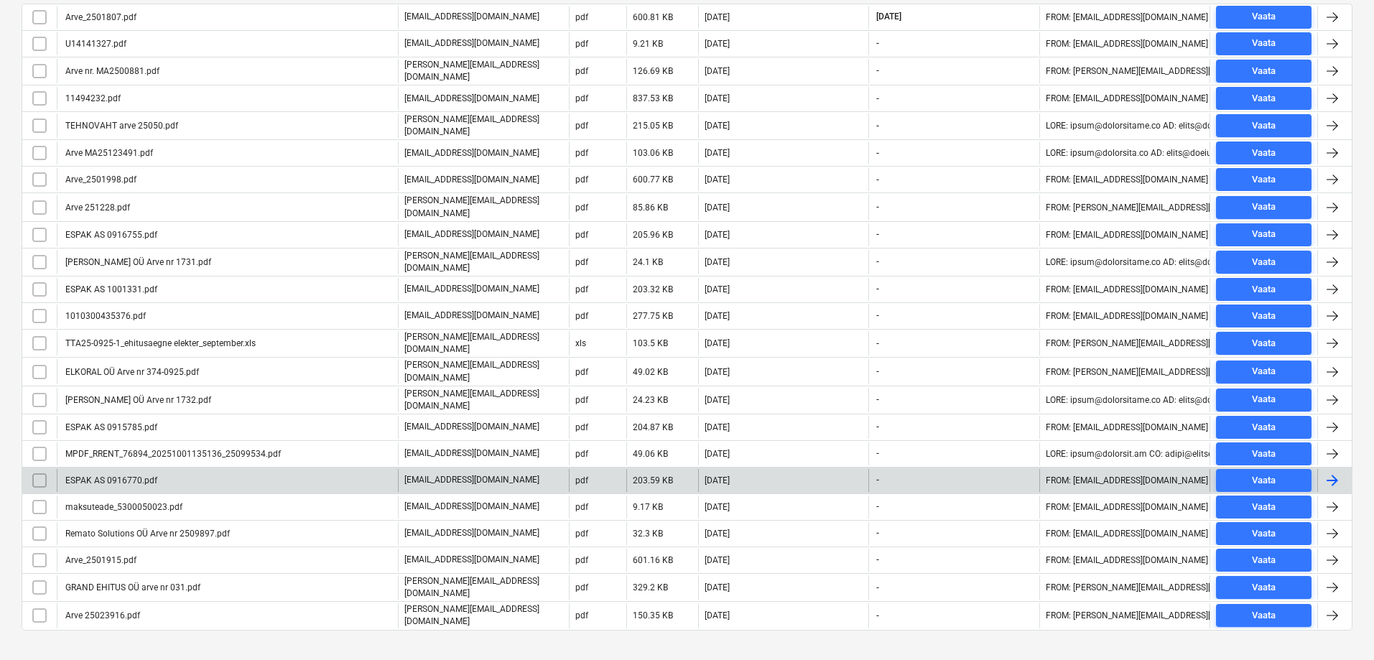
scroll to position [353, 0]
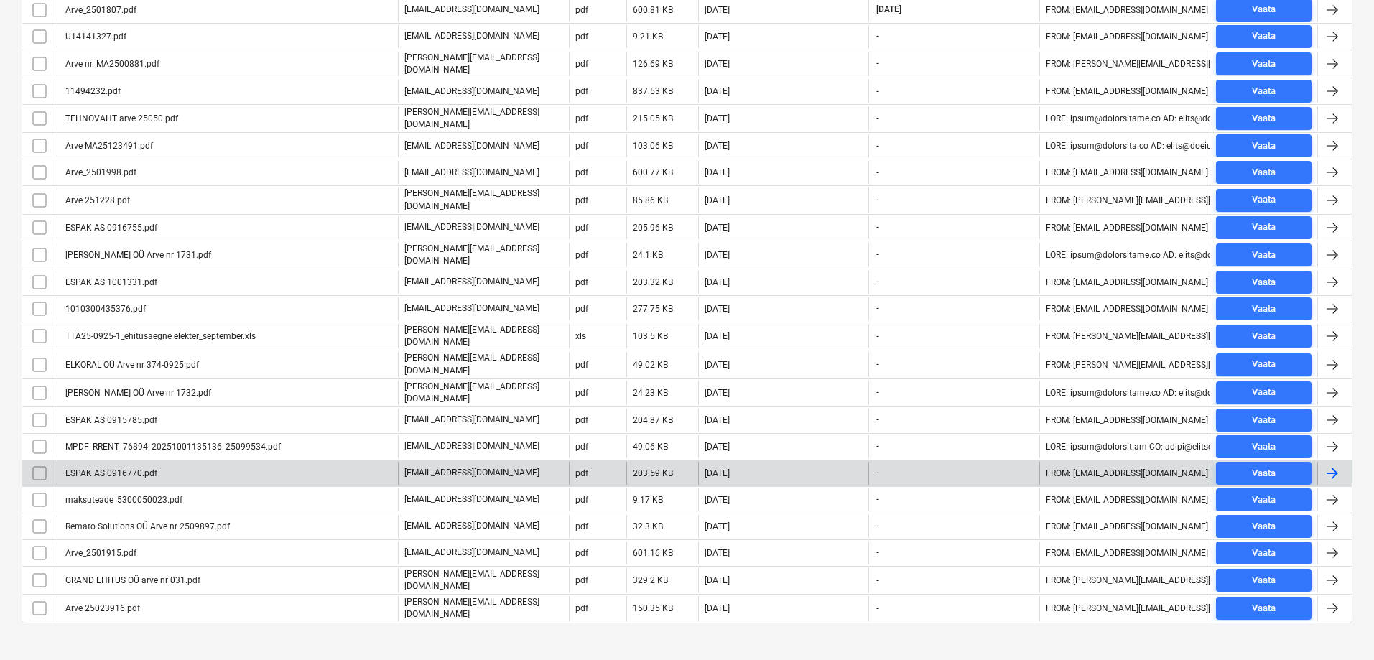
click at [103, 468] on div "ESPAK AS 0916770.pdf" at bounding box center [110, 473] width 94 height 10
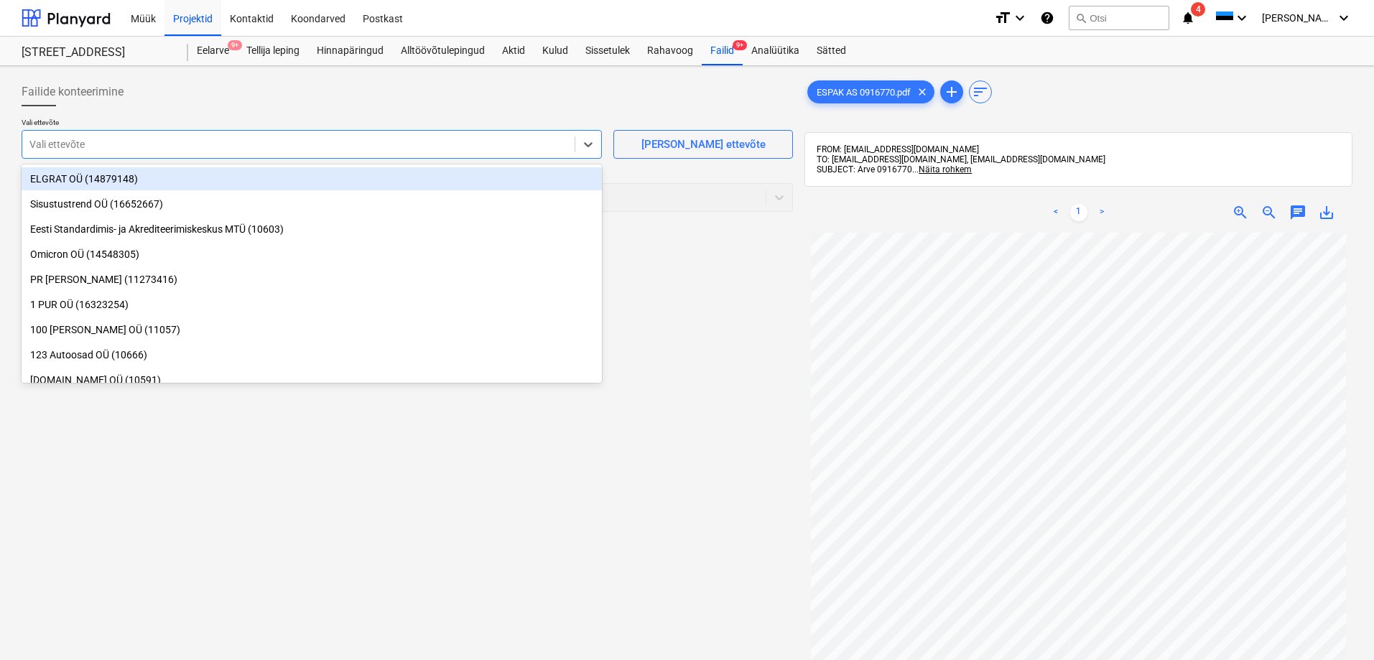
click at [90, 139] on div at bounding box center [298, 144] width 538 height 14
type input "esp"
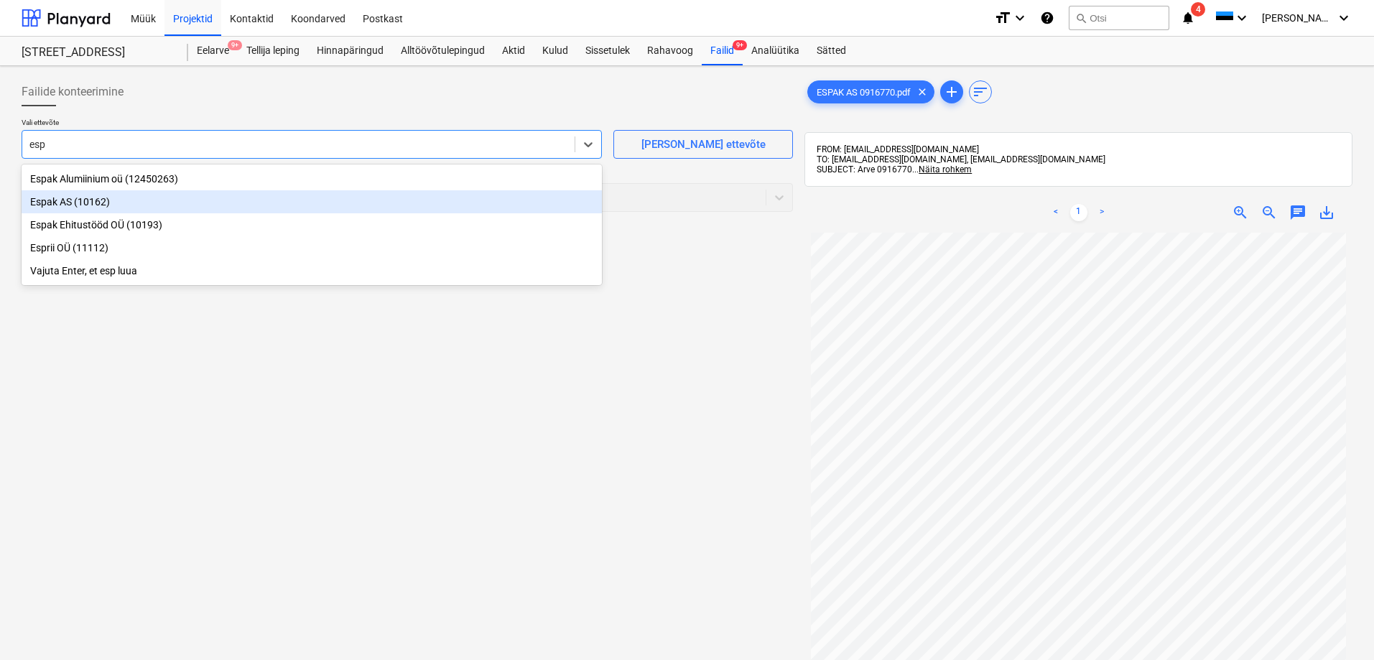
click at [40, 209] on div "Espak AS (10162)" at bounding box center [312, 201] width 580 height 23
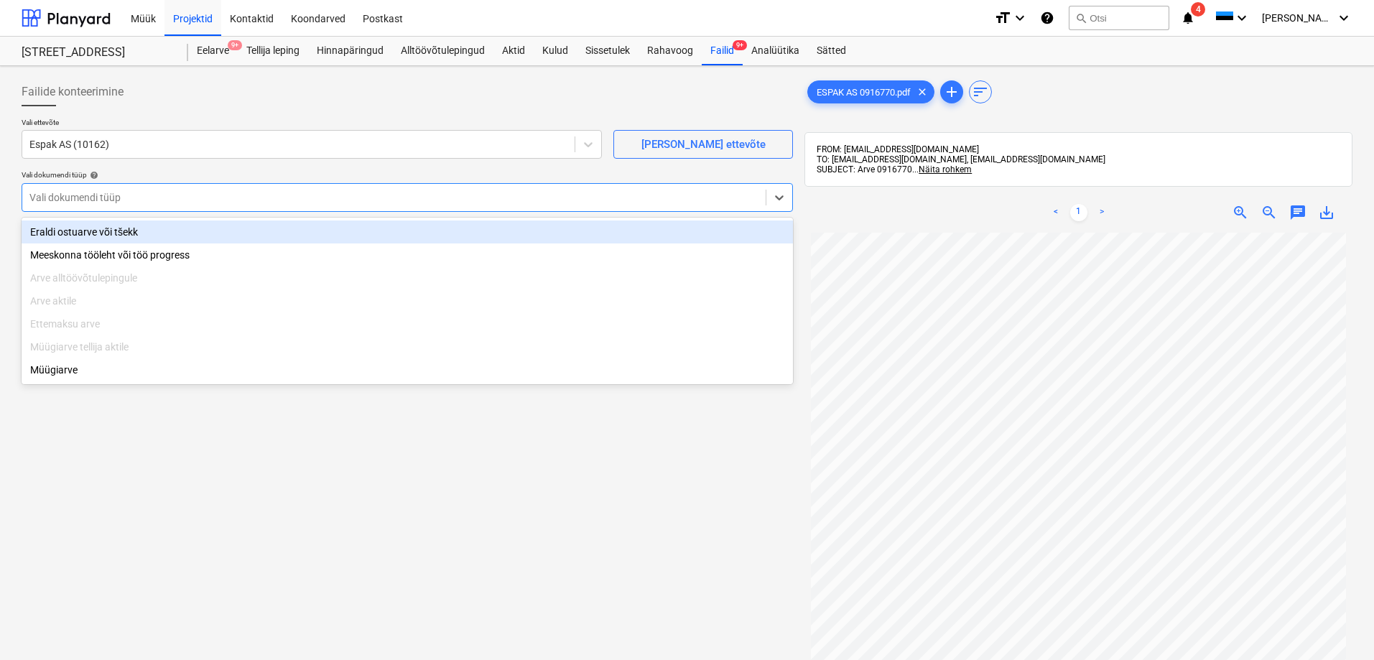
click at [50, 200] on div at bounding box center [393, 197] width 729 height 14
click at [54, 228] on div "Eraldi ostuarve või tšekk" at bounding box center [407, 231] width 771 height 23
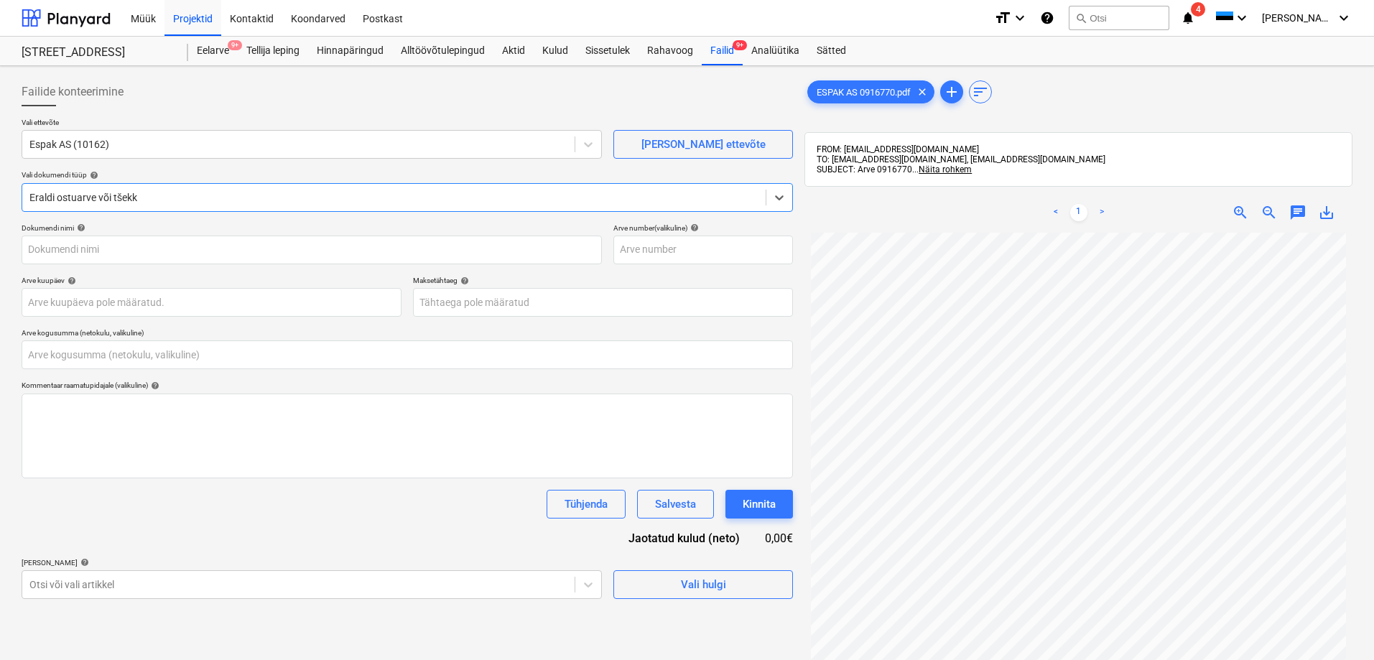
type input "ESPAK AS 0916770.pdf"
type input "0,00"
click at [43, 302] on body "Müük Projektid Kontaktid Koondarved Postkast format_size keyboard_arrow_down he…" at bounding box center [687, 330] width 1374 height 660
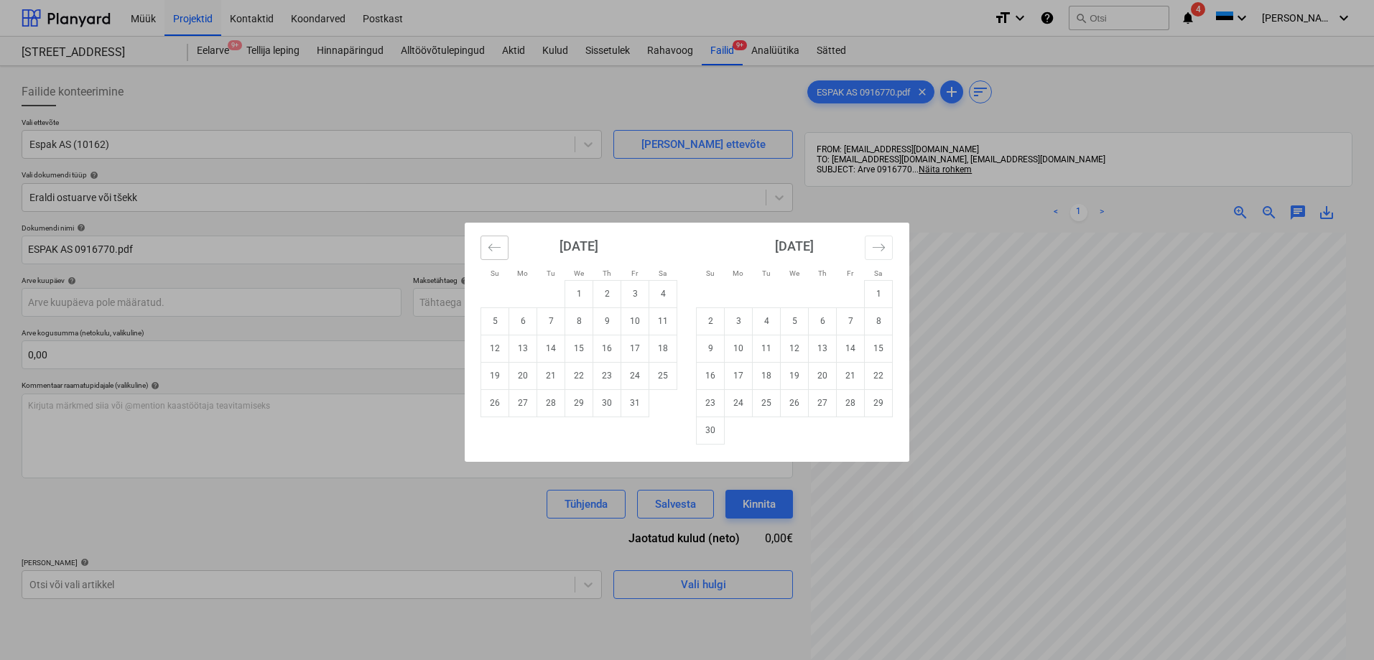
click at [491, 244] on icon "Move backward to switch to the previous month." at bounding box center [494, 246] width 12 height 7
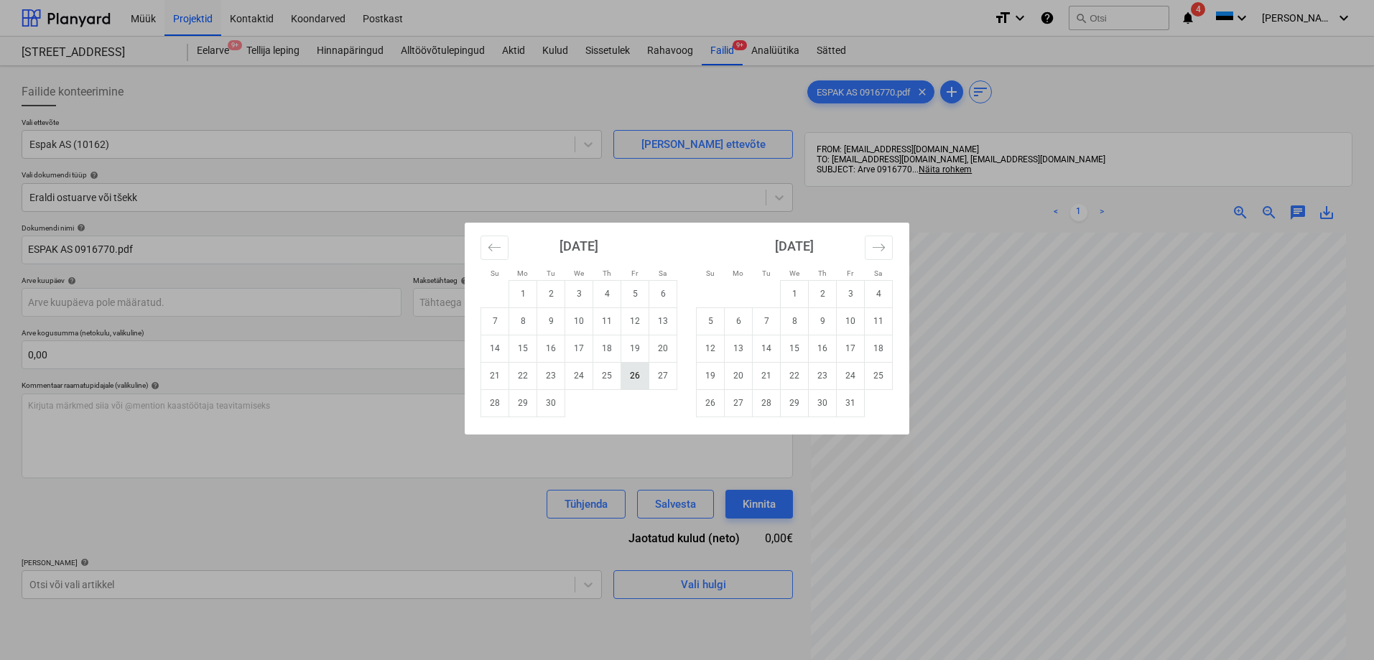
click at [631, 370] on td "26" at bounding box center [635, 375] width 28 height 27
type input "26 Sep 2025"
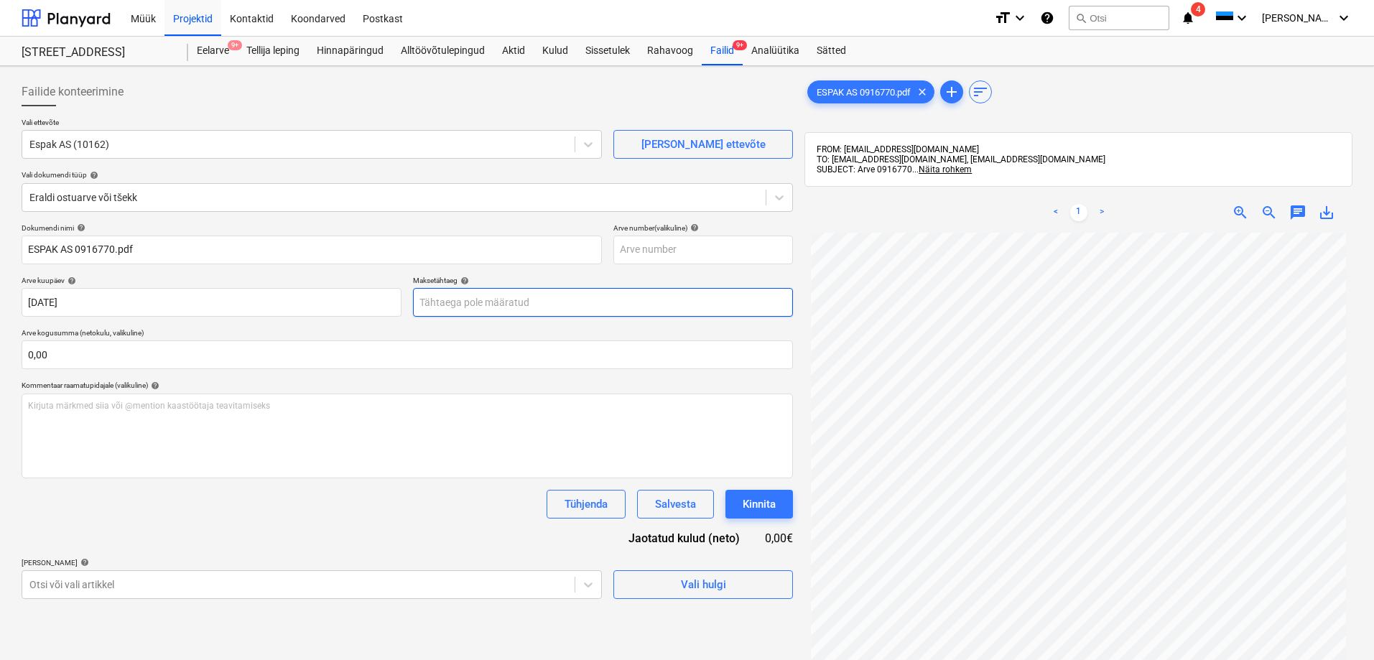
click at [458, 299] on body "Müük Projektid Kontaktid Koondarved Postkast format_size keyboard_arrow_down he…" at bounding box center [687, 330] width 1374 height 660
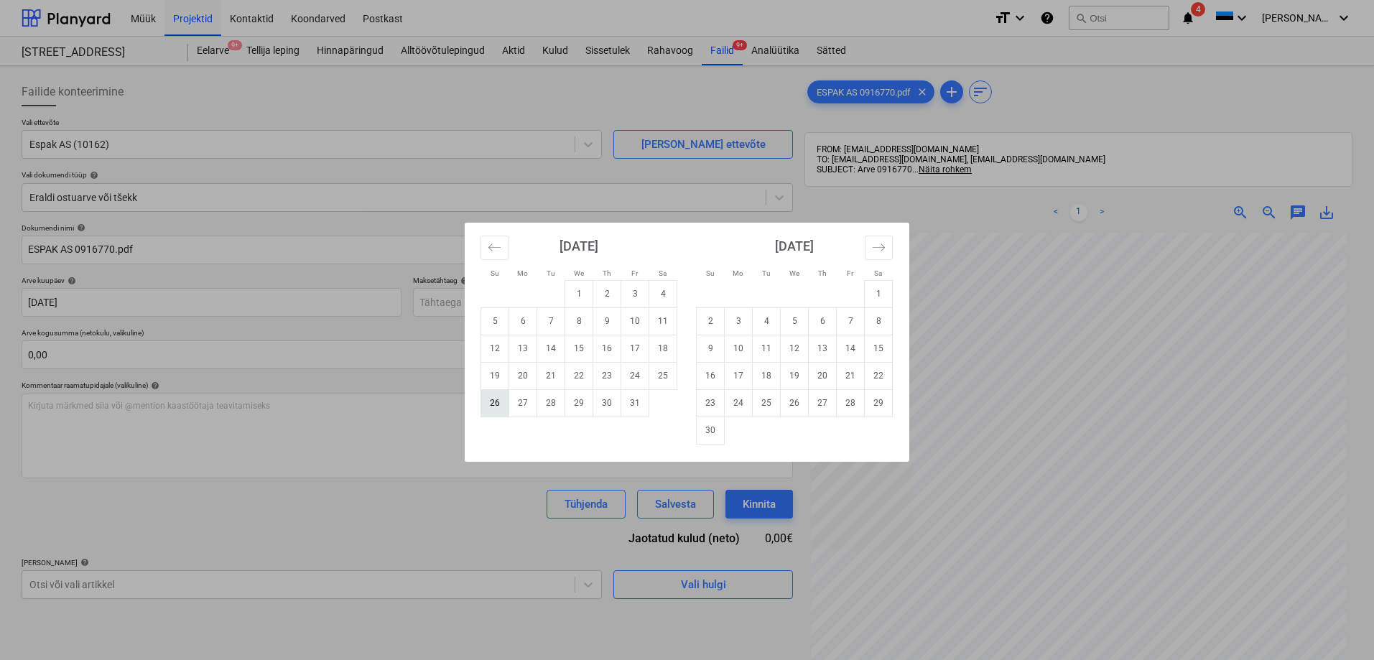
click at [493, 401] on td "26" at bounding box center [495, 402] width 28 height 27
type input "26 Oct 2025"
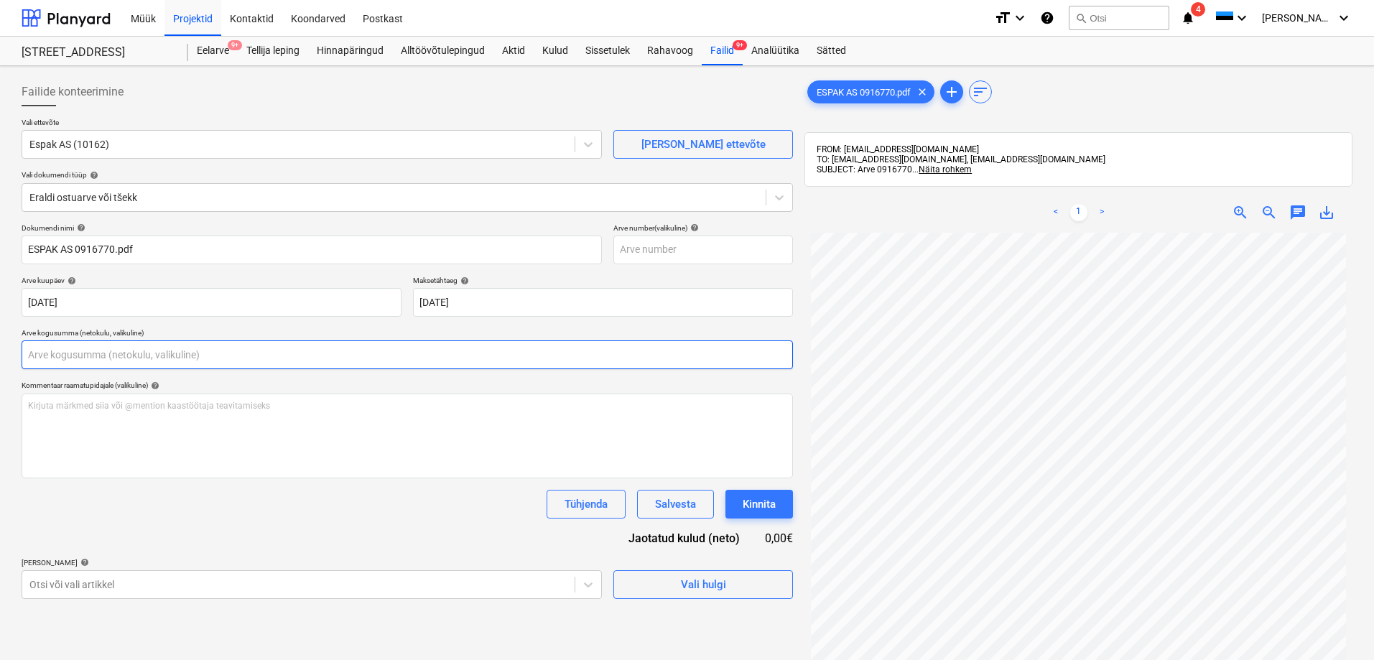
click at [176, 355] on input "text" at bounding box center [407, 354] width 771 height 29
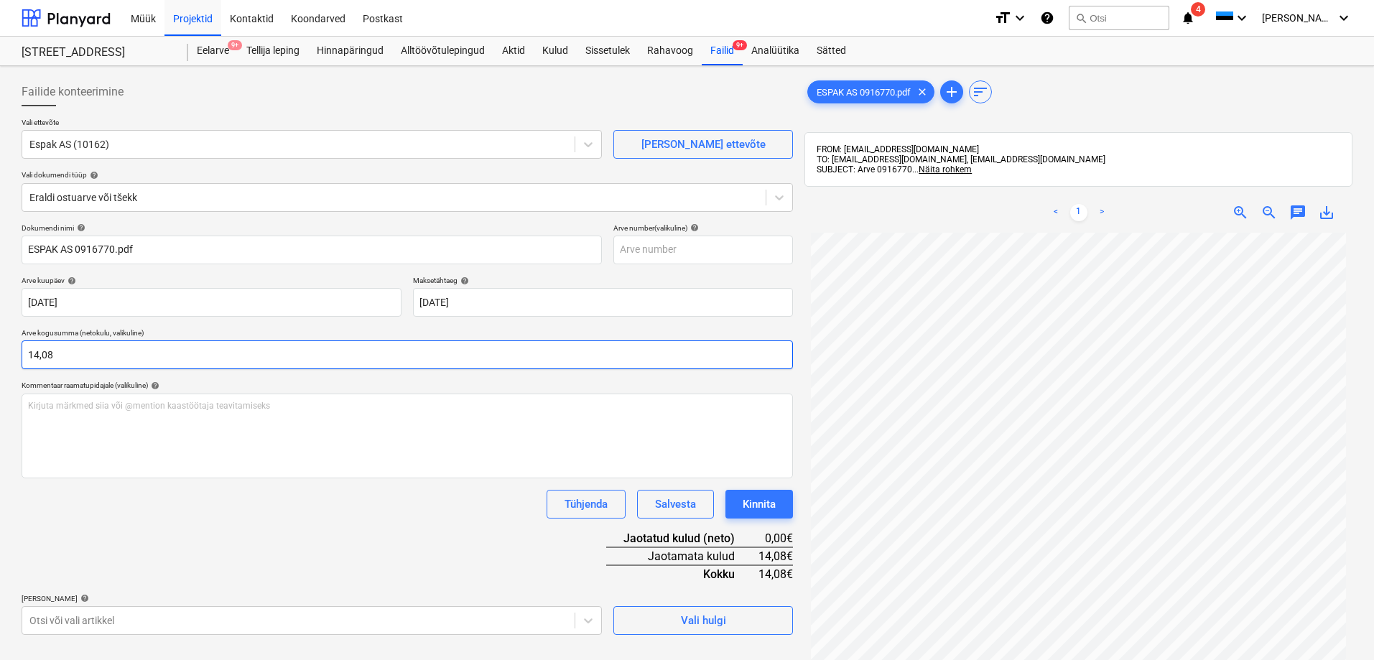
type input "14,08"
click at [139, 504] on div "Tühjenda Salvesta Kinnita" at bounding box center [407, 504] width 771 height 29
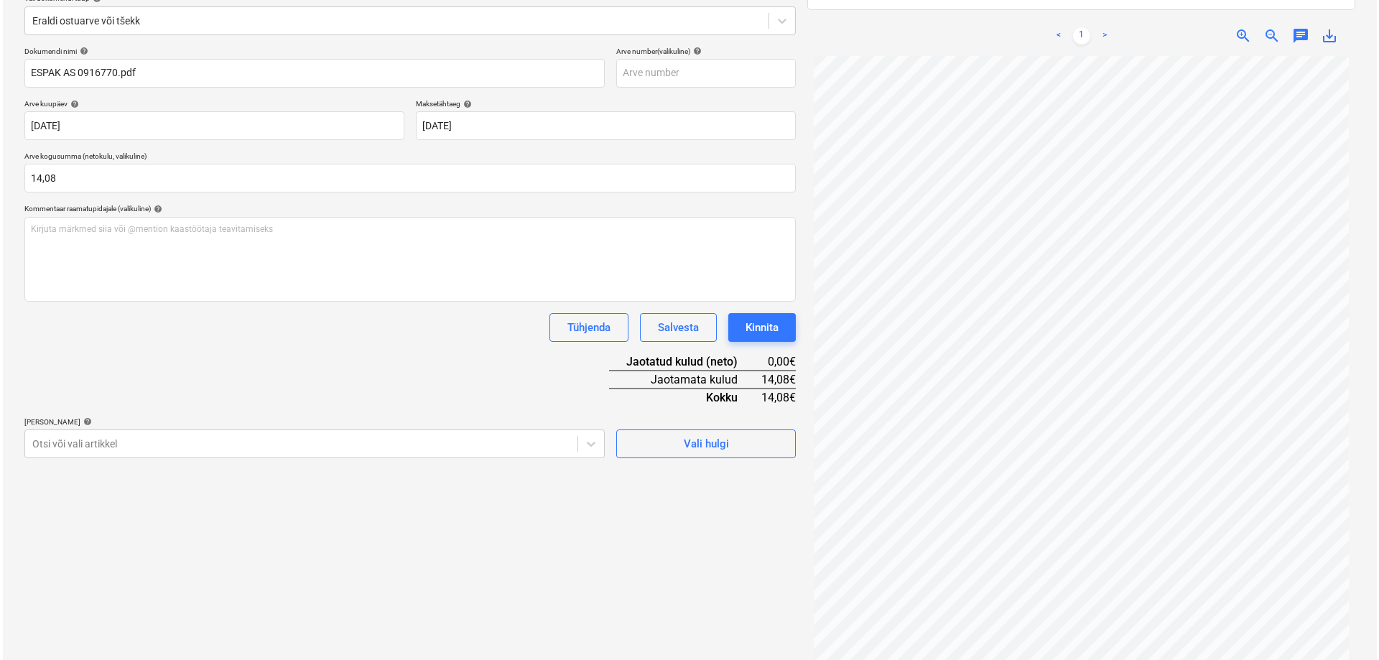
scroll to position [204, 0]
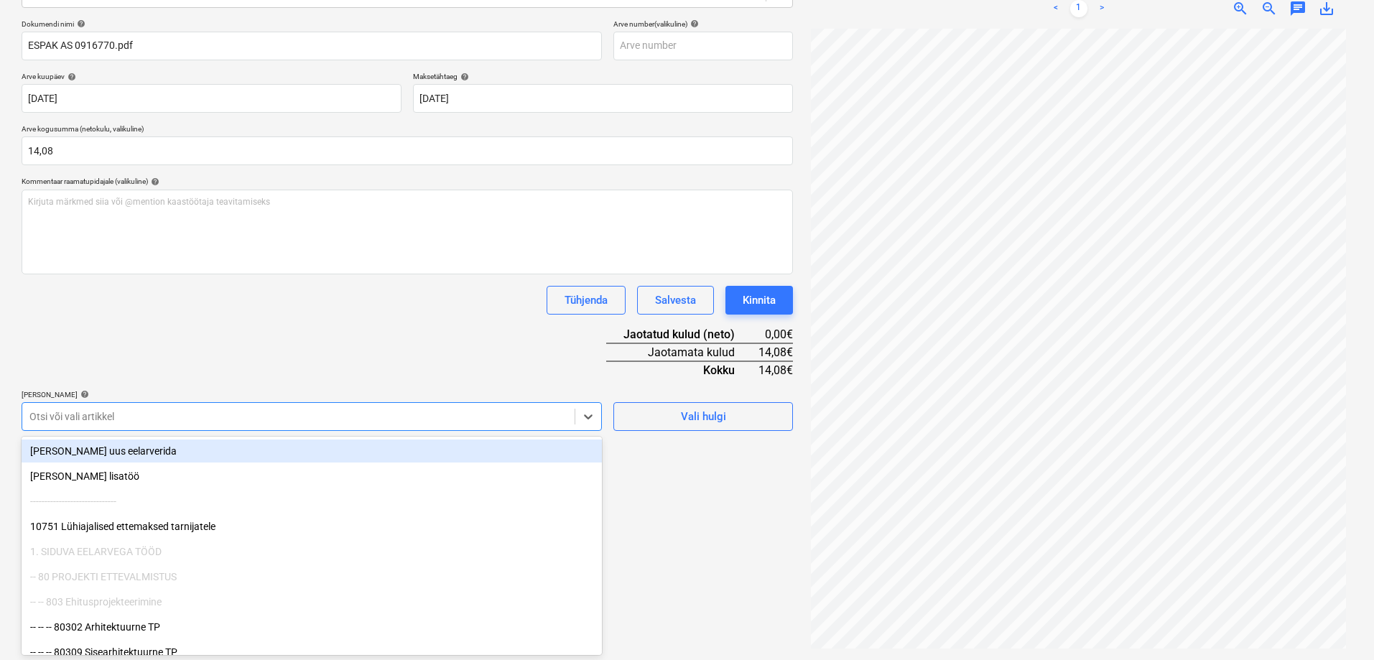
click at [39, 415] on div at bounding box center [298, 416] width 538 height 14
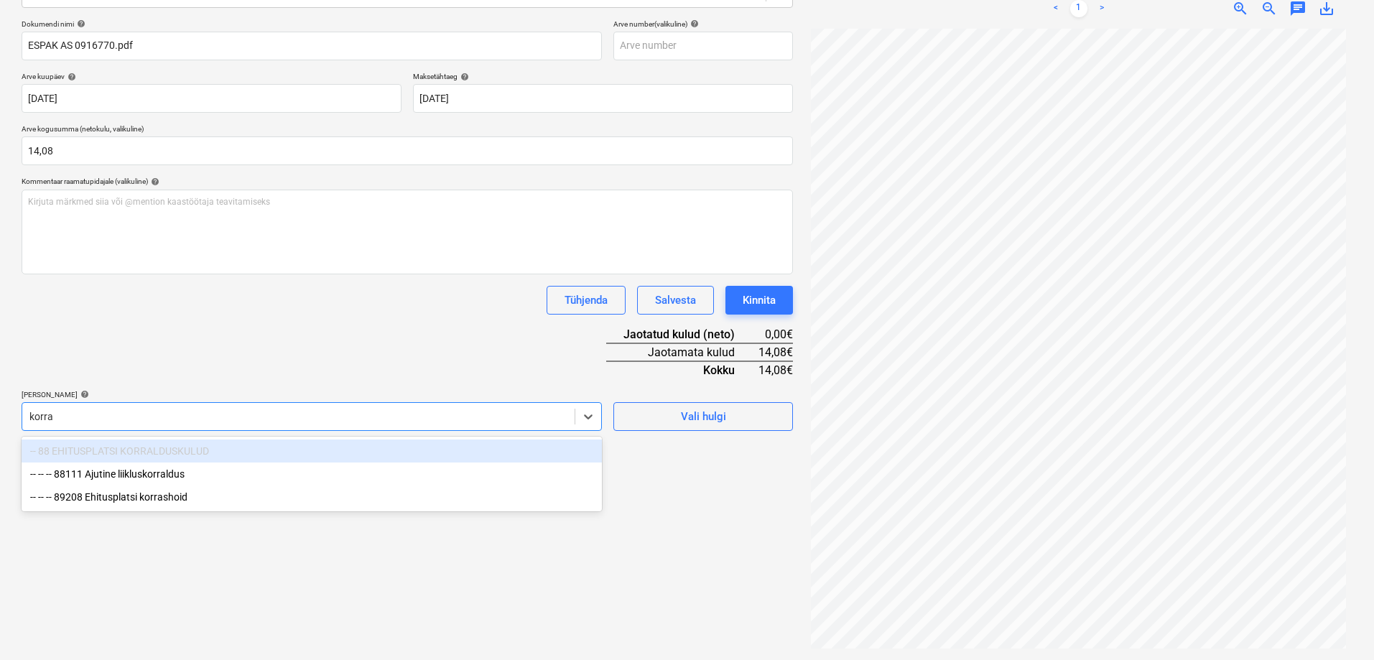
type input "korras"
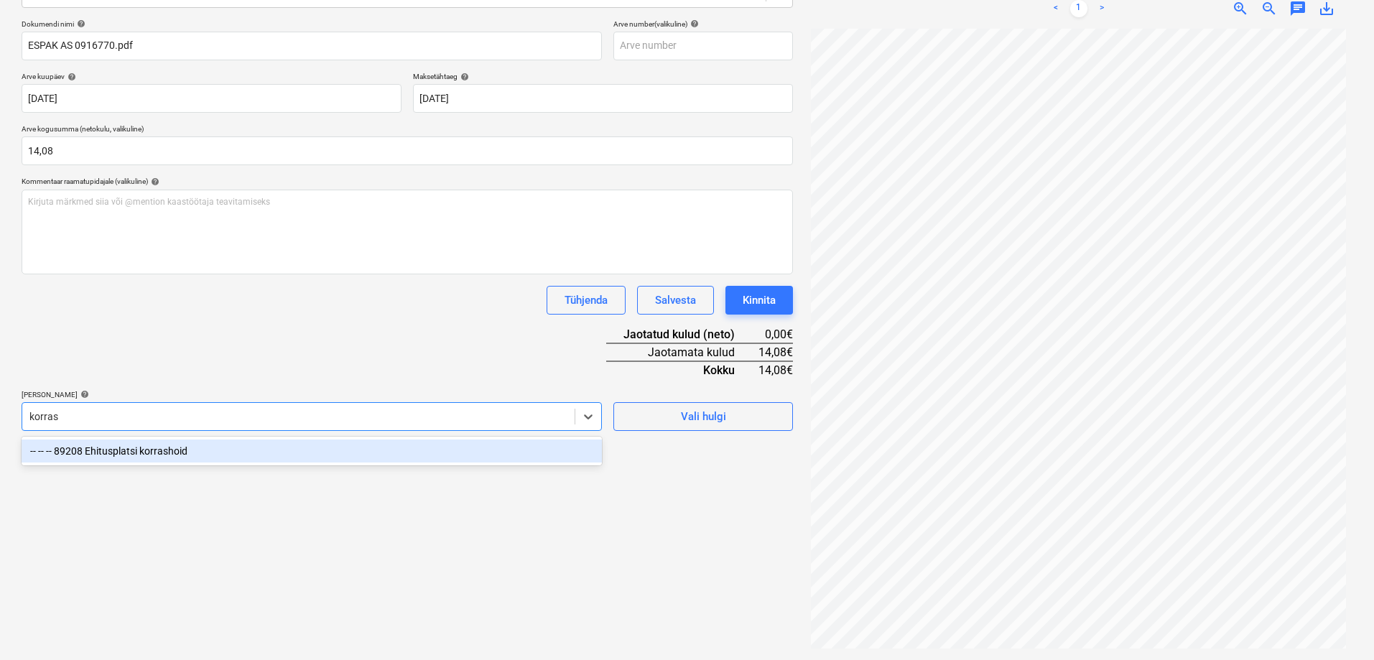
click at [110, 456] on div "-- -- -- 89208 Ehitusplatsi korrashoid" at bounding box center [312, 451] width 580 height 23
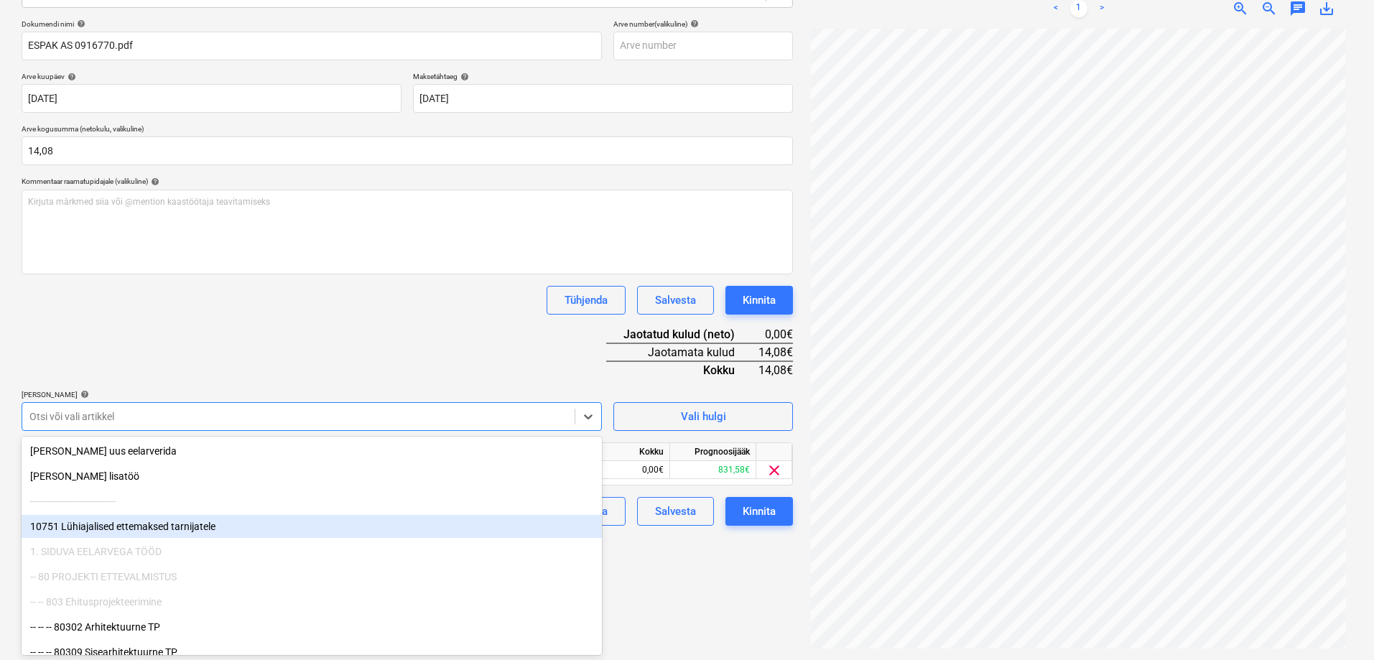
click at [707, 567] on div "Failide konteerimine Vali ettevõte Espak AS (10162) Lisa uus ettevõte Vali doku…" at bounding box center [407, 261] width 783 height 786
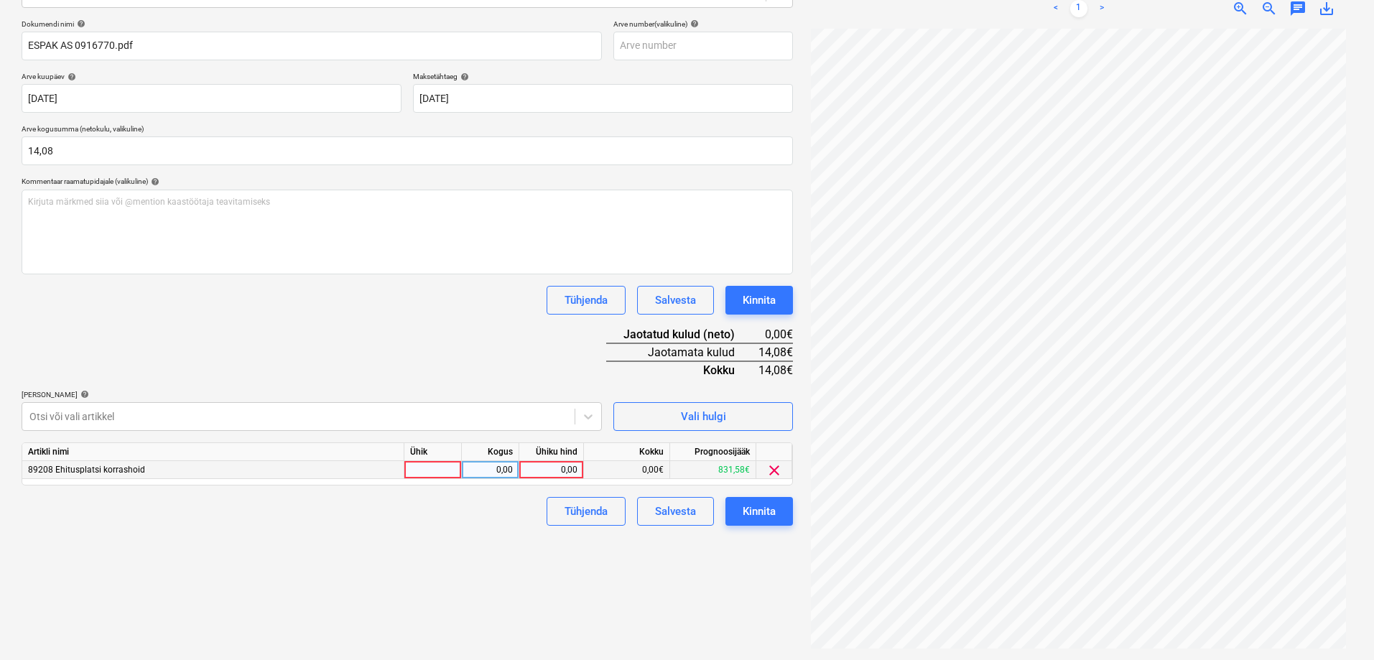
click at [545, 466] on div "0,00" at bounding box center [551, 470] width 52 height 18
type input "14,08"
click at [498, 539] on div "Failide konteerimine Vali ettevõte Espak AS (10162) Lisa uus ettevõte Vali doku…" at bounding box center [407, 261] width 783 height 786
click at [758, 511] on div "Kinnita" at bounding box center [759, 511] width 33 height 19
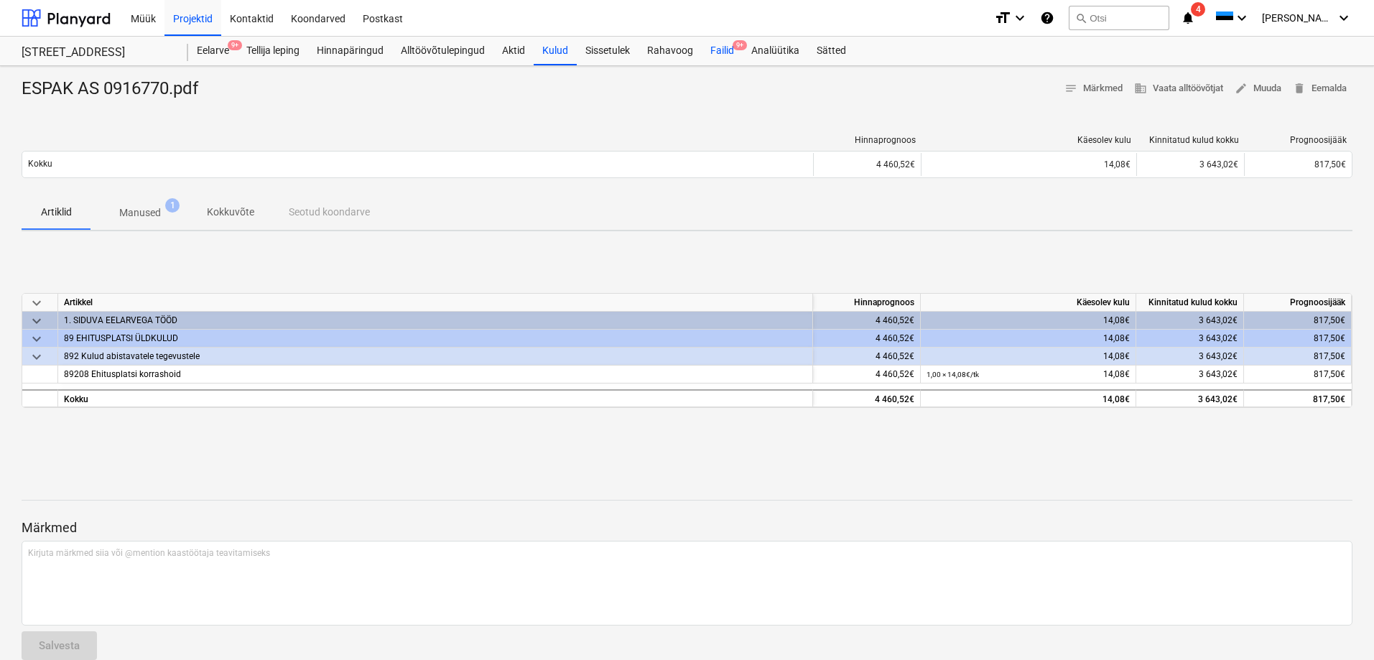
click at [726, 46] on div "Failid 9+" at bounding box center [722, 51] width 41 height 29
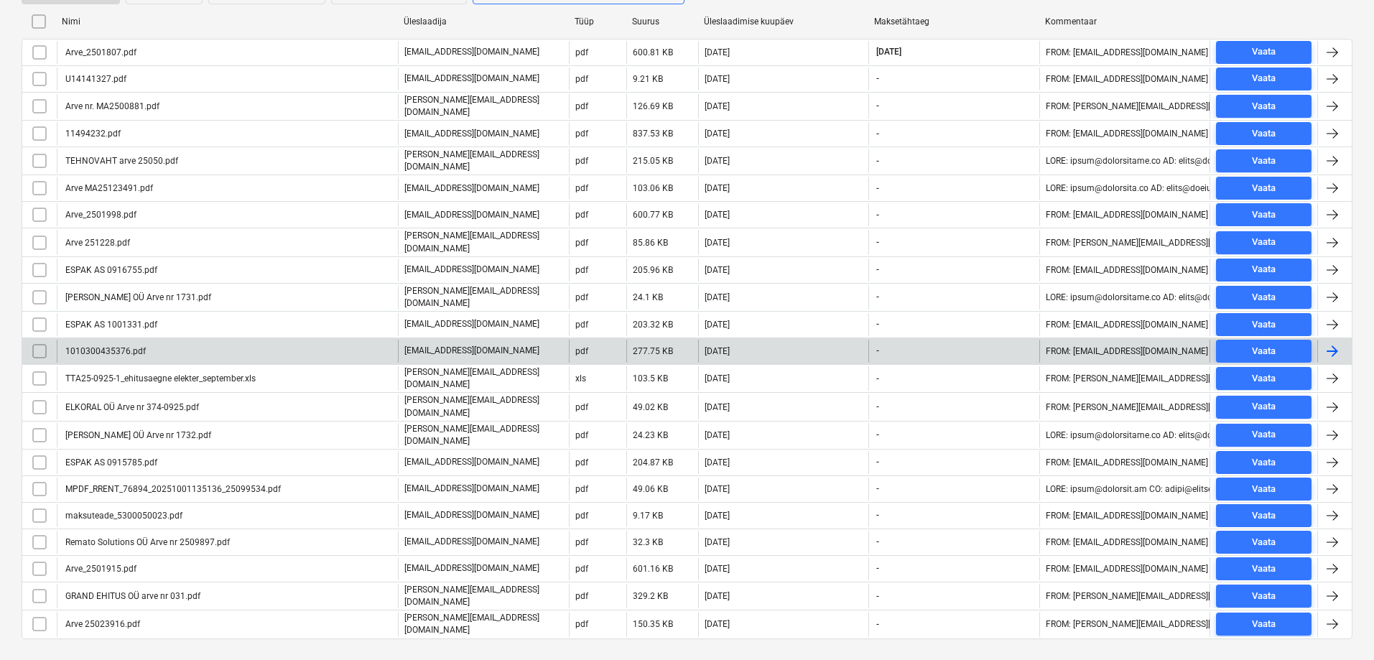
scroll to position [327, 0]
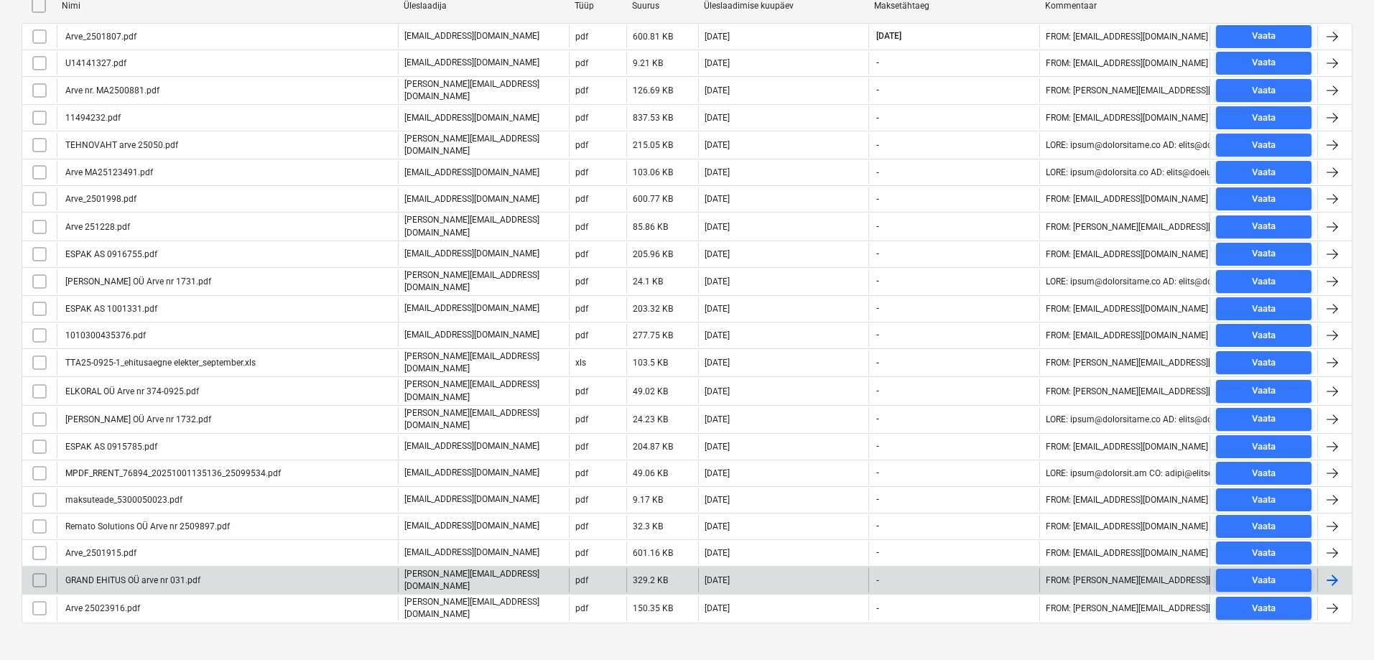
click at [167, 575] on div "GRAND EHITUS OÜ arve nr 031.pdf" at bounding box center [131, 580] width 137 height 10
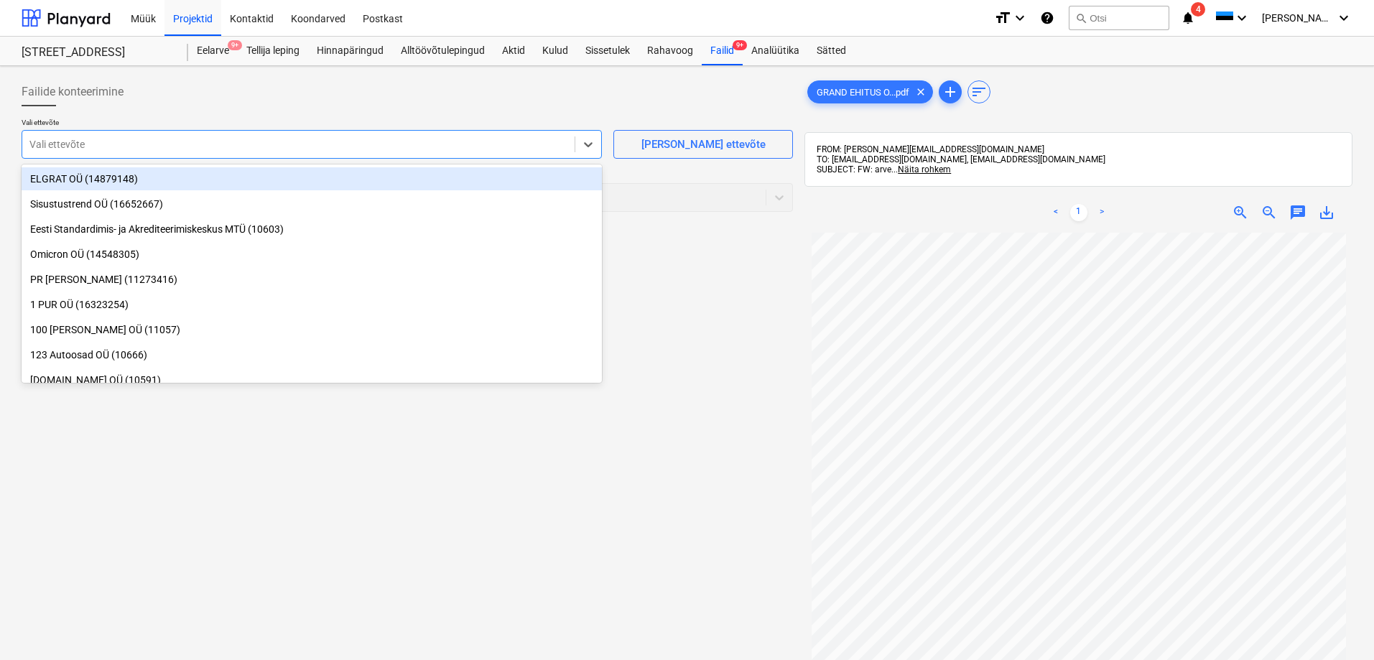
click at [49, 138] on div at bounding box center [298, 144] width 538 height 14
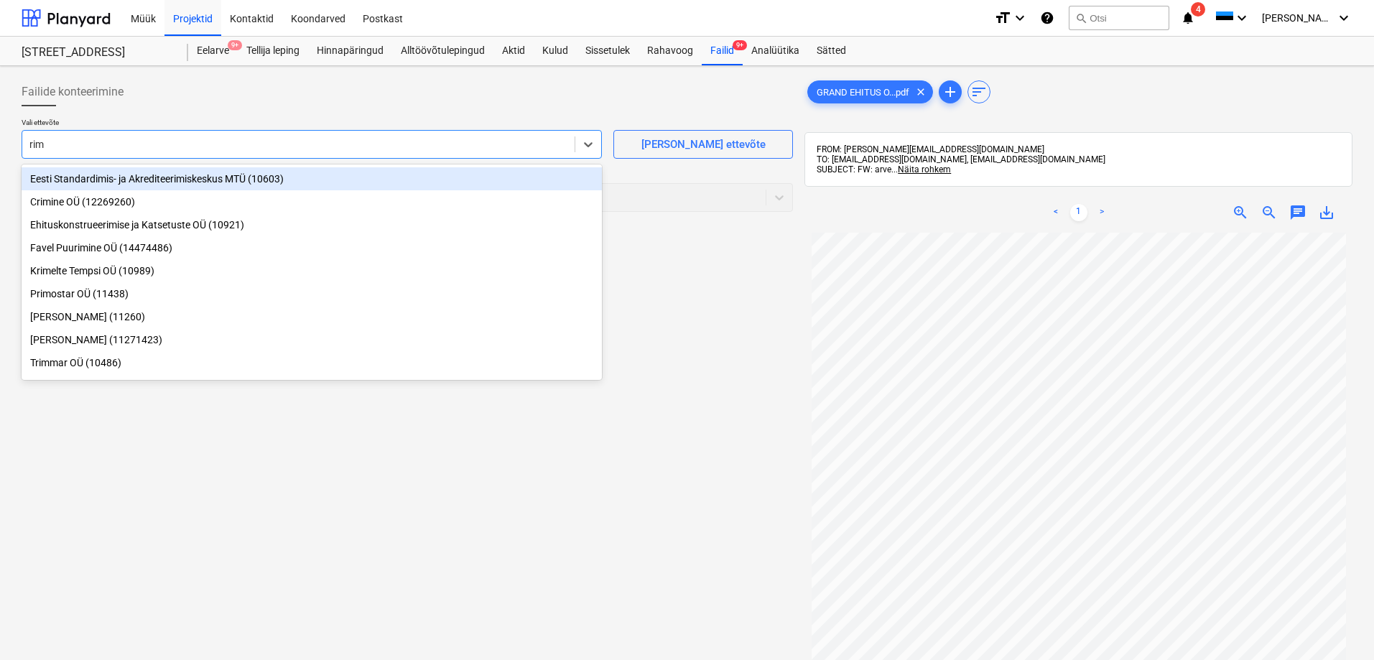
type input "rimt"
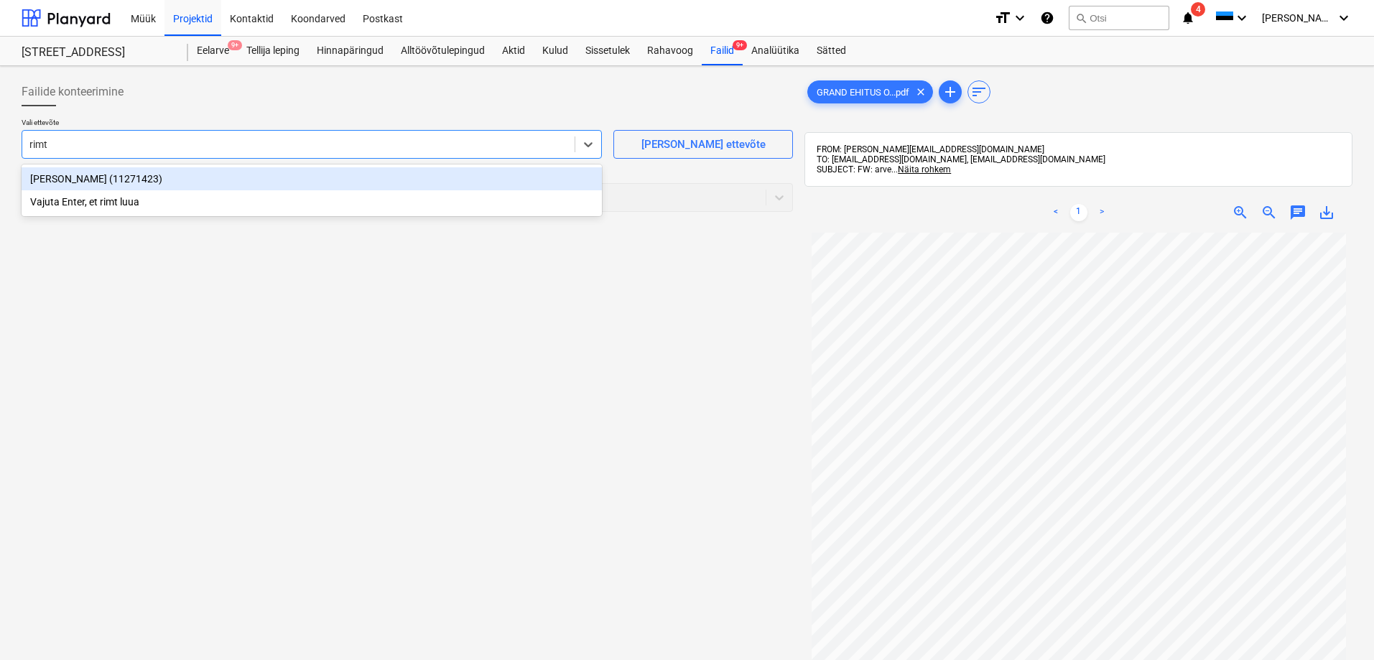
click at [69, 177] on div "Rimtom Ehitus OÜ (11271423)" at bounding box center [312, 178] width 580 height 23
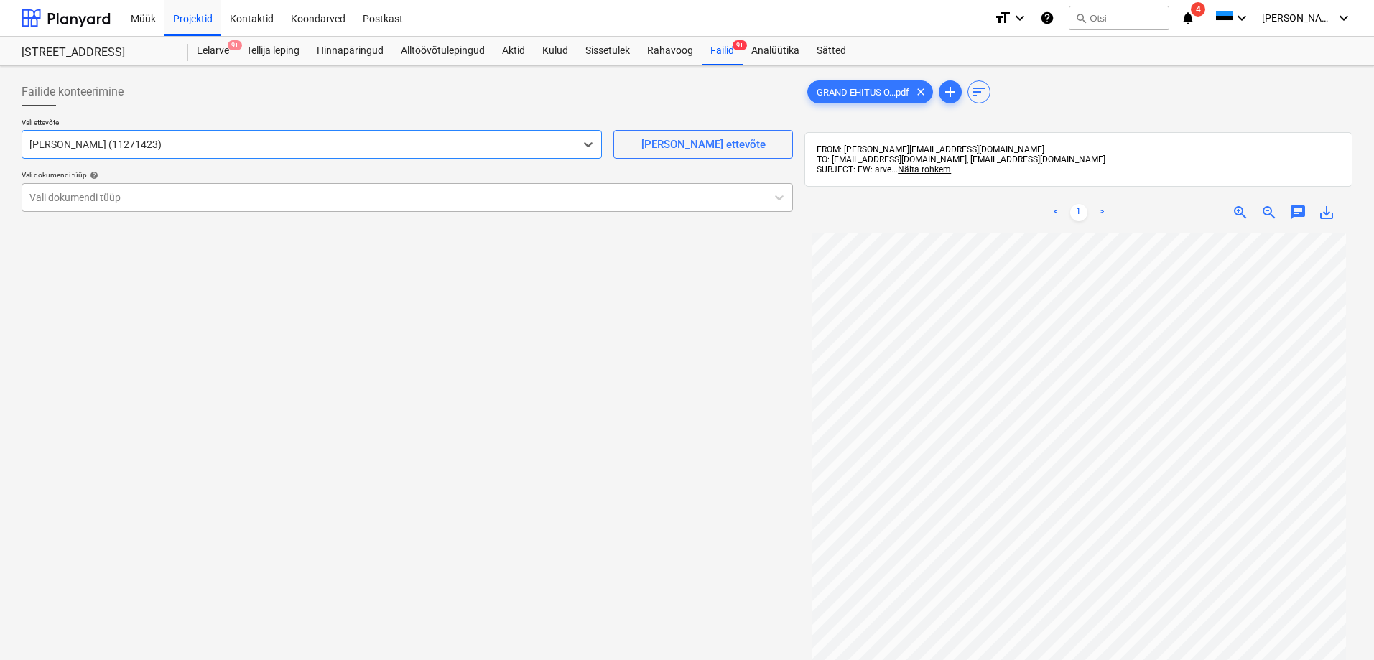
click at [71, 194] on div at bounding box center [393, 197] width 729 height 14
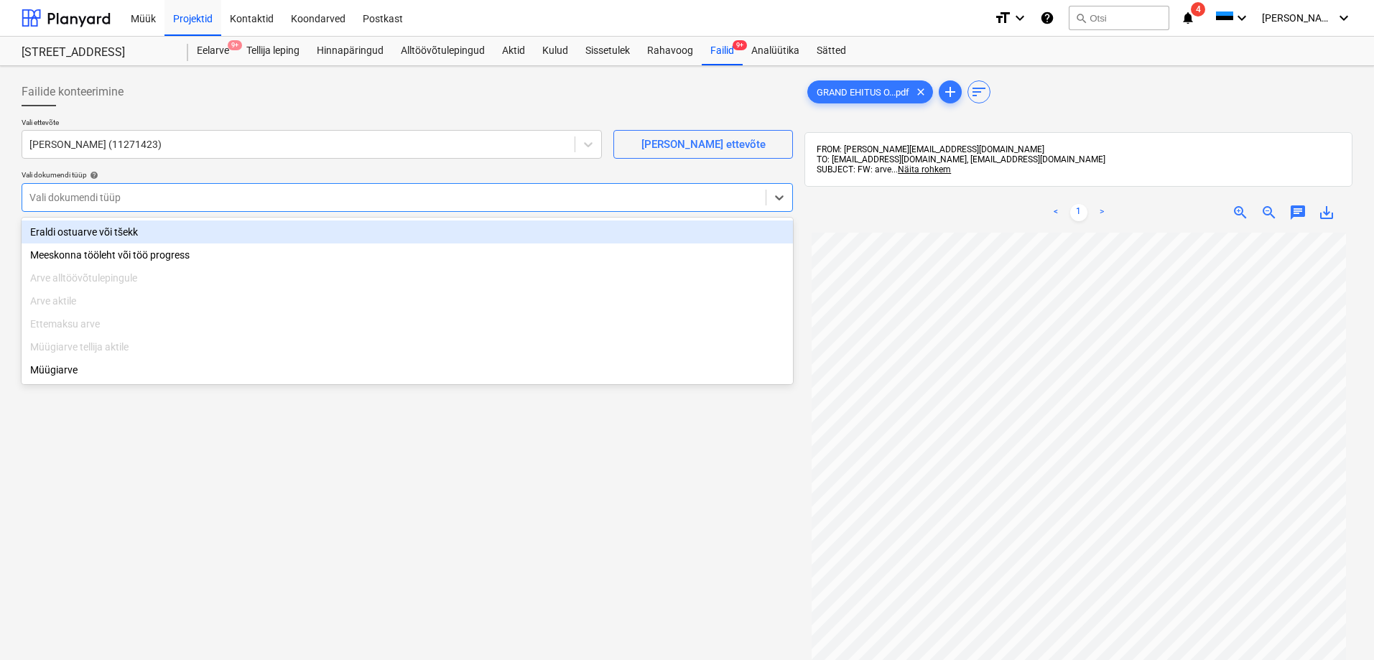
click at [86, 231] on div "Eraldi ostuarve või tšekk" at bounding box center [407, 231] width 771 height 23
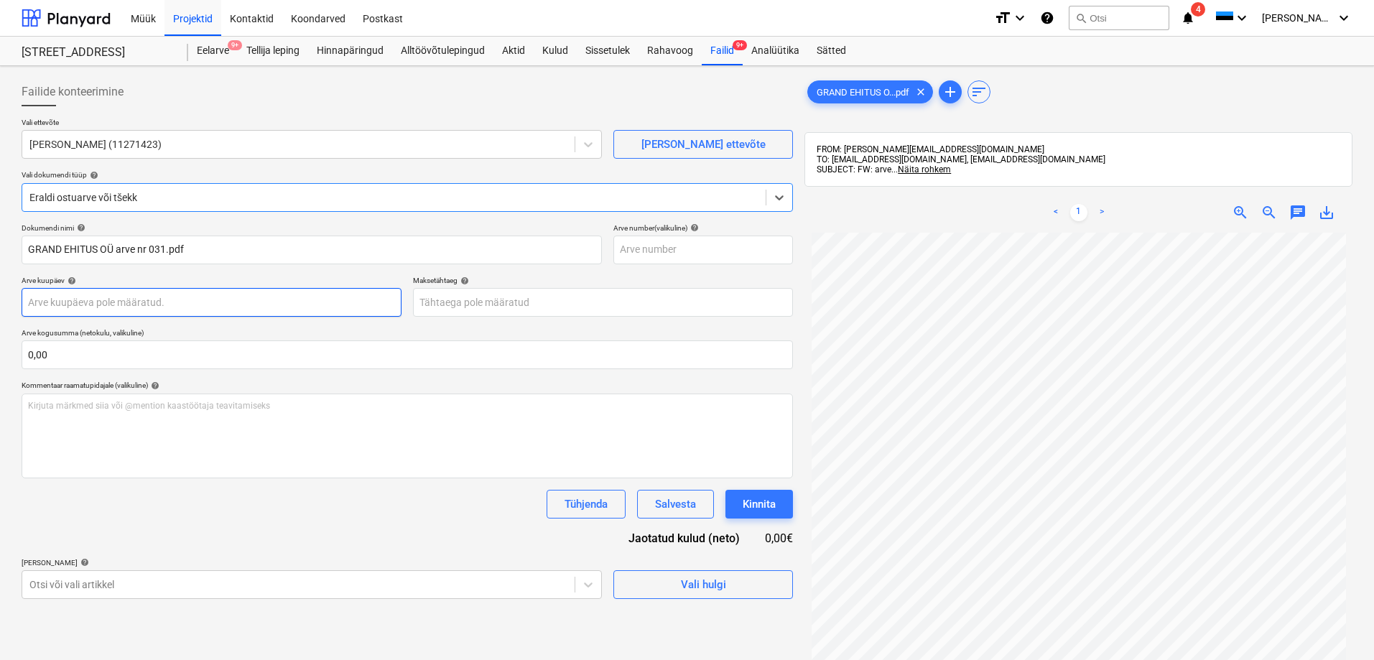
click at [136, 300] on body "Müük Projektid Kontaktid Koondarved Postkast format_size keyboard_arrow_down he…" at bounding box center [687, 330] width 1374 height 660
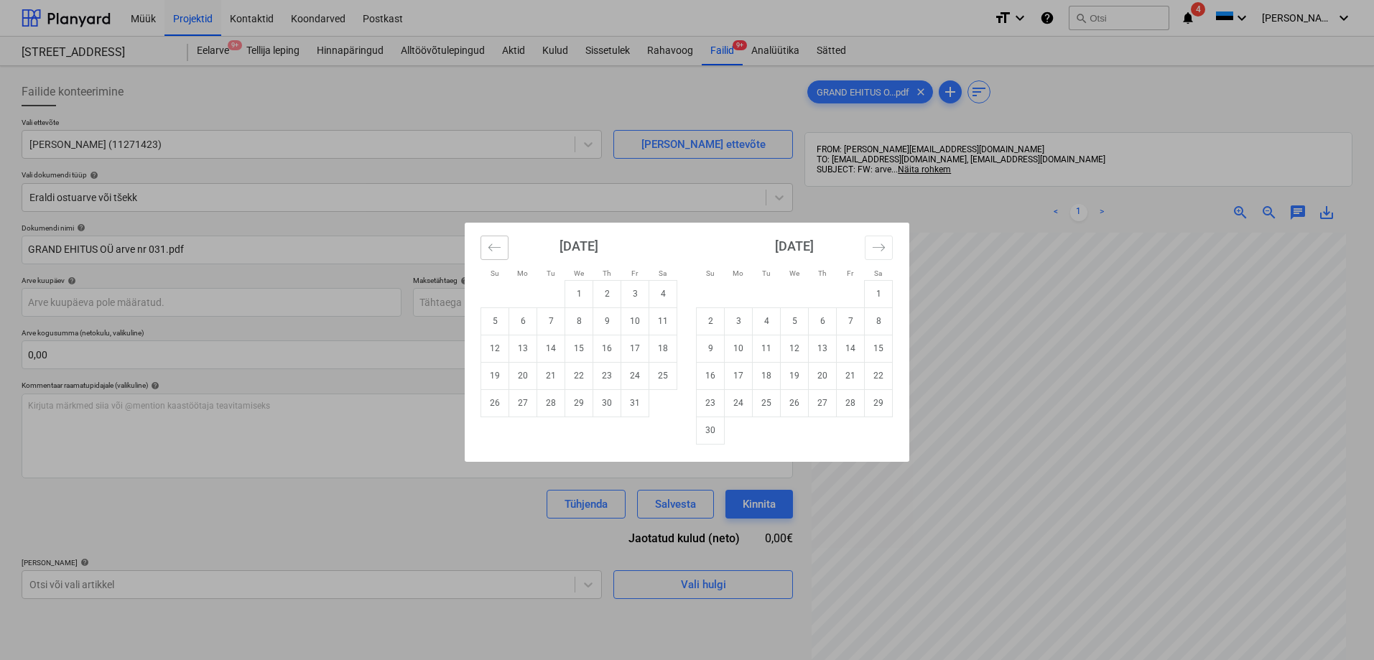
click at [493, 248] on icon "Move backward to switch to the previous month." at bounding box center [495, 248] width 14 height 14
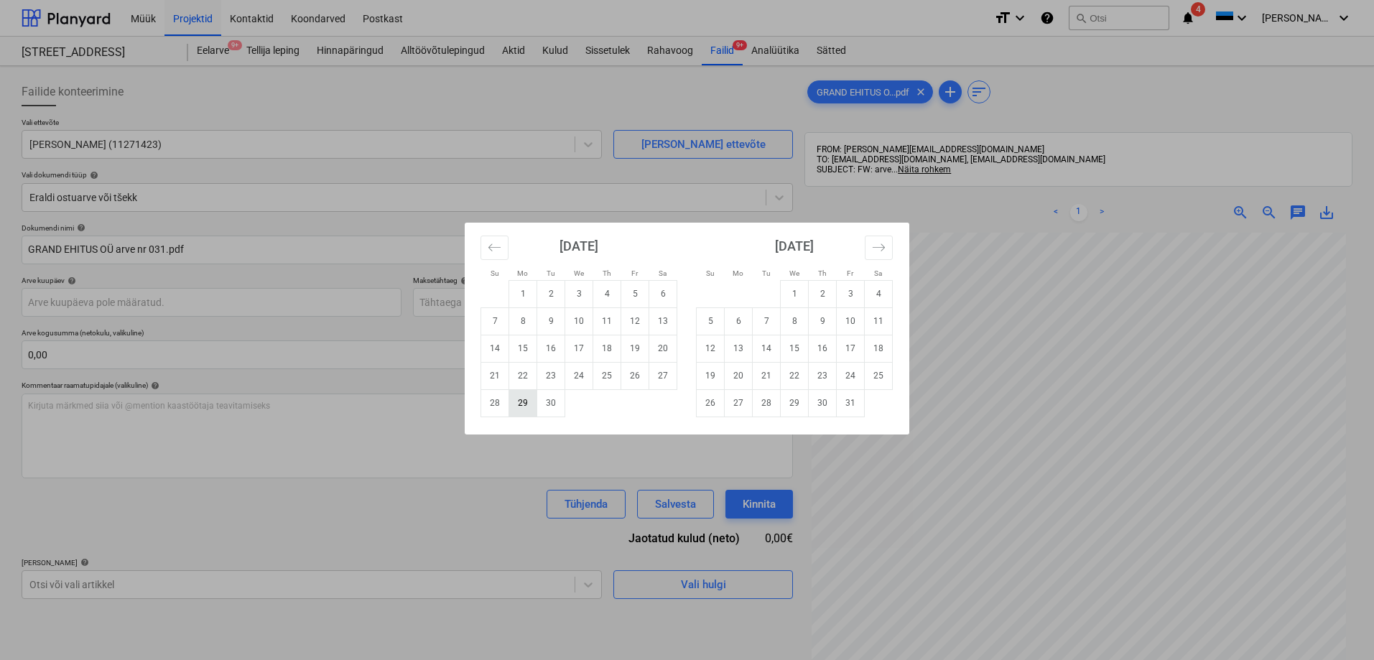
click at [523, 403] on td "29" at bounding box center [523, 402] width 28 height 27
type input "29 Sep 2025"
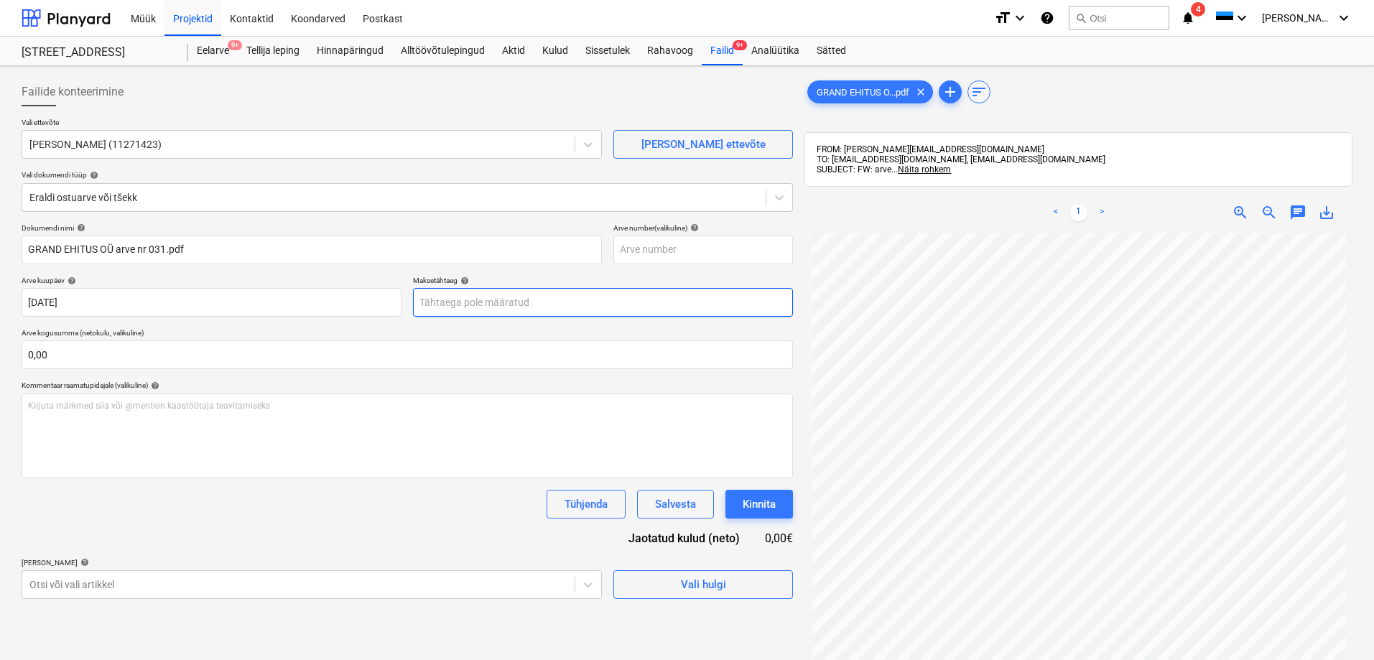
click at [469, 299] on body "Müük Projektid Kontaktid Koondarved Postkast format_size keyboard_arrow_down he…" at bounding box center [687, 330] width 1374 height 660
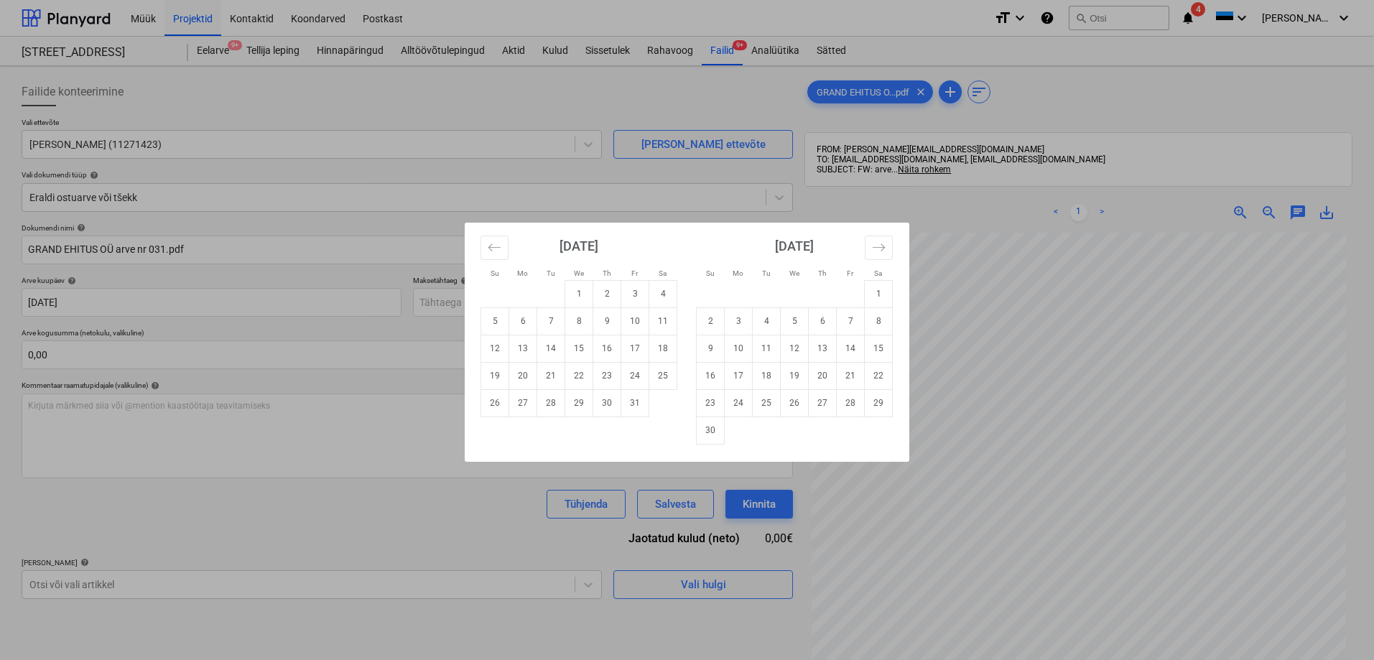
click at [1071, 567] on div "Su Mo Tu We Th Fr Sa Su Mo Tu We Th Fr Sa September 2025 1 2 3 4 5 6 7 8 9 10 1…" at bounding box center [687, 330] width 1374 height 660
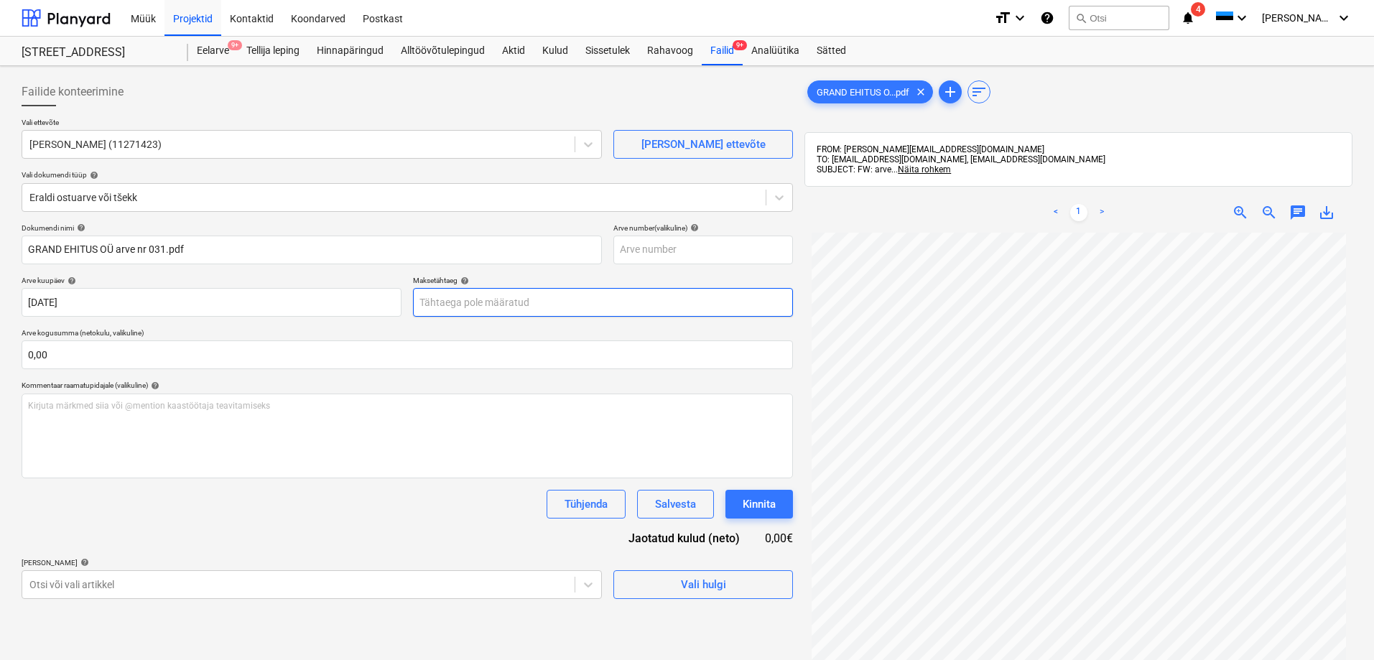
click at [439, 307] on body "Müük Projektid Kontaktid Koondarved Postkast format_size keyboard_arrow_down he…" at bounding box center [687, 330] width 1374 height 660
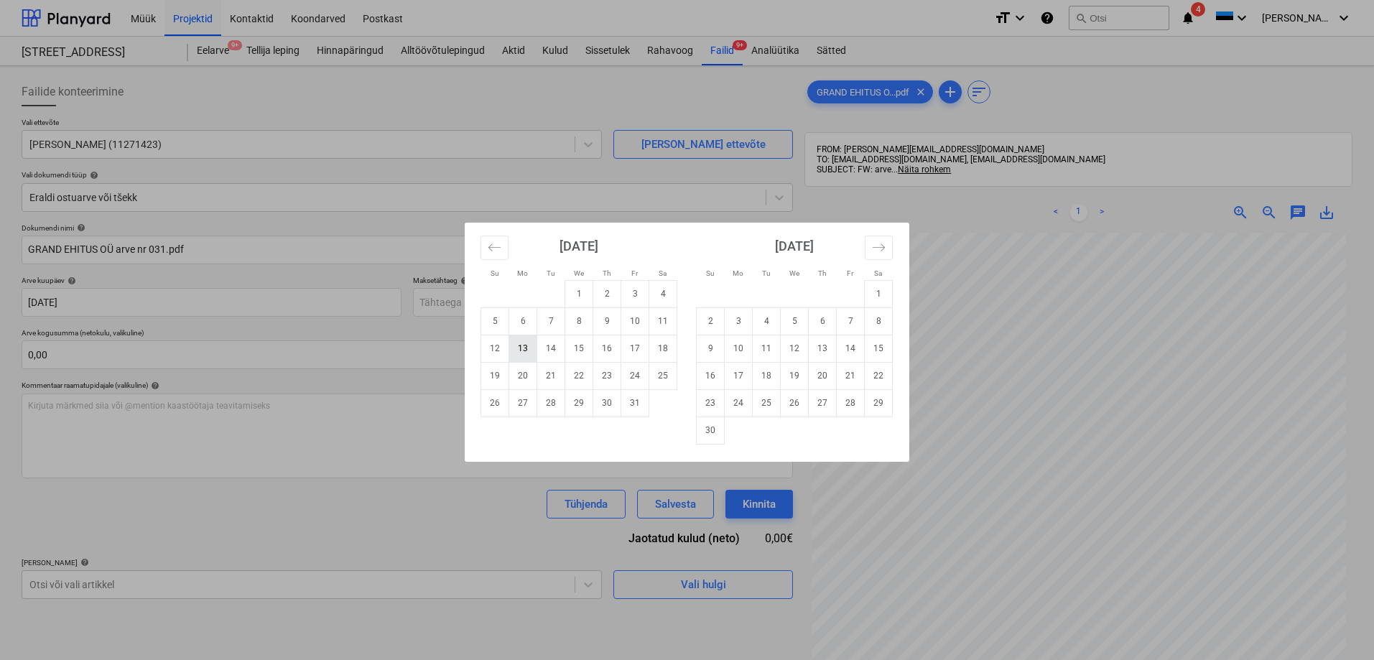
click at [524, 349] on td "13" at bounding box center [523, 348] width 28 height 27
type input "13 Oct 2025"
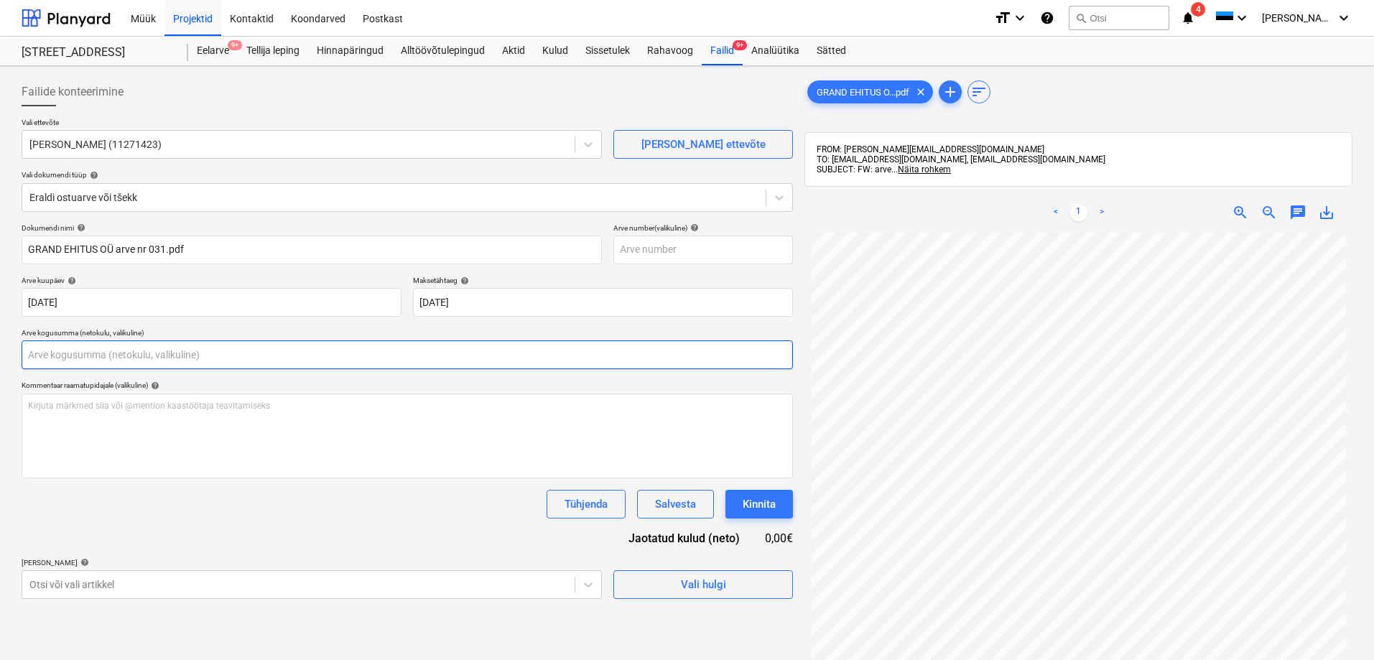
click at [119, 356] on input "text" at bounding box center [407, 354] width 771 height 29
click at [104, 355] on input "text" at bounding box center [407, 354] width 771 height 29
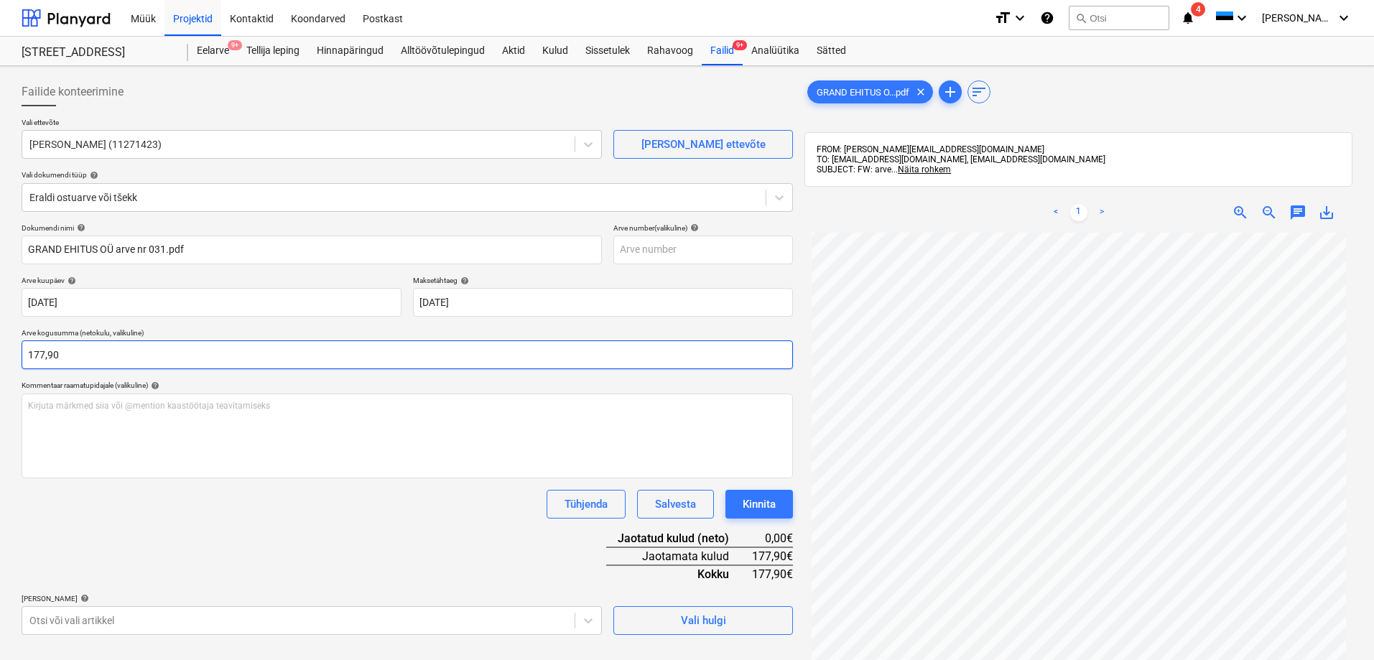
type input "177,90"
click at [210, 513] on div "Tühjenda Salvesta Kinnita" at bounding box center [407, 504] width 771 height 29
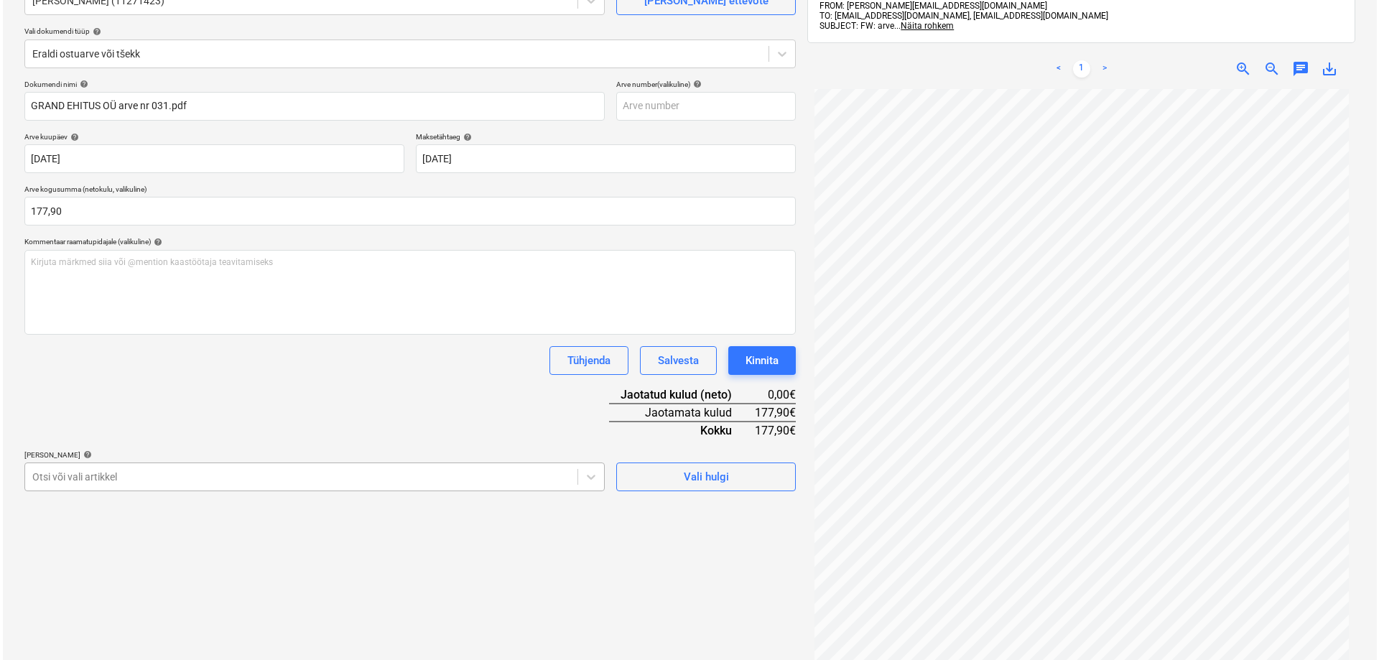
scroll to position [204, 0]
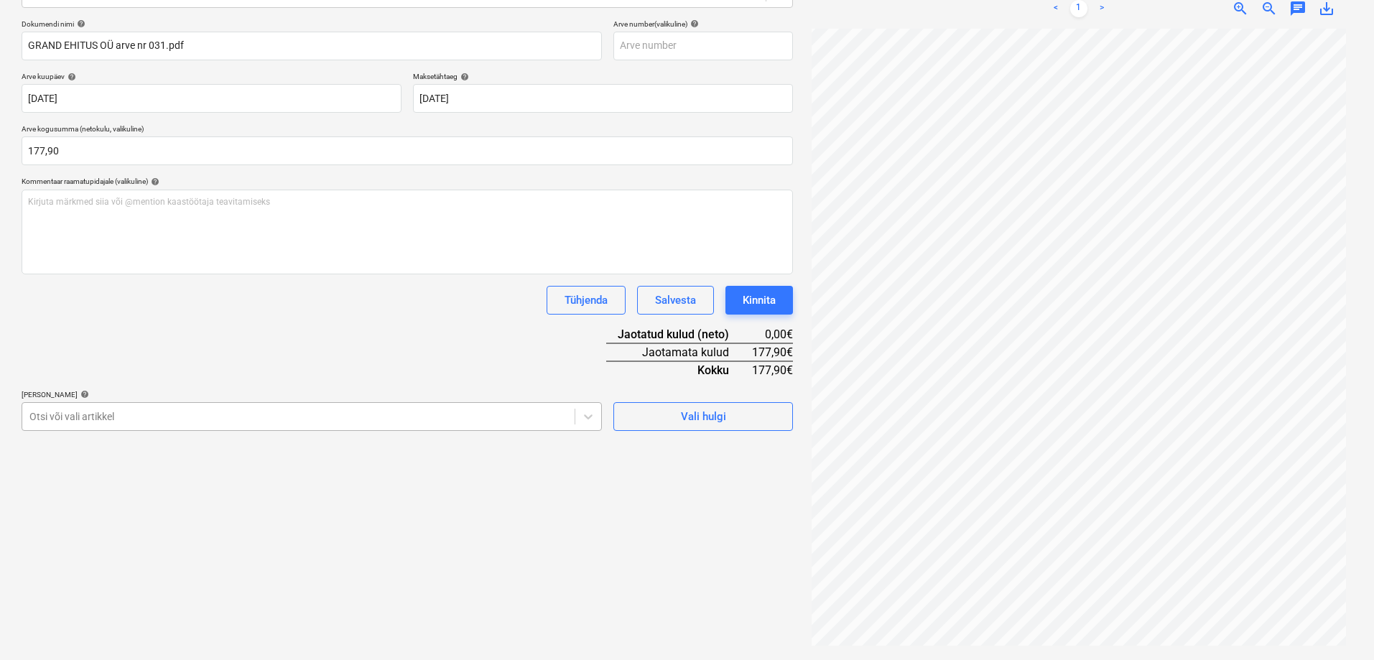
click at [354, 456] on body "Müük Projektid Kontaktid Koondarved Postkast format_size keyboard_arrow_down he…" at bounding box center [687, 126] width 1374 height 660
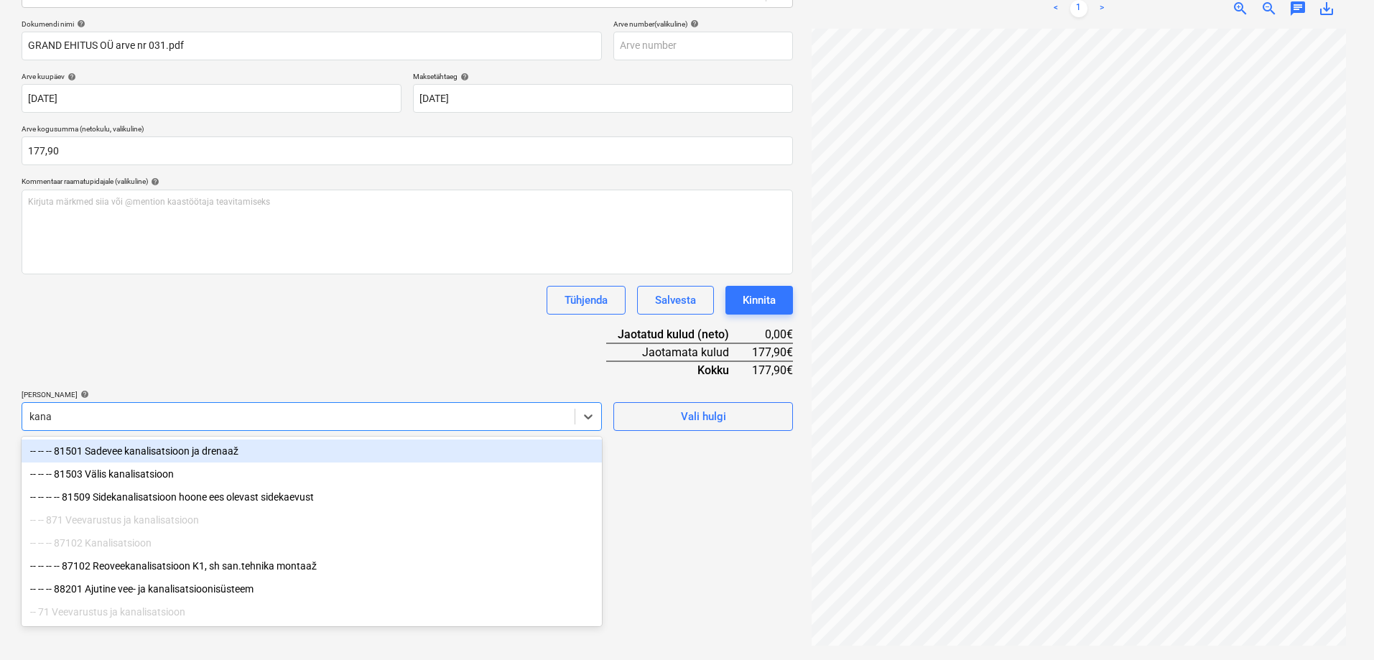
type input "kanal"
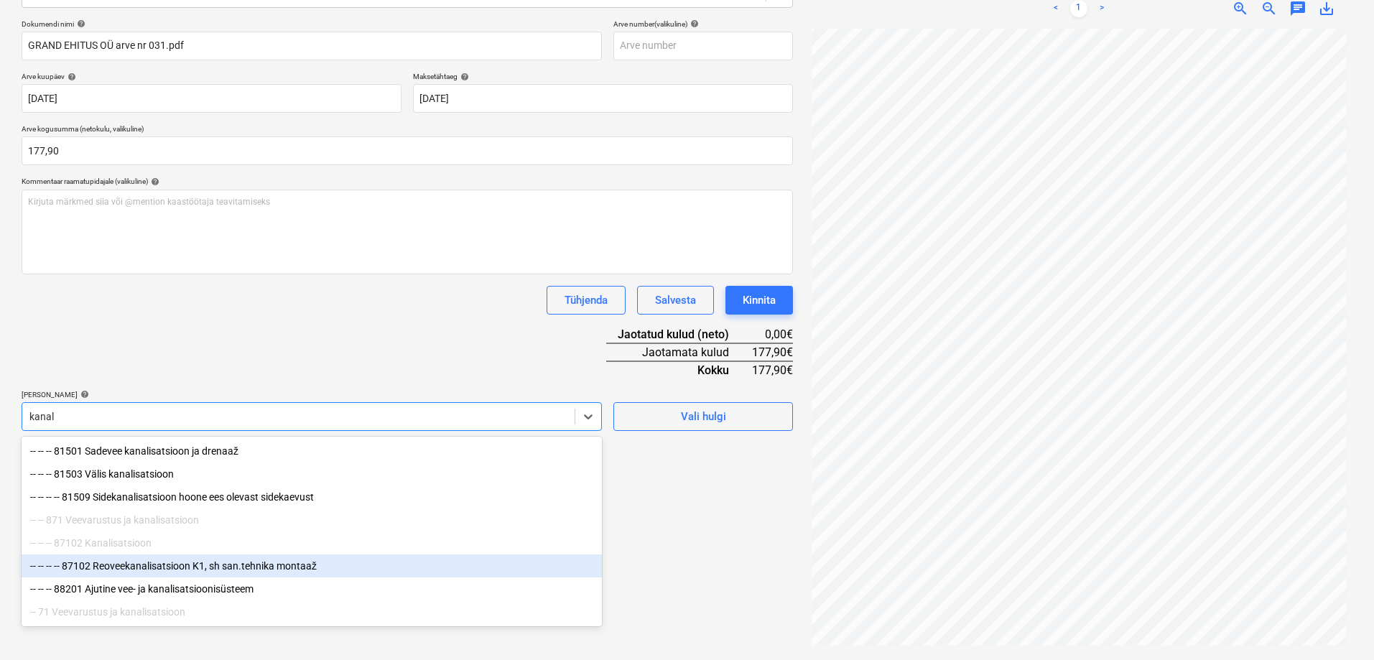
click at [159, 567] on div "-- -- -- -- 87102 Reoveekanalisatsioon K1, sh san.tehnika montaaž" at bounding box center [312, 565] width 580 height 23
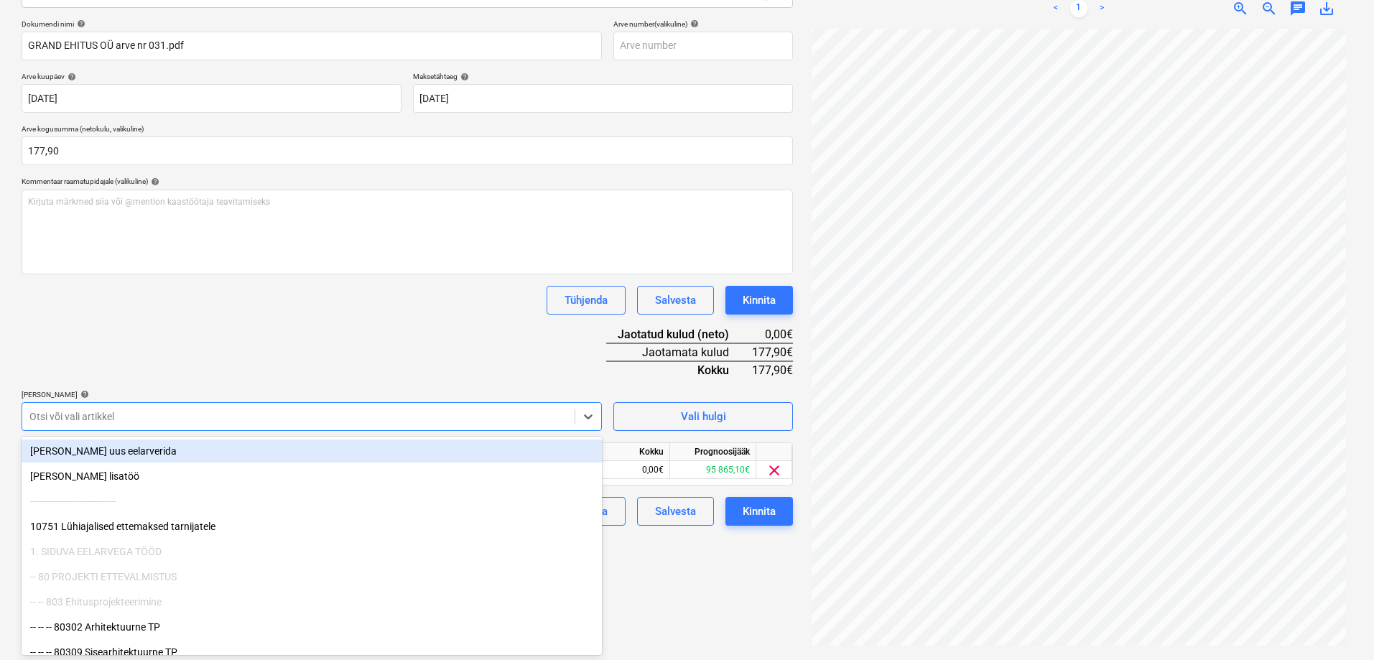
click at [674, 583] on div "Failide konteerimine Vali ettevõte Rimtom Ehitus OÜ (11271423) Lisa uus ettevõt…" at bounding box center [407, 261] width 783 height 786
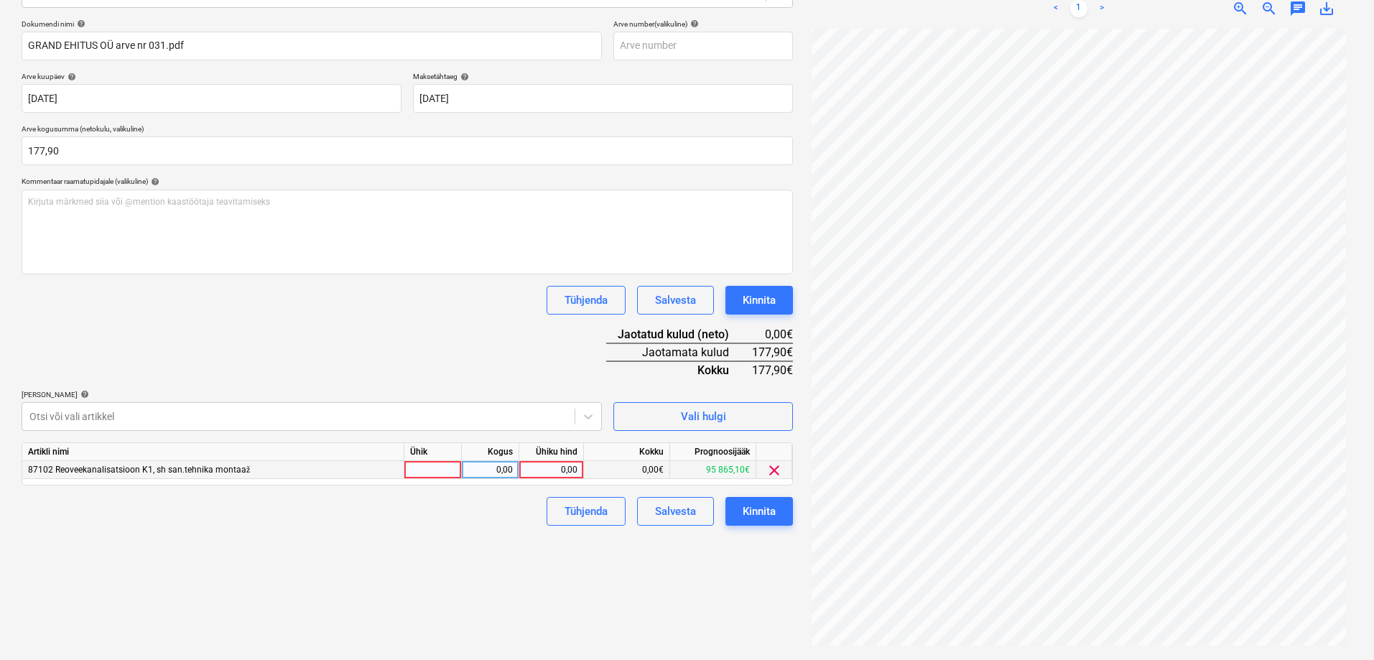
click at [559, 468] on div "0,00" at bounding box center [551, 470] width 52 height 18
type input "177,90"
click at [369, 528] on div "Failide konteerimine Vali ettevõte Rimtom Ehitus OÜ (11271423) Lisa uus ettevõt…" at bounding box center [407, 261] width 783 height 786
click at [763, 508] on div "Kinnita" at bounding box center [759, 511] width 33 height 19
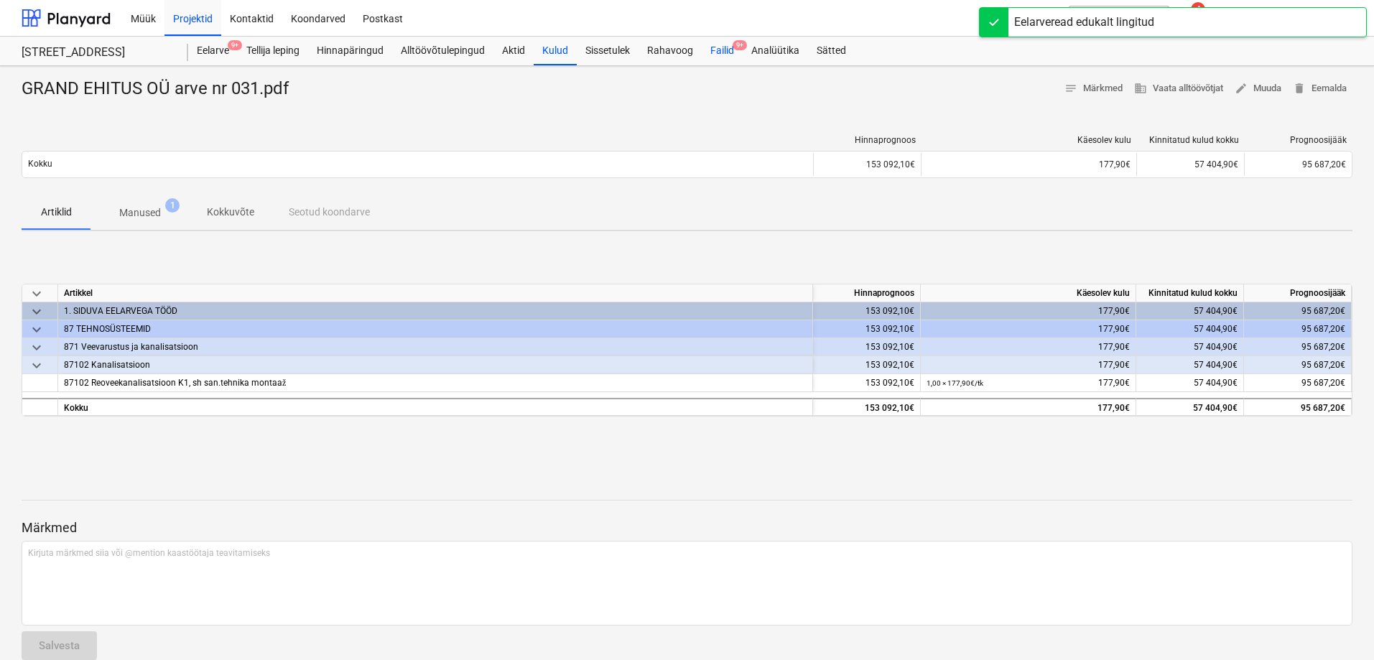
click at [719, 51] on div "Failid 9+" at bounding box center [722, 51] width 41 height 29
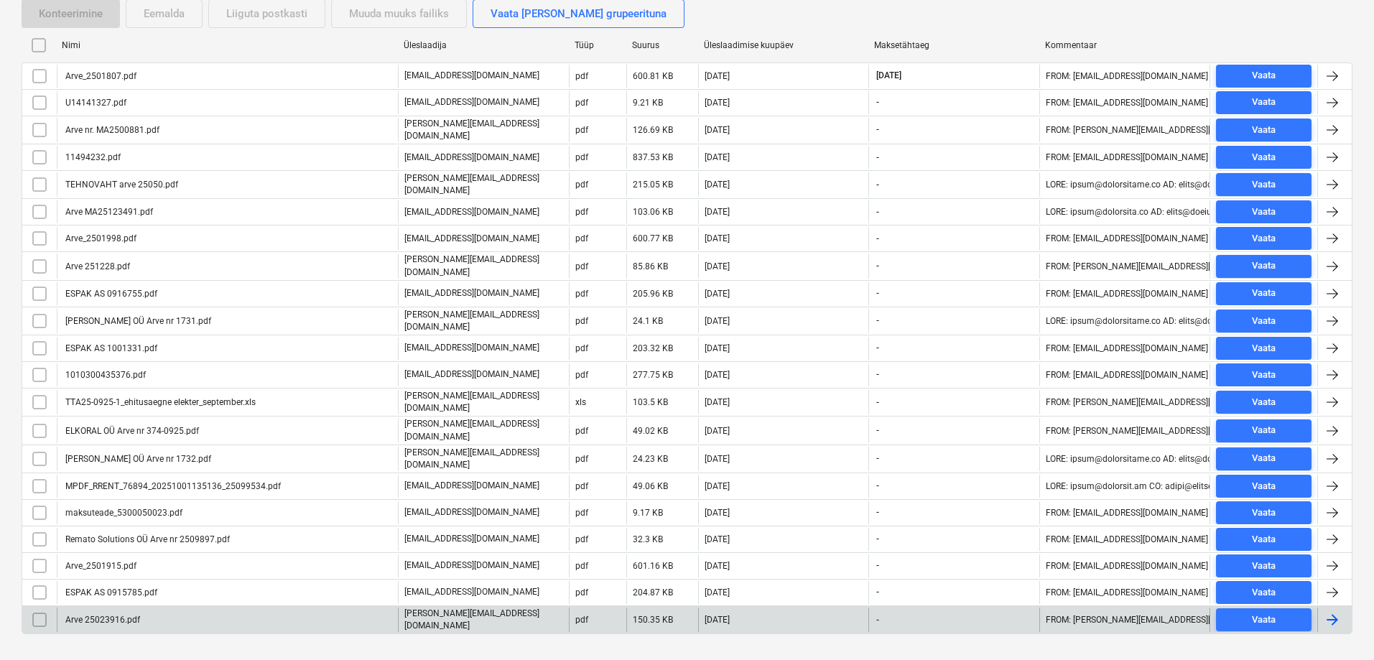
scroll to position [300, 0]
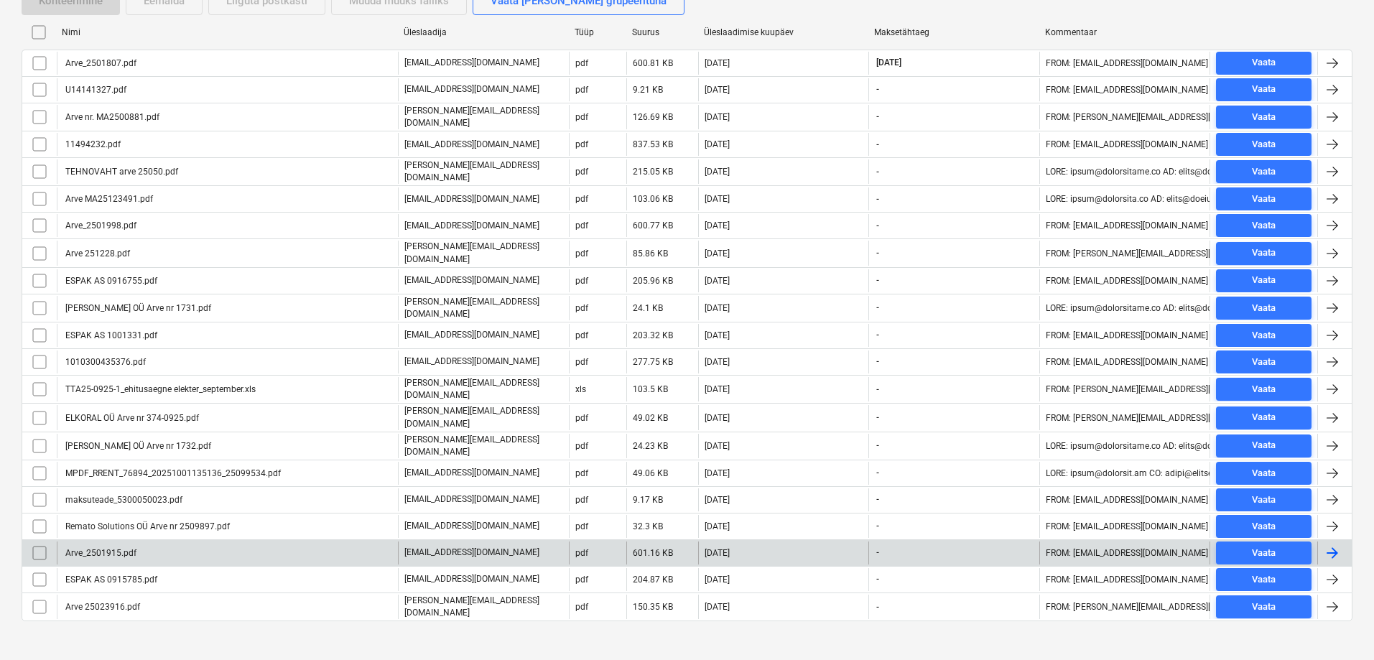
click at [95, 548] on div "Arve_2501915.pdf" at bounding box center [99, 553] width 73 height 10
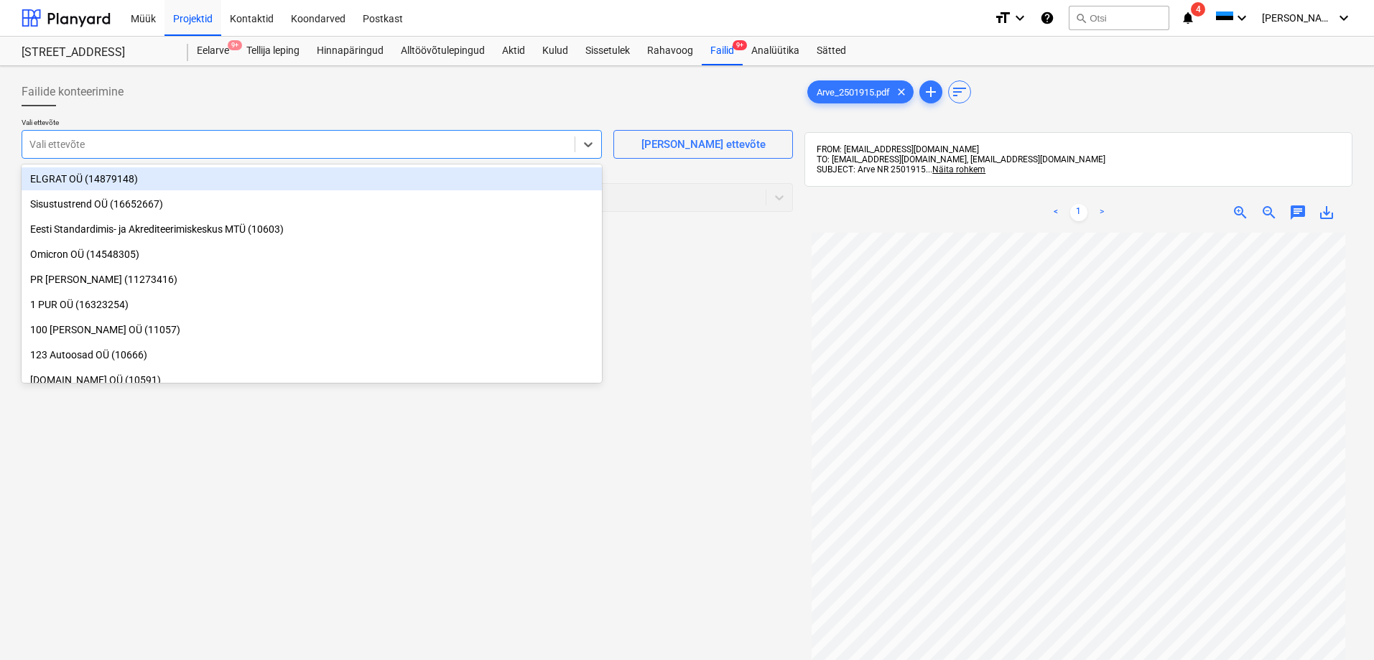
click at [53, 143] on div at bounding box center [298, 144] width 538 height 14
type input "fls"
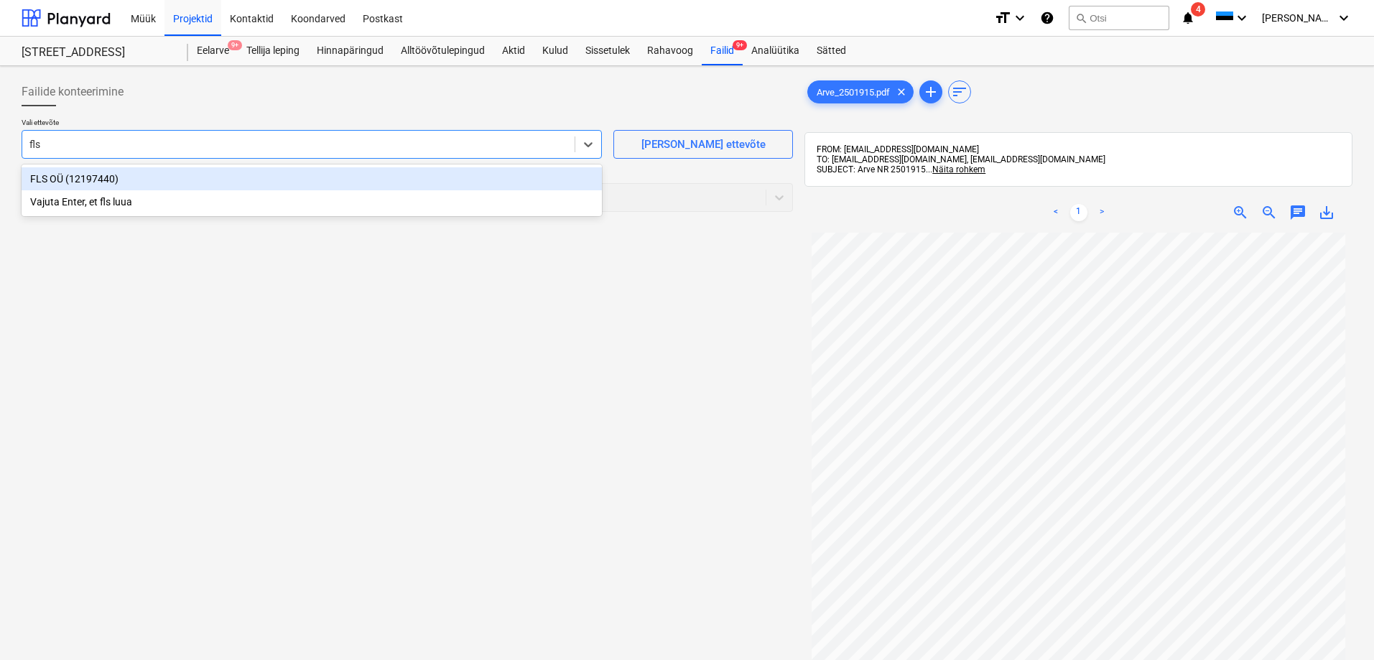
click at [43, 181] on div "FLS OÜ (12197440)" at bounding box center [312, 178] width 580 height 23
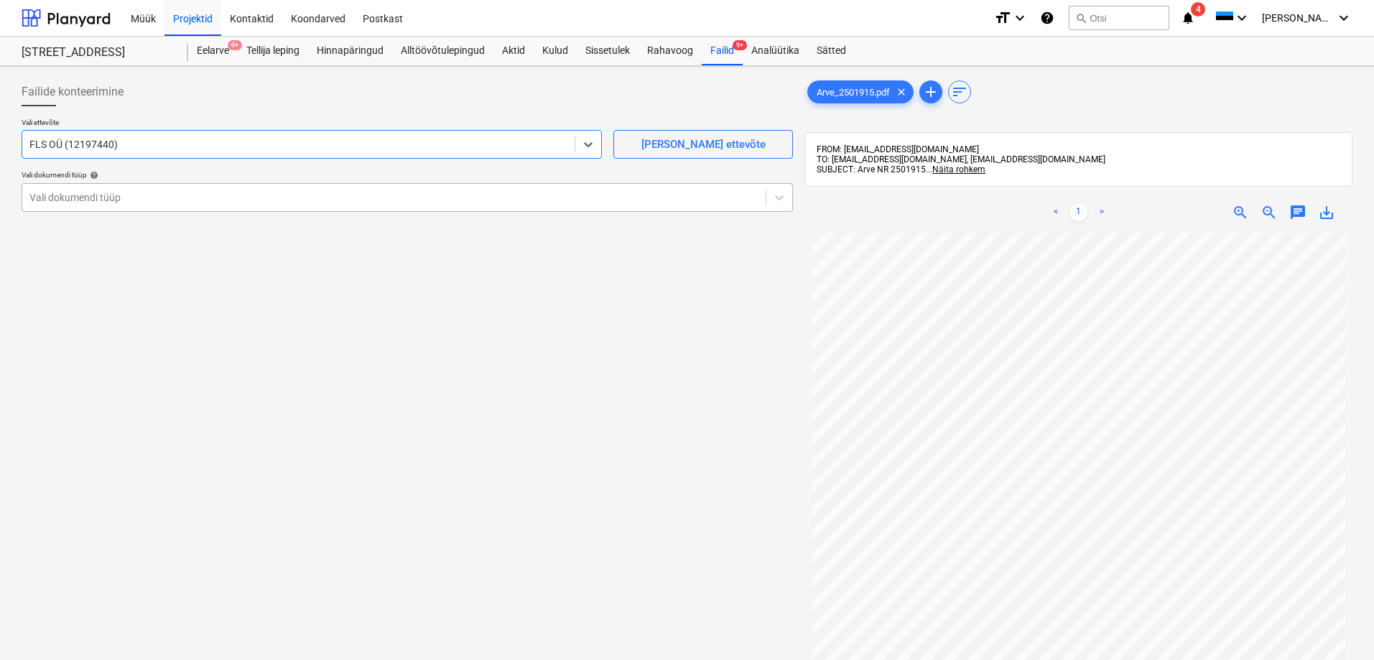
click at [70, 196] on div at bounding box center [393, 197] width 729 height 14
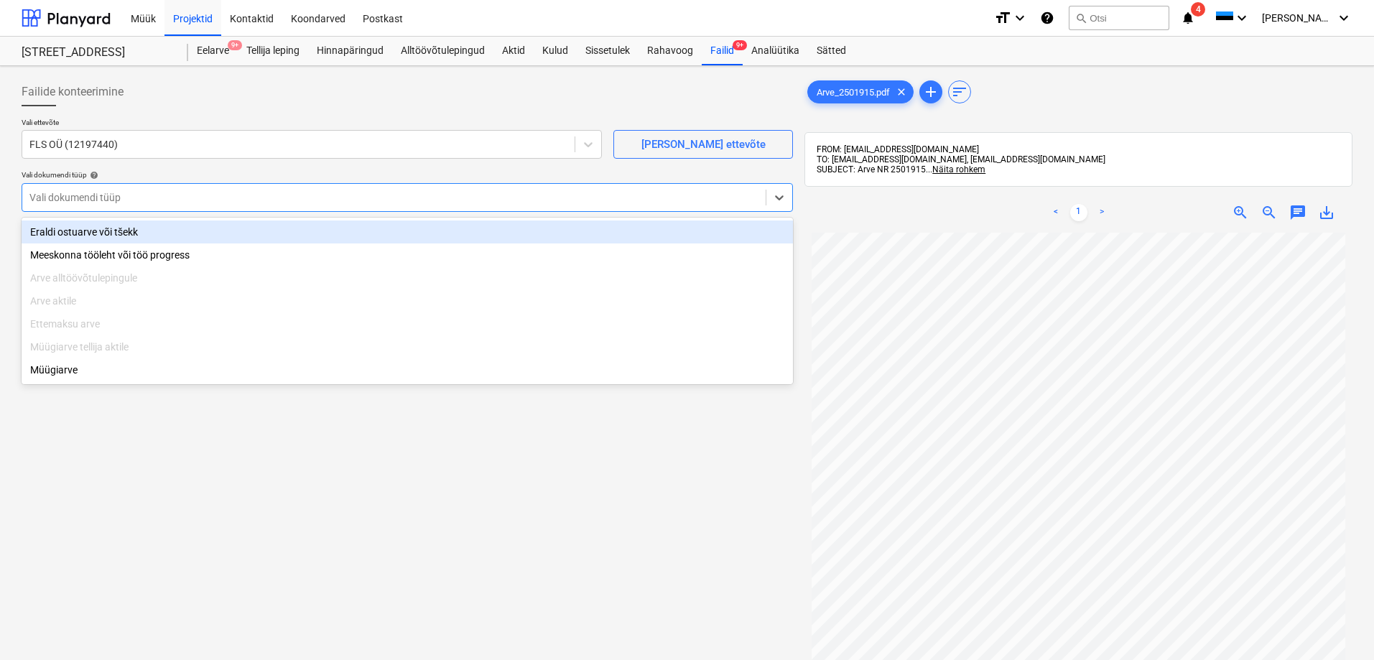
click at [69, 231] on div "Eraldi ostuarve või tšekk" at bounding box center [407, 231] width 771 height 23
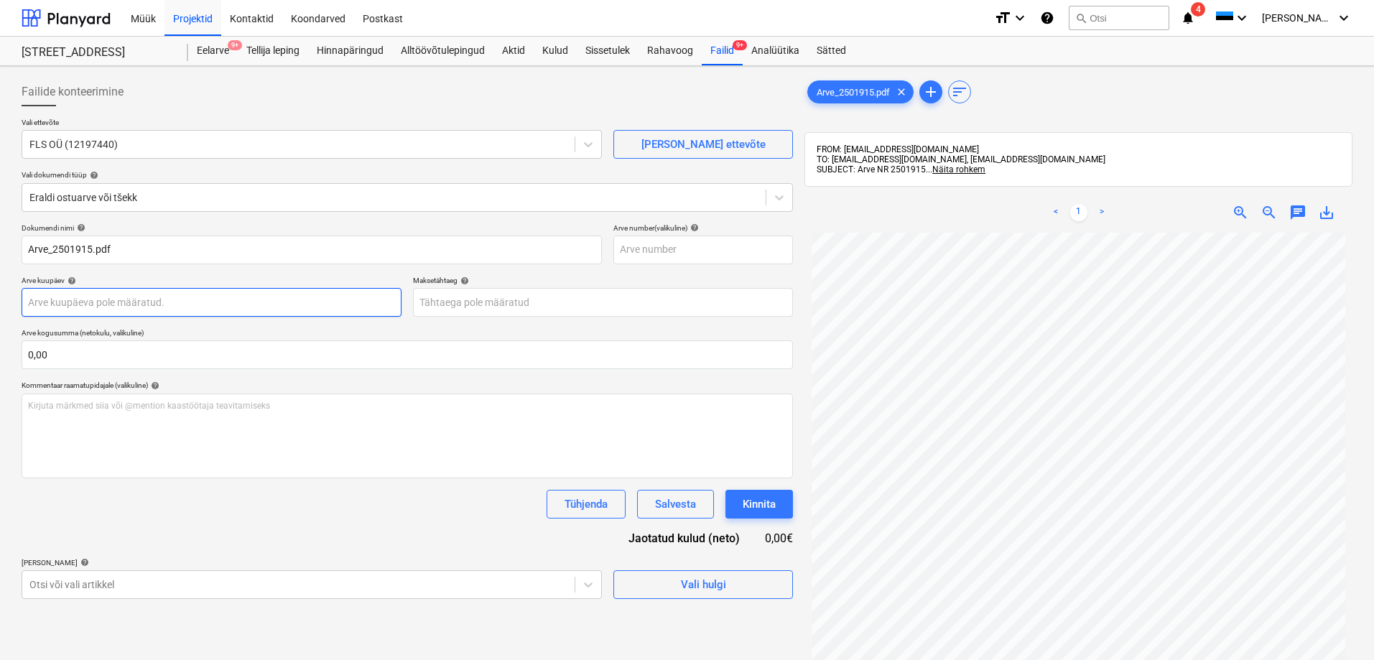
click at [95, 303] on body "Müük Projektid Kontaktid Koondarved Postkast format_size keyboard_arrow_down he…" at bounding box center [687, 330] width 1374 height 660
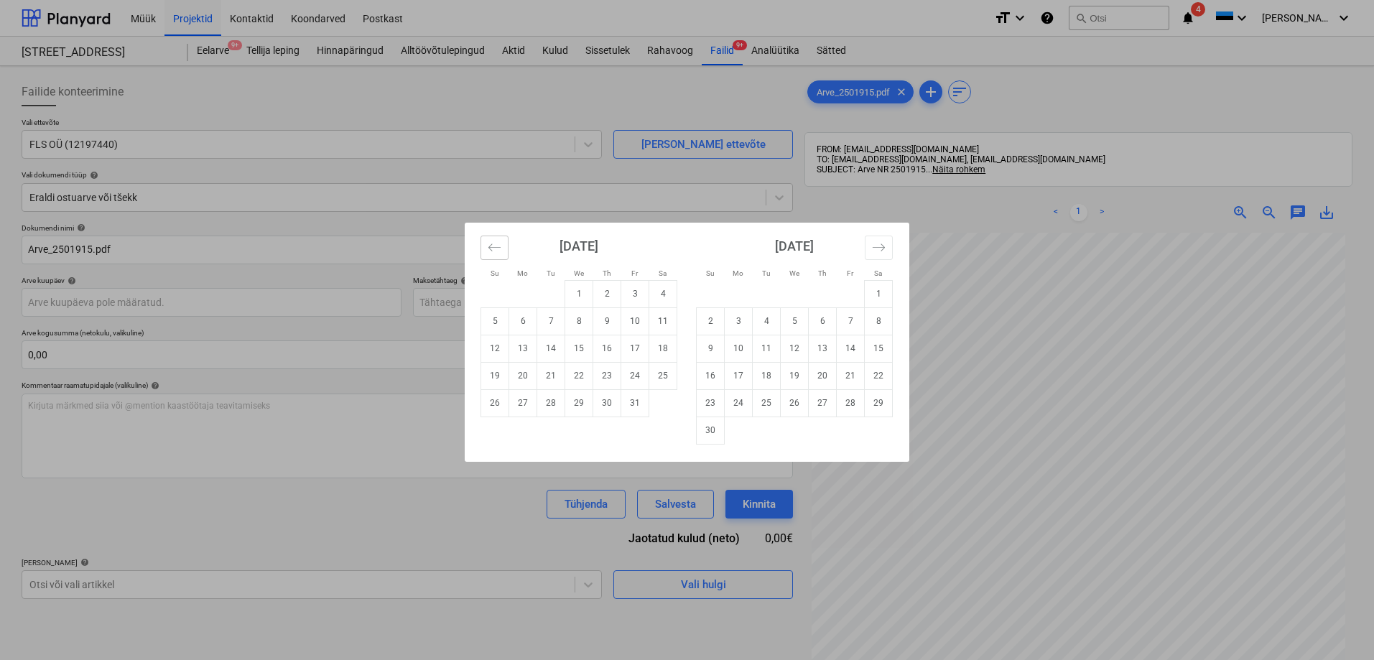
click at [498, 247] on icon "Move backward to switch to the previous month." at bounding box center [494, 246] width 12 height 7
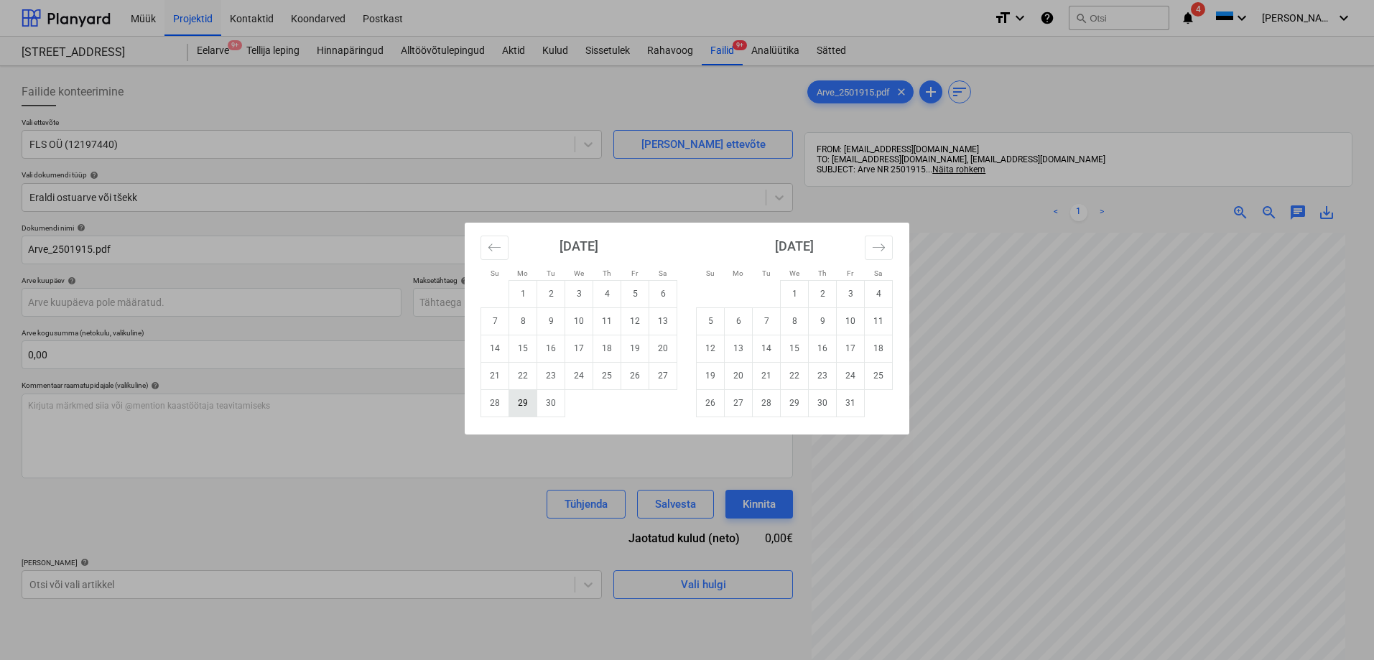
click at [524, 404] on td "29" at bounding box center [523, 402] width 28 height 27
type input "29 Sep 2025"
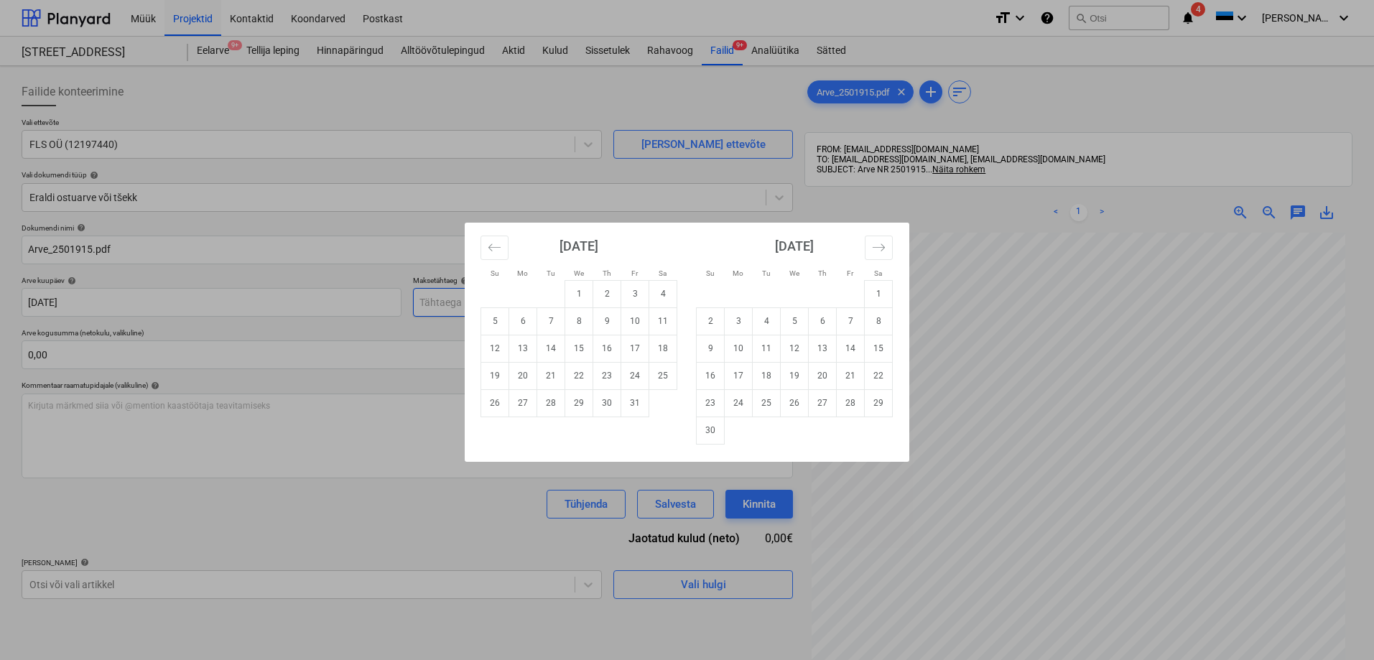
click at [480, 301] on body "Müük Projektid Kontaktid Koondarved Postkast format_size keyboard_arrow_down he…" at bounding box center [687, 330] width 1374 height 660
click at [519, 347] on td "13" at bounding box center [523, 348] width 28 height 27
type input "13 Oct 2025"
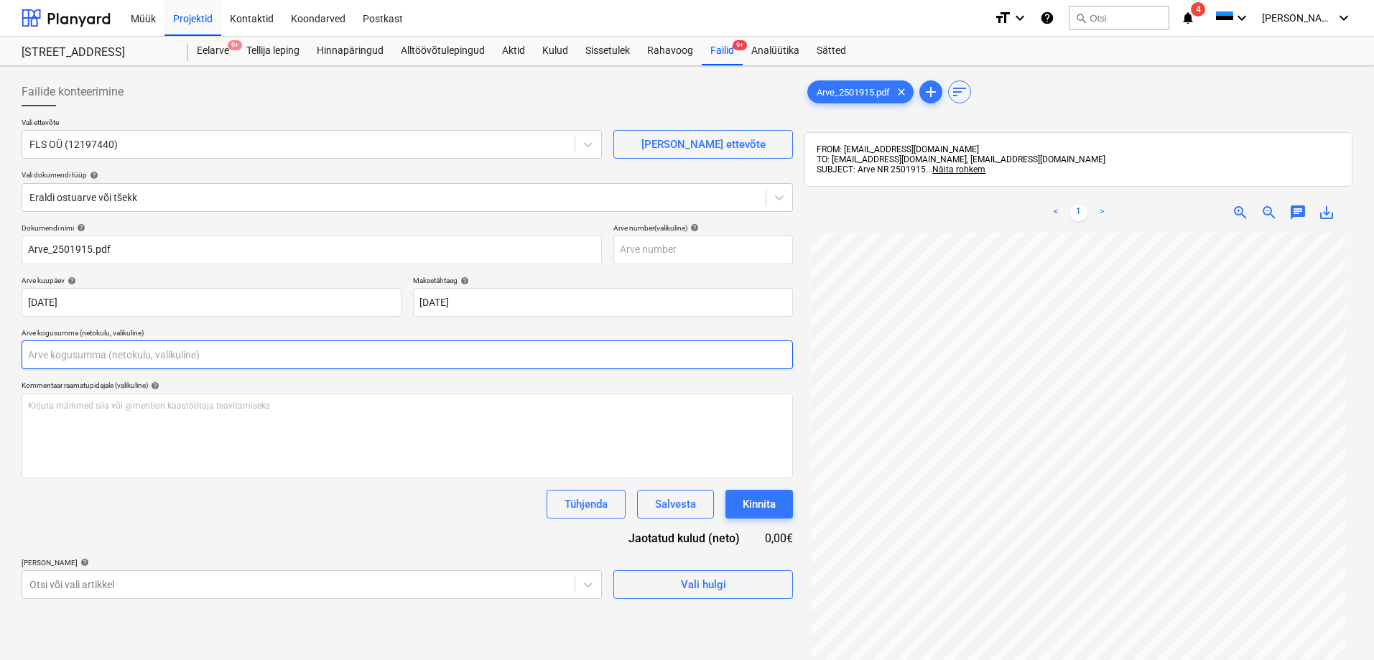
click at [132, 363] on input "text" at bounding box center [407, 354] width 771 height 29
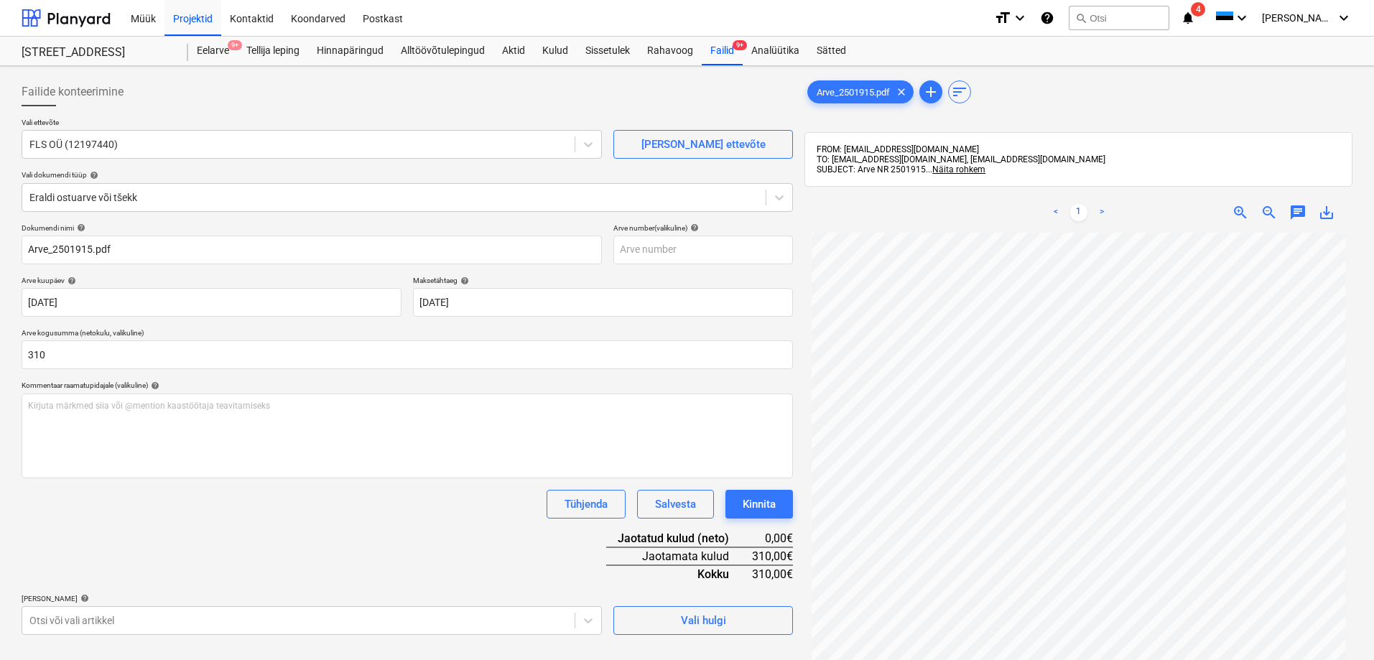
type input "310,00"
click at [122, 515] on div "Tühjenda Salvesta Kinnita" at bounding box center [407, 504] width 771 height 29
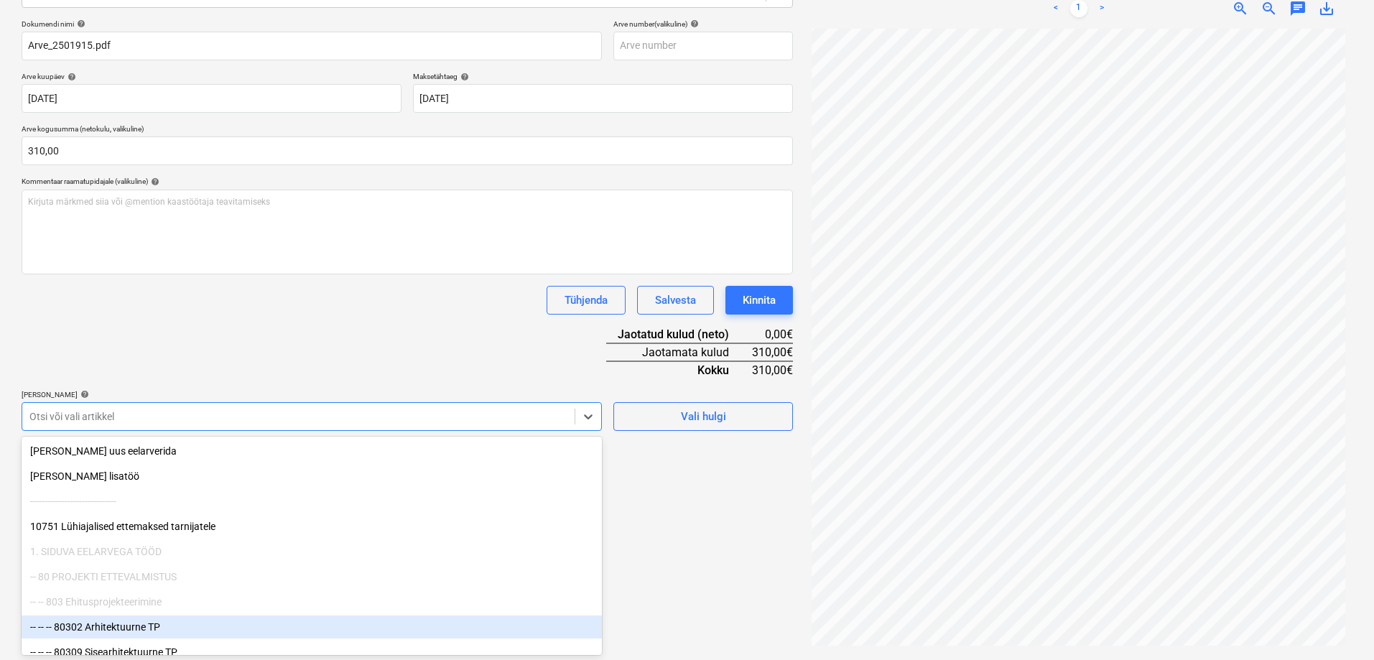
click at [111, 456] on body "Müük Projektid Kontaktid Koondarved Postkast format_size keyboard_arrow_down he…" at bounding box center [687, 126] width 1374 height 660
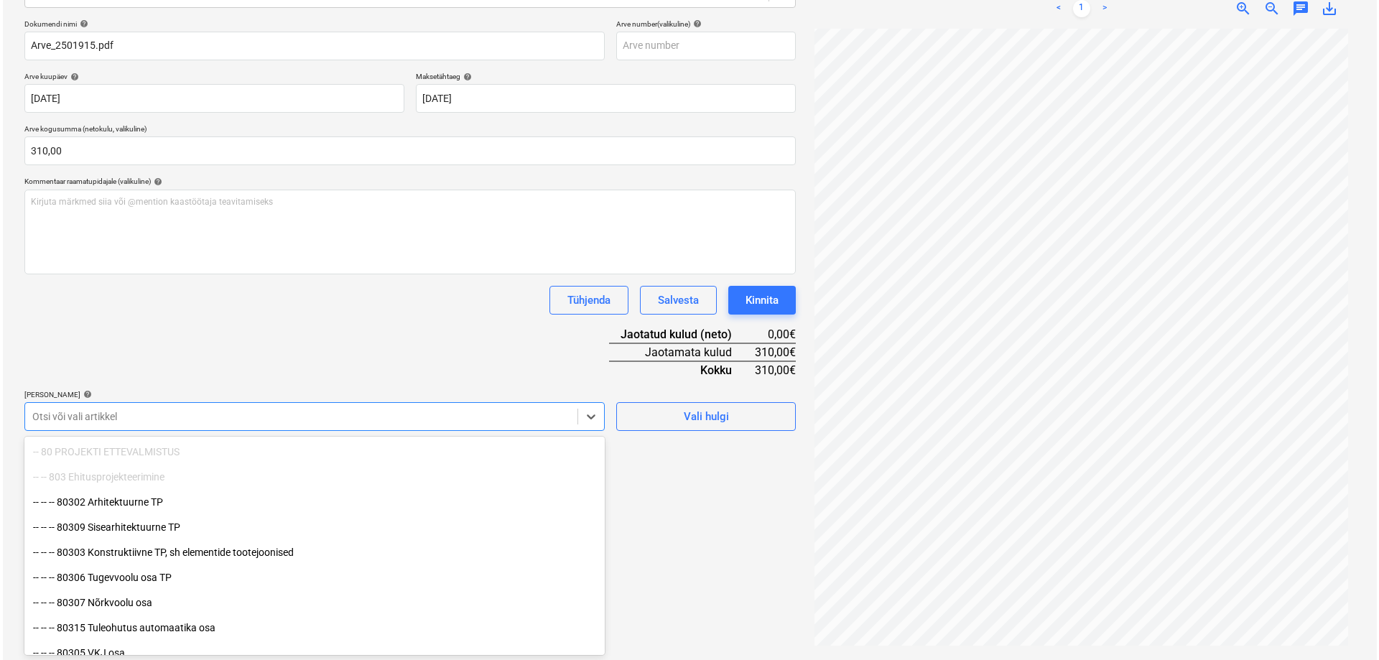
scroll to position [144, 0]
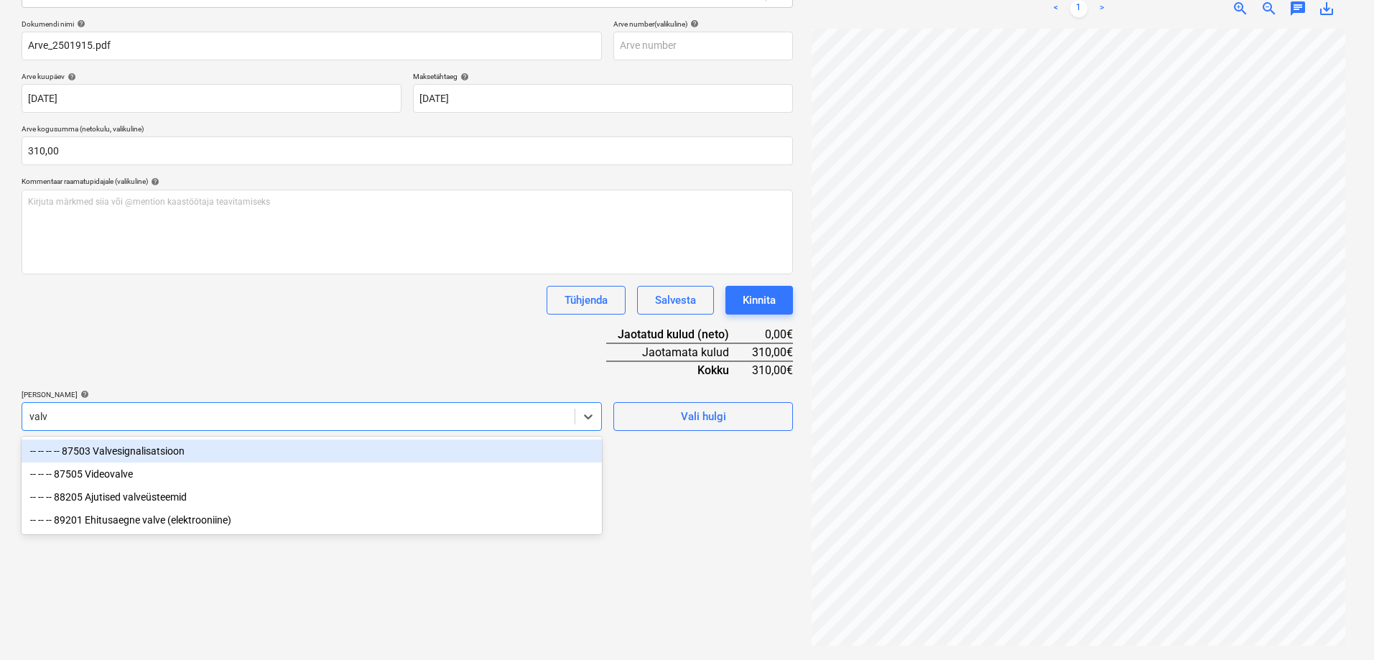
type input "valve"
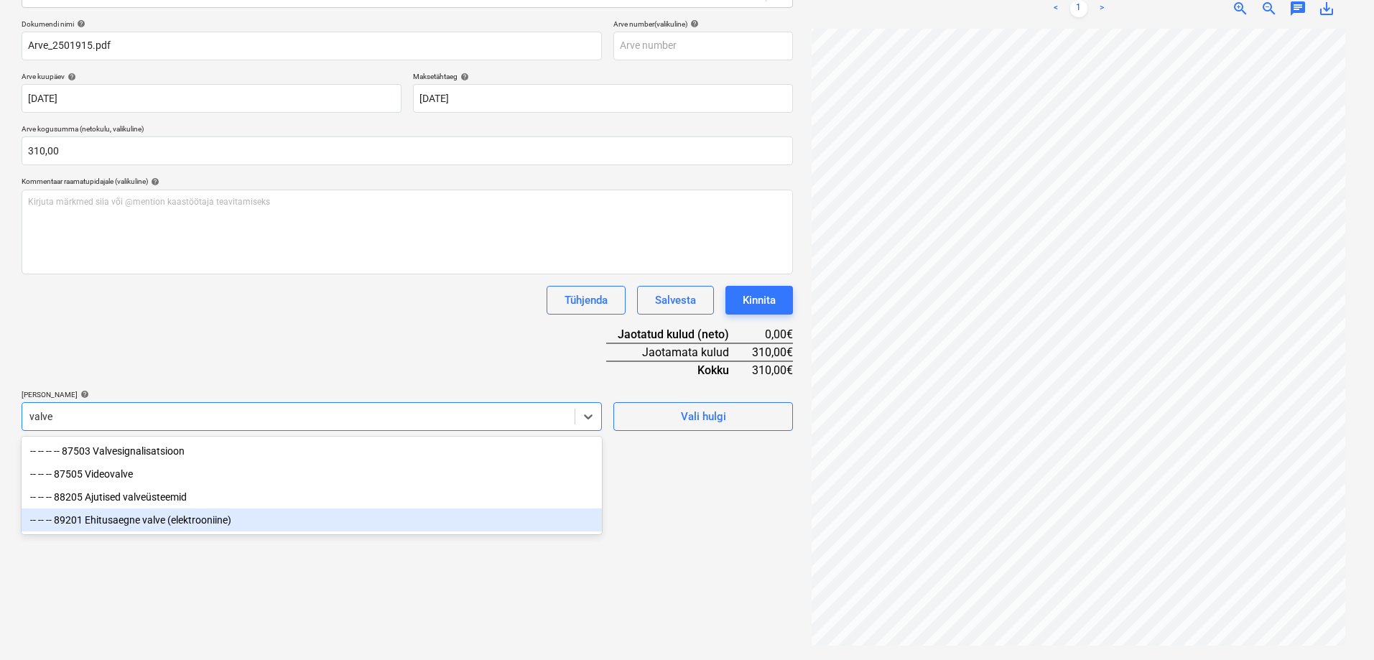
click at [122, 519] on div "-- -- -- 89201 Ehitusaegne valve (elektrooniine)" at bounding box center [312, 519] width 580 height 23
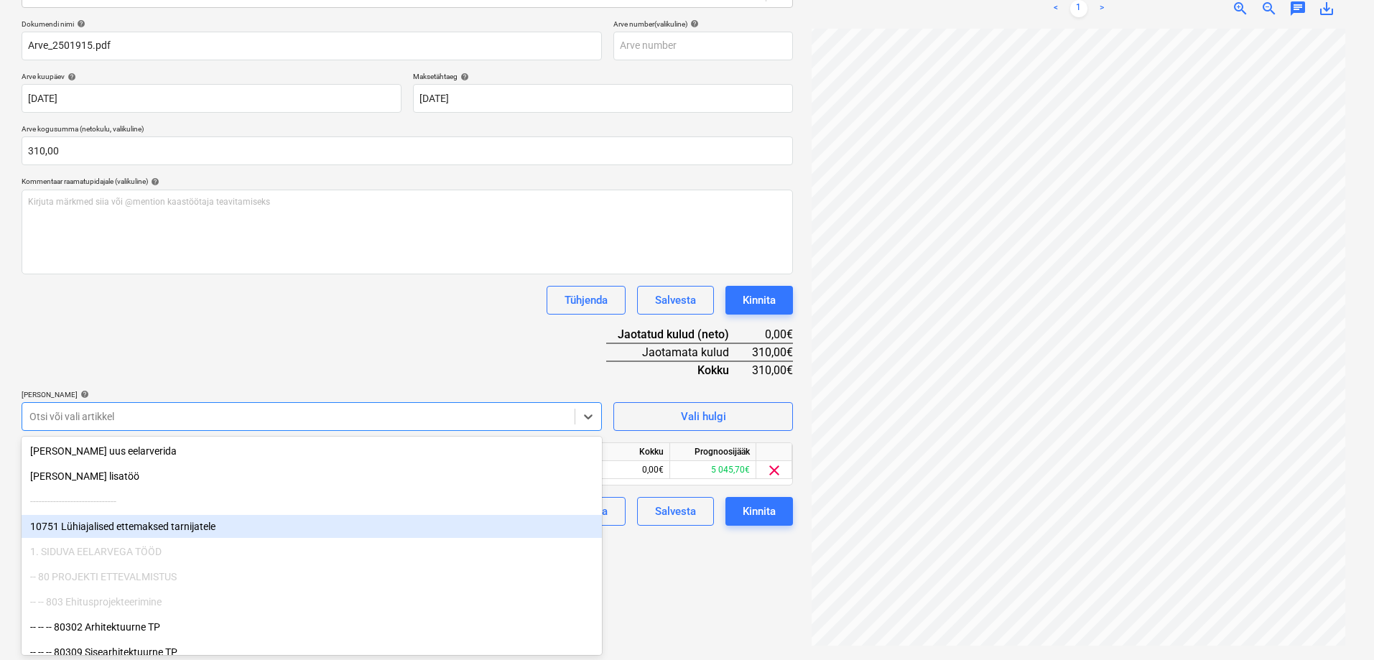
click at [701, 590] on div "Failide konteerimine Vali ettevõte FLS OÜ (12197440) Lisa uus ettevõte Vali dok…" at bounding box center [407, 261] width 783 height 786
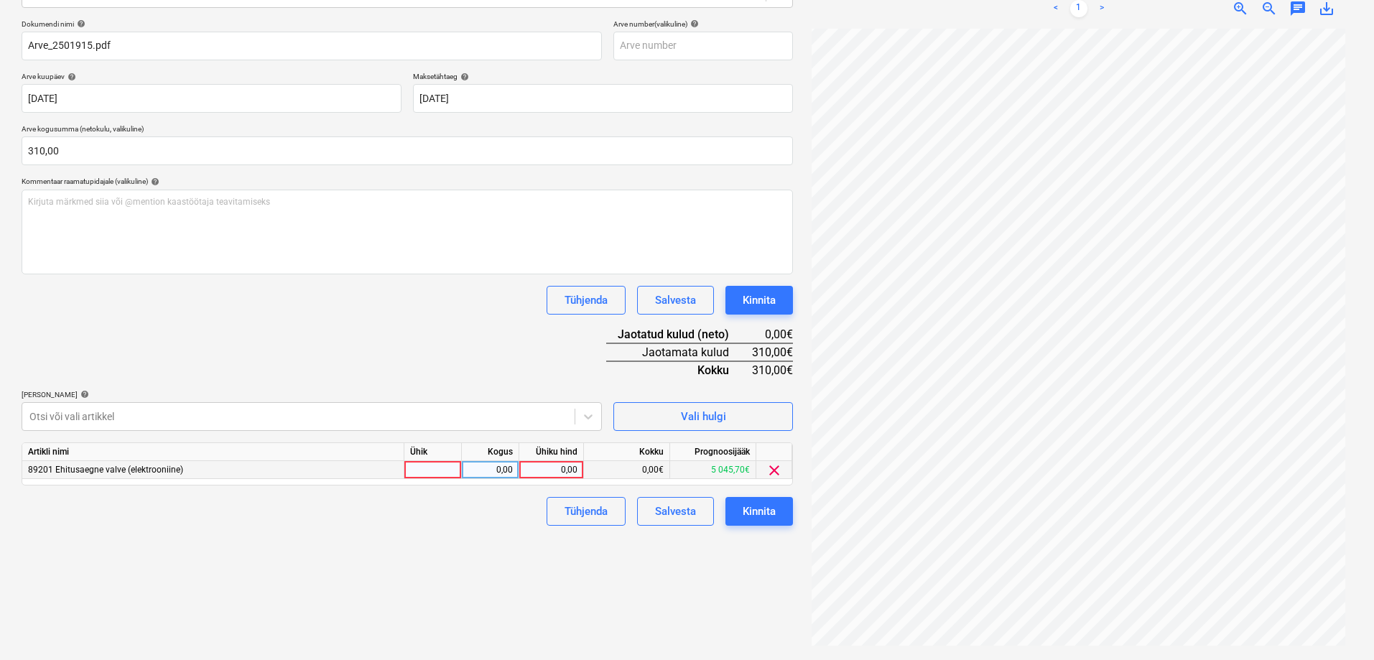
click at [552, 466] on div "0,00" at bounding box center [551, 470] width 52 height 18
type input "310"
click at [536, 547] on div "Failide konteerimine Vali ettevõte FLS OÜ (12197440) Lisa uus ettevõte Vali dok…" at bounding box center [407, 261] width 783 height 786
click at [764, 508] on div "Kinnita" at bounding box center [759, 511] width 33 height 19
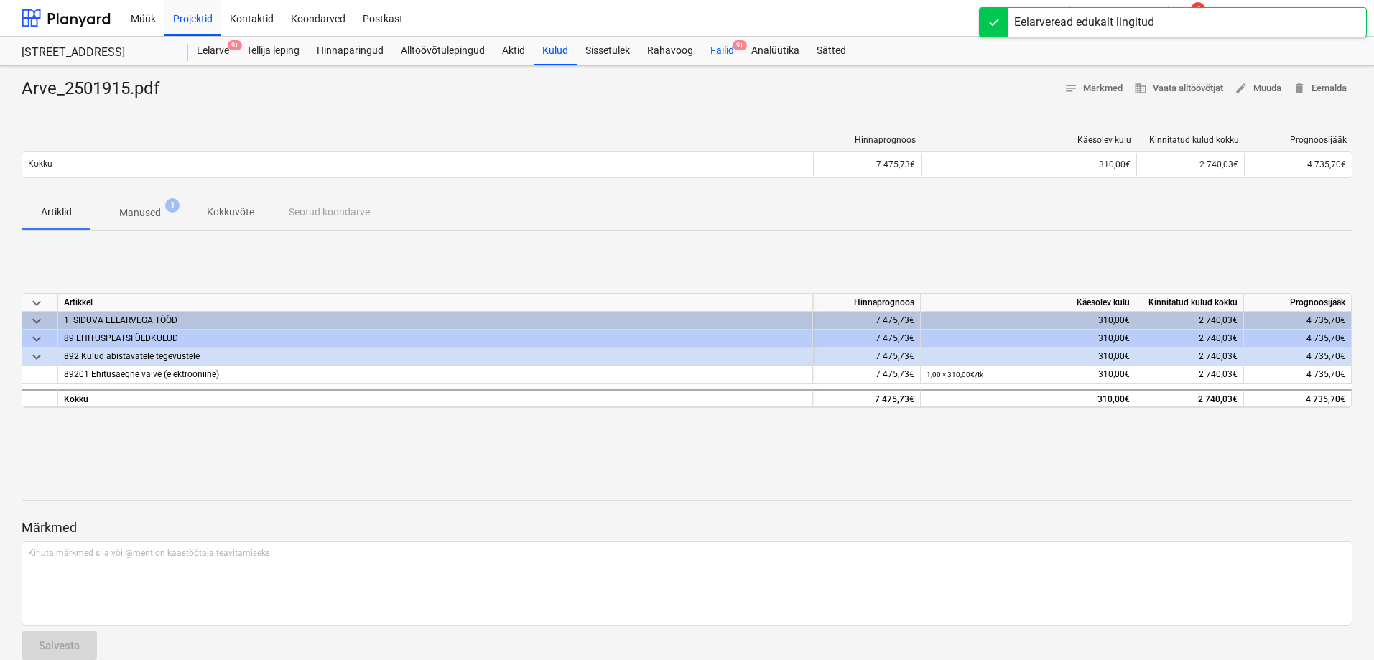
click at [725, 45] on div "Failid 9+" at bounding box center [722, 51] width 41 height 29
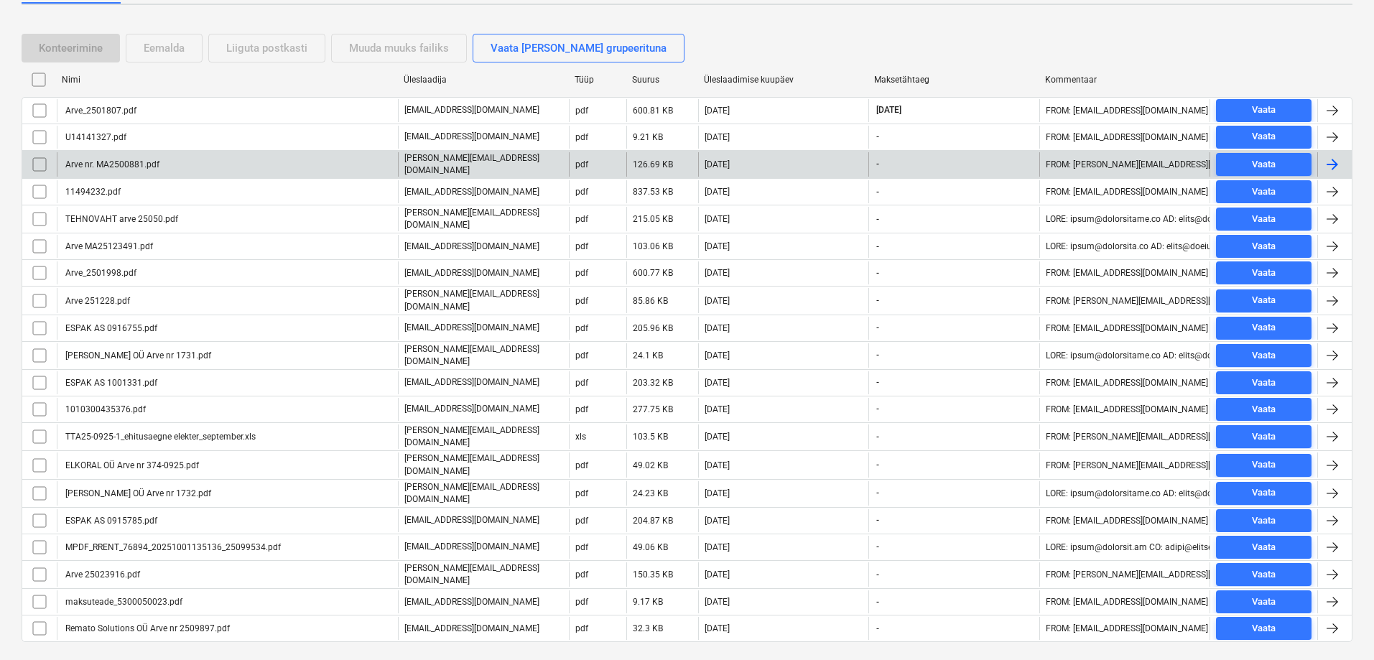
scroll to position [274, 0]
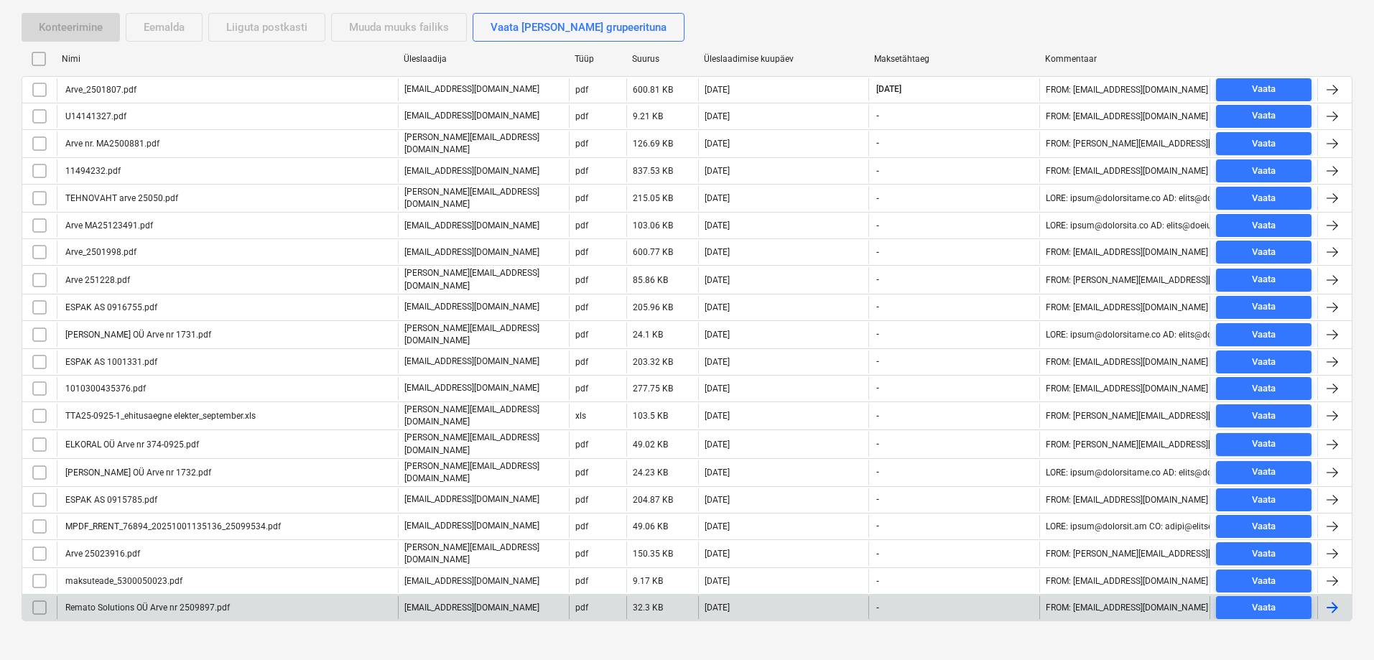
click at [108, 603] on div "Remato Solutions OÜ Arve nr 2509897.pdf" at bounding box center [146, 608] width 167 height 10
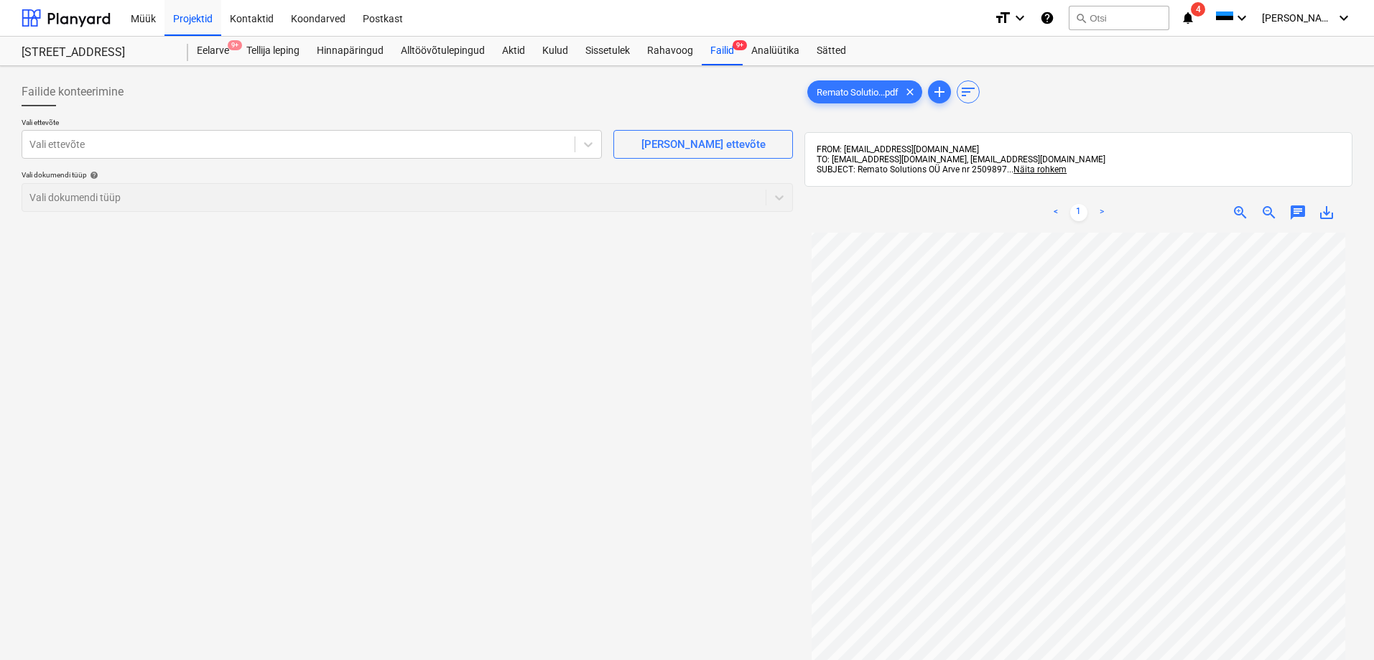
scroll to position [68, 0]
click at [67, 146] on div at bounding box center [298, 144] width 538 height 14
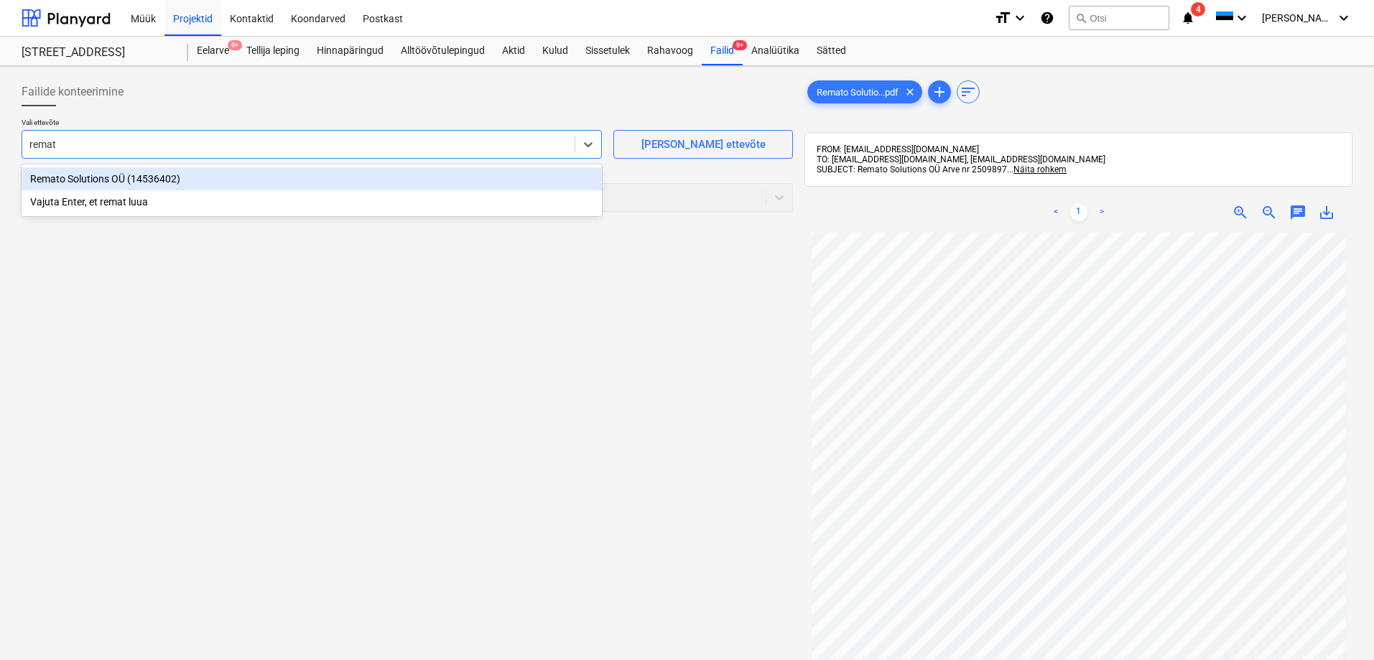
type input "remato"
click at [97, 180] on div "Remato Solutions OÜ (14536402)" at bounding box center [312, 178] width 580 height 23
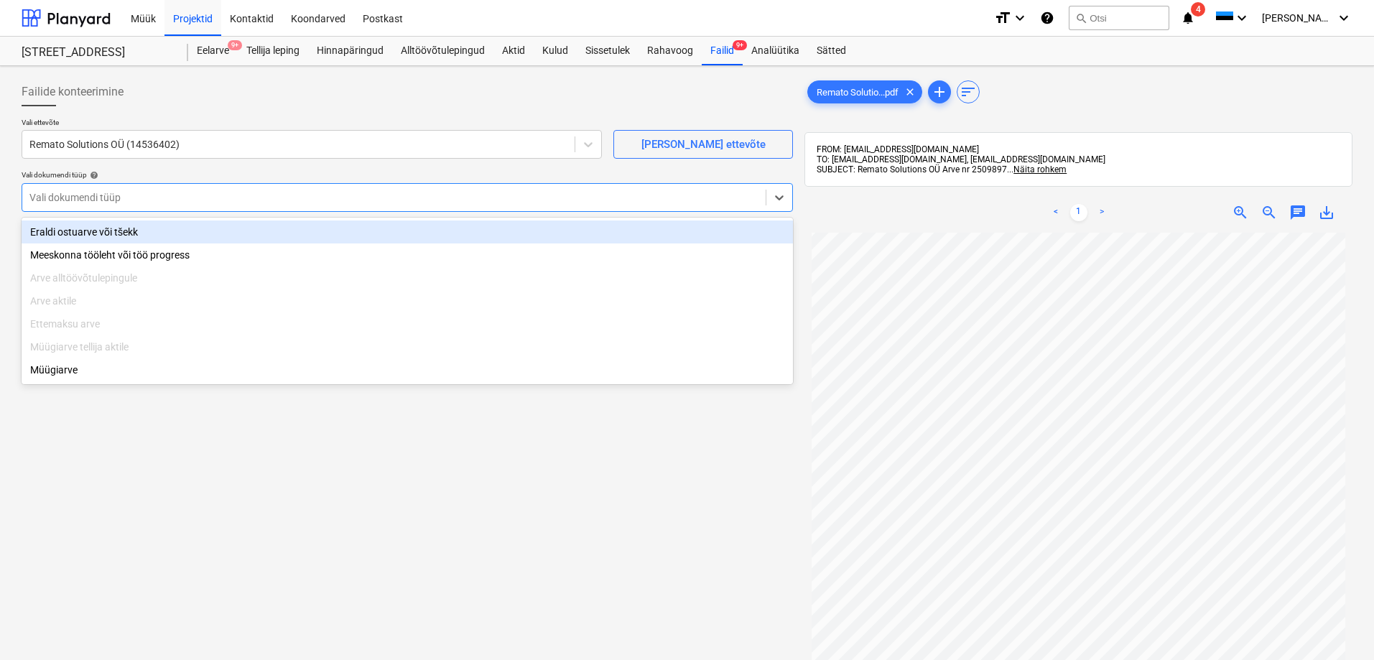
click at [83, 200] on div at bounding box center [393, 197] width 729 height 14
click at [78, 230] on div "Eraldi ostuarve või tšekk" at bounding box center [407, 231] width 771 height 23
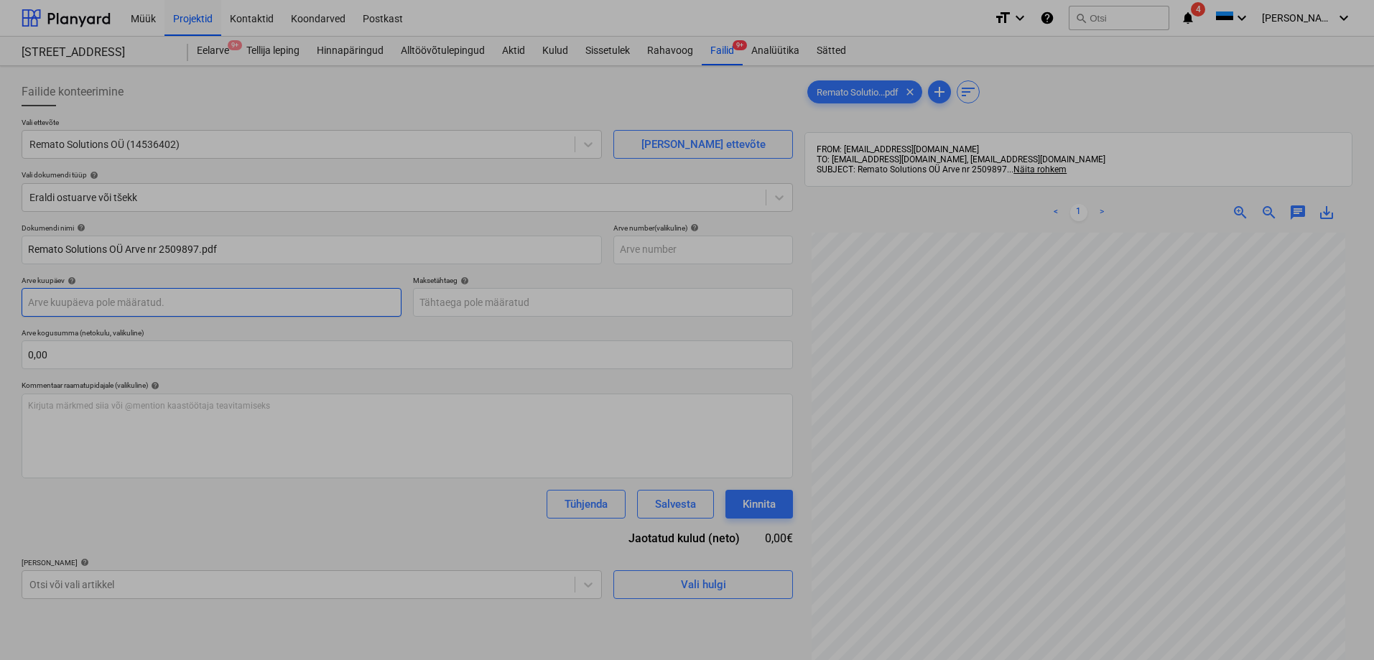
click at [112, 301] on body "Müük Projektid Kontaktid Koondarved Postkast format_size keyboard_arrow_down he…" at bounding box center [687, 330] width 1374 height 660
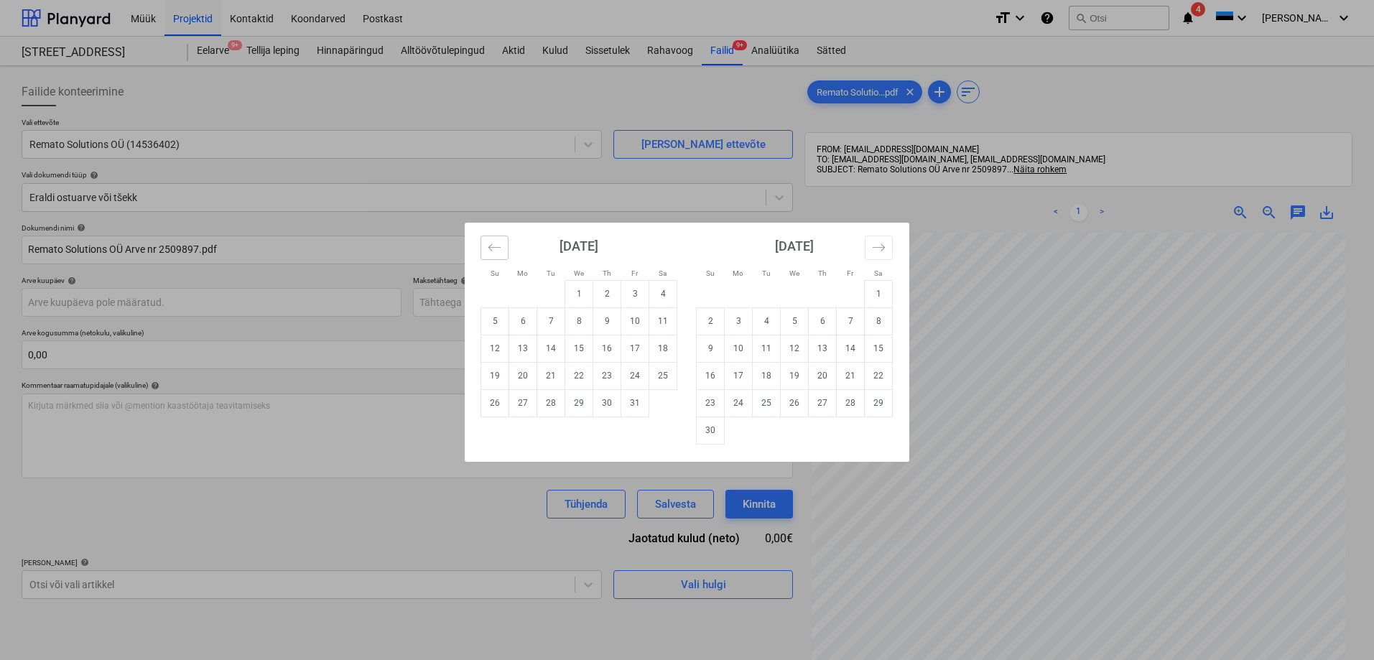
click at [490, 247] on icon "Move backward to switch to the previous month." at bounding box center [494, 246] width 12 height 7
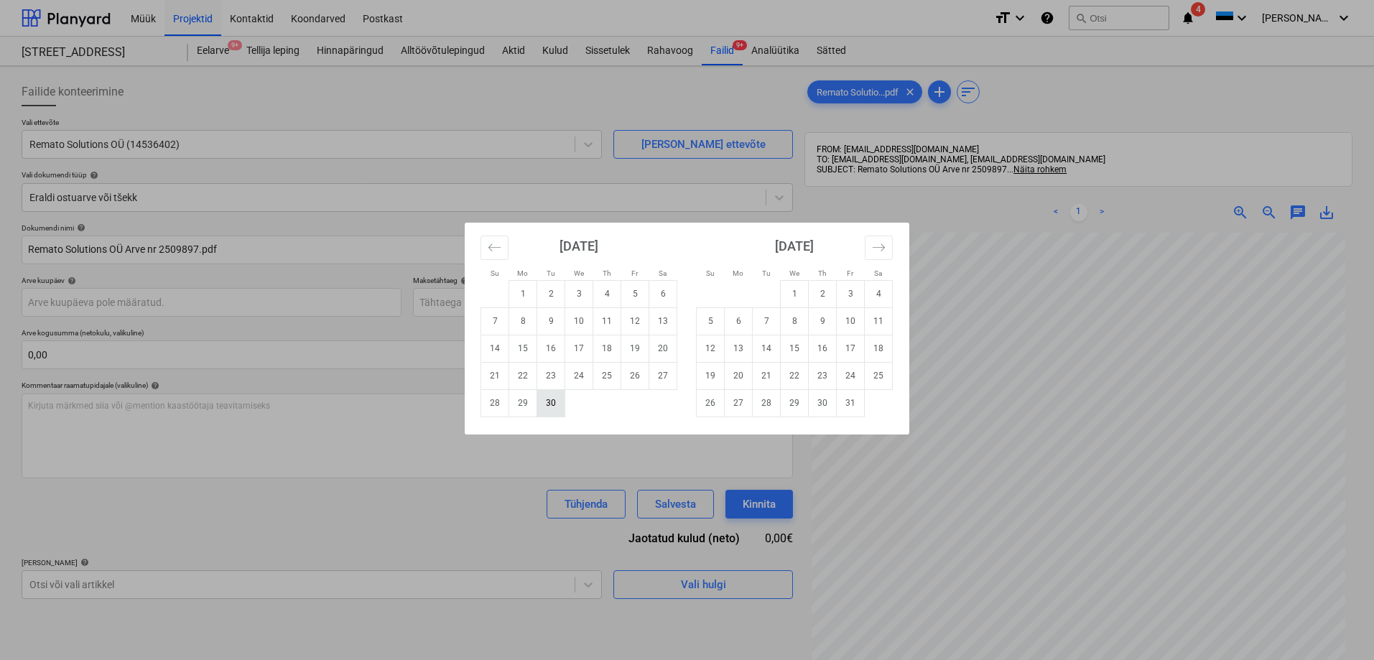
click at [550, 404] on td "30" at bounding box center [551, 402] width 28 height 27
type input "30 Sep 2025"
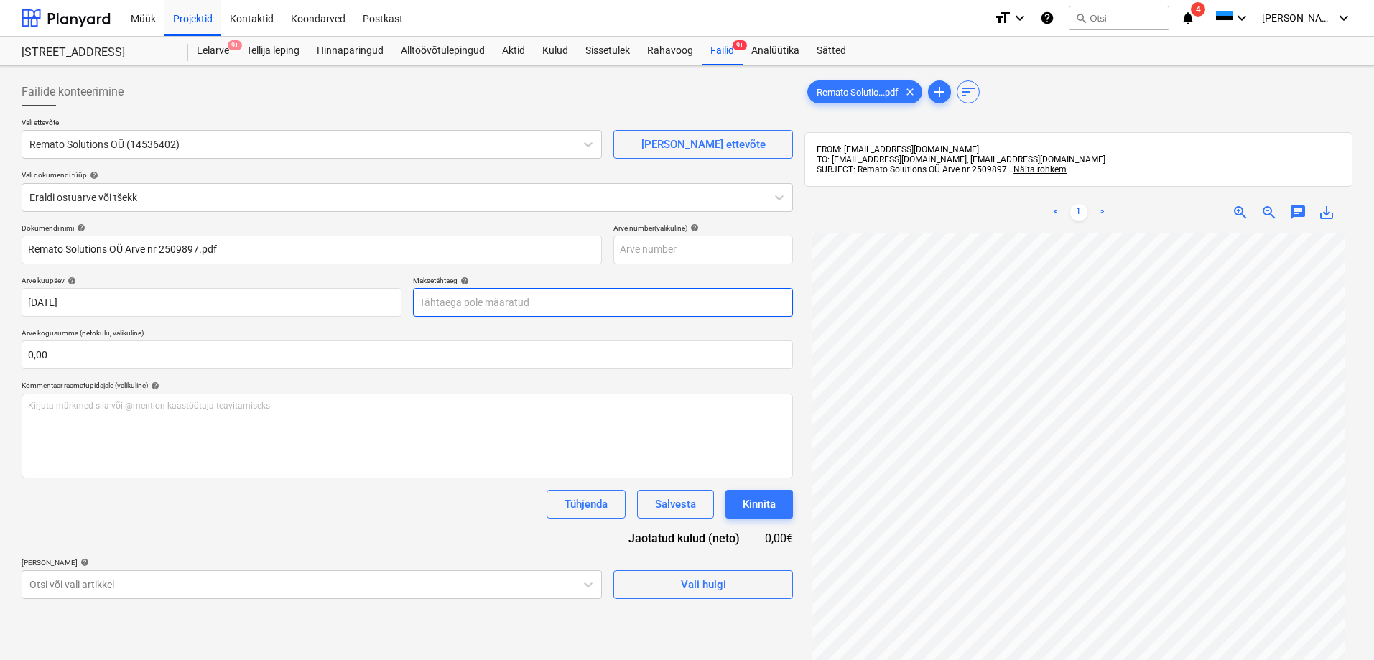
click at [491, 305] on body "Müük Projektid Kontaktid Koondarved Postkast format_size keyboard_arrow_down he…" at bounding box center [687, 330] width 1374 height 660
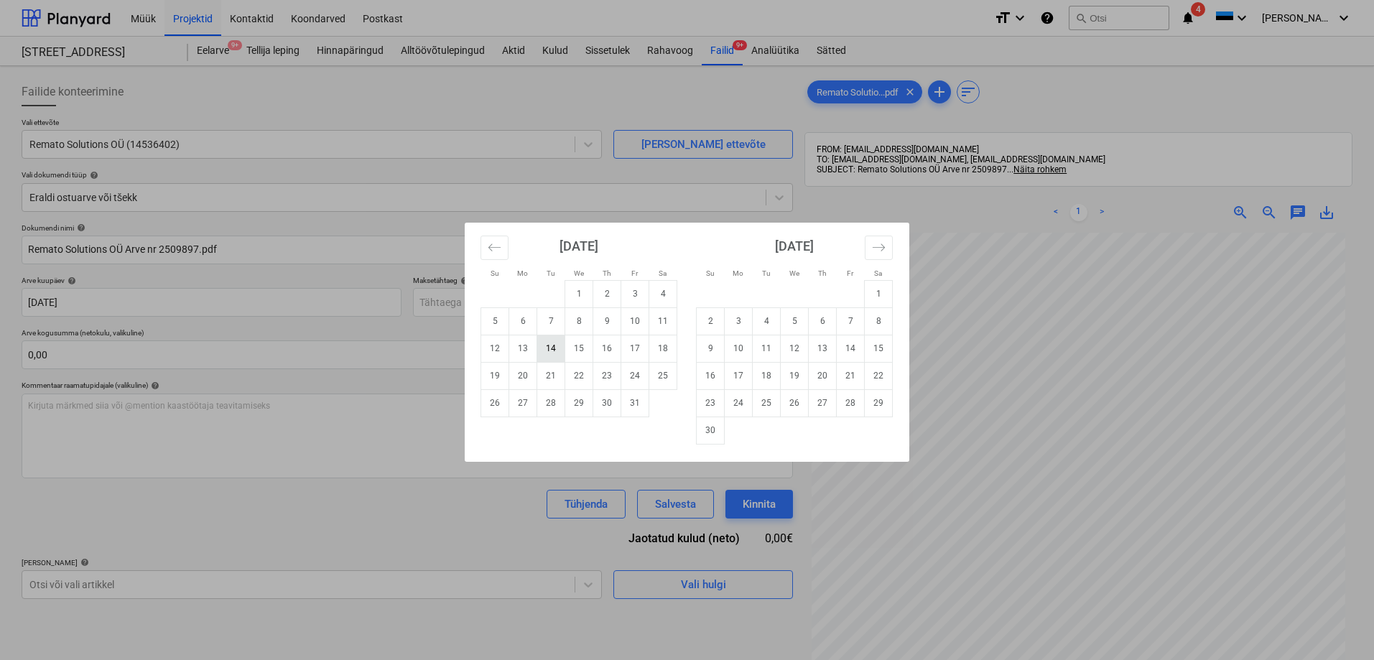
click at [552, 345] on td "14" at bounding box center [551, 348] width 28 height 27
type input "14 Oct 2025"
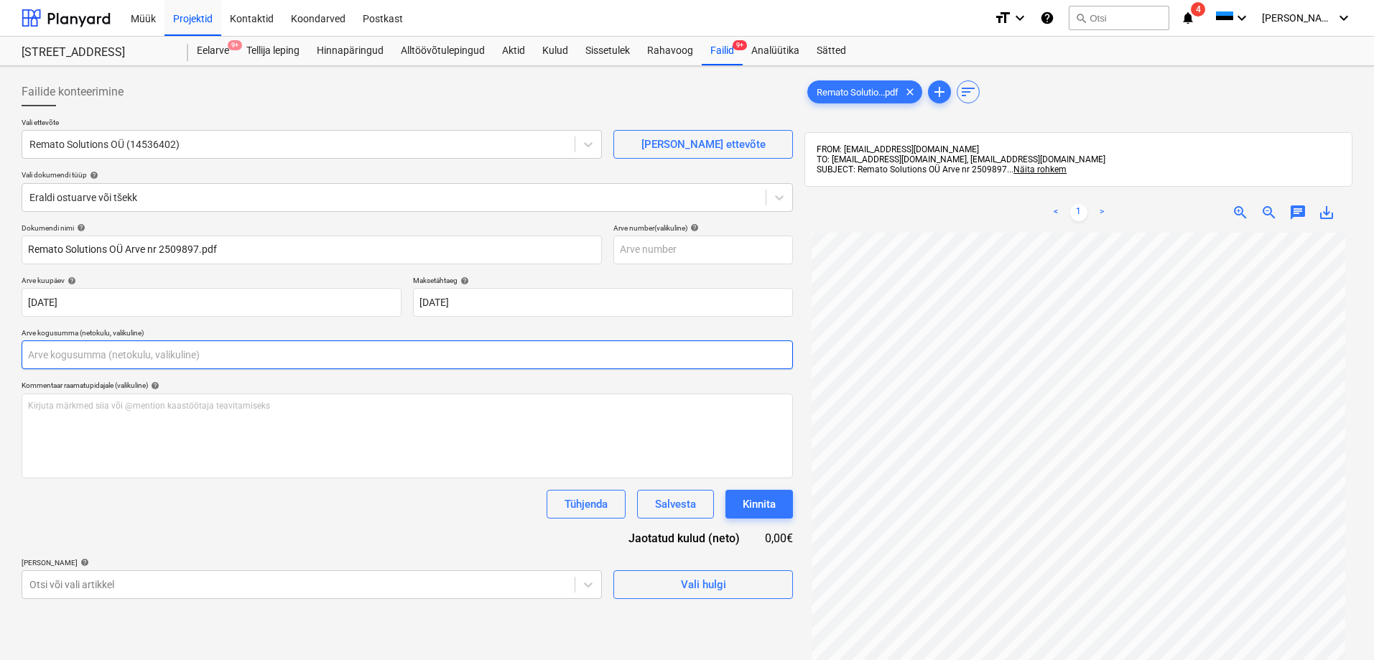
click at [178, 355] on input "text" at bounding box center [407, 354] width 771 height 29
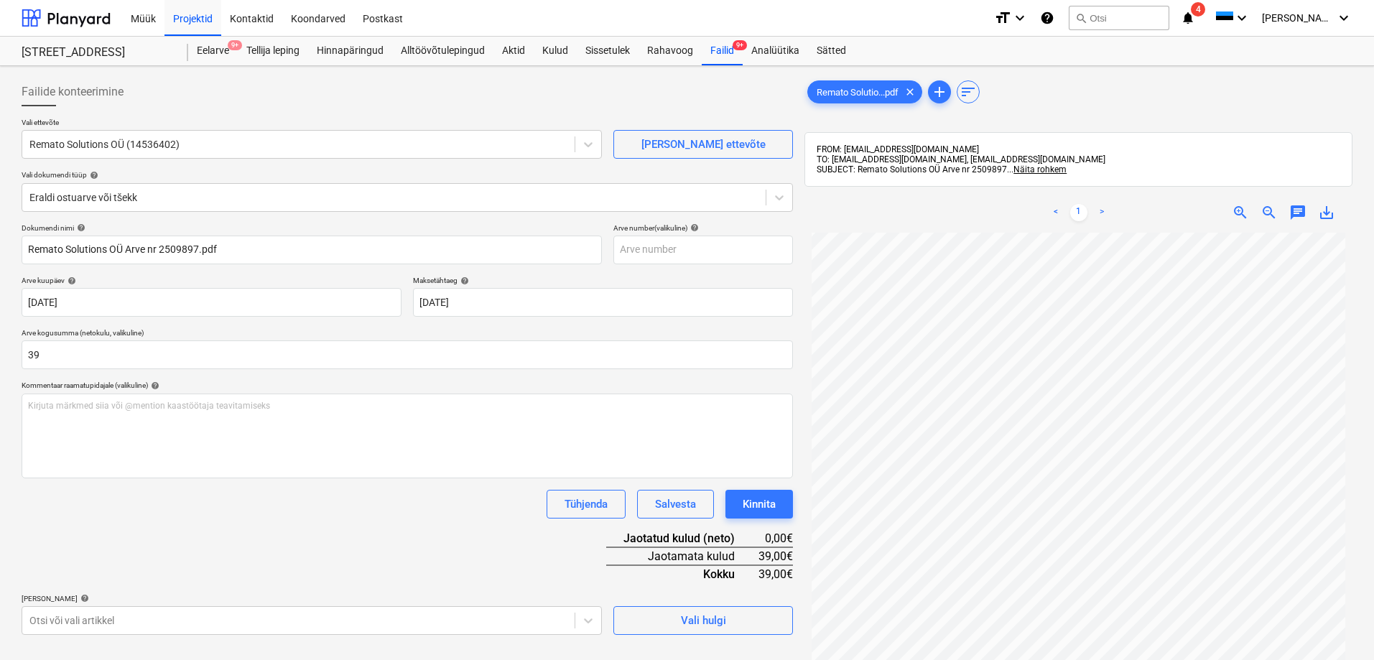
type input "39,00"
click at [129, 515] on div "Tühjenda Salvesta Kinnita" at bounding box center [407, 504] width 771 height 29
click at [99, 618] on body "Müük Projektid Kontaktid Koondarved Postkast format_size keyboard_arrow_down he…" at bounding box center [687, 330] width 1374 height 660
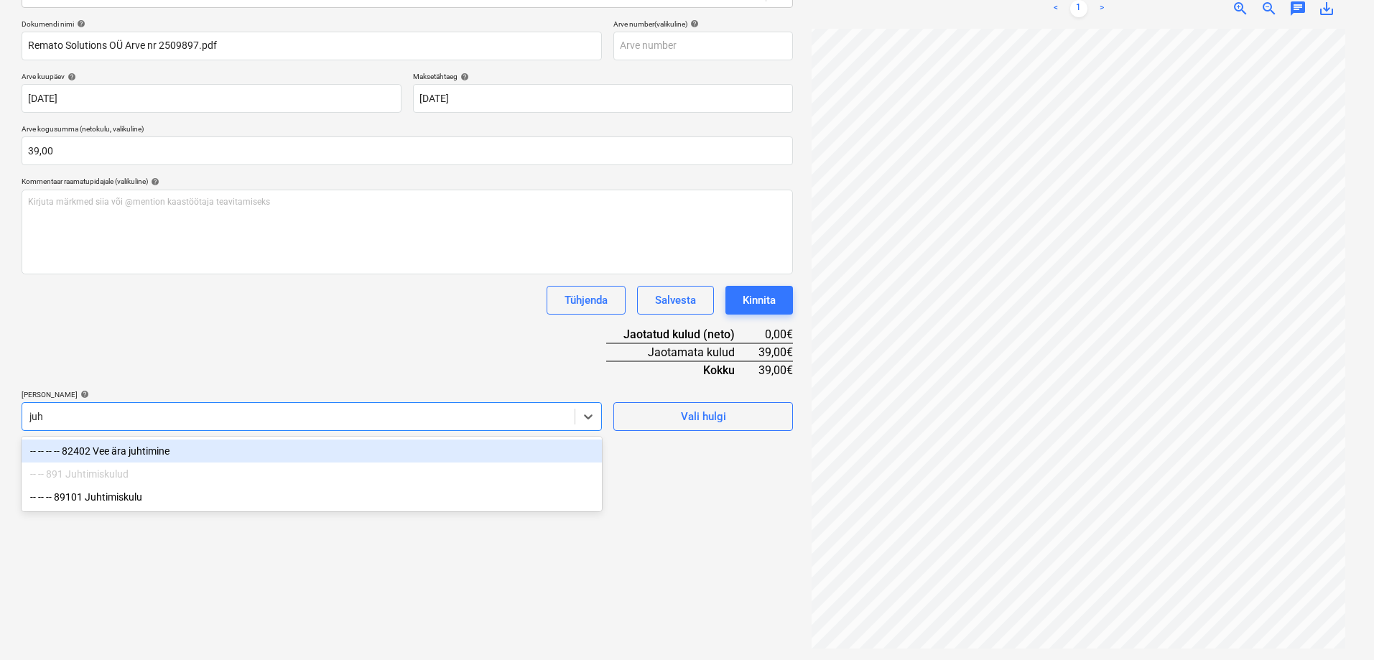
type input "juht"
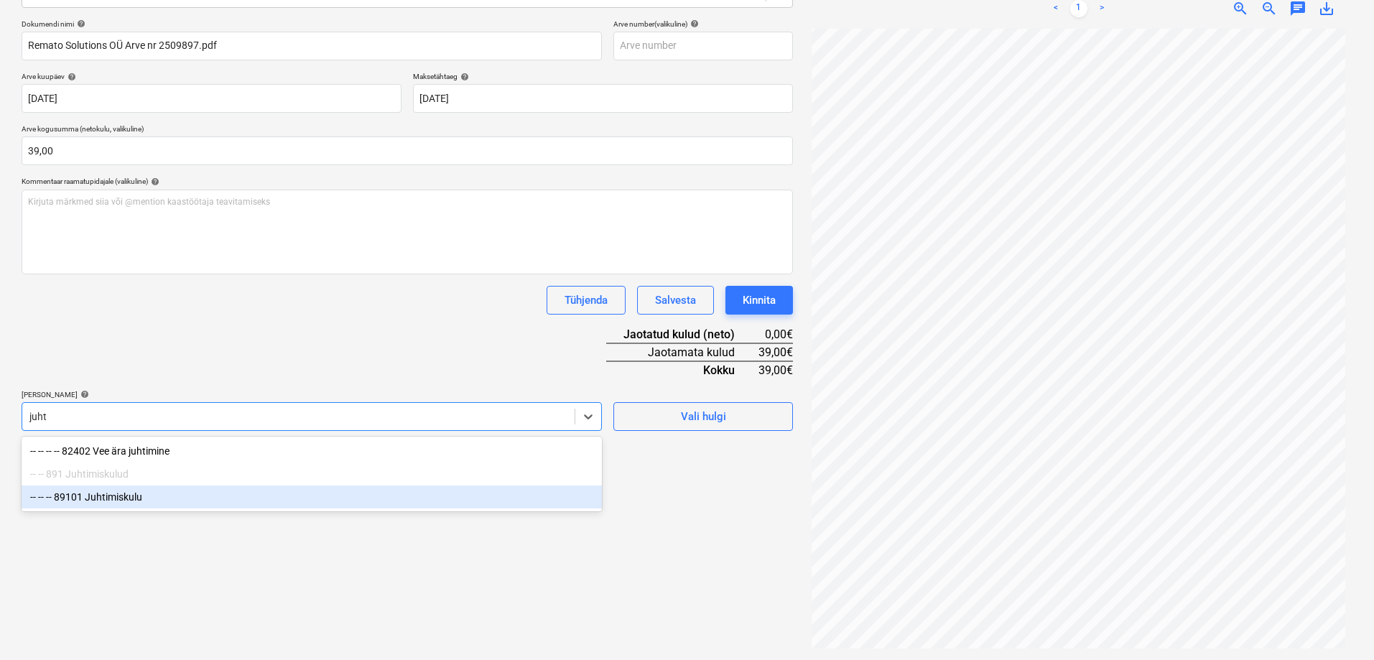
click at [94, 494] on div "-- -- -- 89101 Juhtimiskulu" at bounding box center [312, 496] width 580 height 23
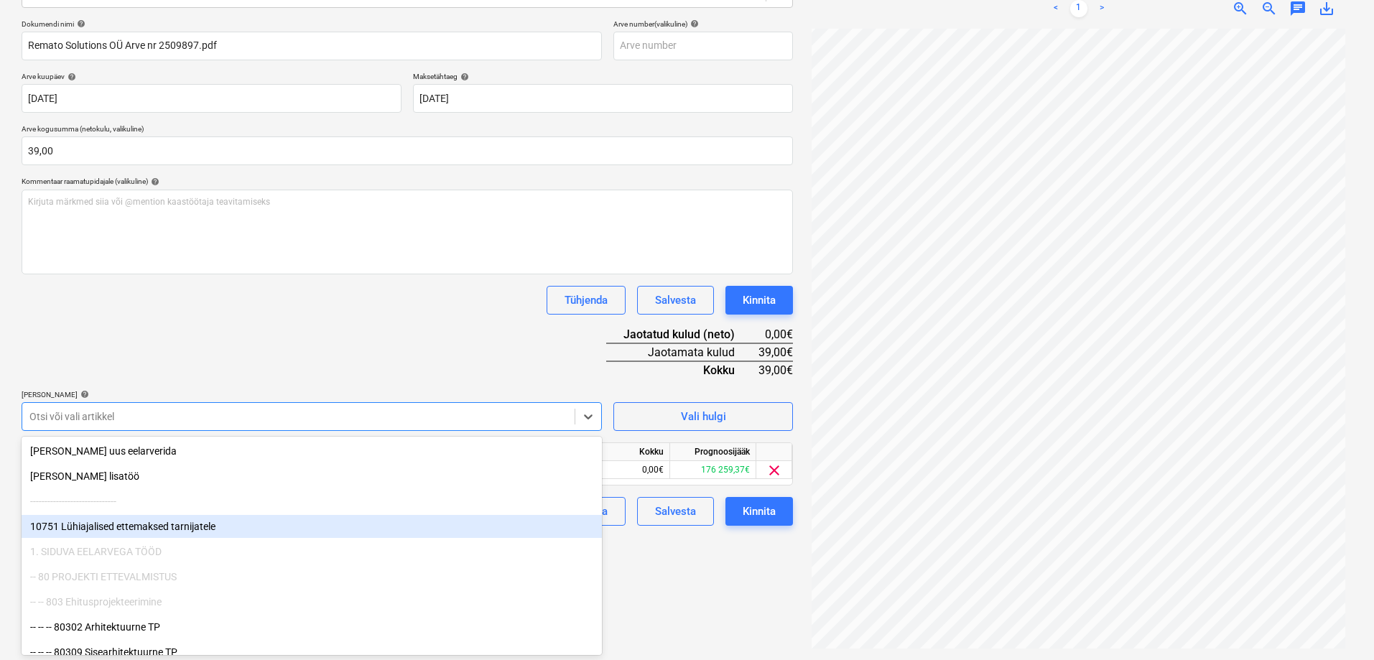
click at [675, 591] on div "Failide konteerimine Vali ettevõte Remato Solutions OÜ (14536402) Lisa uus ette…" at bounding box center [407, 261] width 783 height 786
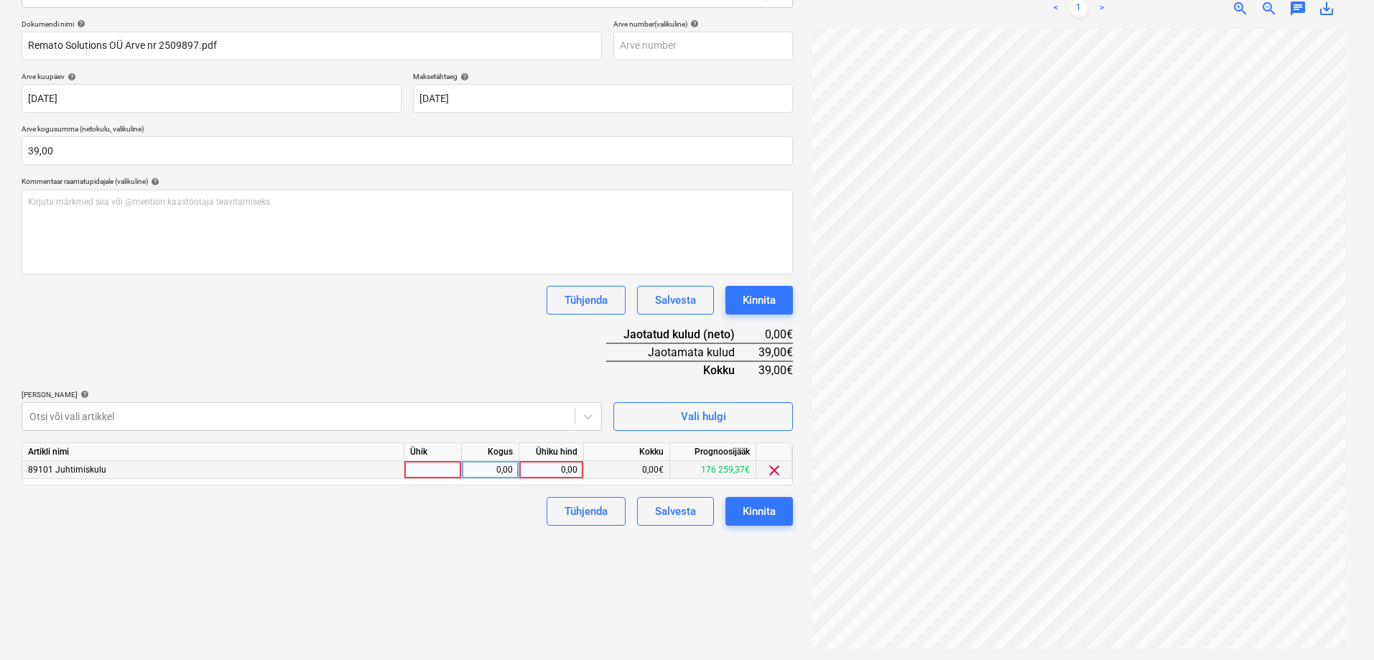
click at [549, 466] on div "0,00" at bounding box center [551, 470] width 52 height 18
type input "39"
click at [511, 521] on div "Tühjenda Salvesta Kinnita" at bounding box center [407, 511] width 771 height 29
click at [768, 510] on div "Kinnita" at bounding box center [759, 511] width 33 height 19
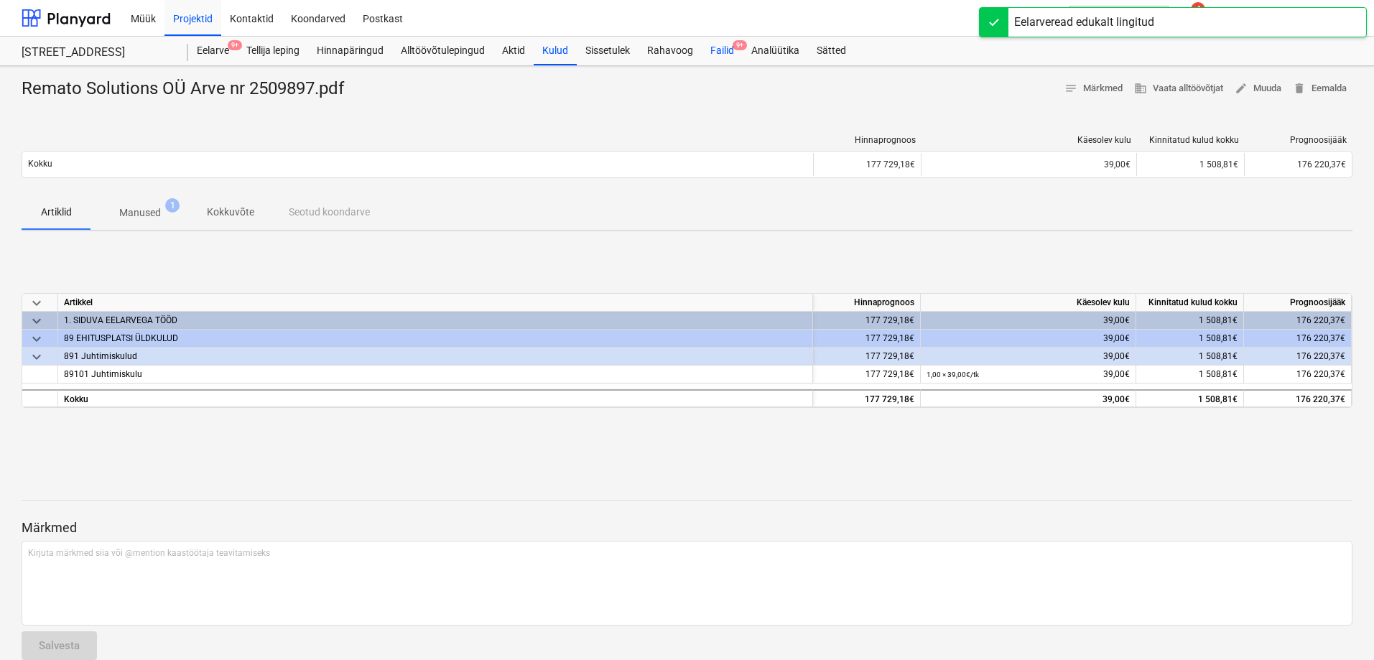
click at [720, 51] on div "Failid 9+" at bounding box center [722, 51] width 41 height 29
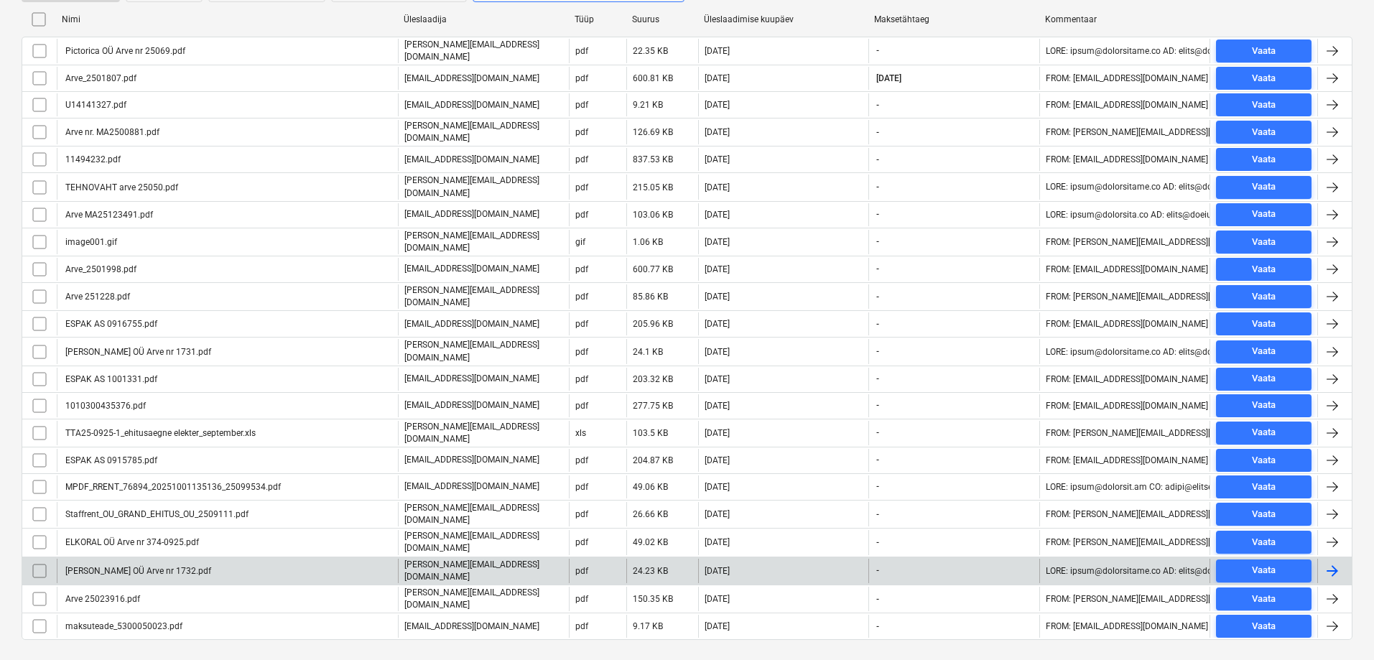
scroll to position [327, 0]
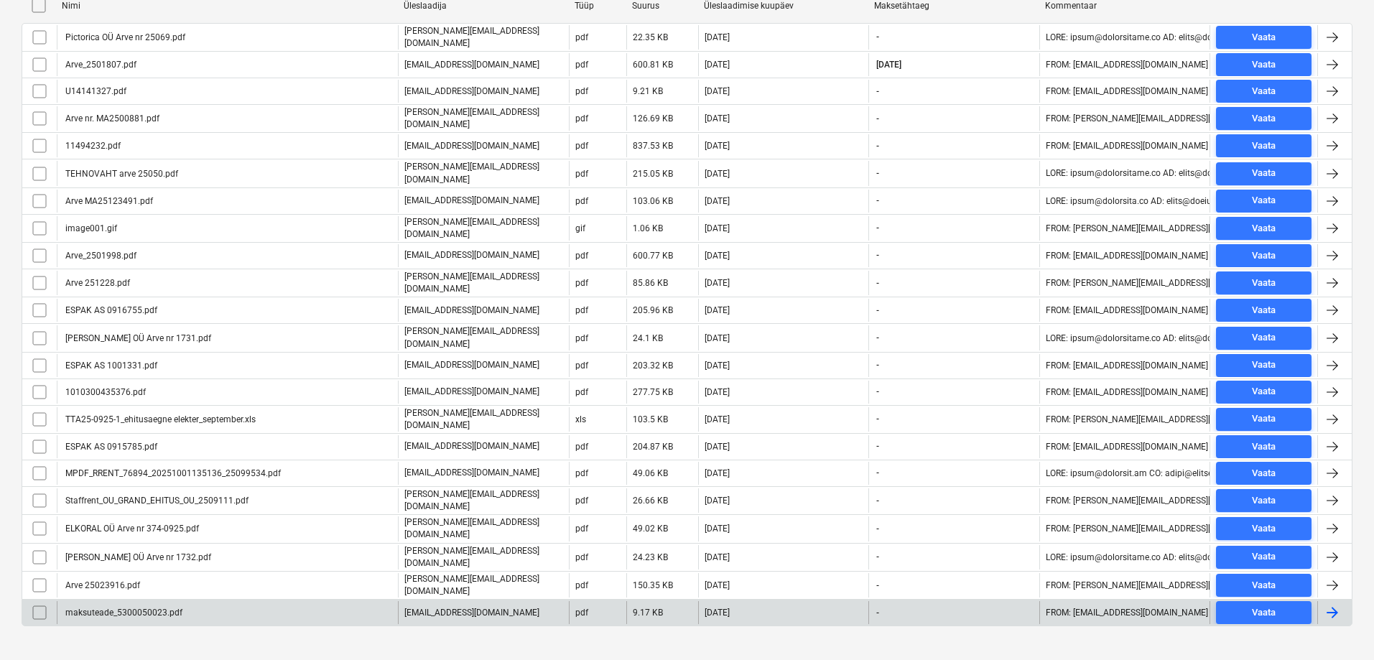
click at [138, 608] on div "maksuteade_5300050023.pdf" at bounding box center [122, 613] width 119 height 10
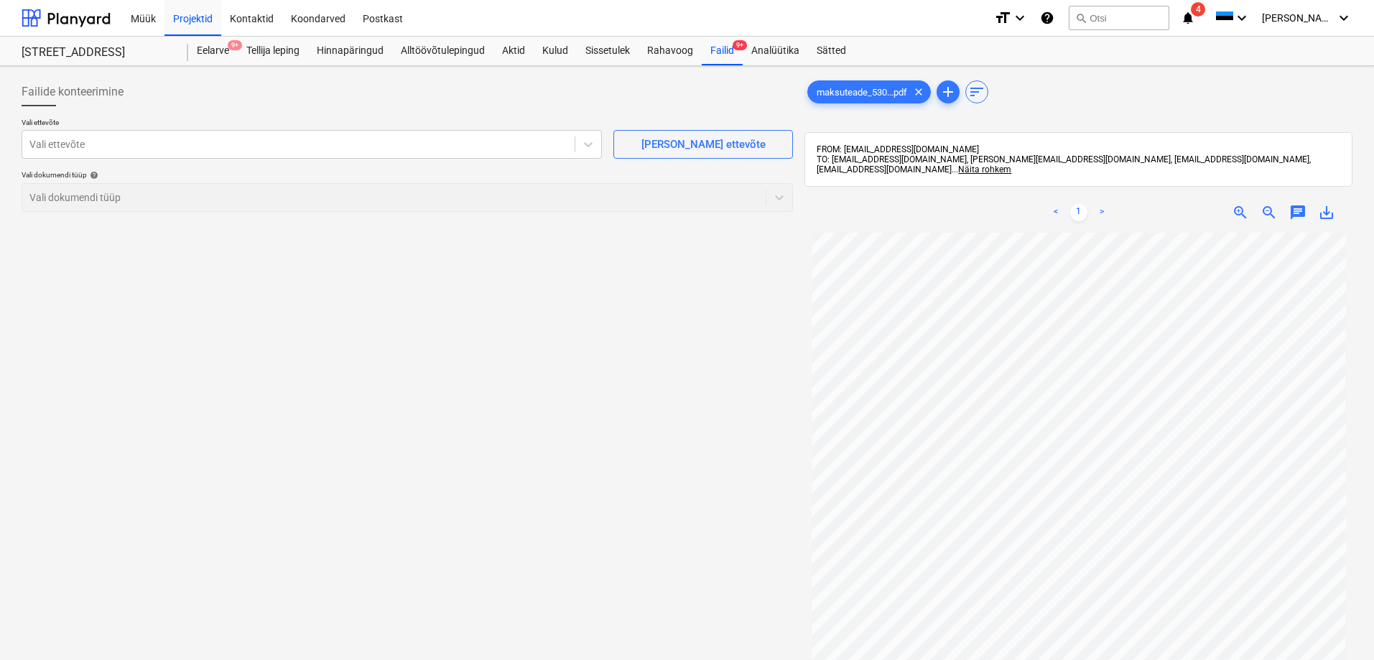
scroll to position [72, 0]
click at [94, 140] on div at bounding box center [298, 144] width 538 height 14
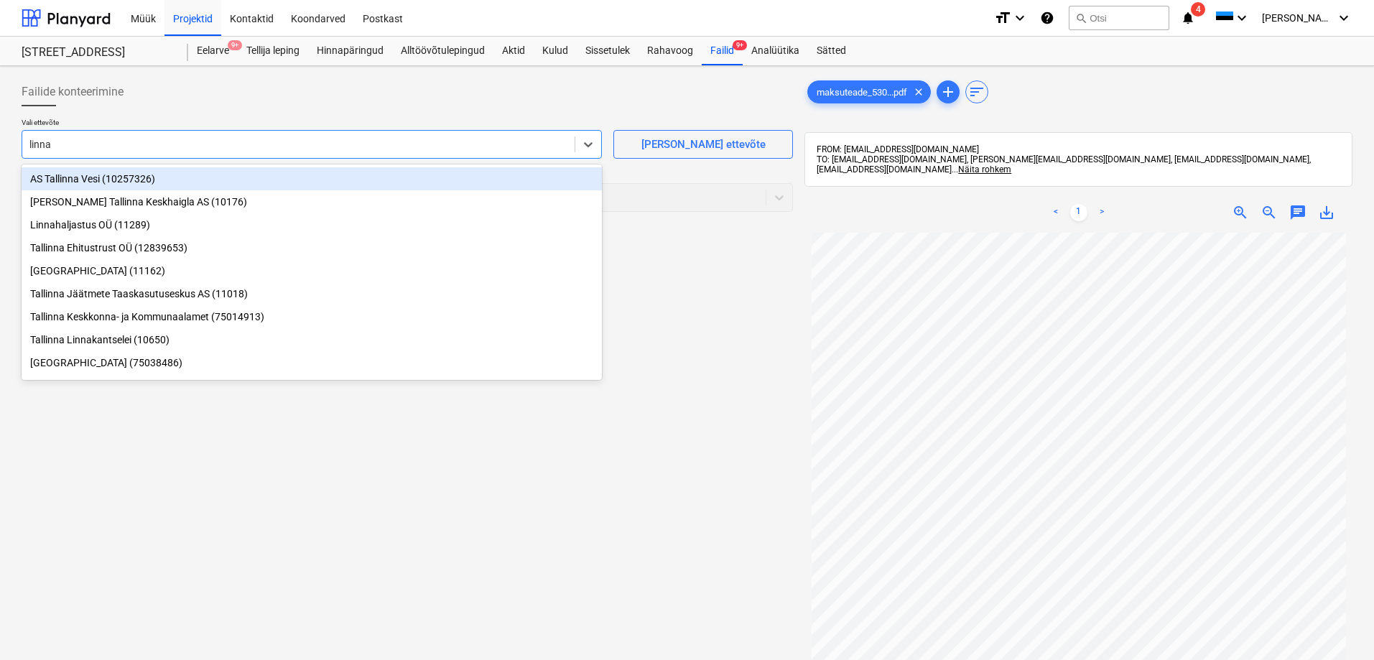
type input "linnak"
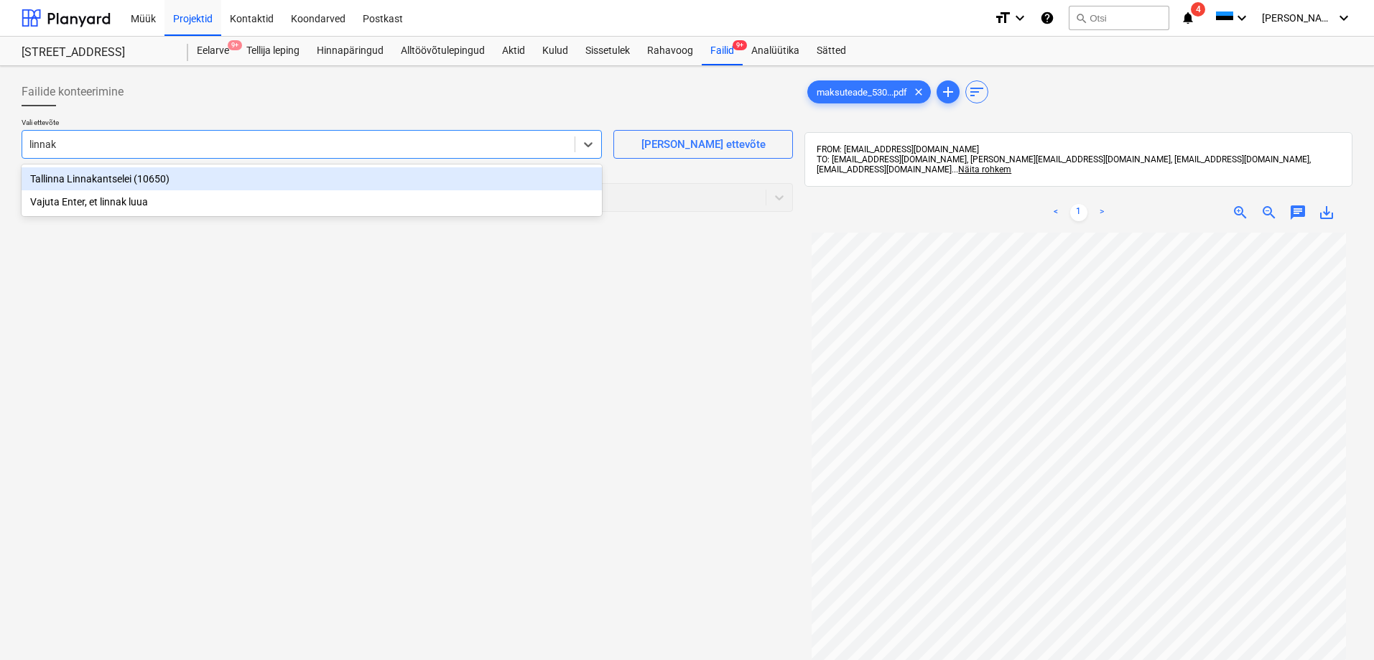
click at [79, 178] on div "Tallinna Linnakantselei (10650)" at bounding box center [312, 178] width 580 height 23
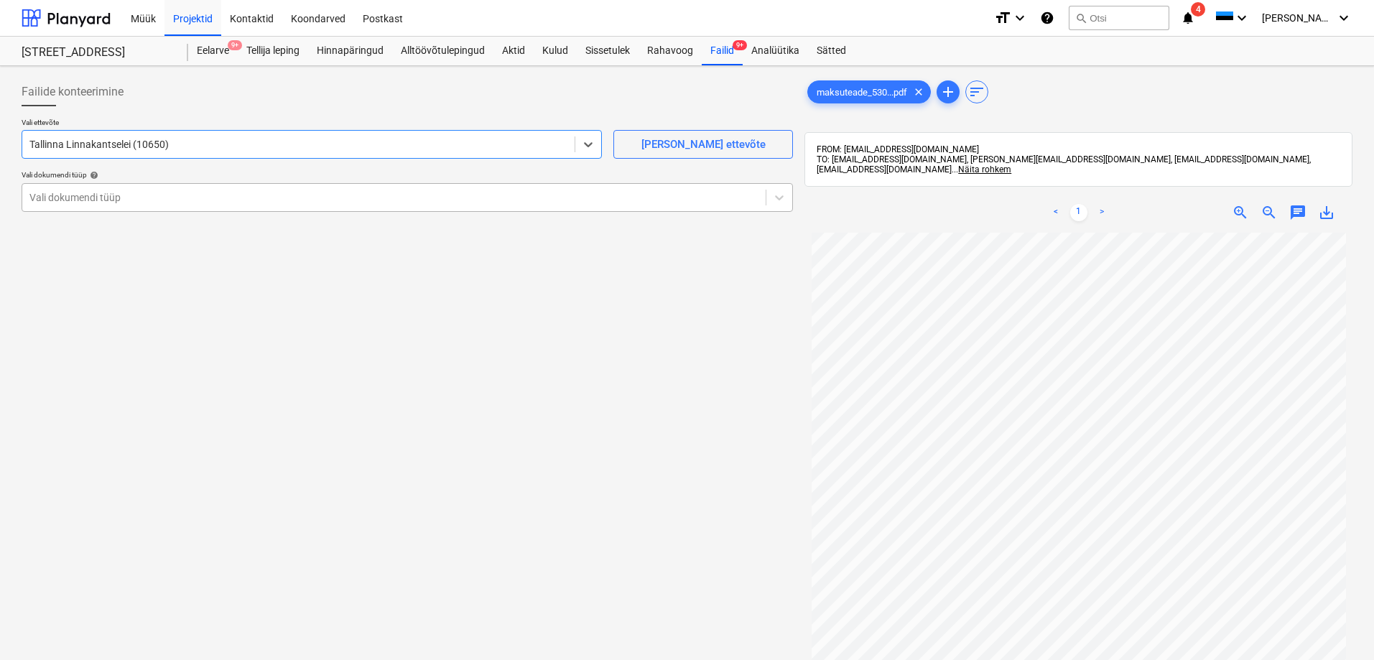
click at [77, 192] on div at bounding box center [393, 197] width 729 height 14
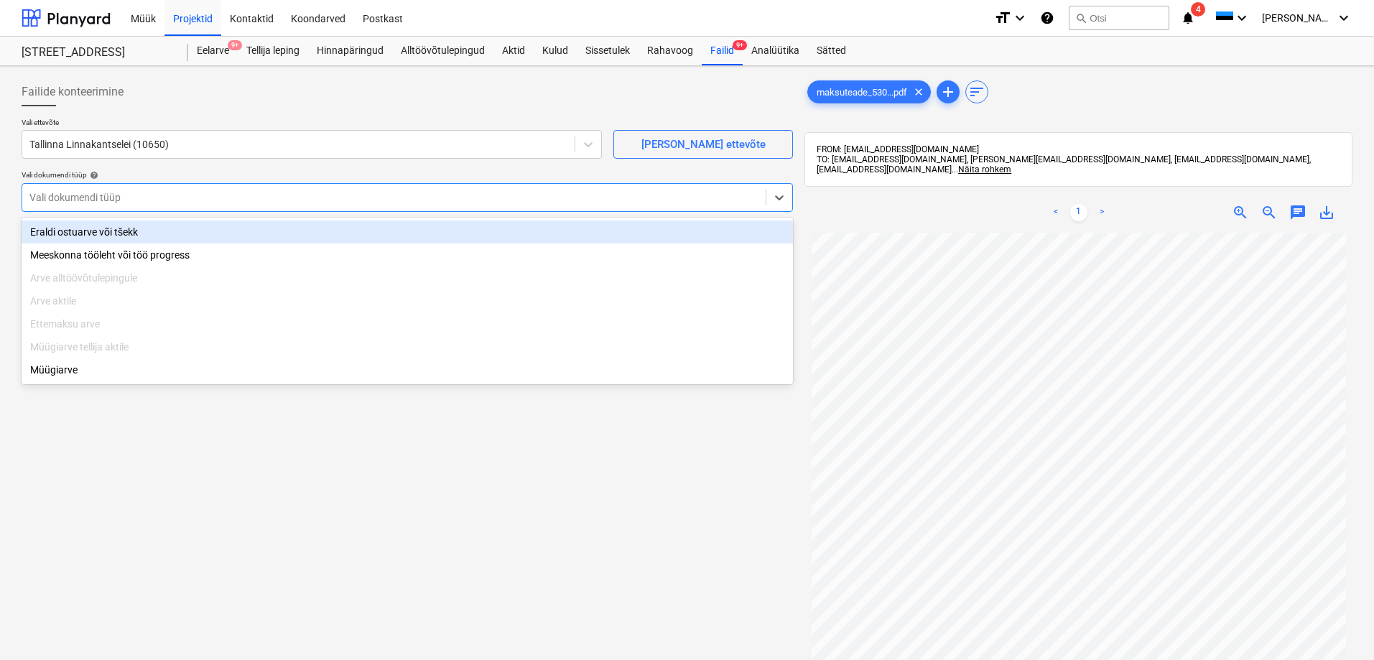
click at [91, 231] on div "Eraldi ostuarve või tšekk" at bounding box center [407, 231] width 771 height 23
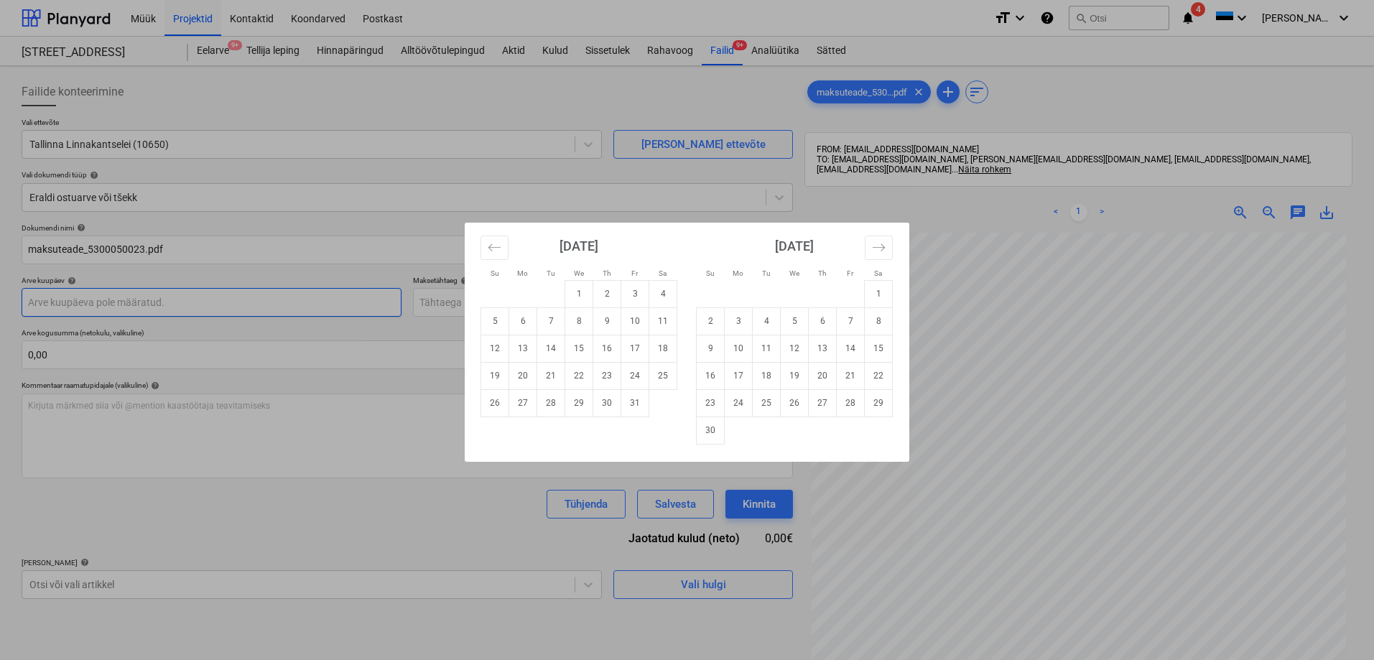
click at [111, 300] on body "Müük Projektid Kontaktid Koondarved Postkast format_size keyboard_arrow_down he…" at bounding box center [687, 330] width 1374 height 660
click at [578, 290] on td "1" at bounding box center [579, 293] width 28 height 27
type input "01 Oct 2025"
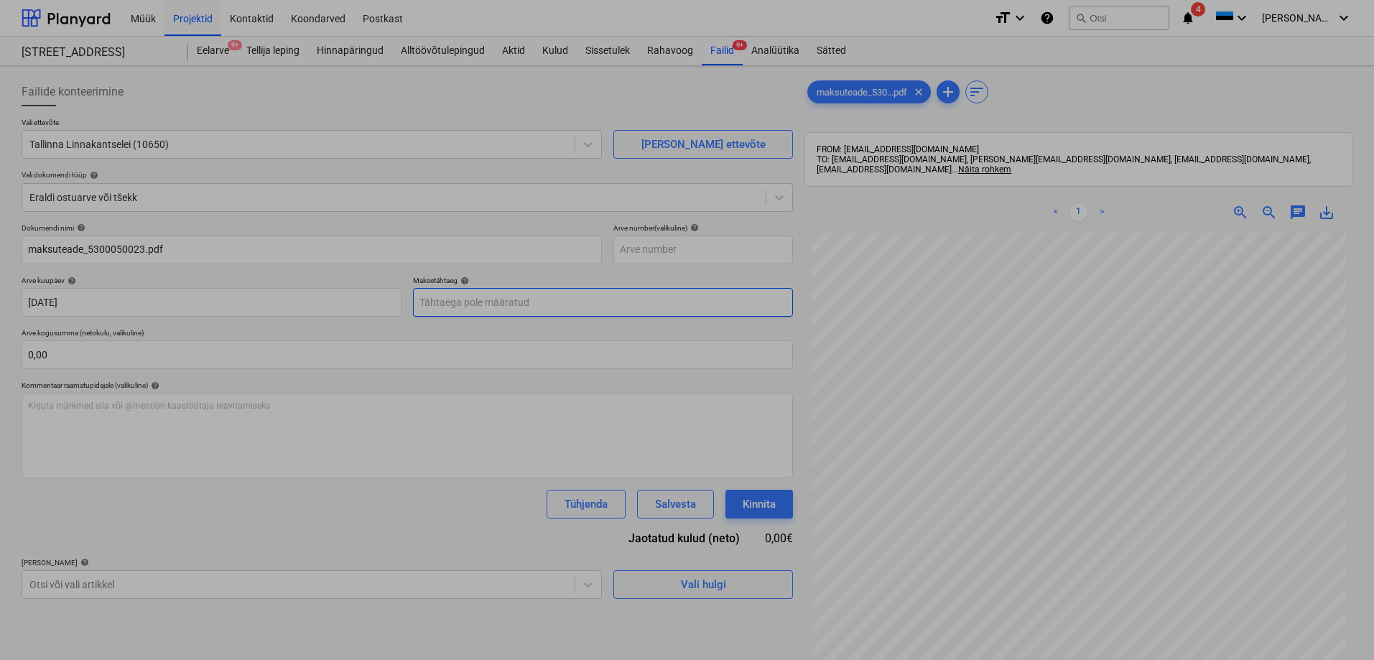
click at [508, 305] on body "Müük Projektid Kontaktid Koondarved Postkast format_size keyboard_arrow_down he…" at bounding box center [687, 330] width 1374 height 660
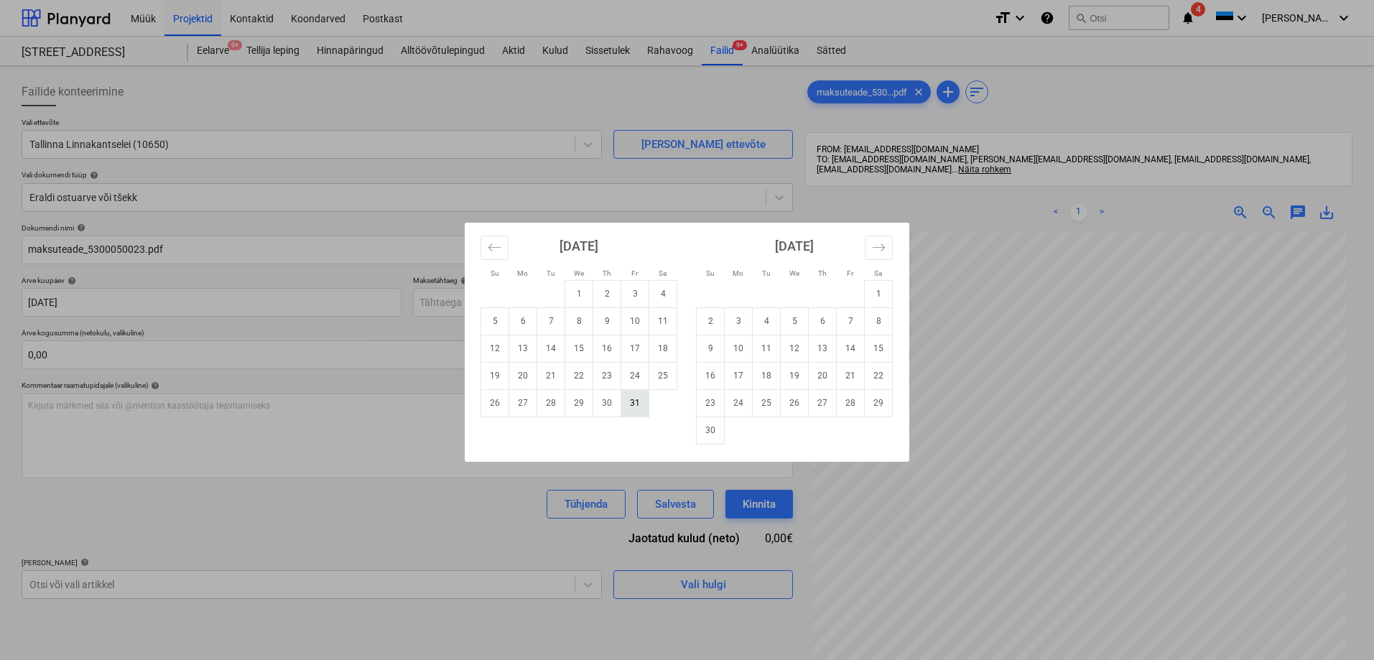
click at [632, 402] on td "31" at bounding box center [635, 402] width 28 height 27
type input "31 Oct 2025"
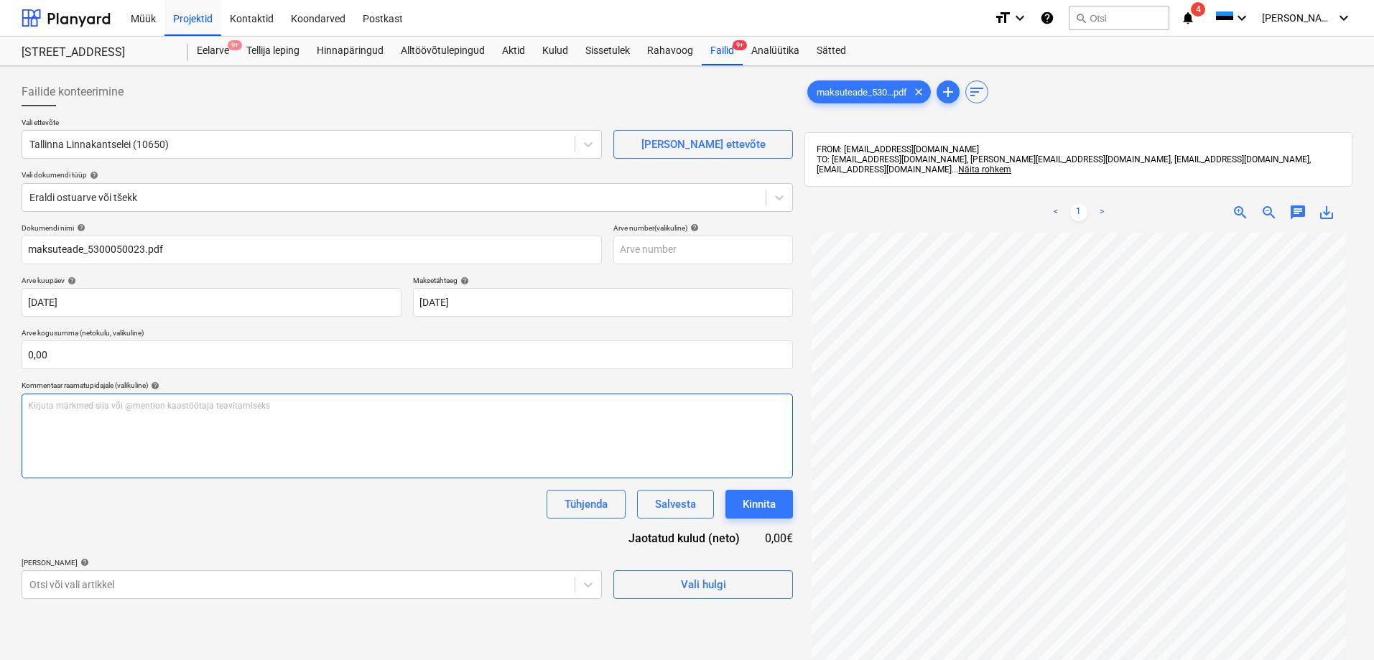
scroll to position [139, 0]
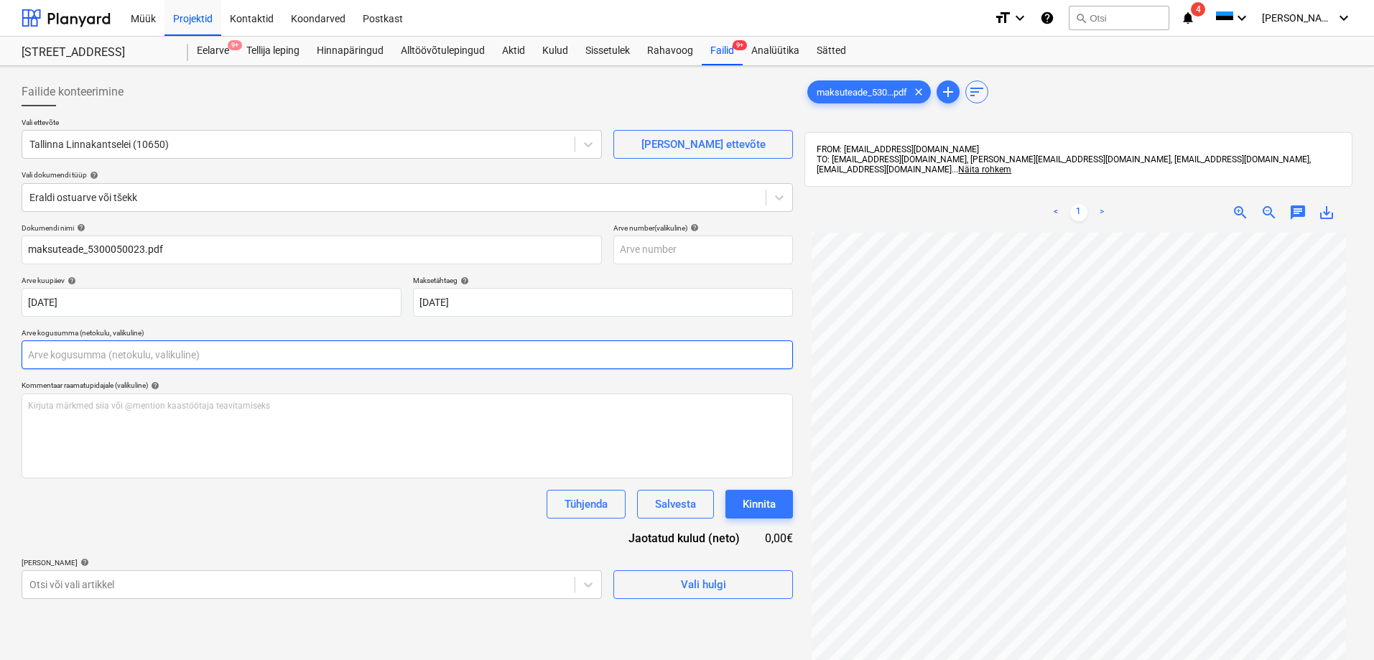
click at [134, 357] on input "text" at bounding box center [407, 354] width 771 height 29
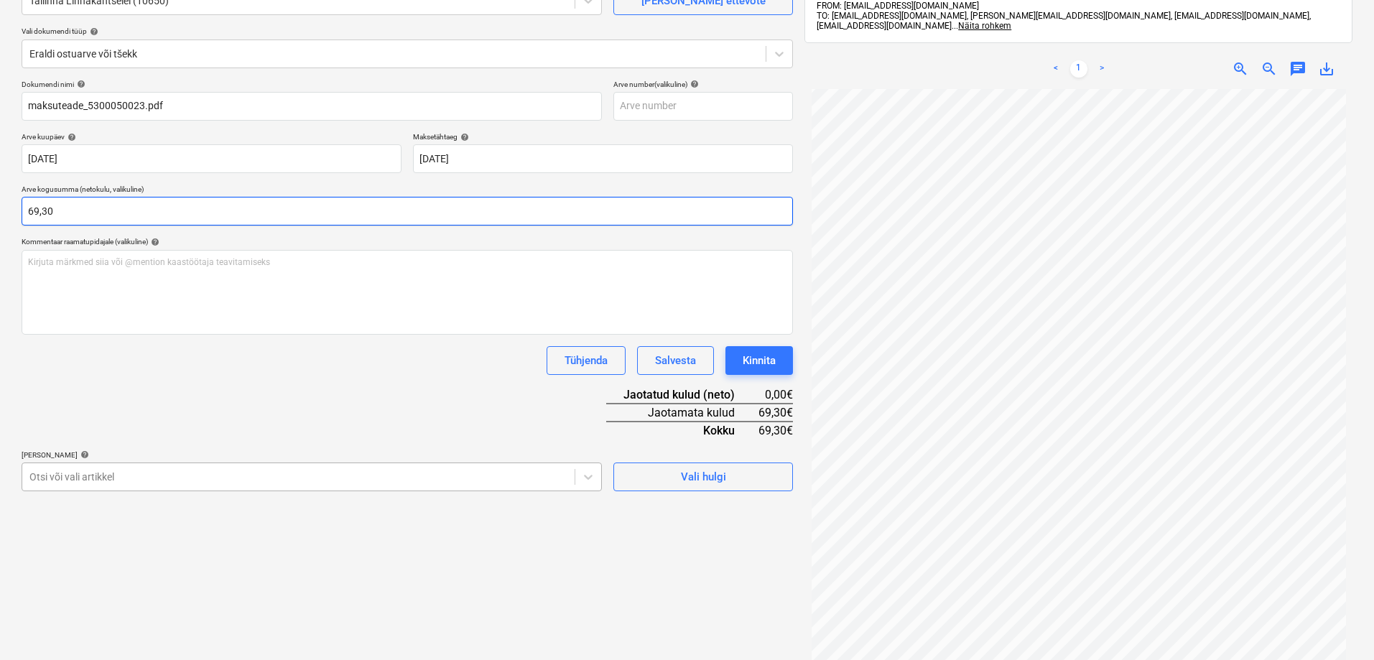
type input "69,30"
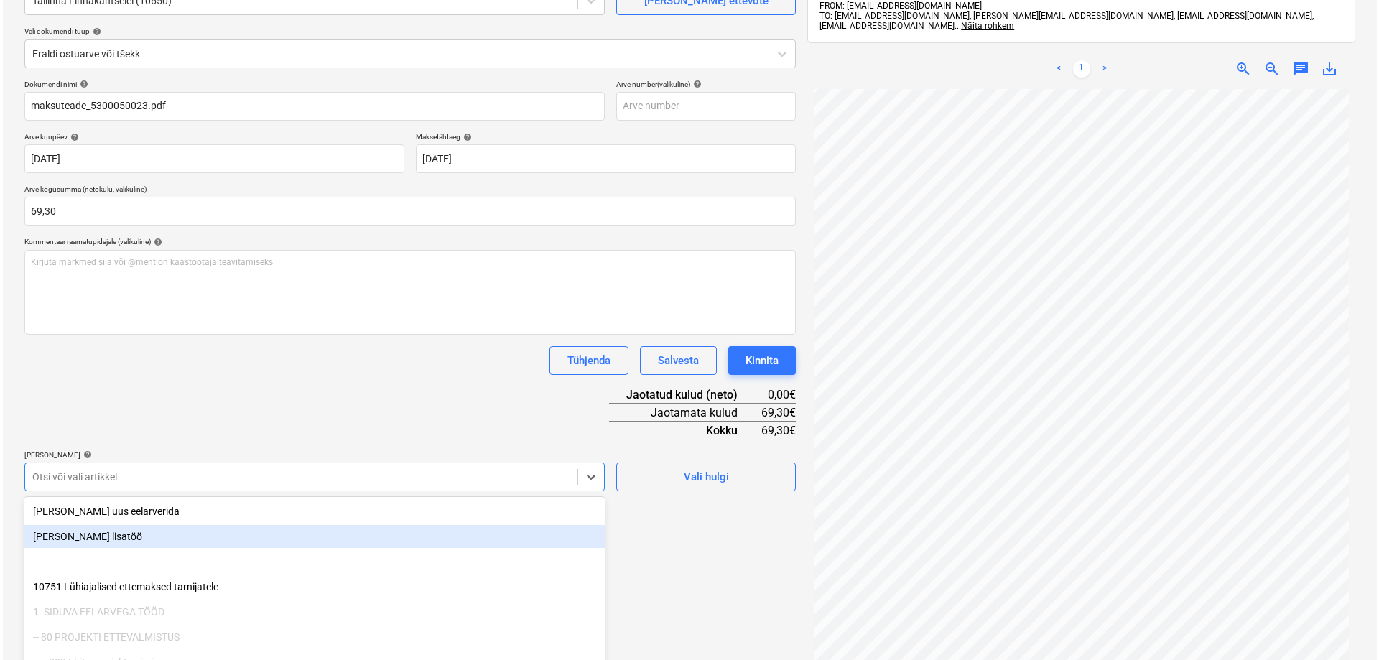
scroll to position [204, 0]
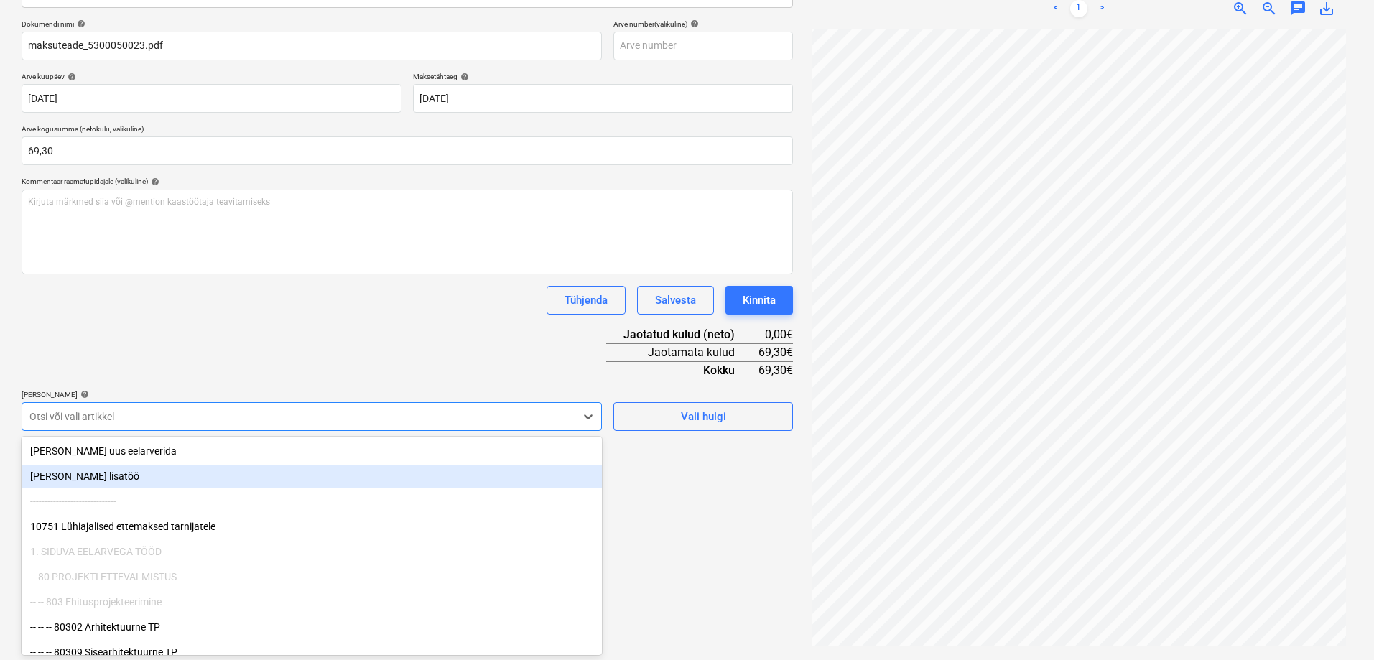
click at [66, 456] on body "Müük Projektid Kontaktid Koondarved Postkast format_size keyboard_arrow_down he…" at bounding box center [687, 126] width 1374 height 660
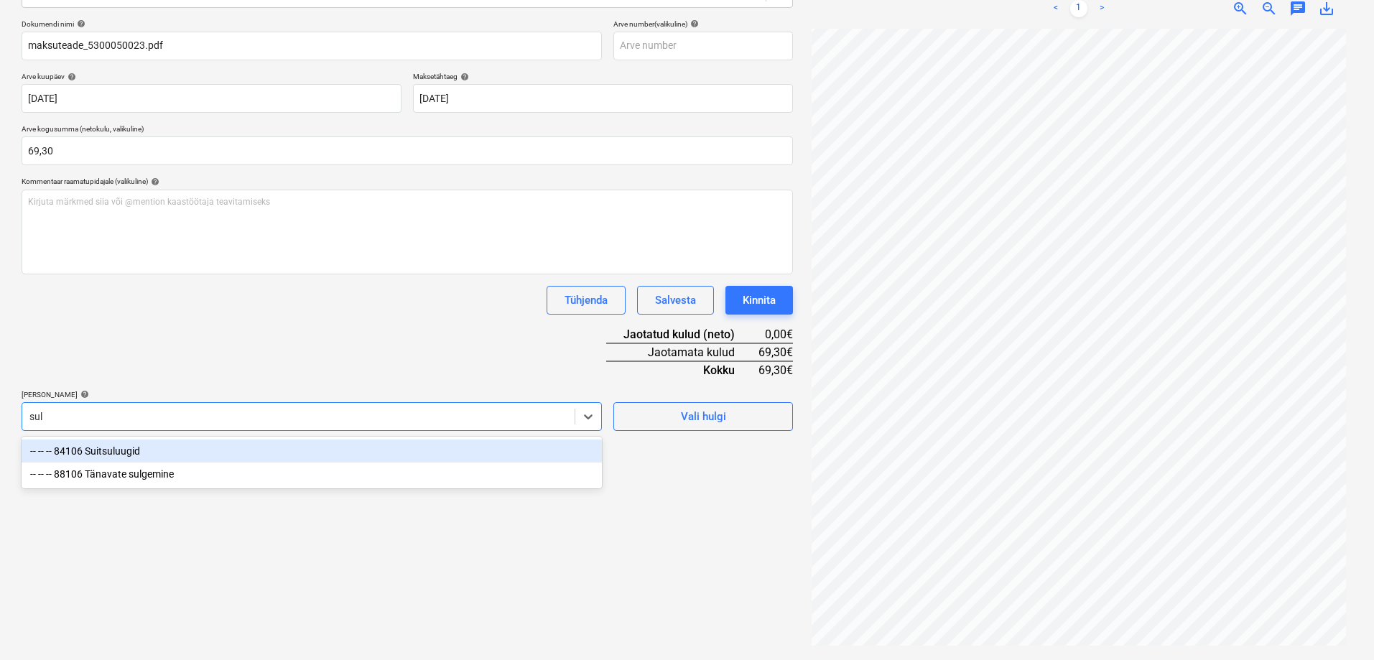
type input "sulg"
click at [131, 452] on div "-- -- -- 88106 Tänavate sulgemine" at bounding box center [312, 451] width 580 height 23
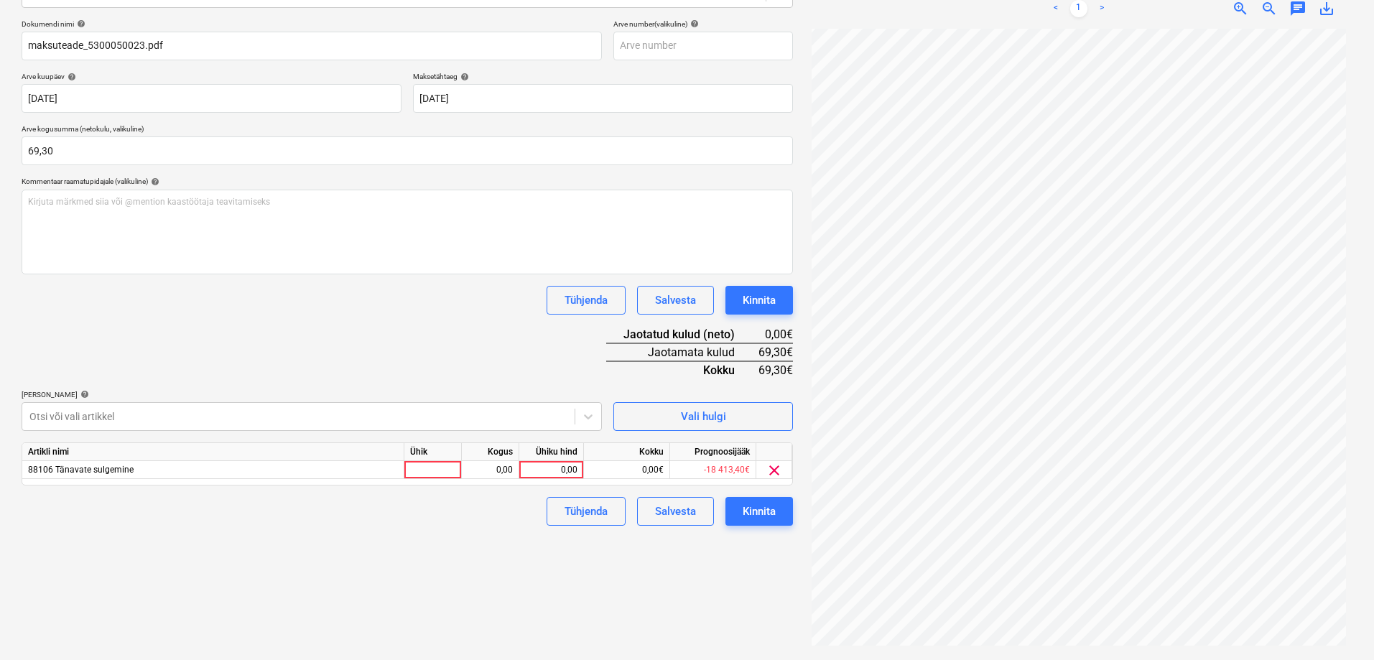
click at [646, 596] on div "Failide konteerimine Vali ettevõte Tallinna Linnakantselei (10650) Lisa uus ett…" at bounding box center [407, 261] width 783 height 786
click at [541, 468] on div "0,00" at bounding box center [551, 470] width 52 height 18
type input "69,30"
click at [608, 593] on div "Failide konteerimine Vali ettevõte Tallinna Linnakantselei (10650) Lisa uus ett…" at bounding box center [407, 261] width 783 height 786
click at [766, 511] on div "Kinnita" at bounding box center [759, 511] width 33 height 19
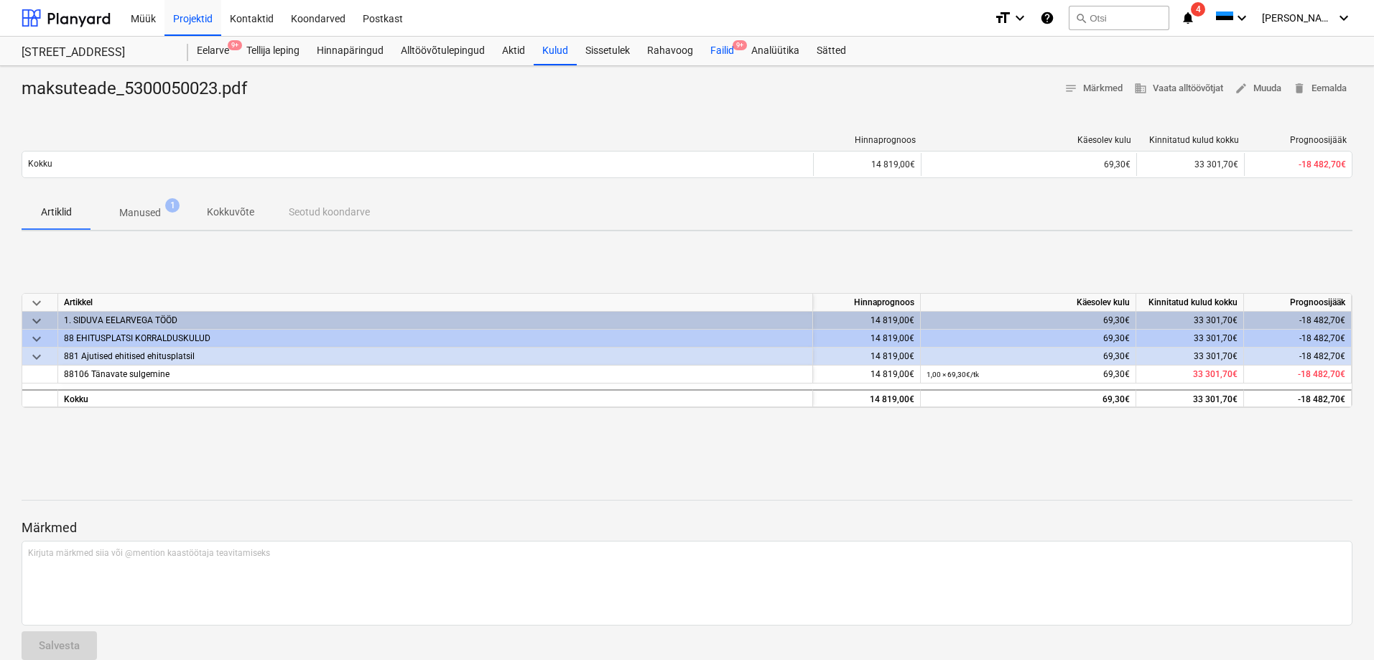
click at [727, 48] on div "Failid 9+" at bounding box center [722, 51] width 41 height 29
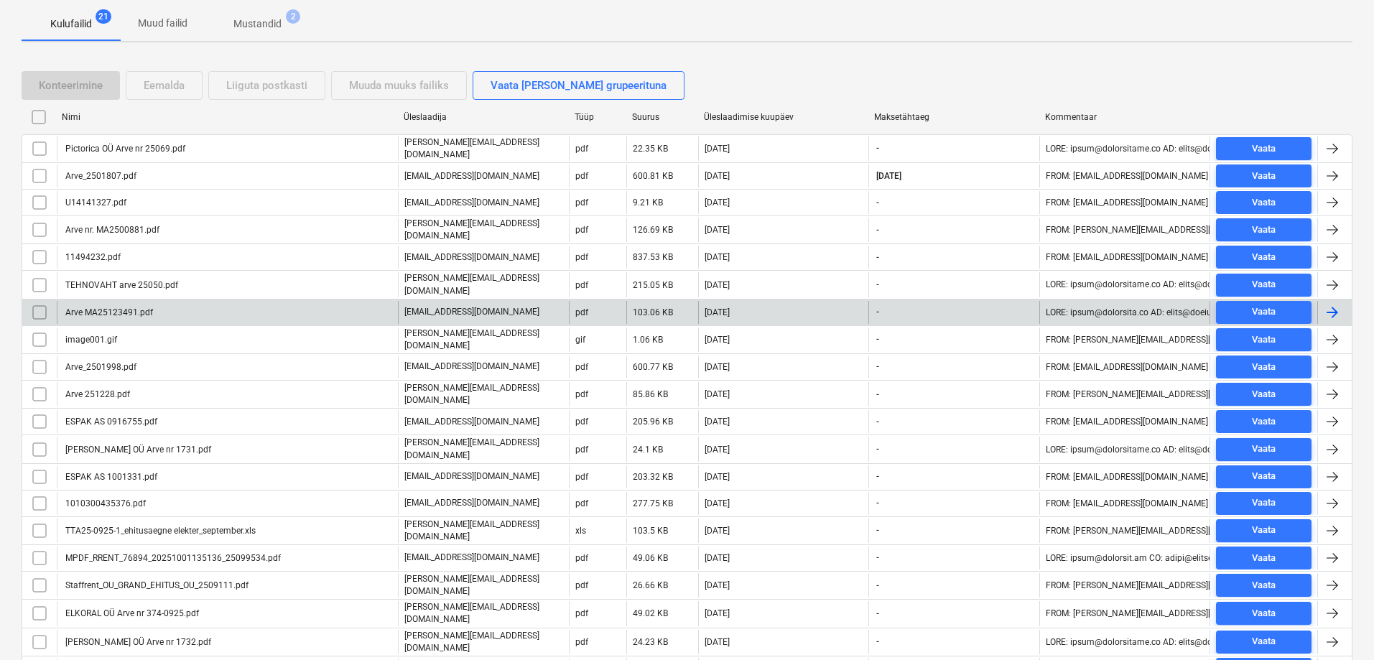
scroll to position [287, 0]
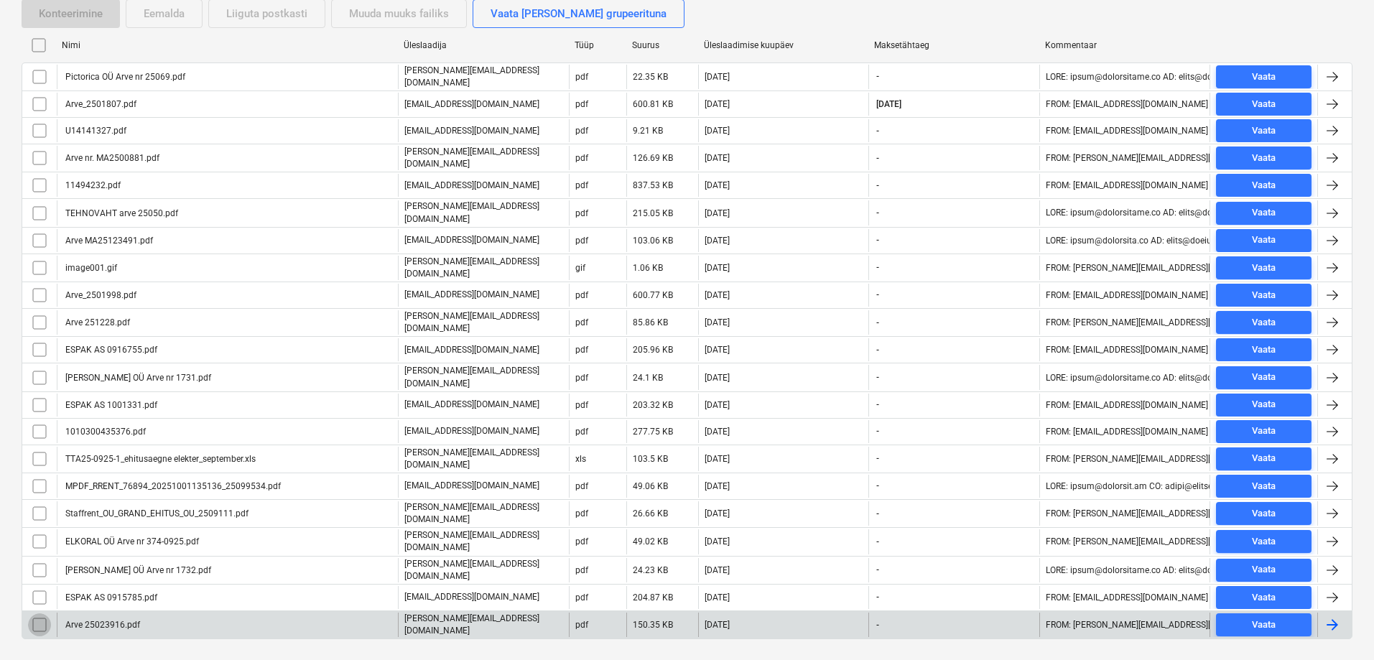
click at [37, 613] on input "checkbox" at bounding box center [39, 624] width 23 height 23
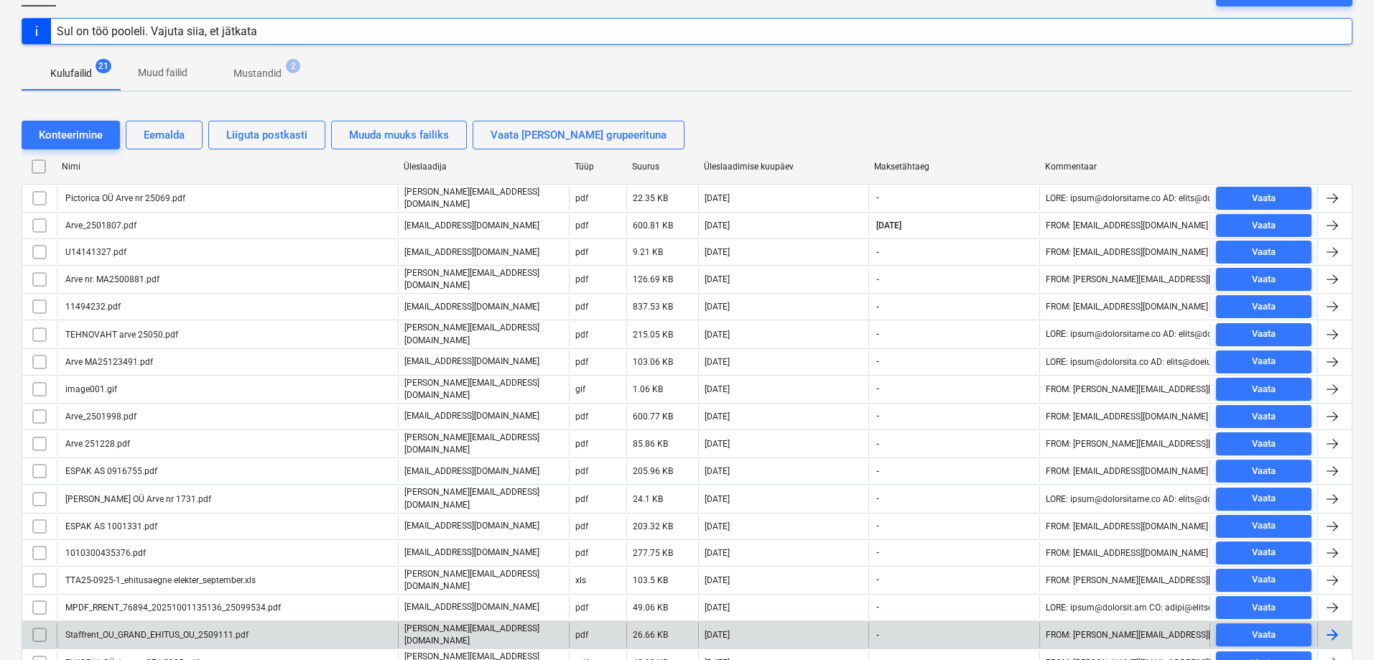
scroll to position [144, 0]
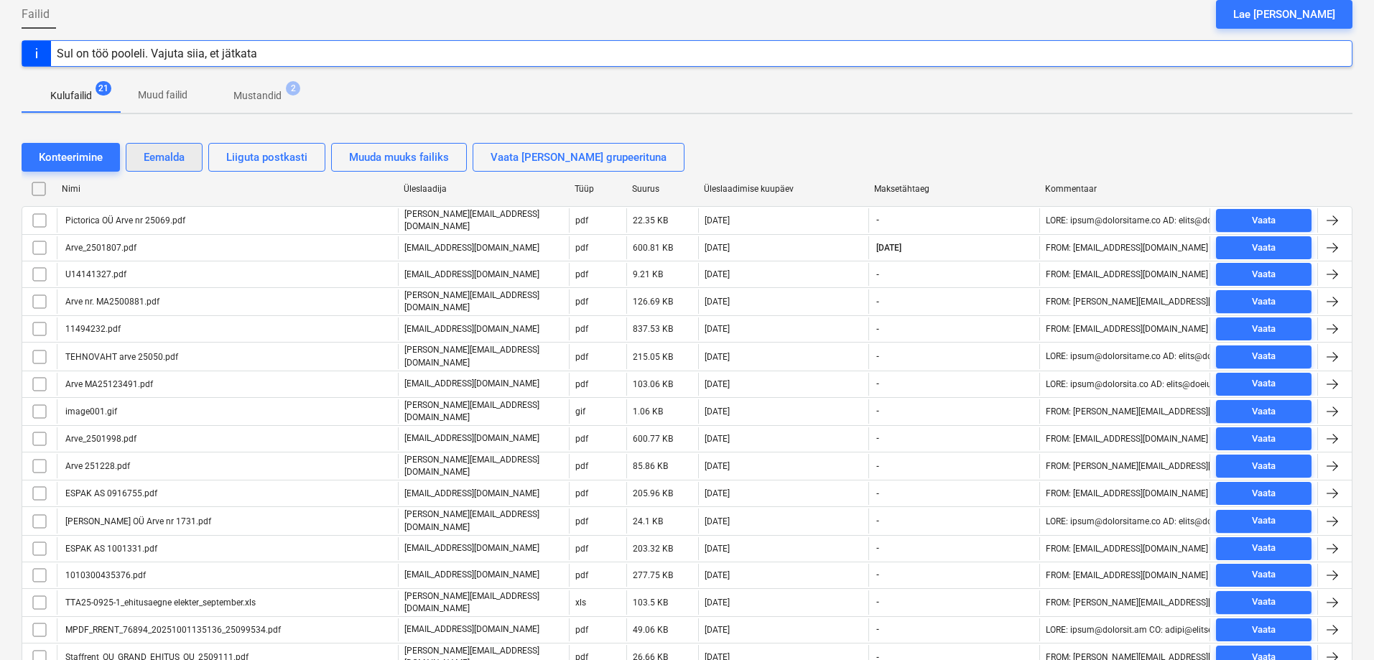
click at [162, 154] on div "Eemalda" at bounding box center [164, 157] width 41 height 19
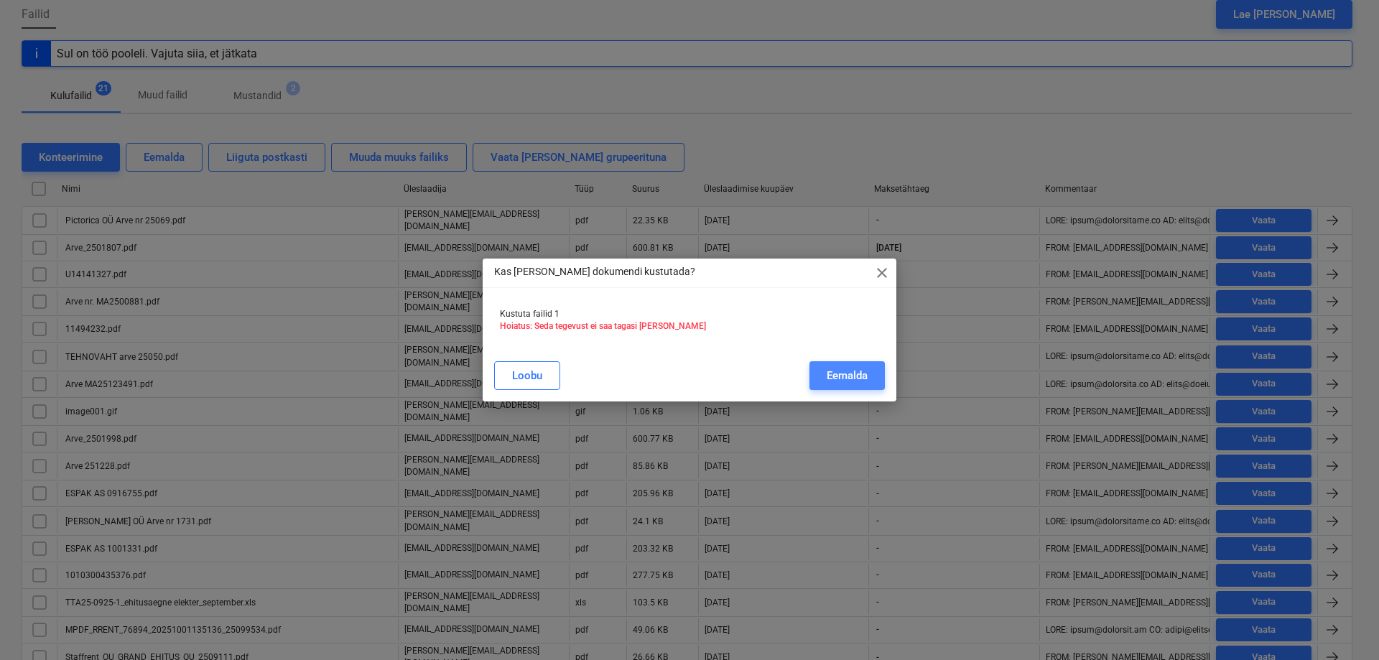
click at [850, 372] on div "Eemalda" at bounding box center [847, 375] width 41 height 19
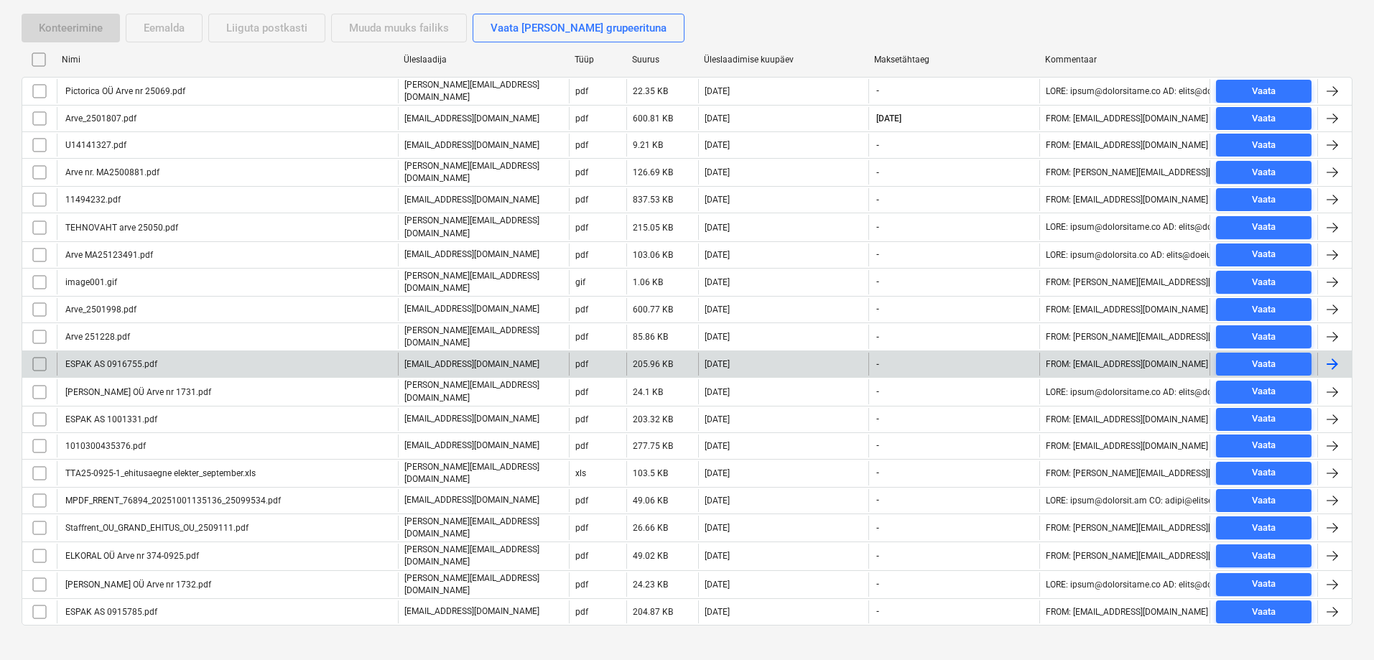
scroll to position [274, 0]
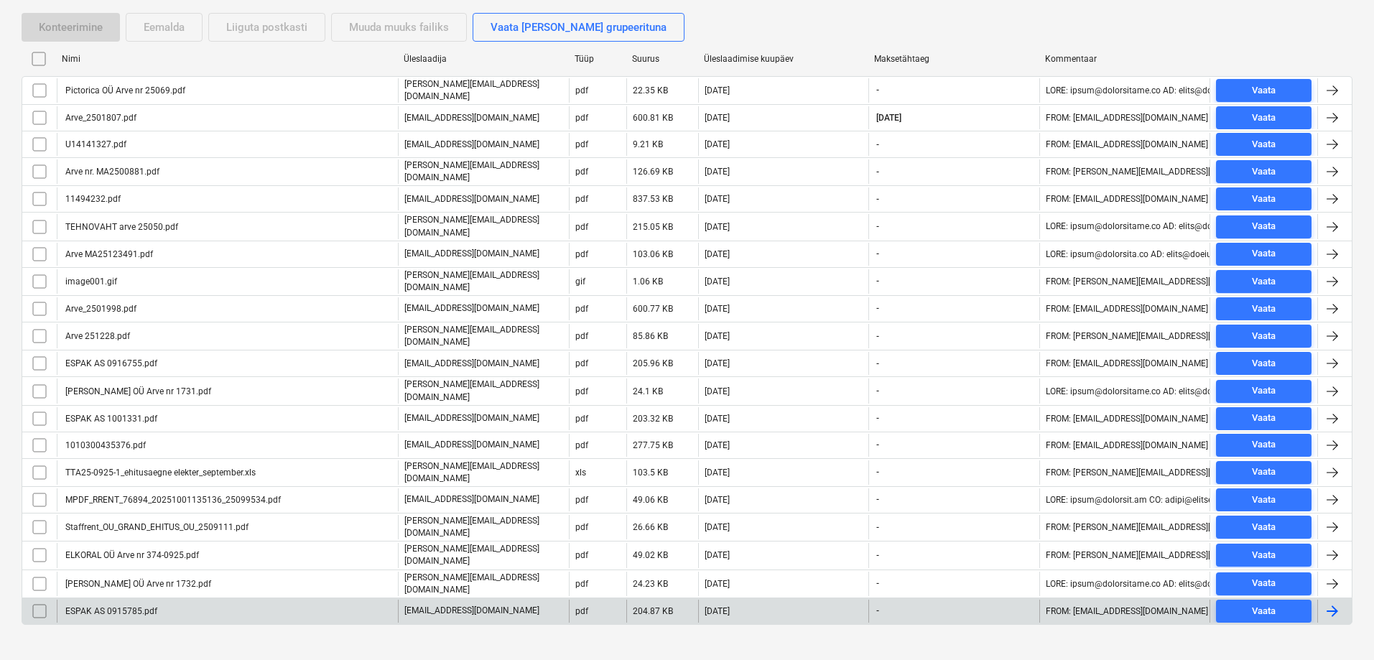
click at [99, 606] on div "ESPAK AS 0915785.pdf" at bounding box center [110, 611] width 94 height 10
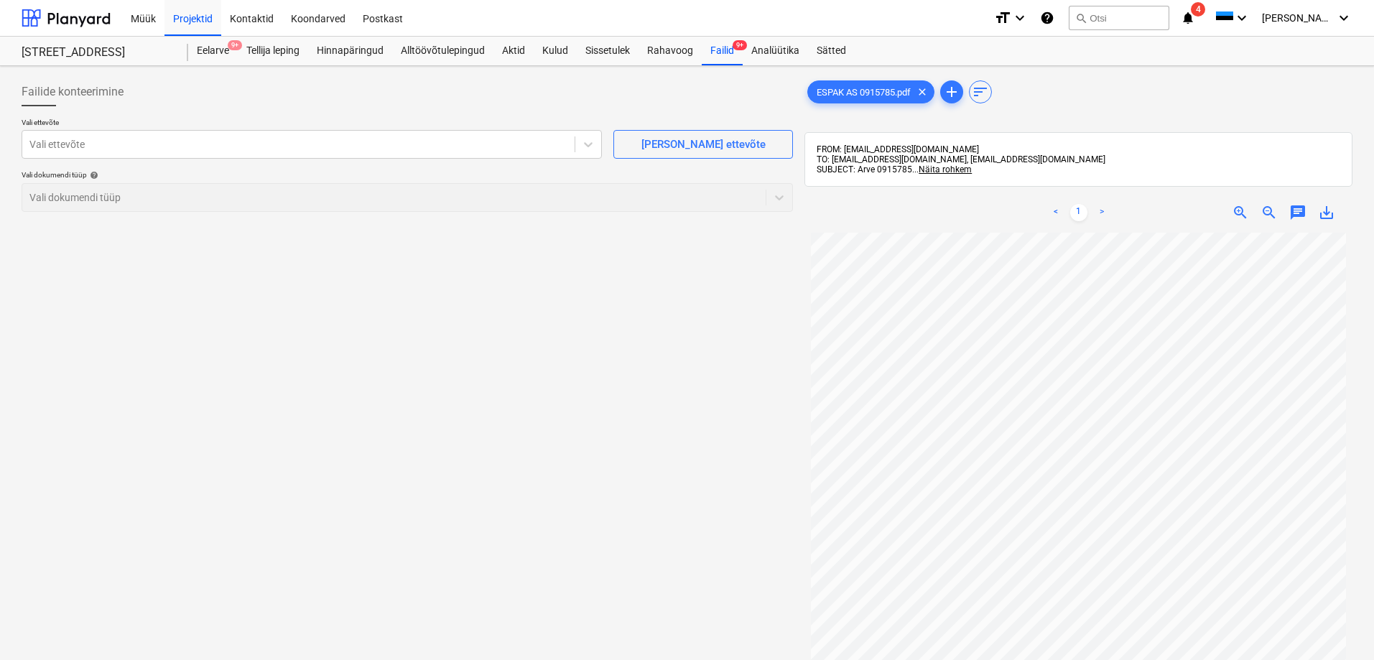
scroll to position [72, 0]
click at [104, 150] on div at bounding box center [298, 144] width 538 height 14
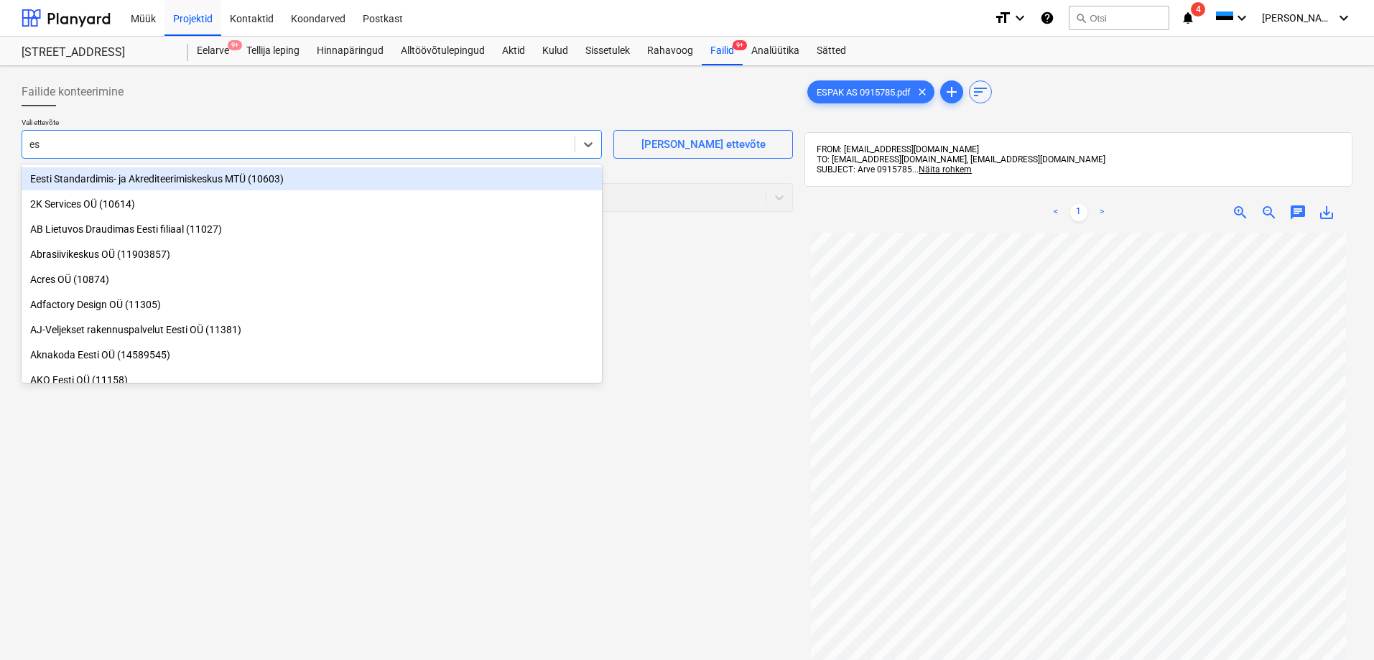
type input "esp"
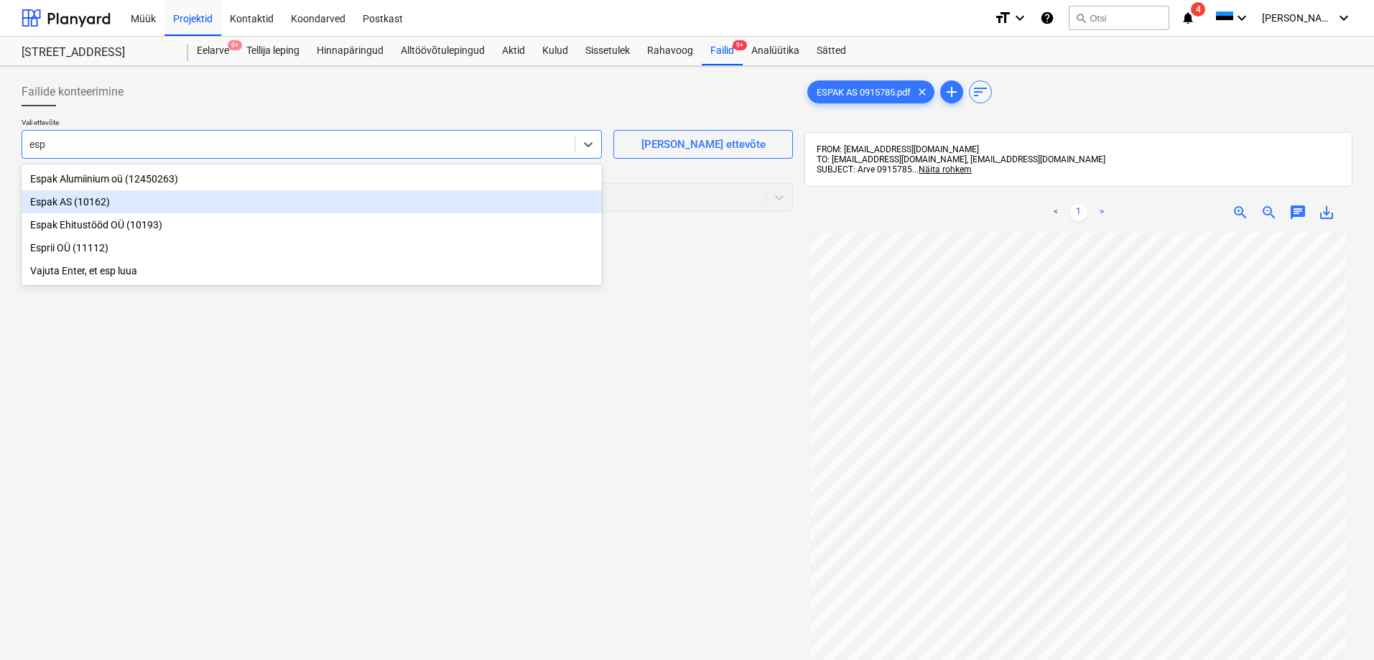
click at [51, 205] on div "Espak AS (10162)" at bounding box center [312, 201] width 580 height 23
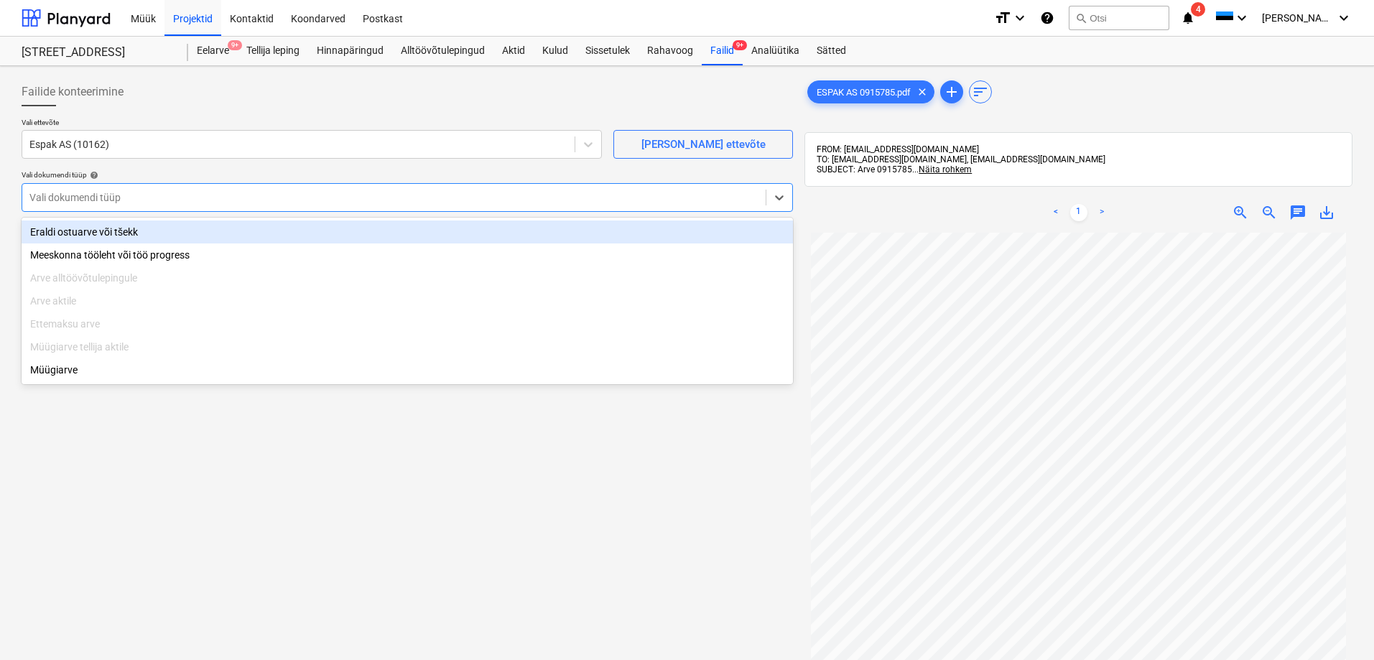
click at [71, 196] on div at bounding box center [393, 197] width 729 height 14
click at [73, 233] on div "Eraldi ostuarve või tšekk" at bounding box center [407, 231] width 771 height 23
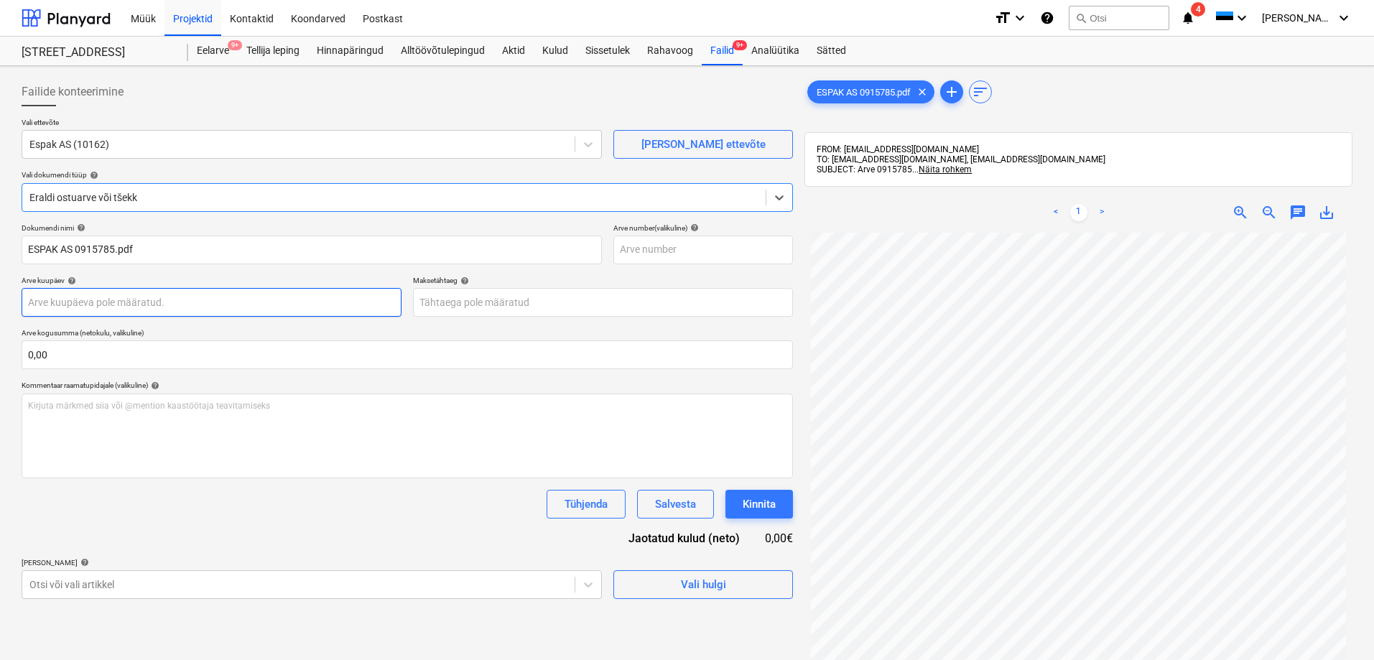
click at [78, 305] on body "Müük Projektid Kontaktid Koondarved Postkast format_size keyboard_arrow_down he…" at bounding box center [687, 330] width 1374 height 660
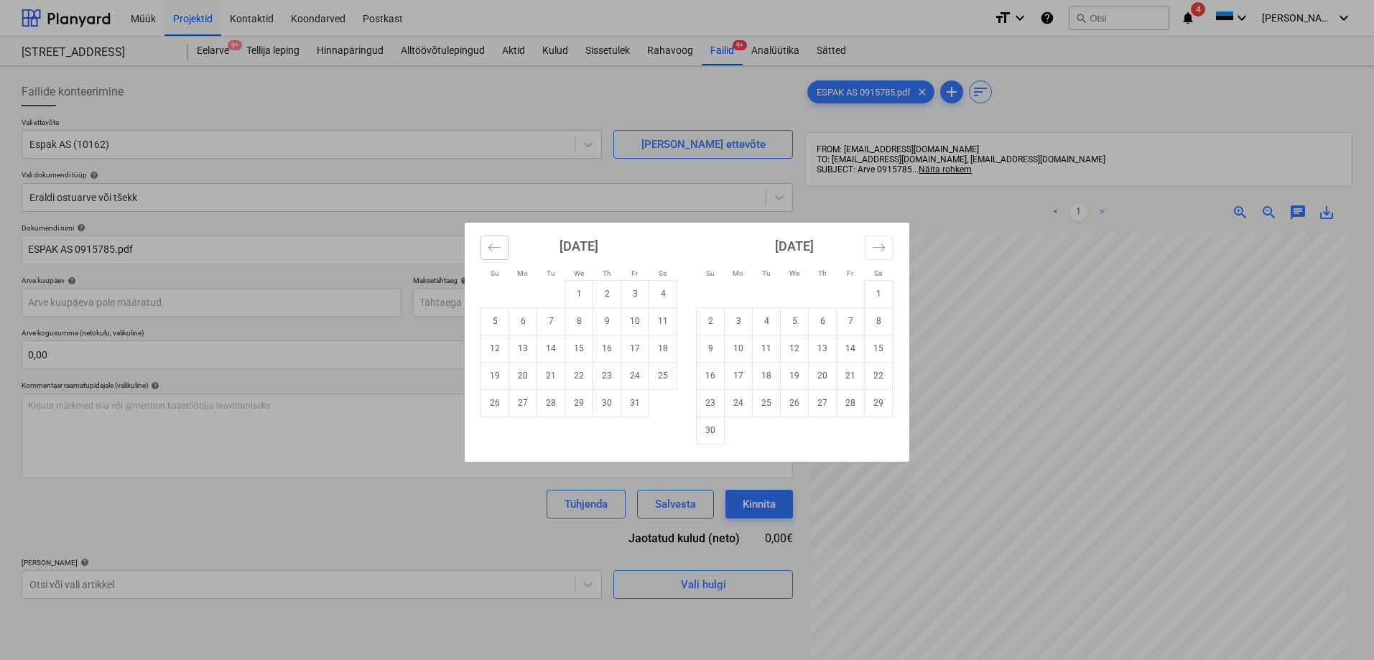
click at [491, 243] on icon "Move backward to switch to the previous month." at bounding box center [495, 248] width 14 height 14
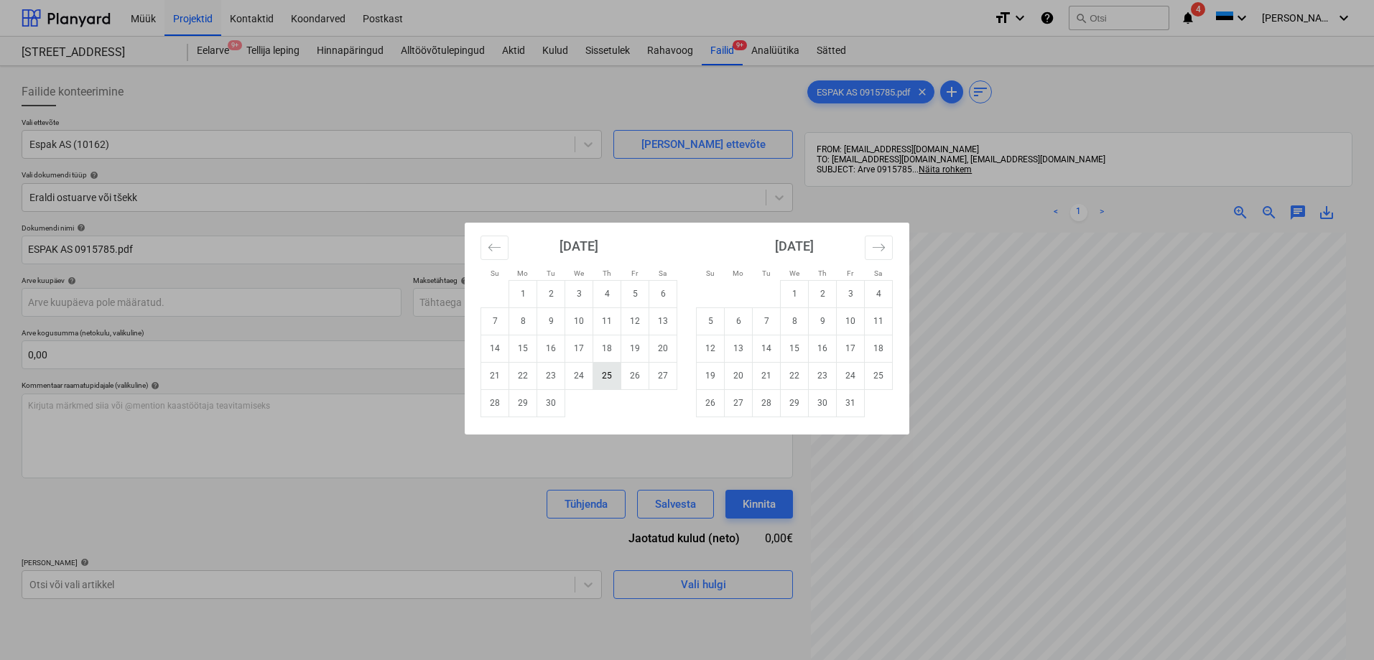
click at [607, 373] on td "25" at bounding box center [607, 375] width 28 height 27
type input "25 Sep 2025"
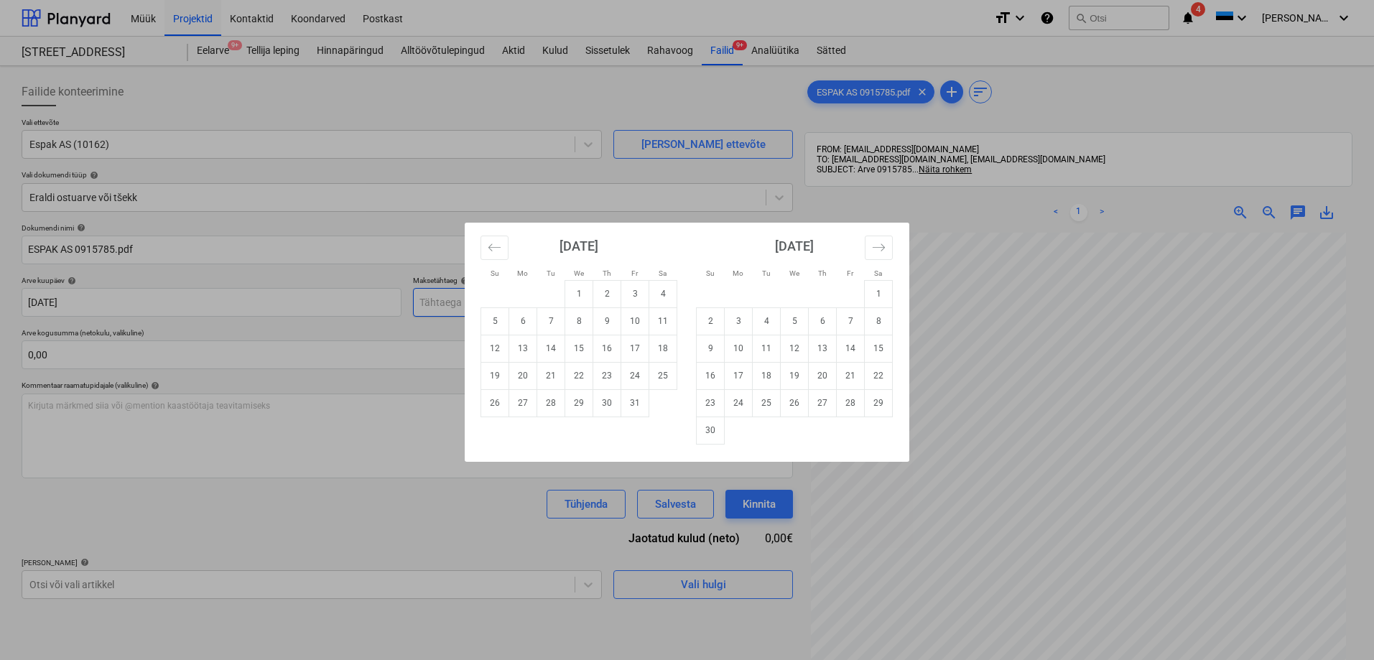
click at [524, 293] on body "Müük Projektid Kontaktid Koondarved Postkast format_size keyboard_arrow_down he…" at bounding box center [687, 330] width 1374 height 660
click at [661, 373] on td "25" at bounding box center [663, 375] width 28 height 27
type input "25 Oct 2025"
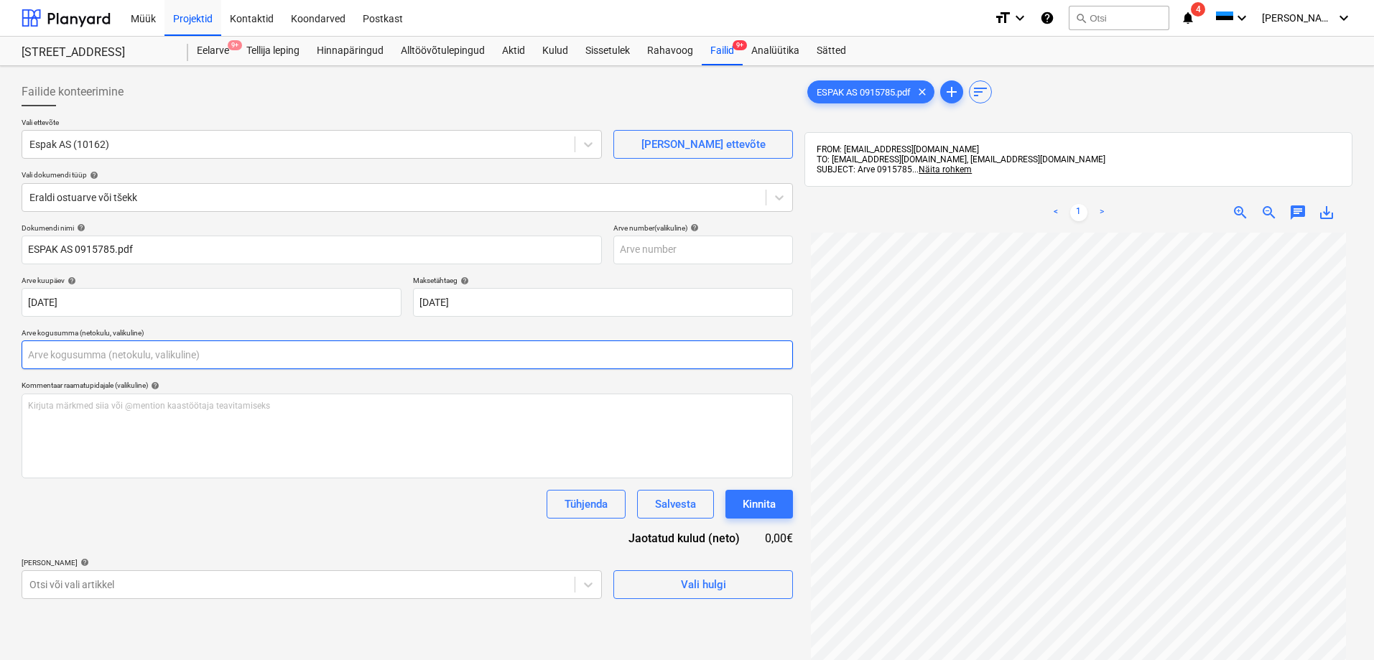
click at [91, 353] on input "text" at bounding box center [407, 354] width 771 height 29
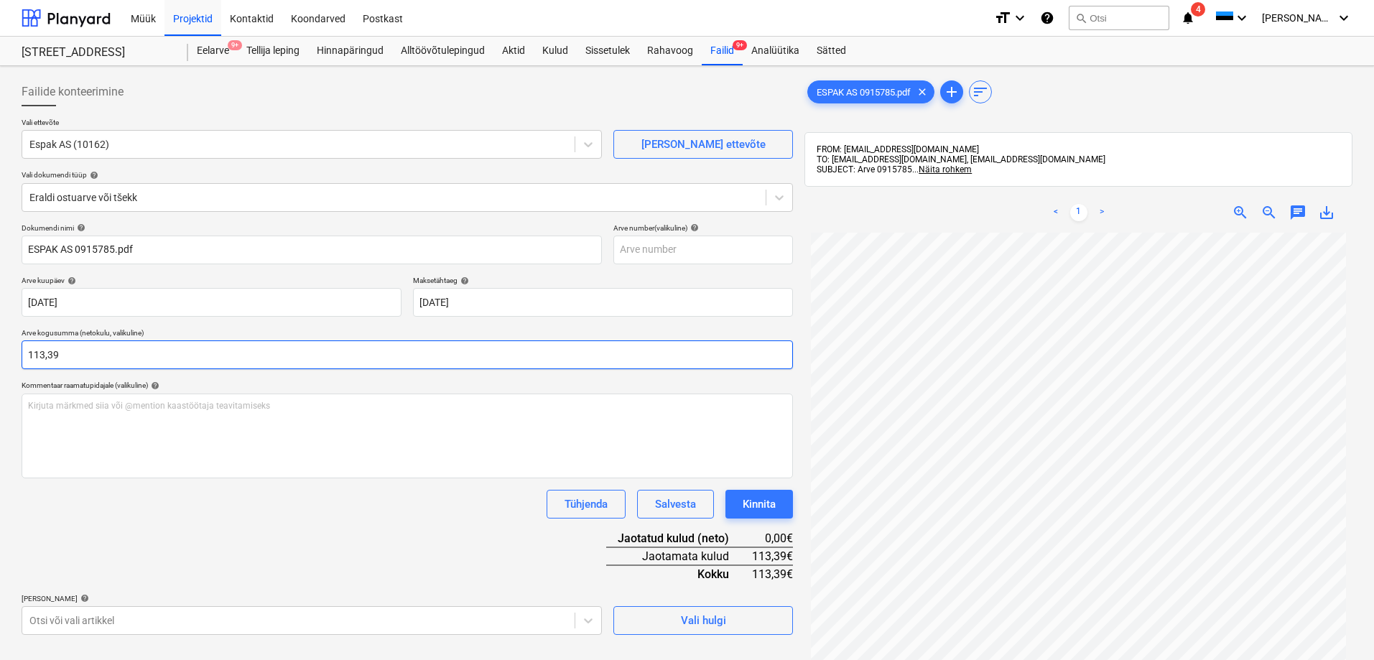
type input "113,39"
click at [251, 518] on div "Tühjenda Salvesta Kinnita" at bounding box center [407, 504] width 771 height 29
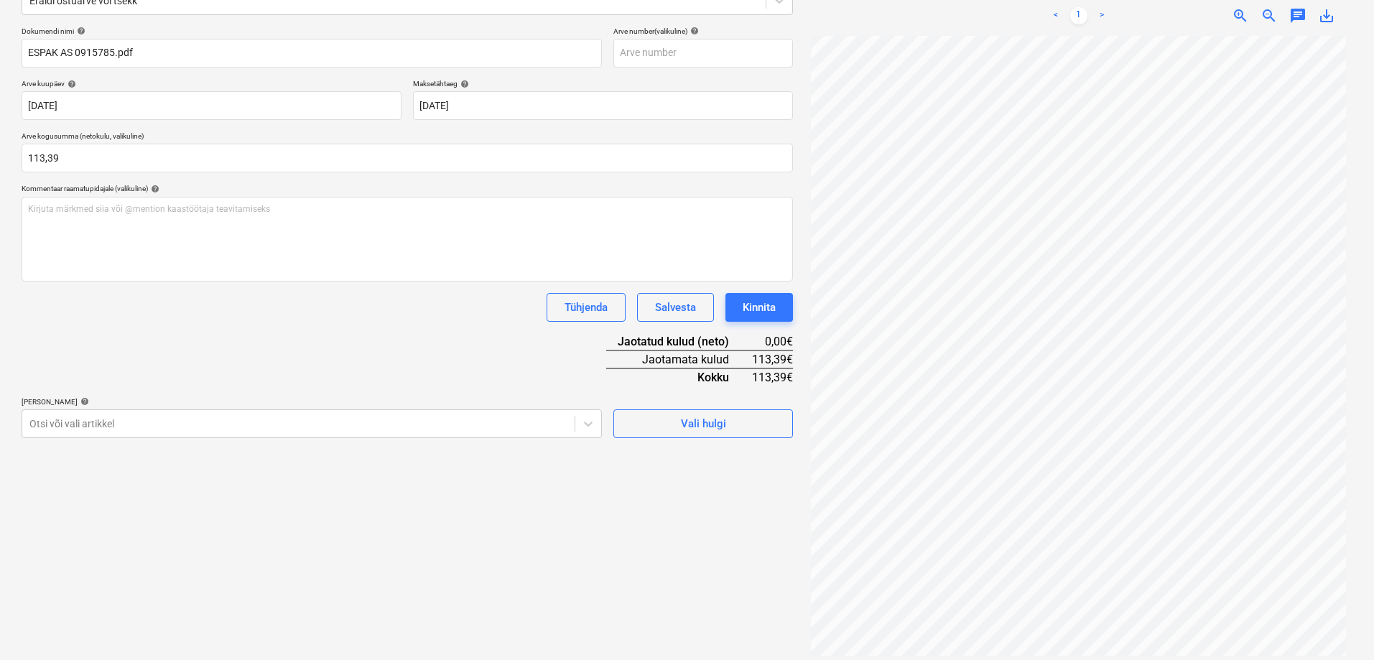
scroll to position [204, 0]
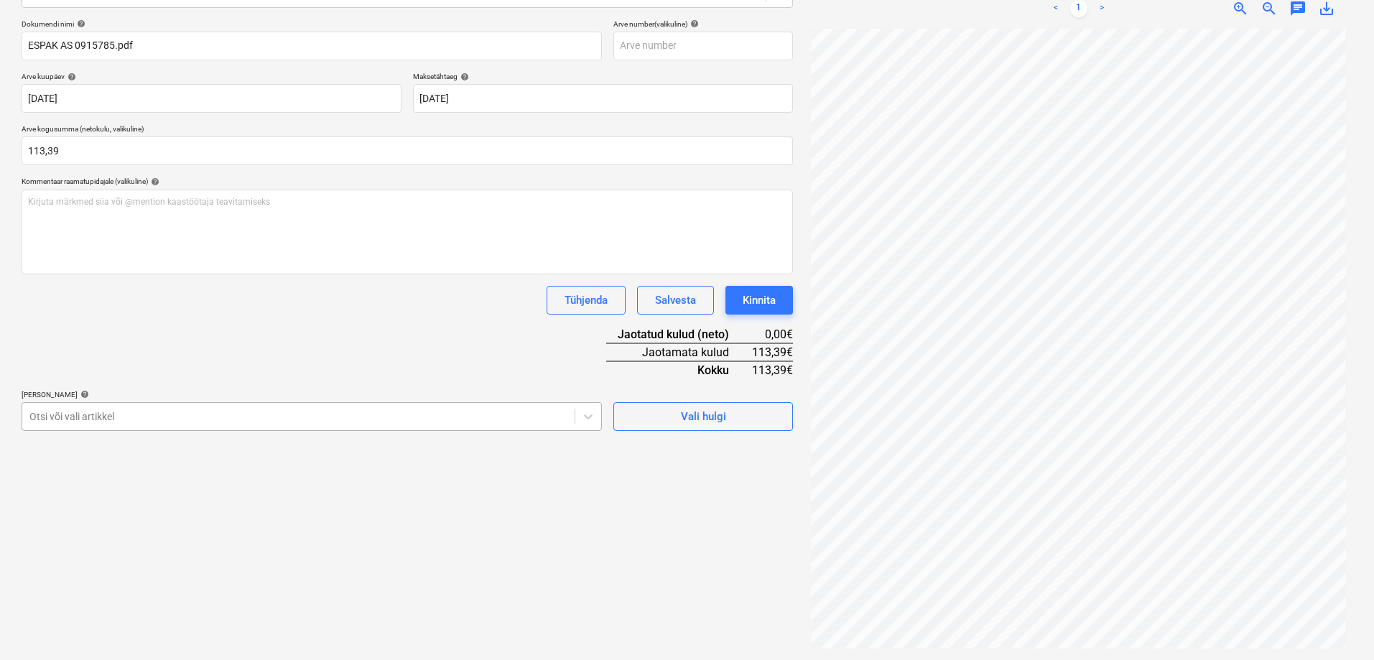
click at [97, 415] on div at bounding box center [298, 416] width 538 height 14
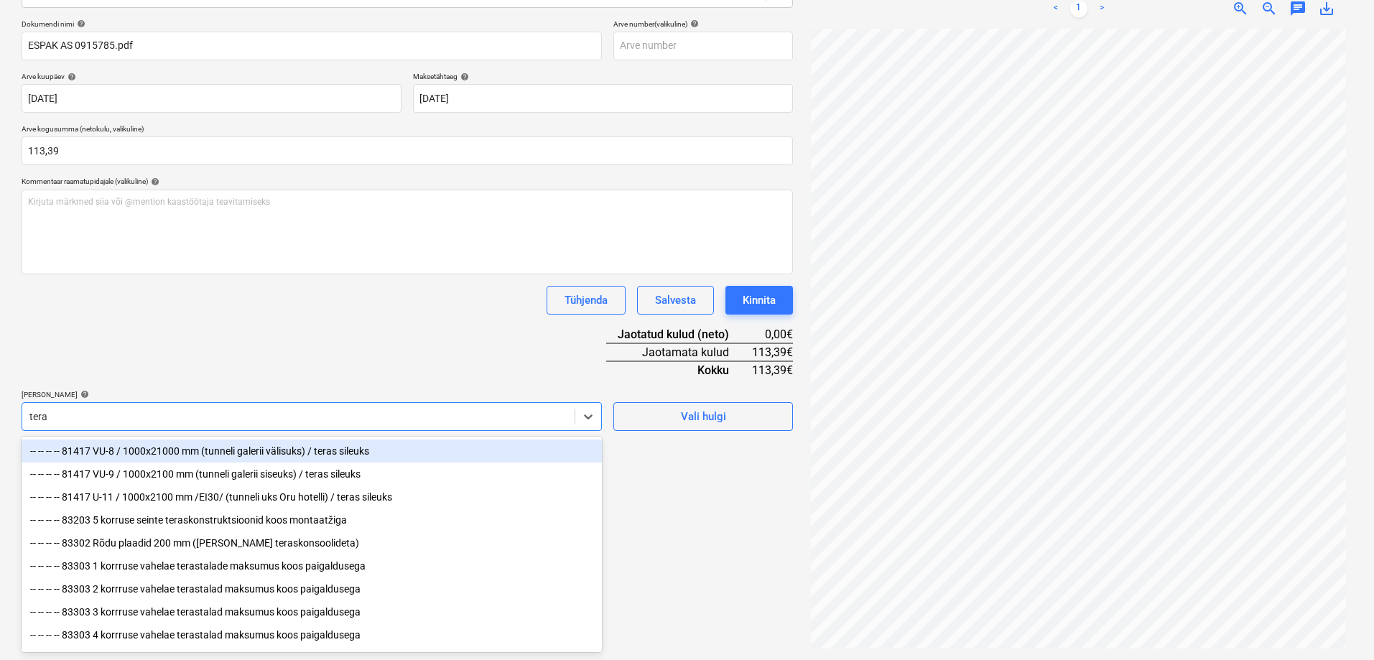
type input "teras"
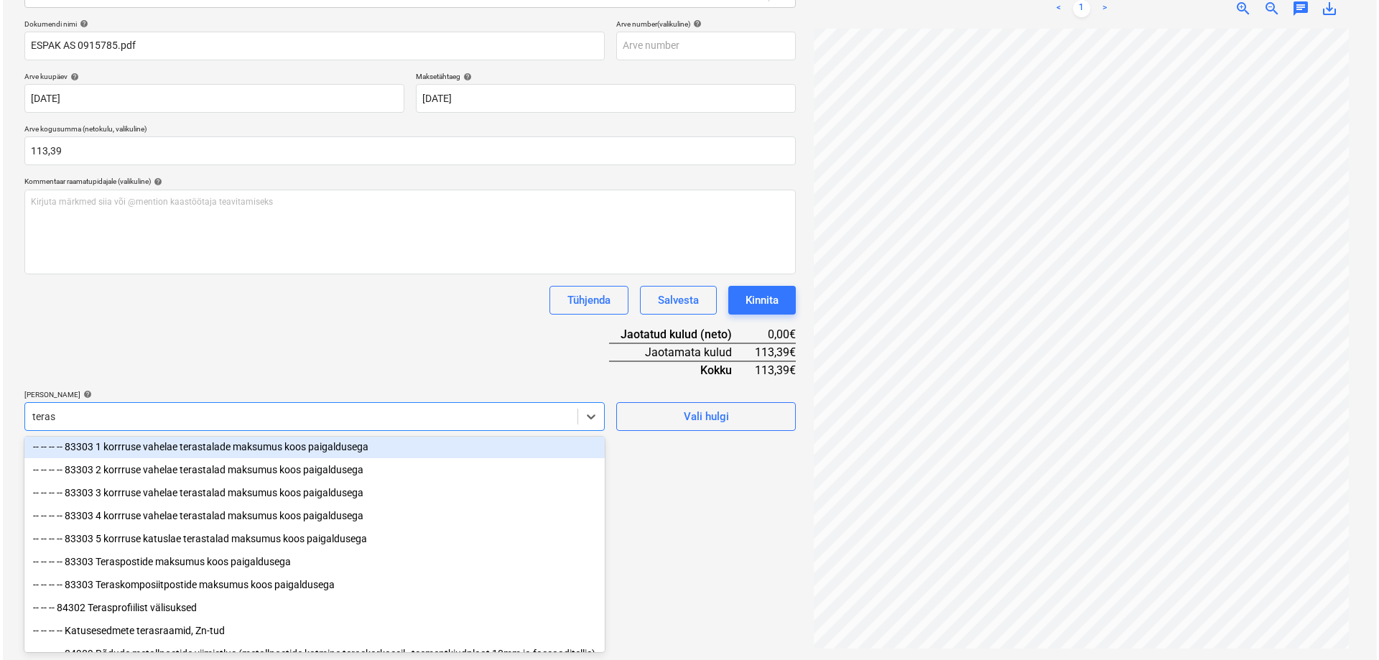
scroll to position [144, 0]
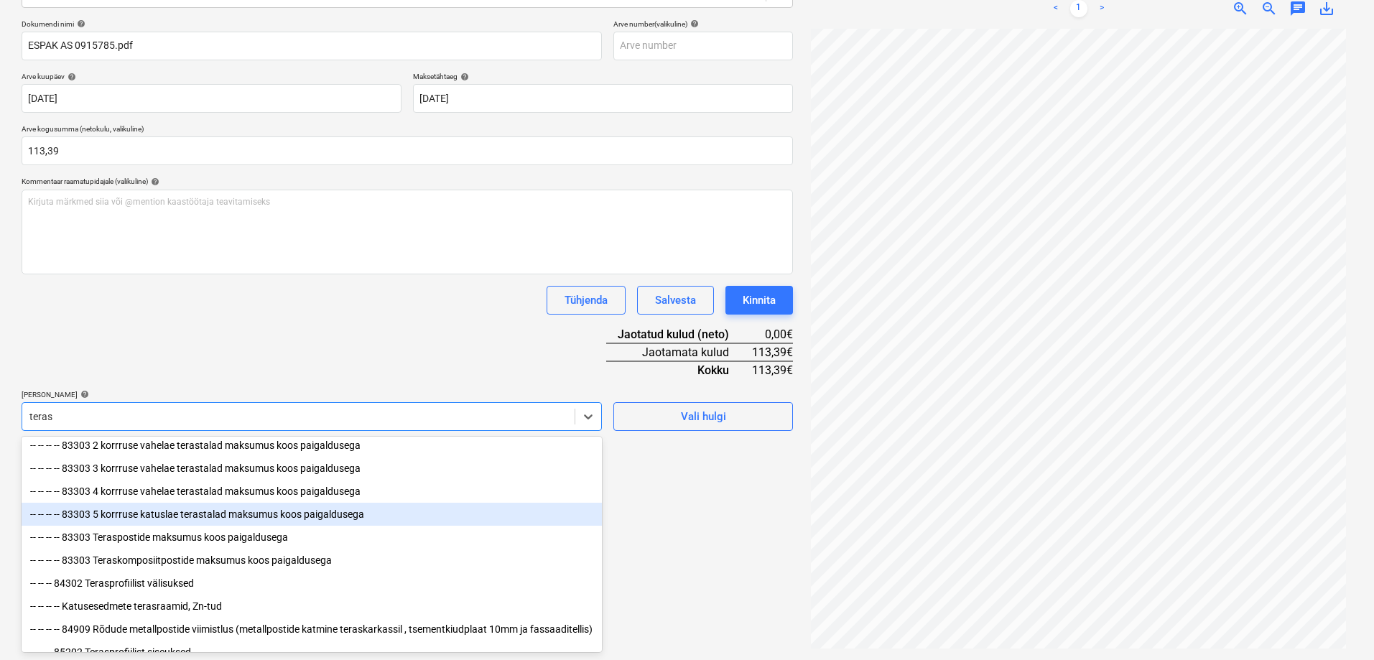
click at [146, 523] on div "-- -- -- -- 83303 5 korrruse katuslae terastalad maksumus koos paigaldusega" at bounding box center [312, 514] width 580 height 23
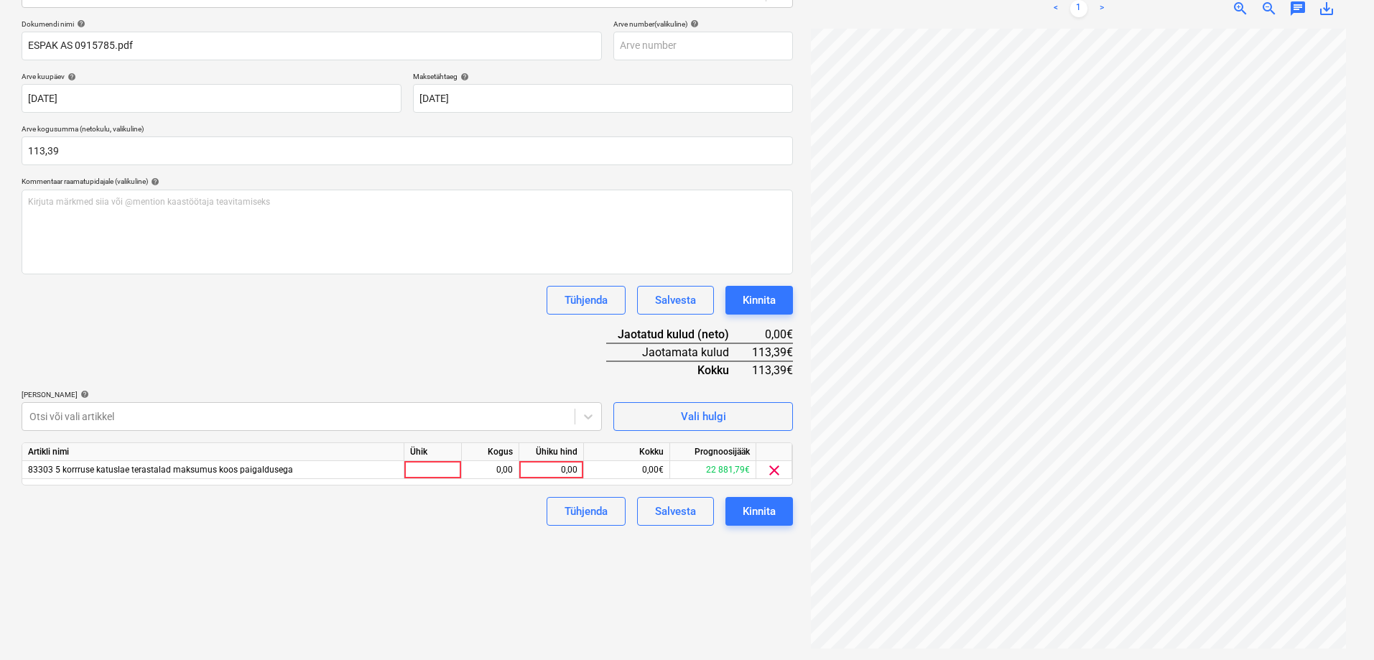
drag, startPoint x: 712, startPoint y: 583, endPoint x: 695, endPoint y: 570, distance: 22.0
click at [713, 582] on div "Failide konteerimine Vali ettevõte Espak AS (10162) Lisa uus ettevõte Vali doku…" at bounding box center [407, 261] width 783 height 786
click at [555, 465] on div "0,00" at bounding box center [551, 470] width 52 height 18
type input "113,39"
click at [467, 528] on div "Failide konteerimine Vali ettevõte Espak AS (10162) Lisa uus ettevõte Vali doku…" at bounding box center [407, 261] width 783 height 786
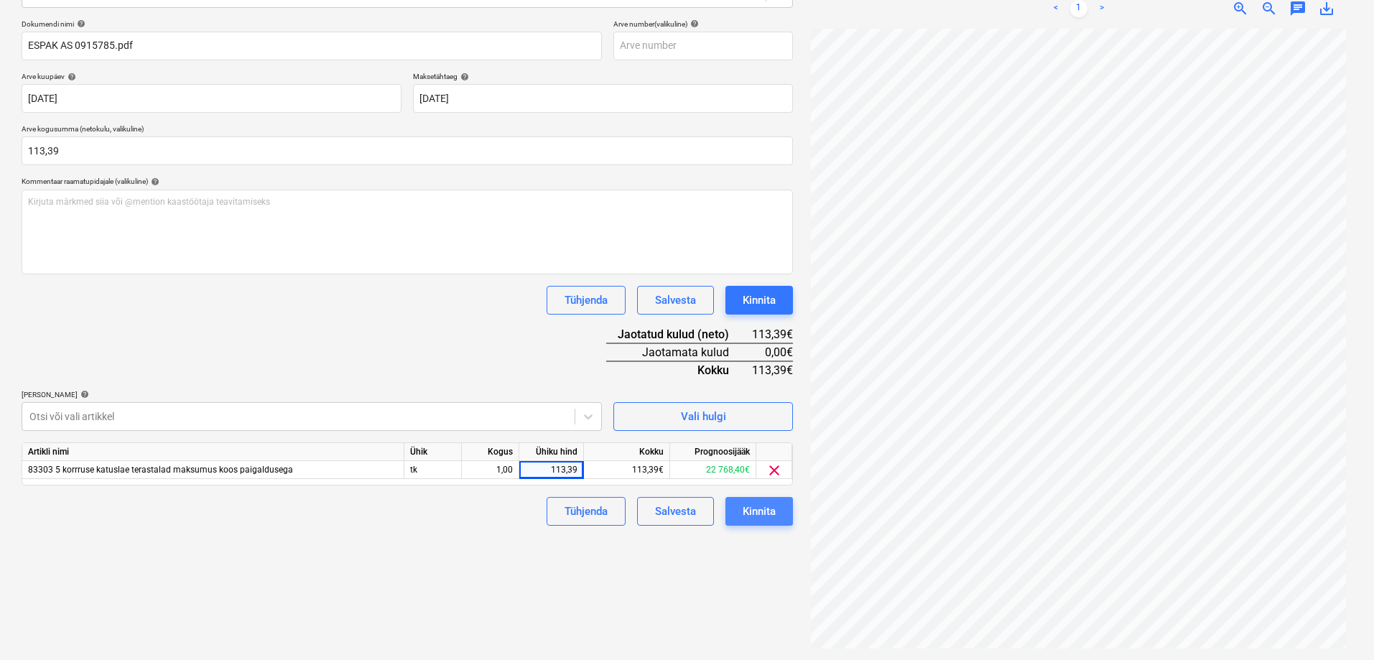
click at [763, 509] on div "Kinnita" at bounding box center [759, 511] width 33 height 19
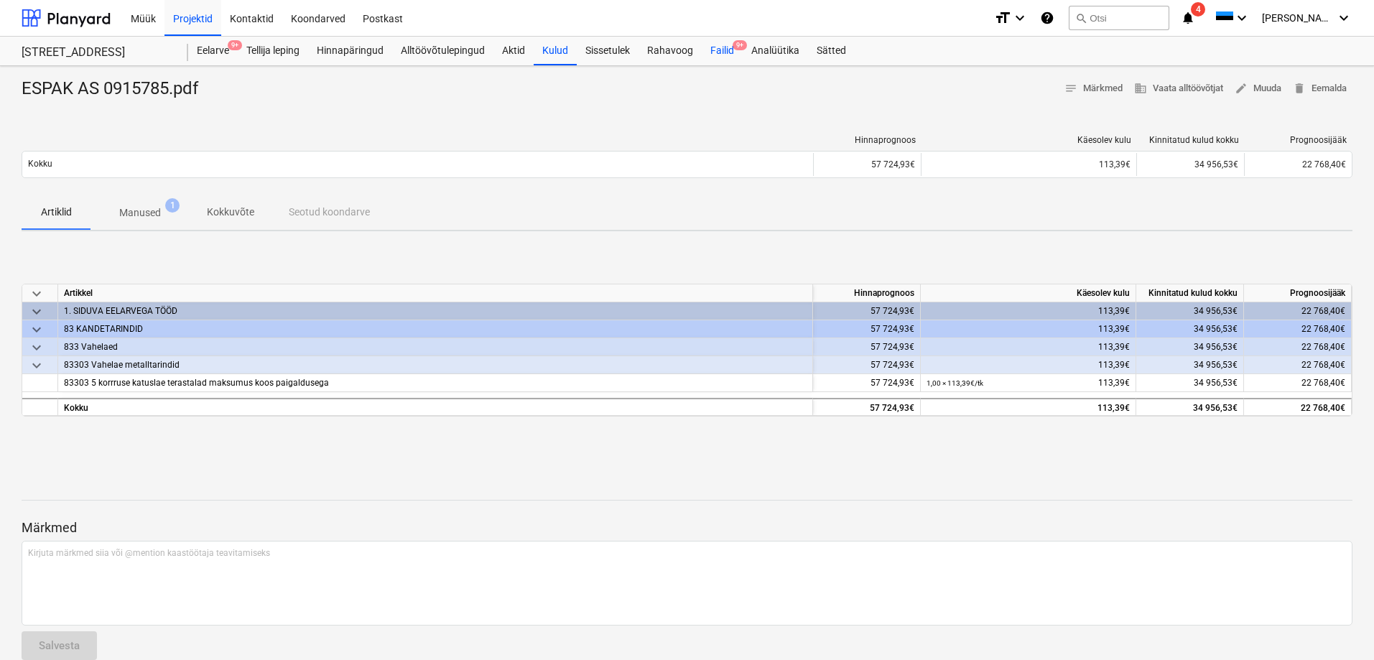
click at [721, 50] on div "Failid 9+" at bounding box center [722, 51] width 41 height 29
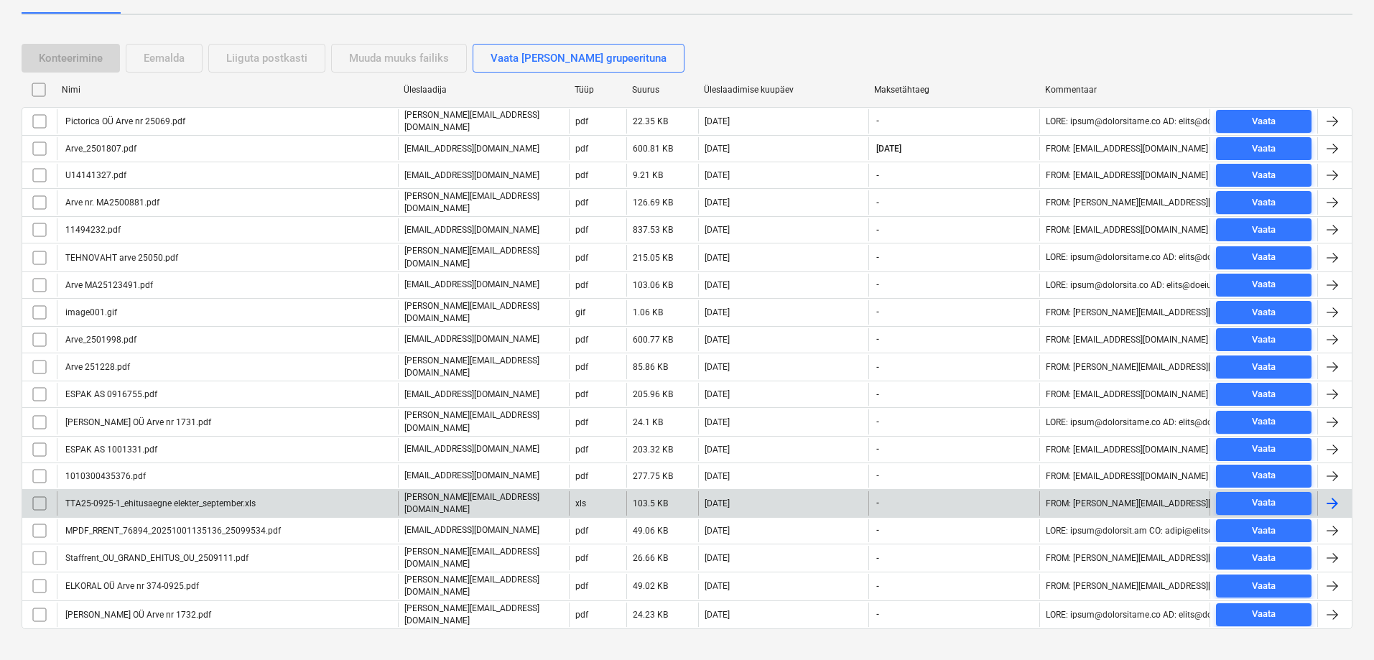
scroll to position [247, 0]
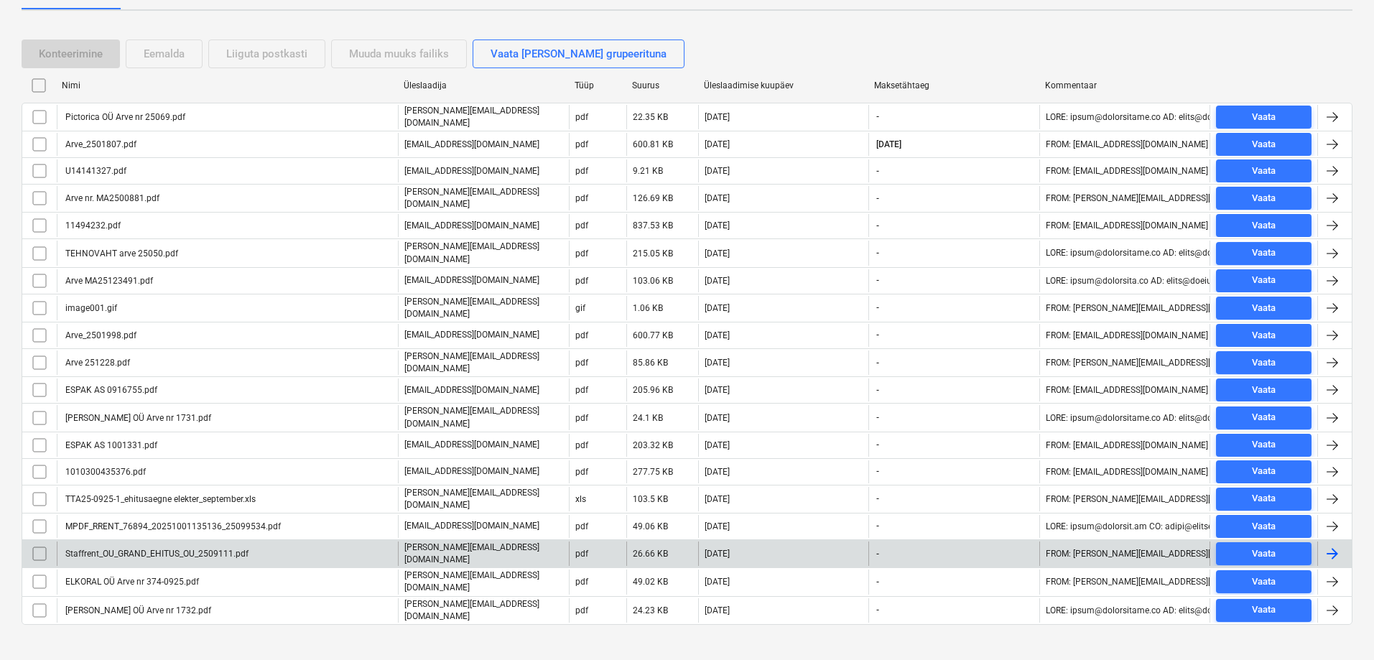
click at [162, 549] on div "Staffrent_OU_GRAND_EHITUS_OU_2509111.pdf" at bounding box center [155, 554] width 185 height 10
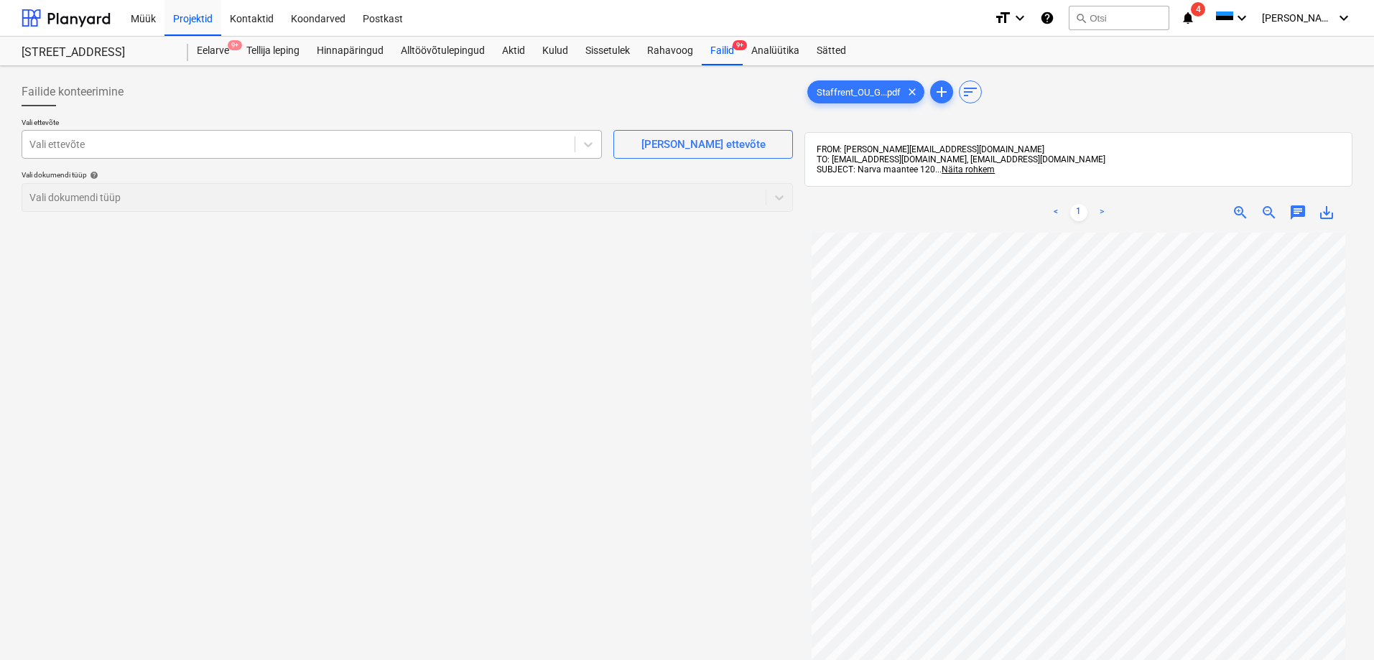
click at [208, 144] on div at bounding box center [298, 144] width 538 height 14
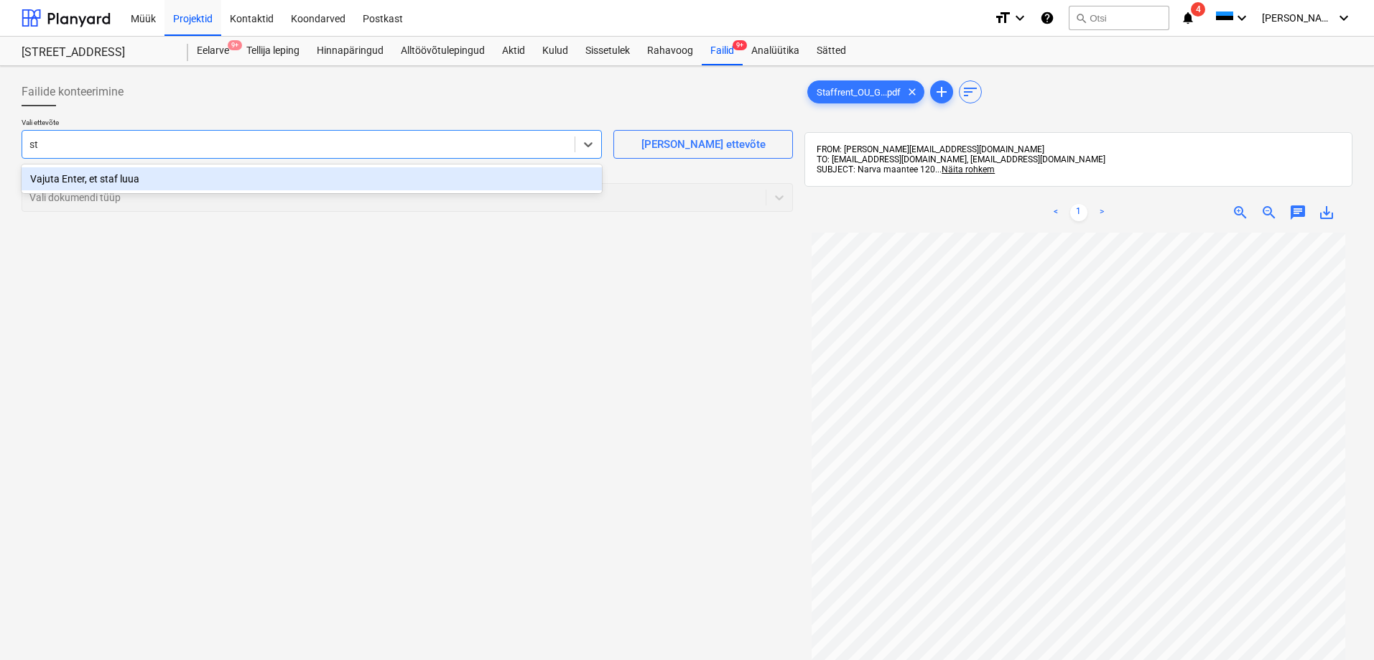
type input "s"
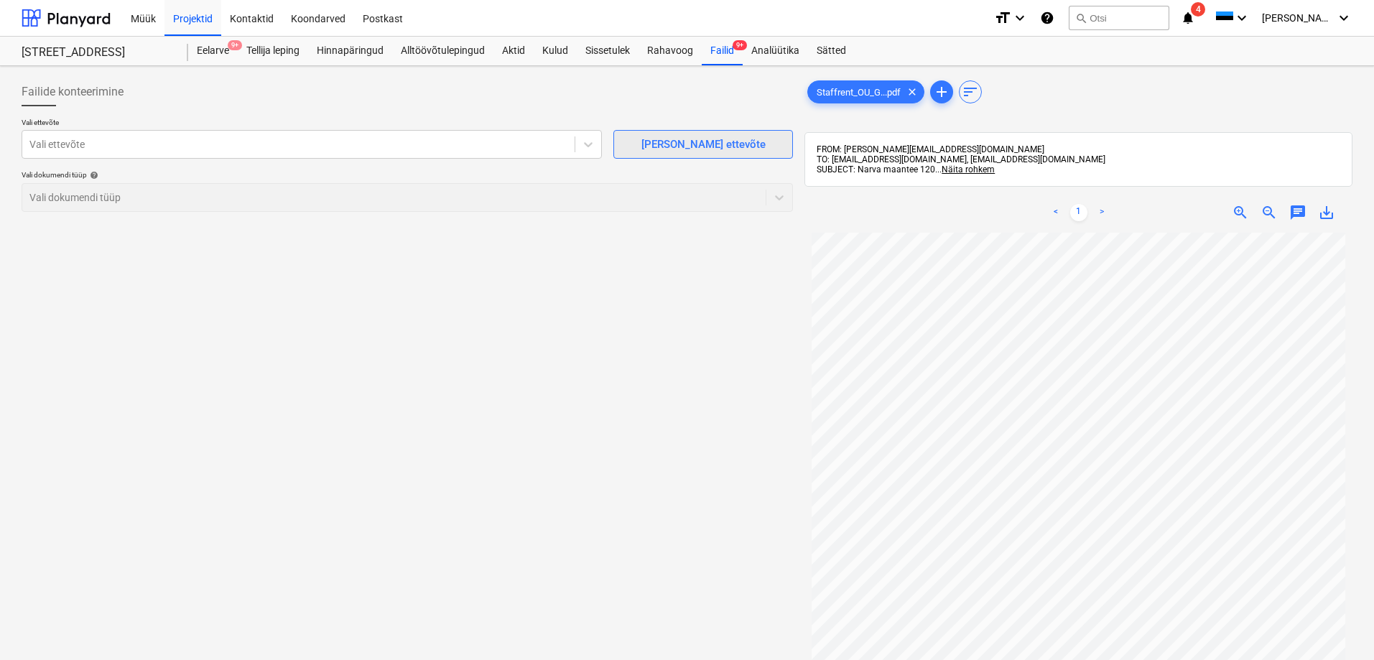
click at [697, 141] on div "Lisa uus ettevõte" at bounding box center [703, 144] width 124 height 19
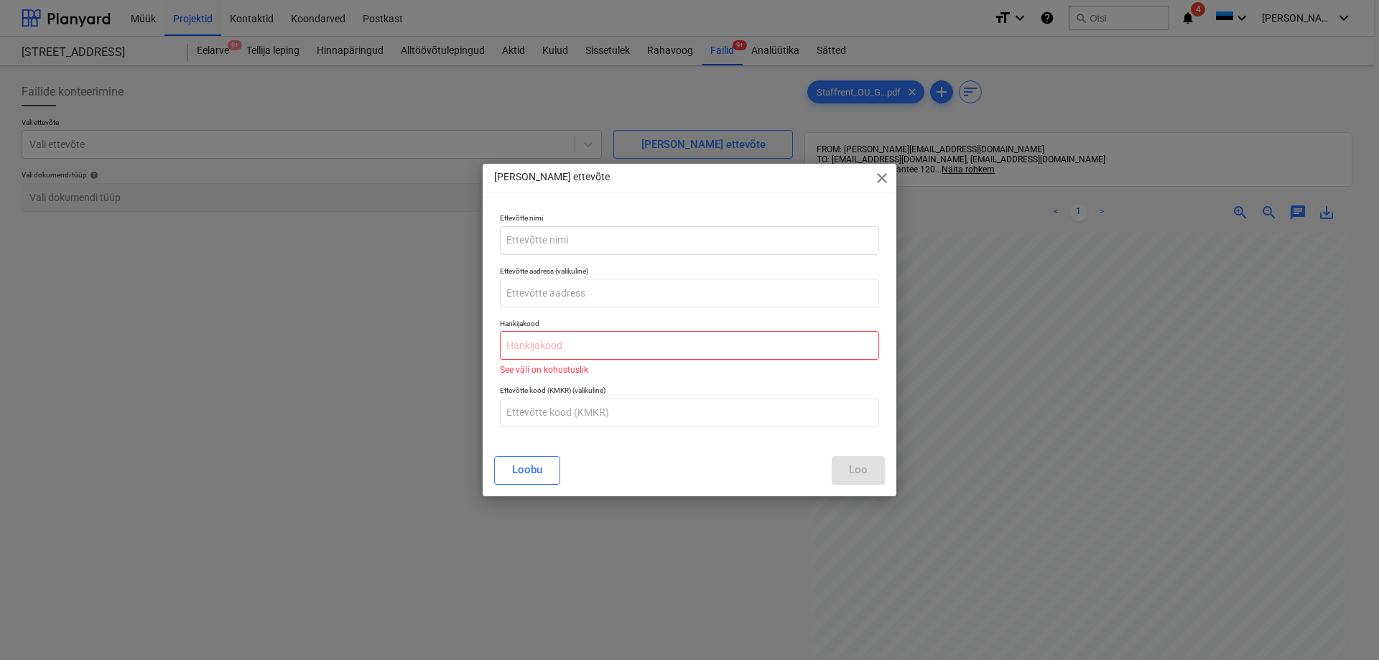
paste input "14279767"
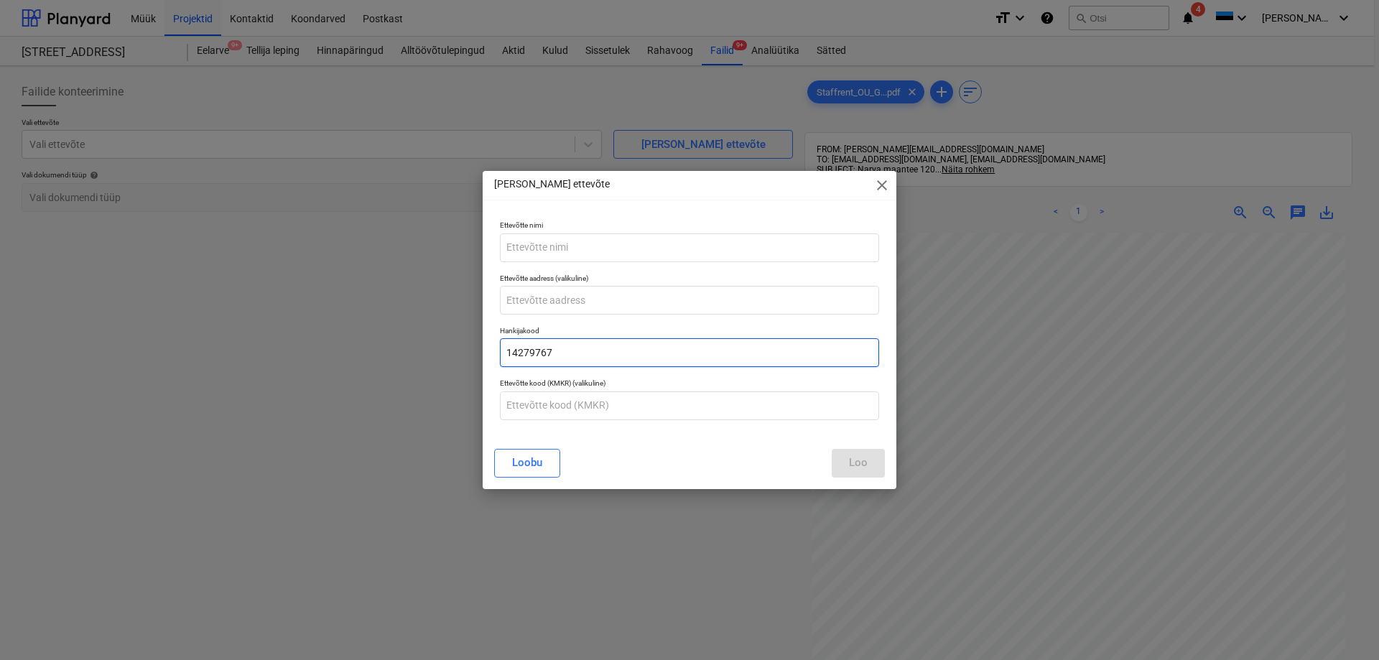
click at [527, 345] on input "14279767" at bounding box center [689, 352] width 379 height 29
type input "14279767"
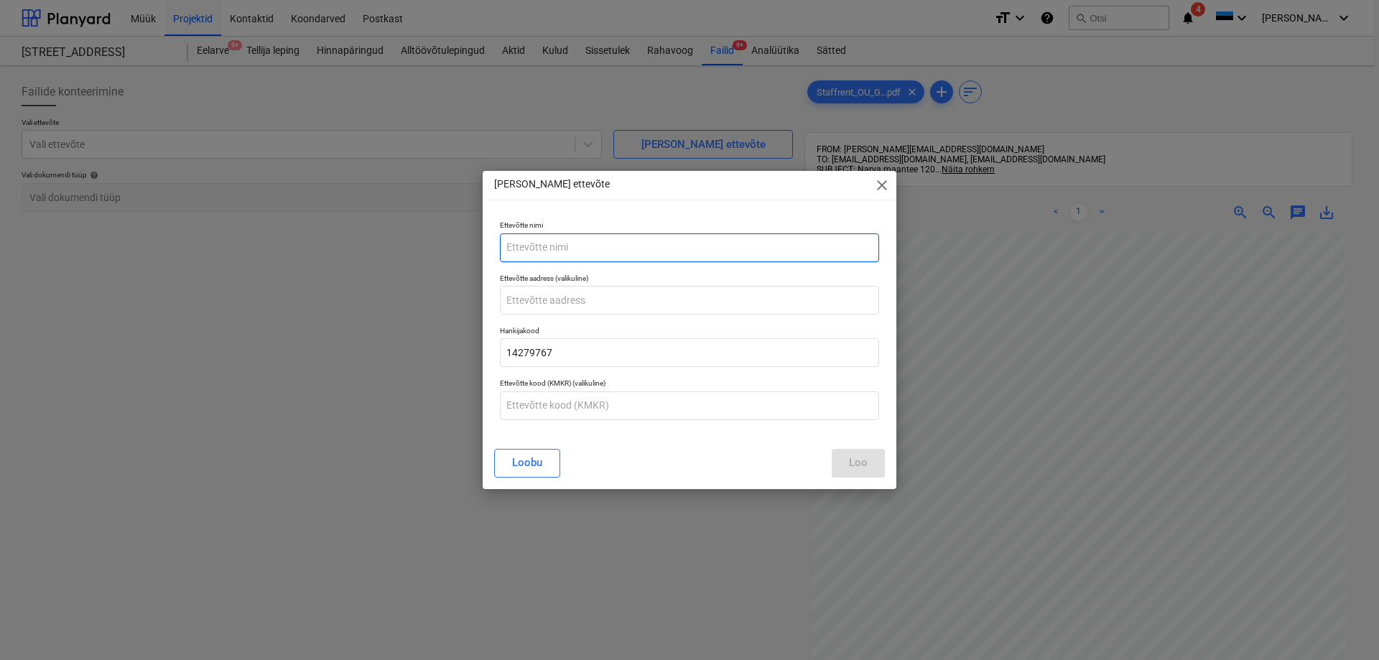
click at [513, 246] on input "text" at bounding box center [689, 247] width 379 height 29
paste input "Staffrent OÜ"
type input "Staffrent OÜ"
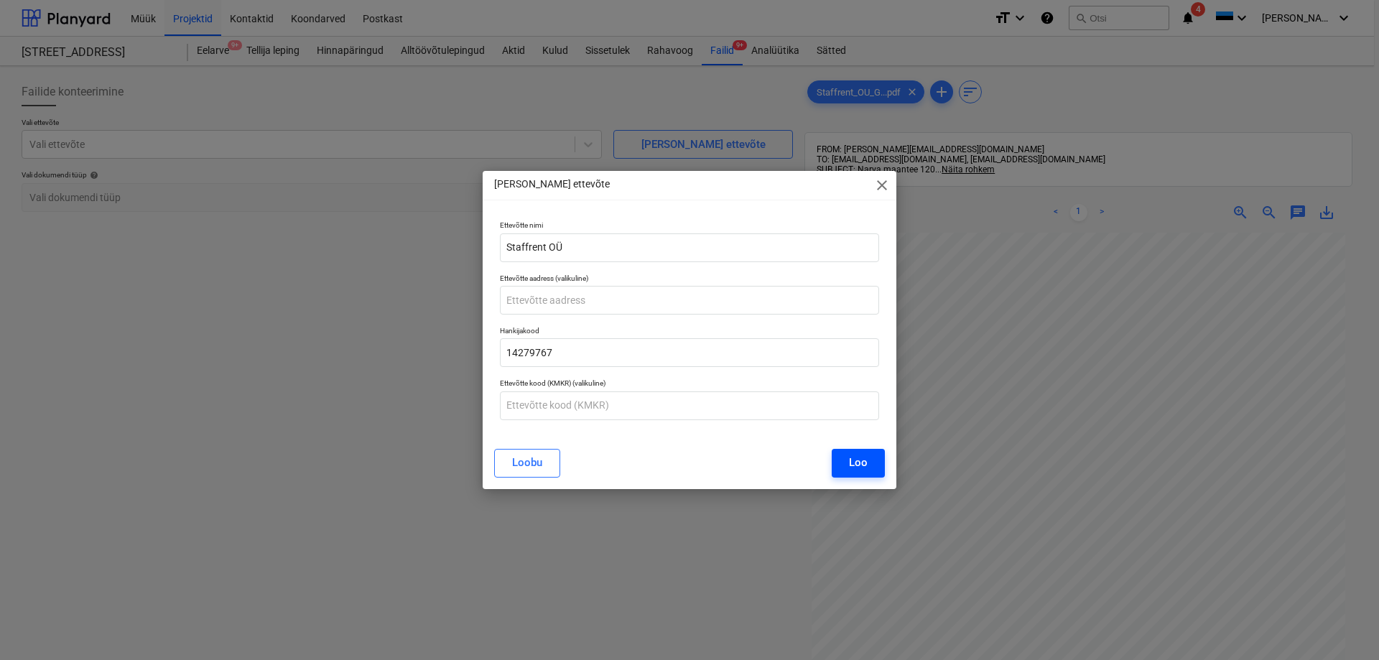
click at [863, 461] on div "Loo" at bounding box center [858, 462] width 19 height 19
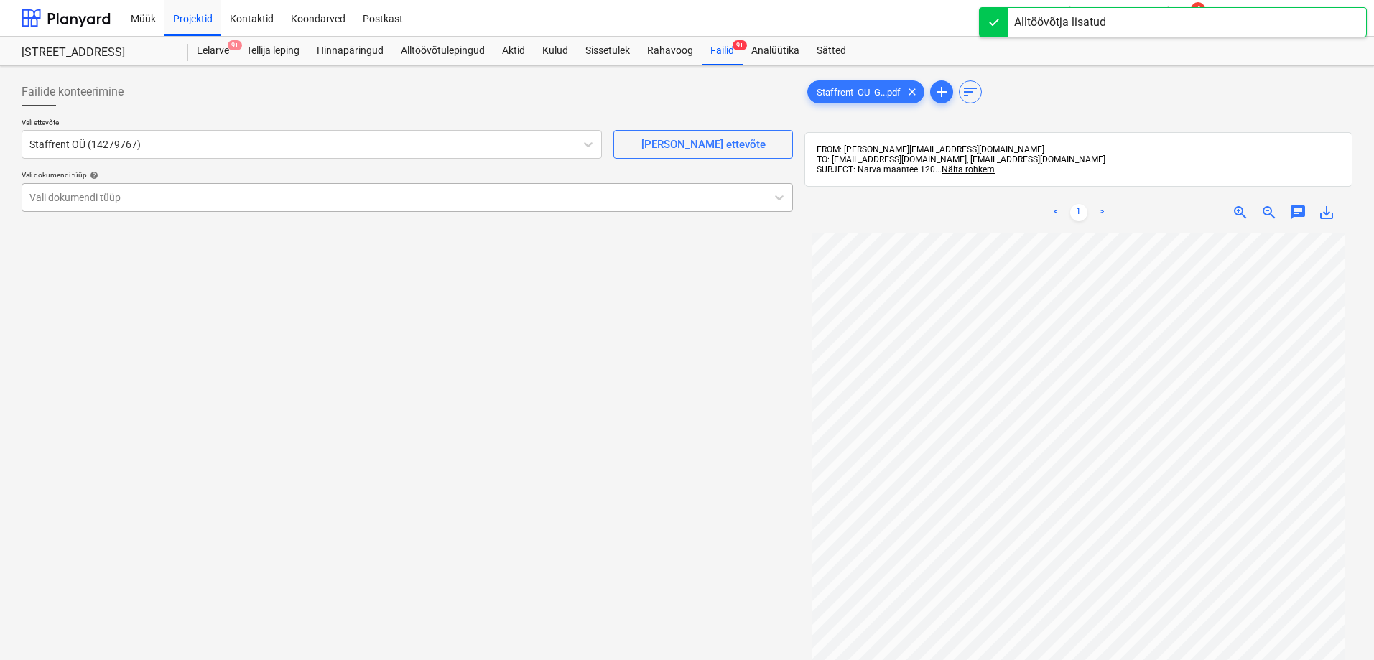
click at [57, 194] on div at bounding box center [393, 197] width 729 height 14
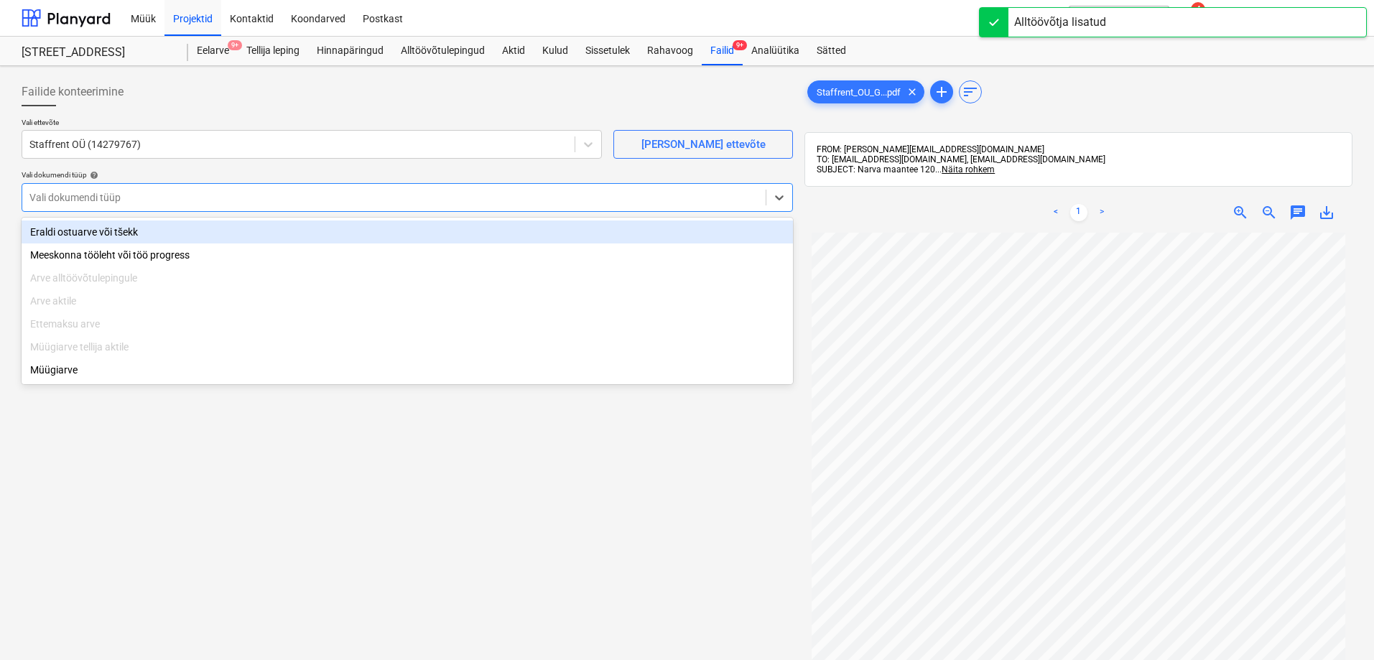
click at [84, 235] on div "Eraldi ostuarve või tšekk" at bounding box center [407, 231] width 771 height 23
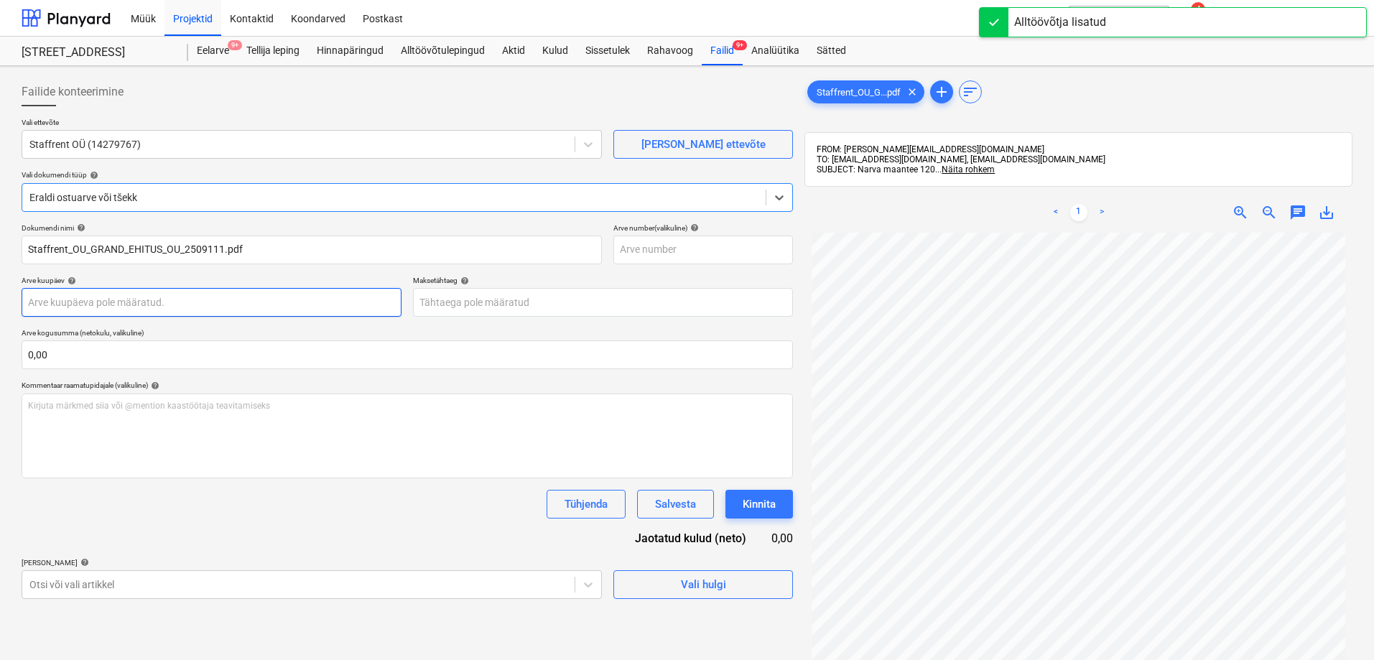
click at [93, 302] on body "Müük Projektid Kontaktid Koondarved Postkast format_size keyboard_arrow_down he…" at bounding box center [687, 330] width 1374 height 660
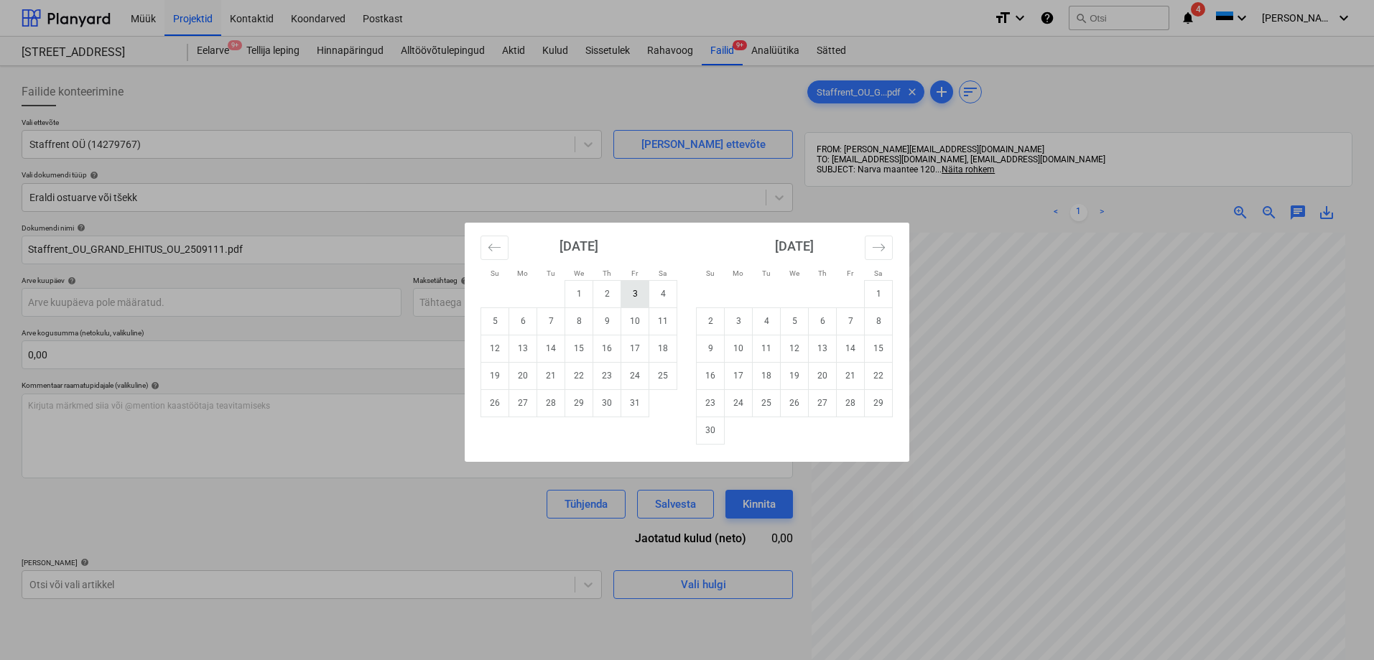
click at [632, 293] on td "3" at bounding box center [635, 293] width 28 height 27
type input "03 Oct 2025"
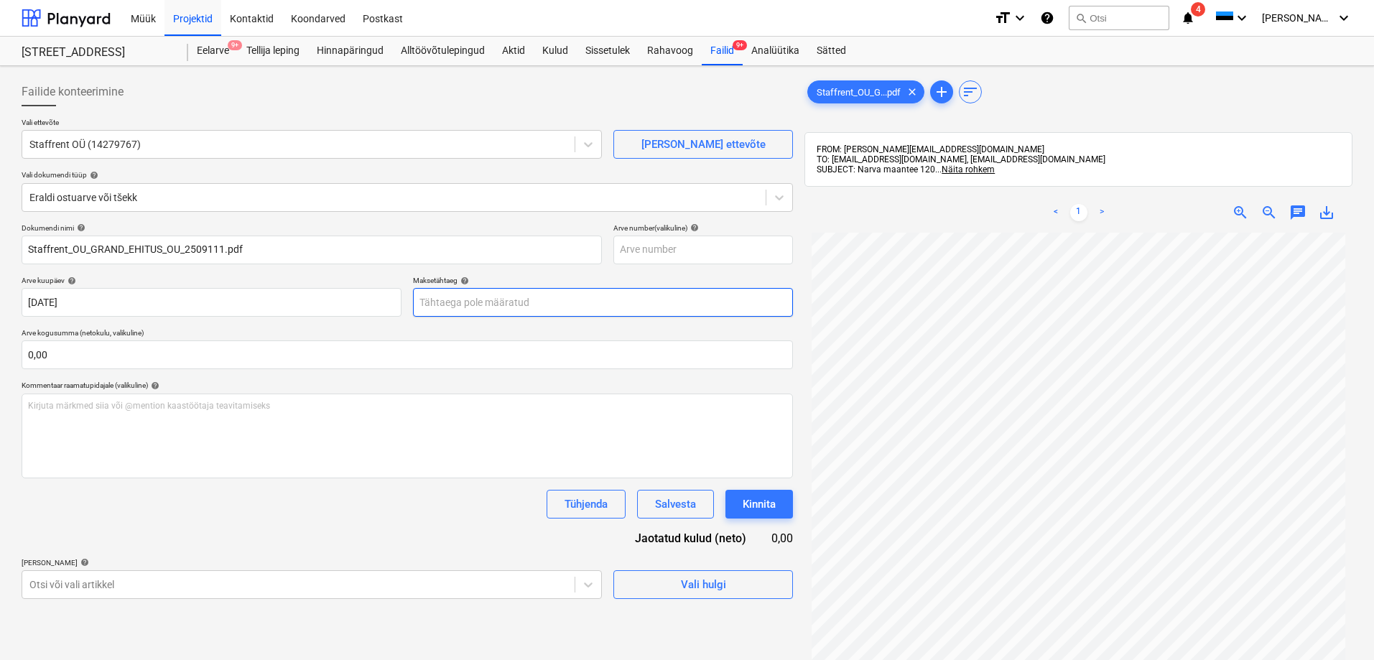
click at [458, 302] on body "Müük Projektid Kontaktid Koondarved Postkast format_size keyboard_arrow_down he…" at bounding box center [687, 330] width 1374 height 660
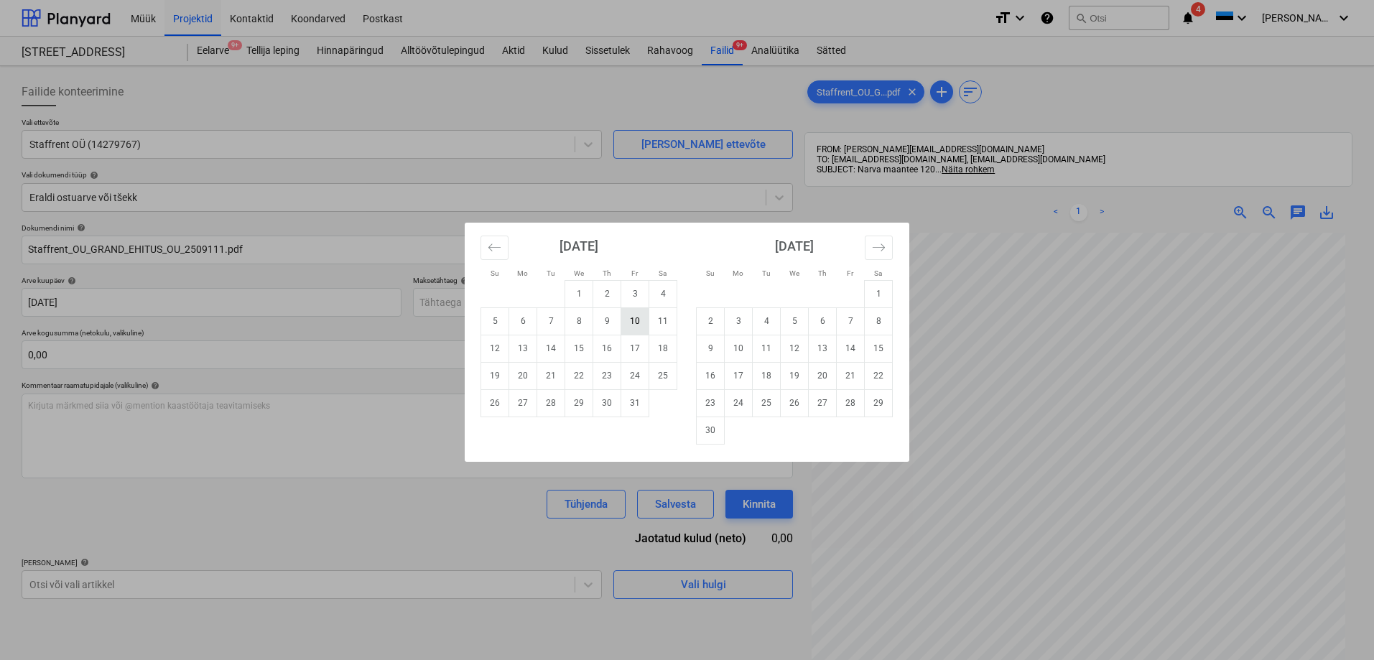
click at [633, 320] on td "10" at bounding box center [635, 320] width 28 height 27
type input "10 Oct 2025"
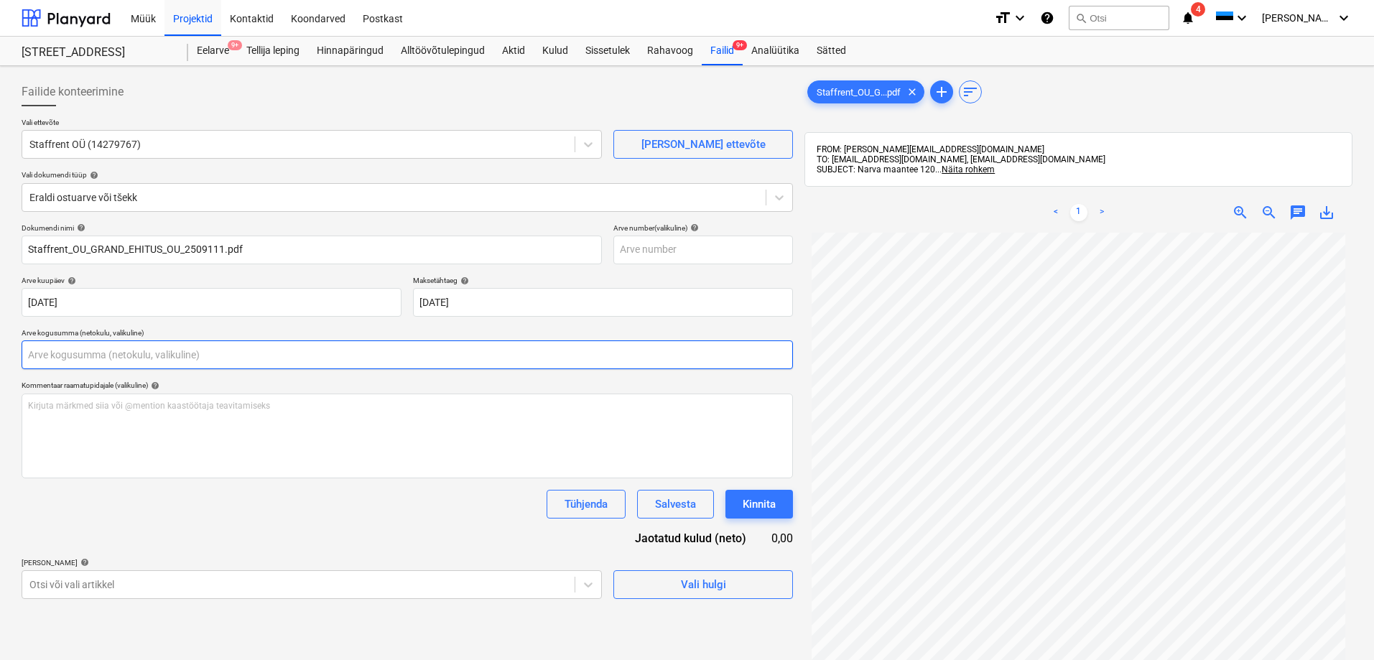
click at [148, 355] on input "text" at bounding box center [407, 354] width 771 height 29
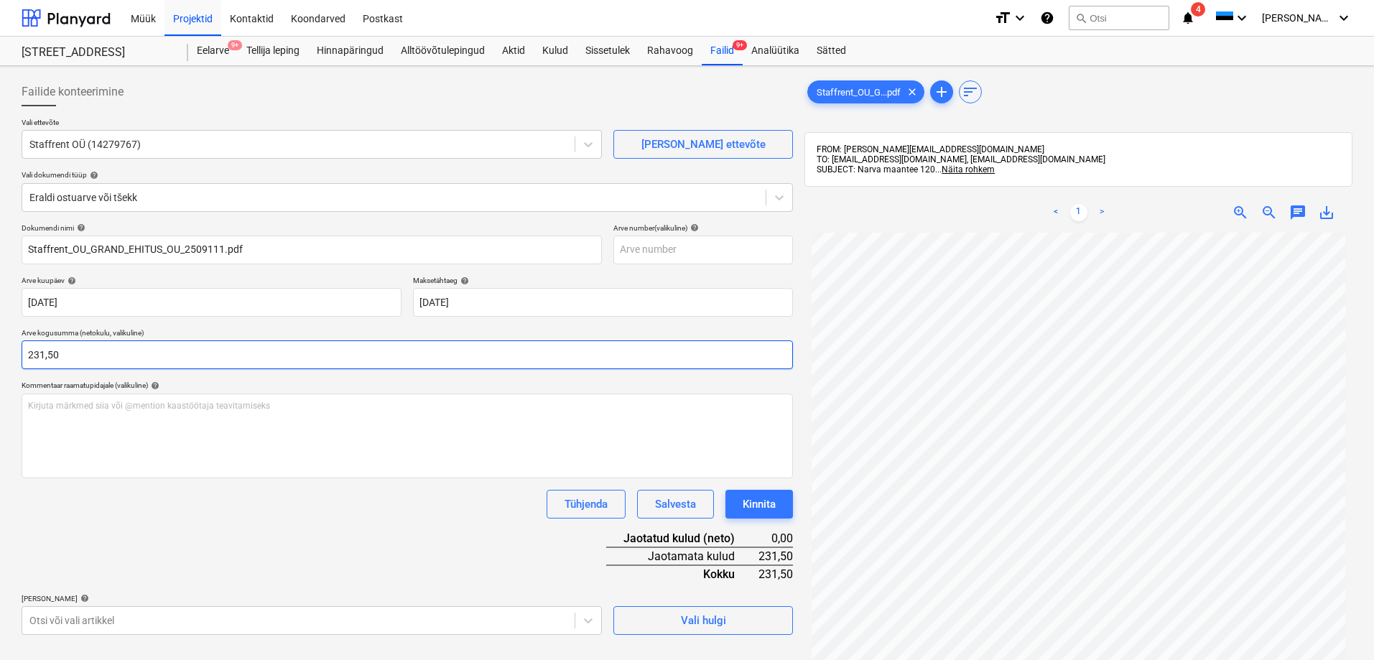
type input "231,50"
click at [125, 532] on div "Dokumendi nimi help Staffrent_OU_GRAND_EHITUS_OU_2509111.pdf Arve number (valik…" at bounding box center [407, 429] width 771 height 412
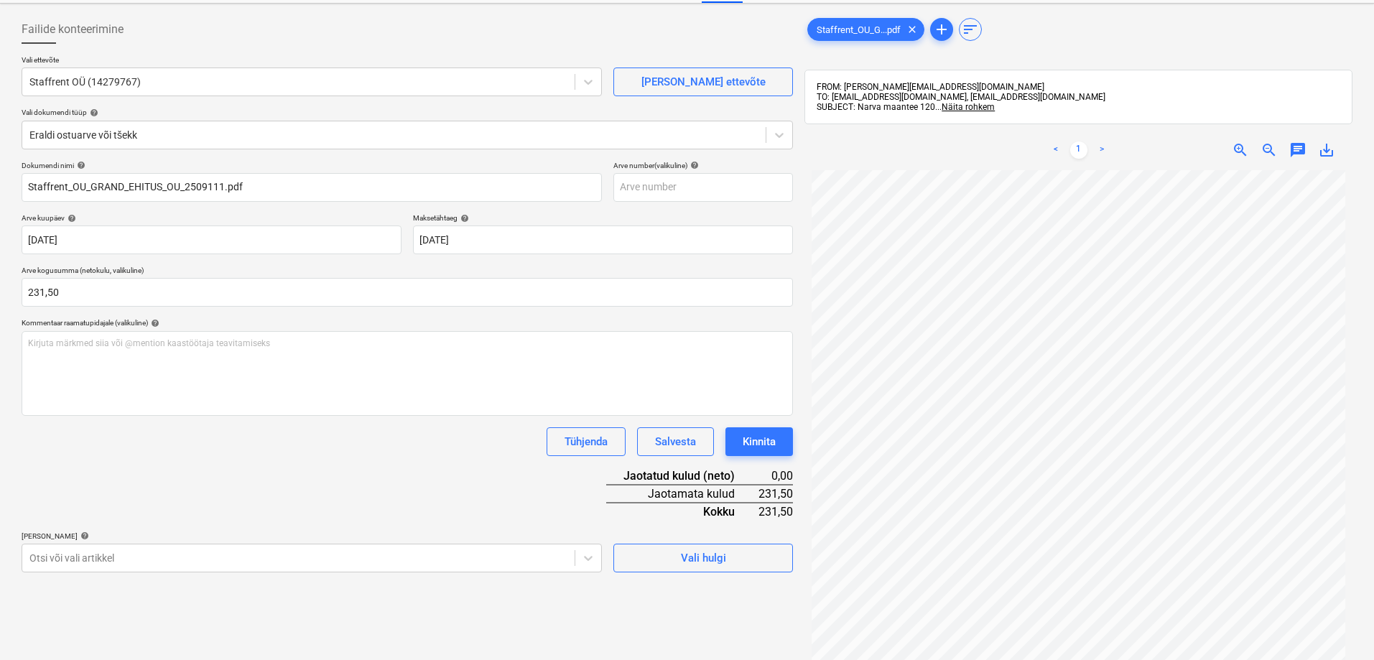
scroll to position [144, 0]
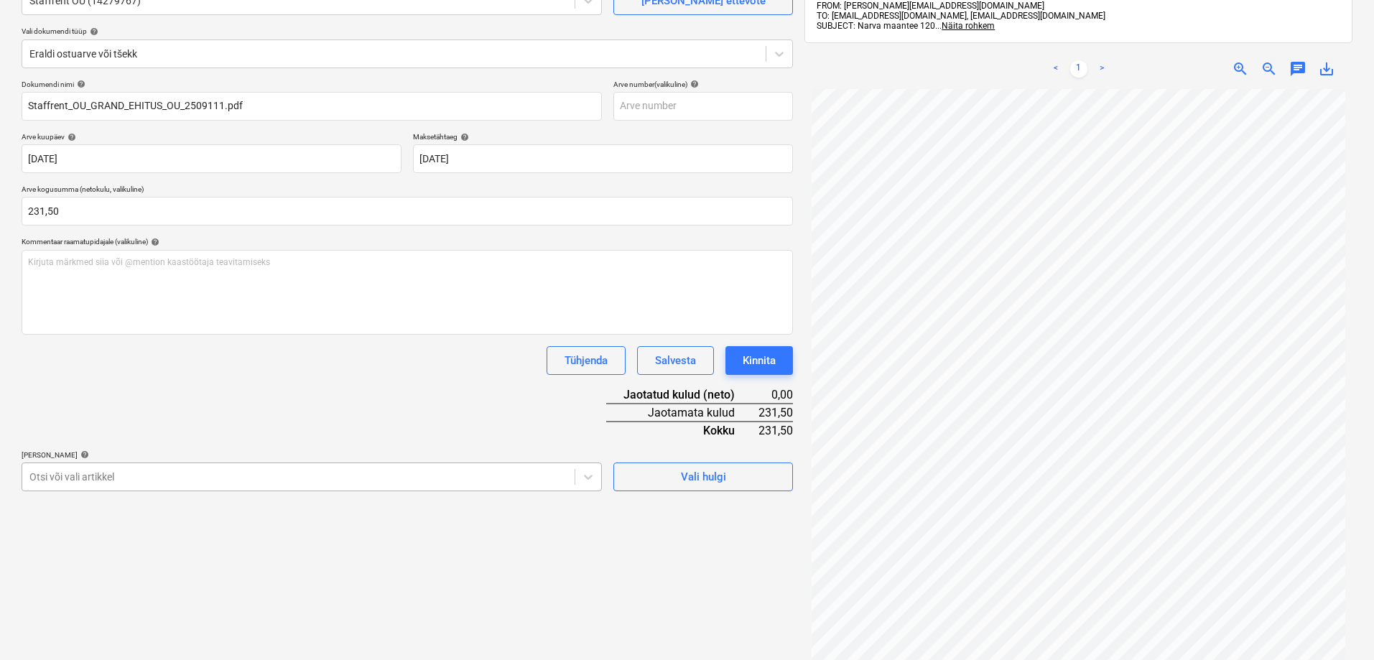
click at [93, 479] on body "Müük Projektid Kontaktid Koondarved Postkast format_size keyboard_arrow_down he…" at bounding box center [687, 186] width 1374 height 660
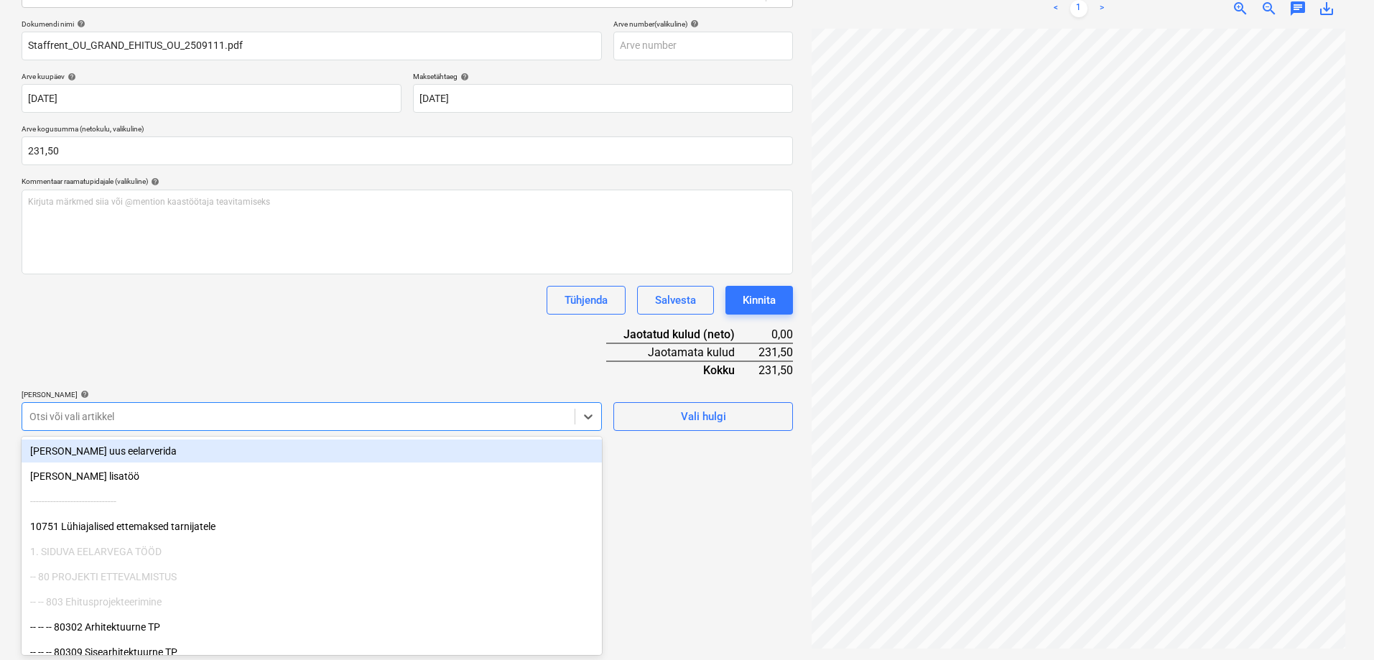
click at [172, 420] on div at bounding box center [298, 416] width 538 height 14
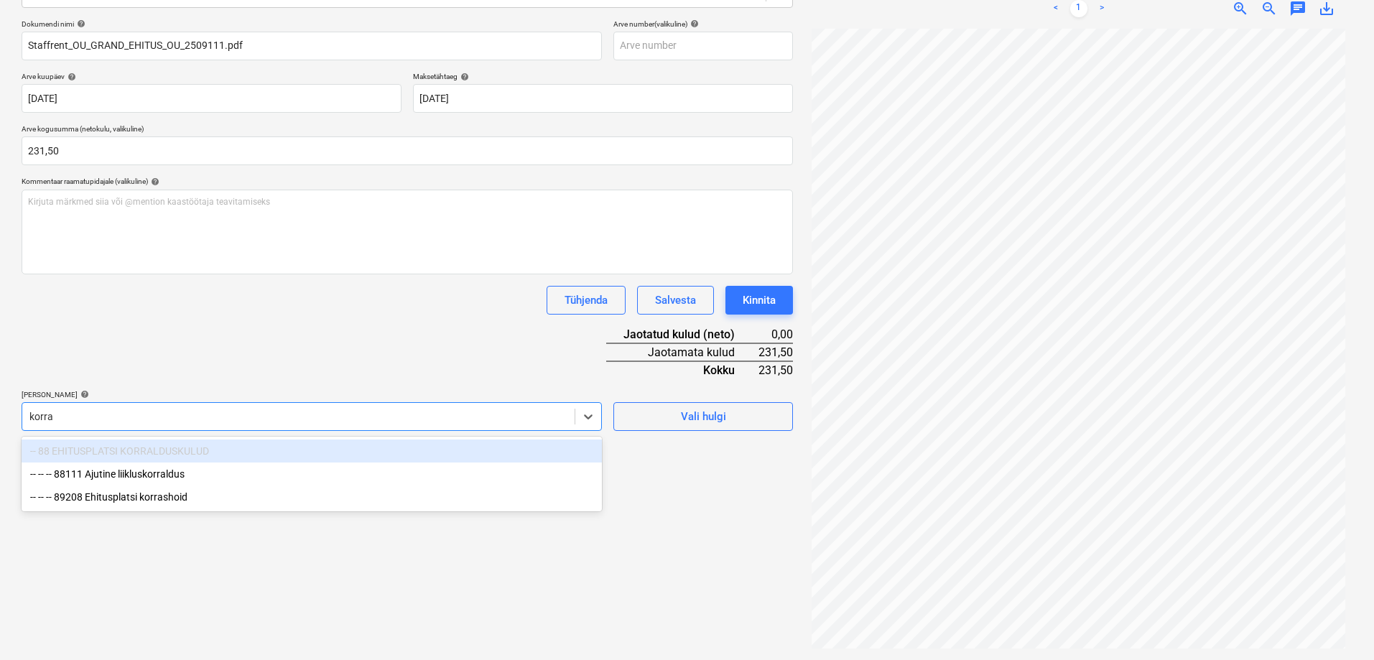
type input "korras"
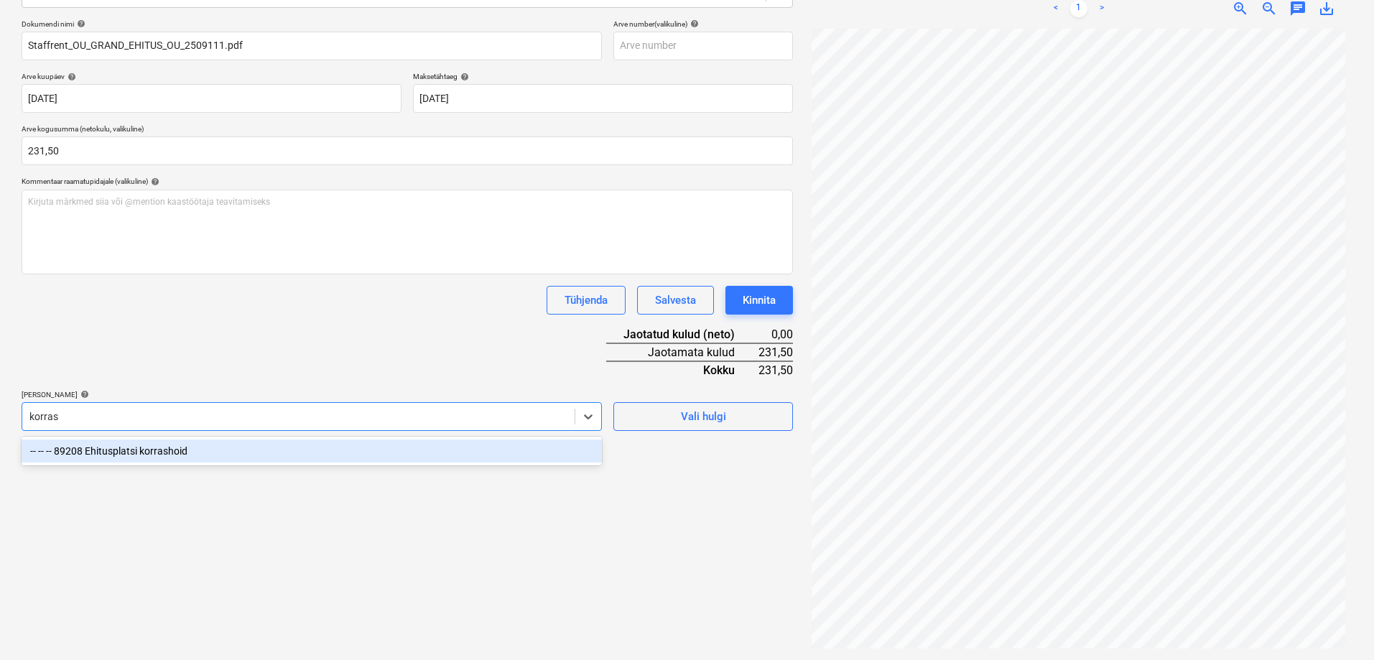
click at [126, 452] on div "-- -- -- 89208 Ehitusplatsi korrashoid" at bounding box center [312, 451] width 580 height 23
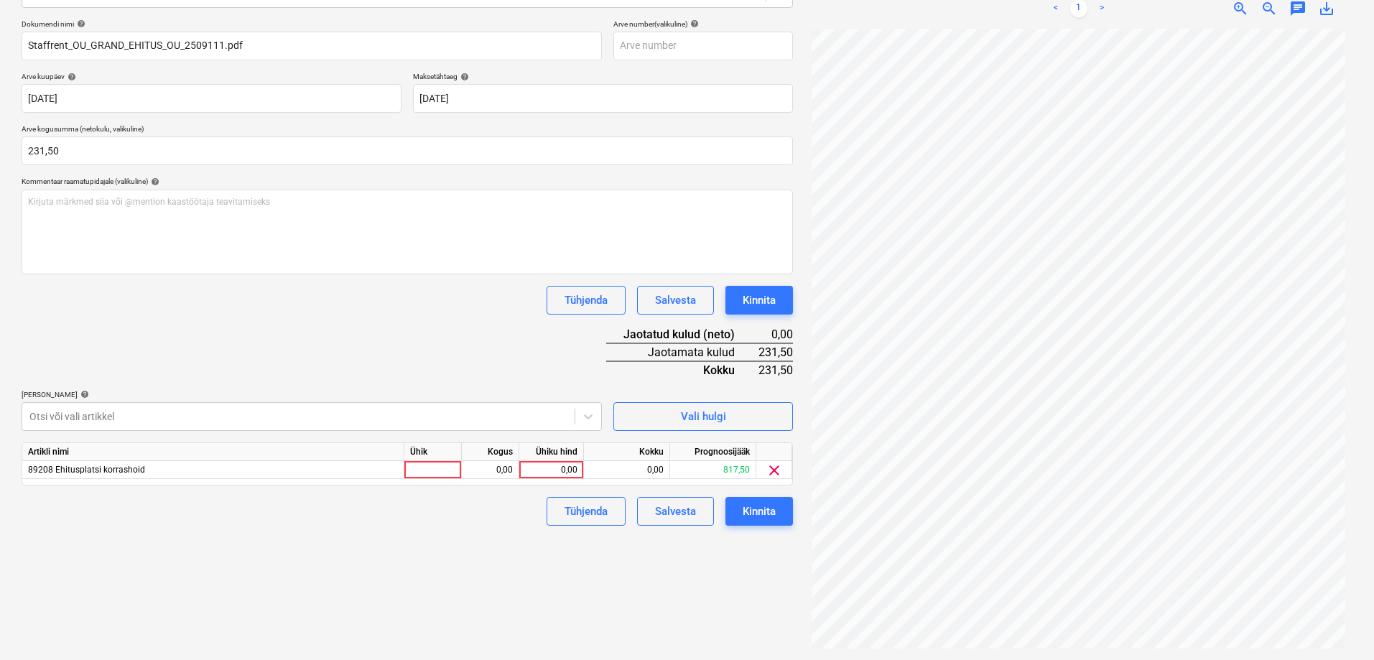
click at [659, 572] on div "Failide konteerimine Vali ettevõte Staffrent OÜ (14279767) Lisa uus ettevõte Va…" at bounding box center [407, 261] width 783 height 786
click at [552, 469] on div "0,00" at bounding box center [551, 470] width 52 height 18
type input "231,50"
click at [748, 554] on div "Failide konteerimine Vali ettevõte Staffrent OÜ (14279767) Lisa uus ettevõte Va…" at bounding box center [407, 261] width 783 height 786
click at [760, 513] on div "Kinnita" at bounding box center [759, 511] width 33 height 19
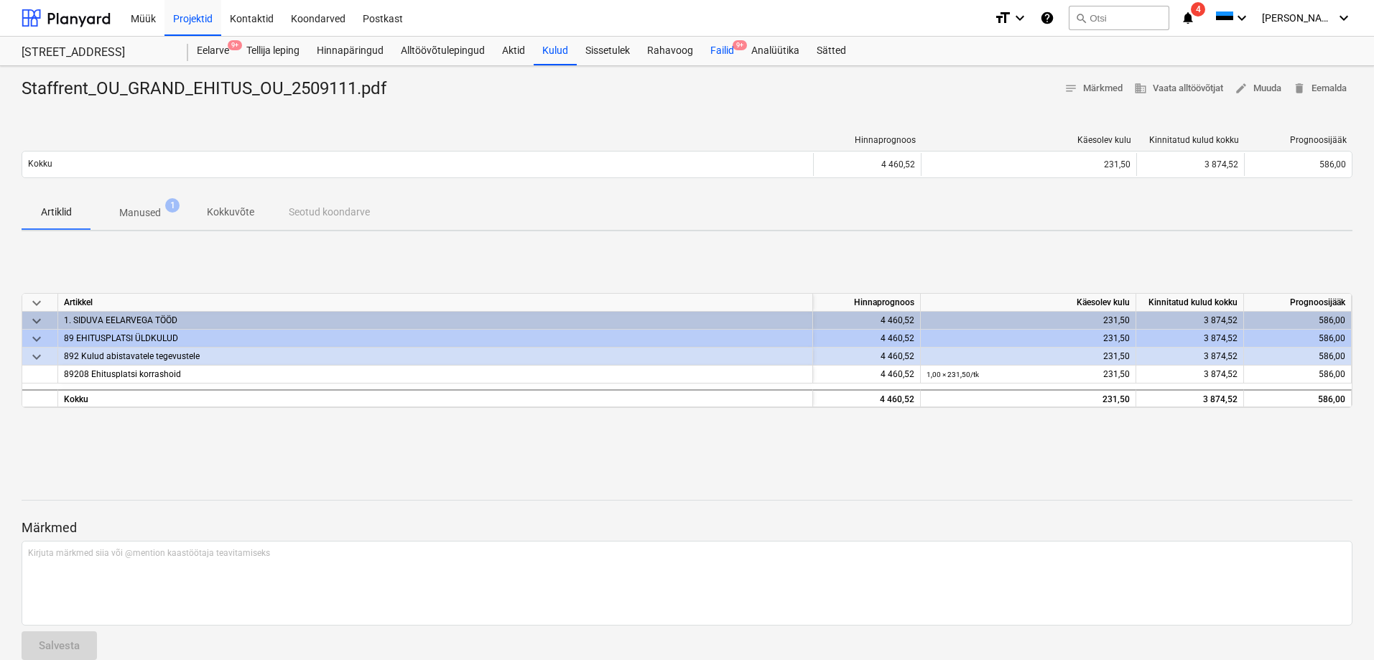
click at [726, 52] on div "Failid 9+" at bounding box center [722, 51] width 41 height 29
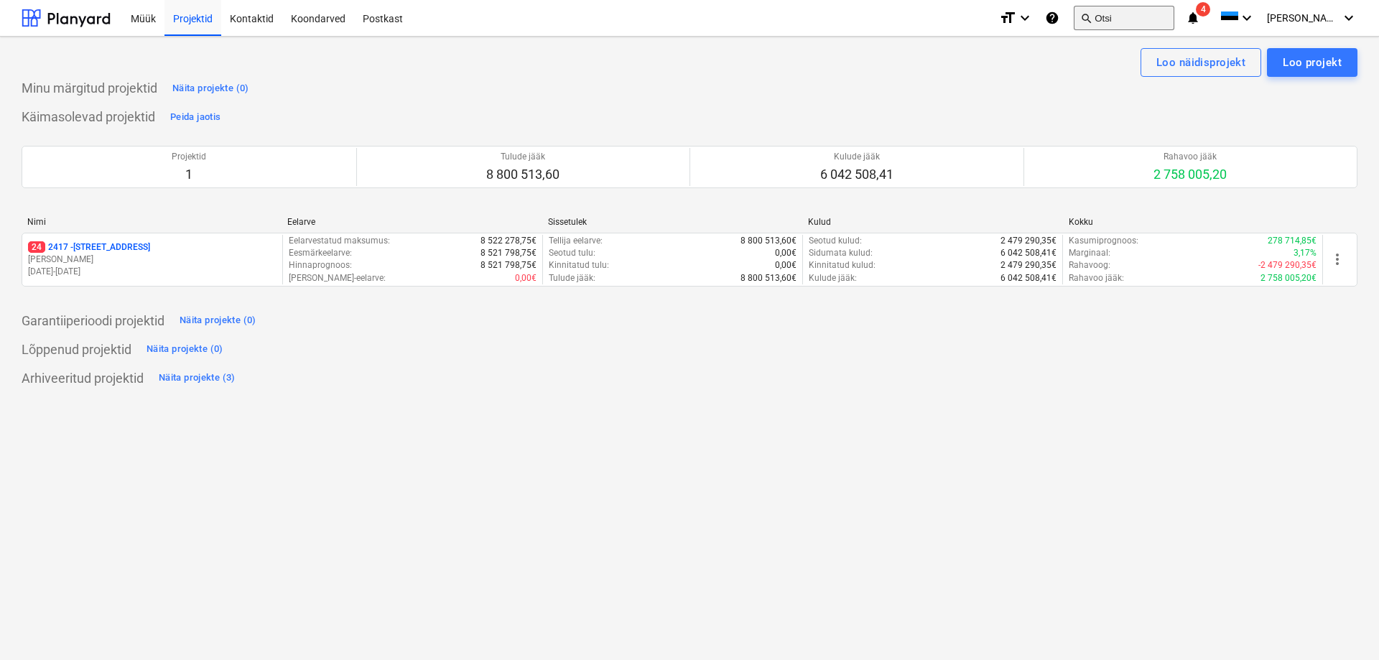
click at [1143, 19] on button "search Otsi" at bounding box center [1124, 18] width 101 height 24
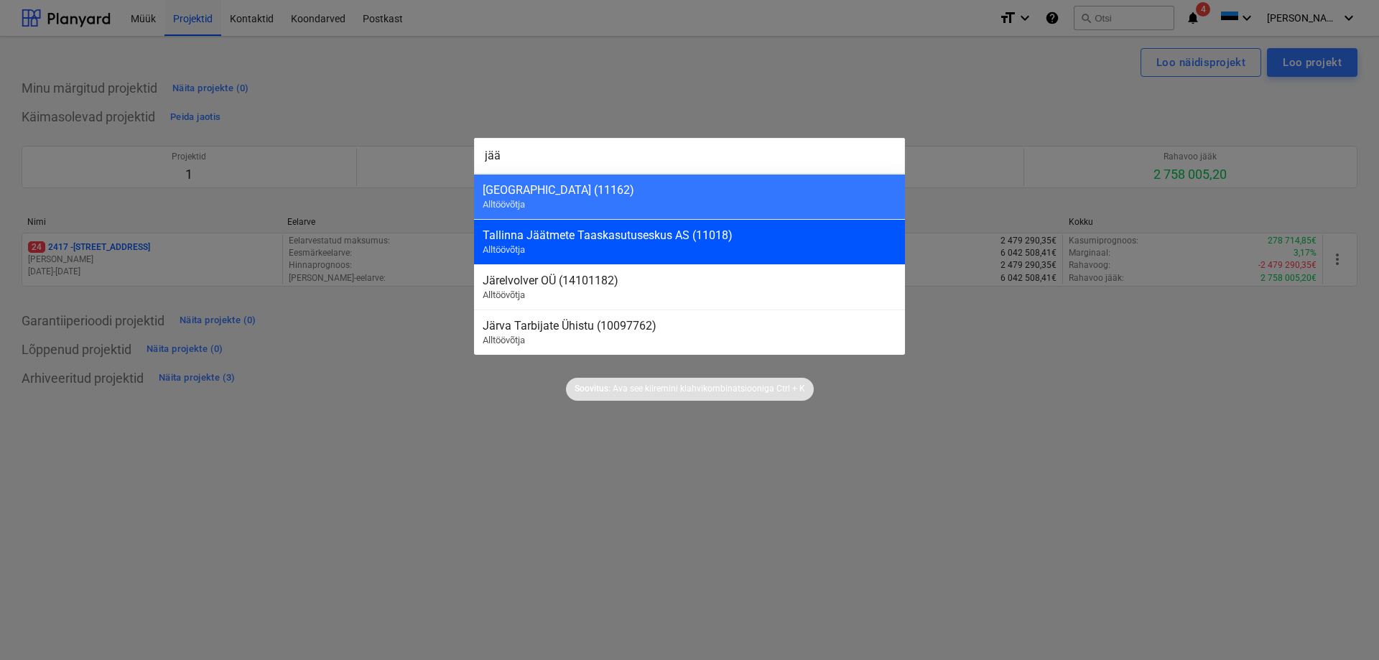
type input "jää"
click at [618, 234] on div "Tallinna Jäätmete Taaskasutuseskus AS (11018)" at bounding box center [690, 235] width 414 height 14
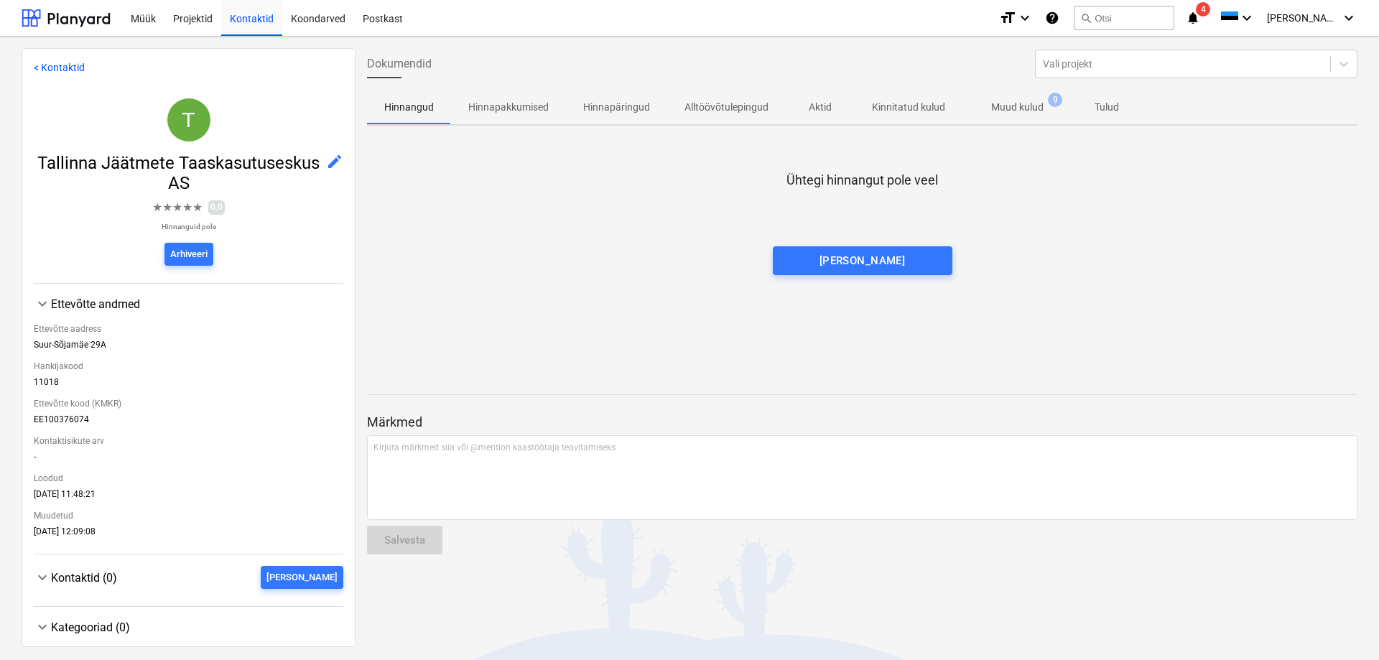
click at [1023, 107] on p "Muud kulud" at bounding box center [1017, 107] width 52 height 15
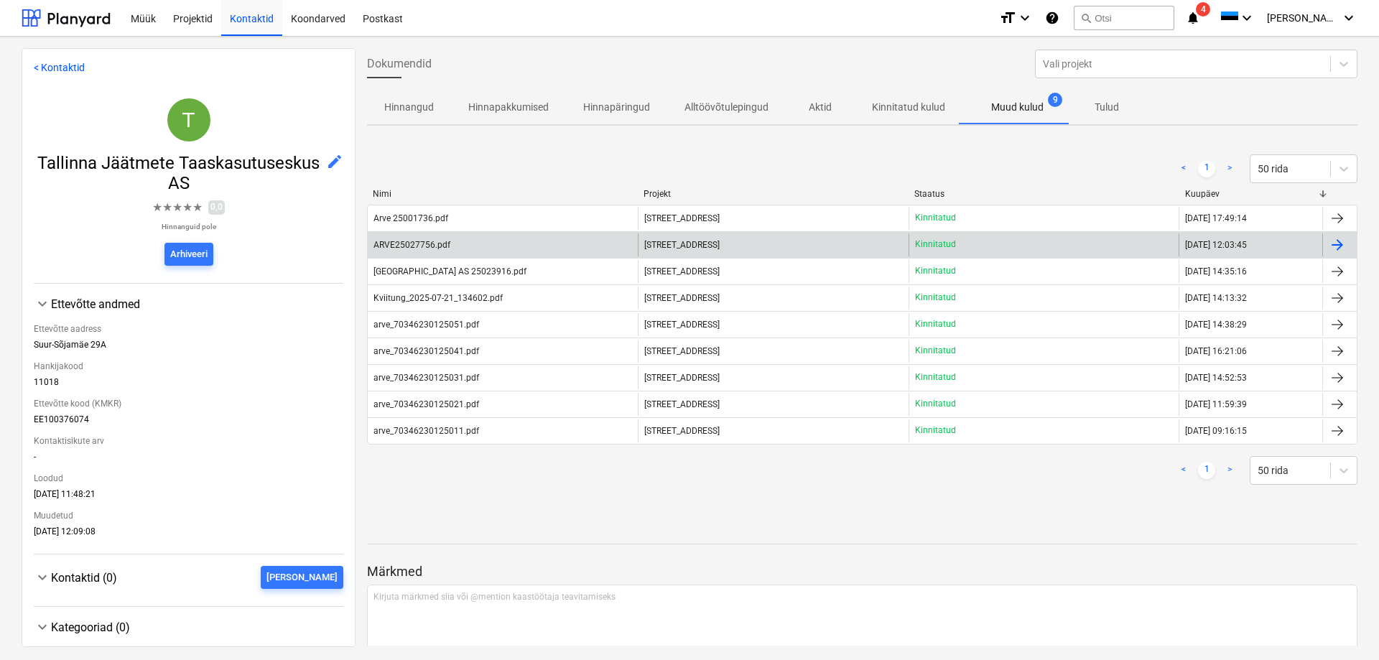
click at [414, 246] on div "ARVE25027756.pdf" at bounding box center [411, 245] width 77 height 10
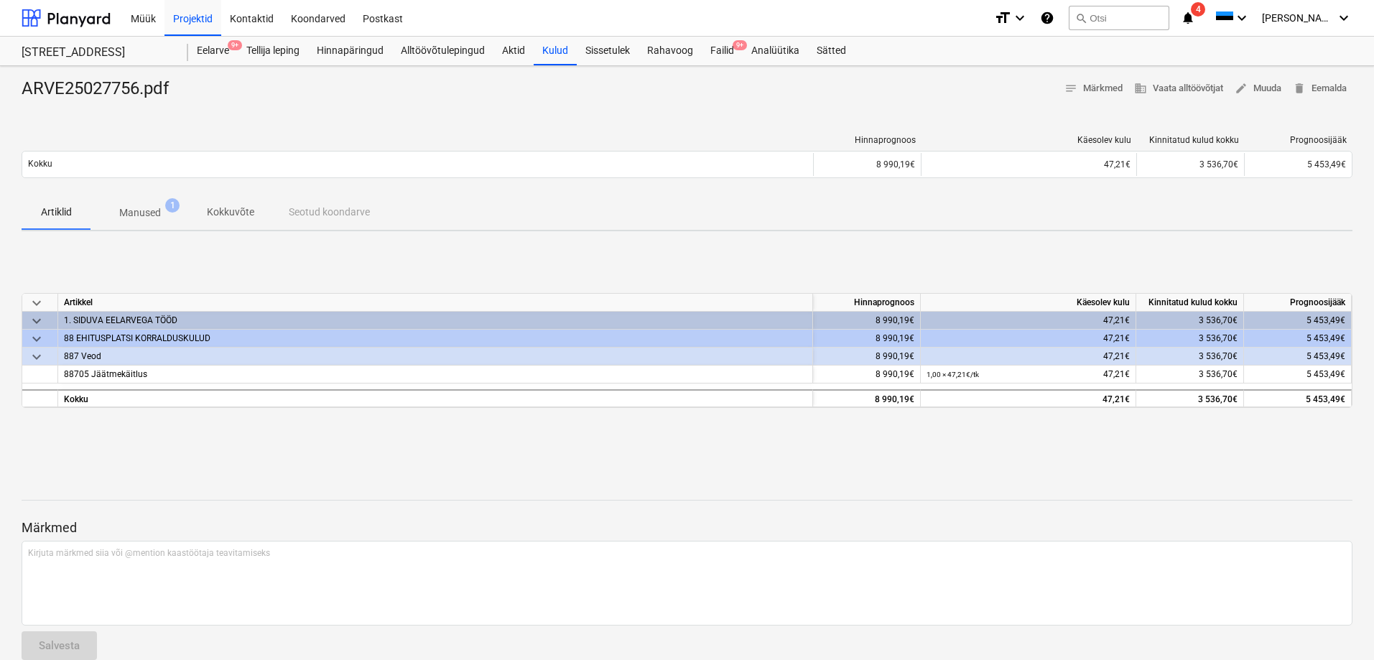
click at [156, 212] on p "Manused" at bounding box center [140, 212] width 42 height 15
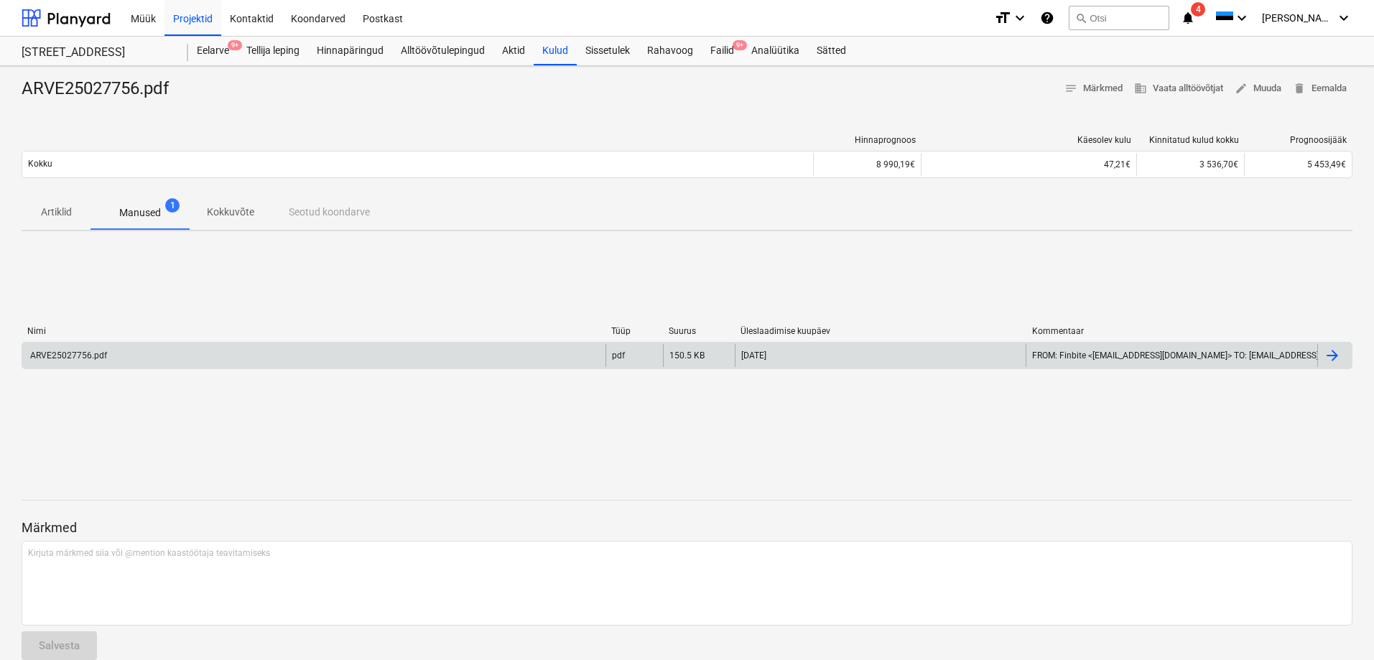
click at [82, 351] on div "ARVE25027756.pdf" at bounding box center [67, 355] width 79 height 10
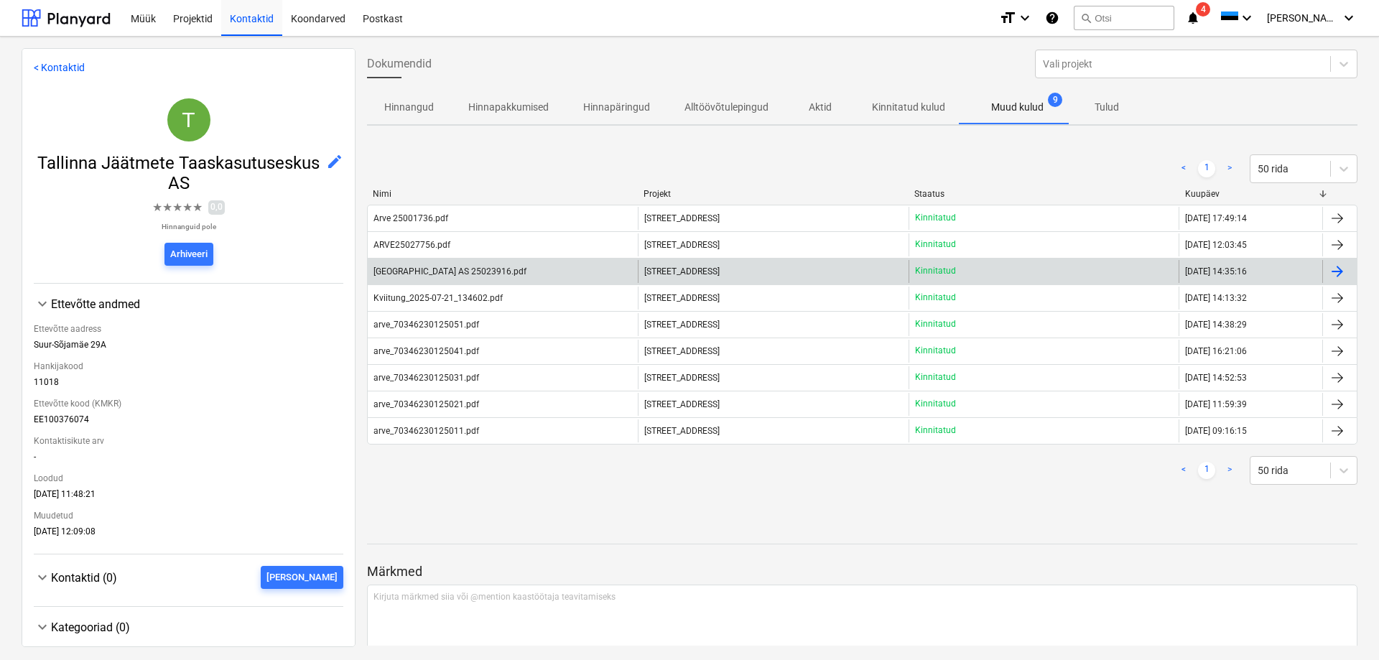
click at [427, 271] on div "[GEOGRAPHIC_DATA] AS 25023916.pdf" at bounding box center [449, 271] width 153 height 10
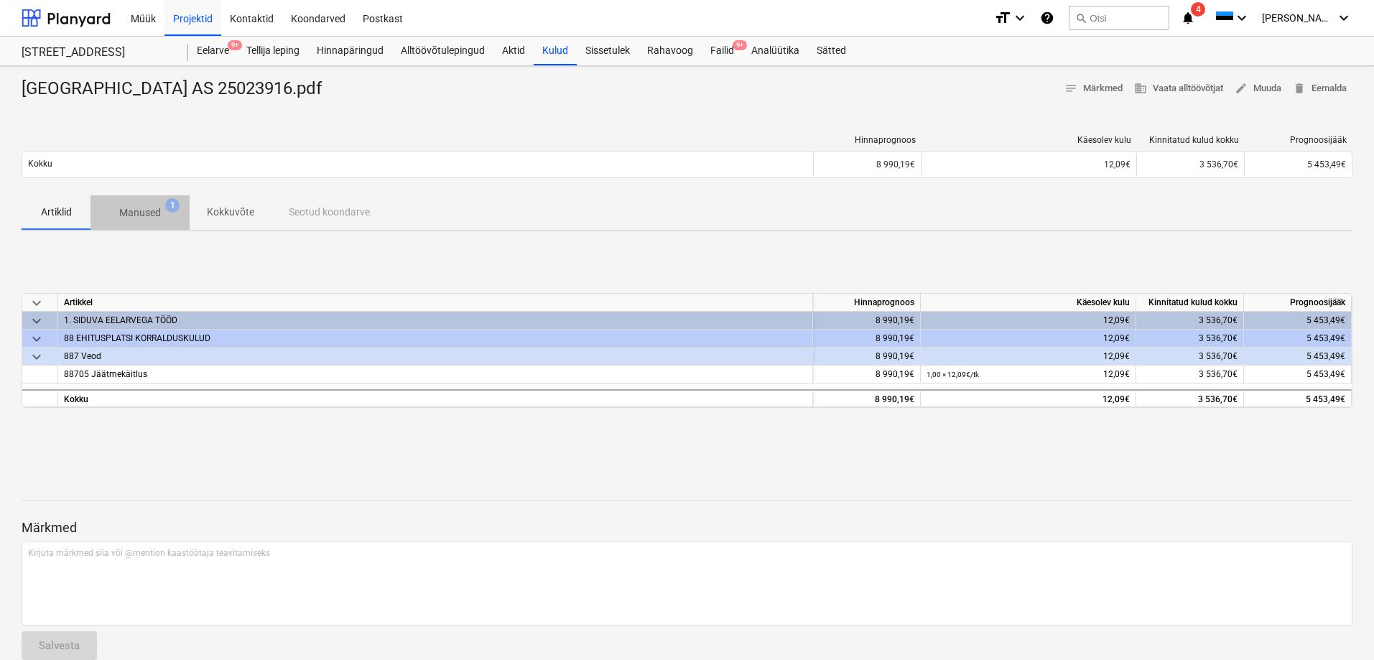
click at [153, 204] on span "Manused 1" at bounding box center [139, 213] width 99 height 26
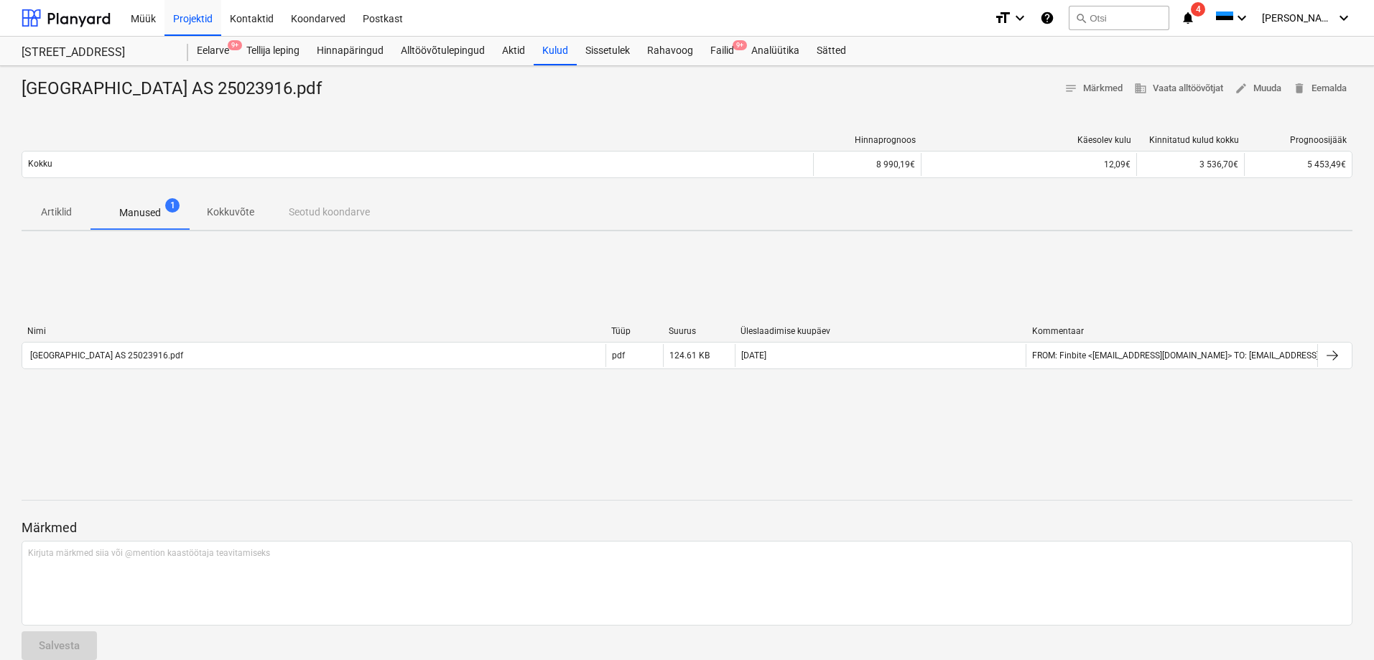
click at [159, 208] on p "Manused" at bounding box center [140, 212] width 42 height 15
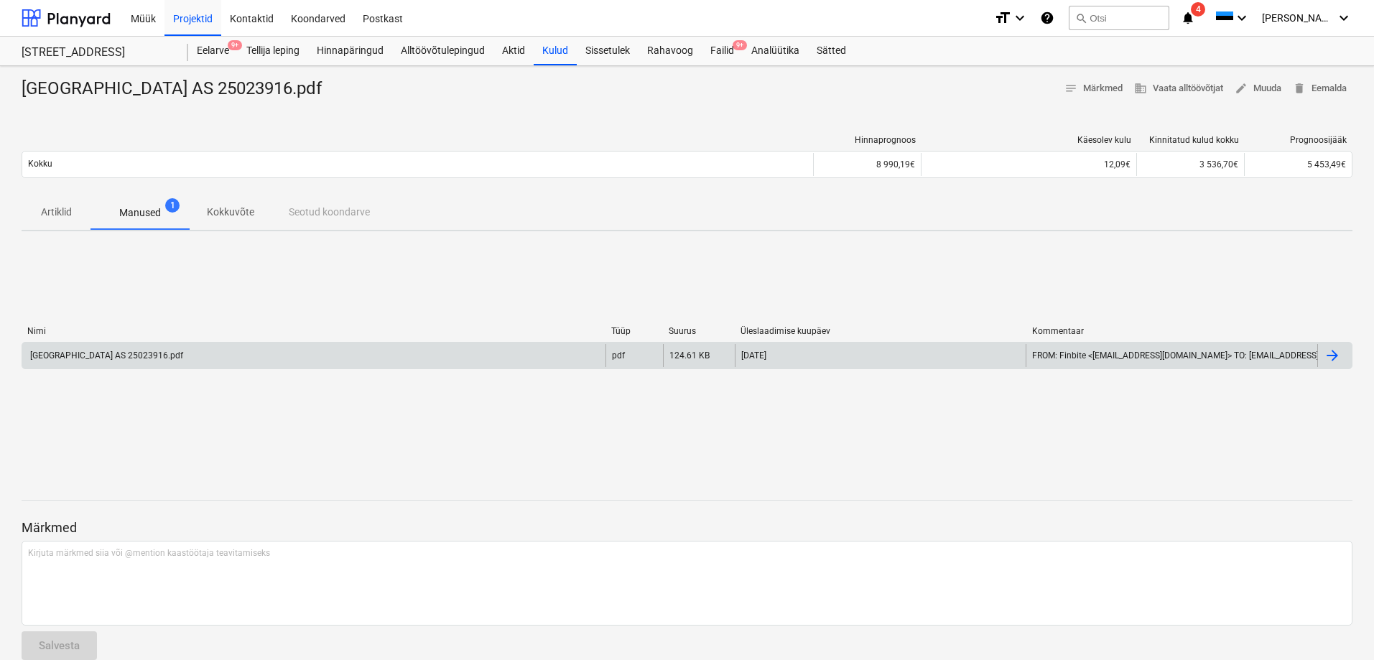
click at [155, 352] on div "[GEOGRAPHIC_DATA] AS 25023916.pdf" at bounding box center [105, 355] width 155 height 10
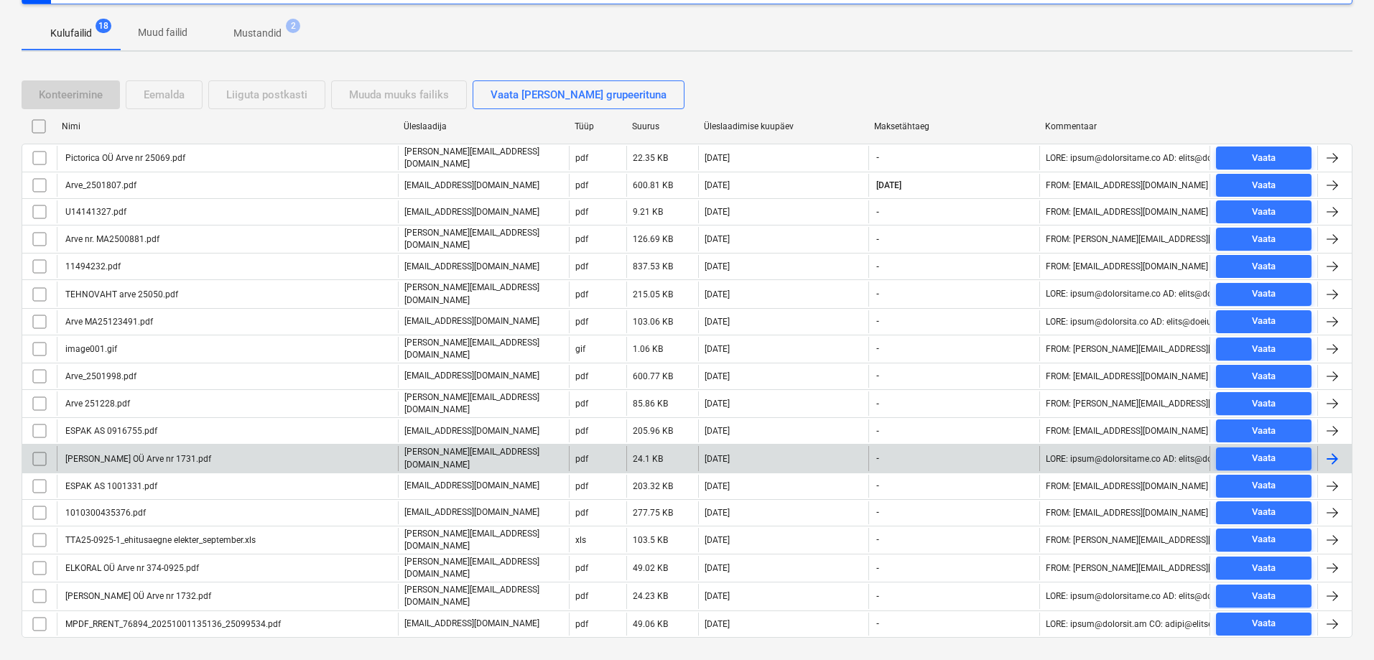
scroll to position [220, 0]
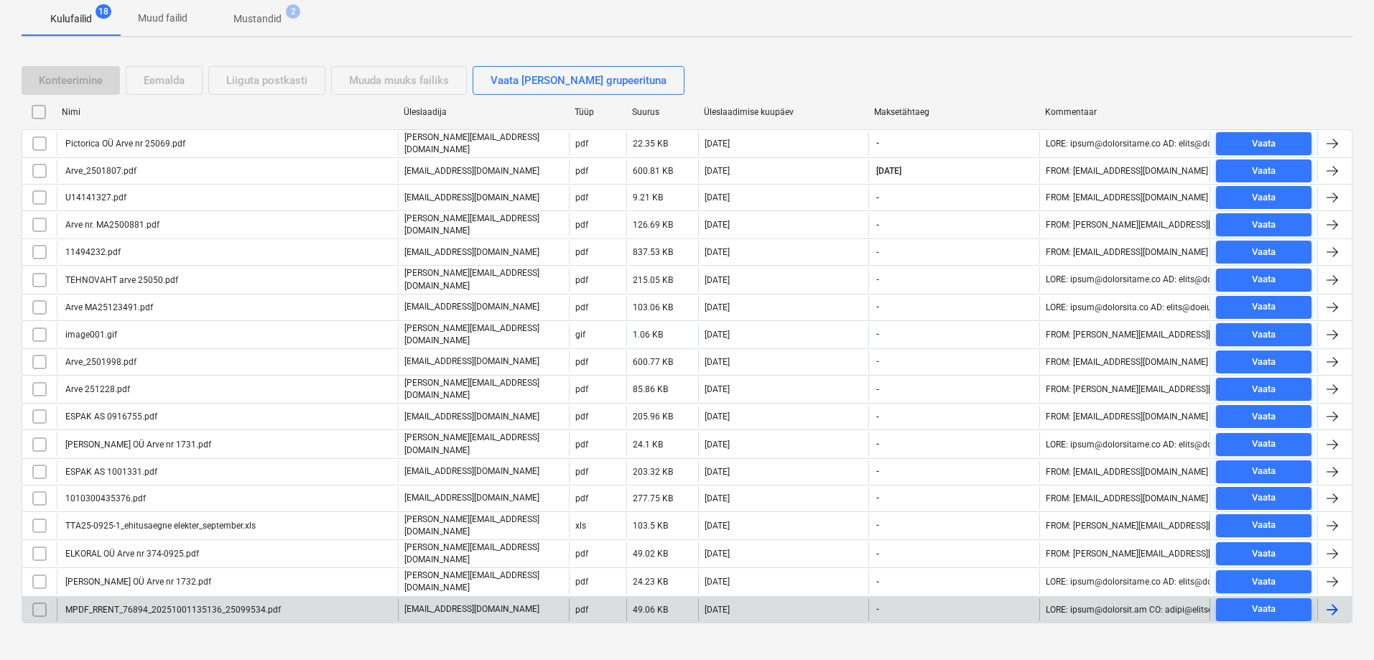
click at [118, 605] on div "MPDF_RRENT_76894_20251001135136_25099534.pdf" at bounding box center [172, 610] width 218 height 10
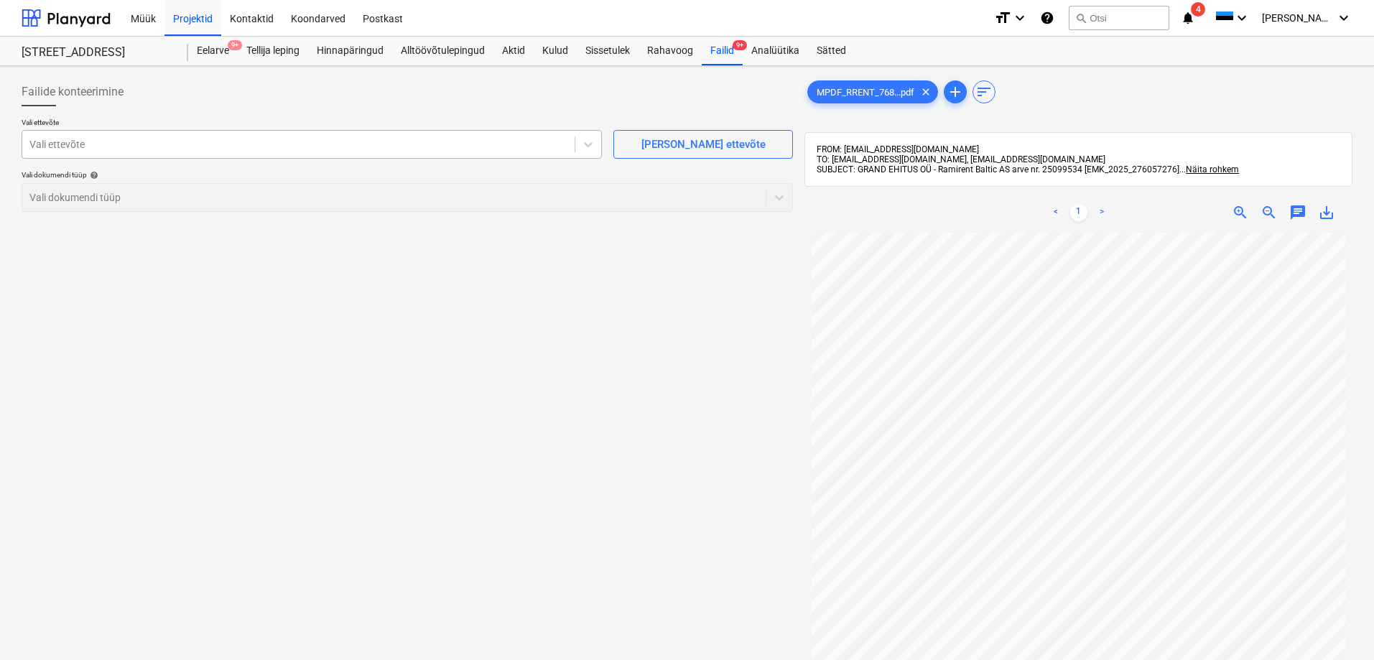
click at [317, 143] on div at bounding box center [298, 144] width 538 height 14
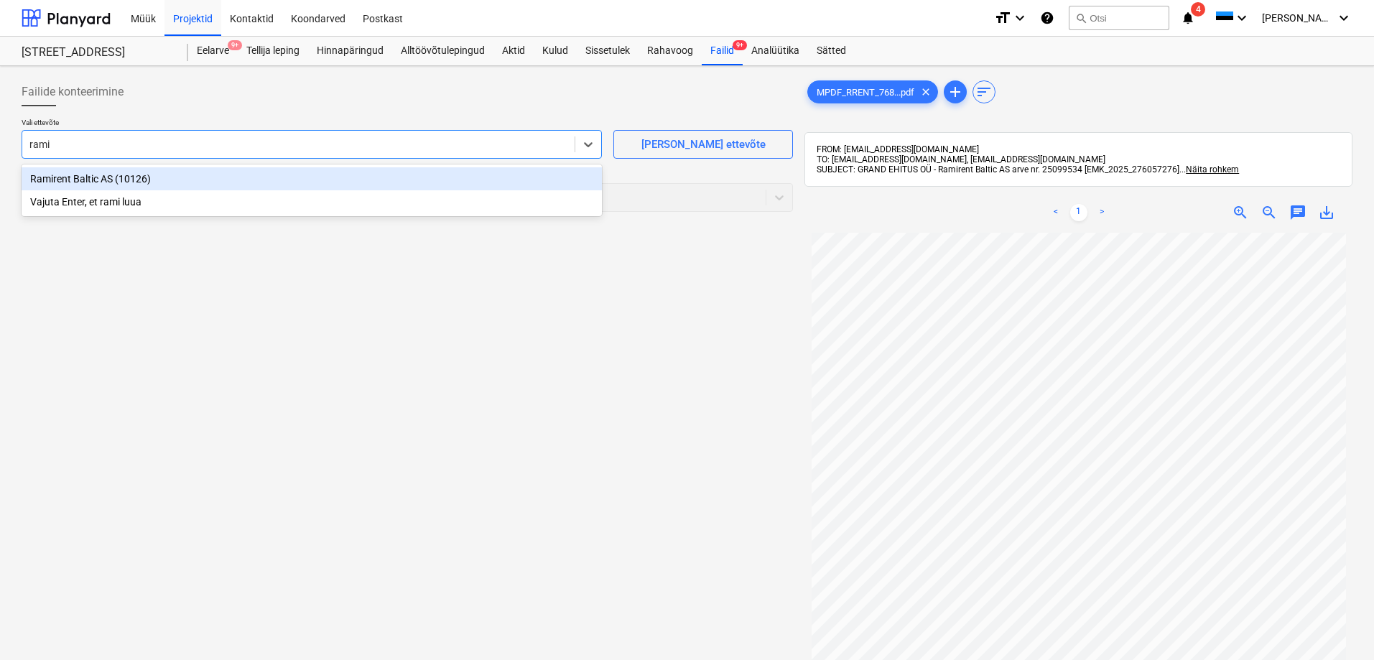
type input "ramir"
click at [85, 182] on div "Ramirent Baltic AS (10126)" at bounding box center [312, 178] width 580 height 23
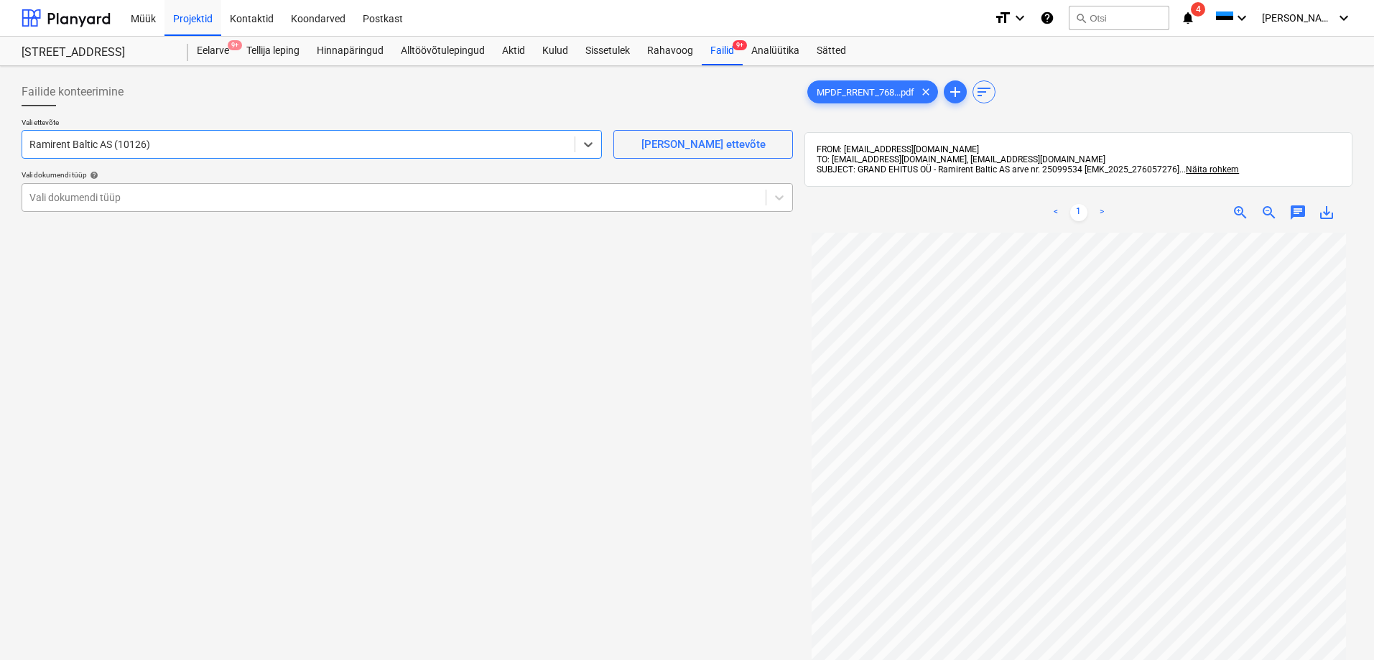
click at [55, 190] on div at bounding box center [393, 197] width 729 height 14
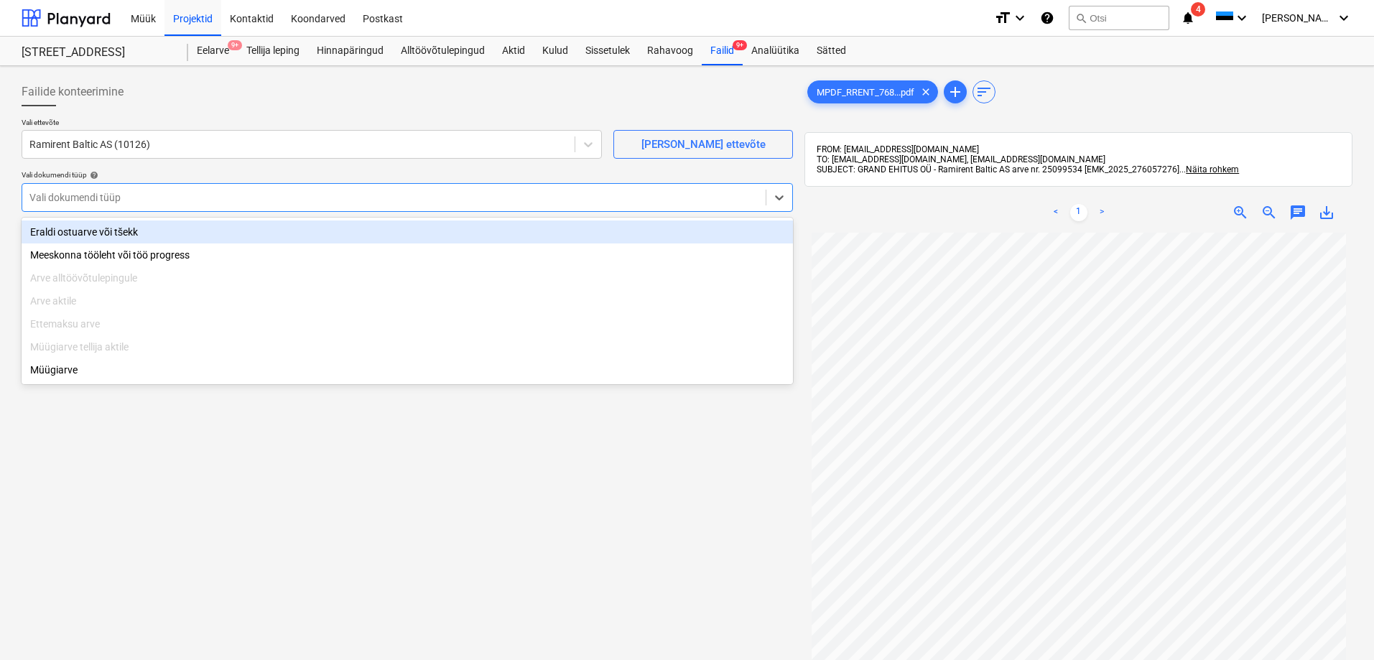
click at [90, 237] on div "Eraldi ostuarve või tšekk" at bounding box center [407, 231] width 771 height 23
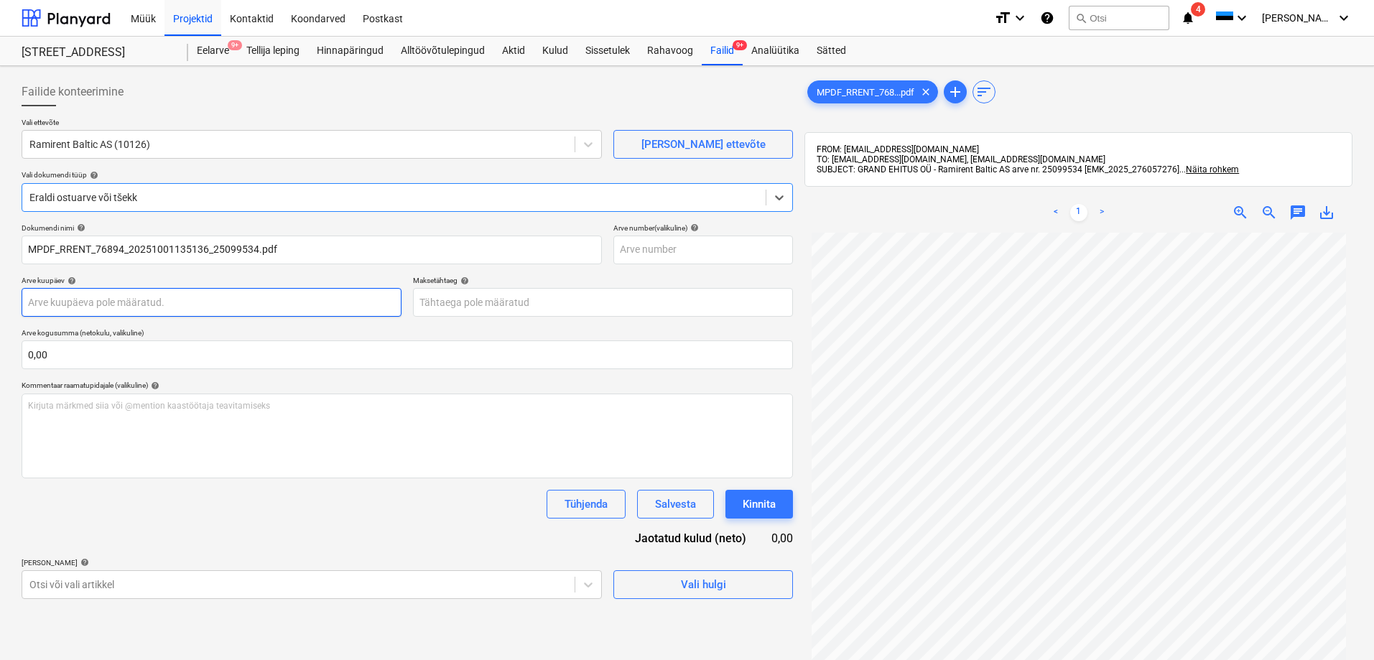
click at [147, 312] on body "Müük Projektid Kontaktid Koondarved Postkast format_size keyboard_arrow_down he…" at bounding box center [687, 330] width 1374 height 660
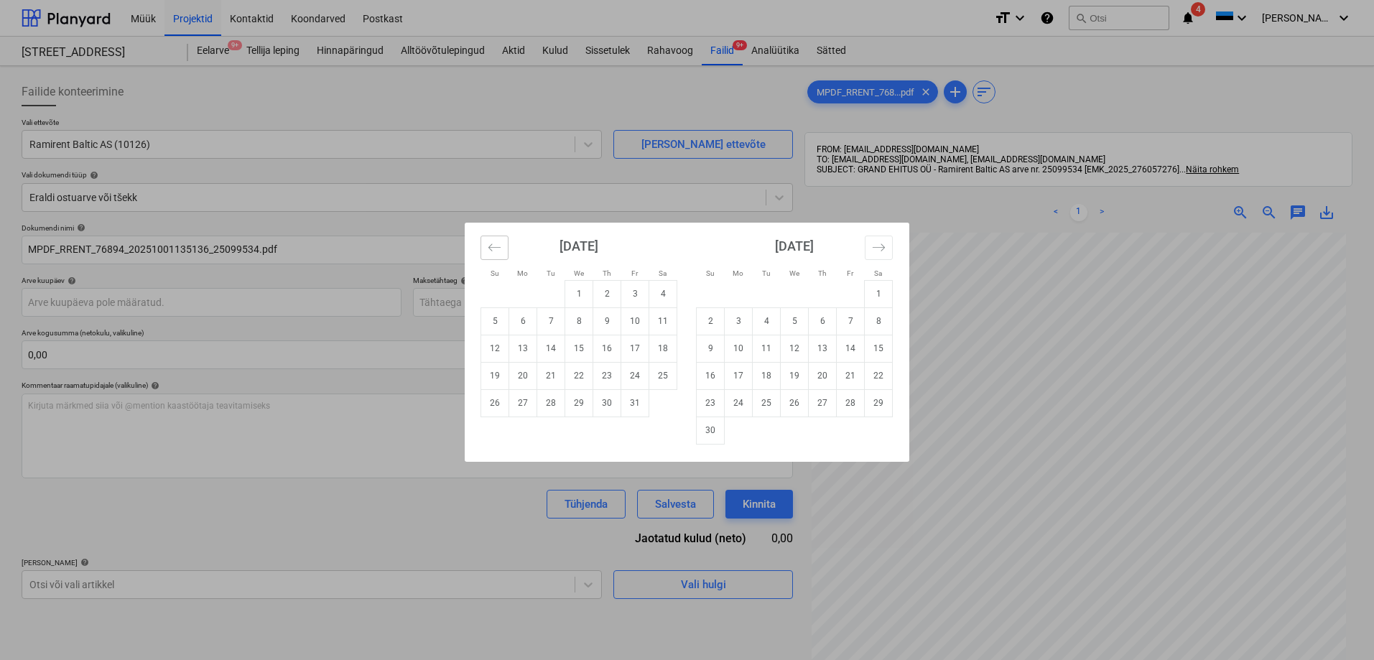
click at [491, 244] on icon "Move backward to switch to the previous month." at bounding box center [495, 248] width 14 height 14
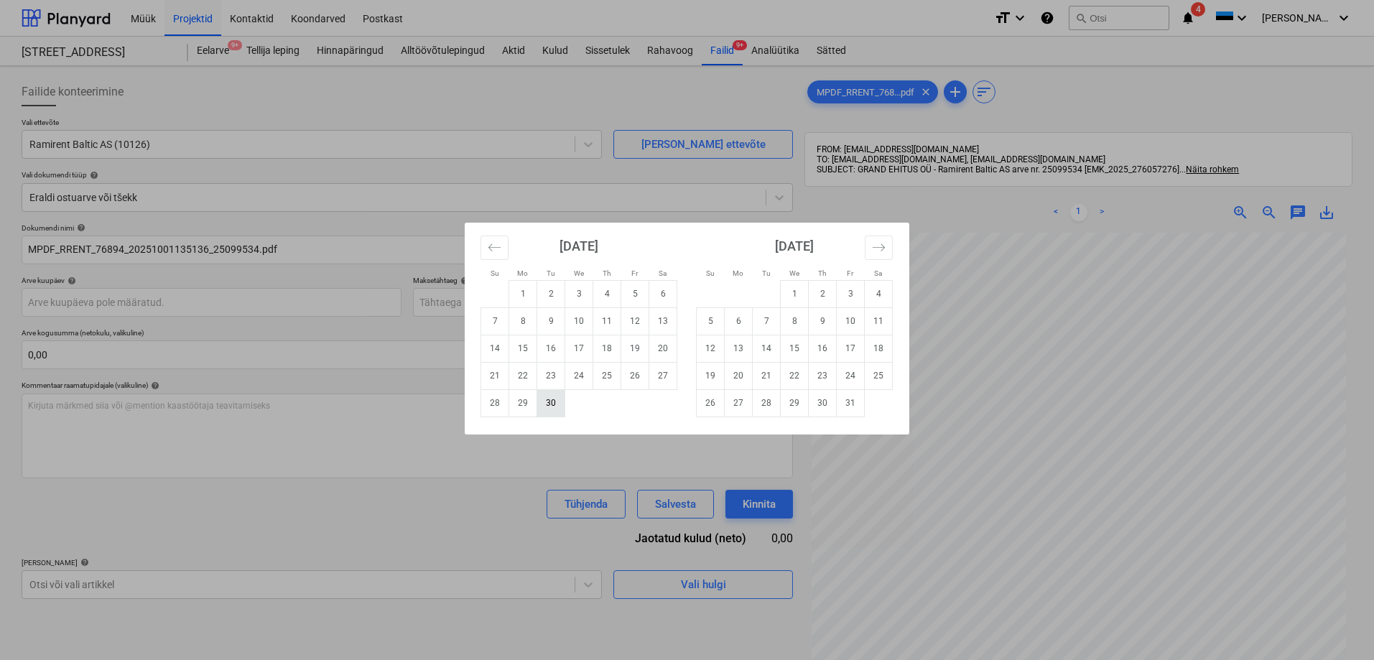
click at [554, 406] on td "30" at bounding box center [551, 402] width 28 height 27
type input "30 Sep 2025"
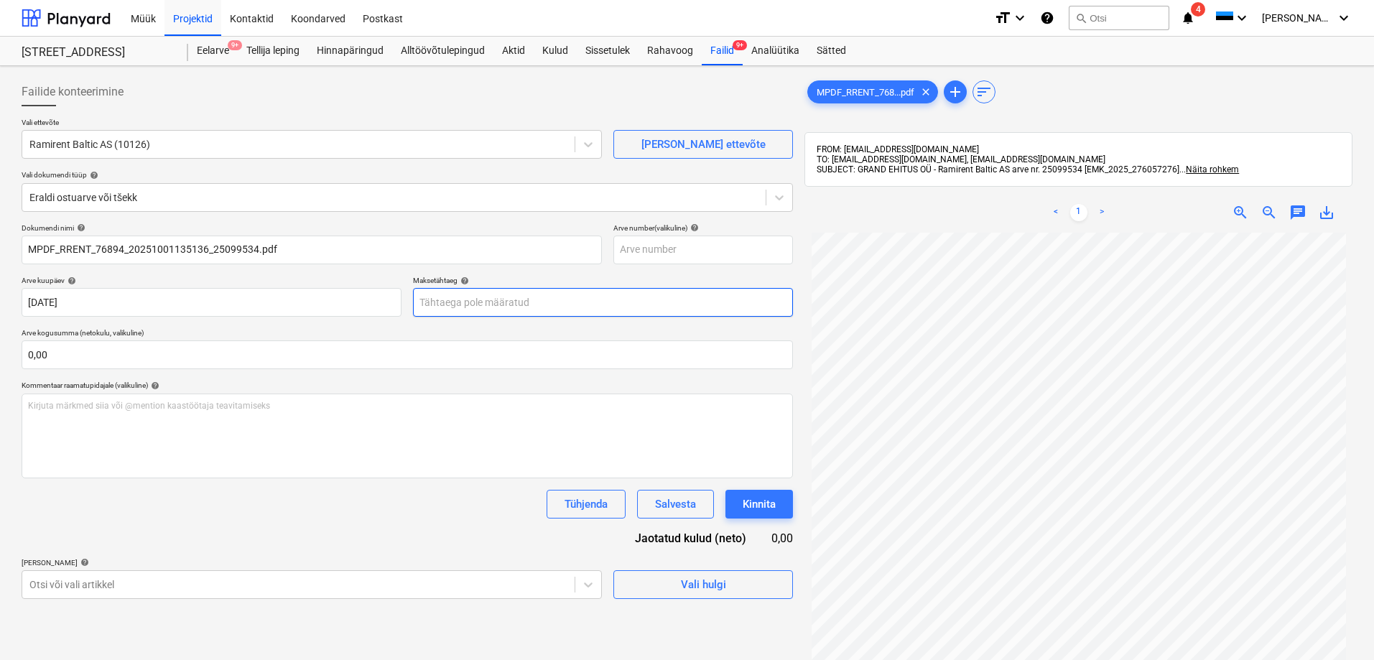
click at [500, 305] on body "Müük Projektid Kontaktid Koondarved Postkast format_size keyboard_arrow_down he…" at bounding box center [687, 330] width 1374 height 660
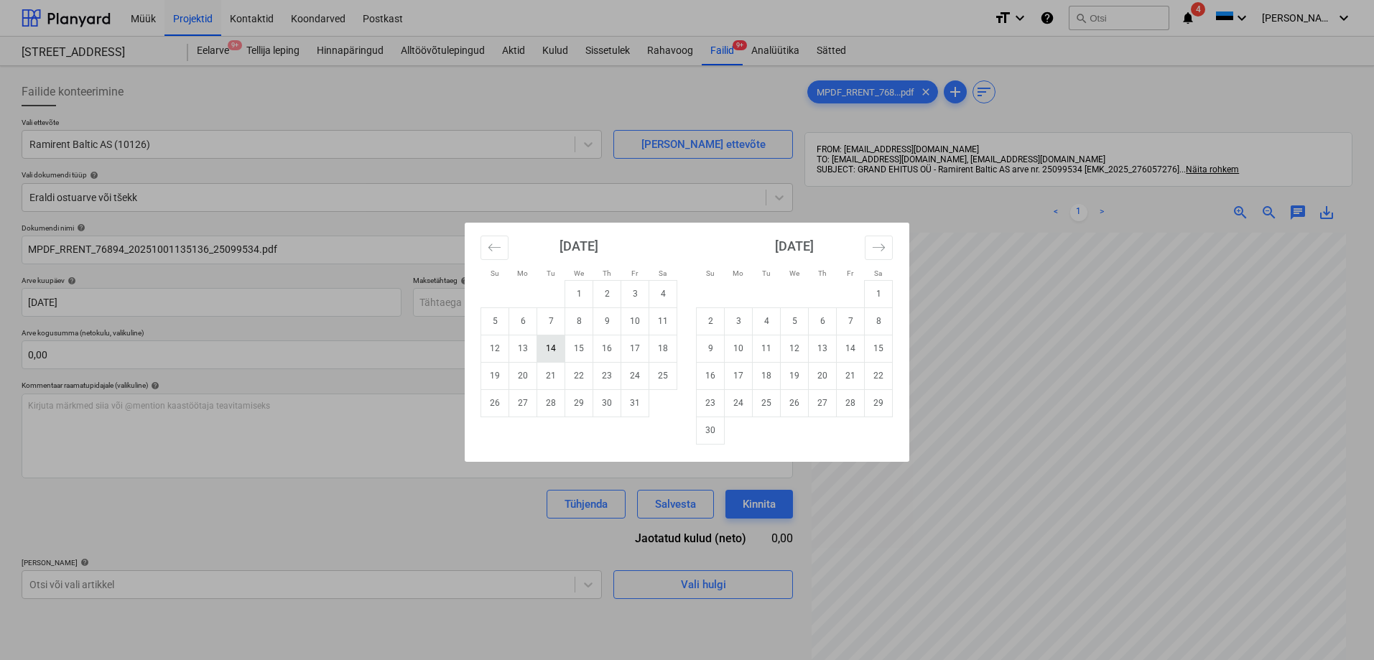
click at [549, 347] on td "14" at bounding box center [551, 348] width 28 height 27
type input "14 Oct 2025"
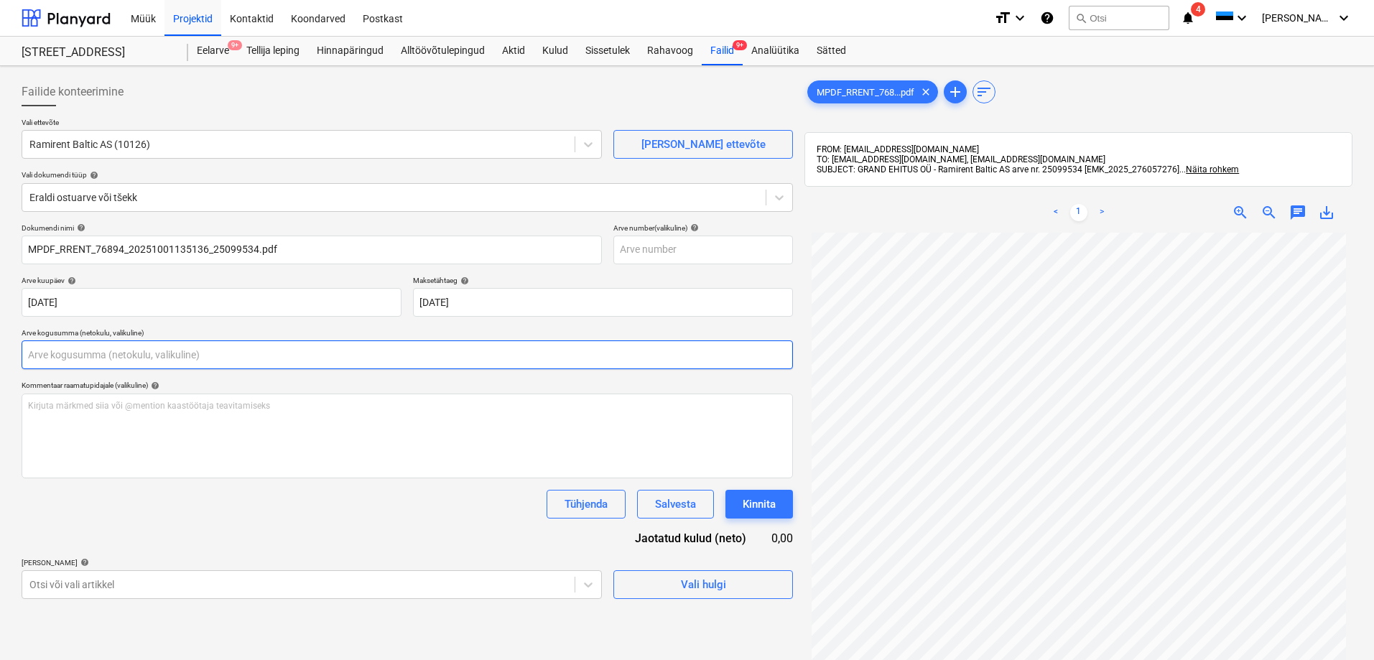
click at [300, 357] on input "text" at bounding box center [407, 354] width 771 height 29
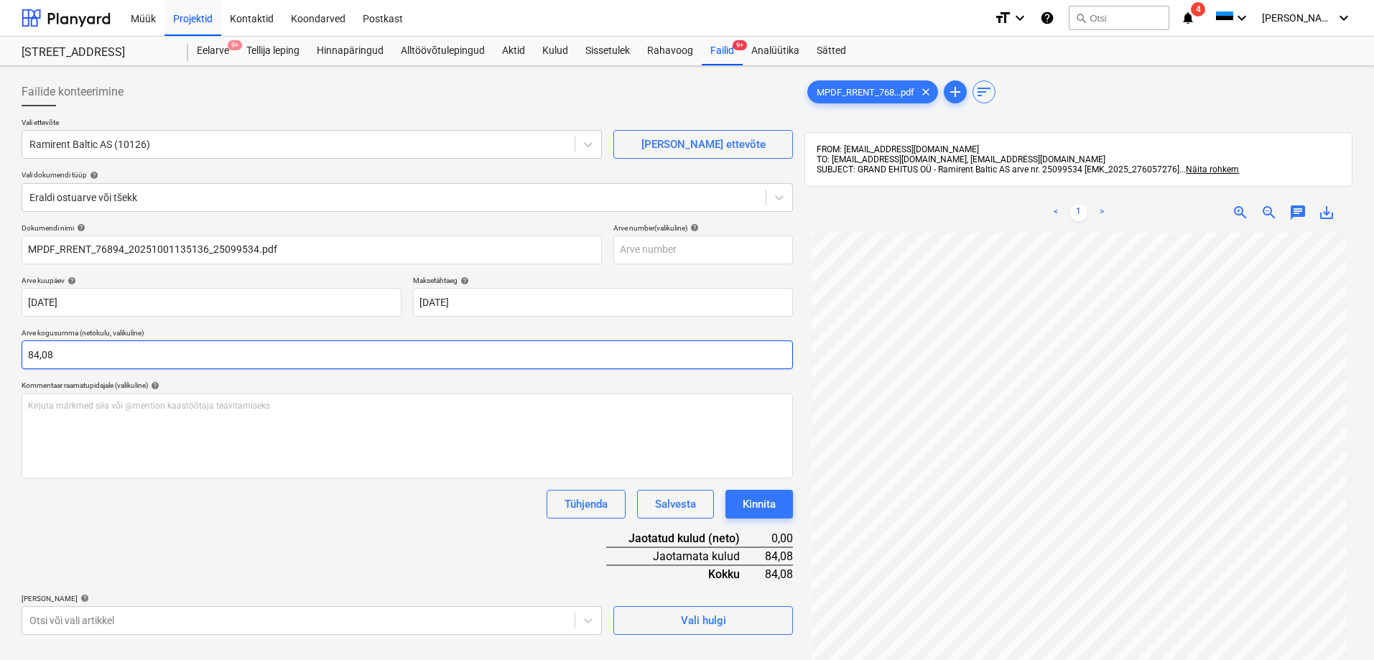
type input "84,08"
click at [152, 512] on div "Tühjenda Salvesta Kinnita" at bounding box center [407, 504] width 771 height 29
click at [187, 528] on div "Dokumendi nimi help MPDF_RRENT_76894_20251001135136_25099534.pdf Arve number (v…" at bounding box center [407, 429] width 771 height 412
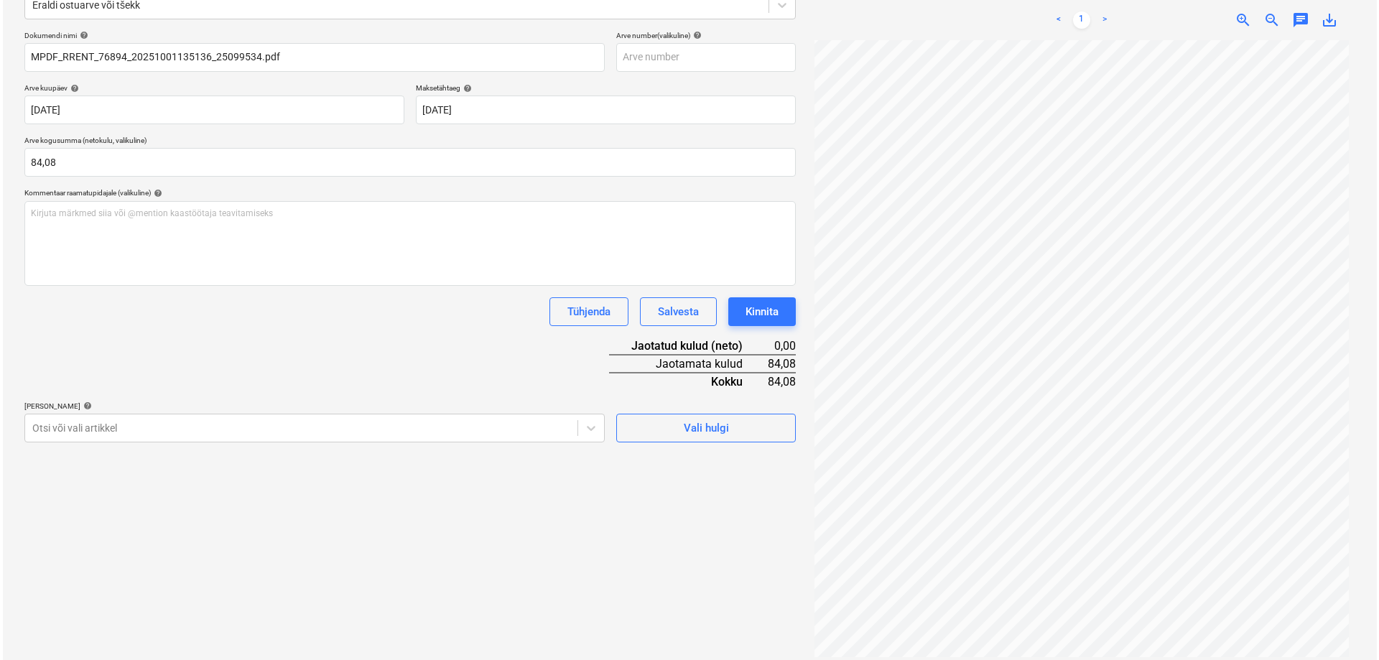
scroll to position [204, 0]
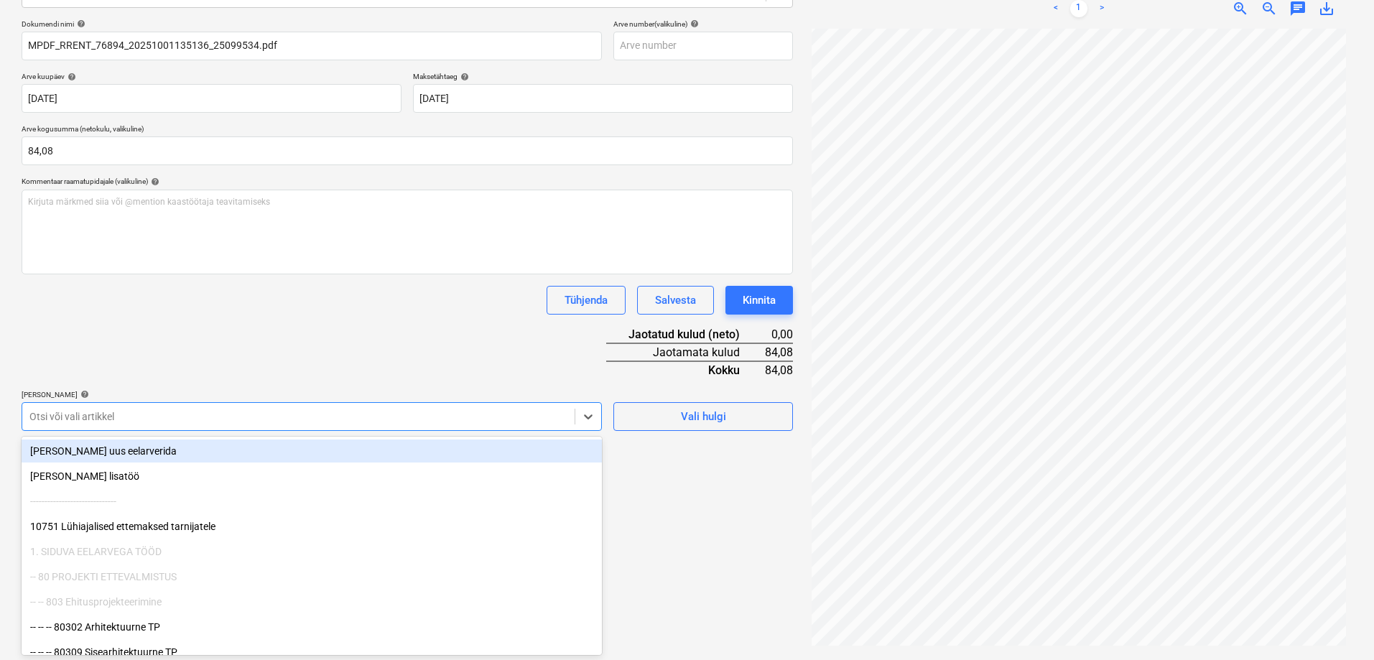
click at [391, 413] on div at bounding box center [298, 416] width 538 height 14
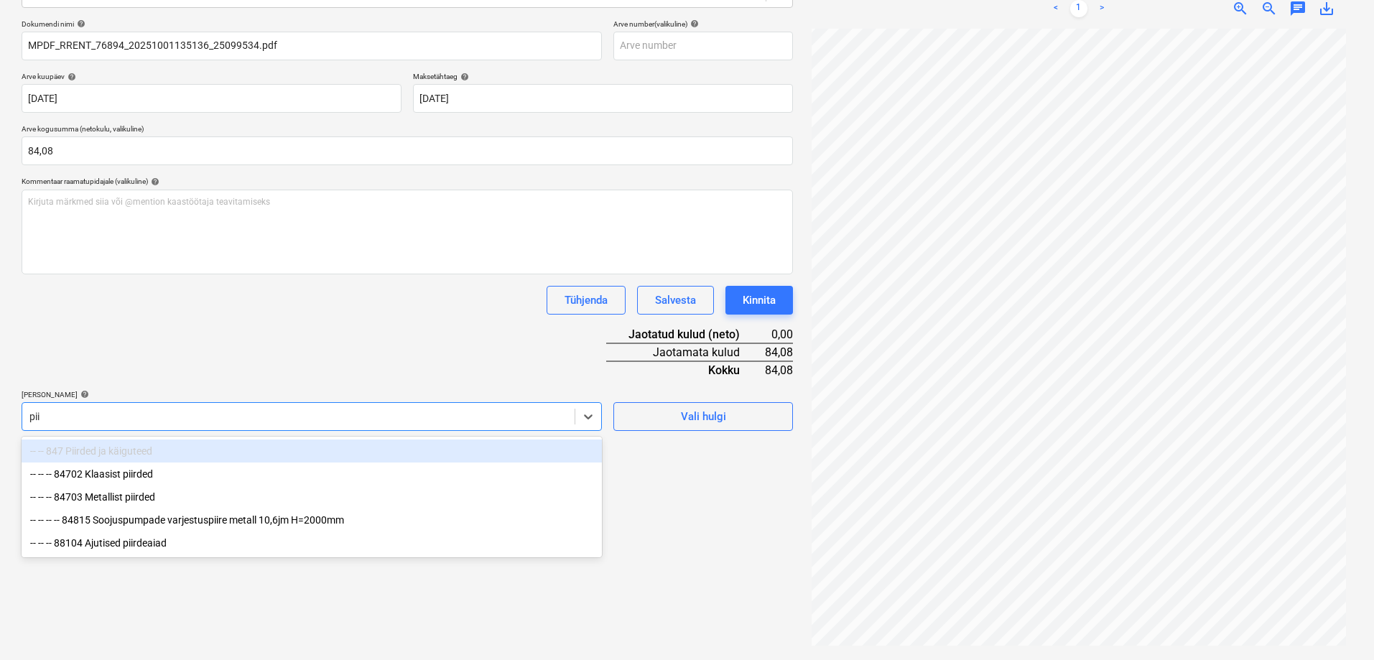
type input "piir"
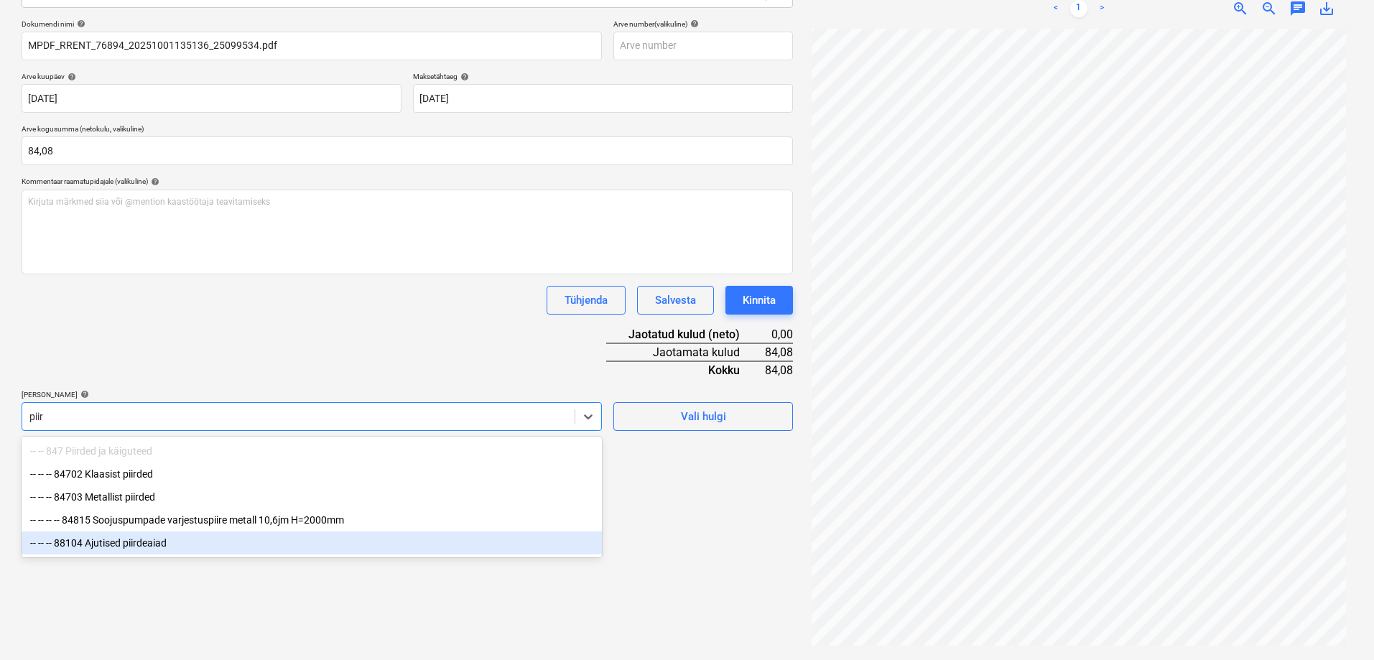
click at [157, 544] on div "-- -- -- 88104 Ajutised piirdeaiad" at bounding box center [312, 542] width 580 height 23
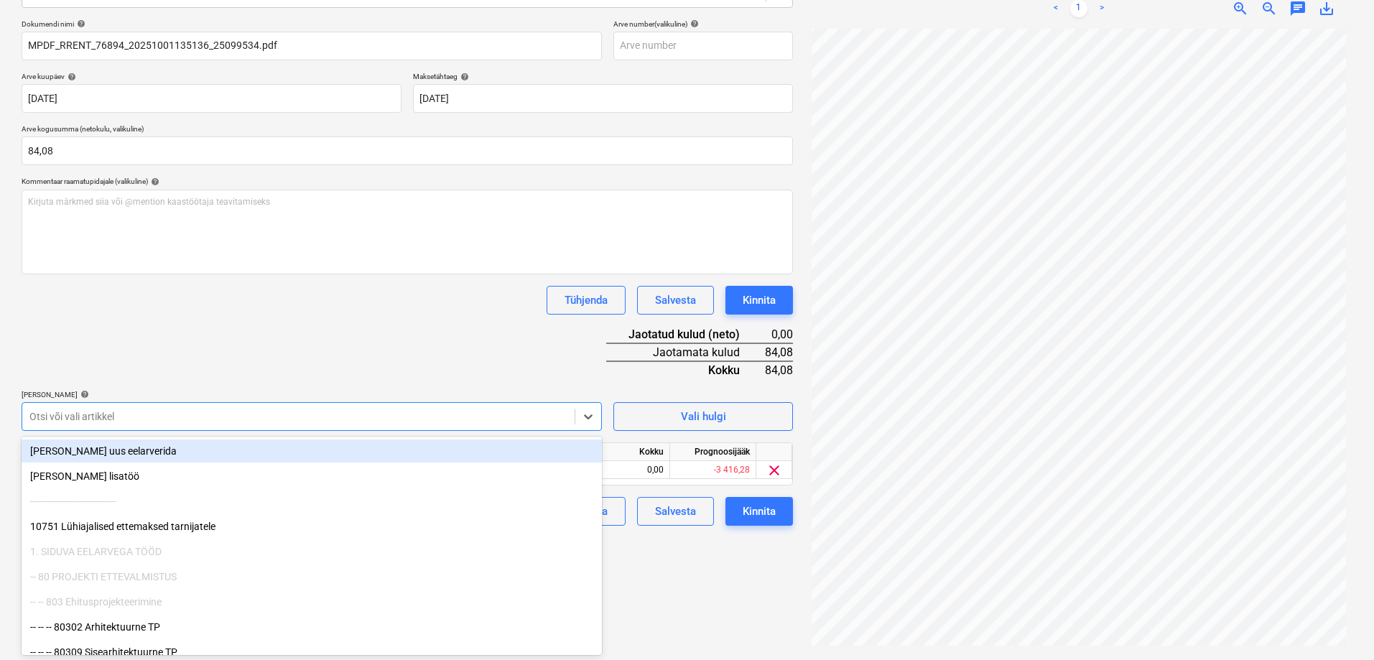
click at [656, 579] on div "Failide konteerimine Vali ettevõte Ramirent Baltic AS (10126) Lisa uus ettevõte…" at bounding box center [407, 261] width 783 height 786
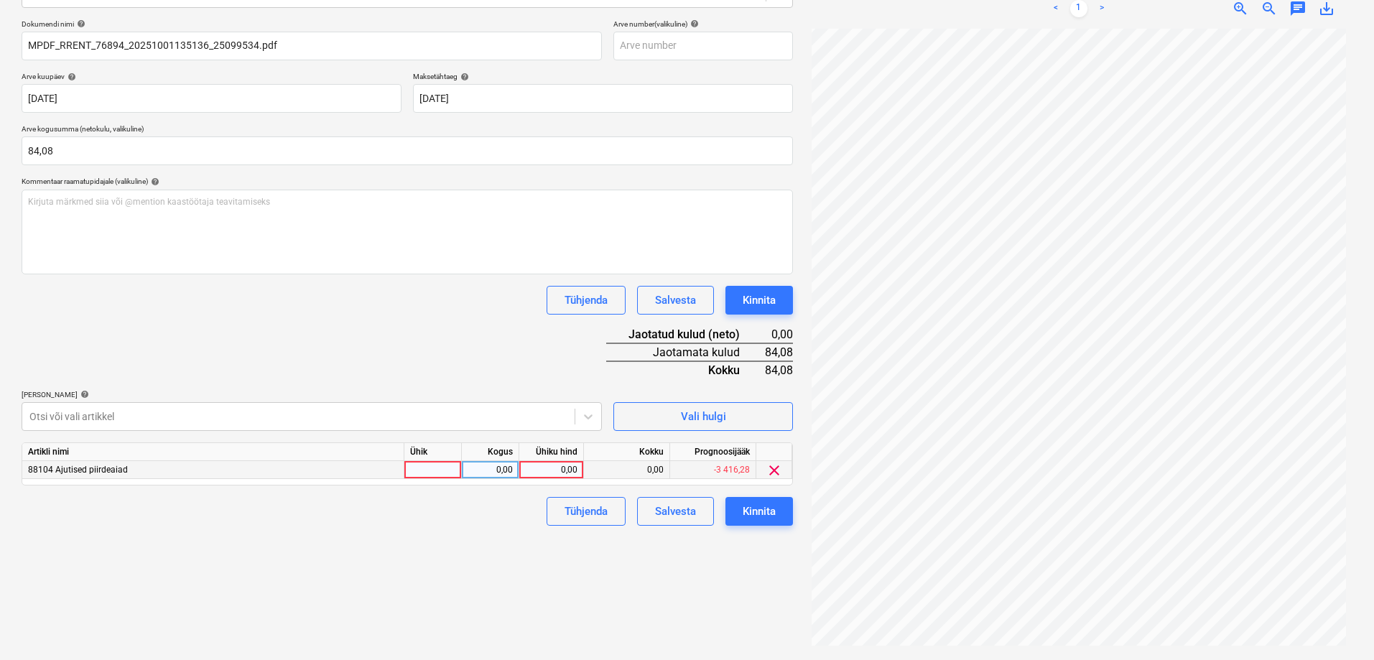
click at [537, 470] on div "0,00" at bounding box center [551, 470] width 52 height 18
type input "84,08"
click at [446, 564] on div "Failide konteerimine Vali ettevõte Ramirent Baltic AS (10126) Lisa uus ettevõte…" at bounding box center [407, 261] width 783 height 786
click at [756, 514] on div "Kinnita" at bounding box center [759, 511] width 33 height 19
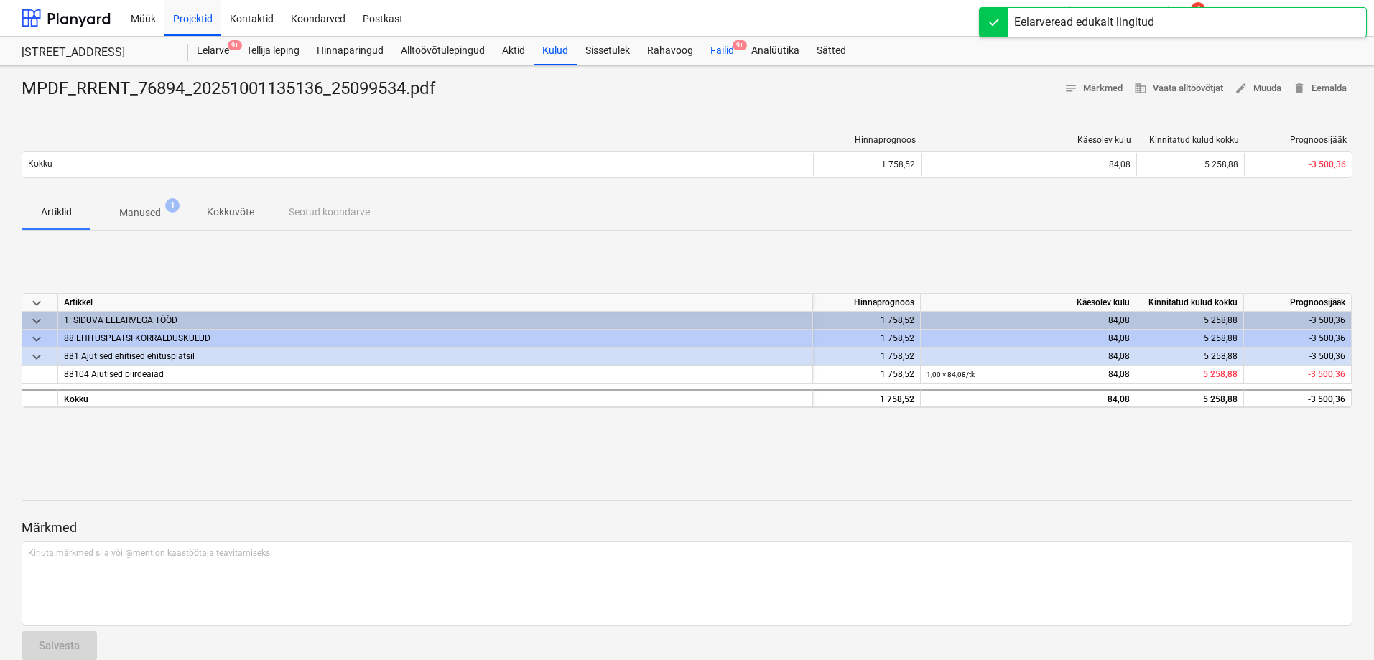
click at [725, 52] on div "Failid 9+" at bounding box center [722, 51] width 41 height 29
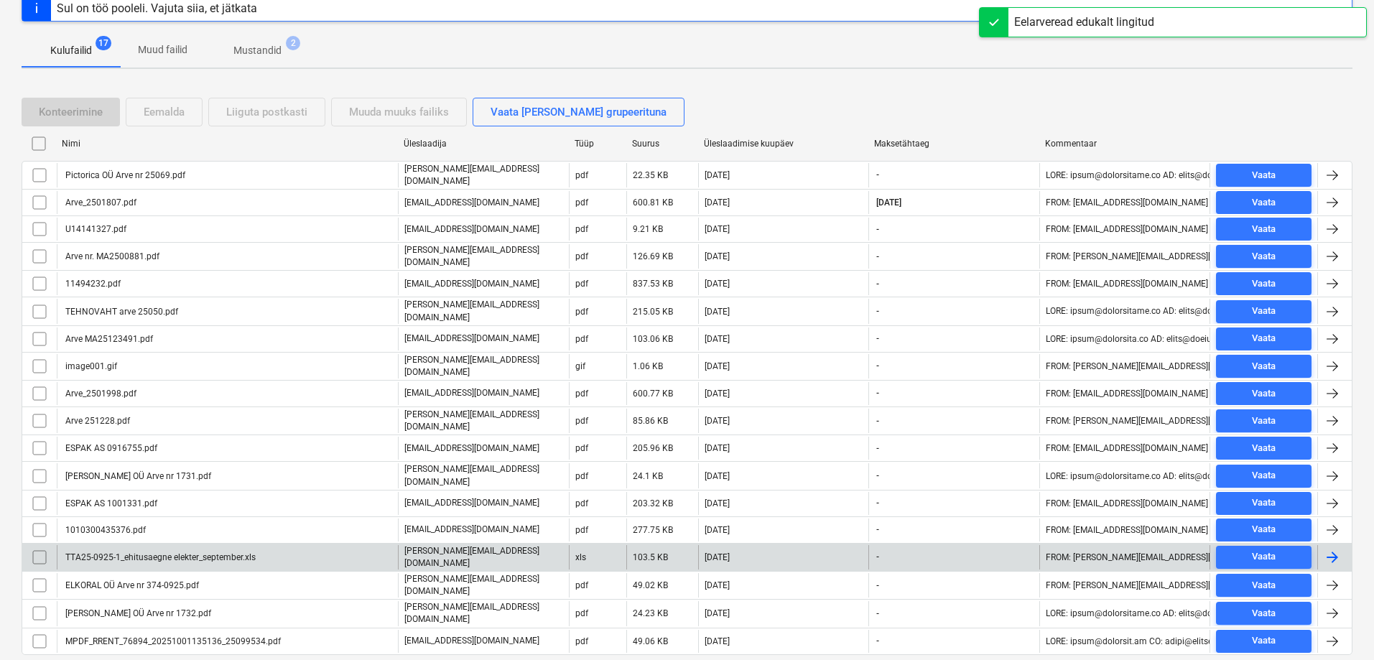
scroll to position [194, 0]
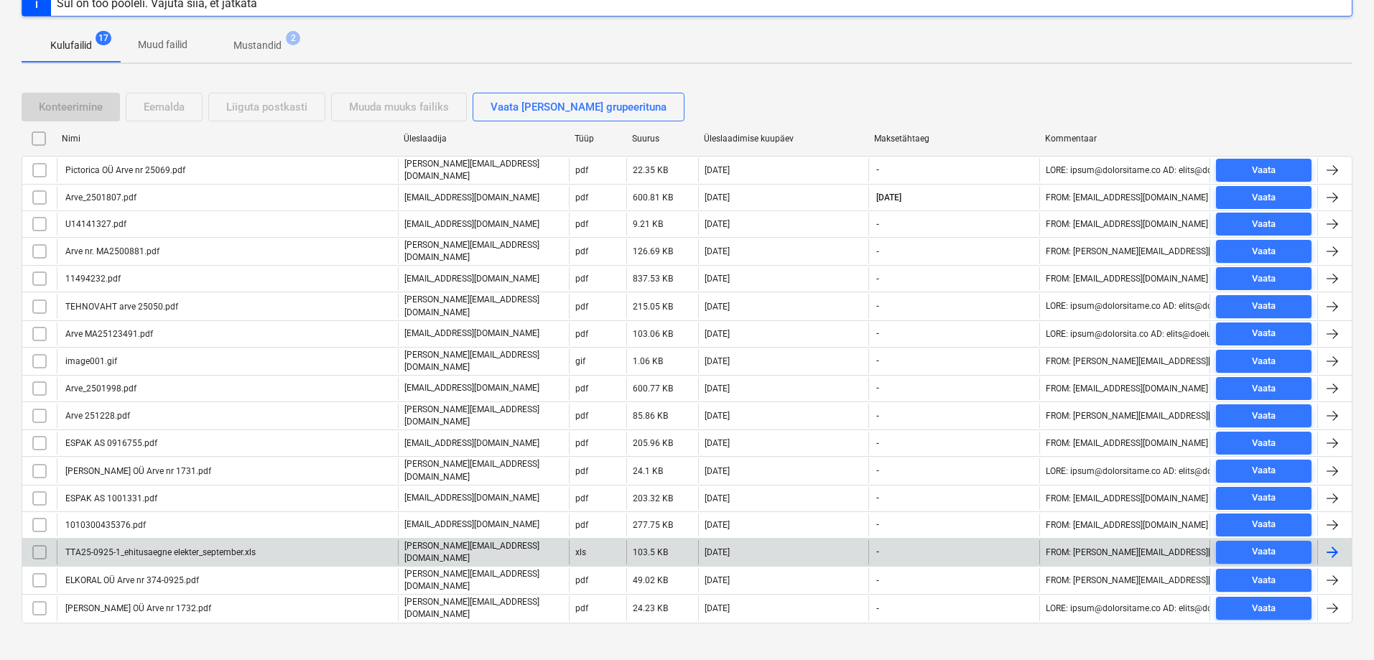
click at [208, 547] on div "TTA25-0925-1_ehitusaegne elekter_september.xls" at bounding box center [159, 552] width 192 height 10
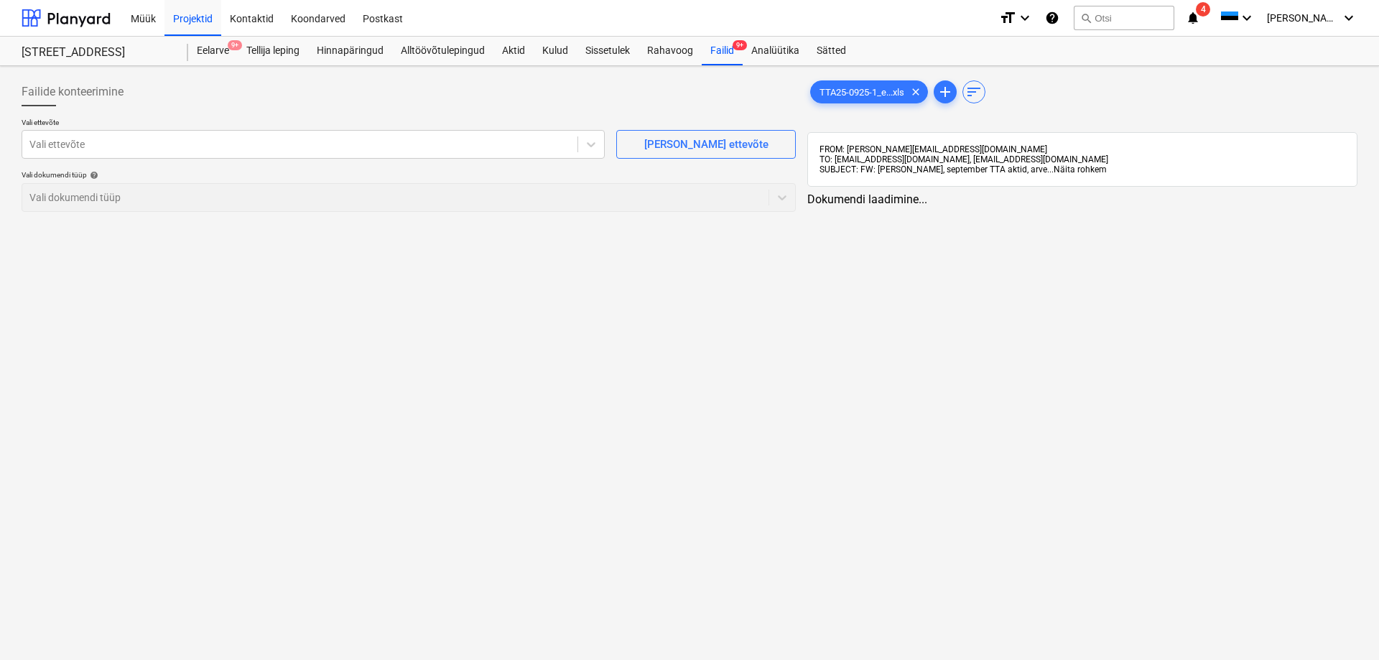
click at [1054, 171] on span "Näita rohkem" at bounding box center [1080, 169] width 53 height 10
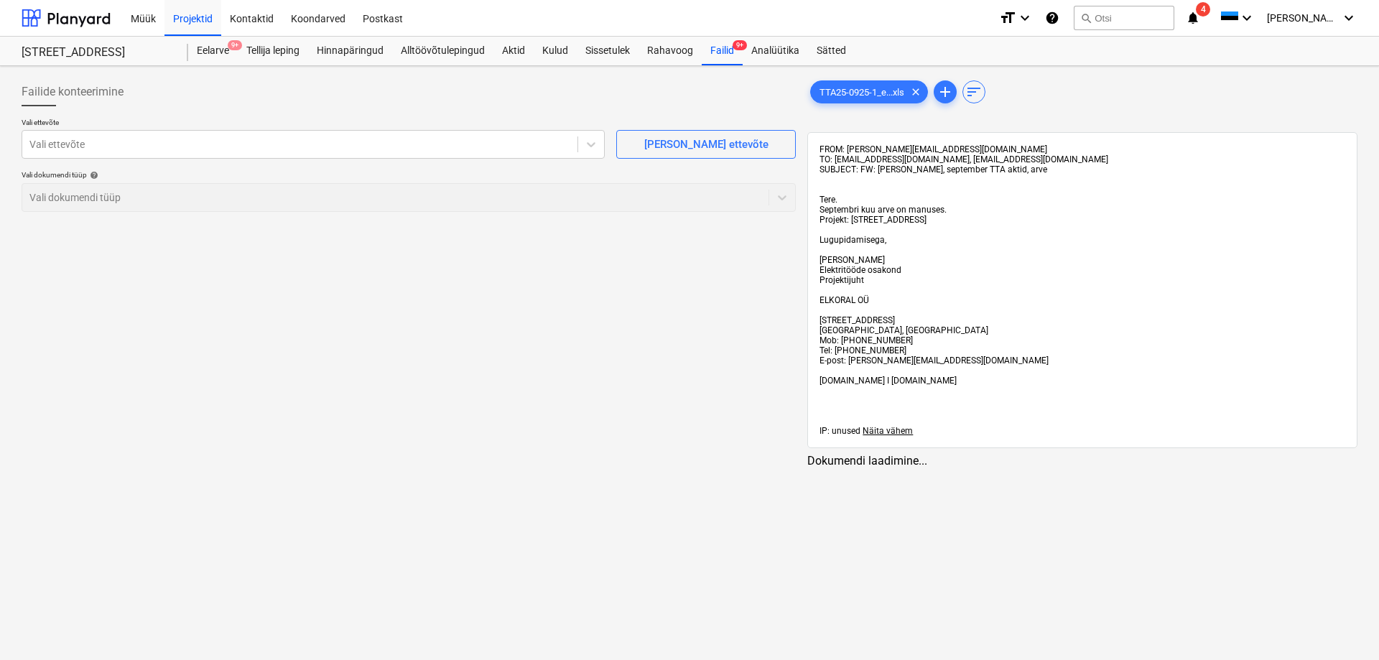
click at [1044, 171] on div "FROM: Ivan.Chuev@elkoral.ee TO: arved@grandehitus.ee, 377523bb-f216-494b-b8d6-2…" at bounding box center [1082, 290] width 526 height 292
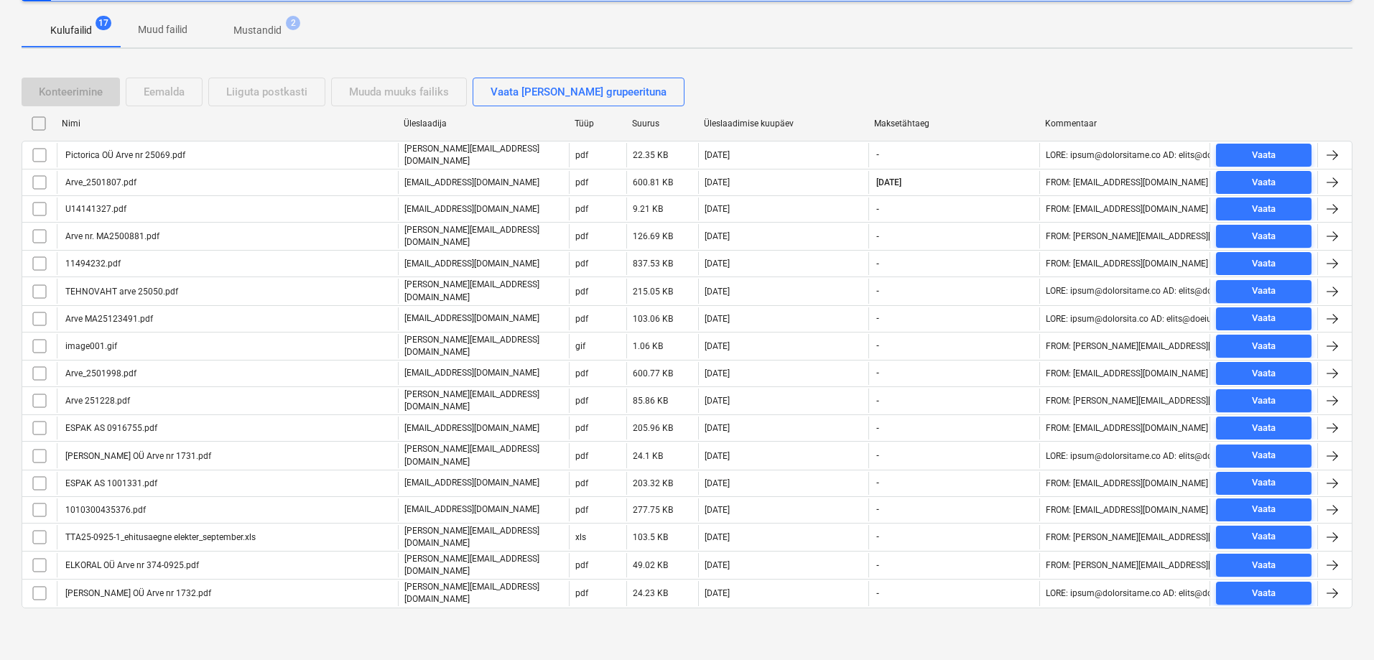
scroll to position [194, 0]
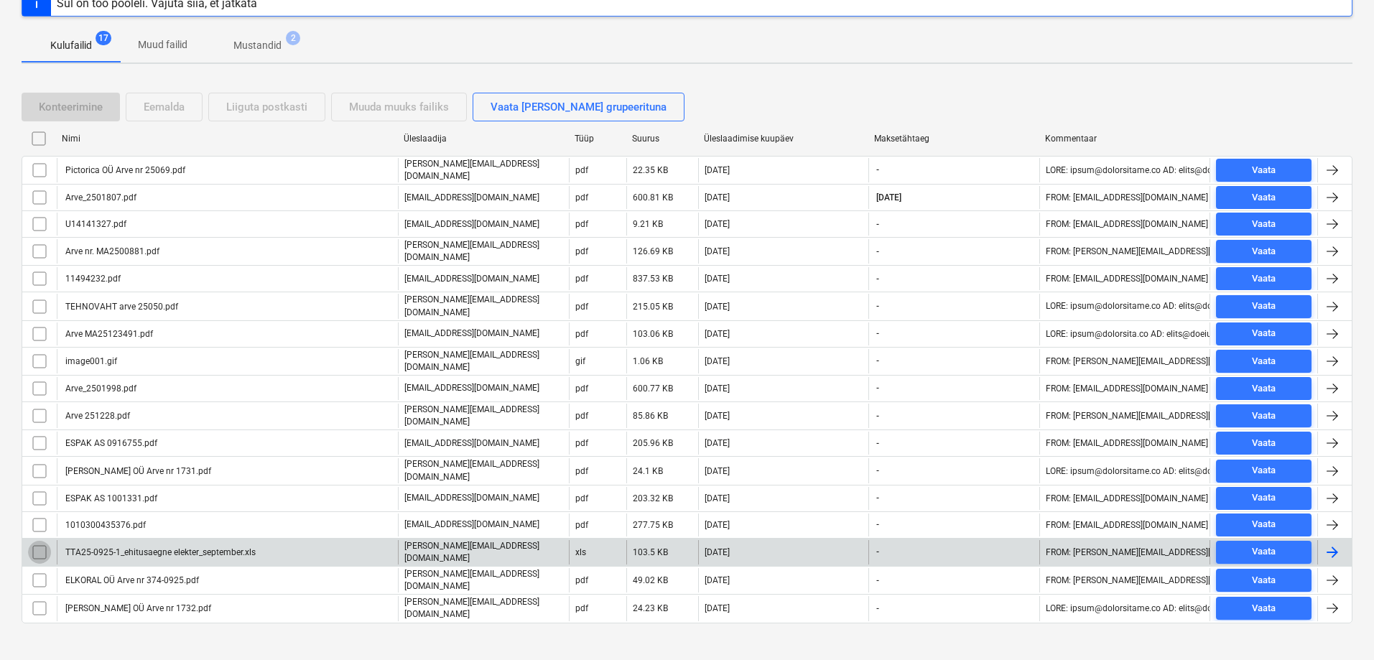
click at [37, 541] on input "checkbox" at bounding box center [39, 552] width 23 height 23
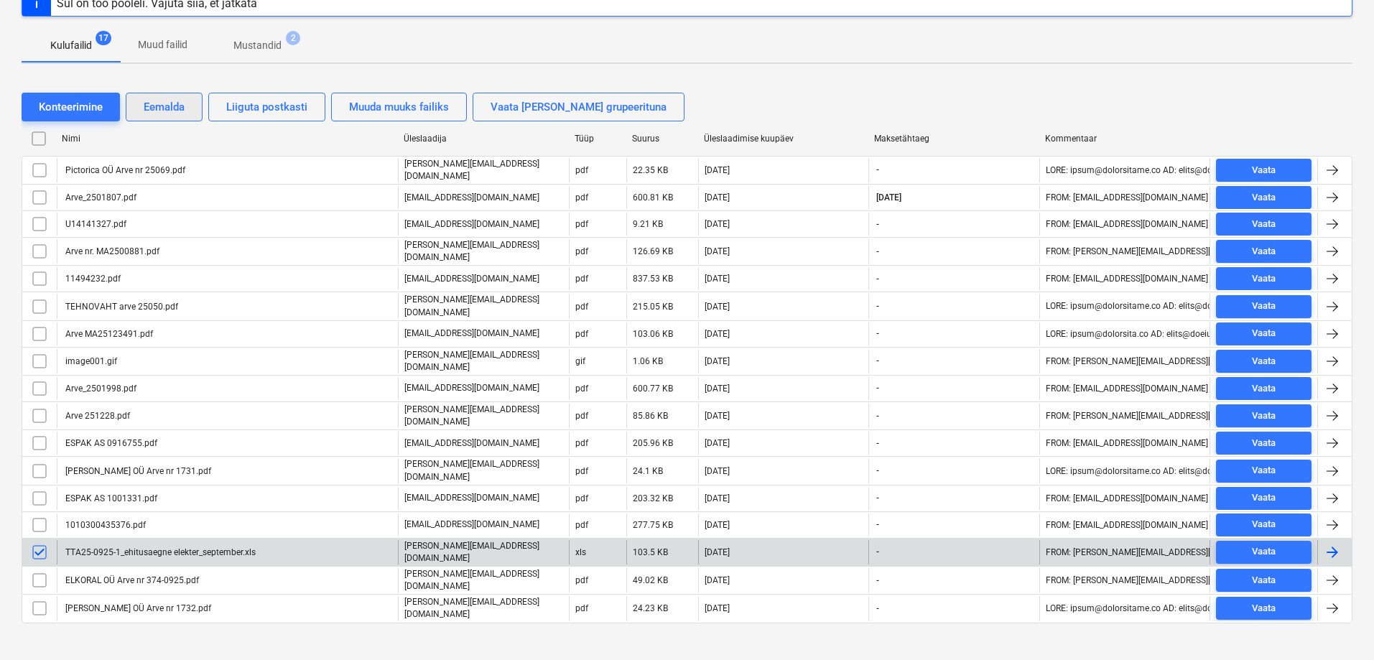
click at [147, 107] on div "Eemalda" at bounding box center [164, 107] width 41 height 19
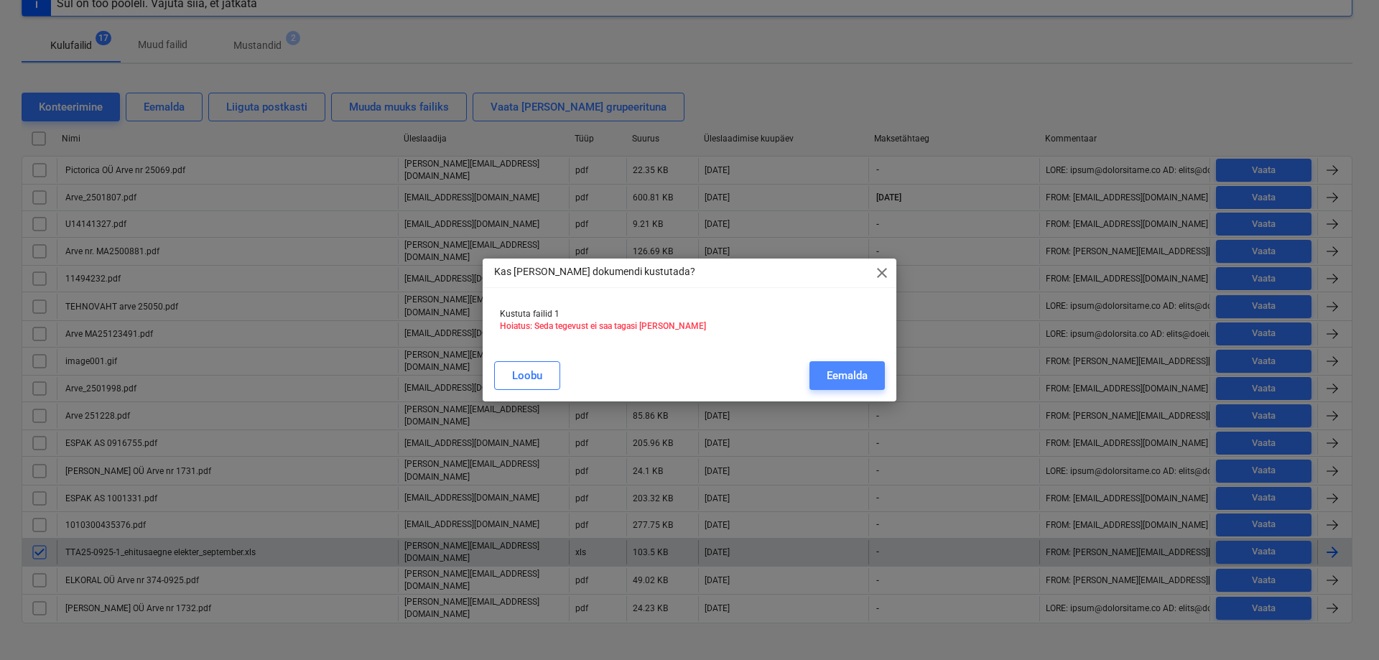
click at [835, 372] on div "Eemalda" at bounding box center [847, 375] width 41 height 19
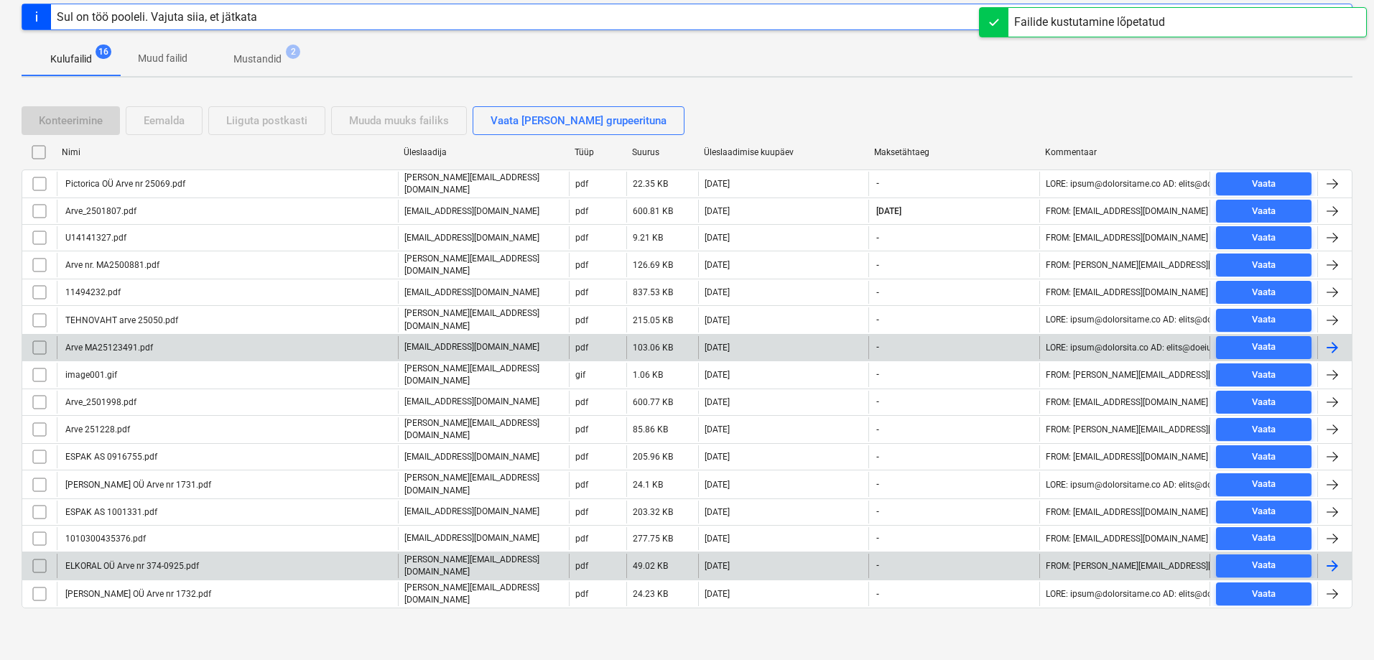
scroll to position [167, 0]
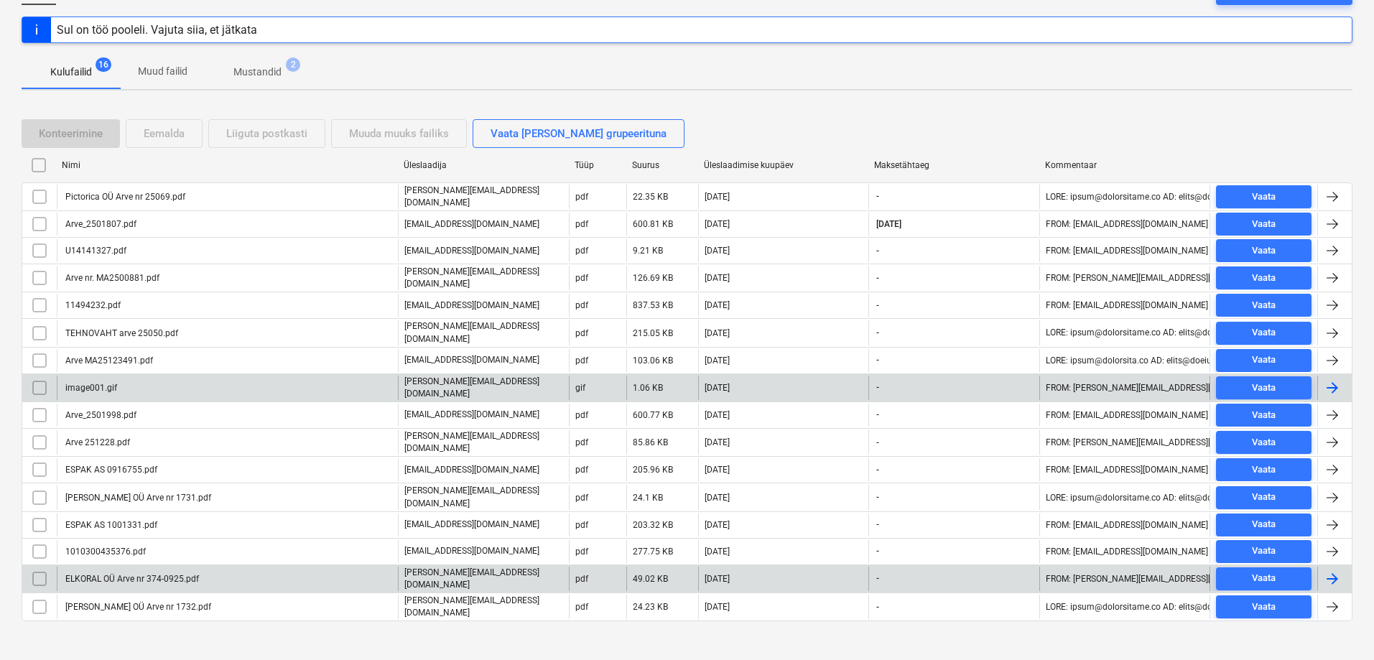
click at [98, 383] on div "image001.gif" at bounding box center [90, 388] width 54 height 10
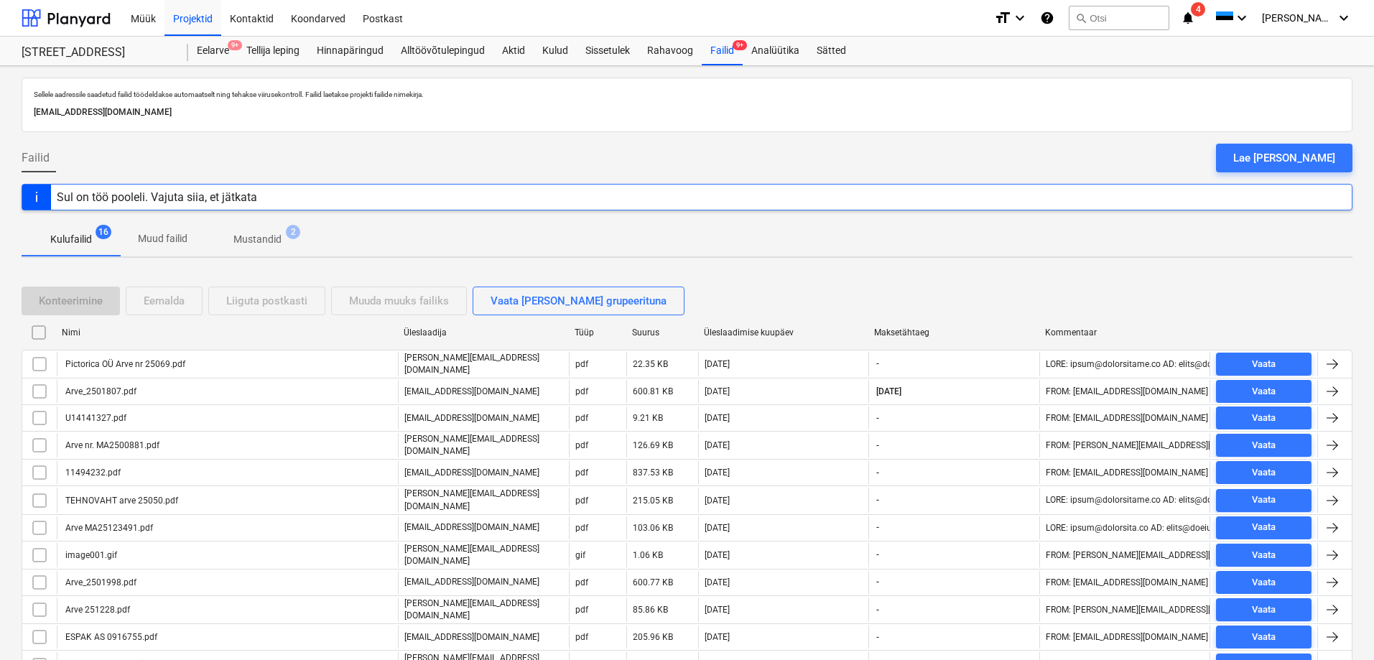
scroll to position [167, 0]
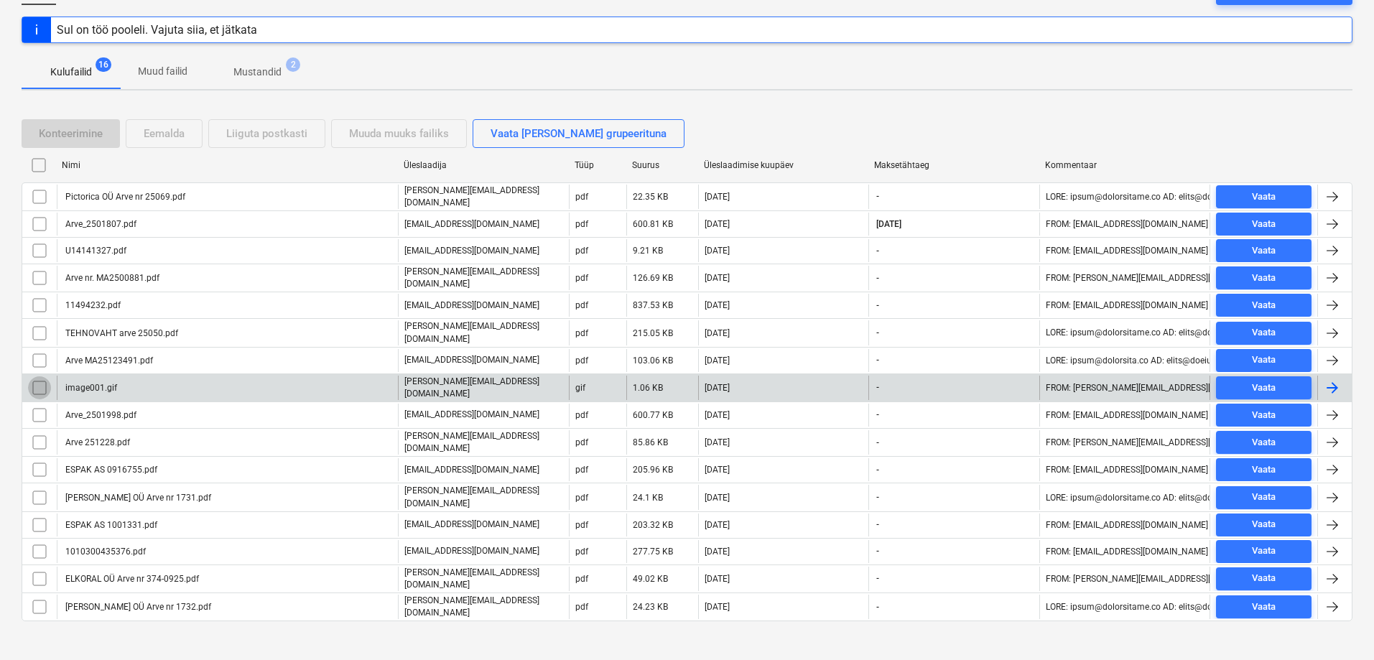
click at [38, 380] on input "checkbox" at bounding box center [39, 387] width 23 height 23
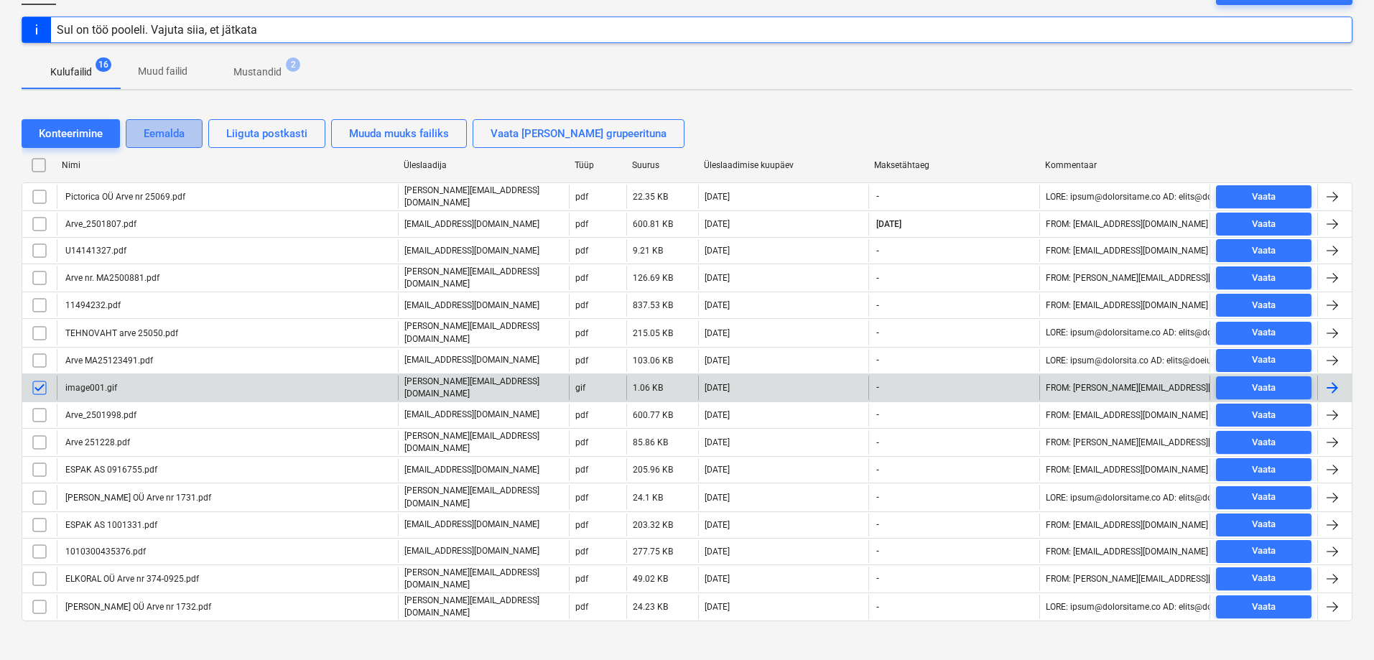
click at [152, 132] on div "Eemalda" at bounding box center [164, 133] width 41 height 19
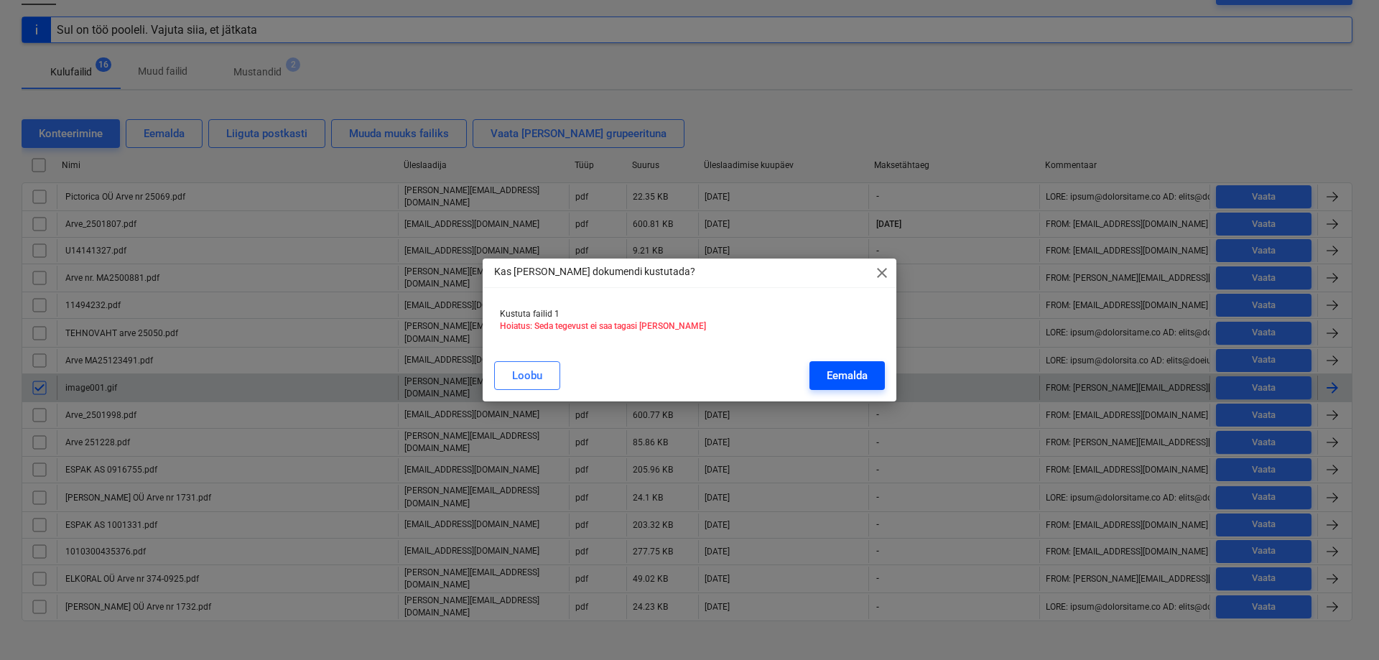
click at [847, 376] on div "Eemalda" at bounding box center [847, 375] width 41 height 19
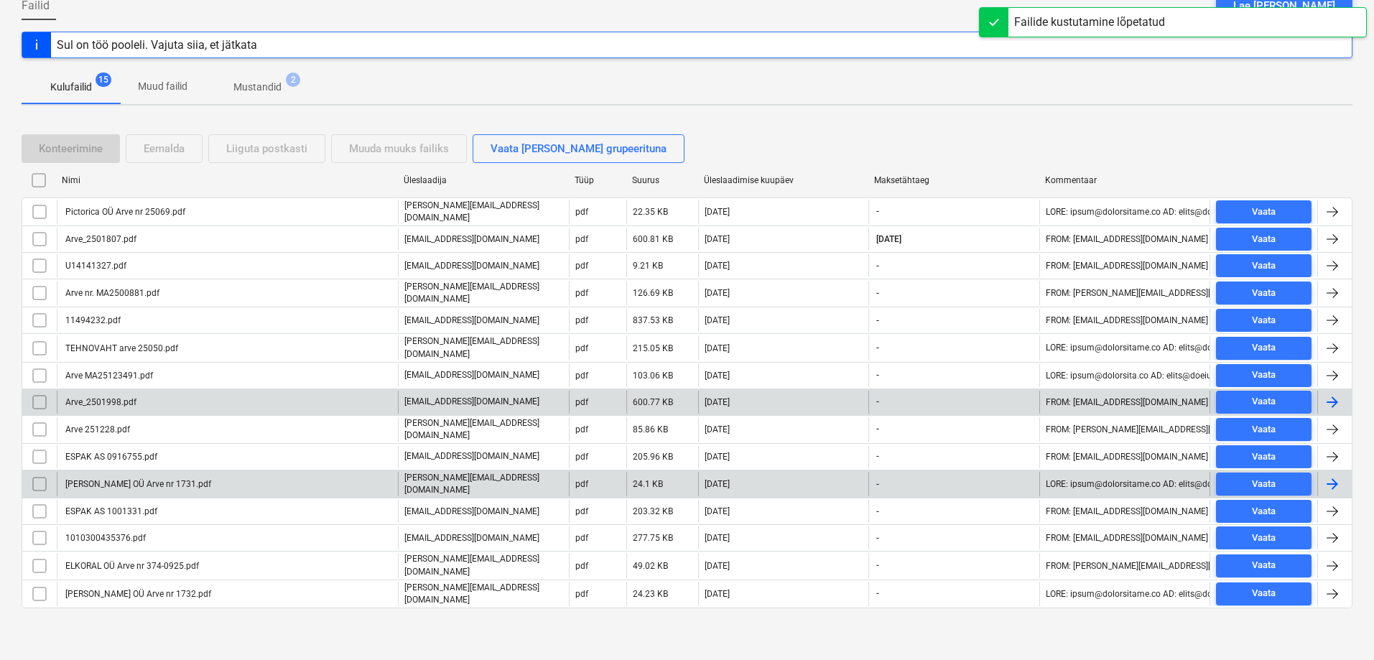
scroll to position [141, 0]
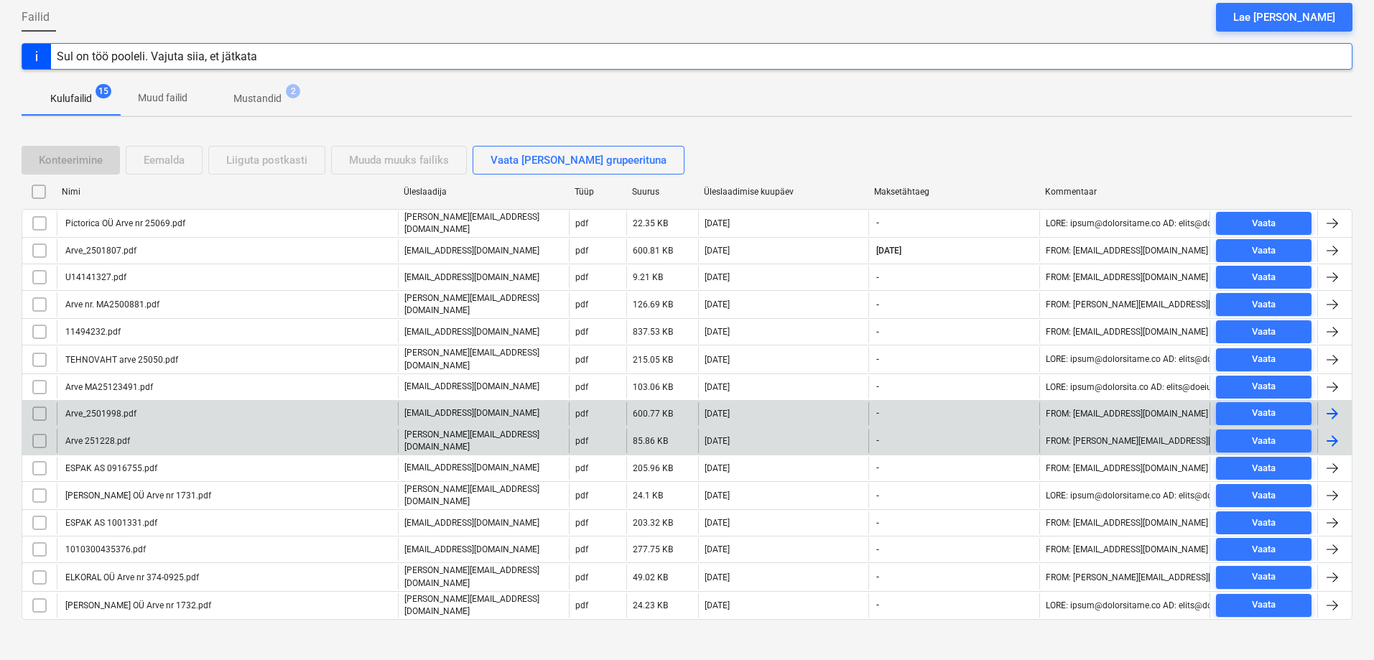
click at [93, 436] on div "Arve 251228.pdf" at bounding box center [96, 441] width 67 height 10
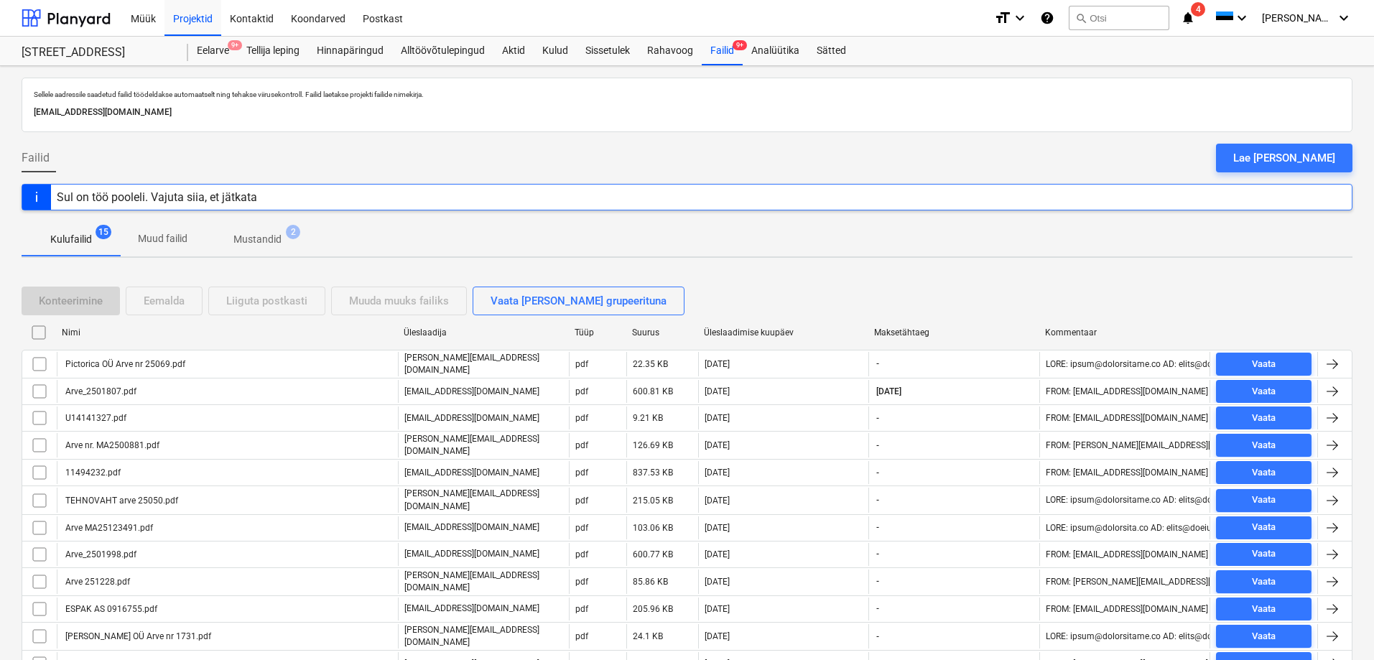
scroll to position [141, 0]
